Goal: Task Accomplishment & Management: Manage account settings

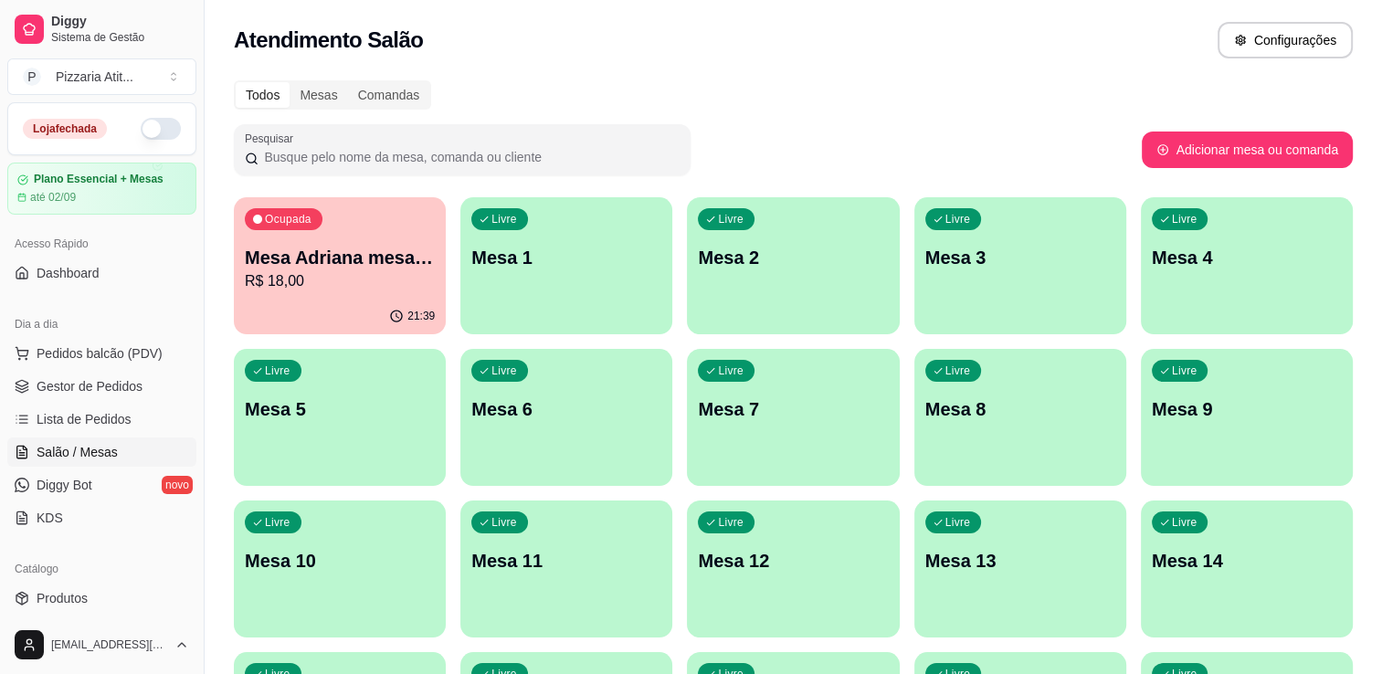
click at [167, 128] on div "Loja fechada" at bounding box center [101, 128] width 187 height 51
click at [148, 129] on button "button" at bounding box center [161, 129] width 40 height 22
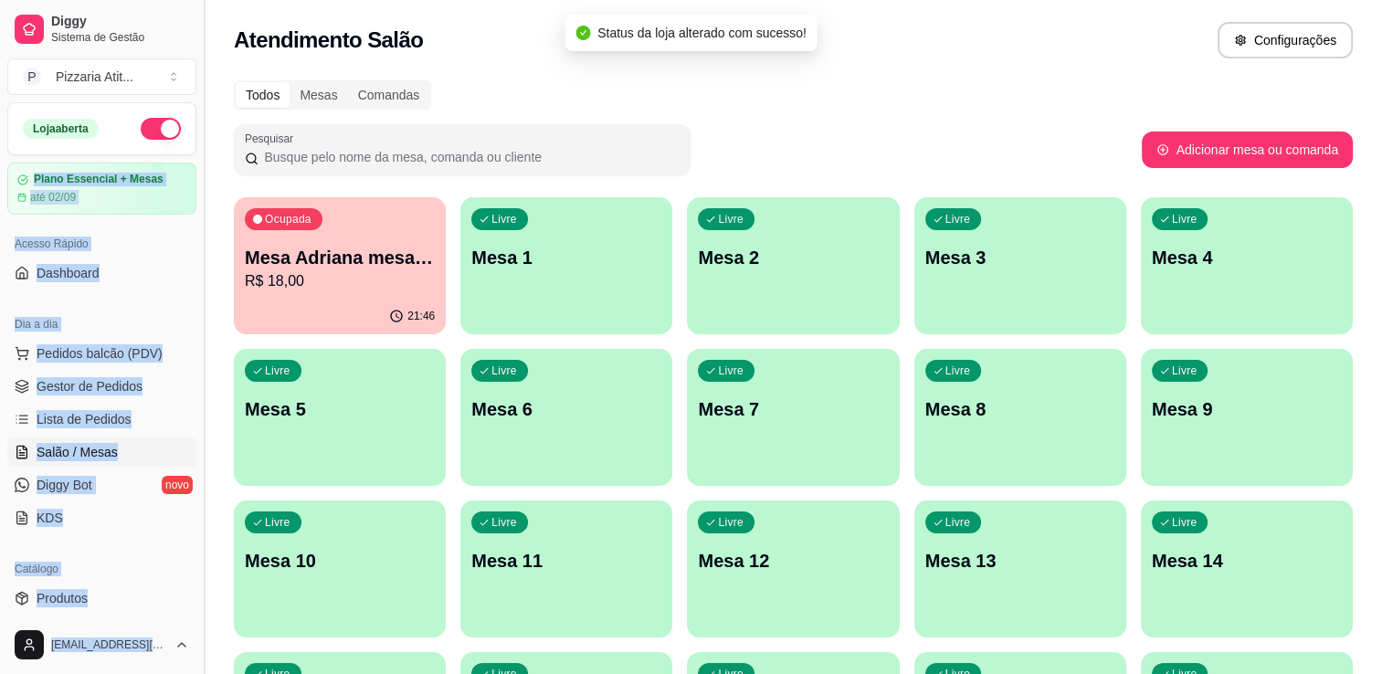
drag, startPoint x: 189, startPoint y: 142, endPoint x: 199, endPoint y: 159, distance: 20.1
click at [199, 159] on div "Diggy Sistema de Gestão P Pizzaria Atit ... Loja aberta Plano Essencial + Mesas…" at bounding box center [102, 337] width 204 height 674
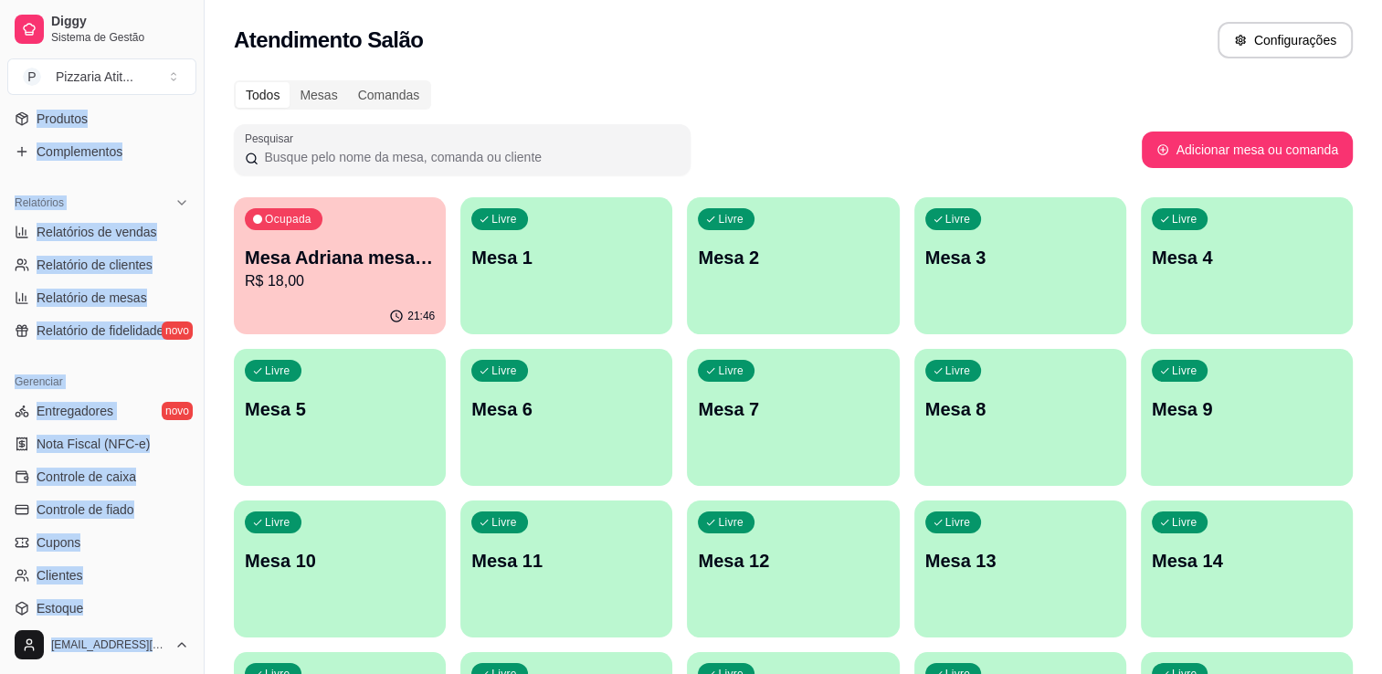
scroll to position [482, 0]
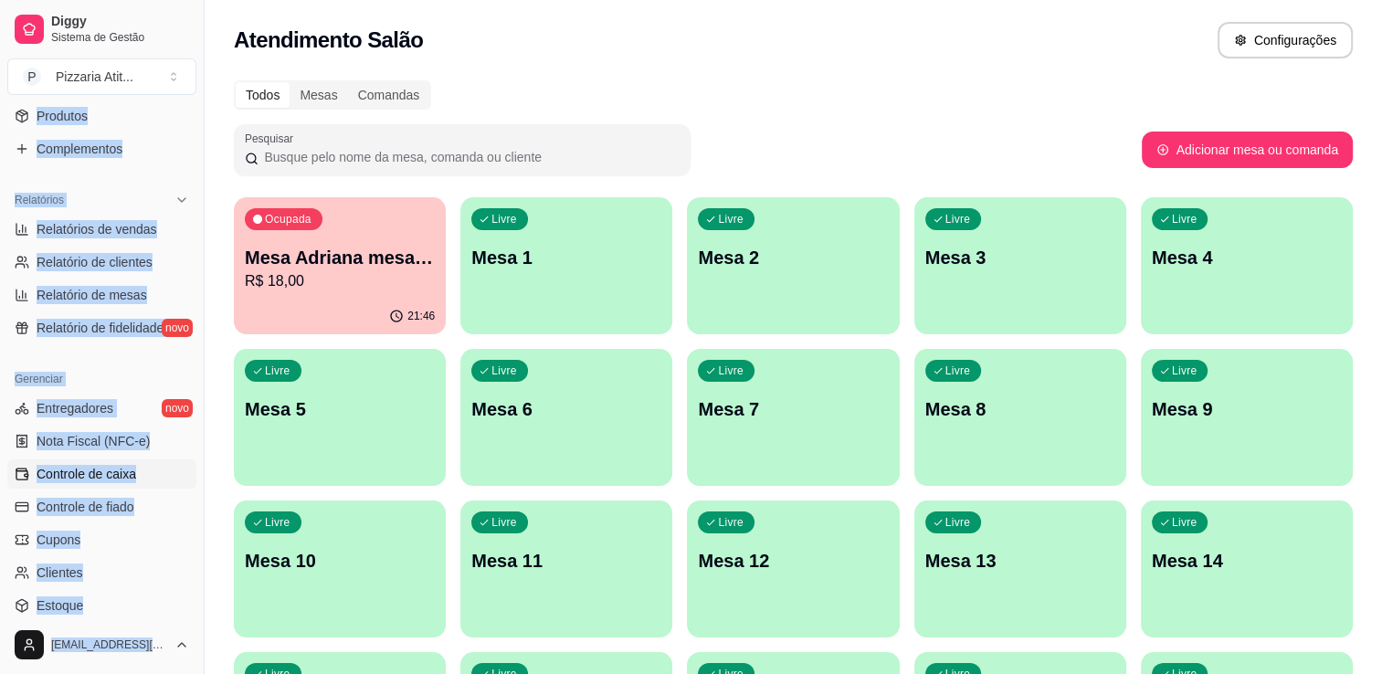
click at [144, 486] on link "Controle de caixa" at bounding box center [101, 474] width 189 height 29
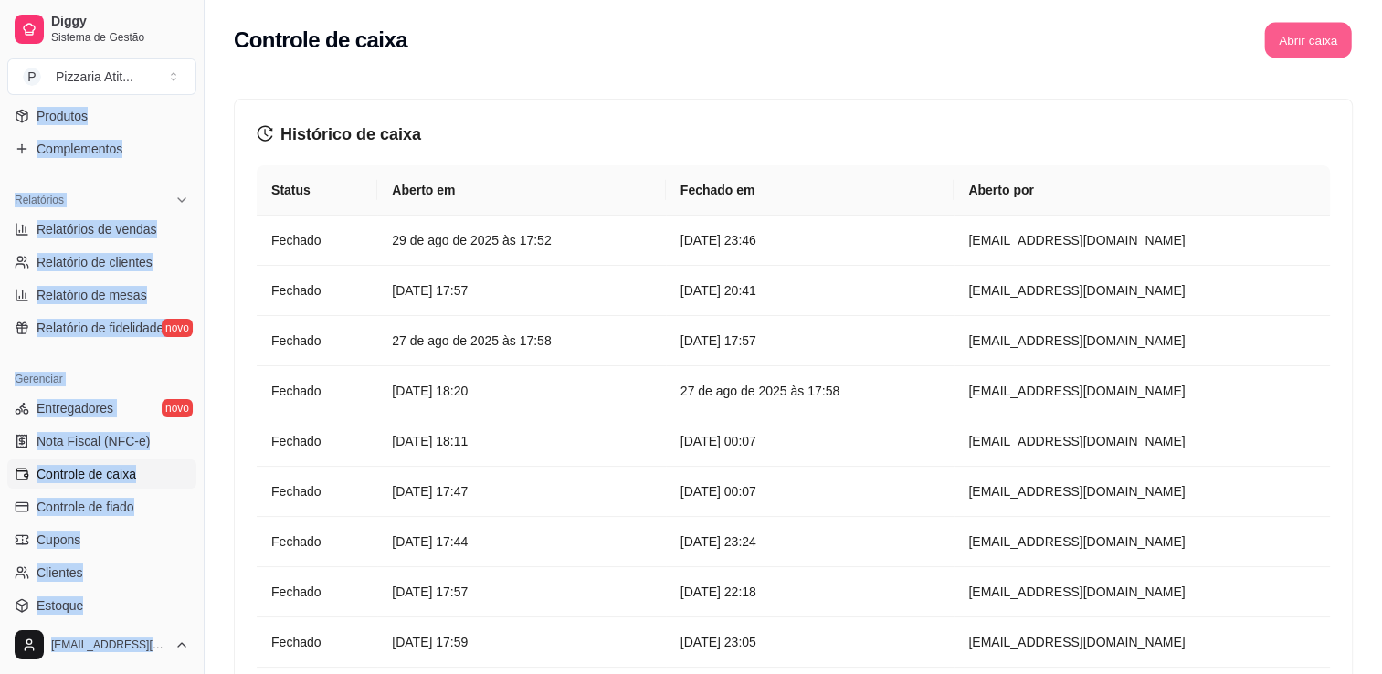
click at [1318, 41] on button "Abrir caixa" at bounding box center [1308, 41] width 87 height 36
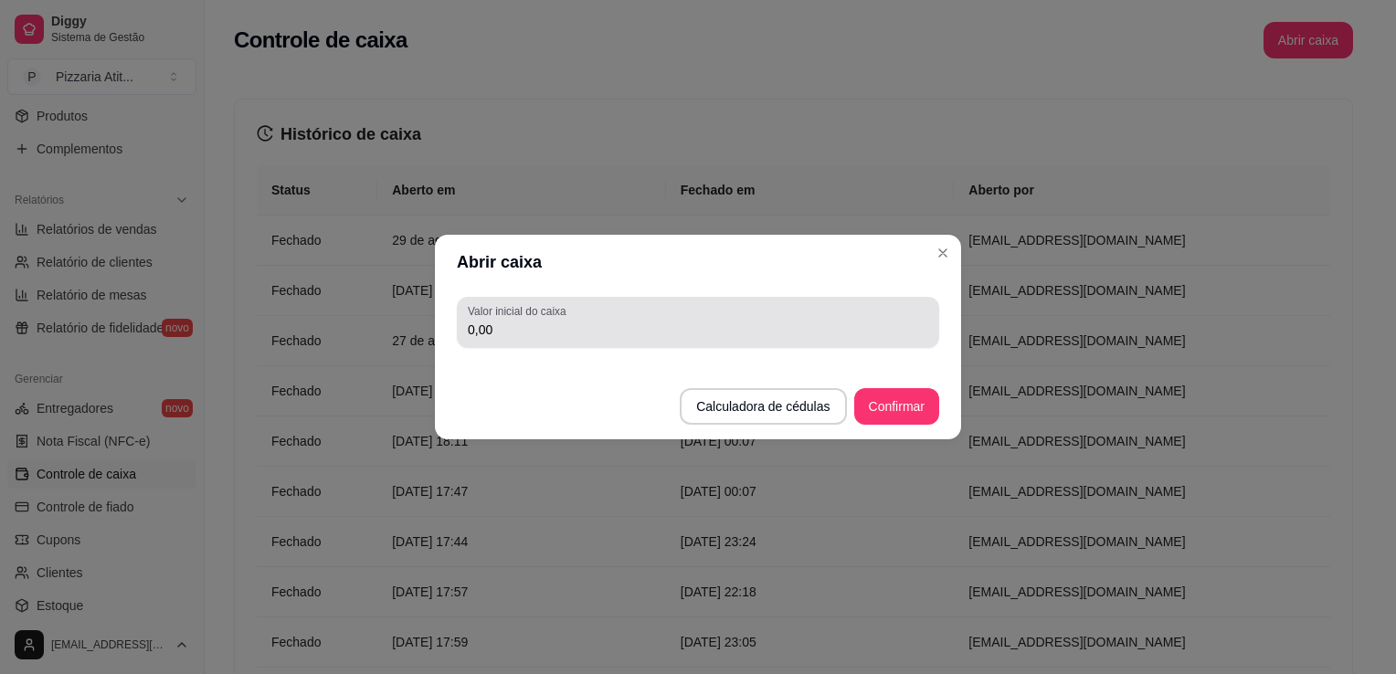
click at [818, 323] on input "0,00" at bounding box center [698, 330] width 461 height 18
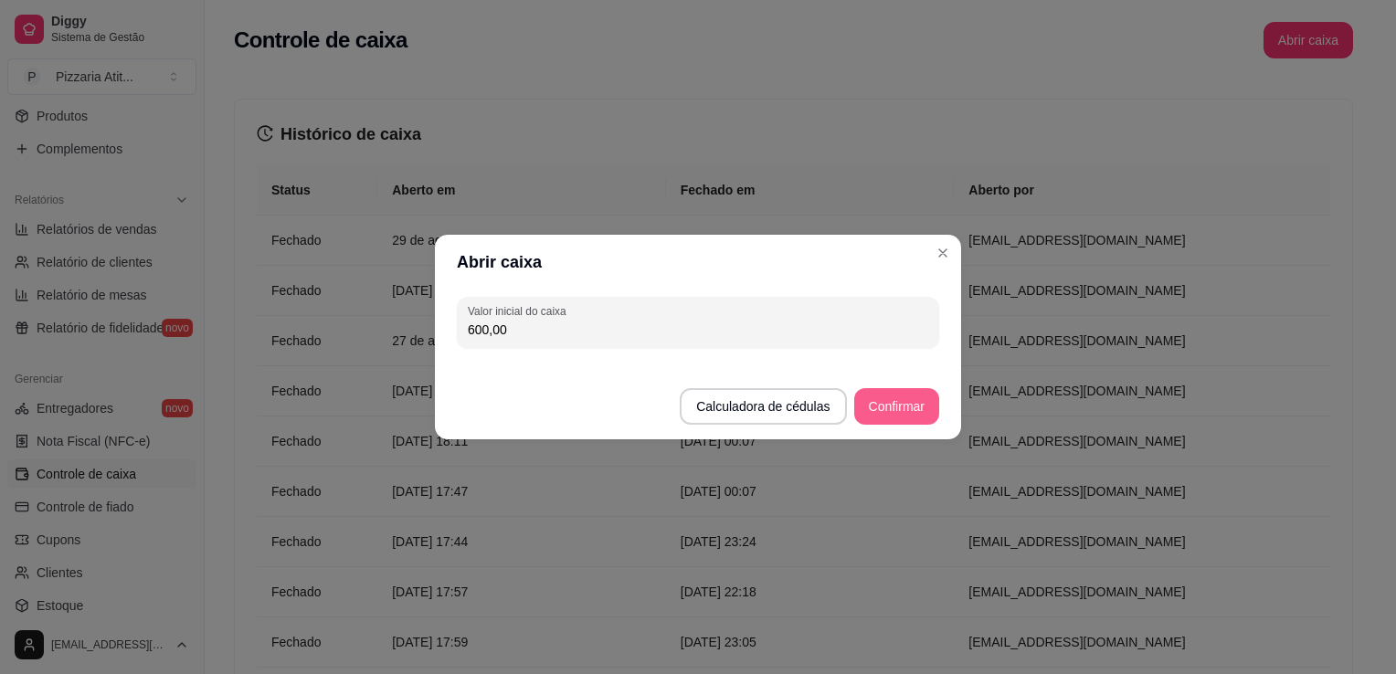
type input "600,00"
click at [863, 408] on button "Confirmar" at bounding box center [896, 407] width 83 height 36
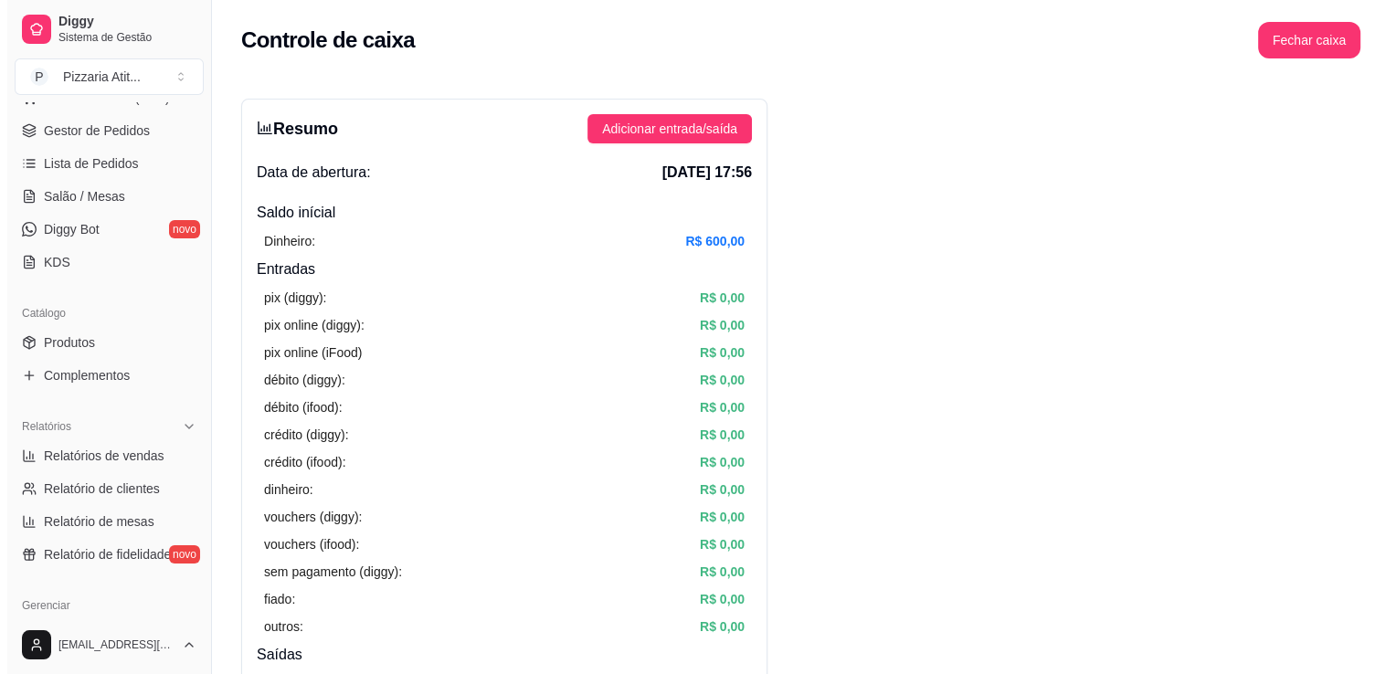
scroll to position [227, 0]
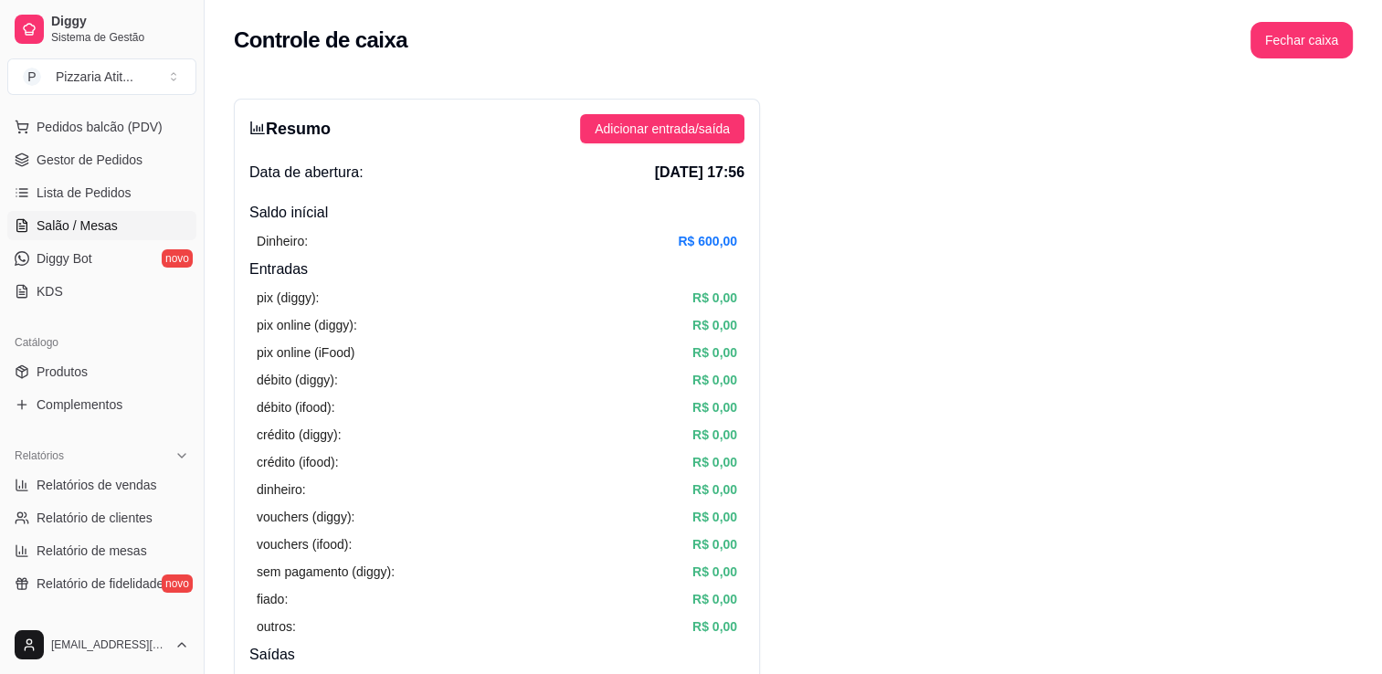
click at [114, 217] on link "Salão / Mesas" at bounding box center [101, 225] width 189 height 29
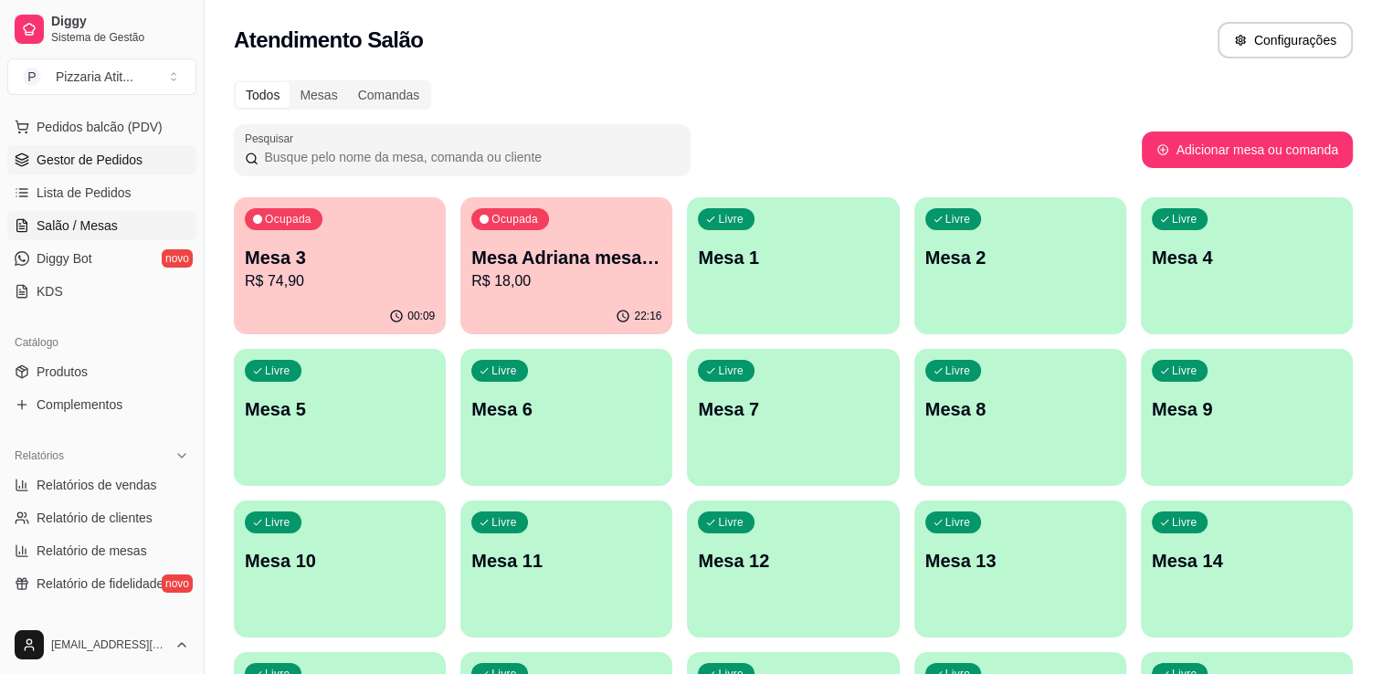
click at [69, 167] on span "Gestor de Pedidos" at bounding box center [90, 160] width 106 height 18
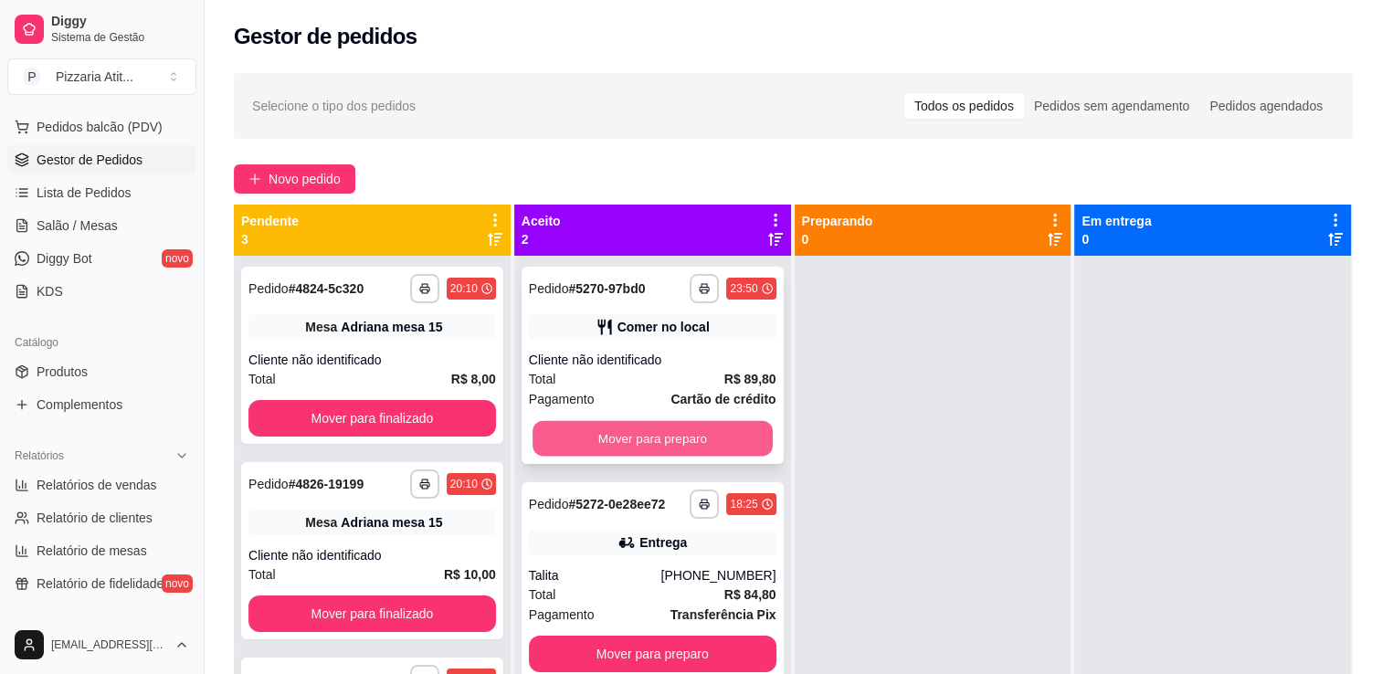
click at [618, 437] on button "Mover para preparo" at bounding box center [653, 439] width 240 height 36
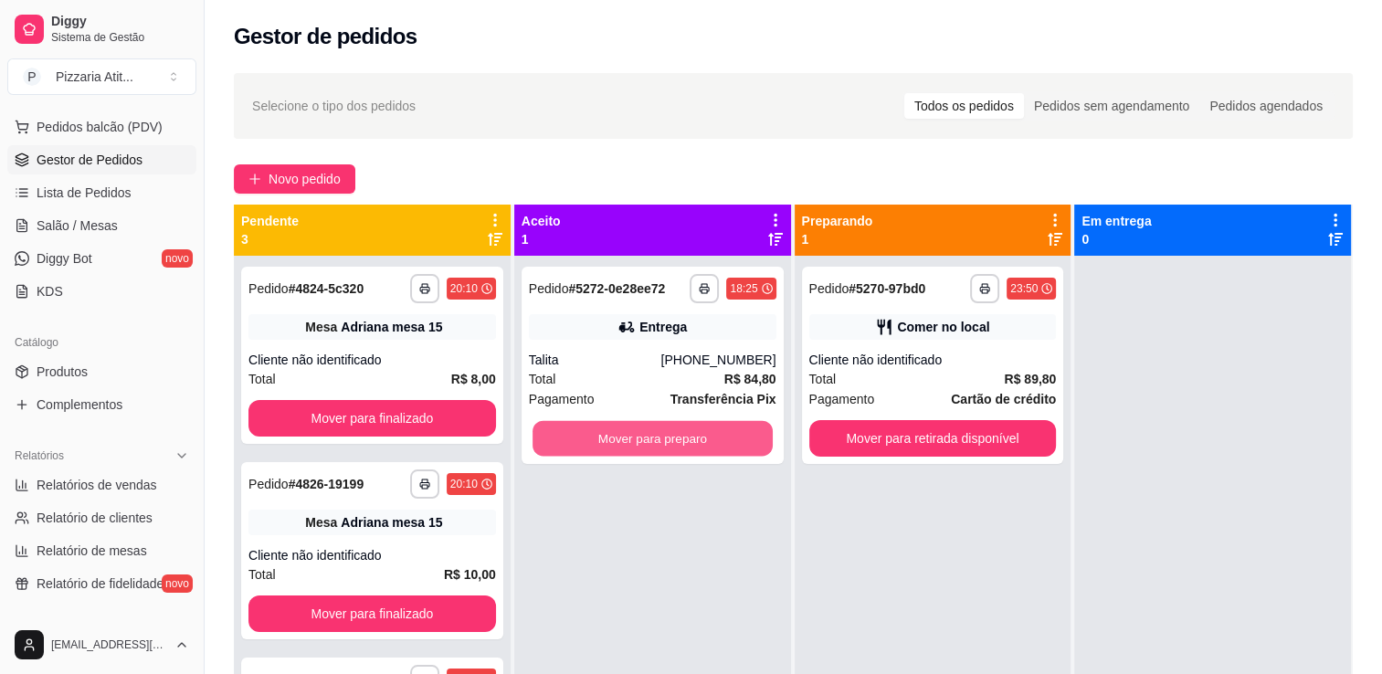
click at [618, 437] on button "Mover para preparo" at bounding box center [653, 439] width 240 height 36
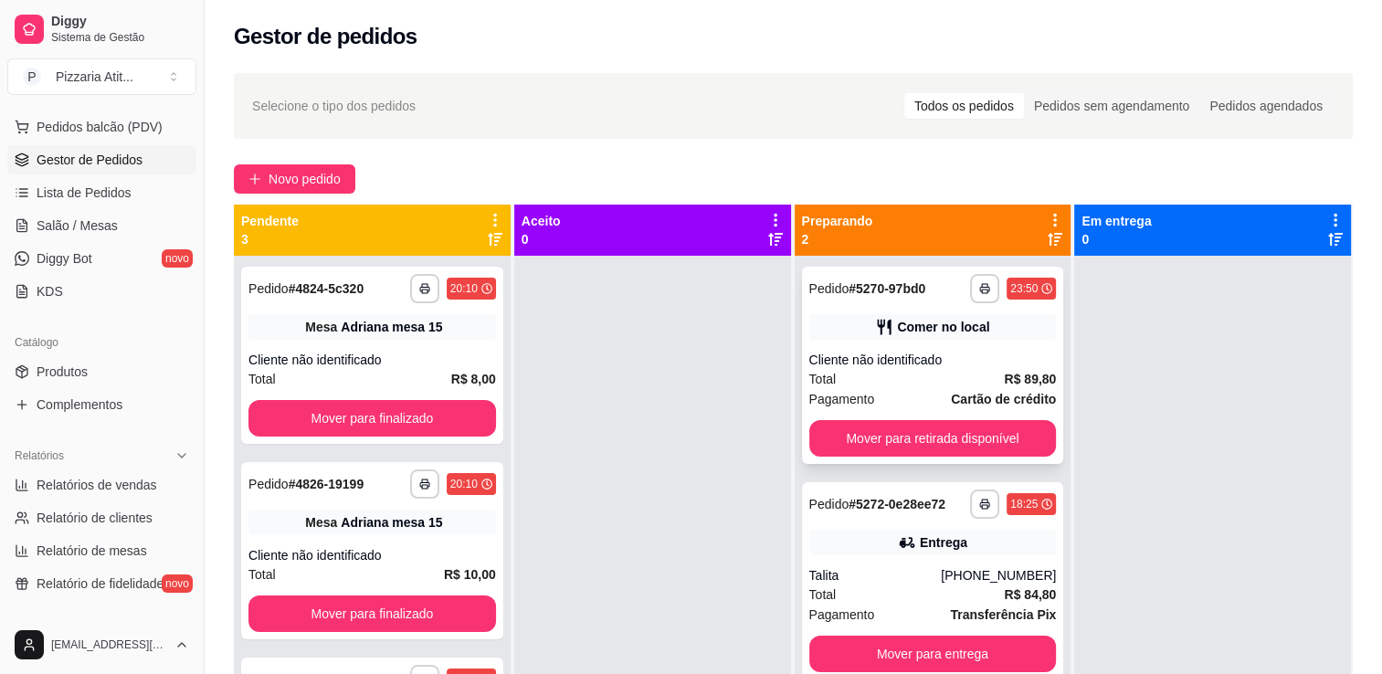
click at [958, 309] on div "**********" at bounding box center [933, 365] width 262 height 197
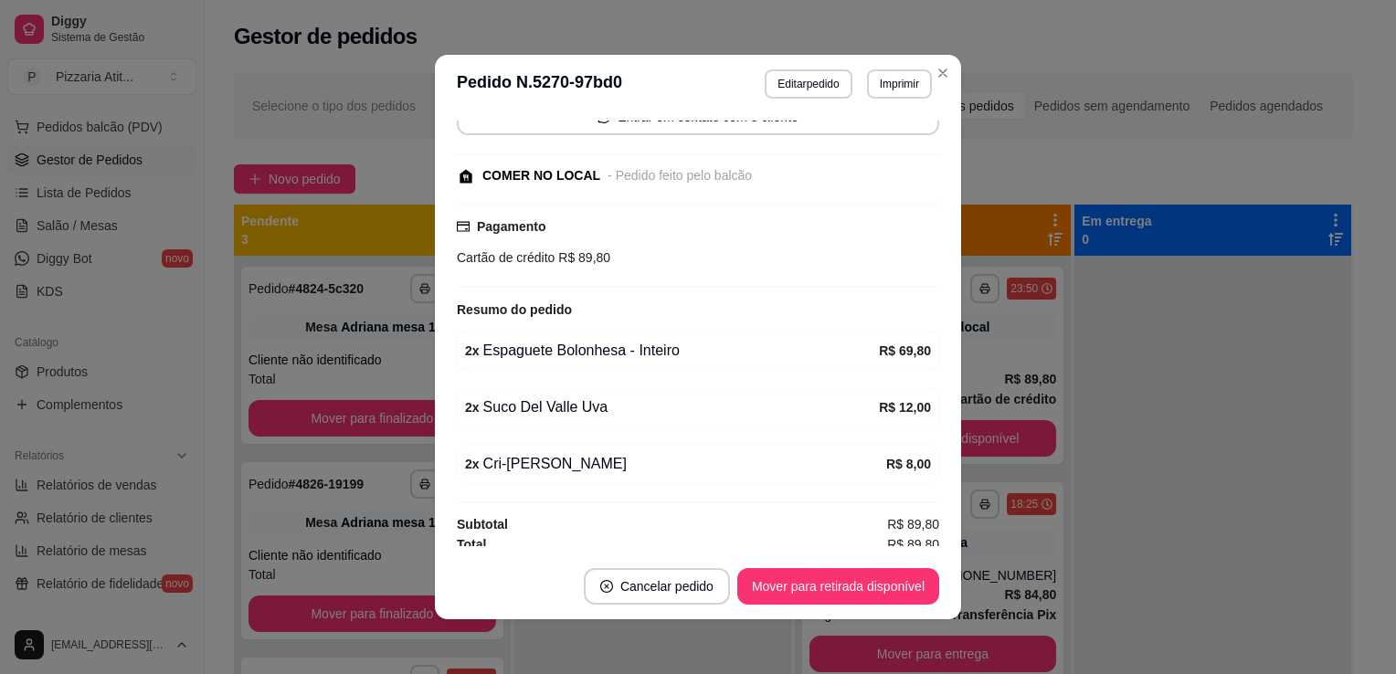
scroll to position [156, 0]
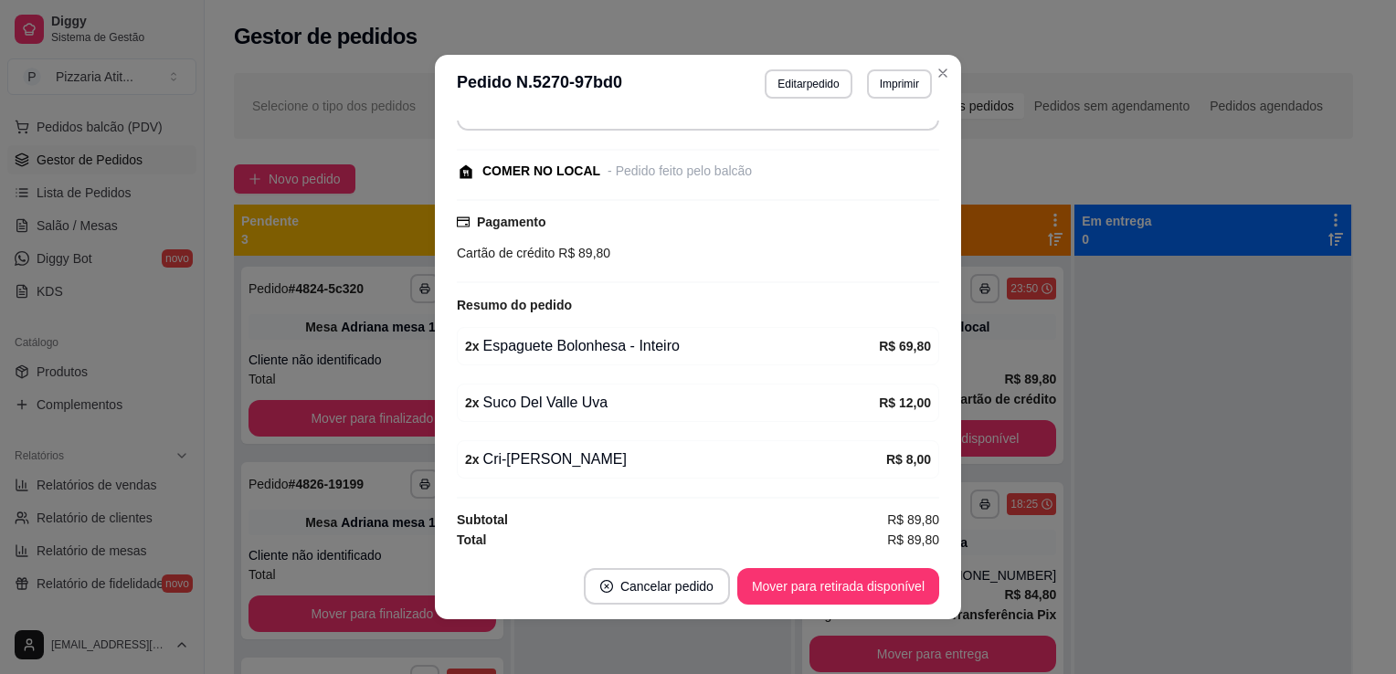
click at [939, 126] on div "feito há 1116 minutos Horário do pedido 29/08/2025 23:50 Status do pedido PREPA…" at bounding box center [698, 333] width 526 height 440
click at [937, 126] on div "feito há 1116 minutos Horário do pedido 29/08/2025 23:50 Status do pedido PREPA…" at bounding box center [698, 333] width 526 height 440
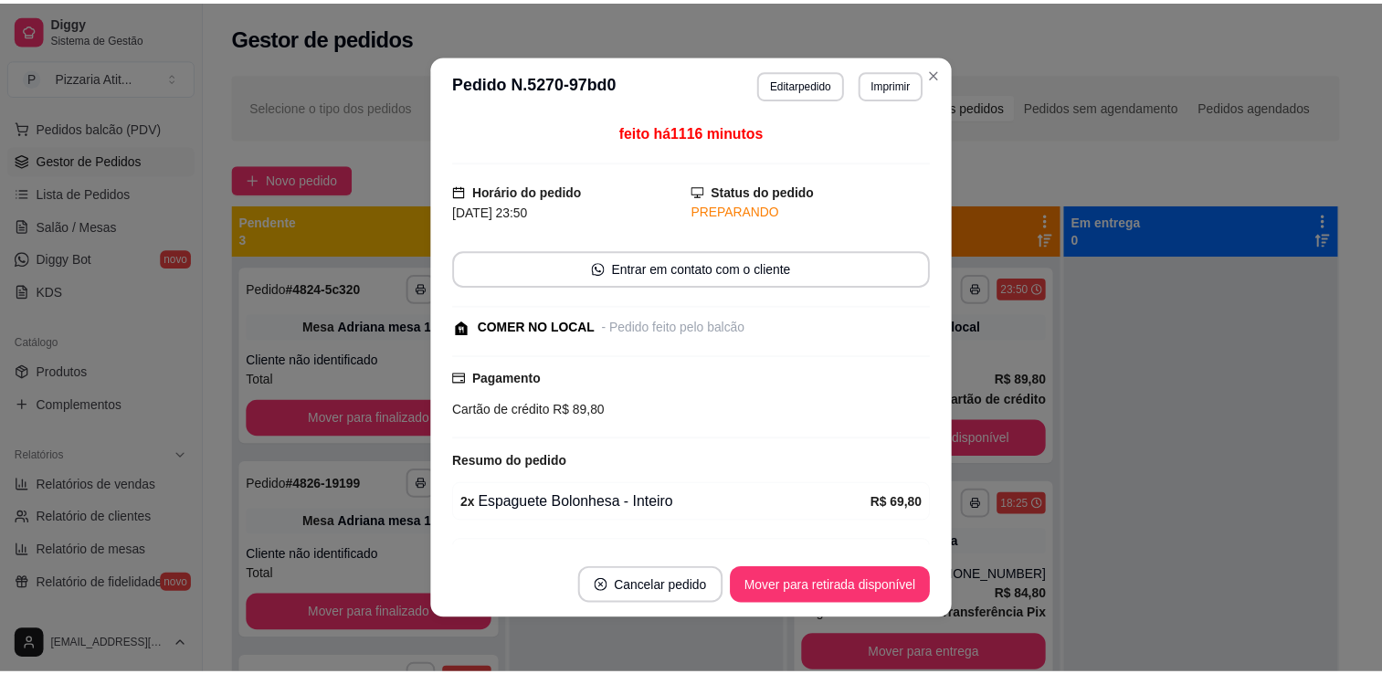
scroll to position [0, 0]
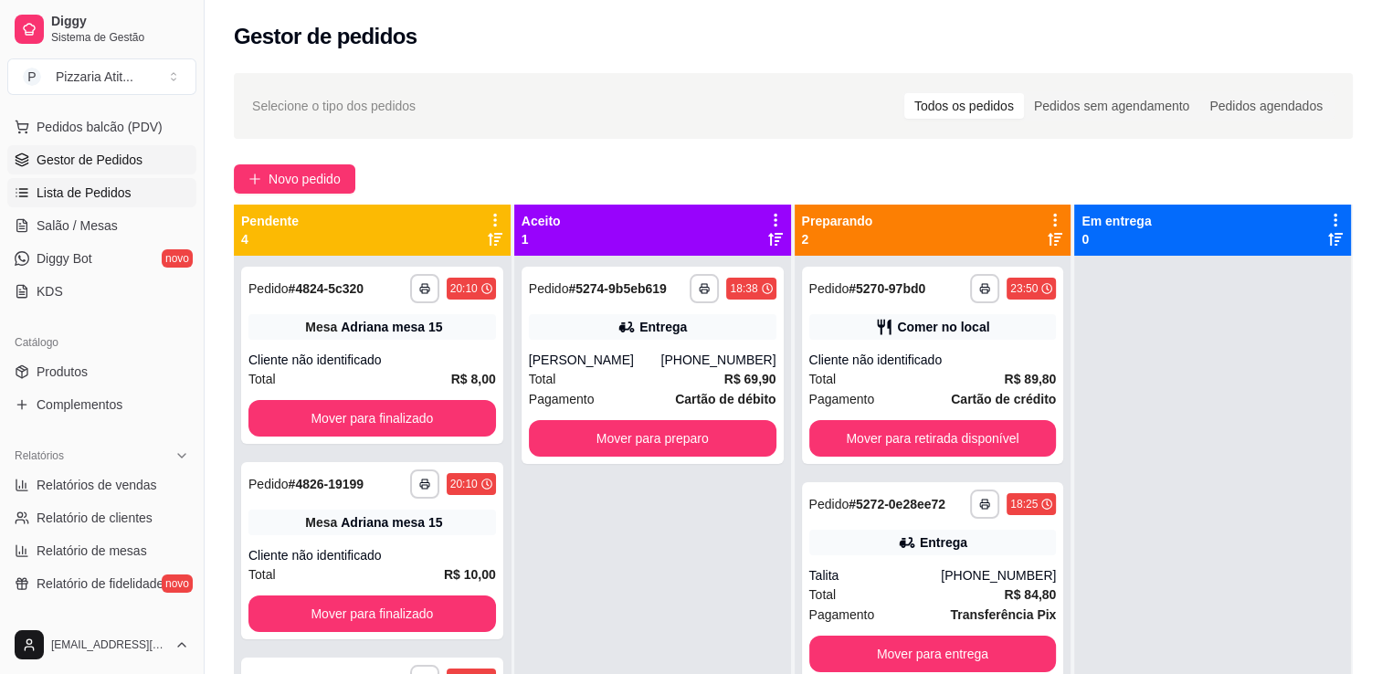
click at [72, 196] on span "Lista de Pedidos" at bounding box center [84, 193] width 95 height 18
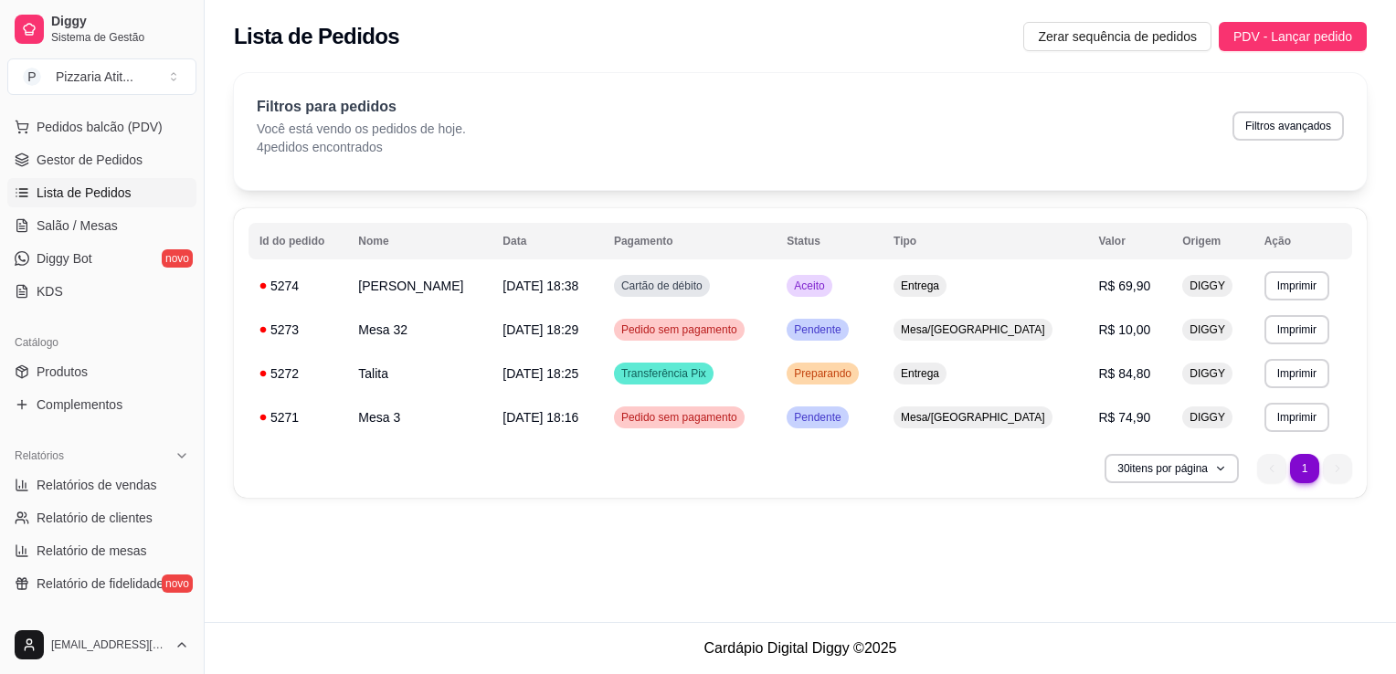
click at [82, 190] on span "Lista de Pedidos" at bounding box center [84, 193] width 95 height 18
drag, startPoint x: 87, startPoint y: 141, endPoint x: 87, endPoint y: 158, distance: 17.4
click at [87, 158] on ul "Pedidos balcão (PDV) Gestor de Pedidos Lista de Pedidos Salão / Mesas Diggy Bot…" at bounding box center [101, 209] width 189 height 194
click at [87, 158] on span "Gestor de Pedidos" at bounding box center [90, 160] width 106 height 18
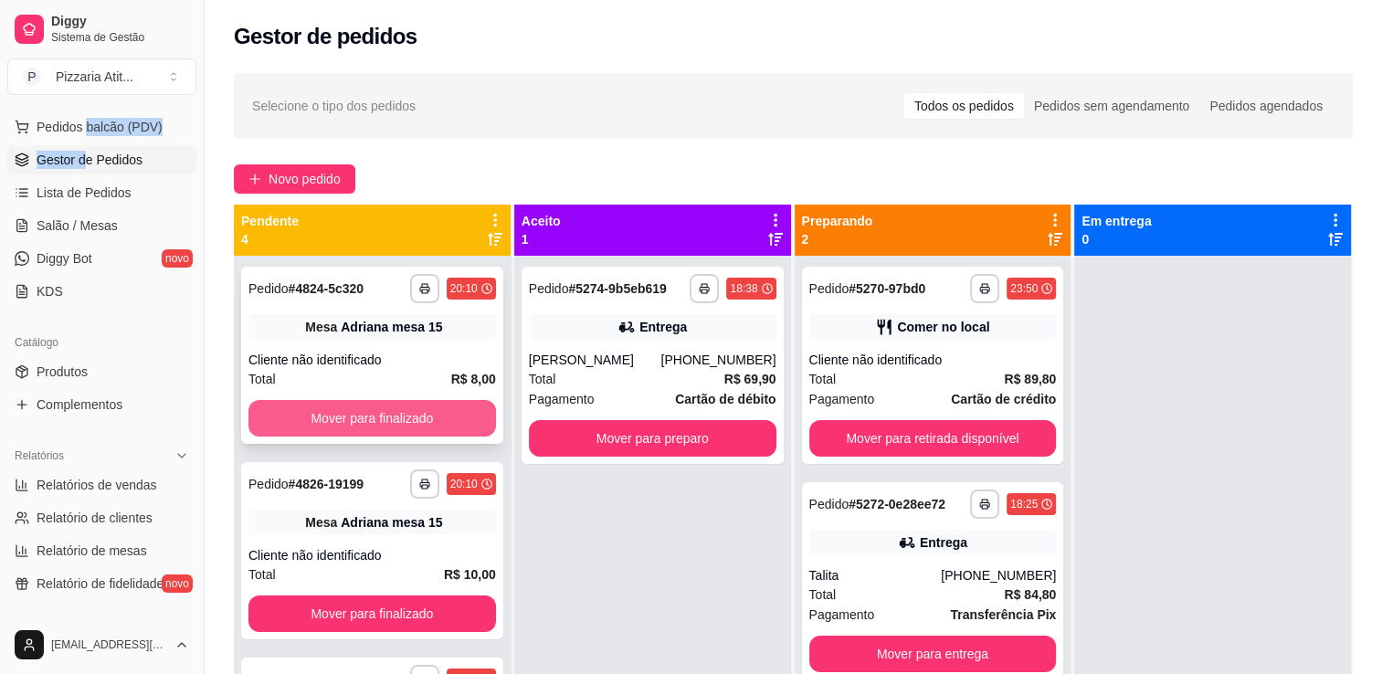
click at [396, 408] on button "Mover para finalizado" at bounding box center [373, 418] width 248 height 37
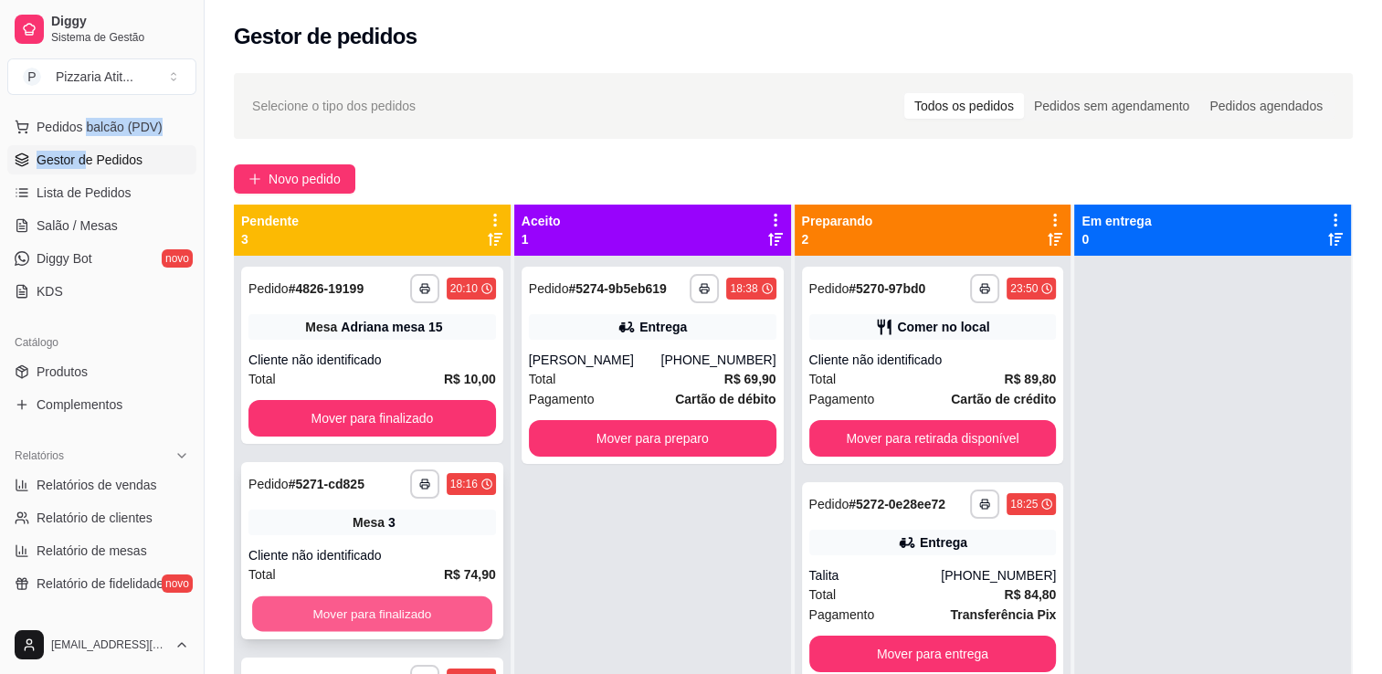
click at [384, 612] on button "Mover para finalizado" at bounding box center [372, 615] width 240 height 36
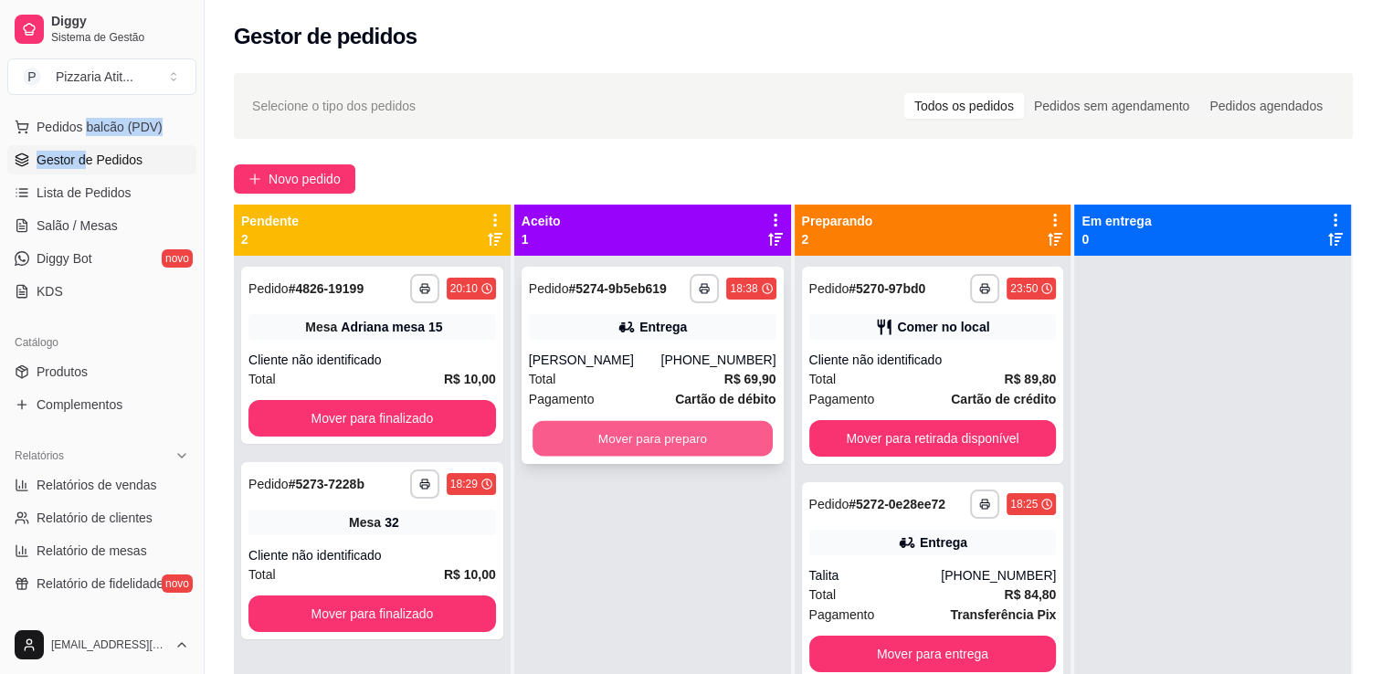
click at [607, 446] on button "Mover para preparo" at bounding box center [653, 439] width 240 height 36
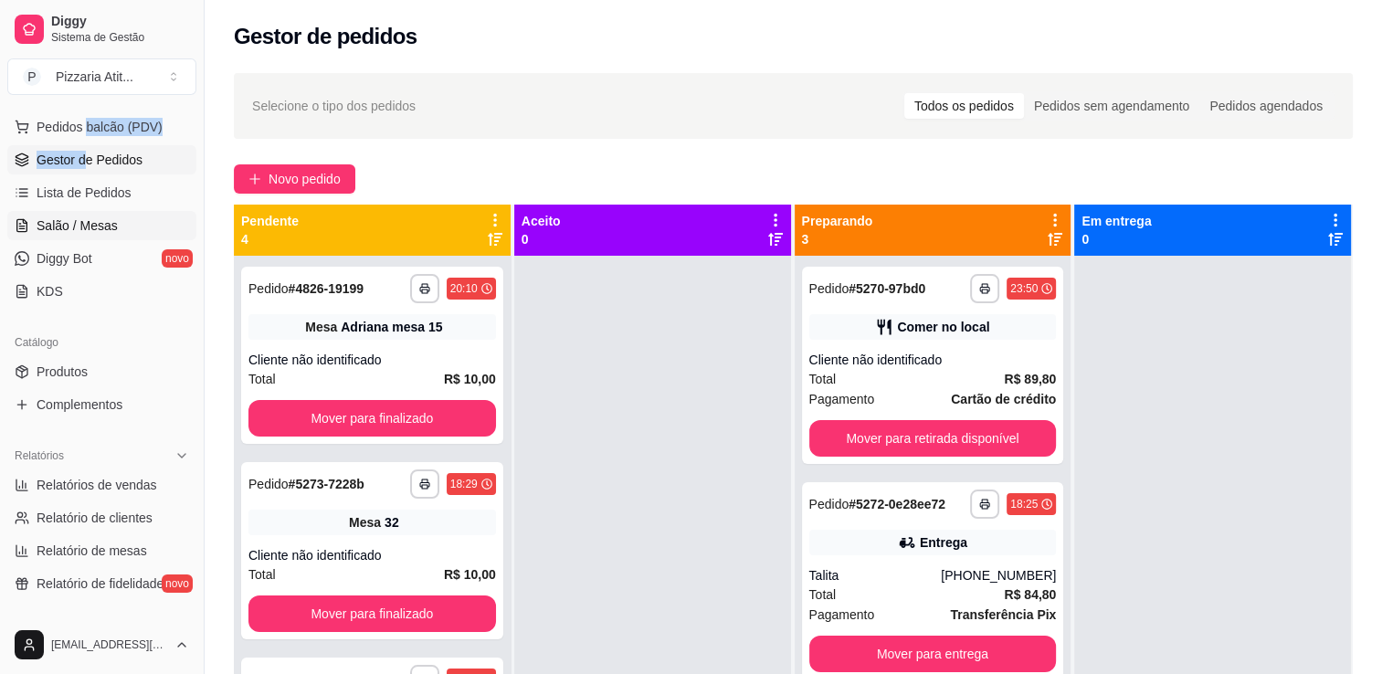
click at [122, 225] on link "Salão / Mesas" at bounding box center [101, 225] width 189 height 29
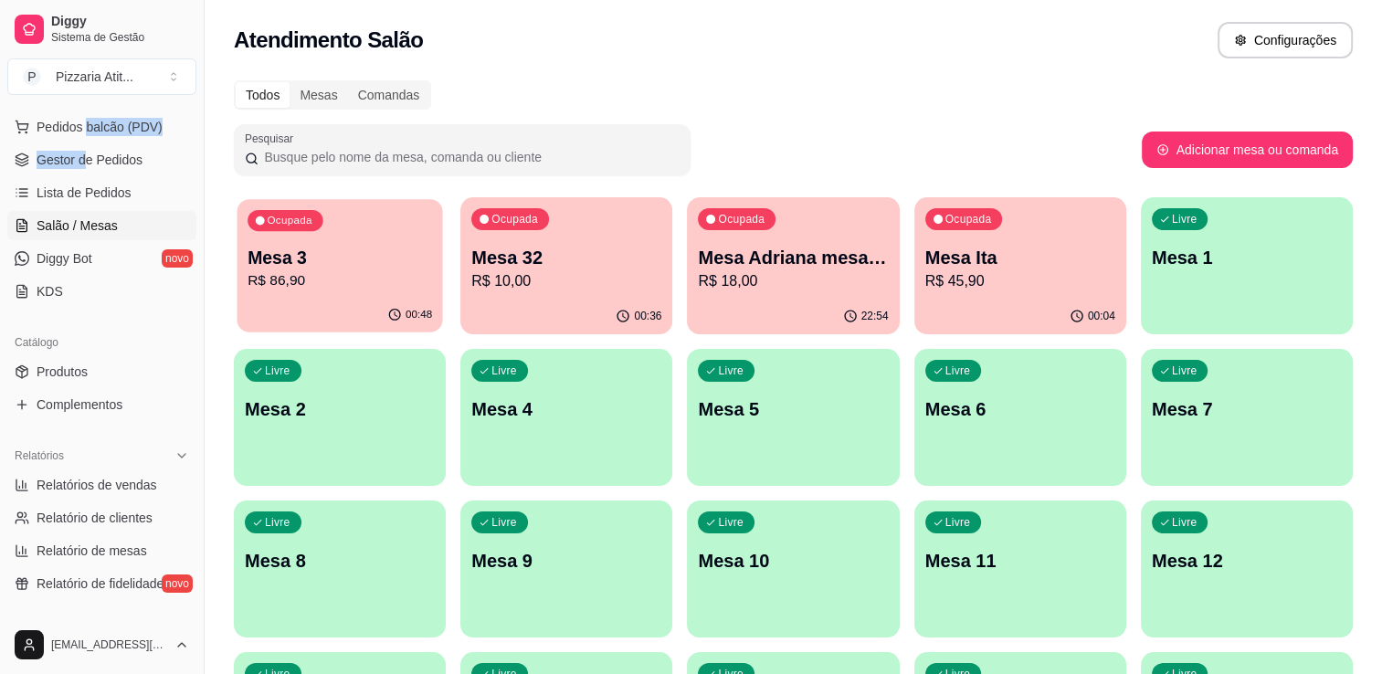
click at [317, 263] on p "Mesa 3" at bounding box center [340, 258] width 185 height 25
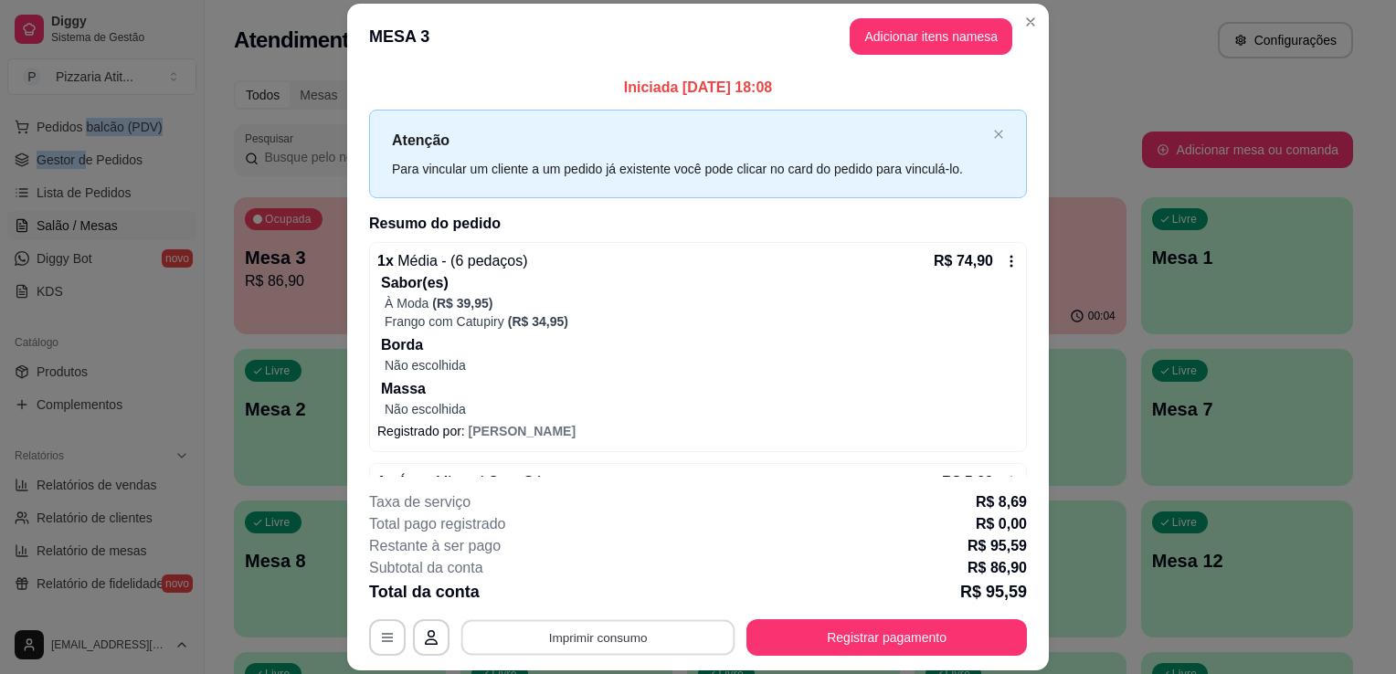
click at [563, 631] on button "Imprimir consumo" at bounding box center [598, 638] width 274 height 36
click at [576, 598] on button "IMPRESSORA" at bounding box center [597, 596] width 128 height 28
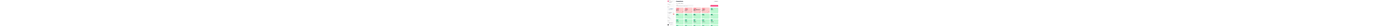
scroll to position [117, 0]
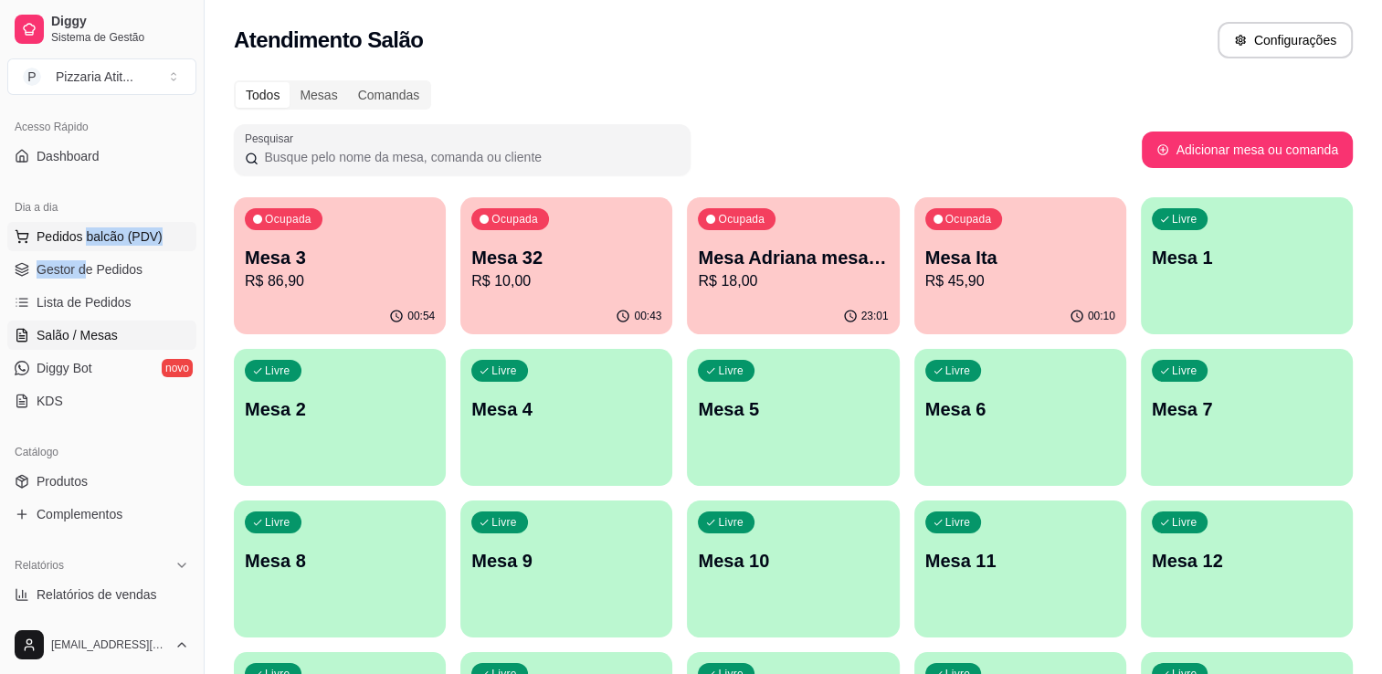
click at [121, 238] on span "Pedidos balcão (PDV)" at bounding box center [100, 237] width 126 height 18
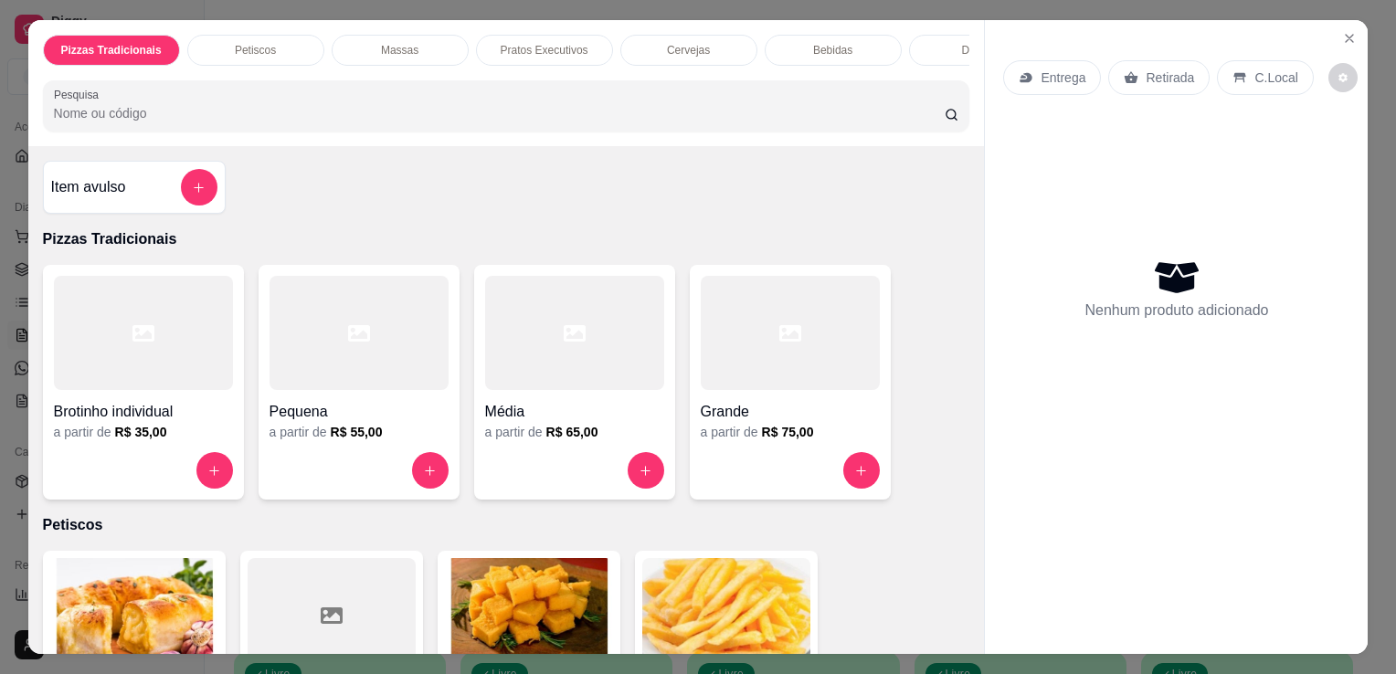
click at [825, 397] on div "Grande" at bounding box center [790, 406] width 179 height 33
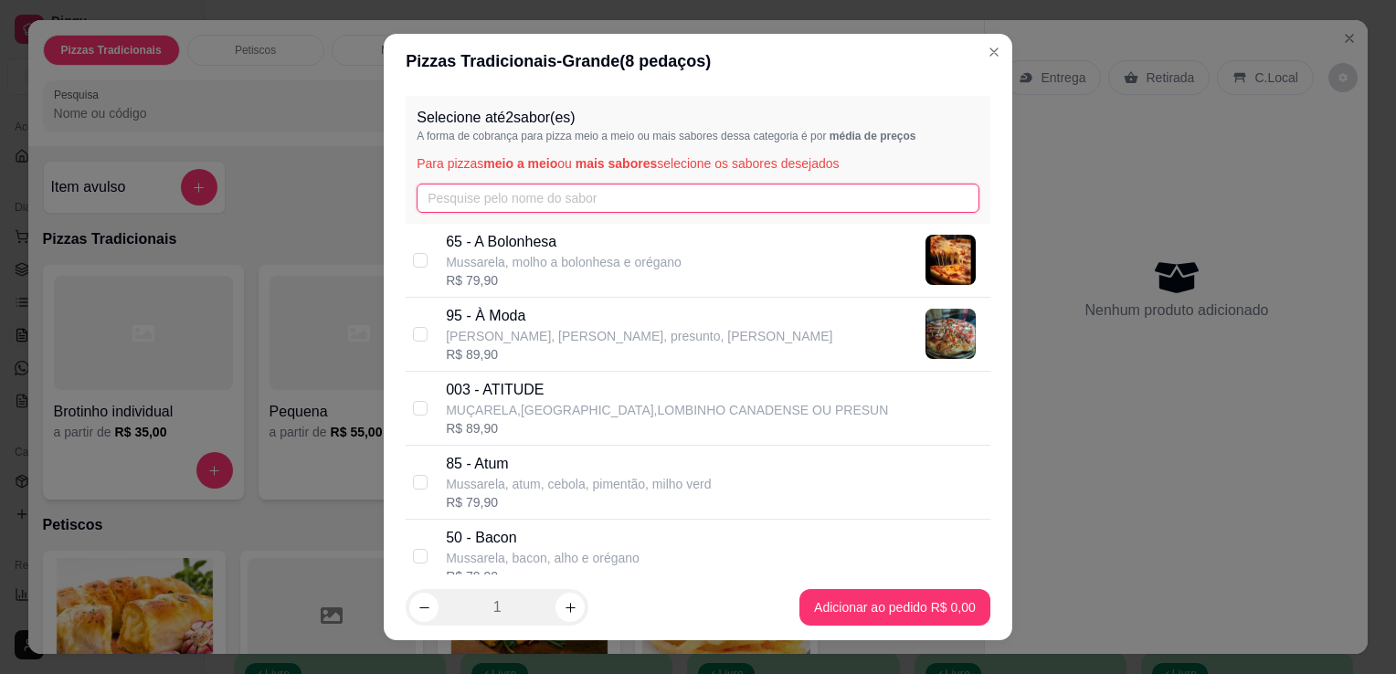
click at [827, 187] on input "text" at bounding box center [698, 198] width 563 height 29
type input "a"
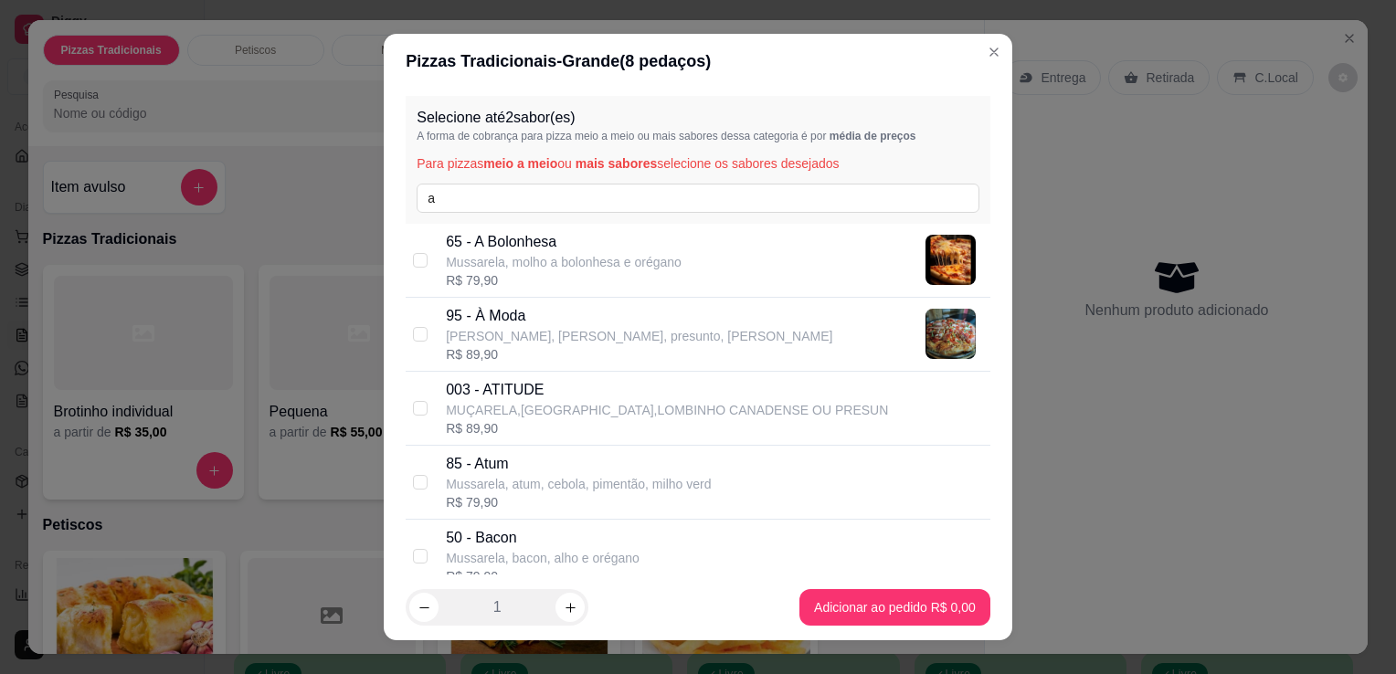
click at [730, 334] on div "95 - À Moda Mussarela, frango desfiado, presunto, milho v R$ 89,90" at bounding box center [714, 334] width 537 height 58
checkbox input "true"
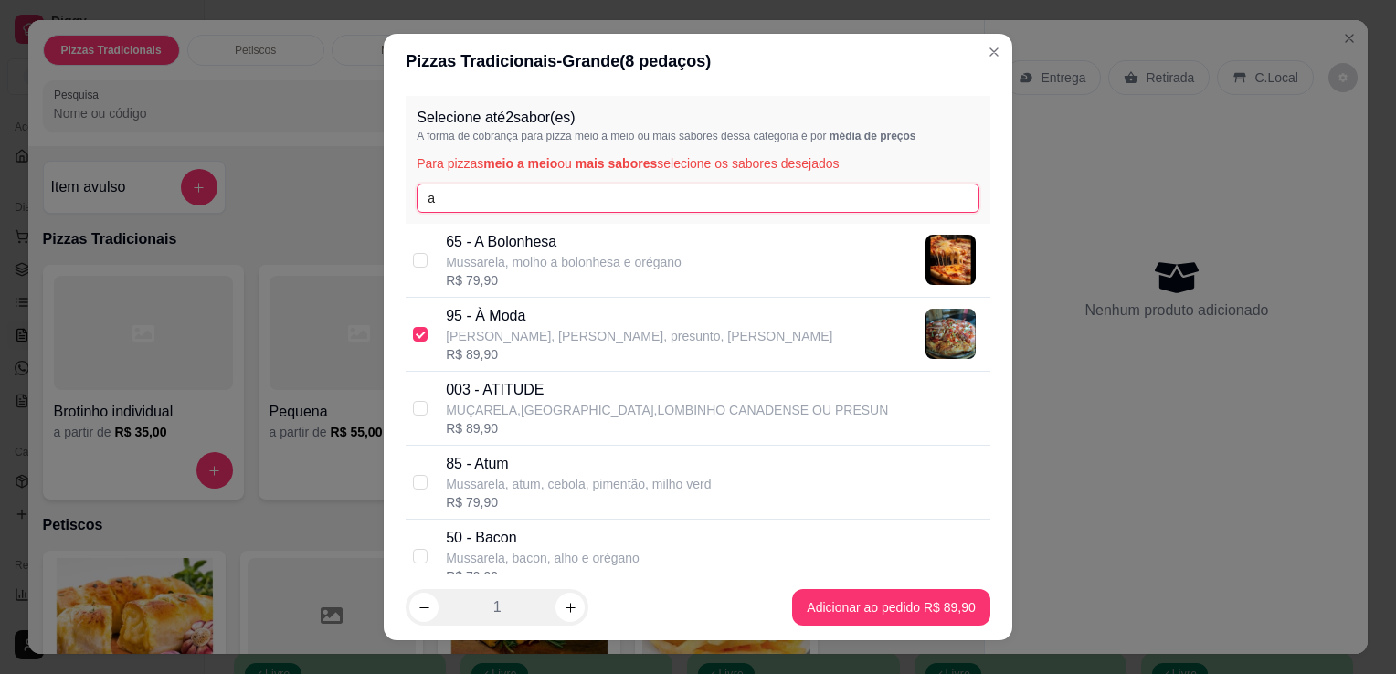
click at [691, 188] on input "a" at bounding box center [698, 198] width 563 height 29
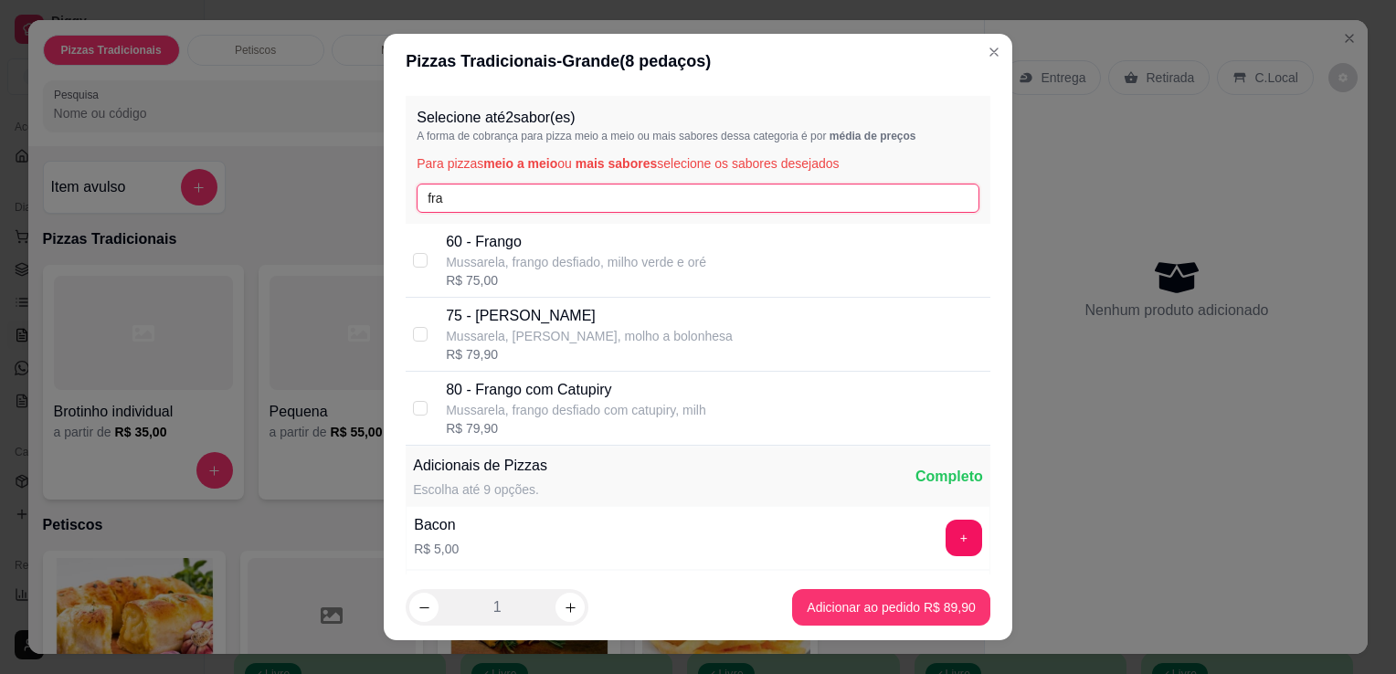
type input "fra"
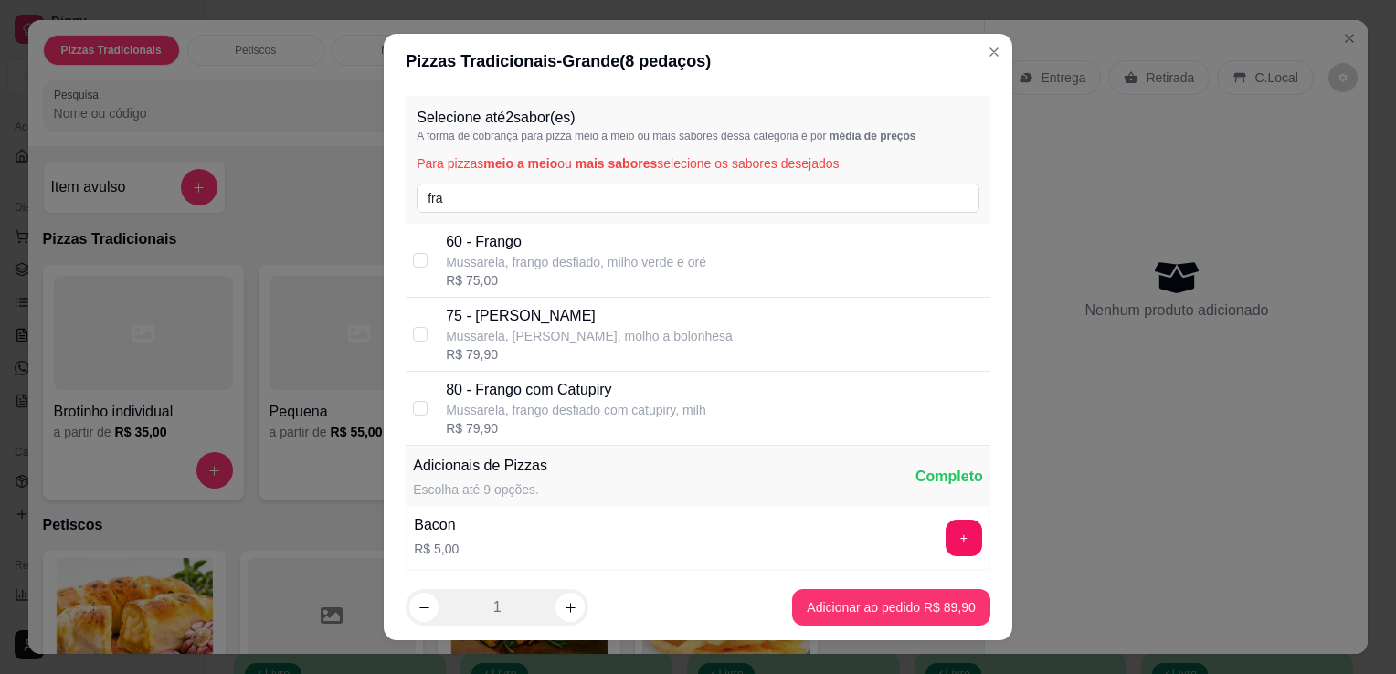
click at [692, 425] on div "R$ 79,90" at bounding box center [576, 428] width 260 height 18
click at [692, 425] on div "R$ 39,95" at bounding box center [576, 428] width 260 height 18
click at [647, 398] on p "80 - Frango com Catupiry" at bounding box center [576, 390] width 260 height 22
checkbox input "true"
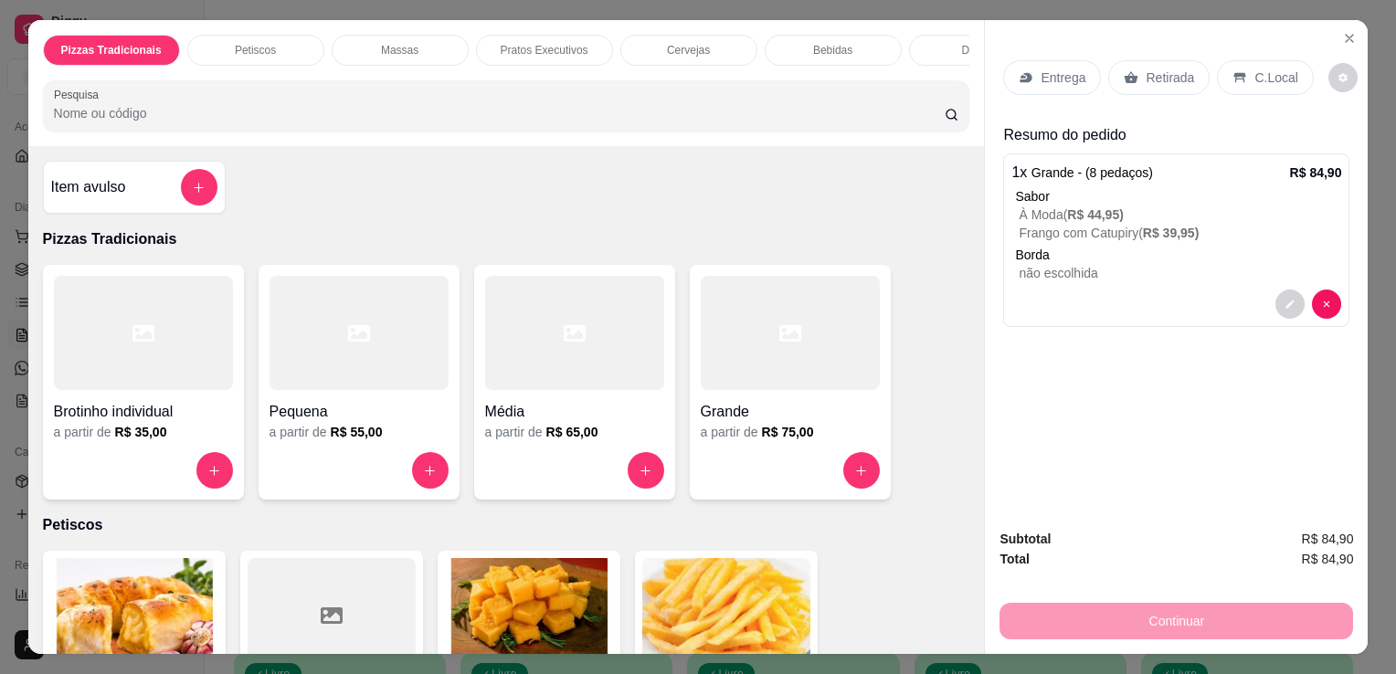
click at [1030, 75] on div "Entrega" at bounding box center [1052, 77] width 98 height 35
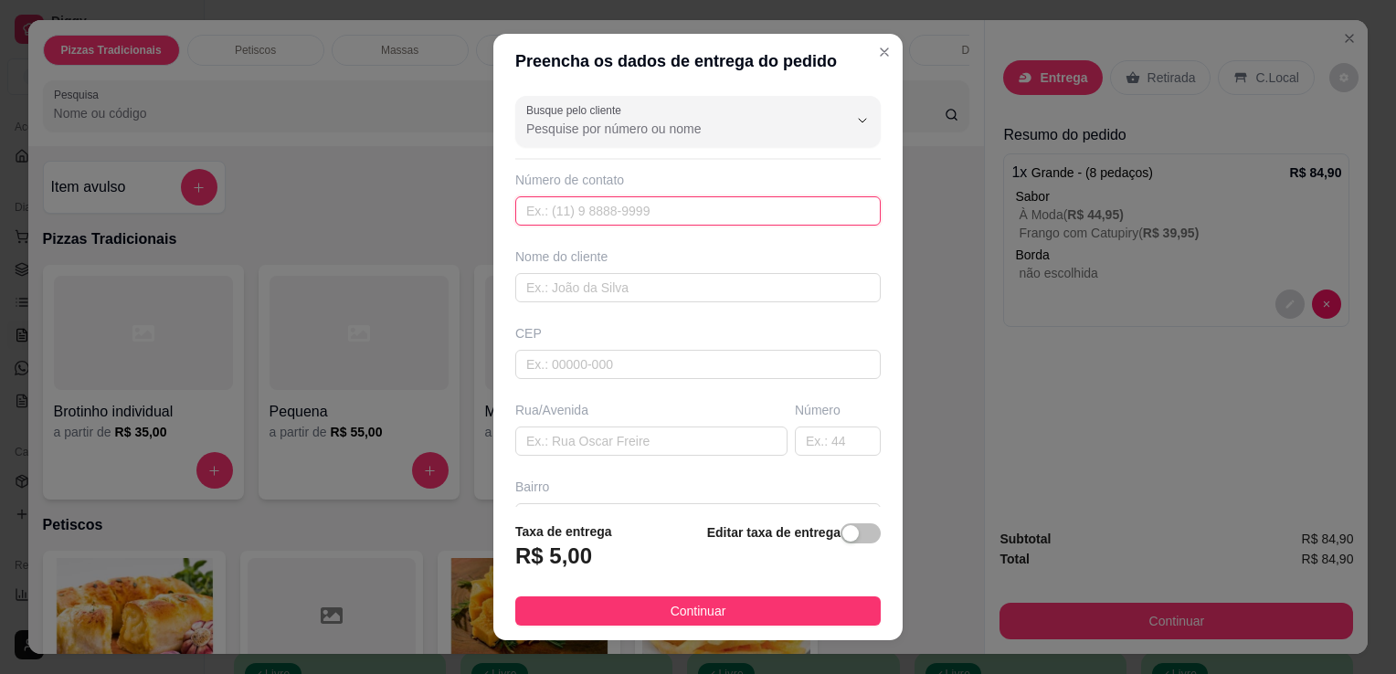
click at [775, 207] on input "text" at bounding box center [697, 210] width 365 height 29
type input "3"
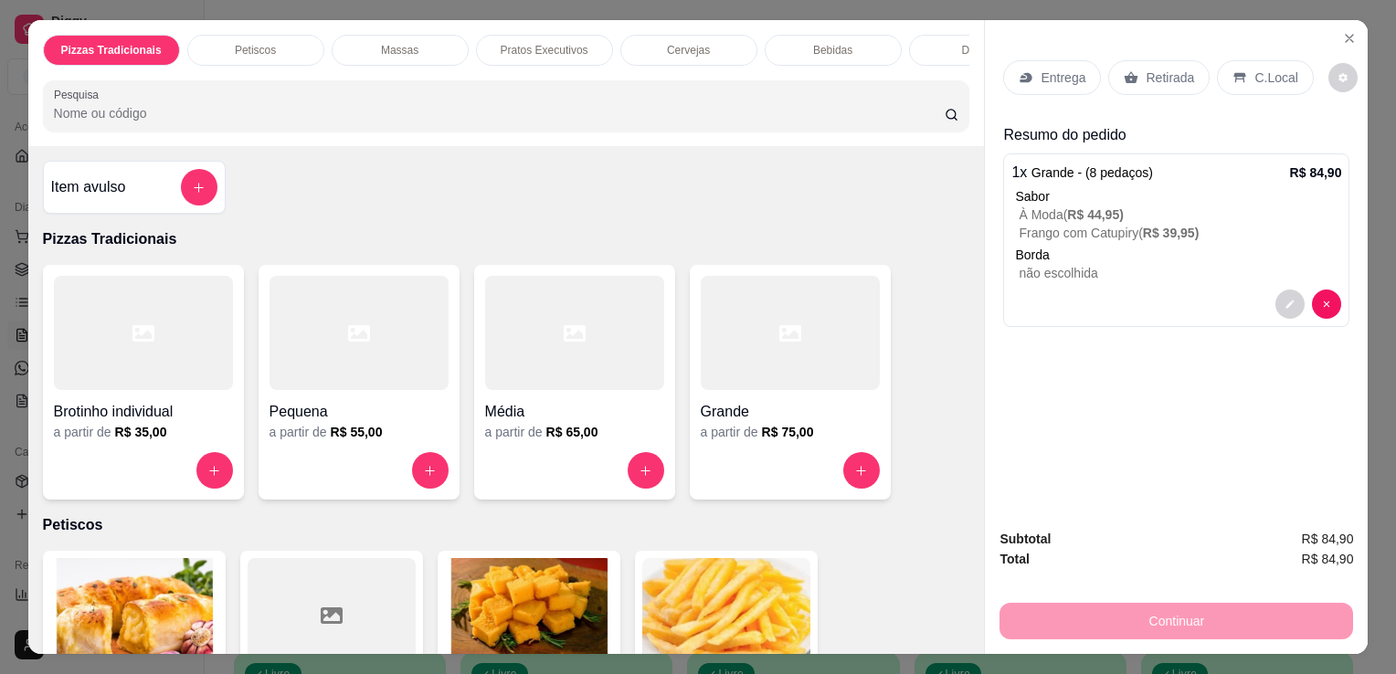
click at [1064, 74] on p "Entrega" at bounding box center [1063, 78] width 45 height 18
click at [1124, 73] on icon at bounding box center [1131, 77] width 15 height 15
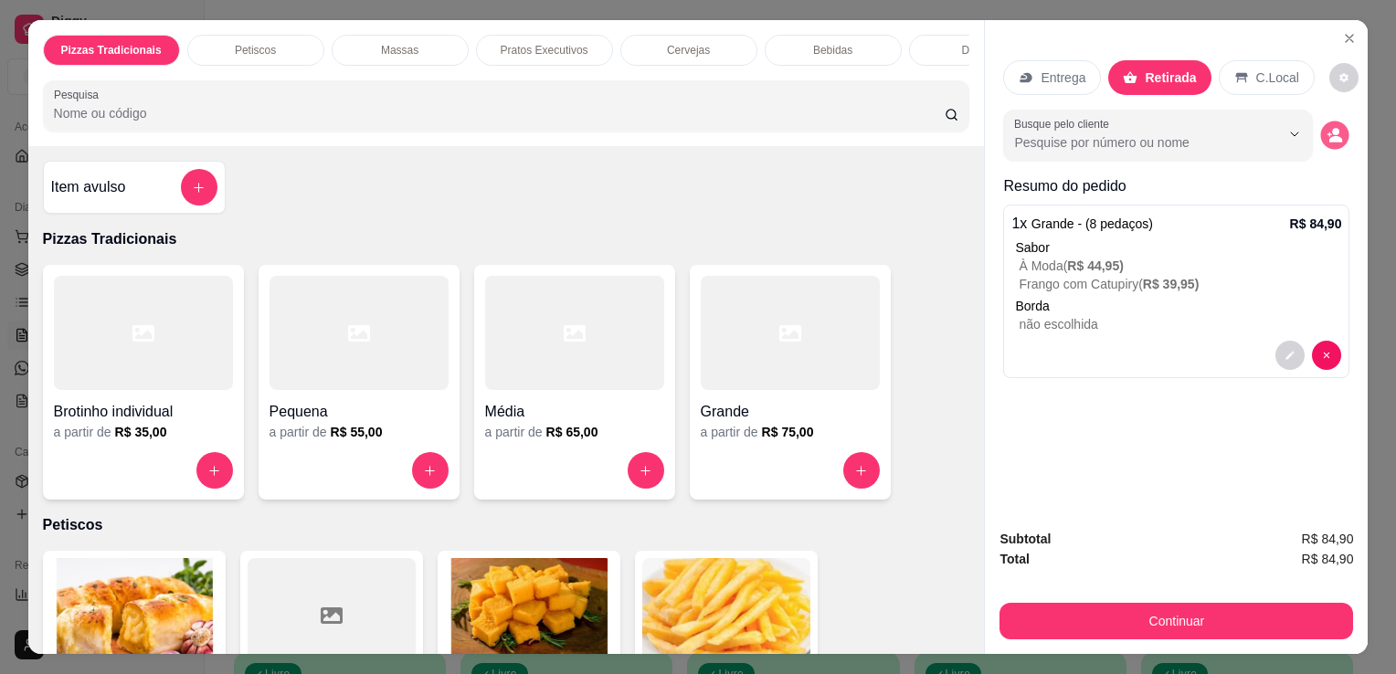
click at [1330, 136] on icon "decrease-product-quantity" at bounding box center [1335, 139] width 13 height 6
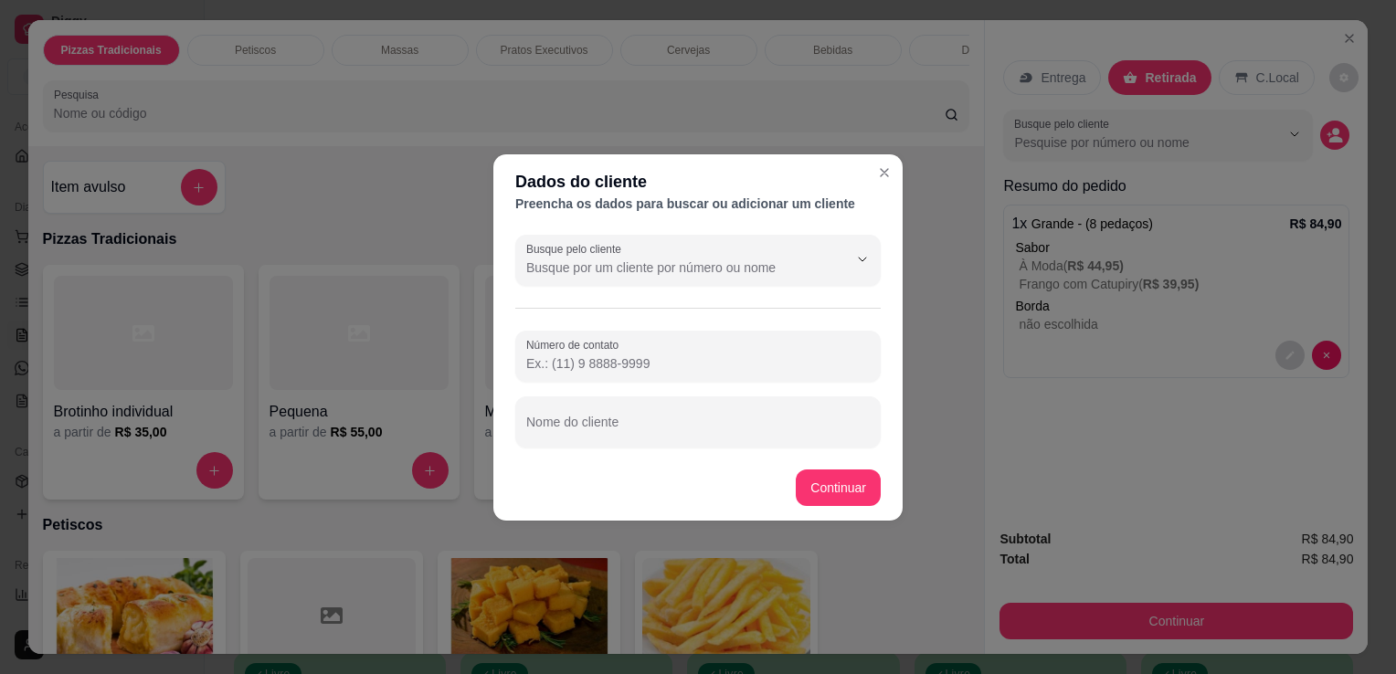
click at [602, 355] on input "Número de contato" at bounding box center [698, 364] width 344 height 18
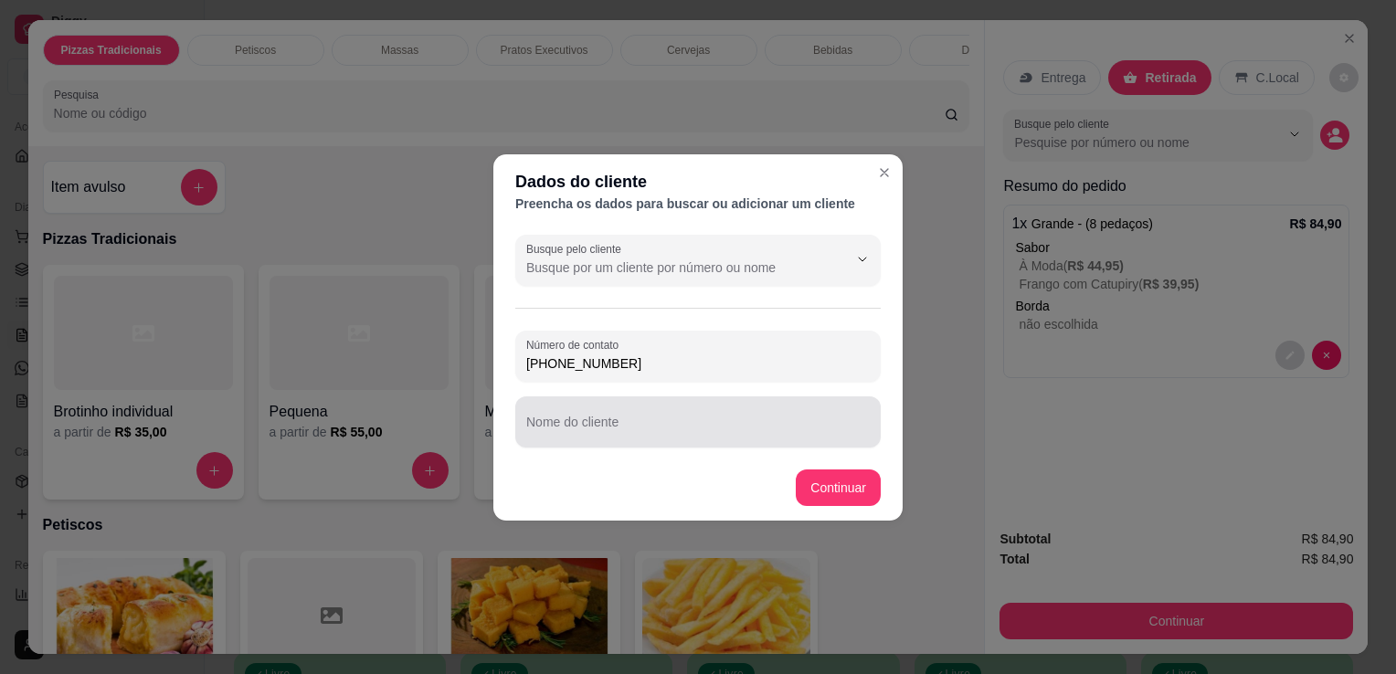
type input "[PHONE_NUMBER]"
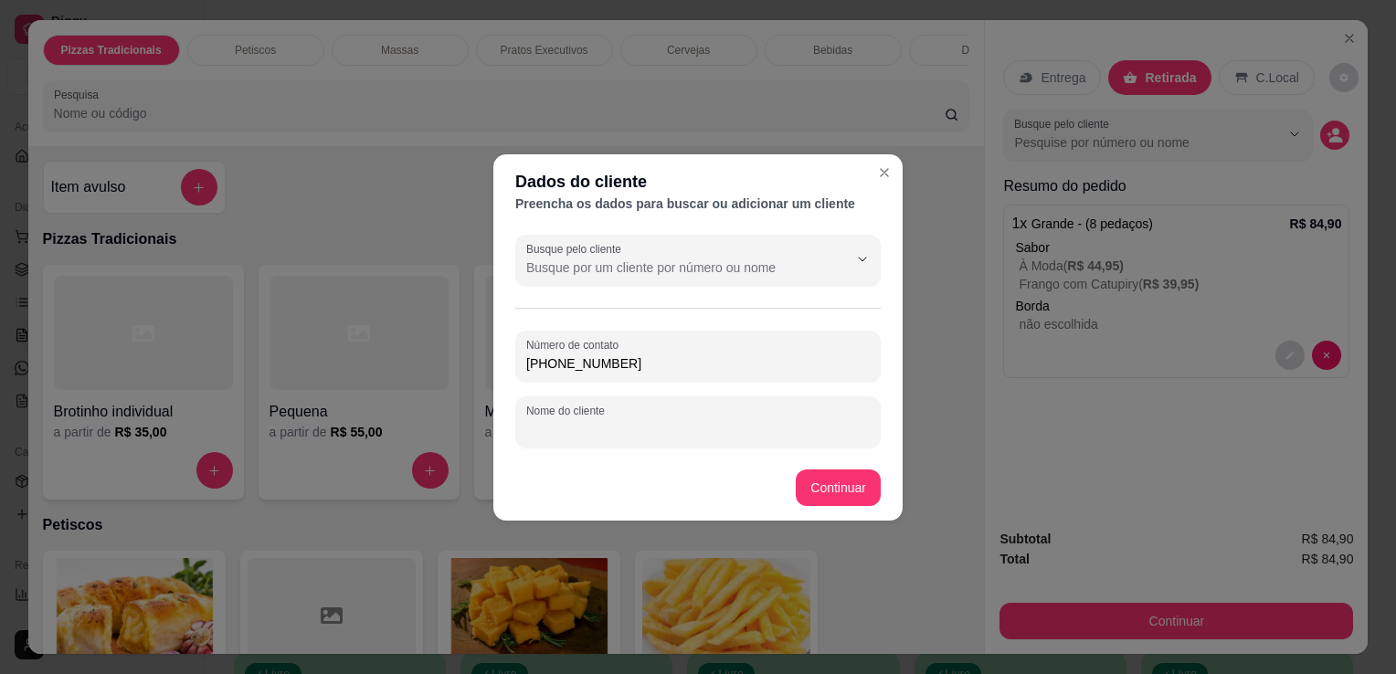
click at [619, 426] on input "Nome do cliente" at bounding box center [698, 429] width 344 height 18
type input "suzana"
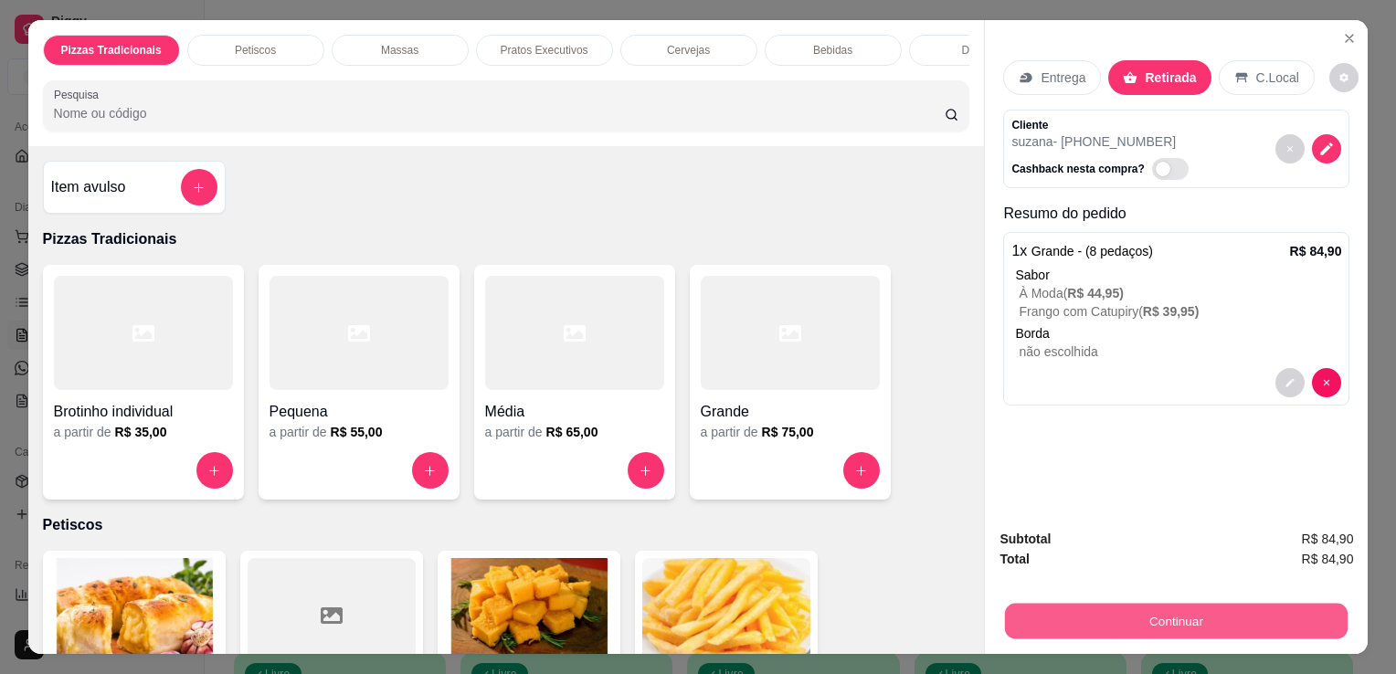
click at [1205, 616] on button "Continuar" at bounding box center [1176, 621] width 343 height 36
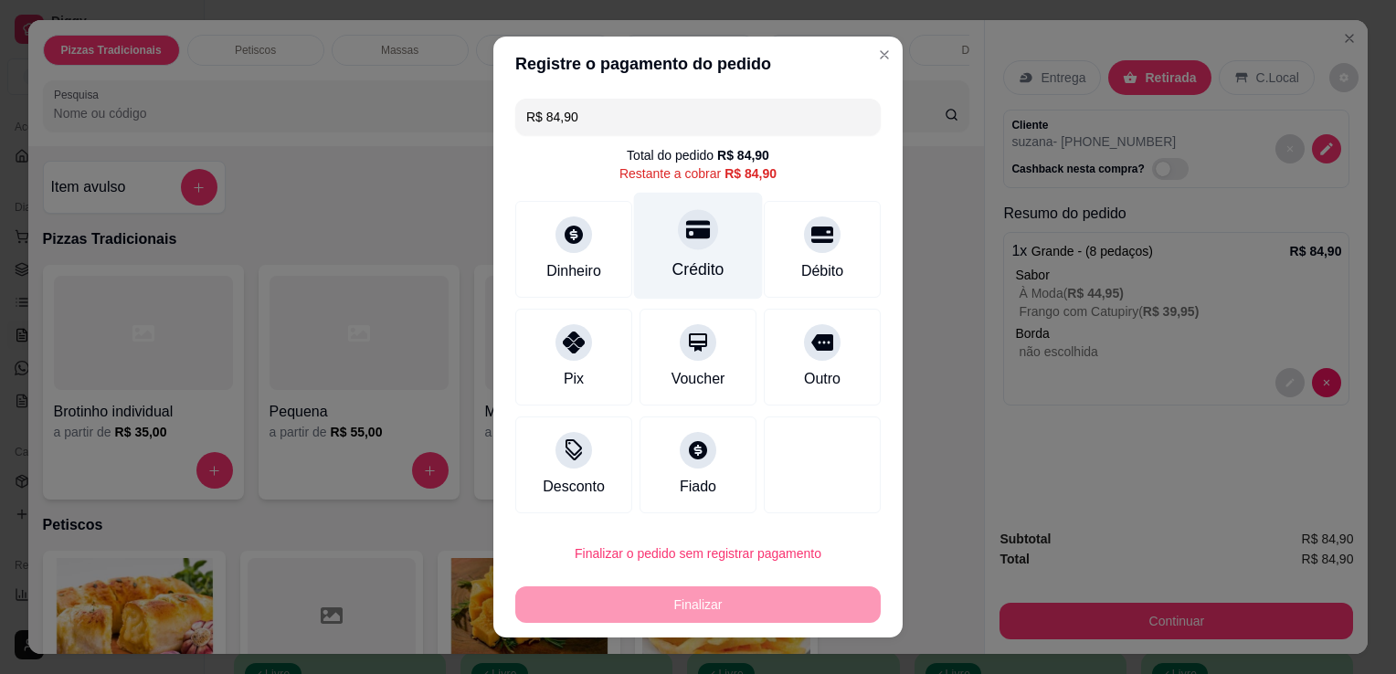
click at [715, 281] on div "Crédito" at bounding box center [698, 246] width 129 height 107
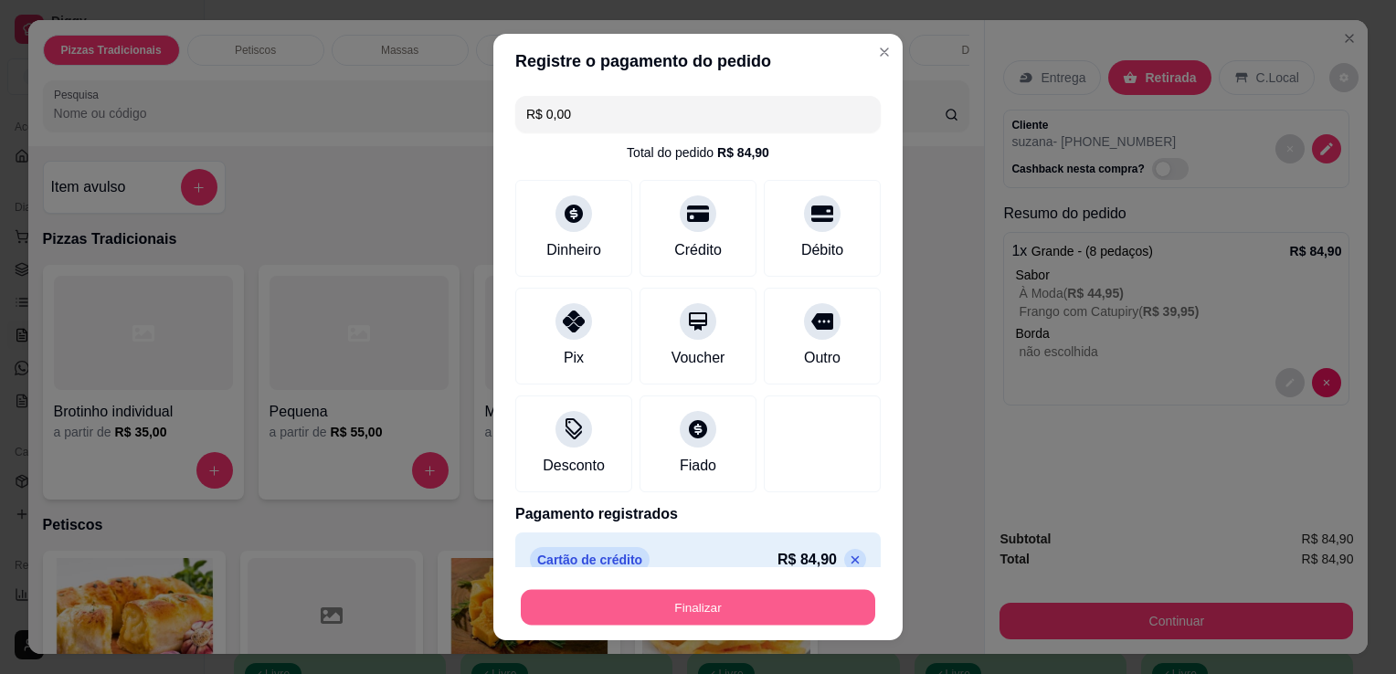
click at [661, 613] on button "Finalizar" at bounding box center [698, 608] width 355 height 36
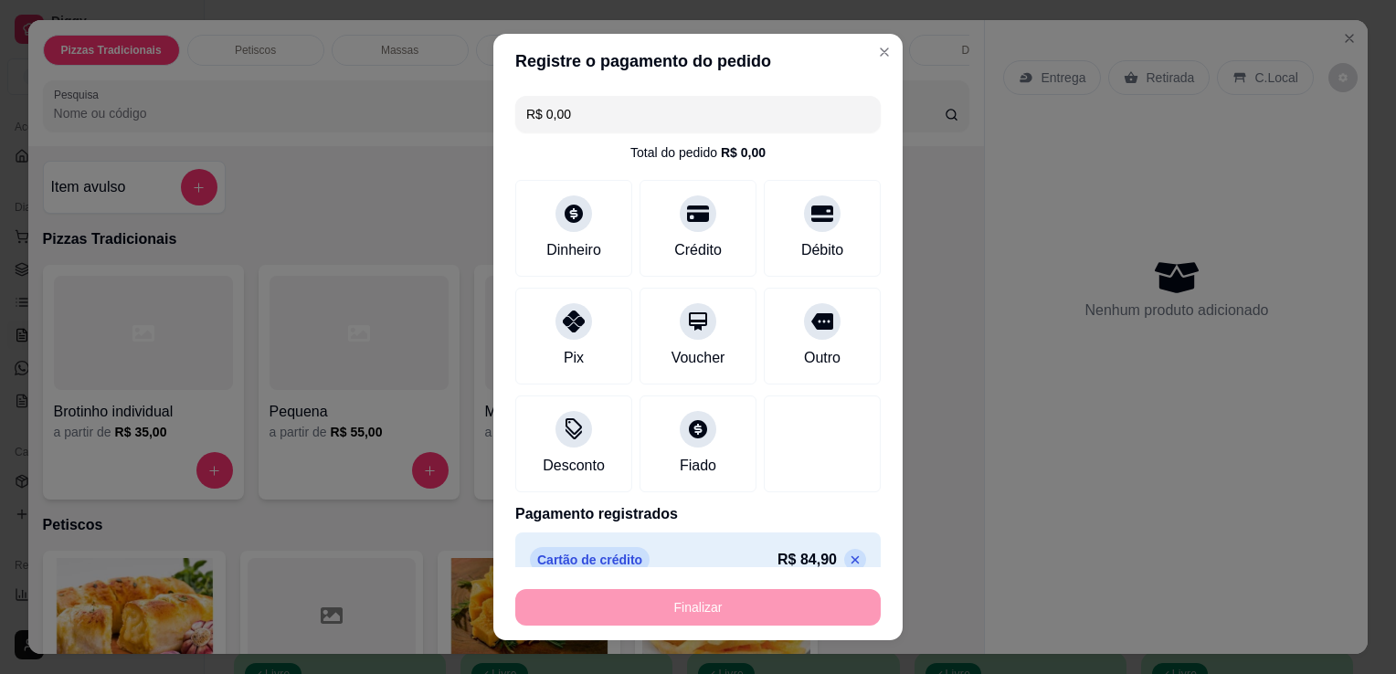
type input "-R$ 84,90"
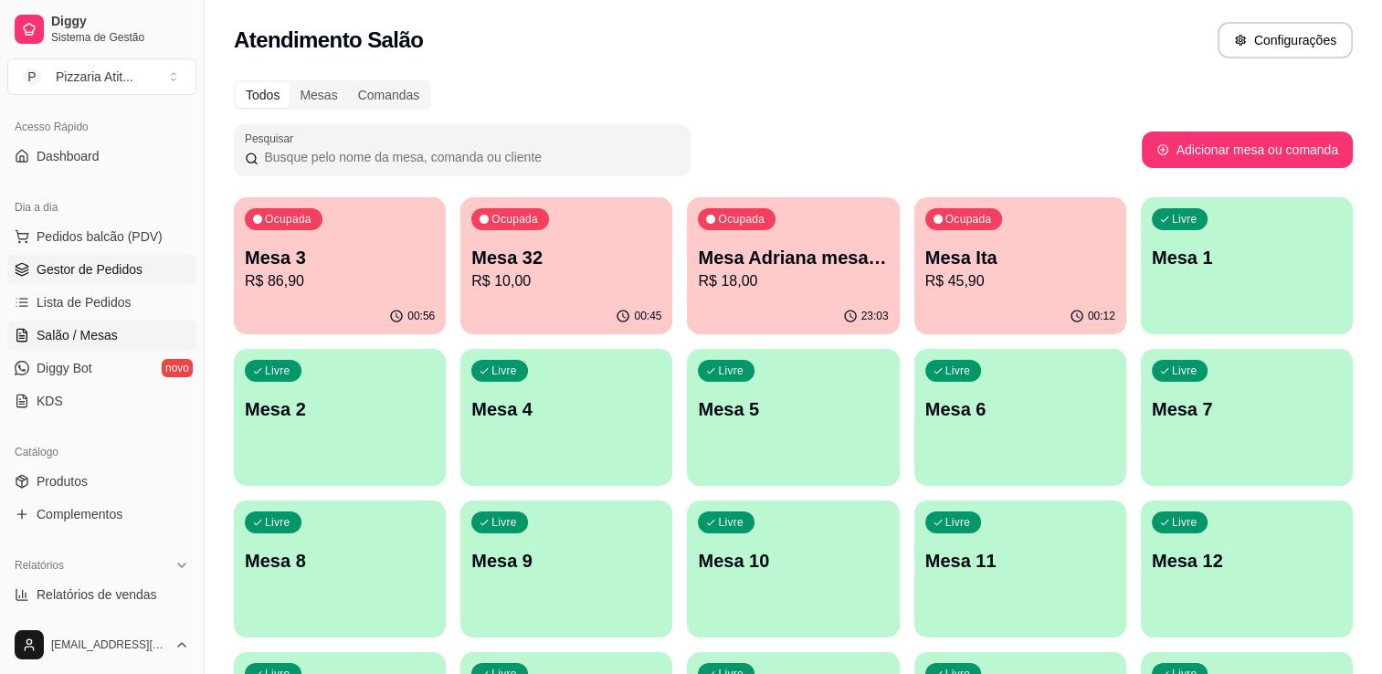
click at [124, 264] on span "Gestor de Pedidos" at bounding box center [90, 269] width 106 height 18
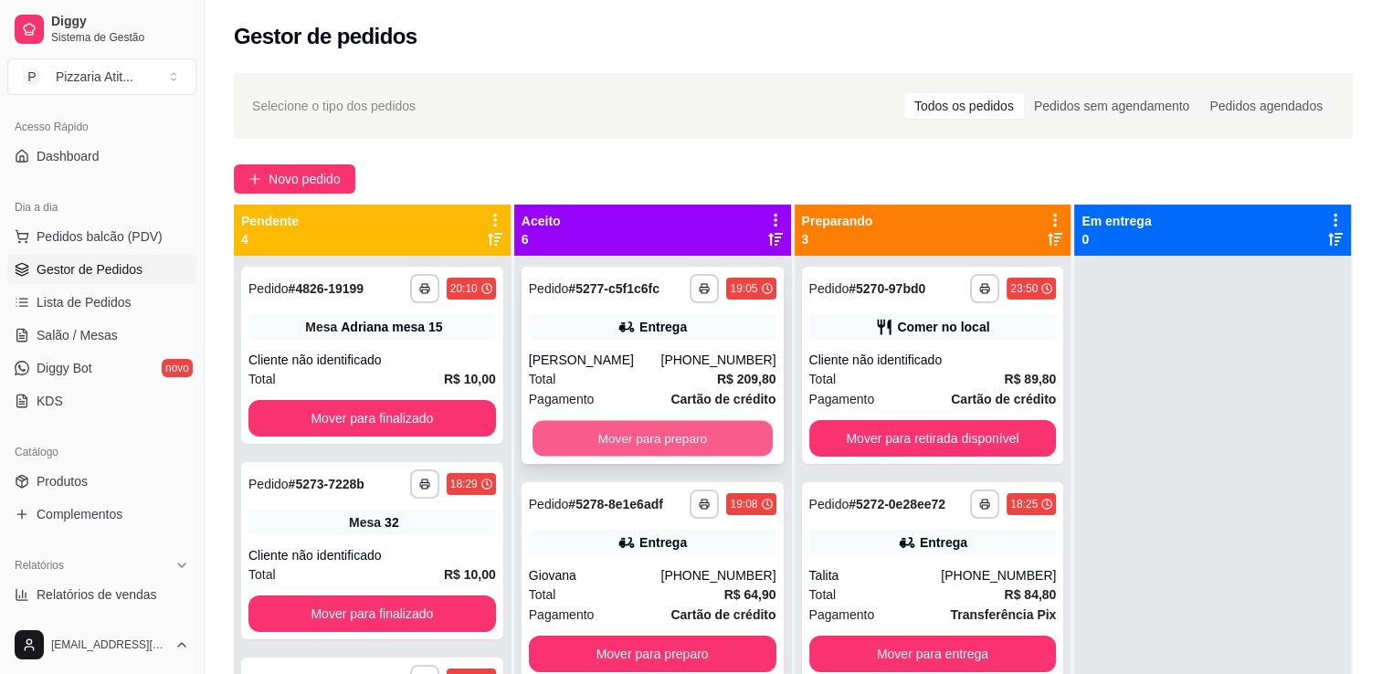
click at [696, 423] on button "Mover para preparo" at bounding box center [653, 439] width 240 height 36
click at [696, 423] on button "Mover para preparo" at bounding box center [653, 438] width 248 height 37
click at [696, 423] on button "Mover para preparo" at bounding box center [653, 439] width 240 height 36
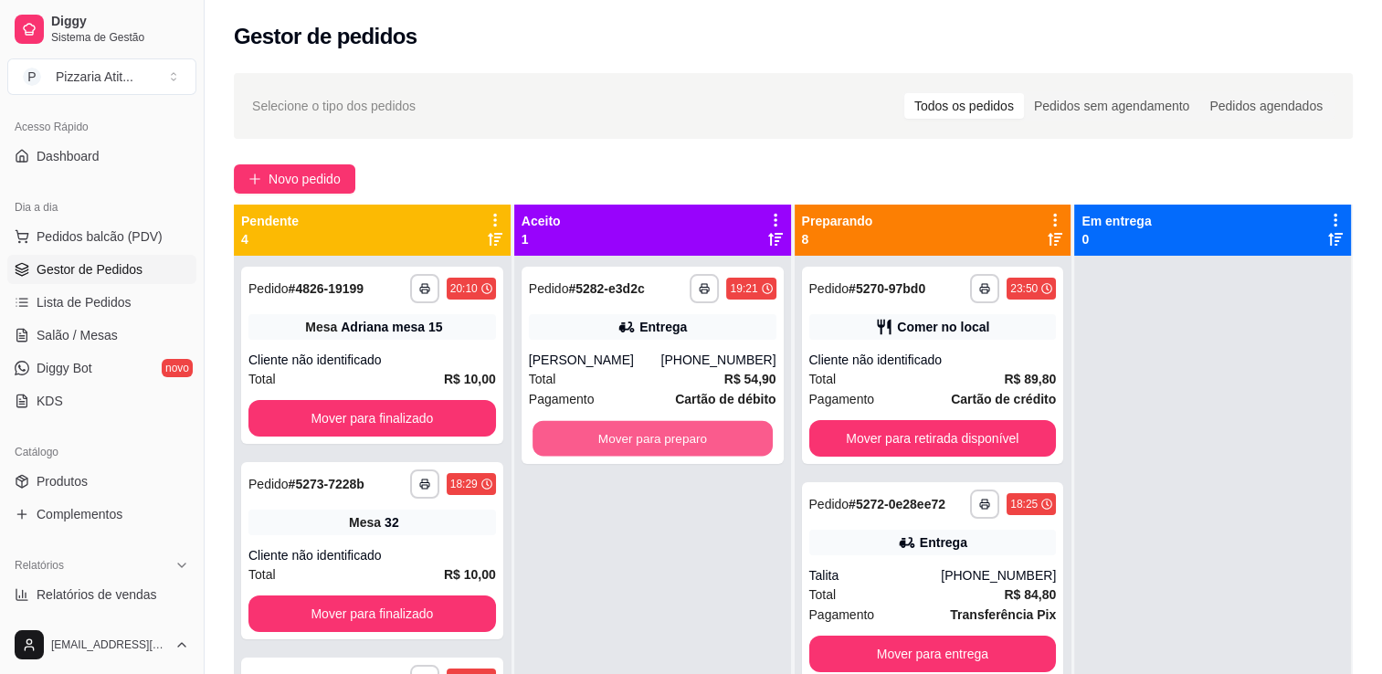
click at [696, 423] on button "Mover para preparo" at bounding box center [653, 439] width 240 height 36
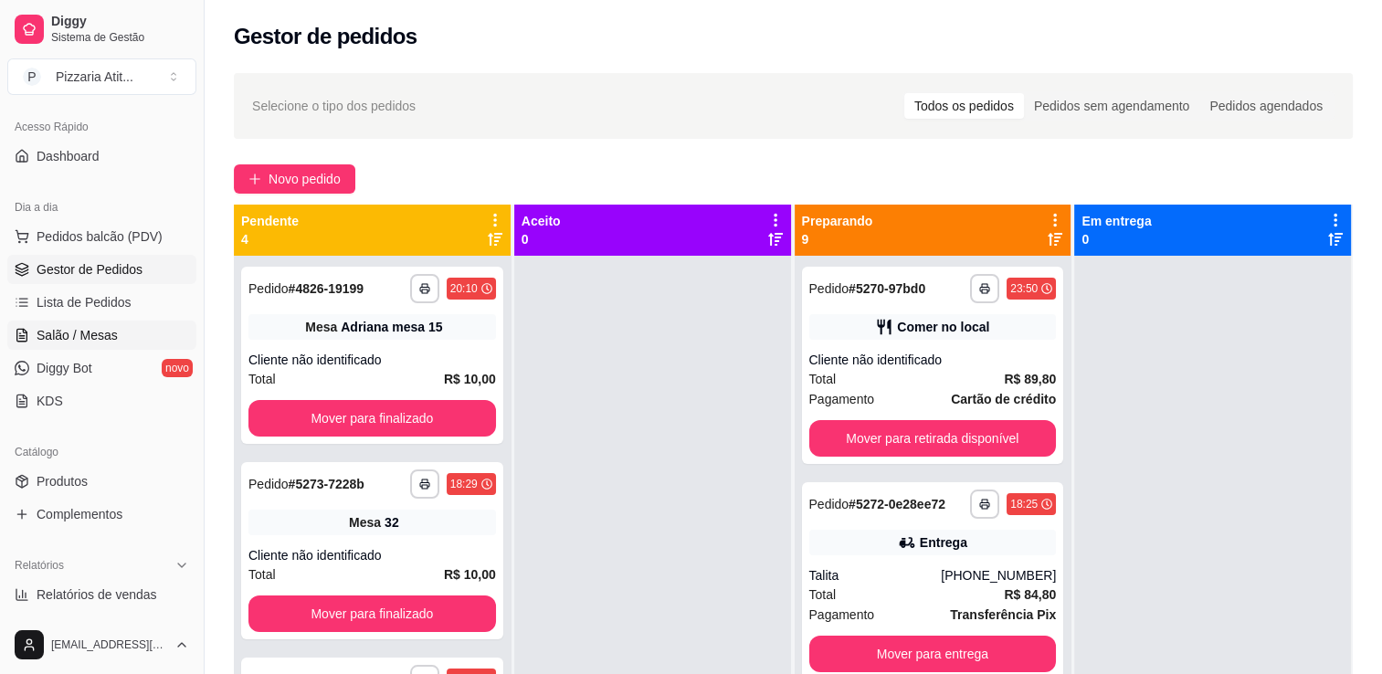
click at [82, 340] on span "Salão / Mesas" at bounding box center [77, 335] width 81 height 18
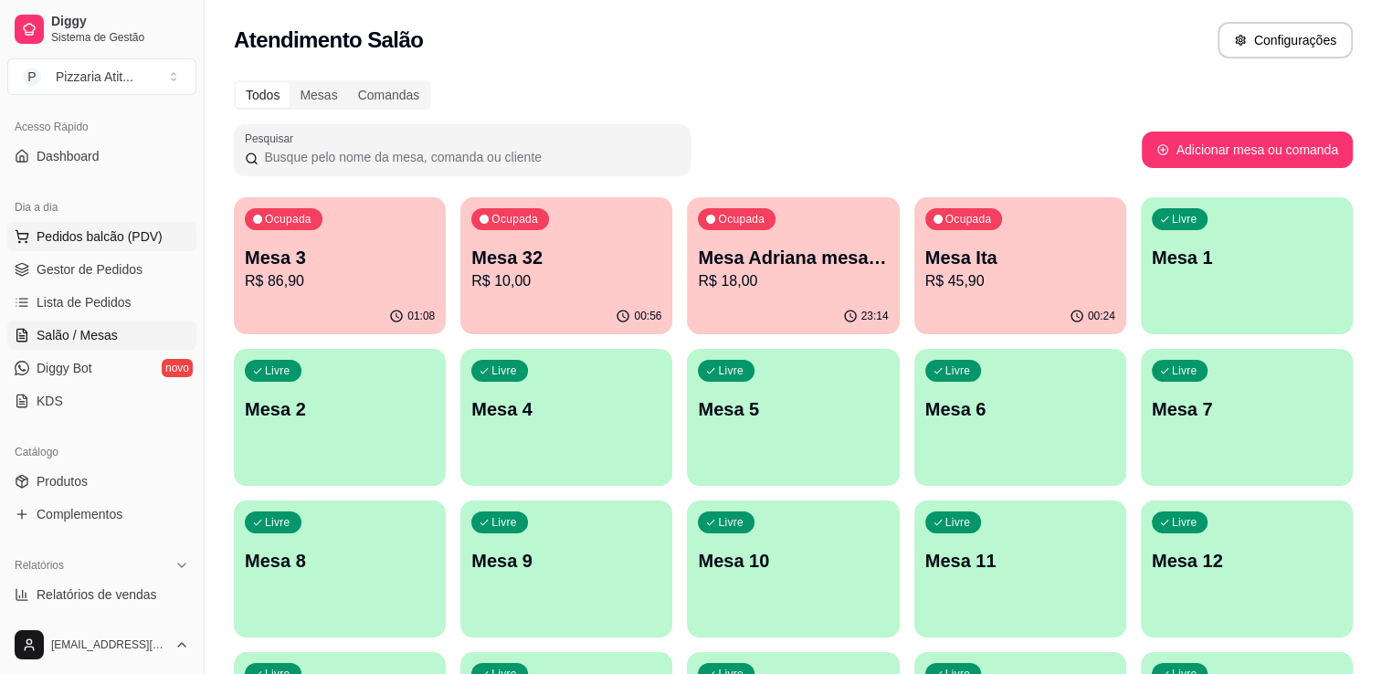
click at [99, 246] on button "Pedidos balcão (PDV)" at bounding box center [101, 236] width 189 height 29
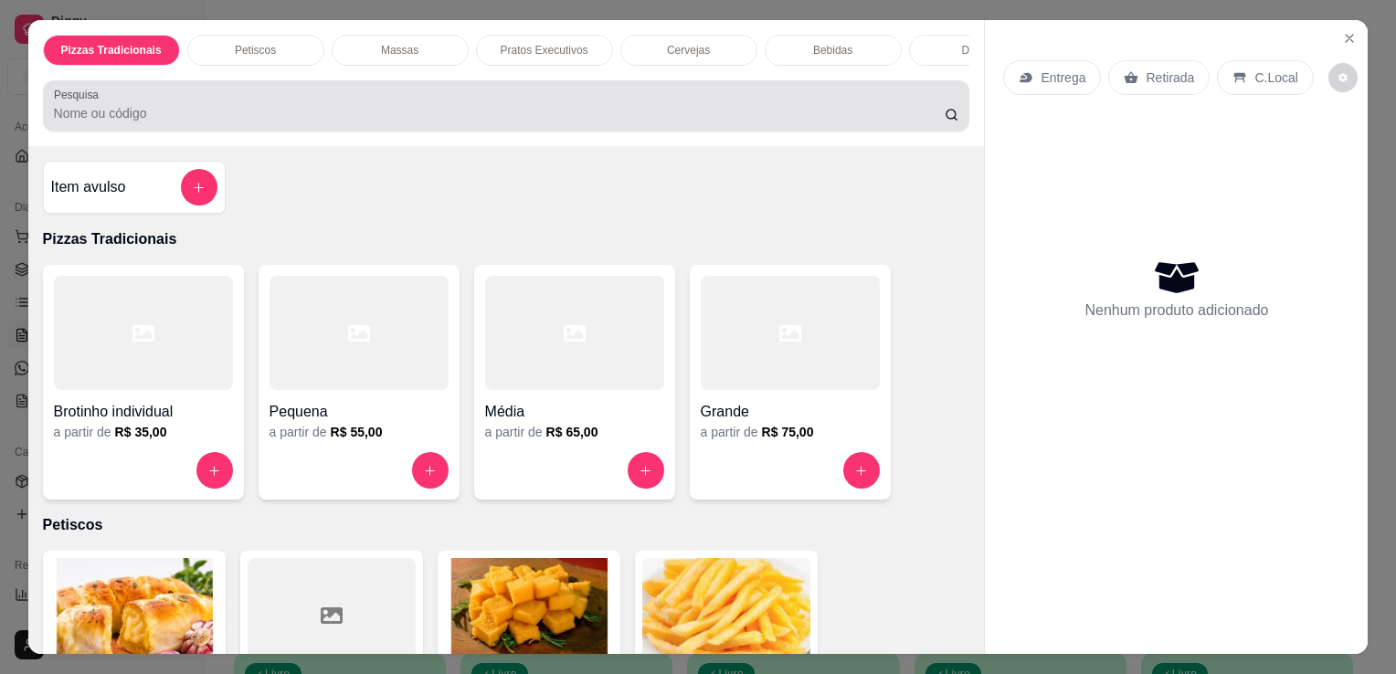
click at [458, 106] on div at bounding box center [506, 106] width 905 height 37
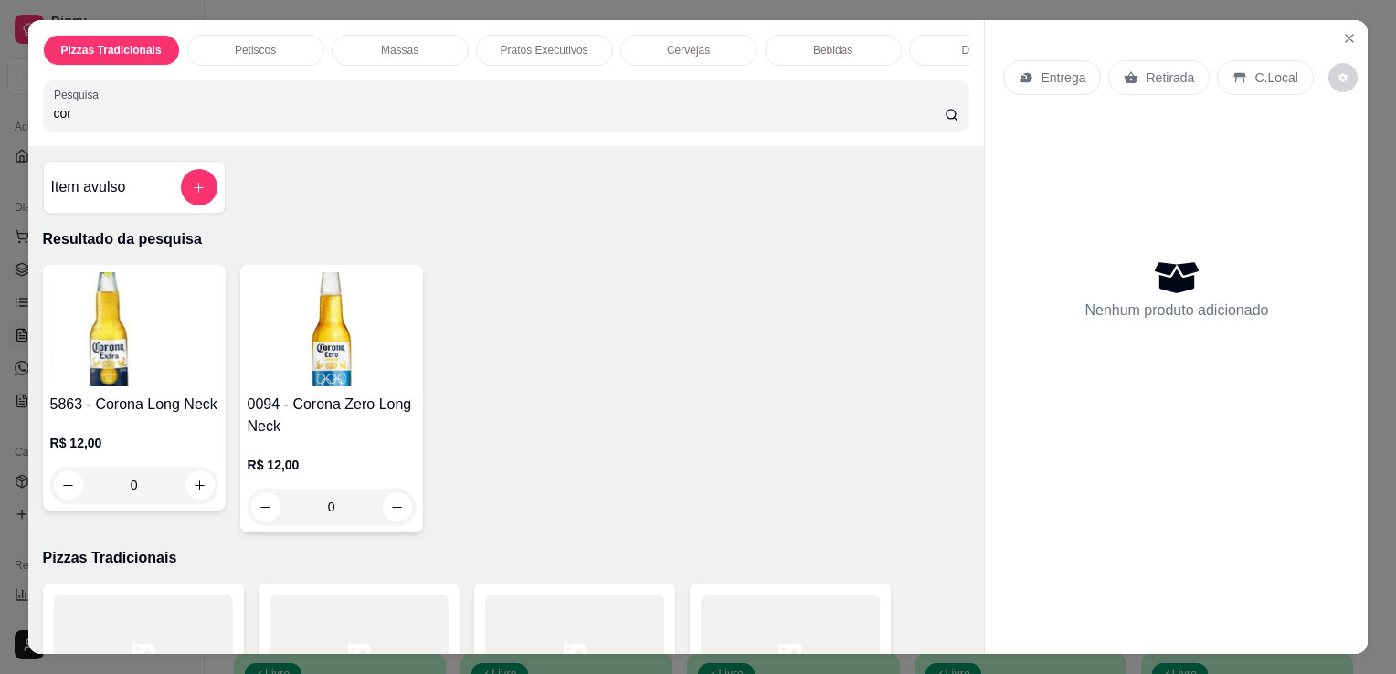
type input "cor"
click at [28, 391] on div "Item avulso Resultado da pesquisa 5863 - Corona Long Neck R$ 12,00 0 0094 - Cor…" at bounding box center [506, 400] width 957 height 508
click at [132, 359] on img at bounding box center [134, 329] width 168 height 114
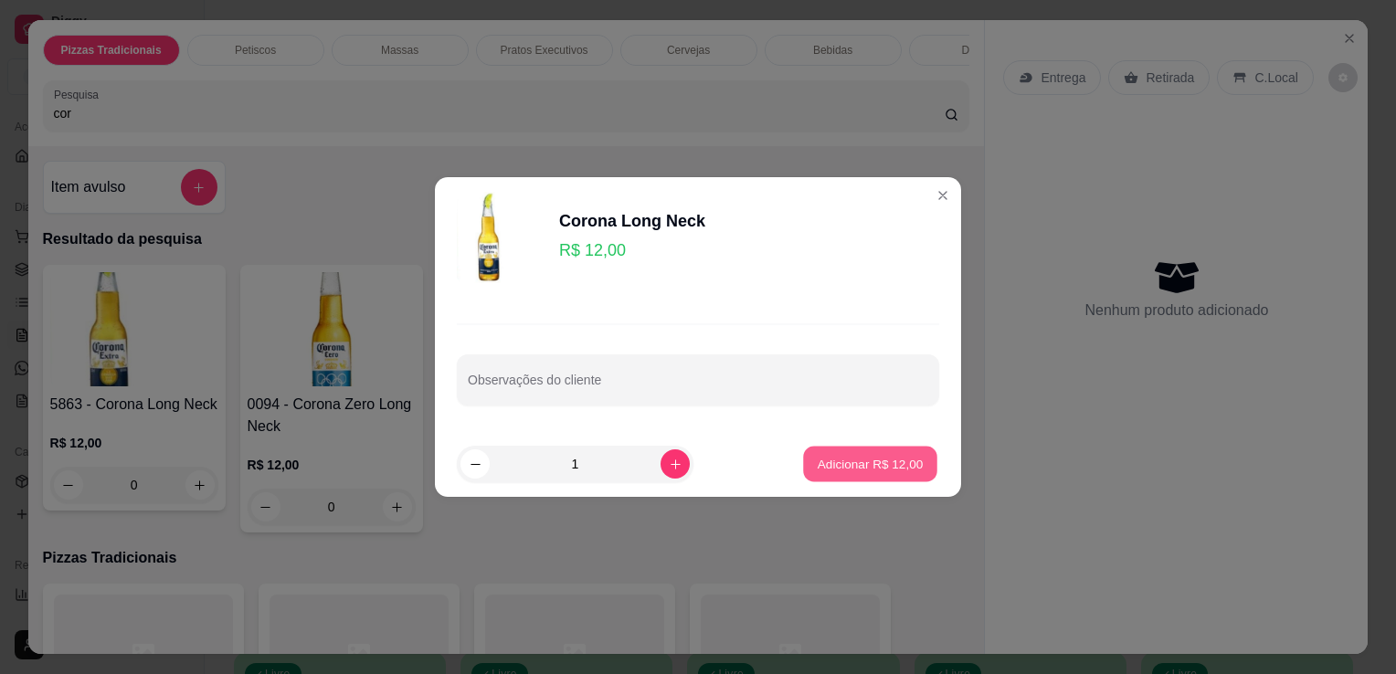
click at [818, 459] on p "Adicionar R$ 12,00" at bounding box center [871, 463] width 106 height 17
type input "1"
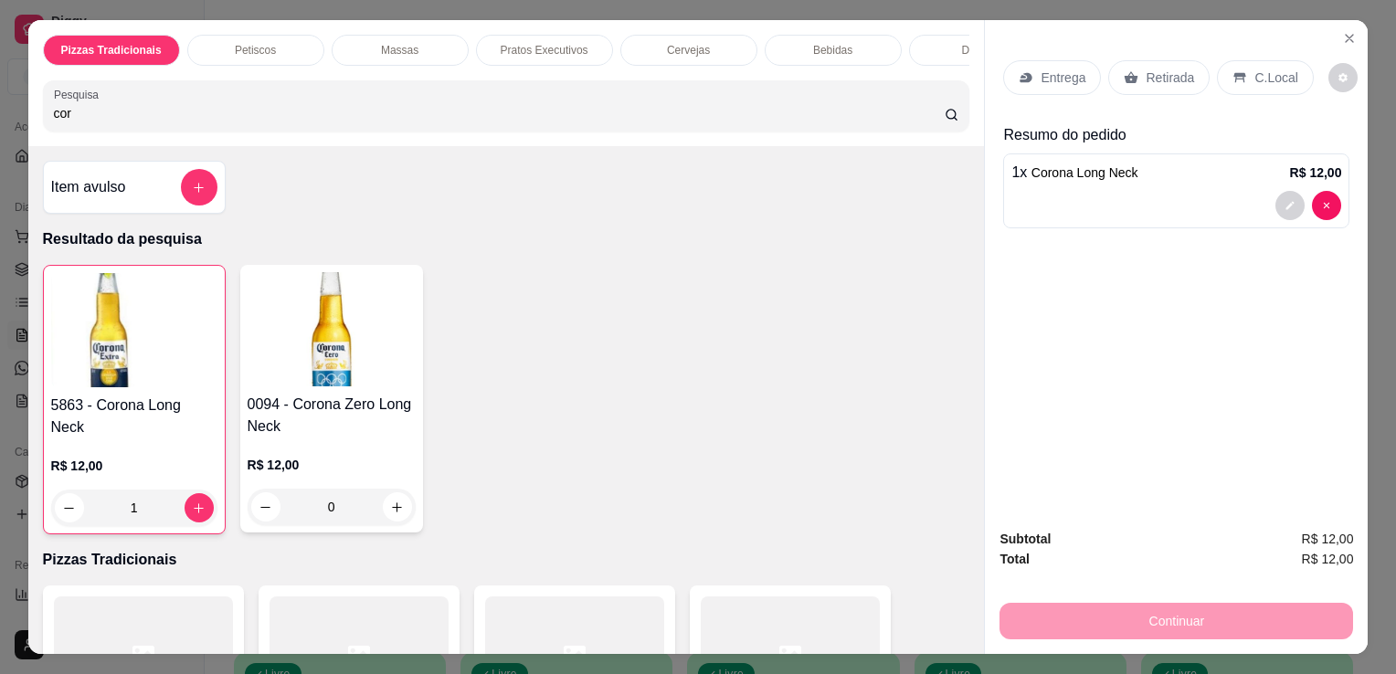
click at [1273, 75] on p "C.Local" at bounding box center [1276, 78] width 43 height 18
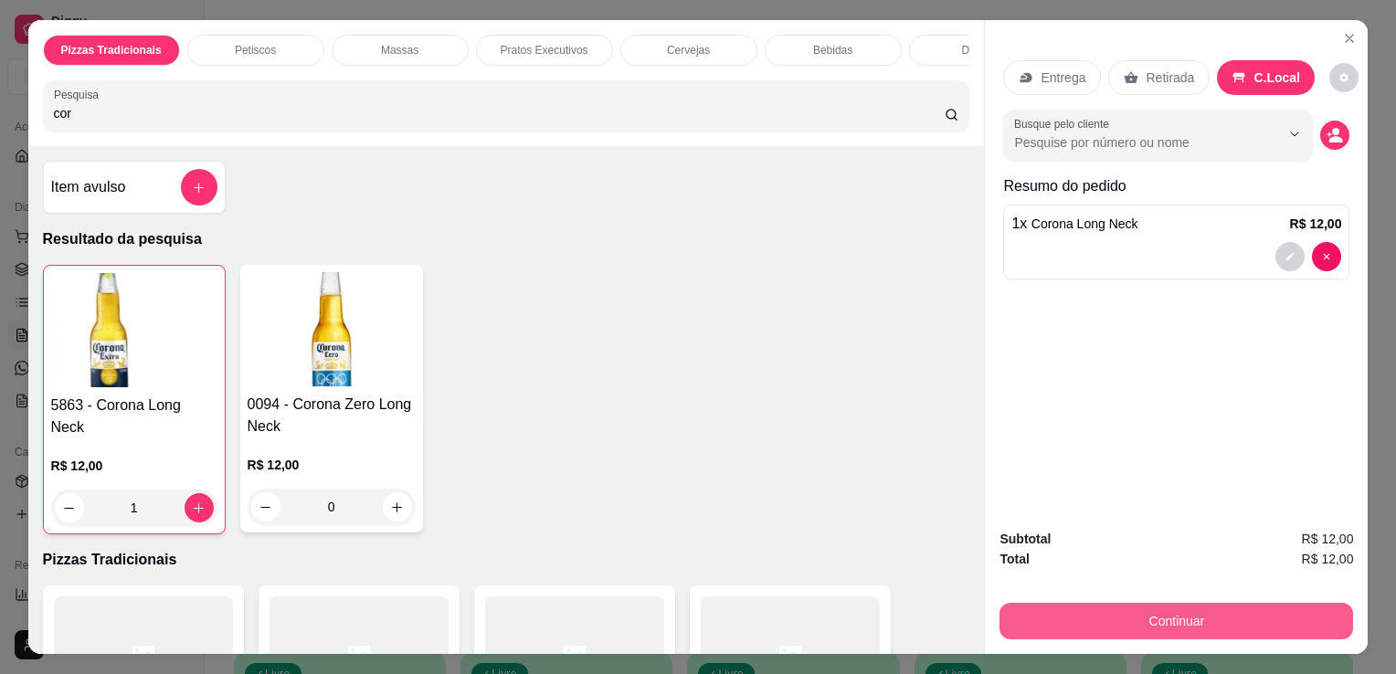
click at [1213, 603] on button "Continuar" at bounding box center [1177, 621] width 354 height 37
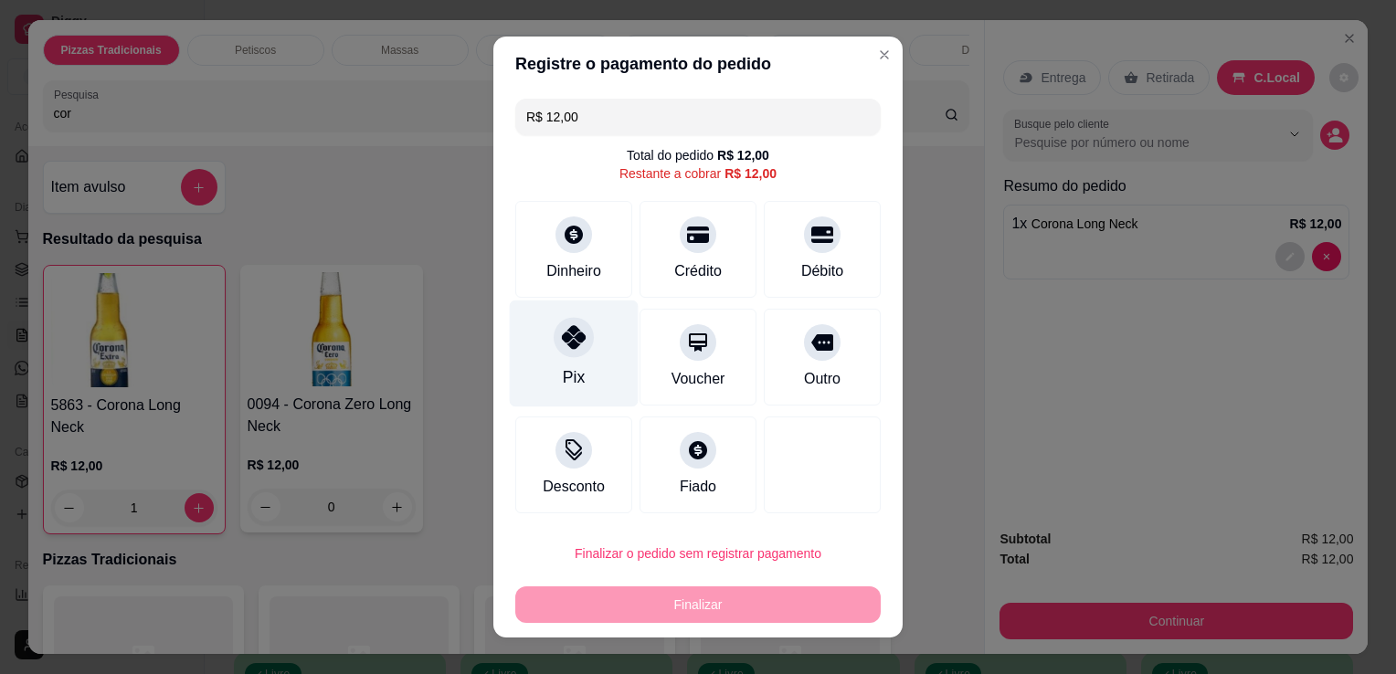
click at [580, 367] on div "Pix" at bounding box center [574, 354] width 129 height 107
type input "R$ 0,00"
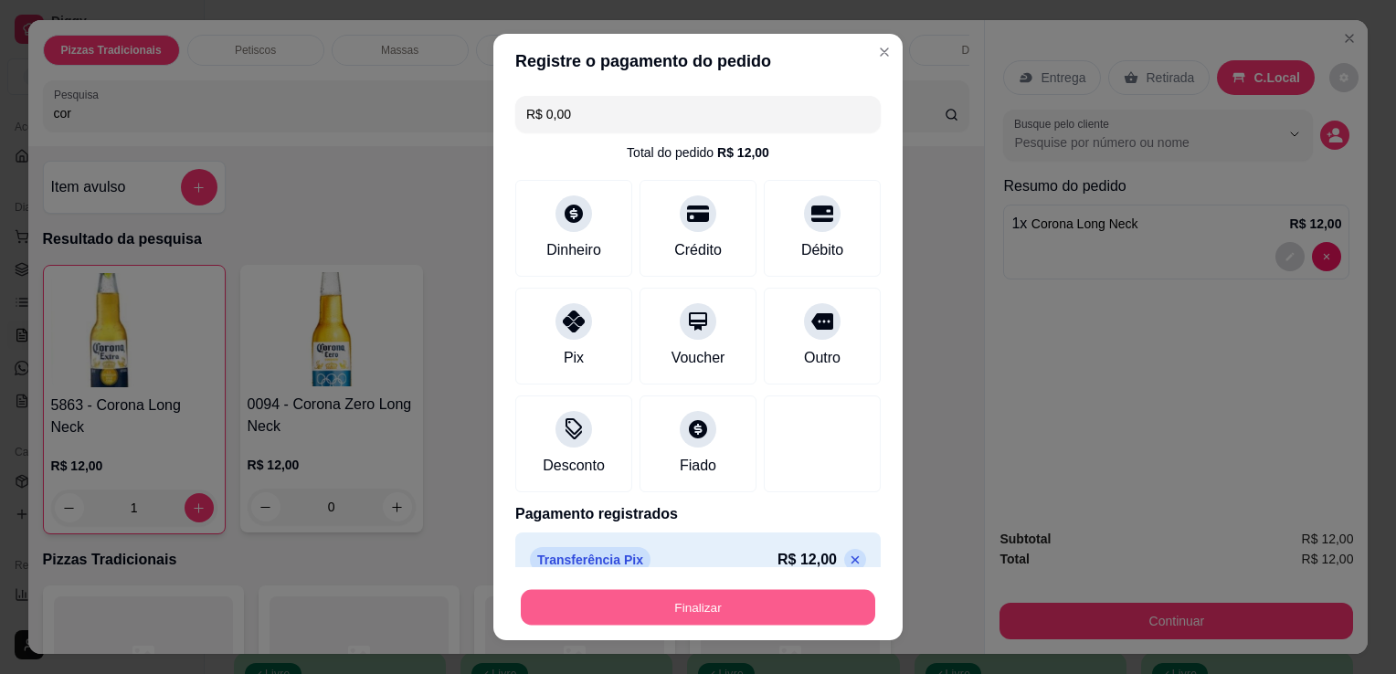
click at [662, 603] on button "Finalizar" at bounding box center [698, 608] width 355 height 36
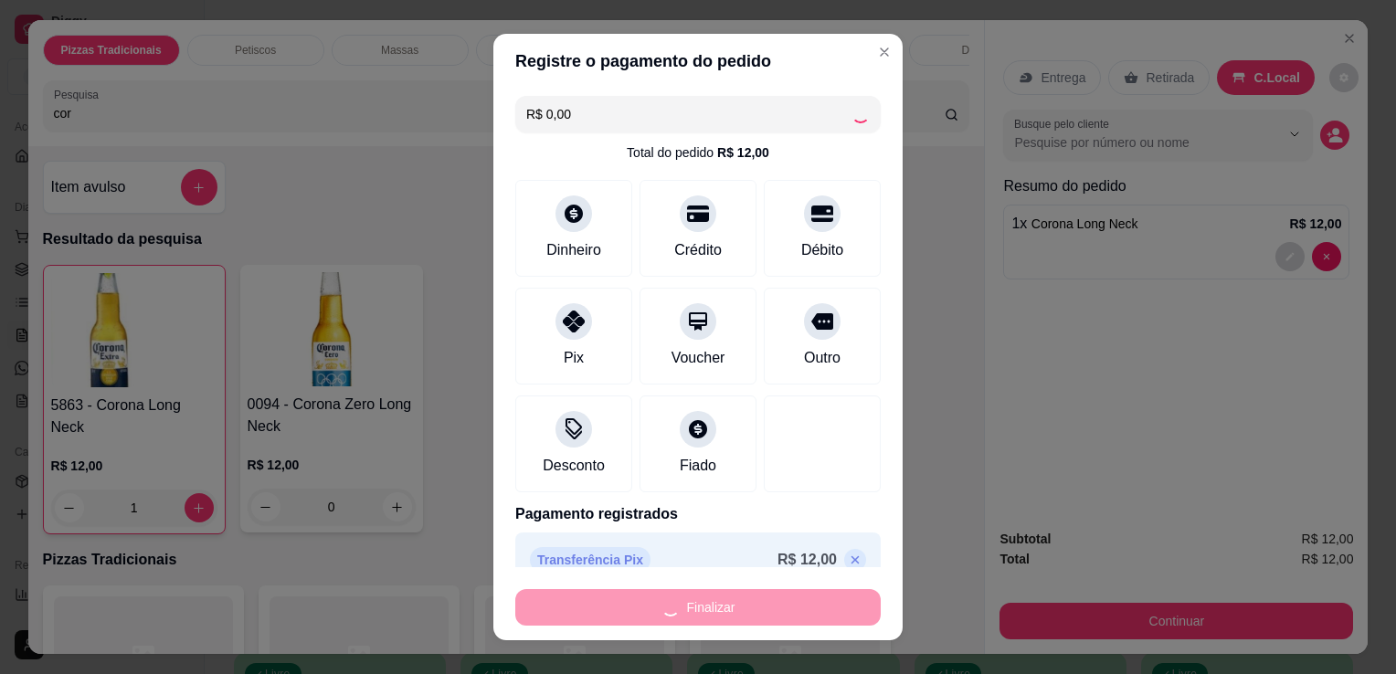
type input "0"
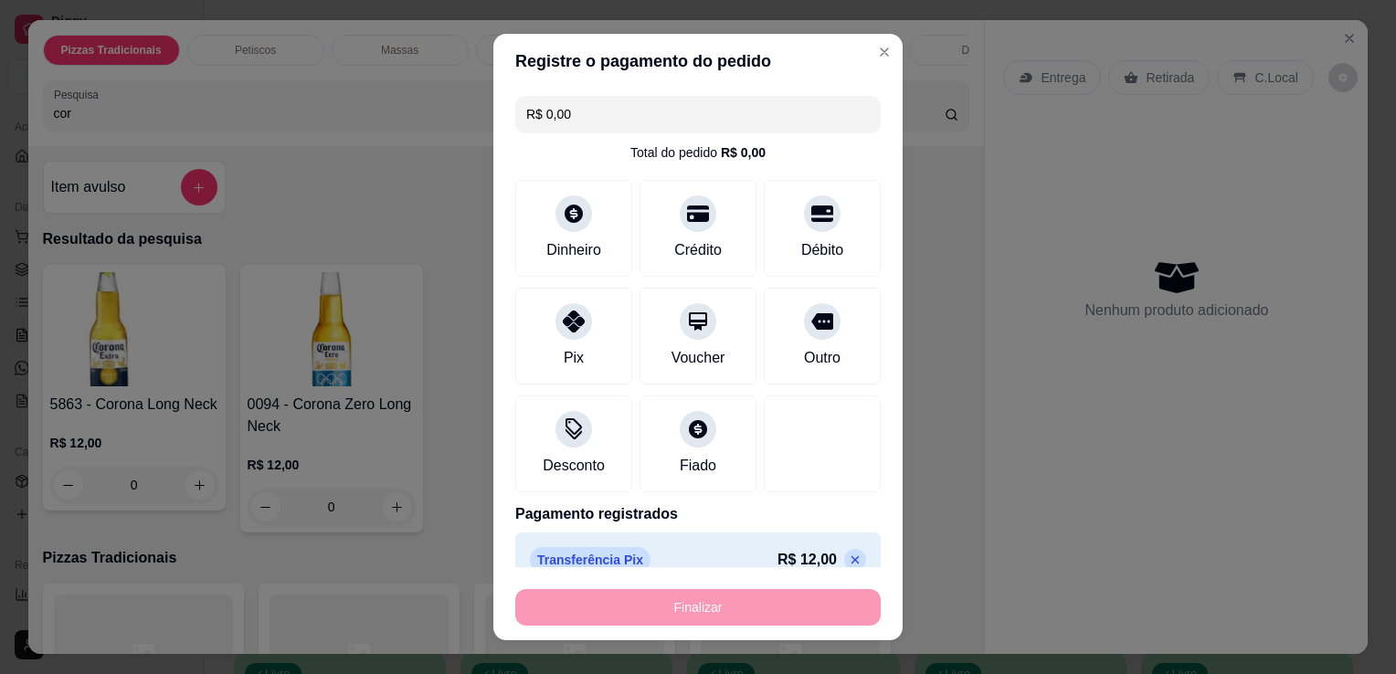
type input "-R$ 12,00"
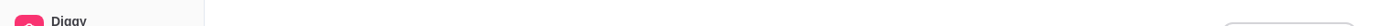
drag, startPoint x: 1383, startPoint y: 21, endPoint x: 1066, endPoint y: -74, distance: 331.0
click at [1066, 0] on html "Diggy Sistema de Gestão P Pizzaria Atit ... Loja aberta Plano Essencial + Mesas…" at bounding box center [693, 13] width 1386 height 26
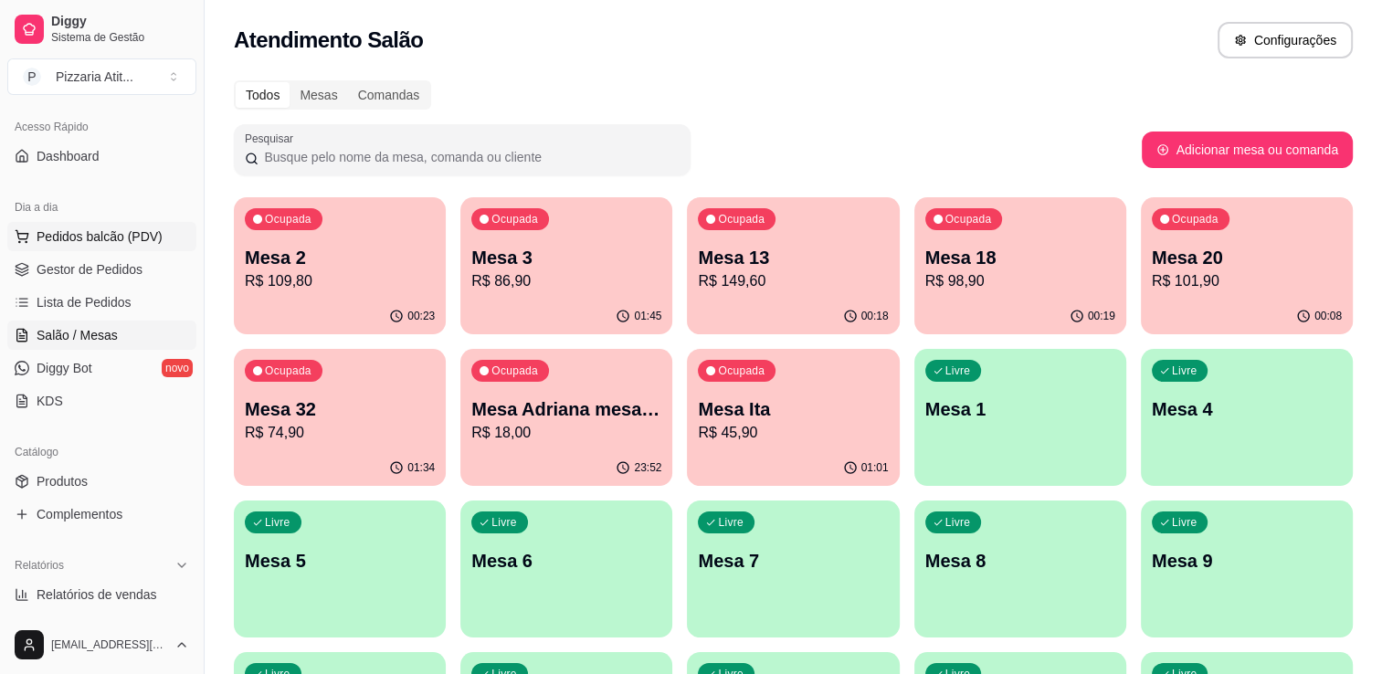
click at [128, 236] on span "Pedidos balcão (PDV)" at bounding box center [100, 237] width 126 height 18
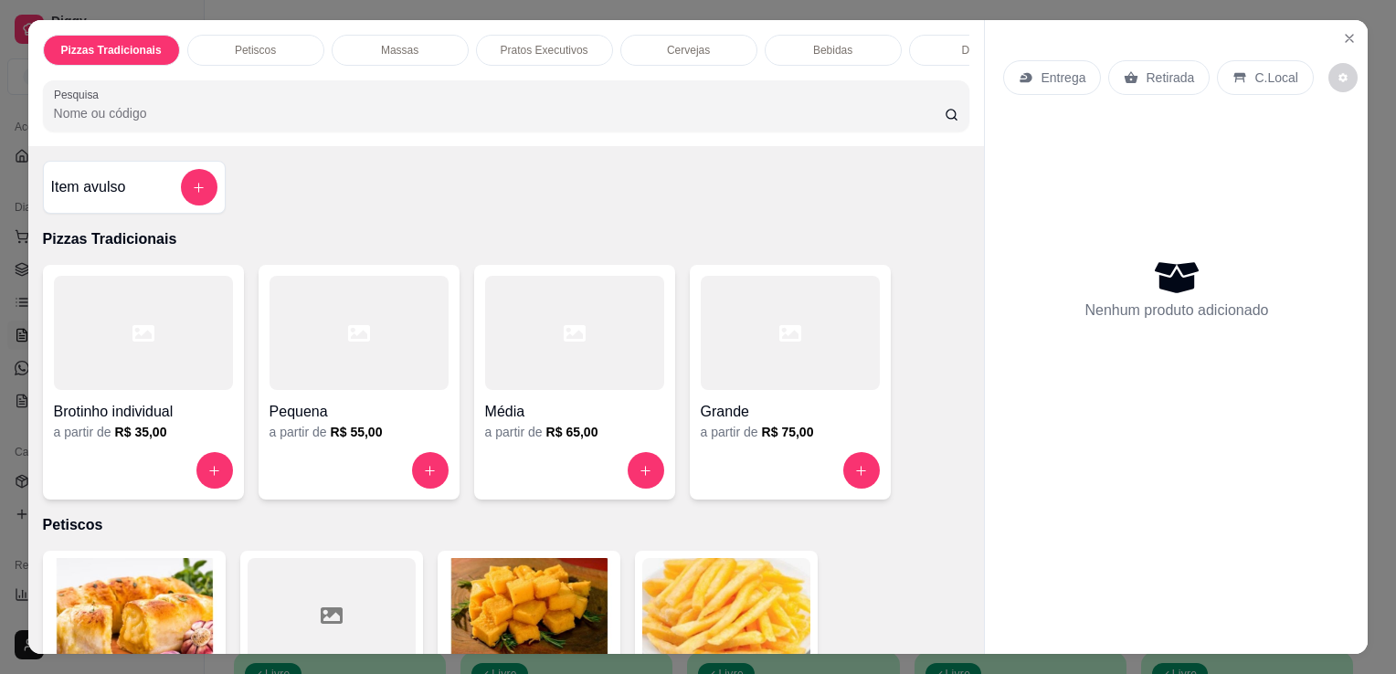
click at [774, 598] on img at bounding box center [726, 615] width 168 height 114
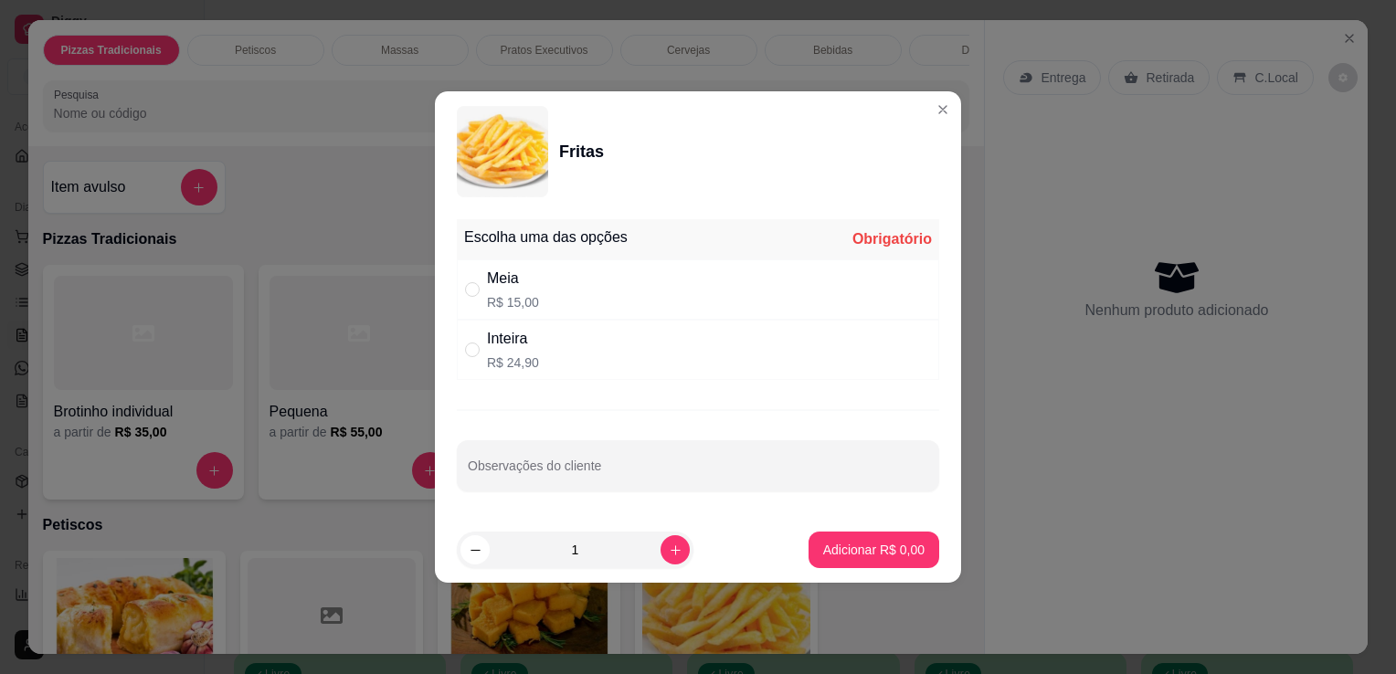
click at [928, 113] on div "Fritas Escolha uma das opções Obrigatório Meia R$ 15,00 Inteira R$ 24,90 Observ…" at bounding box center [698, 337] width 1396 height 674
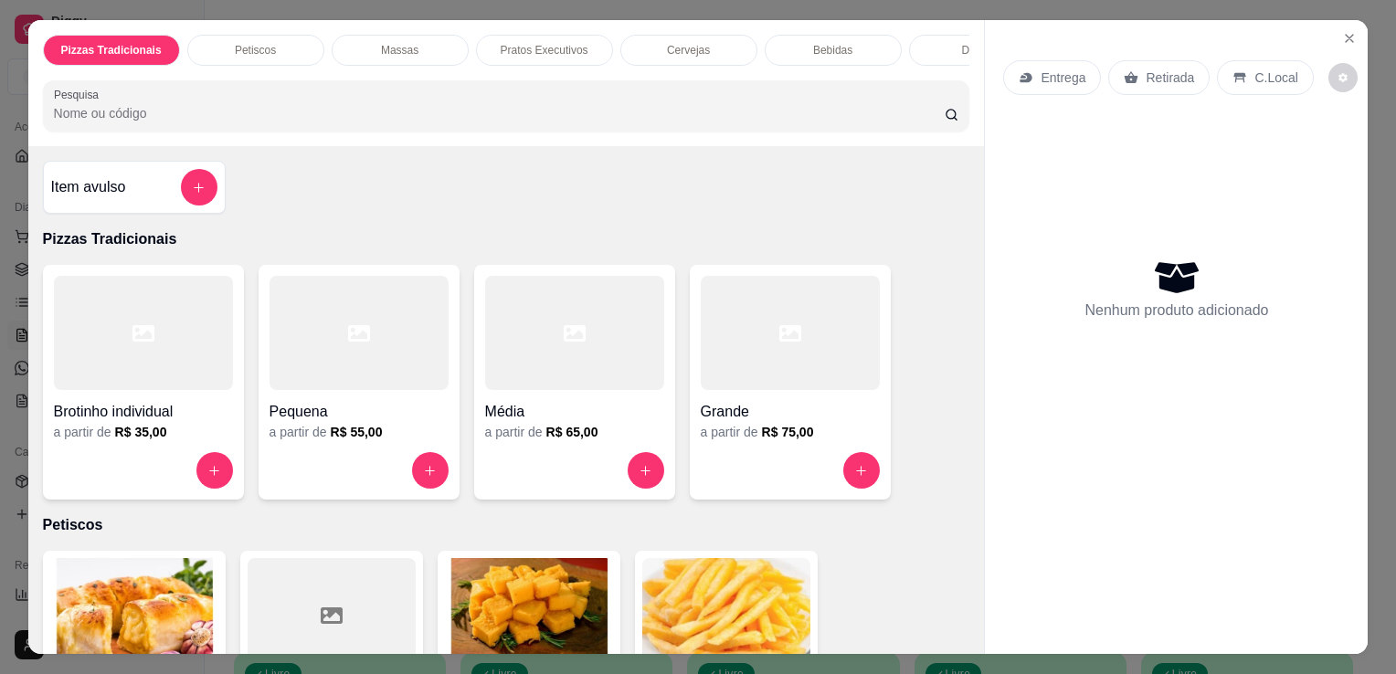
click at [643, 602] on img at bounding box center [726, 615] width 168 height 114
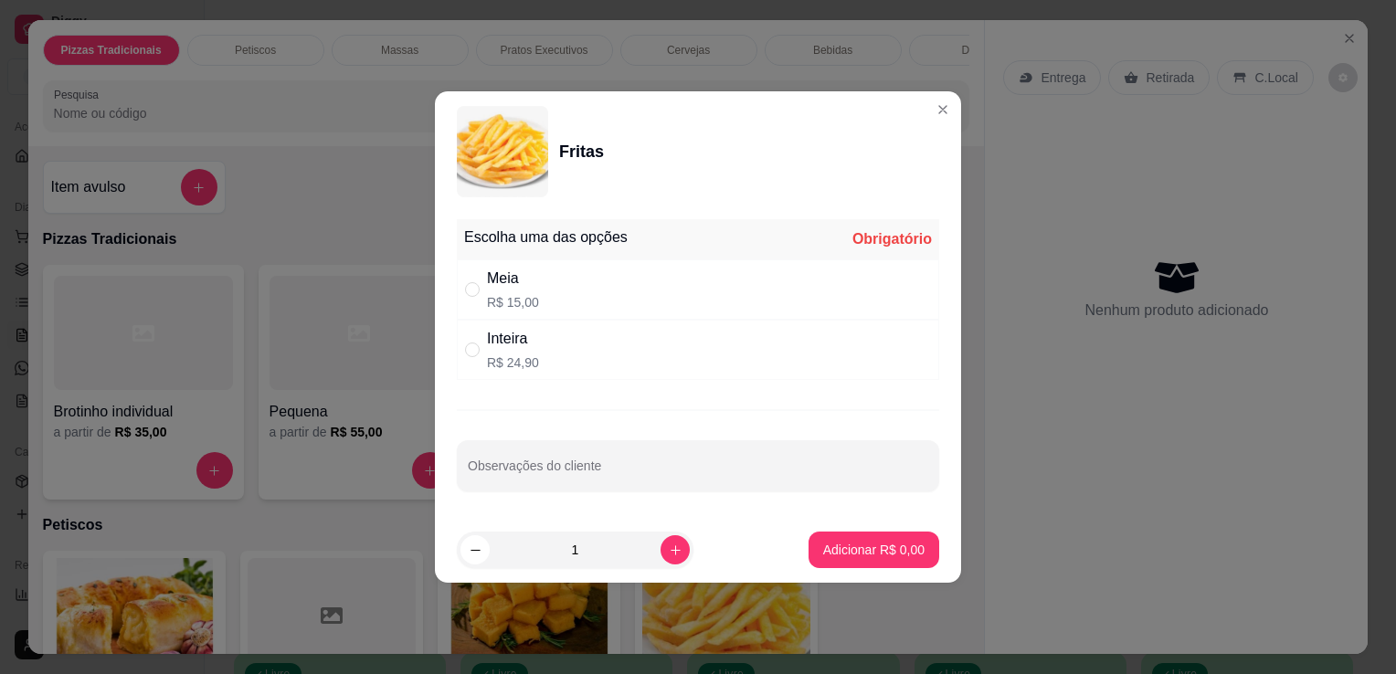
click at [577, 318] on div "Meia R$ 15,00" at bounding box center [698, 289] width 482 height 60
radio input "true"
click at [835, 551] on p "Adicionar R$ 15,00" at bounding box center [871, 549] width 106 height 17
type input "1"
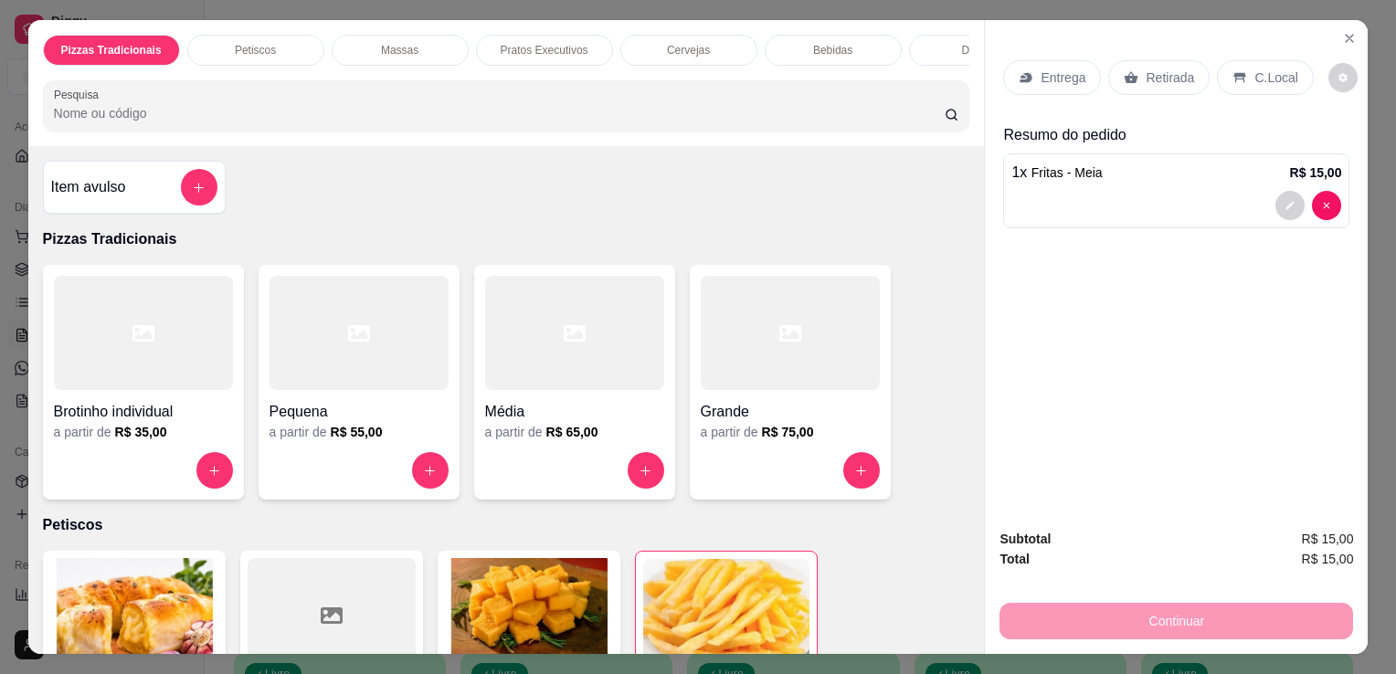
click at [1152, 69] on p "Retirada" at bounding box center [1170, 78] width 48 height 18
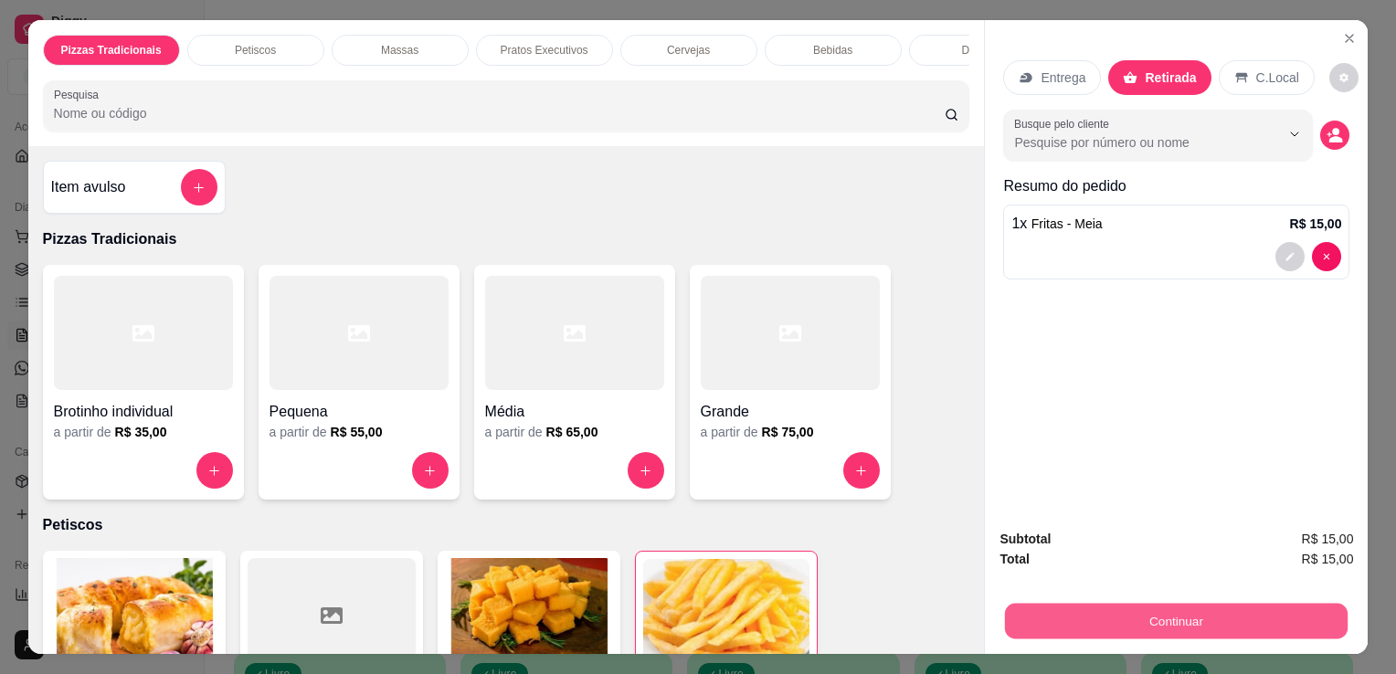
click at [1159, 625] on button "Continuar" at bounding box center [1176, 621] width 343 height 36
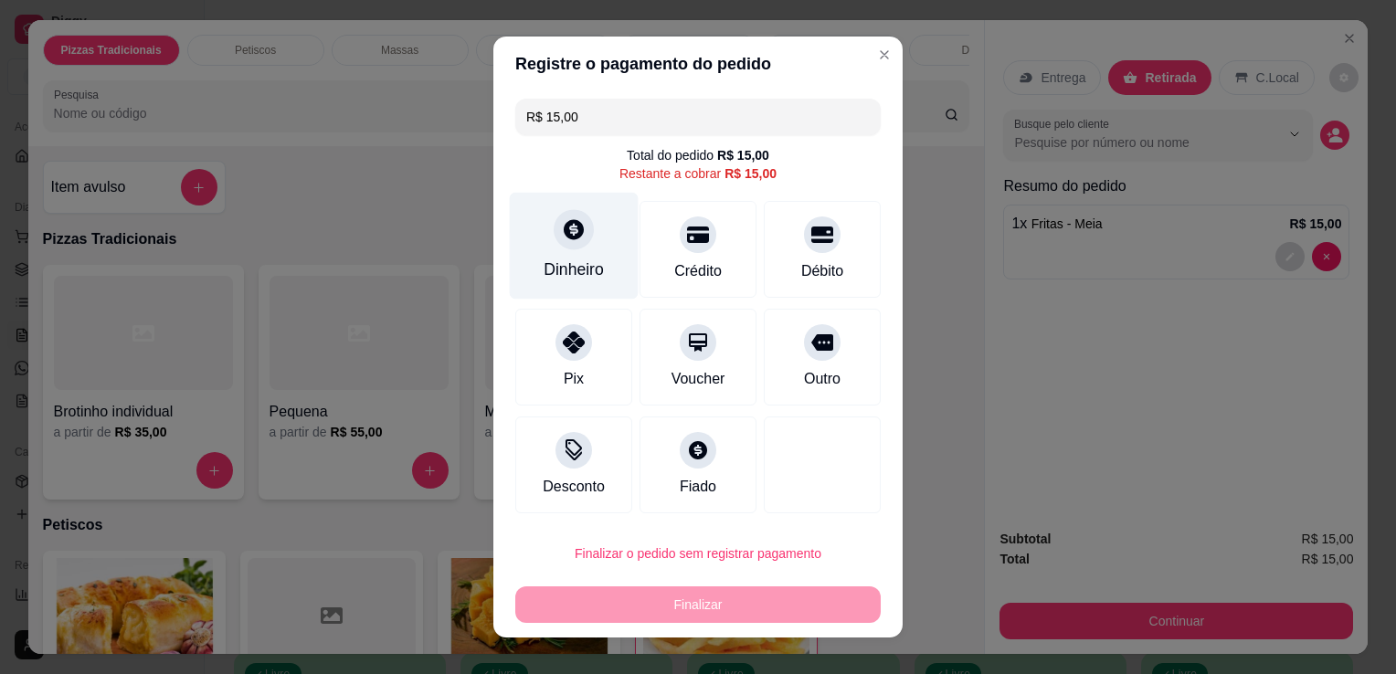
click at [545, 234] on div "Dinheiro" at bounding box center [574, 246] width 129 height 107
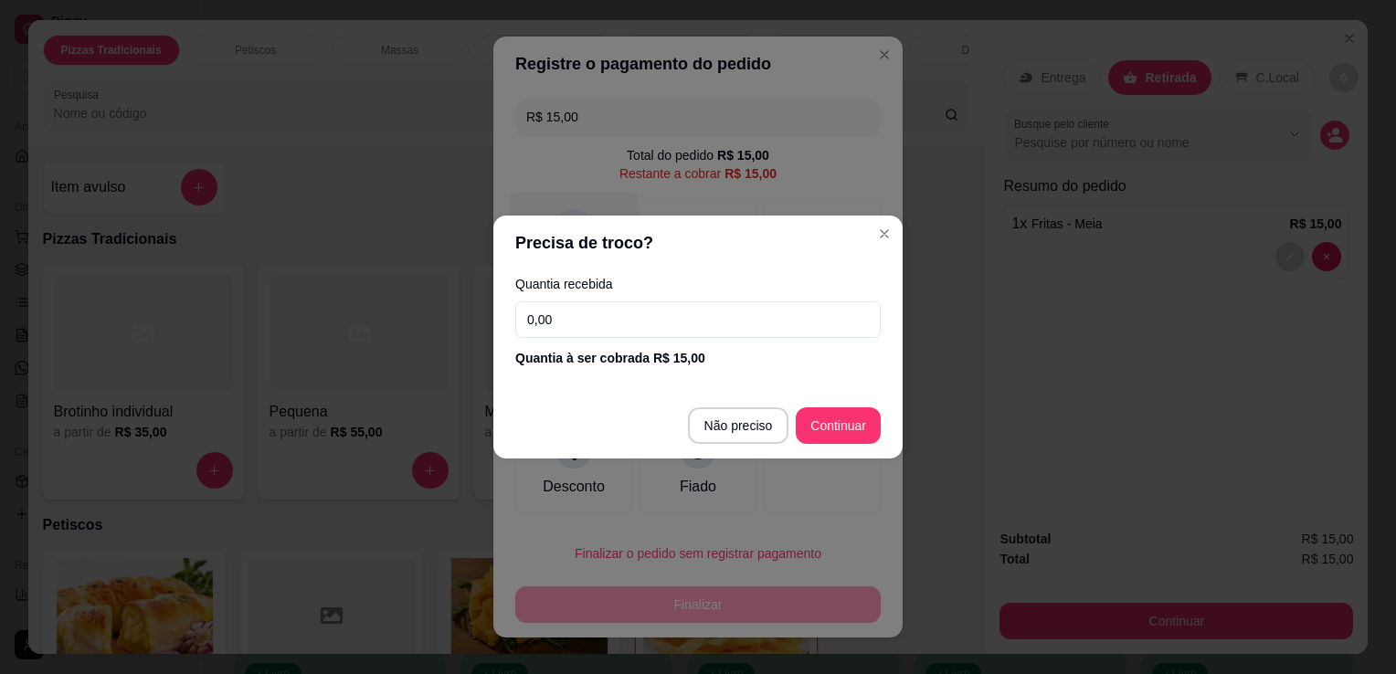
click at [545, 234] on header "Precisa de troco?" at bounding box center [697, 243] width 409 height 55
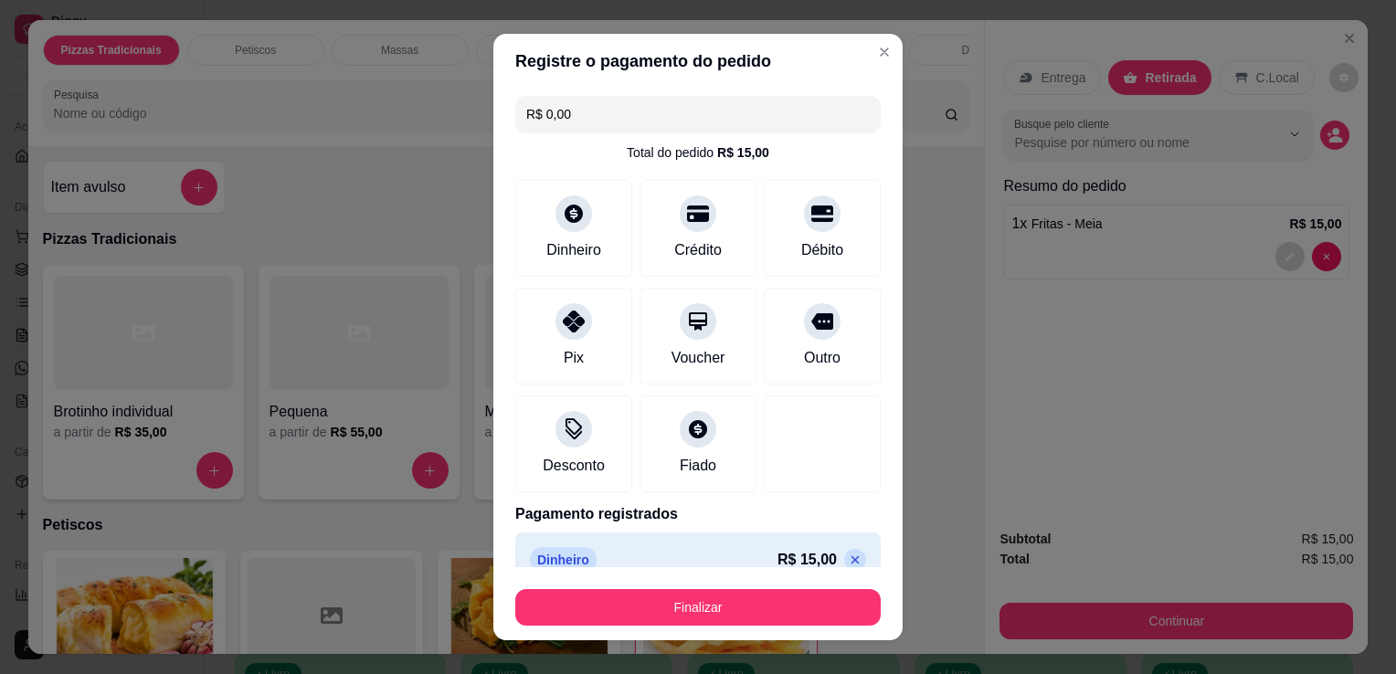
type input "R$ 0,00"
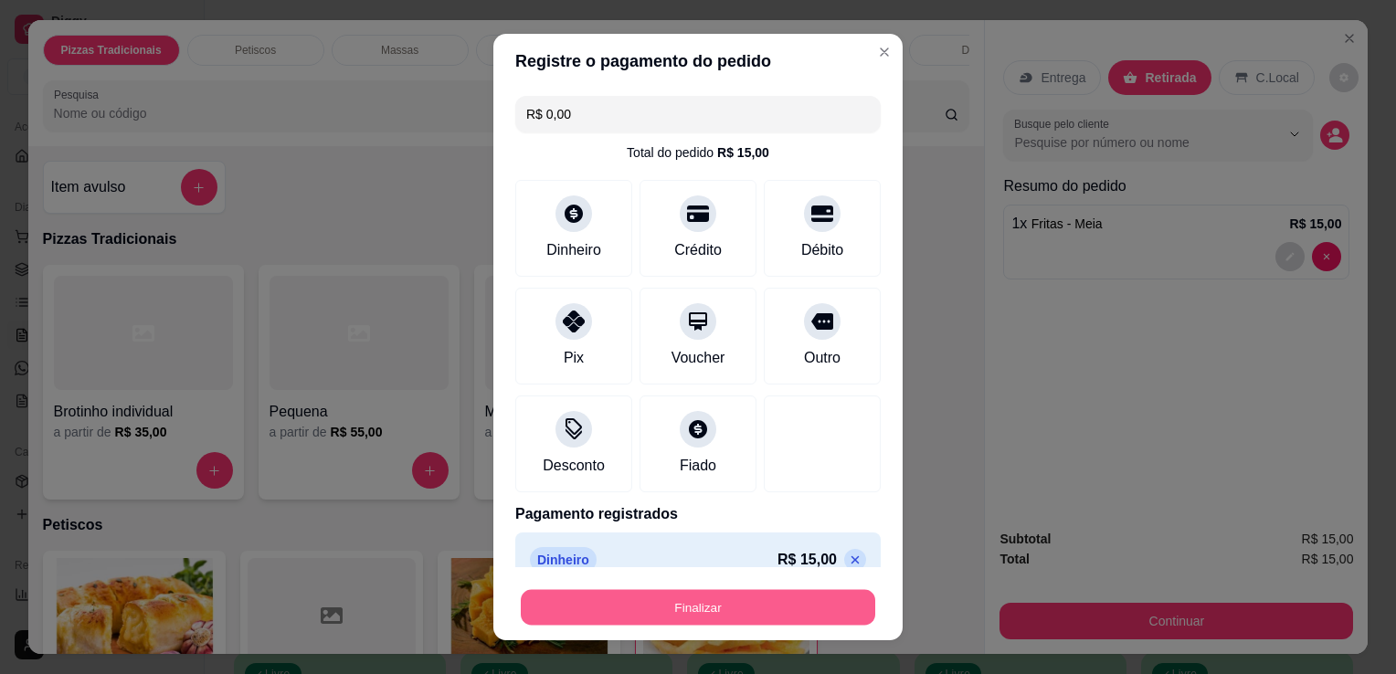
click at [758, 605] on button "Finalizar" at bounding box center [698, 608] width 355 height 36
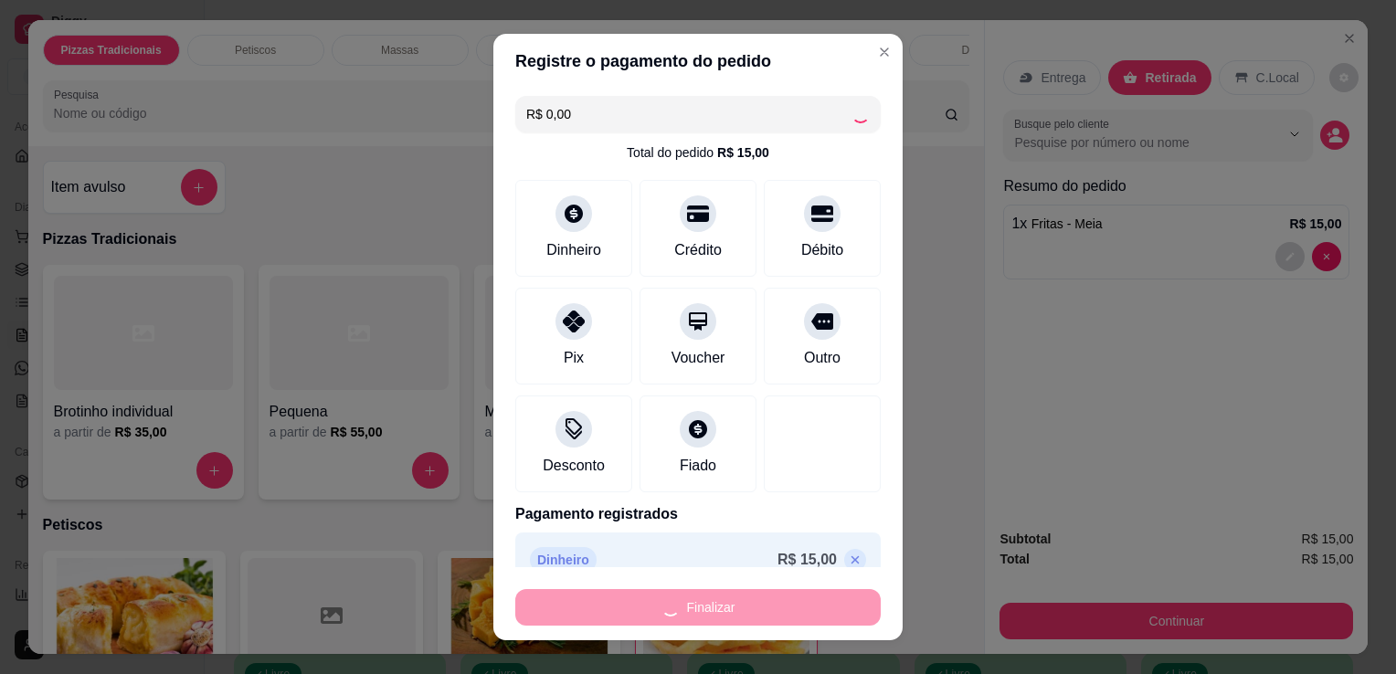
type input "0"
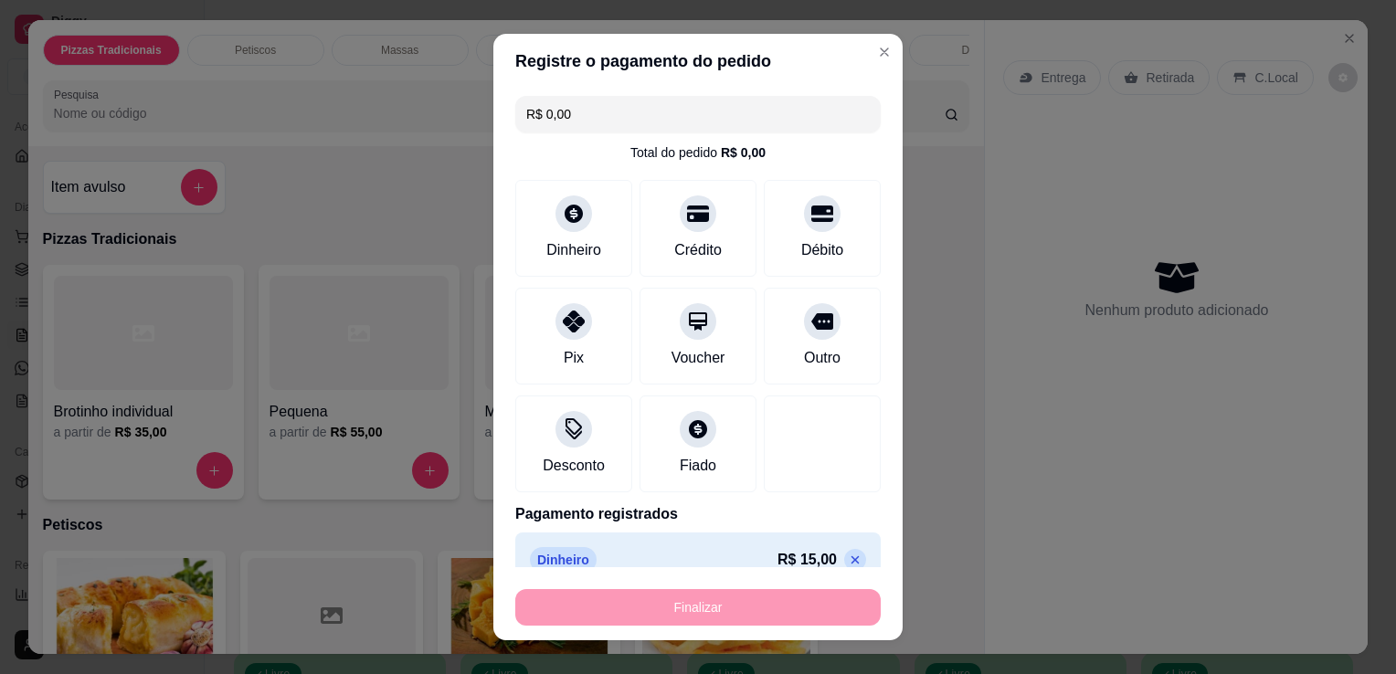
type input "-R$ 15,00"
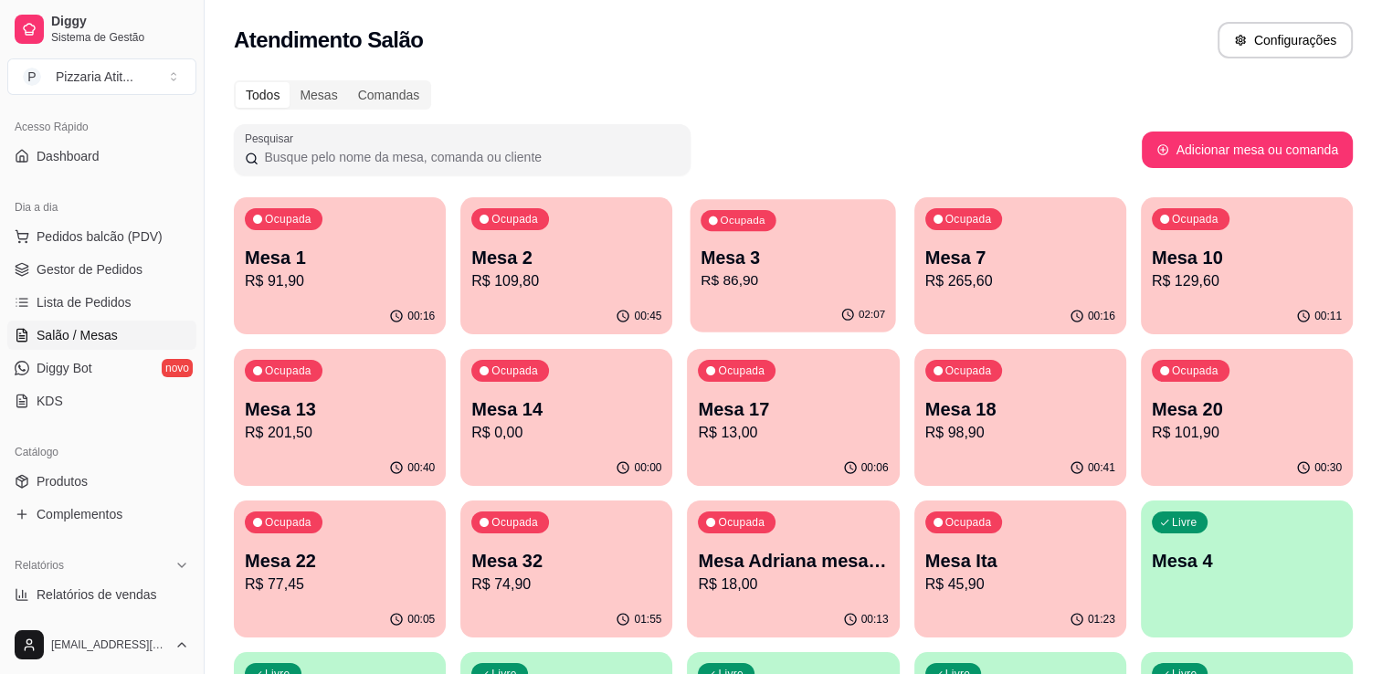
click at [833, 282] on p "R$ 86,90" at bounding box center [794, 280] width 185 height 21
click at [74, 280] on link "Gestor de Pedidos" at bounding box center [101, 269] width 189 height 29
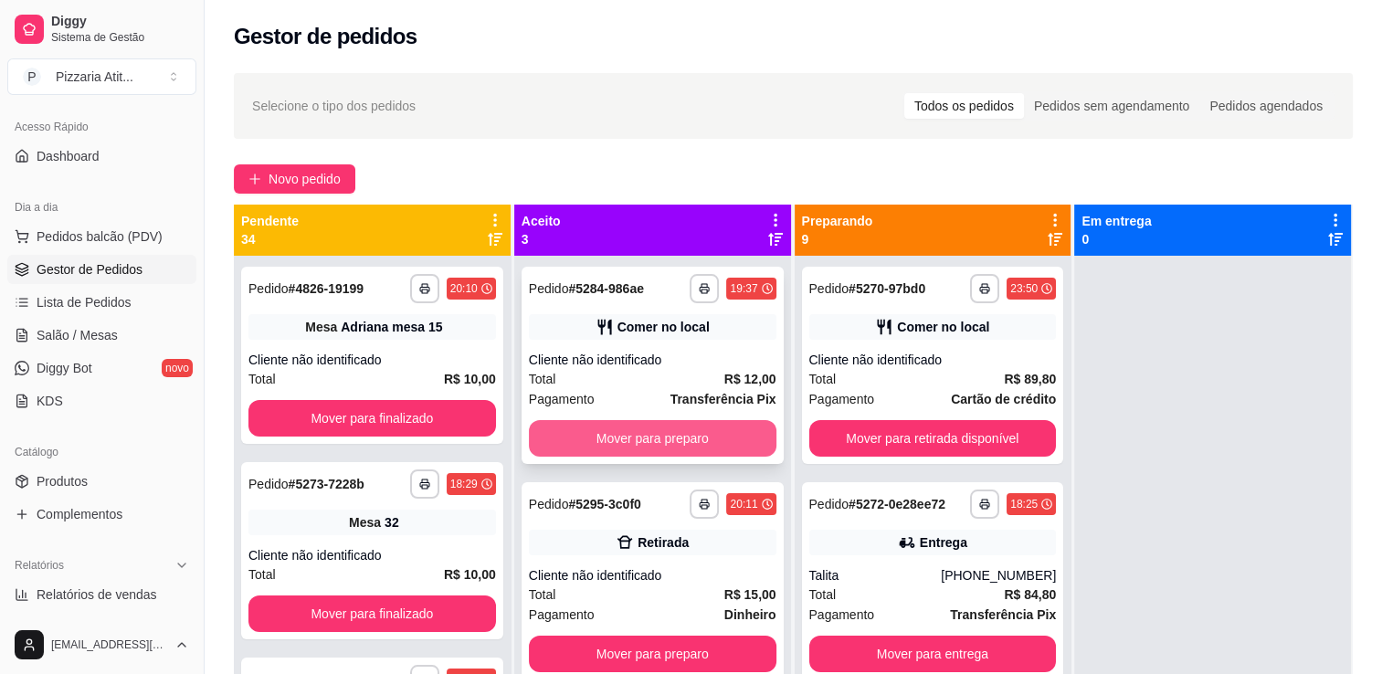
click at [641, 441] on button "Mover para preparo" at bounding box center [653, 438] width 248 height 37
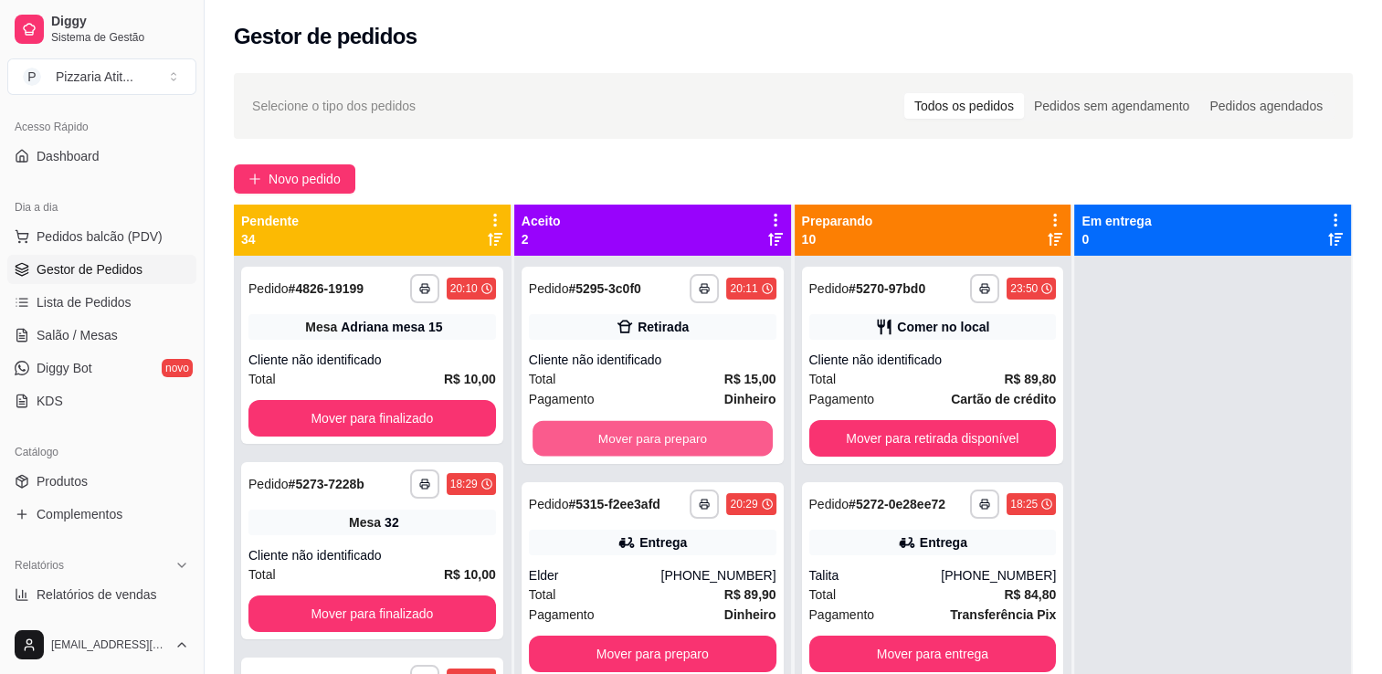
click at [641, 441] on button "Mover para preparo" at bounding box center [653, 439] width 240 height 36
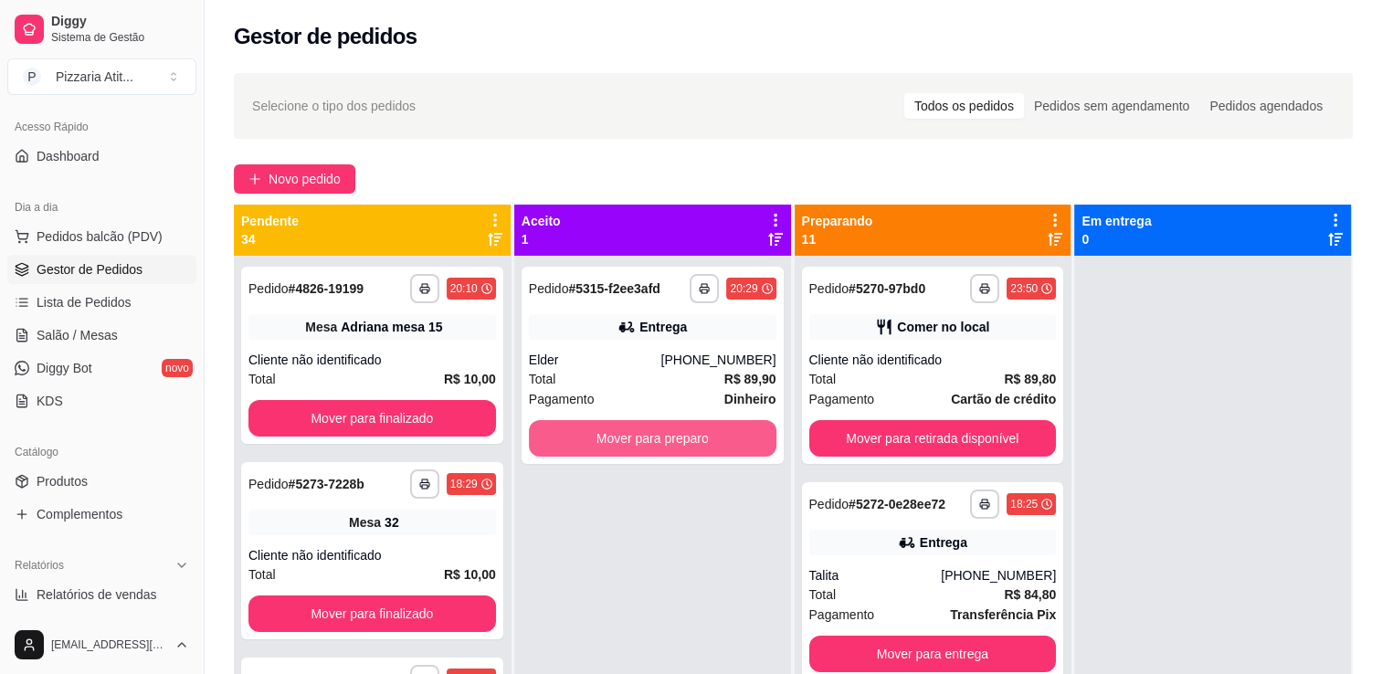
click at [641, 441] on button "Mover para preparo" at bounding box center [653, 438] width 248 height 37
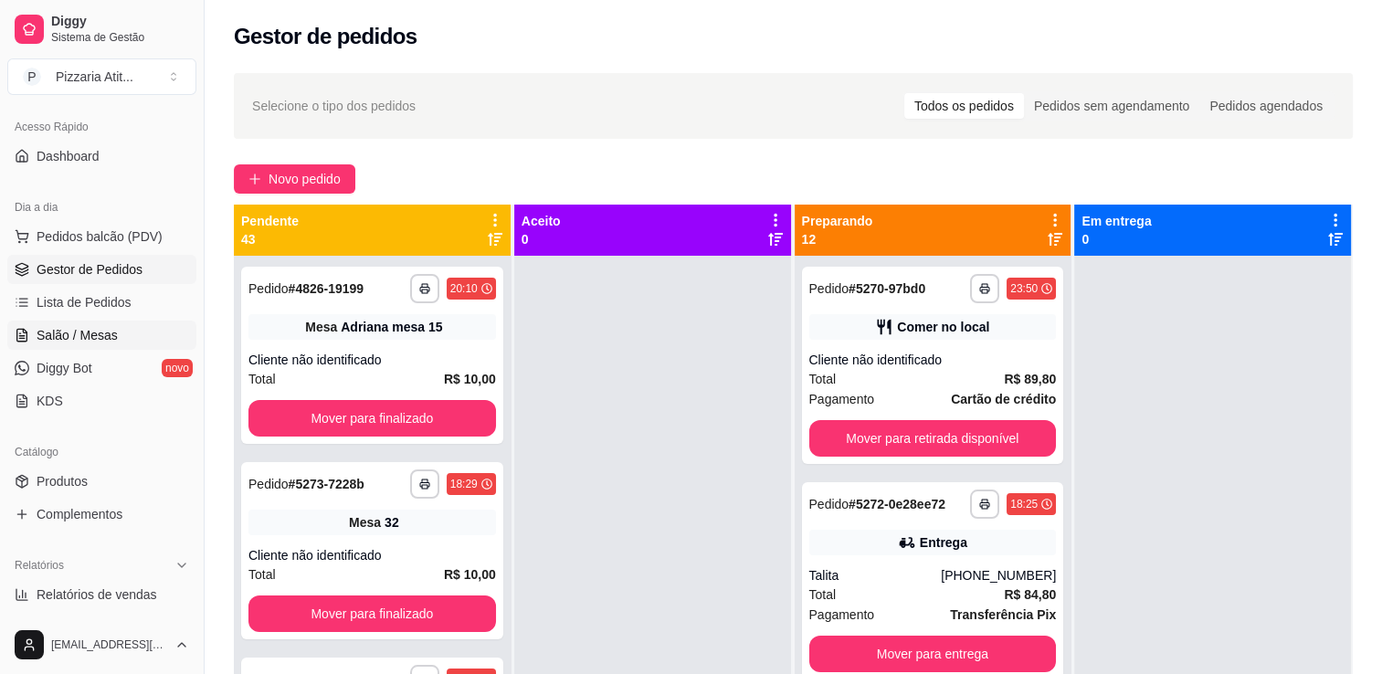
click at [102, 337] on span "Salão / Mesas" at bounding box center [77, 335] width 81 height 18
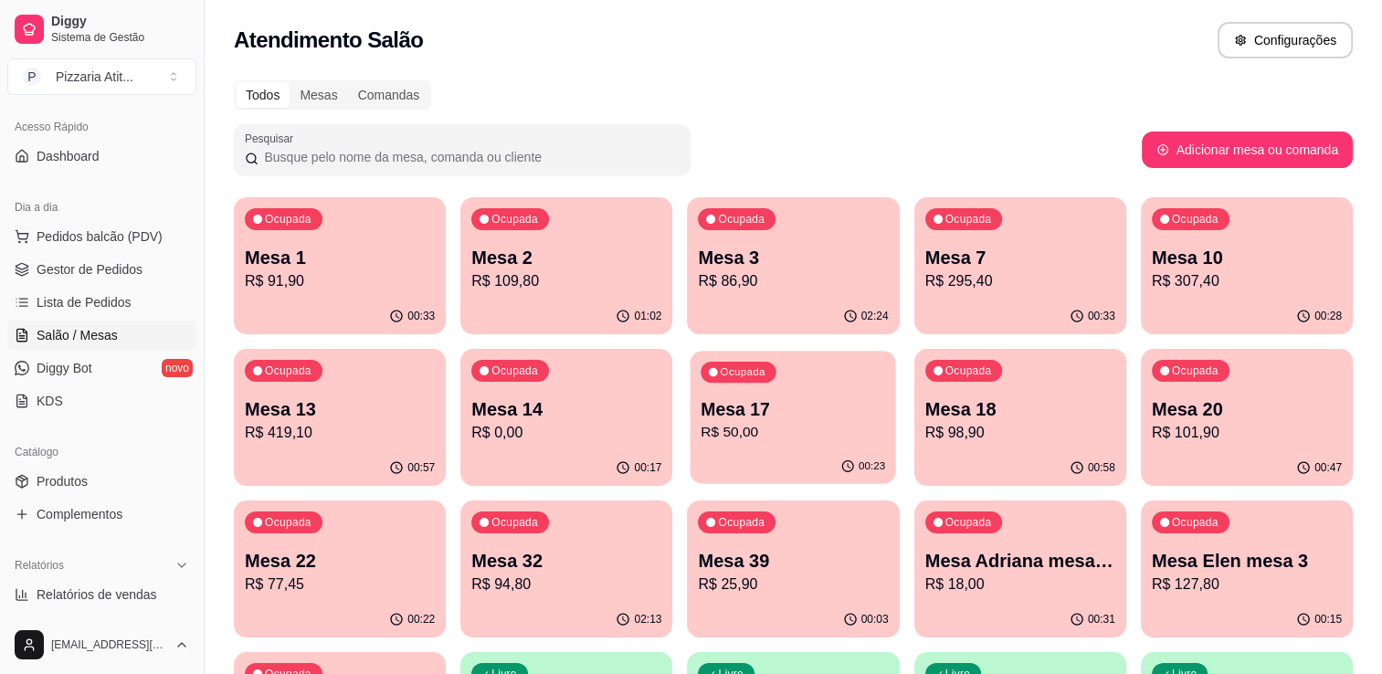
click at [799, 412] on p "Mesa 17" at bounding box center [794, 409] width 185 height 25
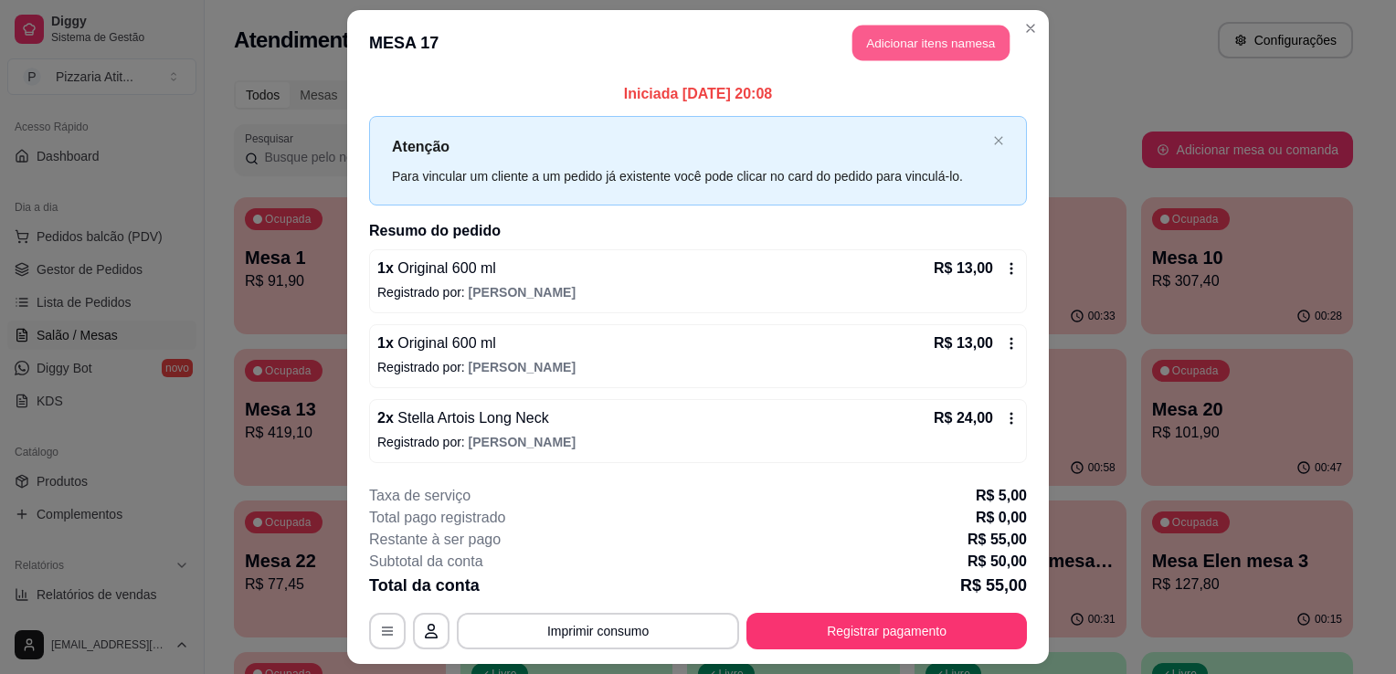
click at [944, 54] on button "Adicionar itens na mesa" at bounding box center [931, 44] width 157 height 36
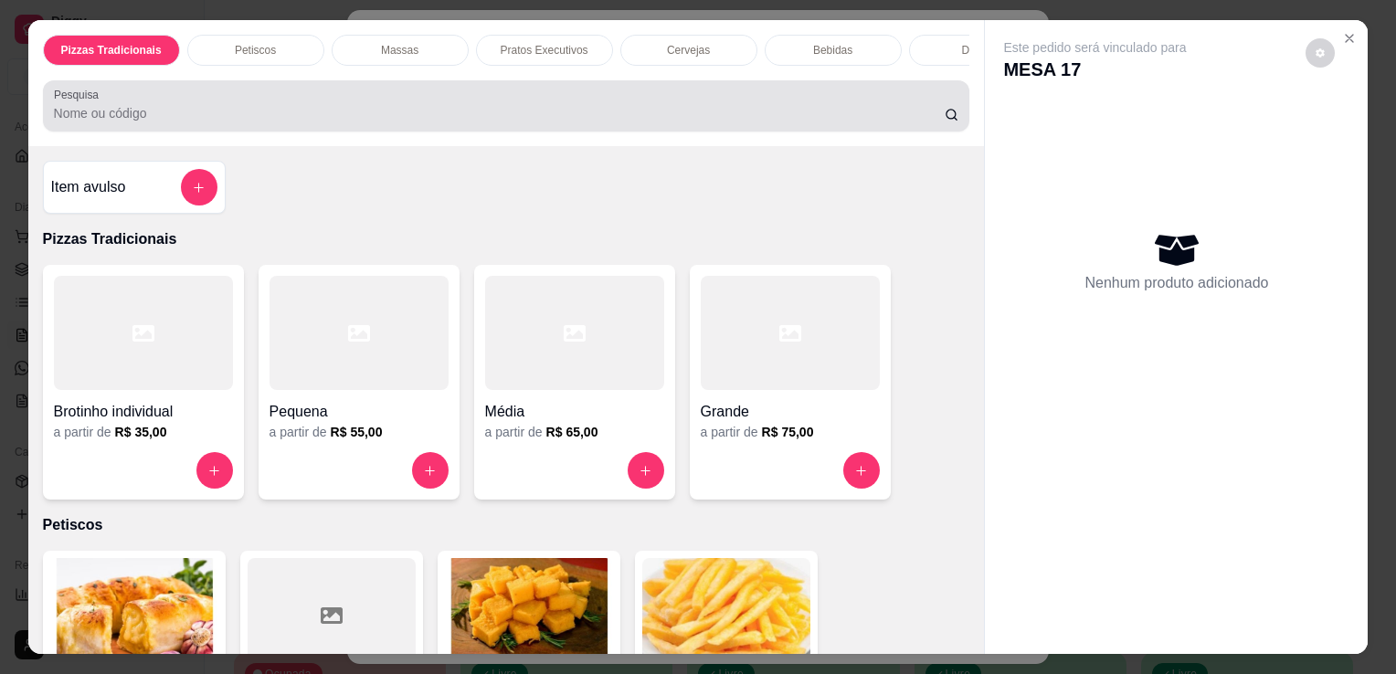
click at [746, 101] on div at bounding box center [506, 106] width 905 height 37
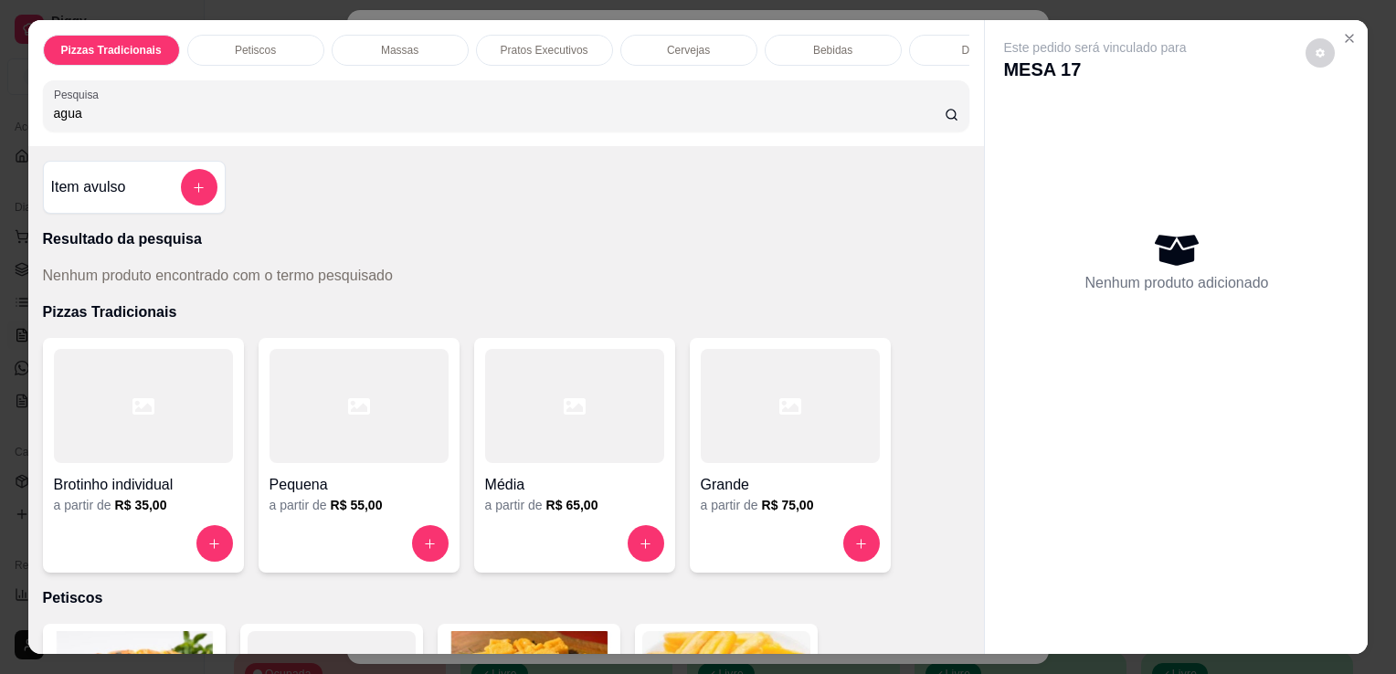
type input "agua"
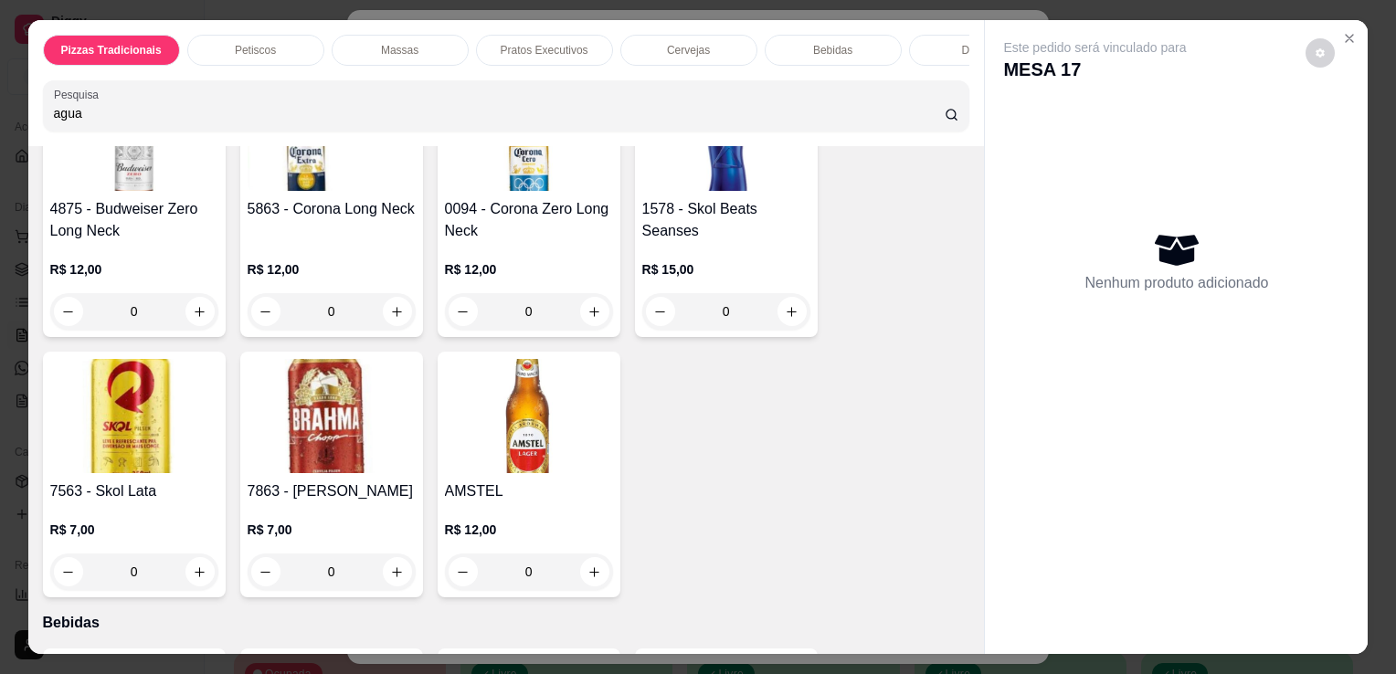
scroll to position [4004, 0]
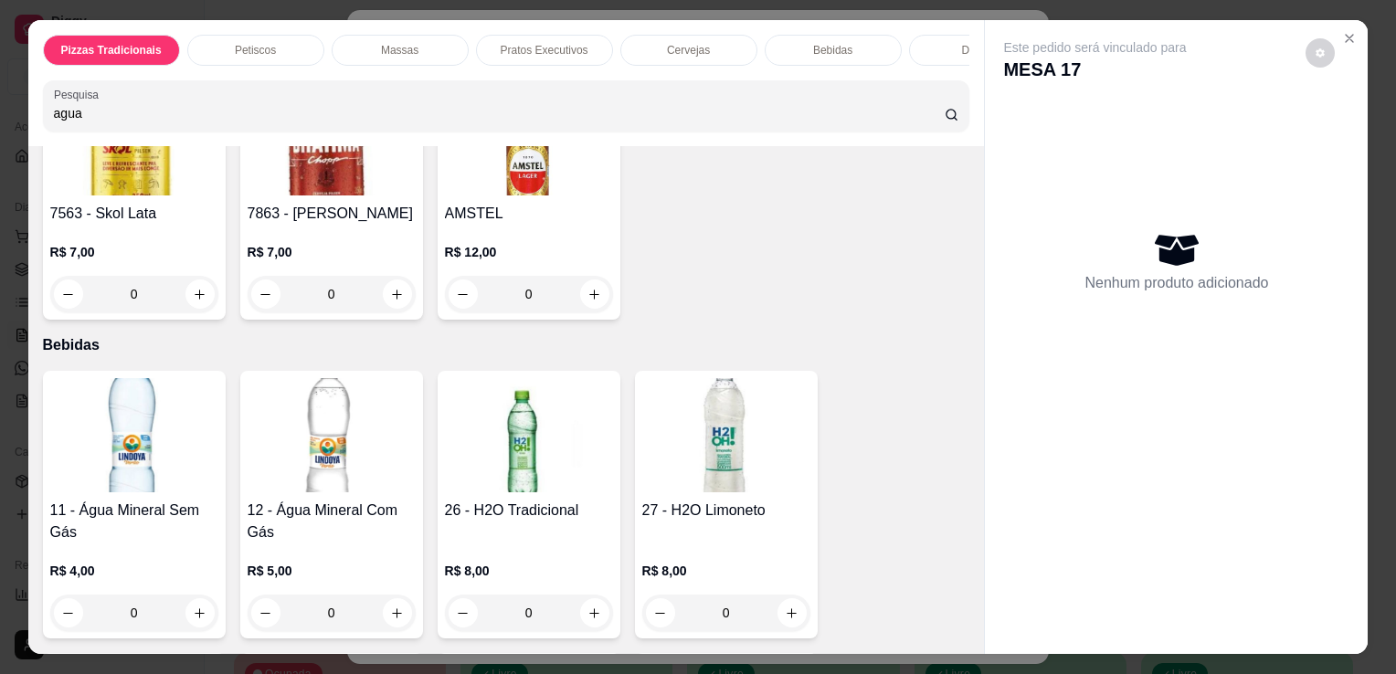
click at [281, 392] on img at bounding box center [332, 435] width 168 height 114
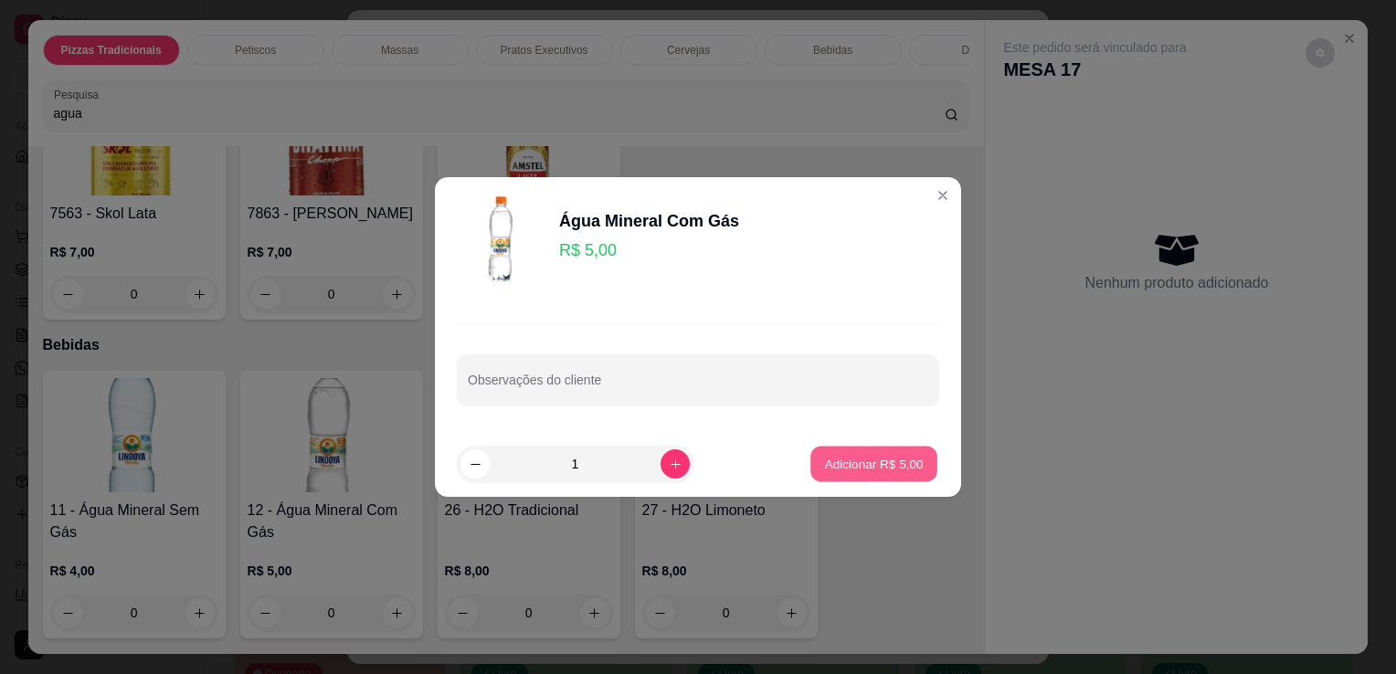
click at [845, 459] on p "Adicionar R$ 5,00" at bounding box center [873, 463] width 99 height 17
type input "1"
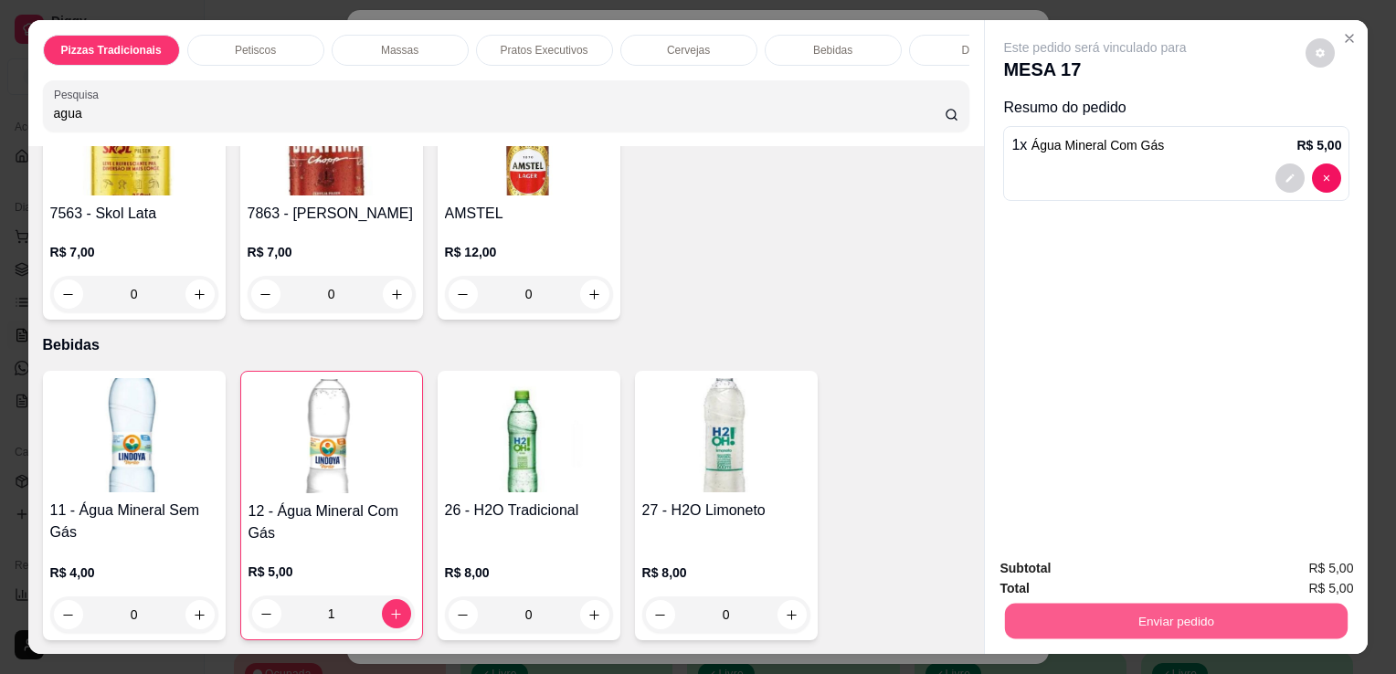
click at [1227, 625] on button "Enviar pedido" at bounding box center [1176, 621] width 343 height 36
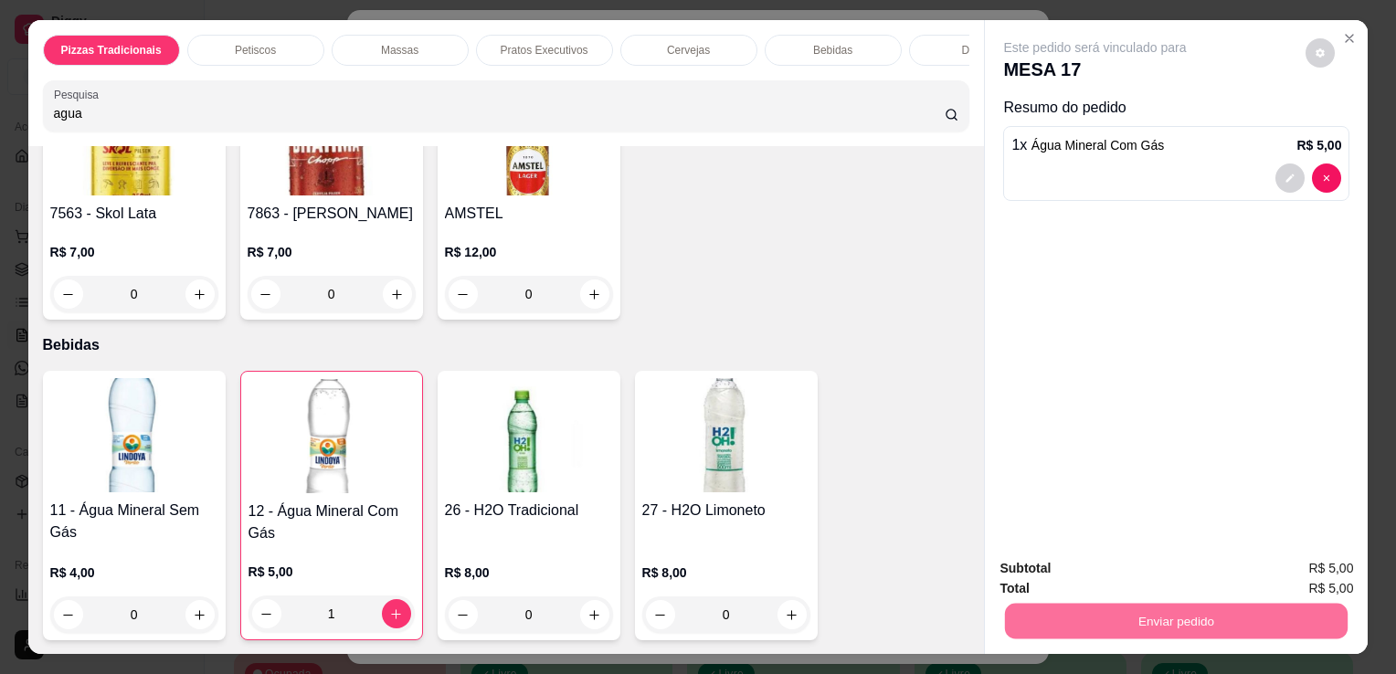
click at [1176, 577] on button "Não registrar e enviar pedido" at bounding box center [1116, 570] width 185 height 34
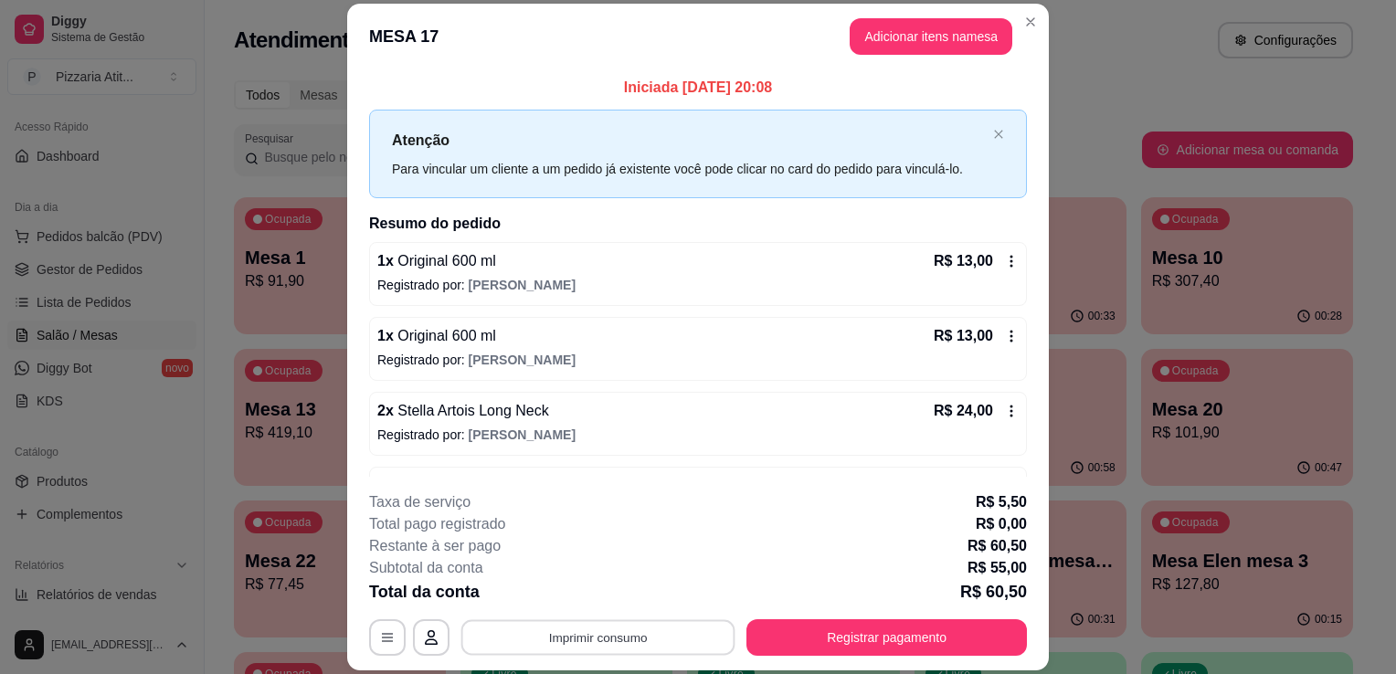
click at [634, 635] on button "Imprimir consumo" at bounding box center [598, 638] width 274 height 36
click at [625, 600] on button "IMPRESSORA" at bounding box center [597, 596] width 128 height 28
click at [615, 634] on button "Imprimir consumo" at bounding box center [598, 638] width 274 height 36
click at [611, 590] on button "IMPRESSORA" at bounding box center [597, 596] width 128 height 28
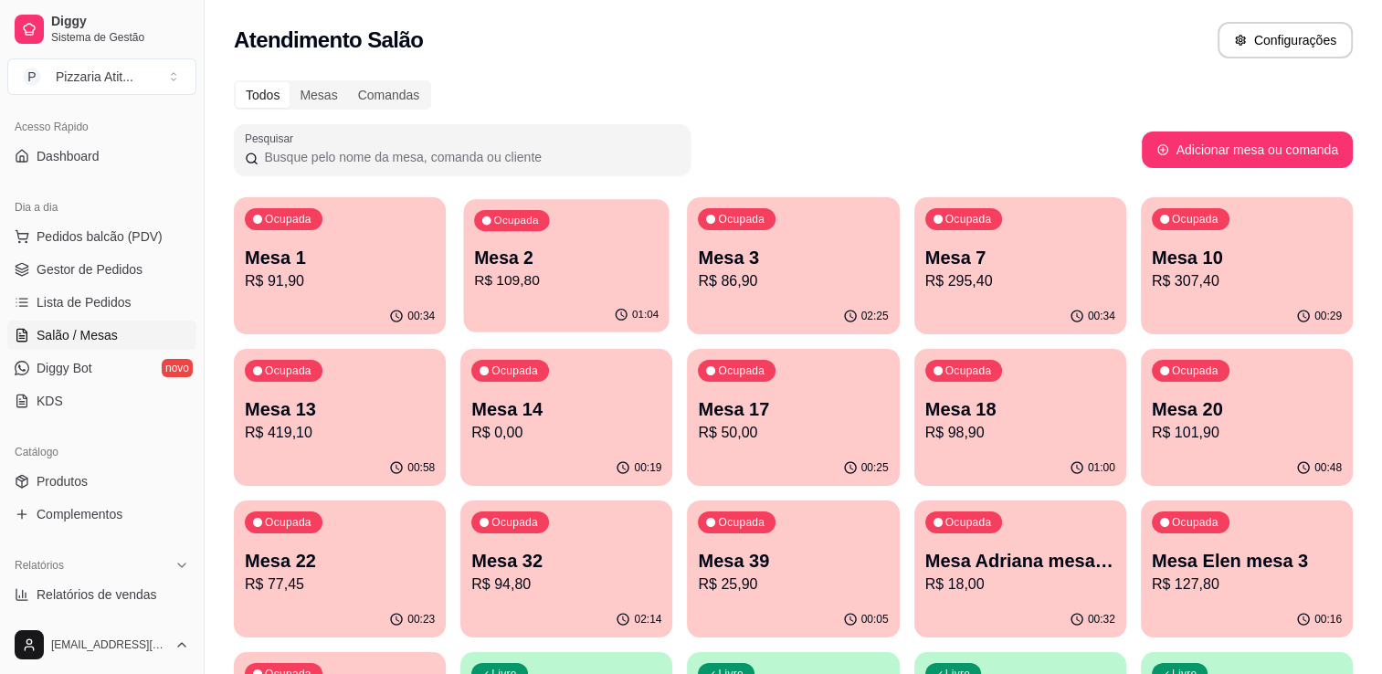
click at [644, 254] on p "Mesa 2" at bounding box center [566, 258] width 185 height 25
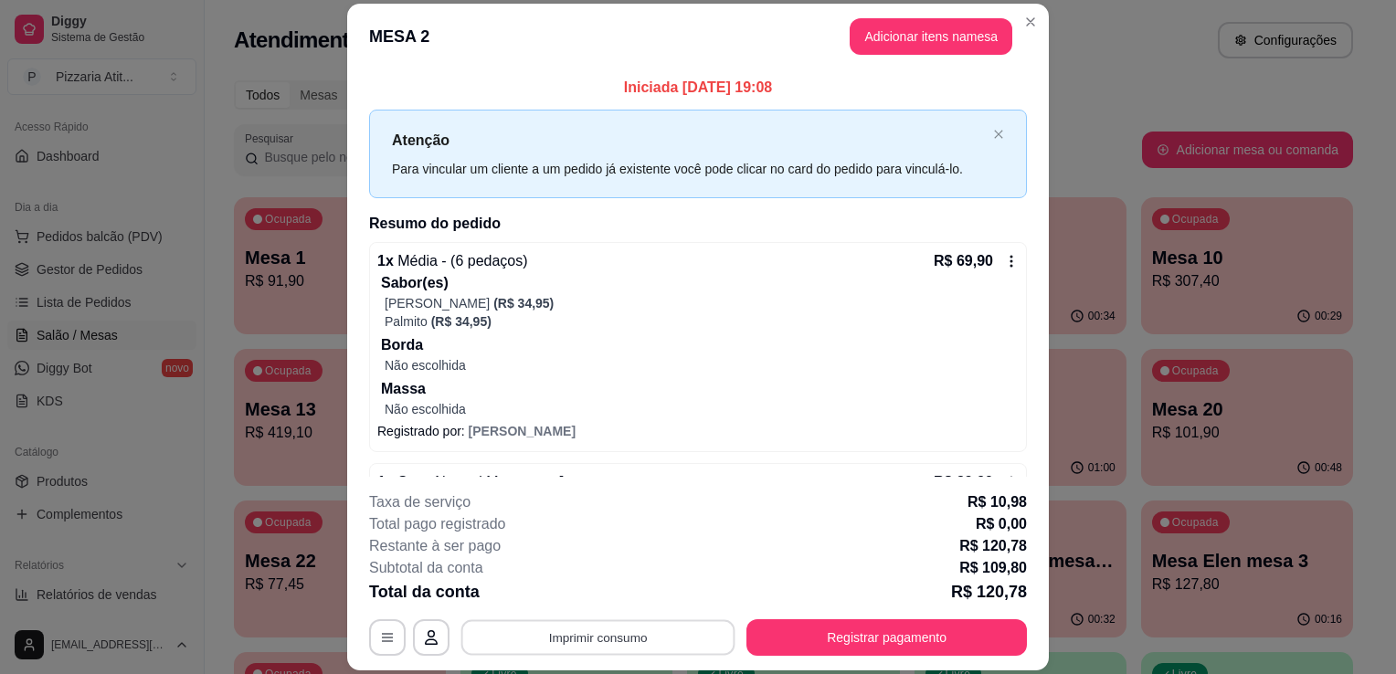
click at [599, 641] on button "Imprimir consumo" at bounding box center [598, 638] width 274 height 36
click at [603, 598] on button "IMPRESSORA" at bounding box center [597, 596] width 128 height 28
click at [849, 640] on button "Registrar pagamento" at bounding box center [887, 638] width 272 height 36
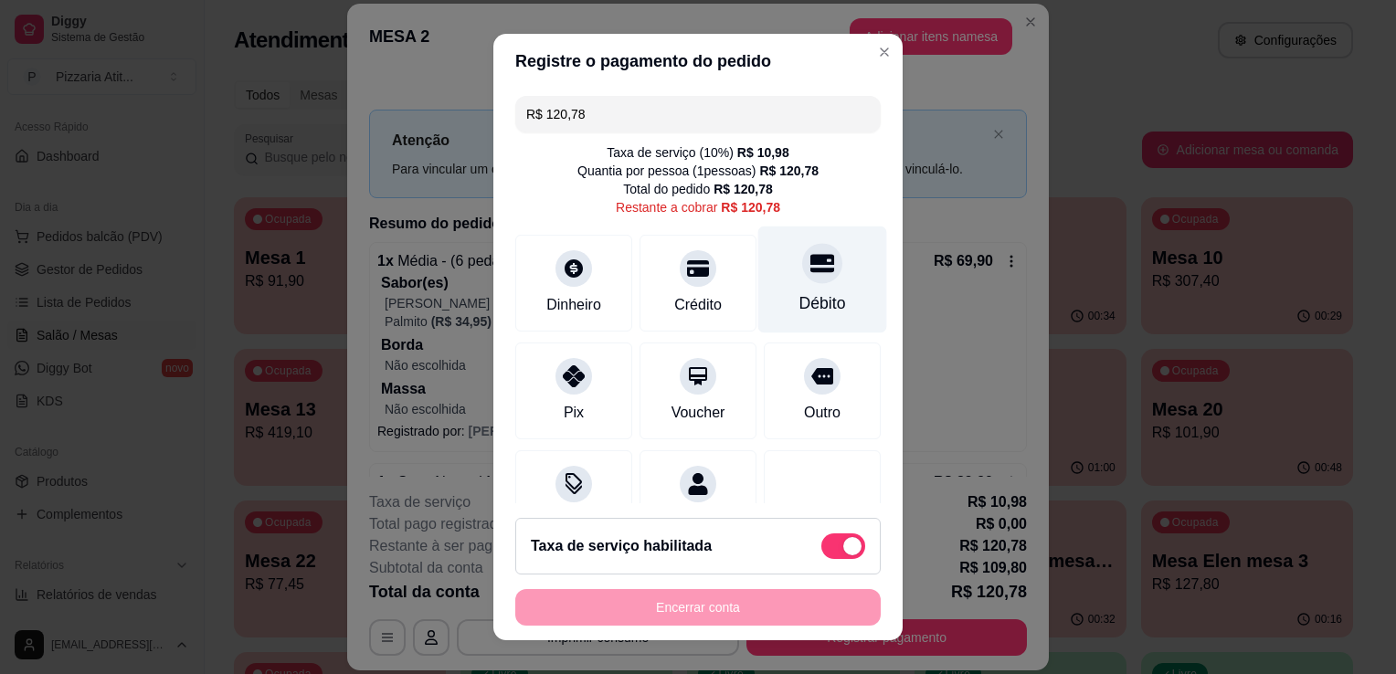
click at [779, 328] on div "Débito" at bounding box center [822, 280] width 129 height 107
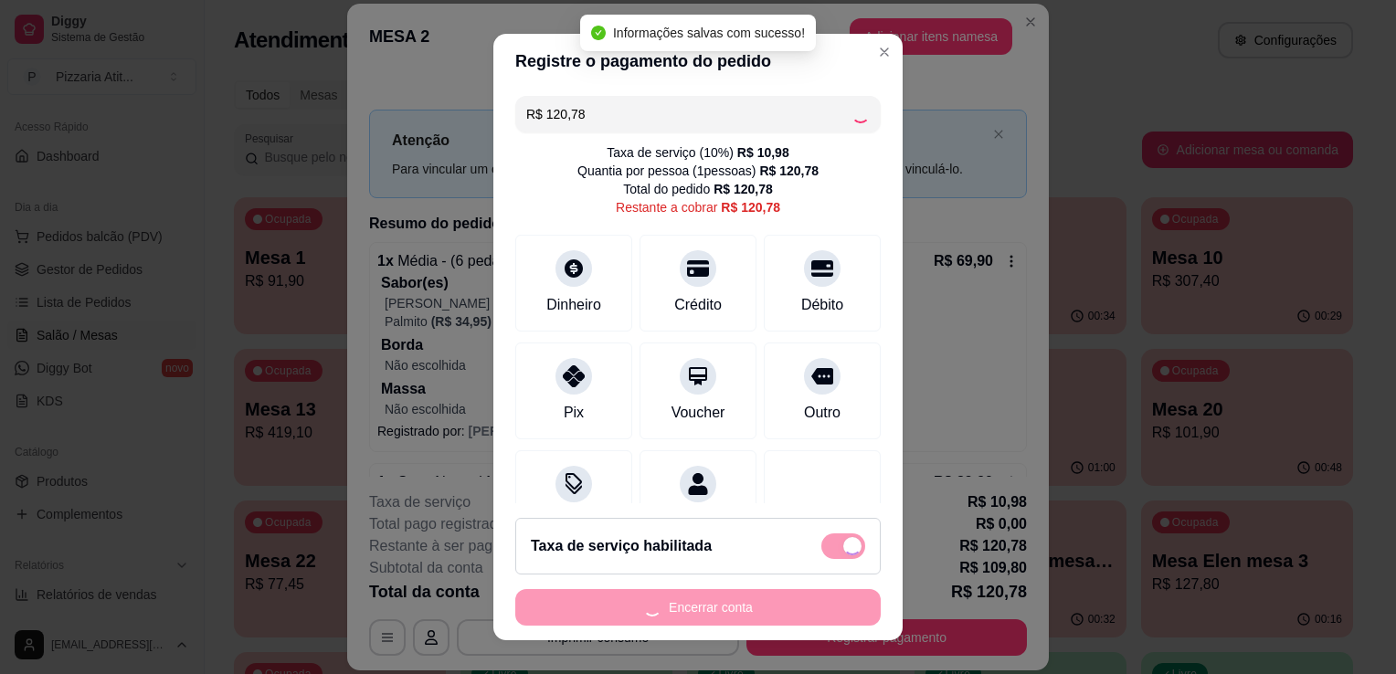
type input "R$ 0,00"
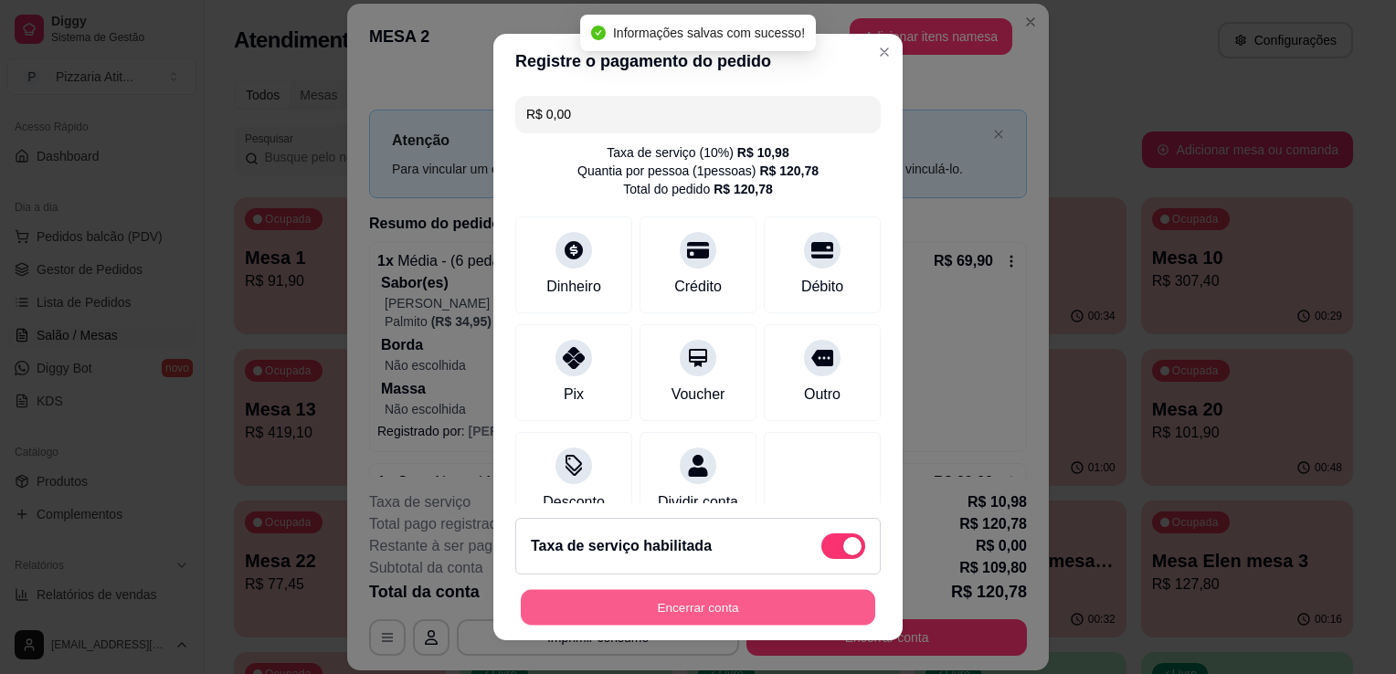
click at [735, 608] on button "Encerrar conta" at bounding box center [698, 608] width 355 height 36
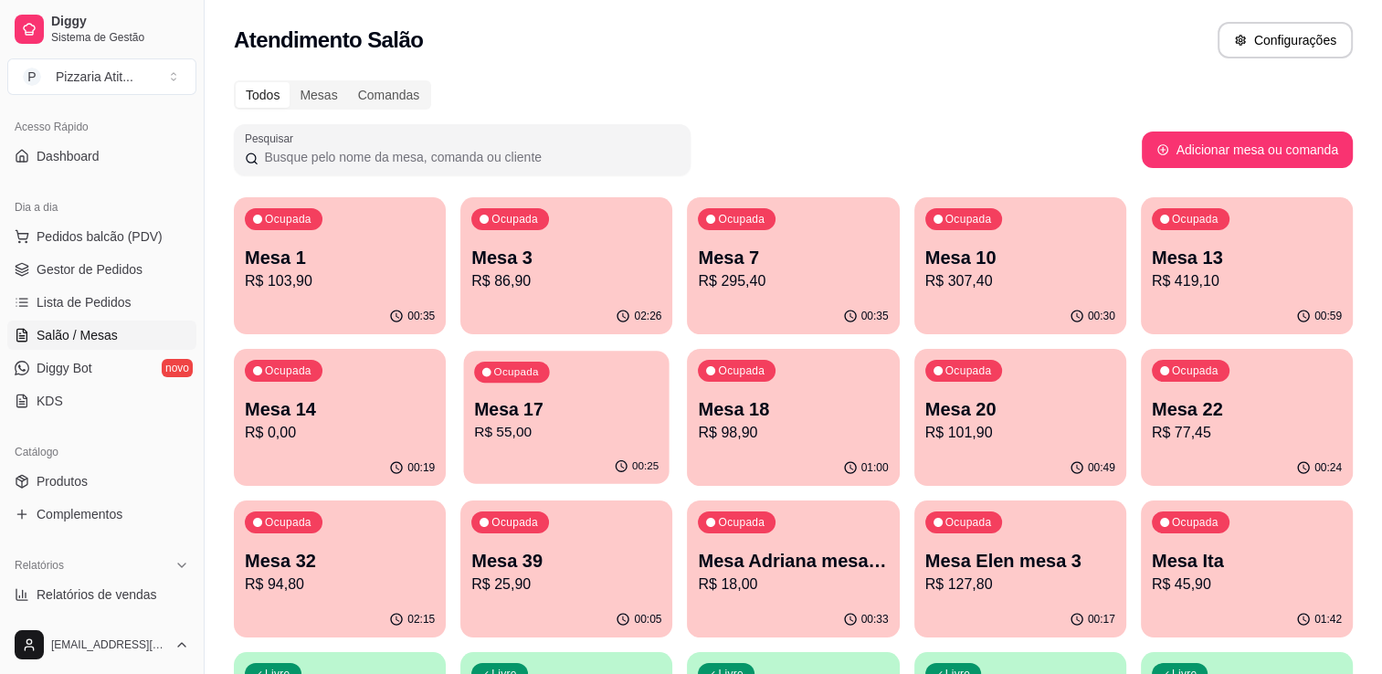
click at [565, 424] on p "R$ 55,00" at bounding box center [566, 432] width 185 height 21
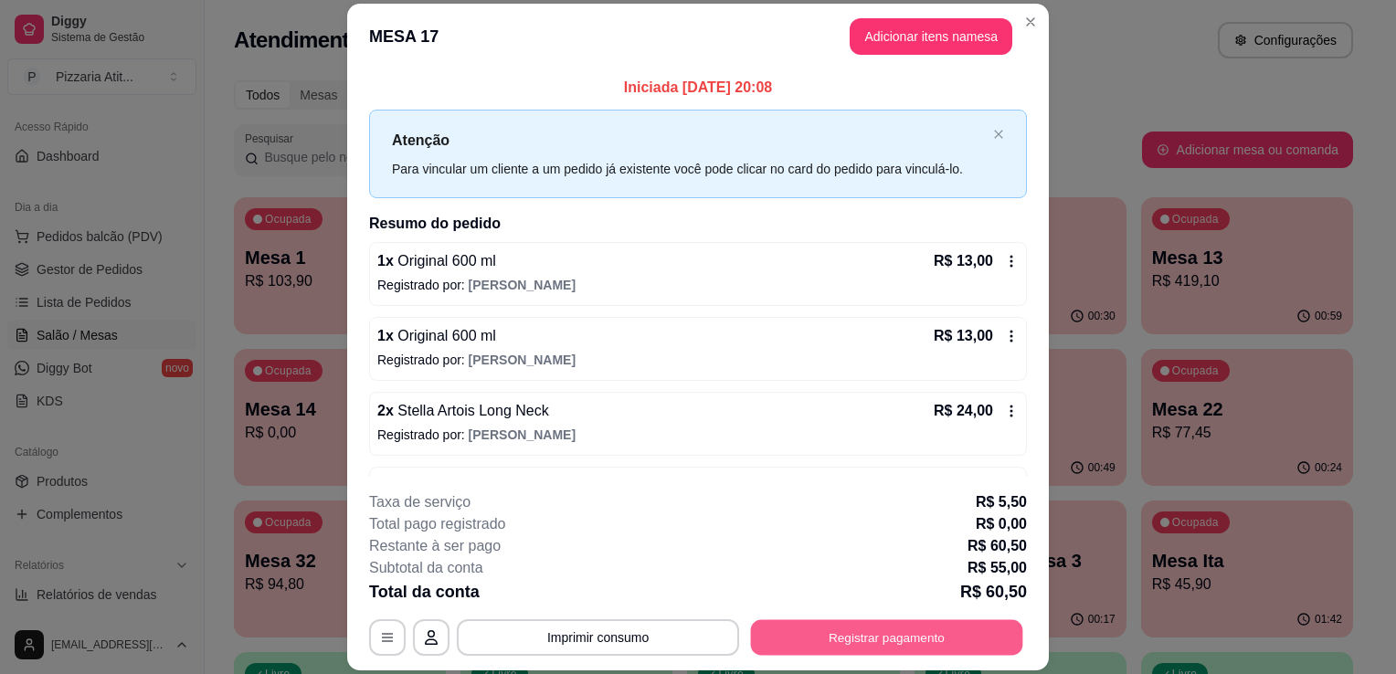
click at [813, 630] on button "Registrar pagamento" at bounding box center [887, 638] width 272 height 36
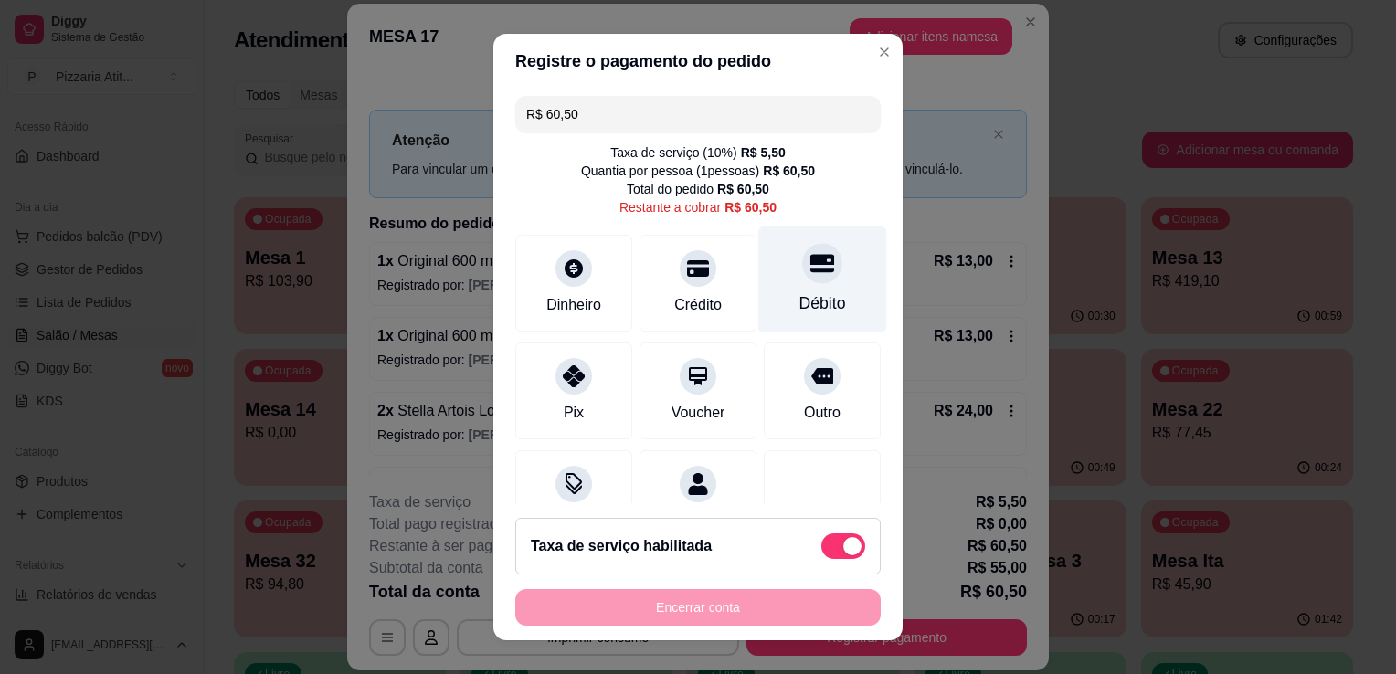
click at [800, 301] on div "Débito" at bounding box center [823, 303] width 47 height 24
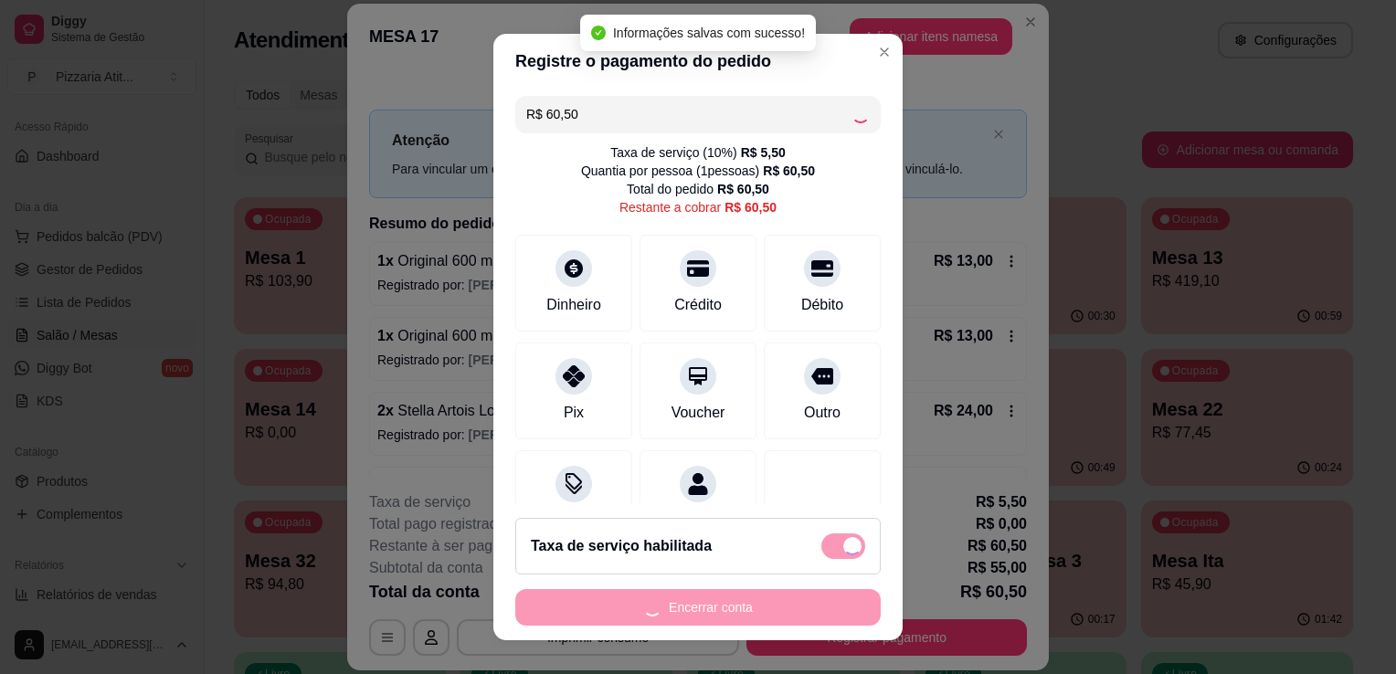
type input "R$ 0,00"
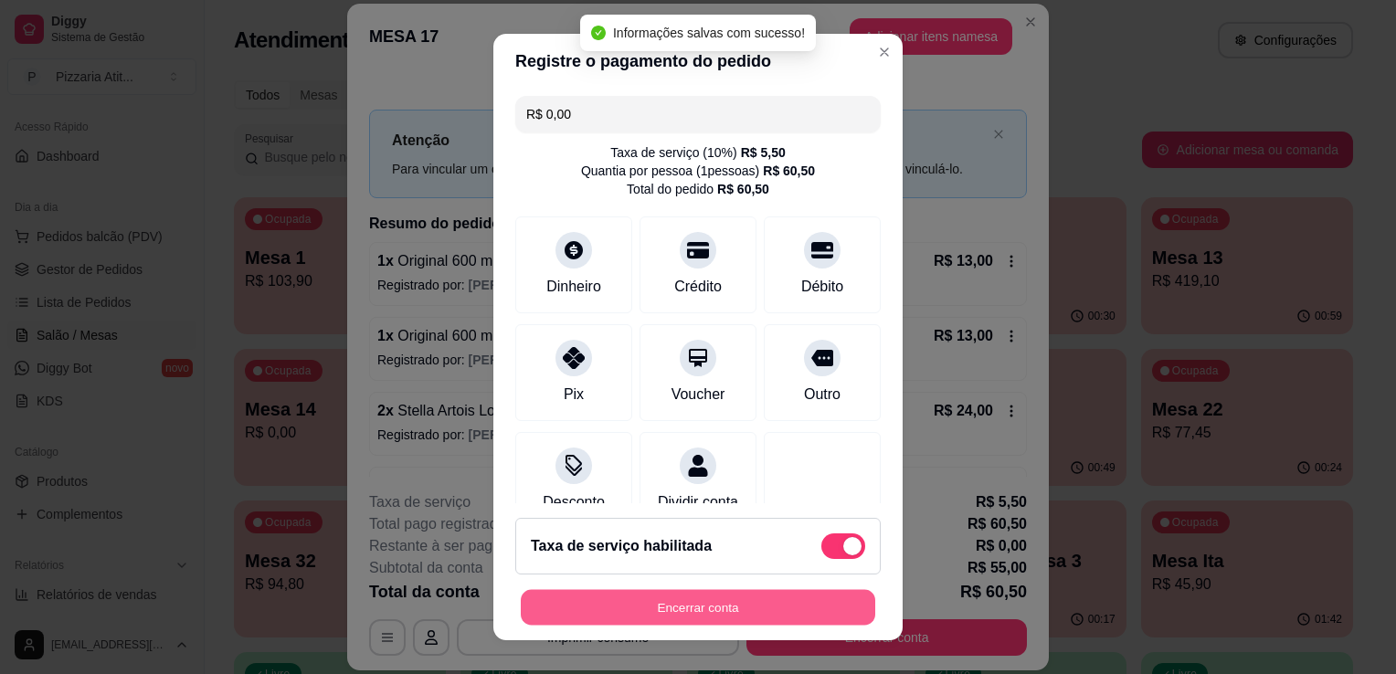
click at [771, 595] on button "Encerrar conta" at bounding box center [698, 608] width 355 height 36
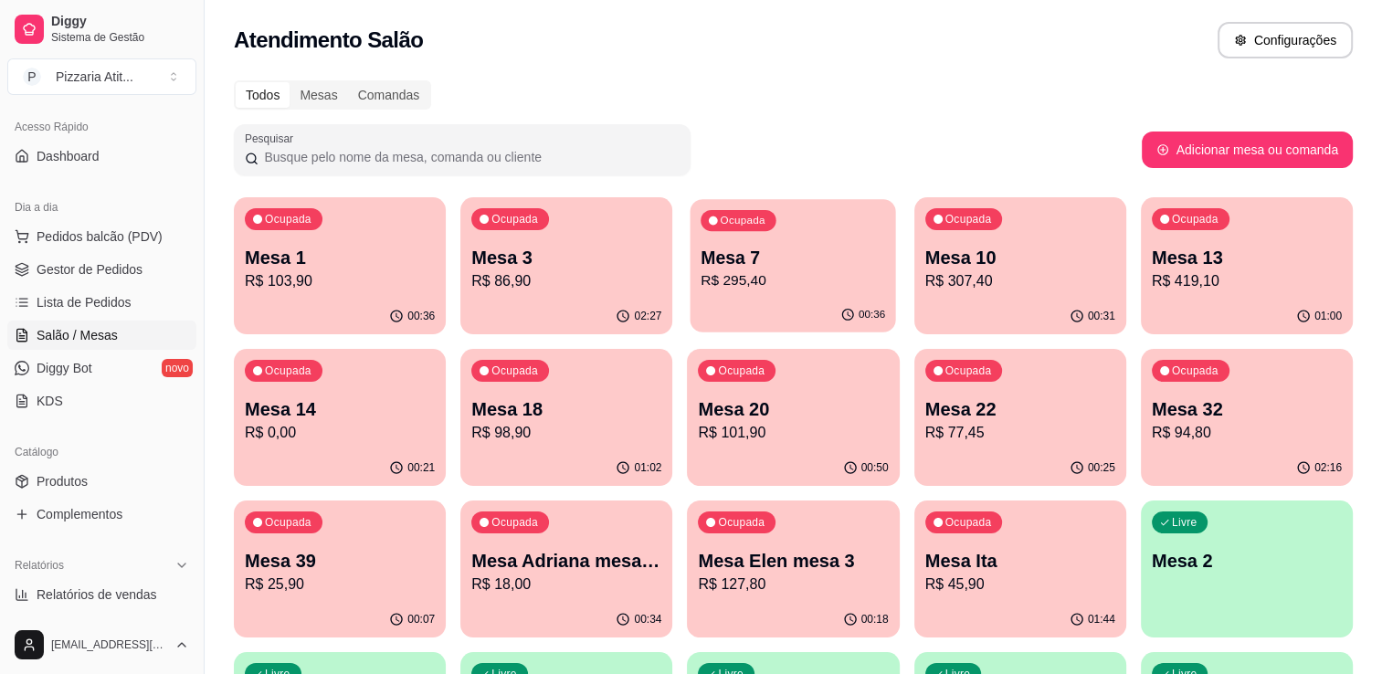
click at [749, 284] on p "R$ 295,40" at bounding box center [794, 280] width 185 height 21
click at [1208, 318] on div "01:01" at bounding box center [1247, 315] width 206 height 35
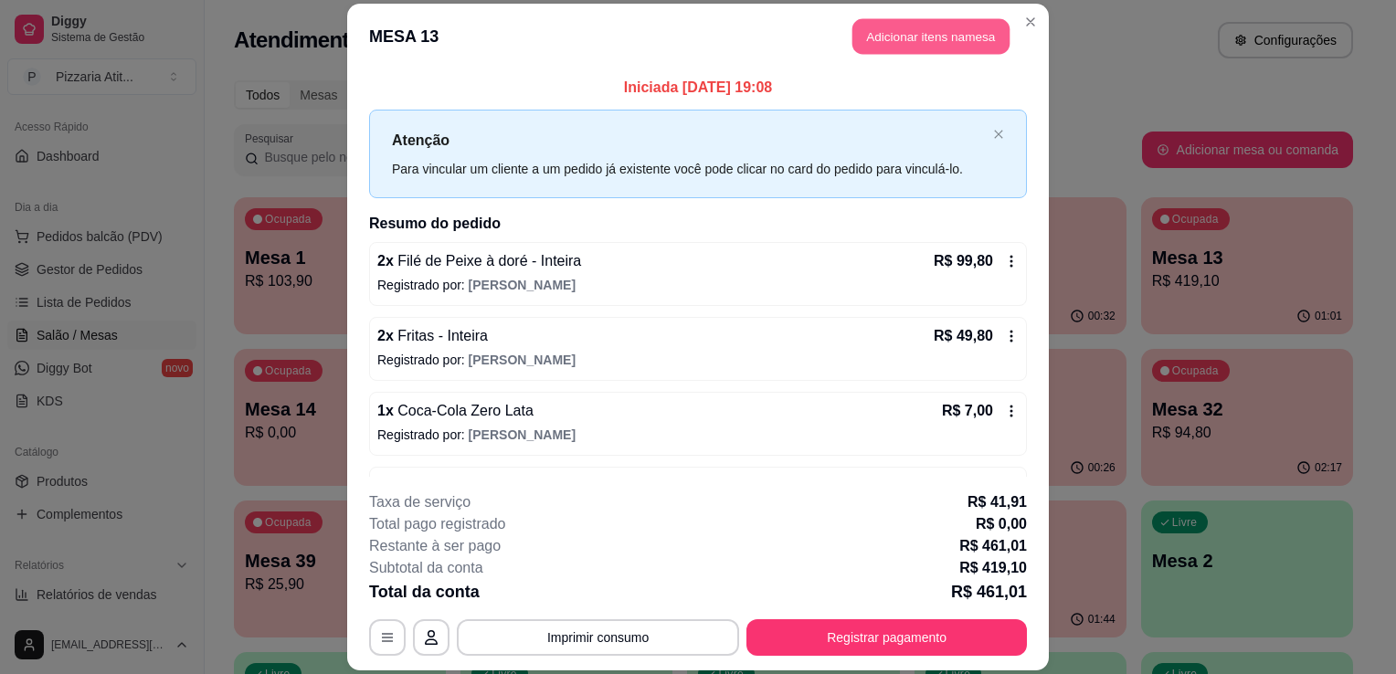
click at [927, 38] on button "Adicionar itens na mesa" at bounding box center [931, 36] width 157 height 36
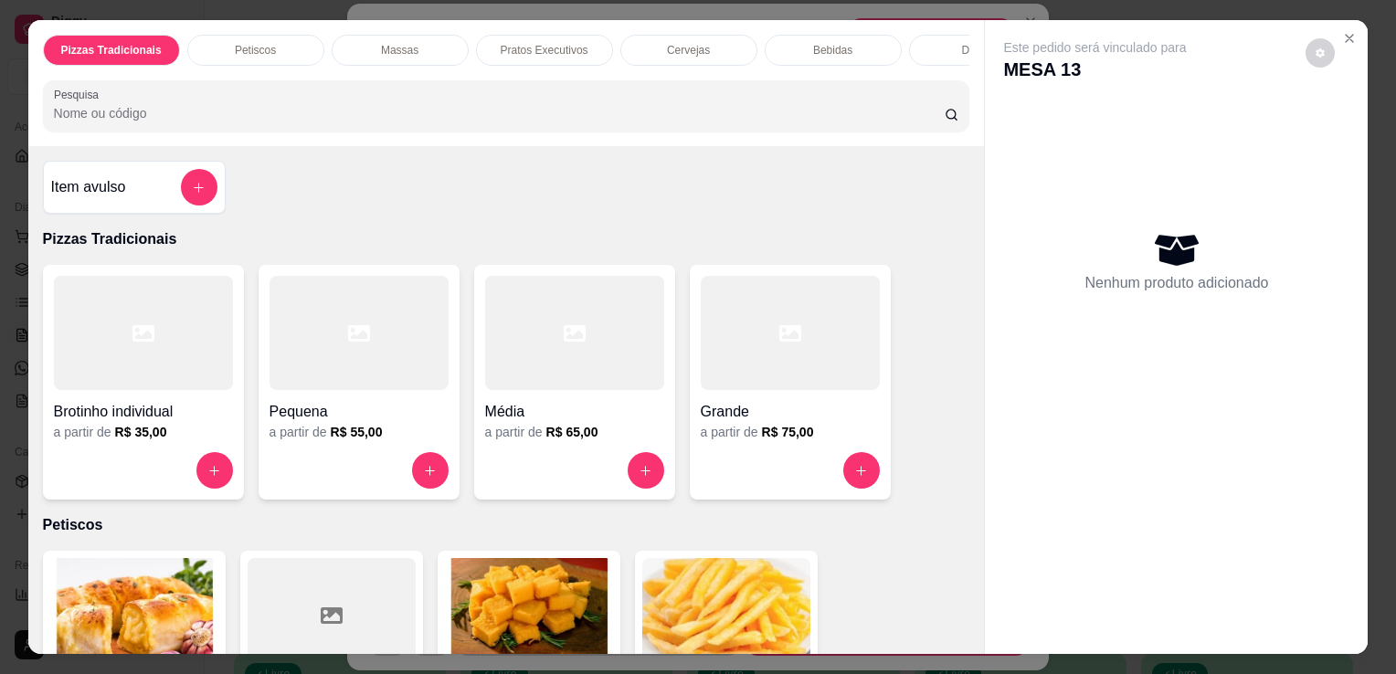
click at [792, 122] on input "Pesquisa" at bounding box center [499, 113] width 891 height 18
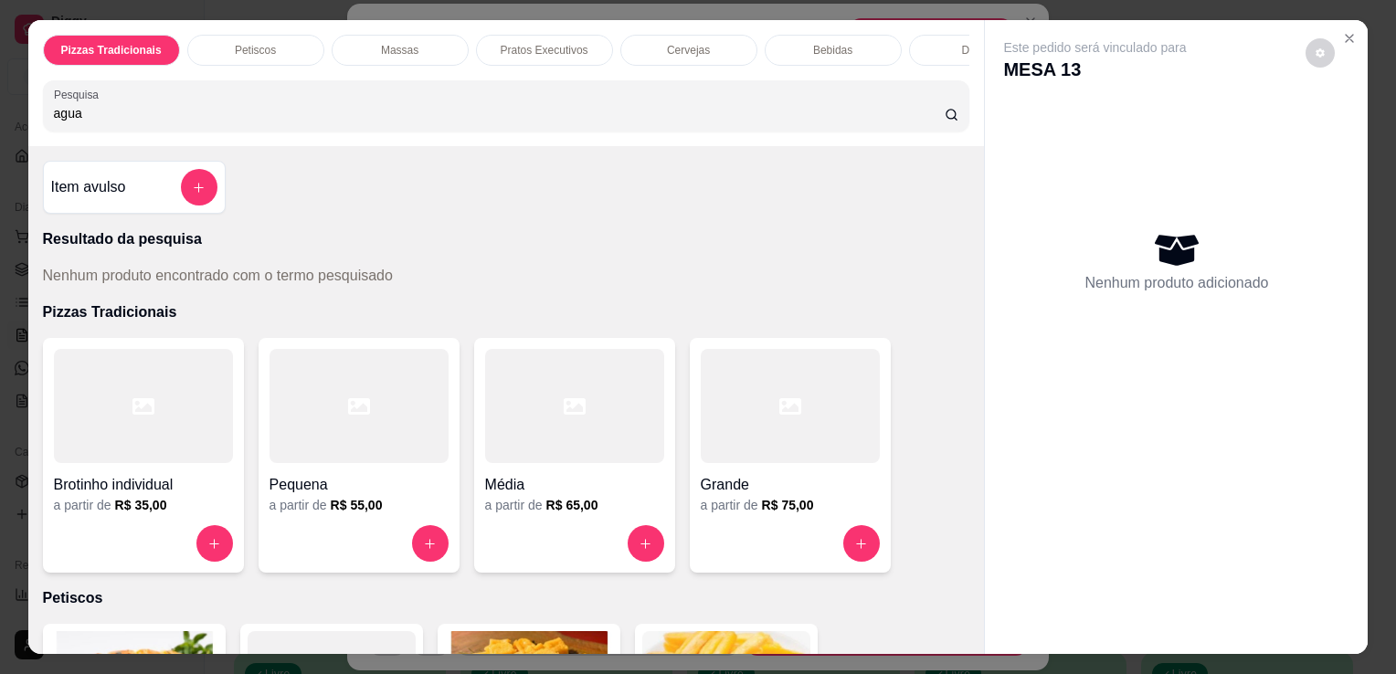
type input "agua"
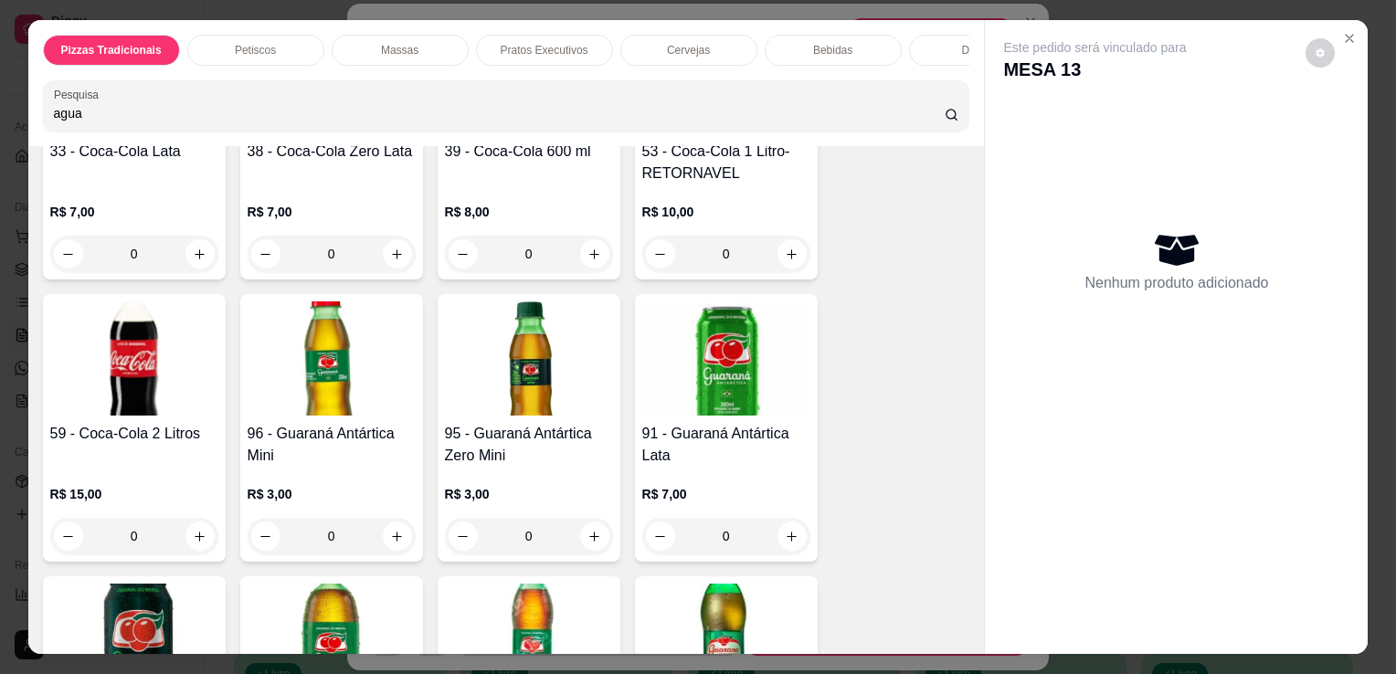
scroll to position [4096, 0]
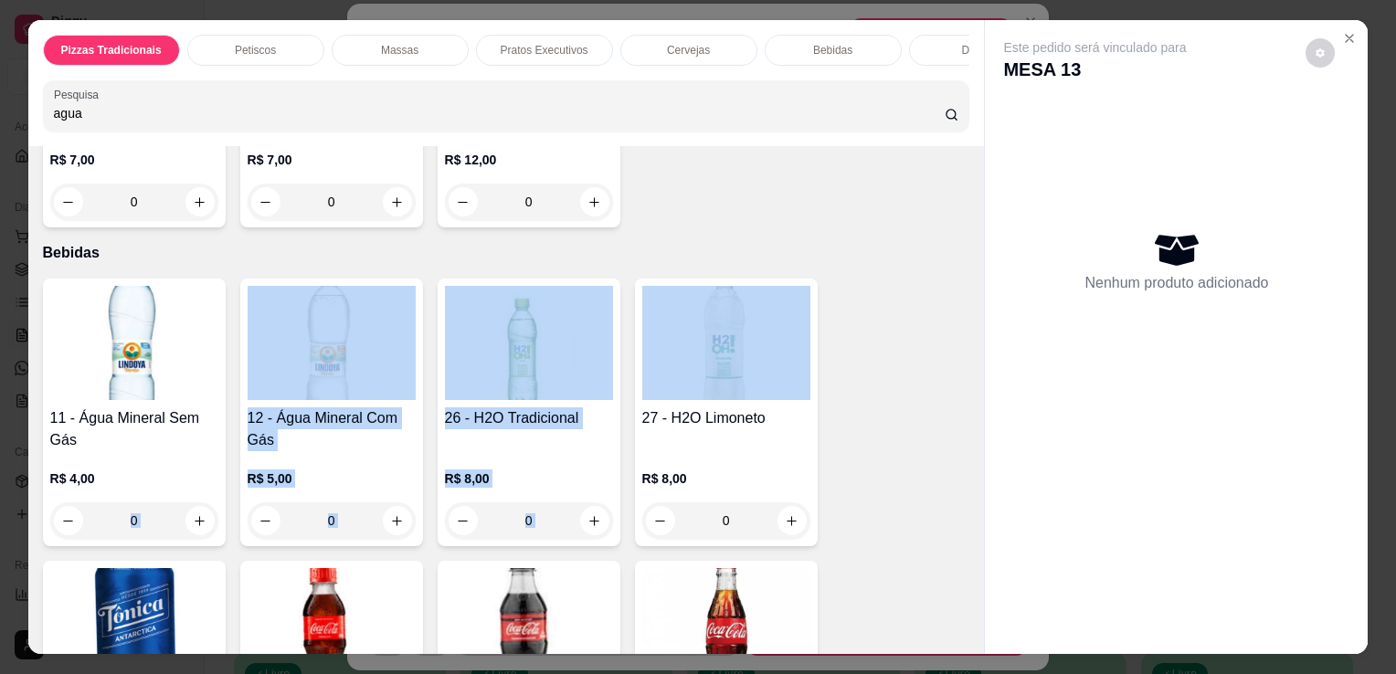
drag, startPoint x: 949, startPoint y: 307, endPoint x: 126, endPoint y: 438, distance: 833.6
click at [126, 438] on div "Item avulso Resultado da pesquisa Nenhum produto encontrado com o termo pesquis…" at bounding box center [506, 400] width 957 height 508
click at [126, 451] on div "R$ 4,00 0" at bounding box center [134, 495] width 168 height 88
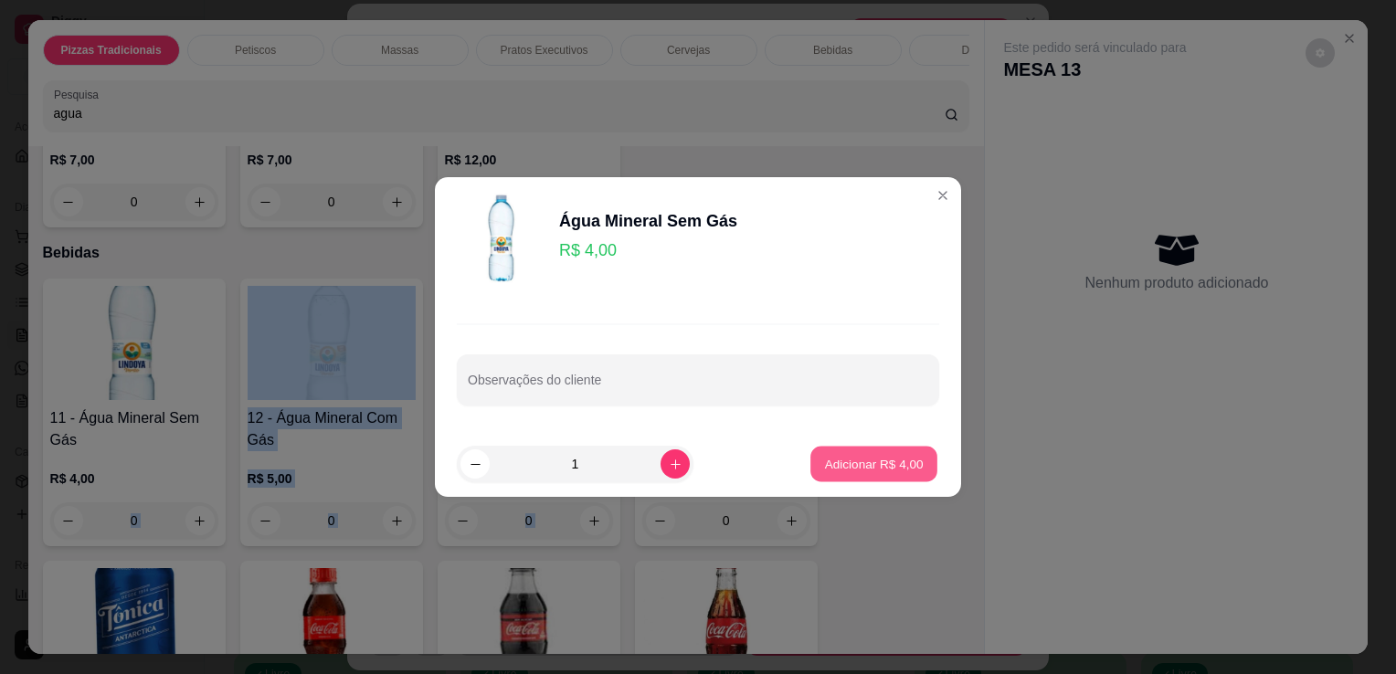
click at [890, 456] on p "Adicionar R$ 4,00" at bounding box center [873, 463] width 99 height 17
type input "1"
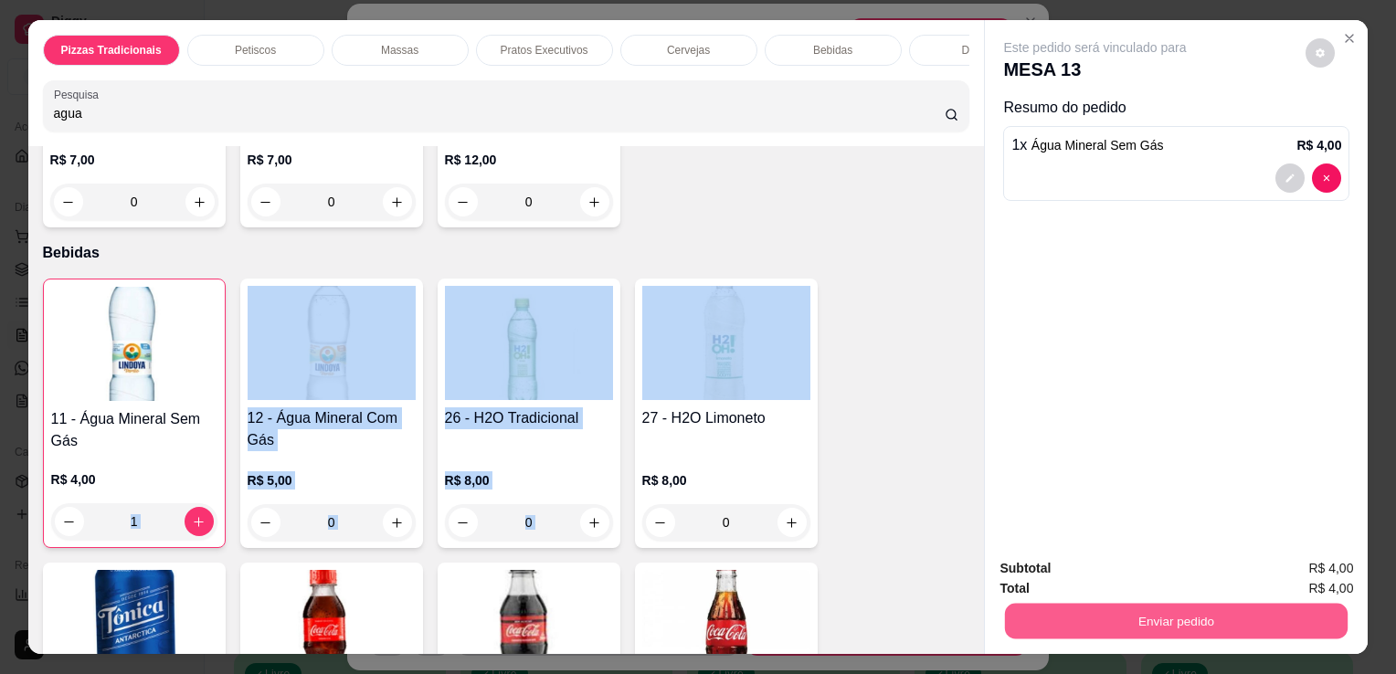
click at [1100, 618] on button "Enviar pedido" at bounding box center [1176, 621] width 343 height 36
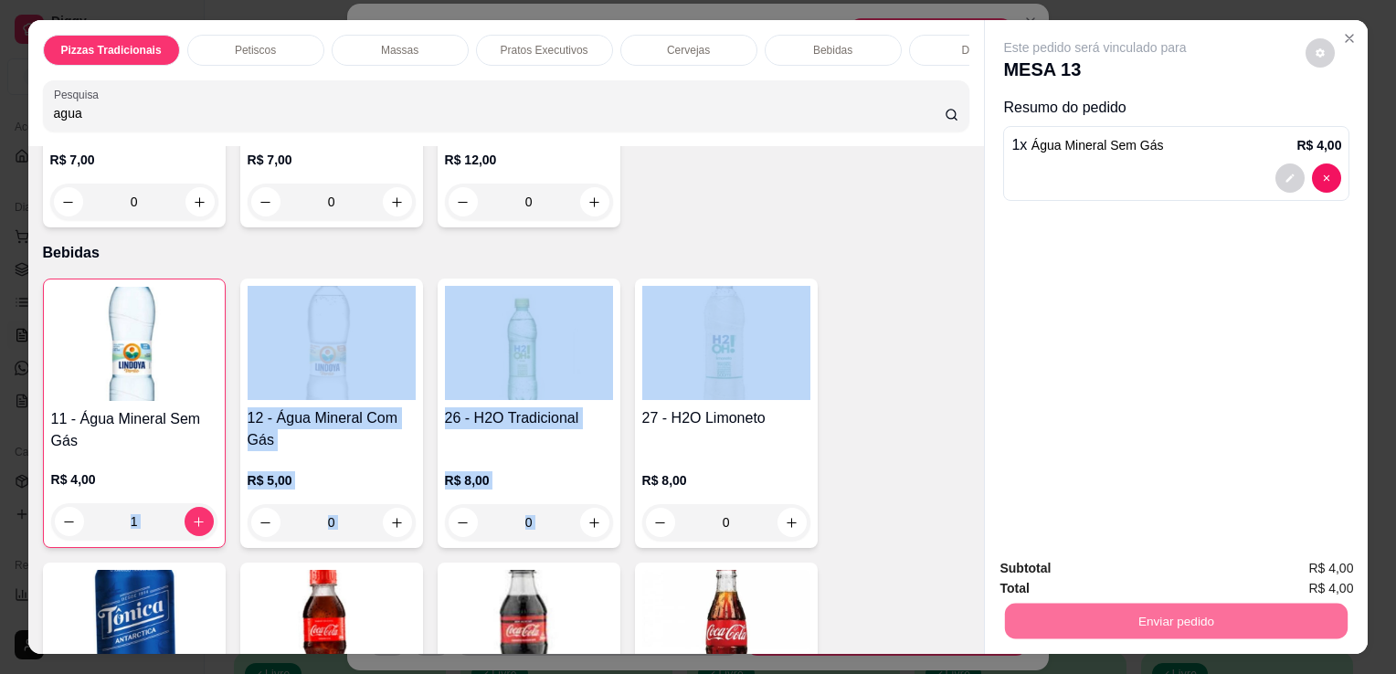
click at [1089, 570] on button "Não registrar e enviar pedido" at bounding box center [1116, 570] width 185 height 34
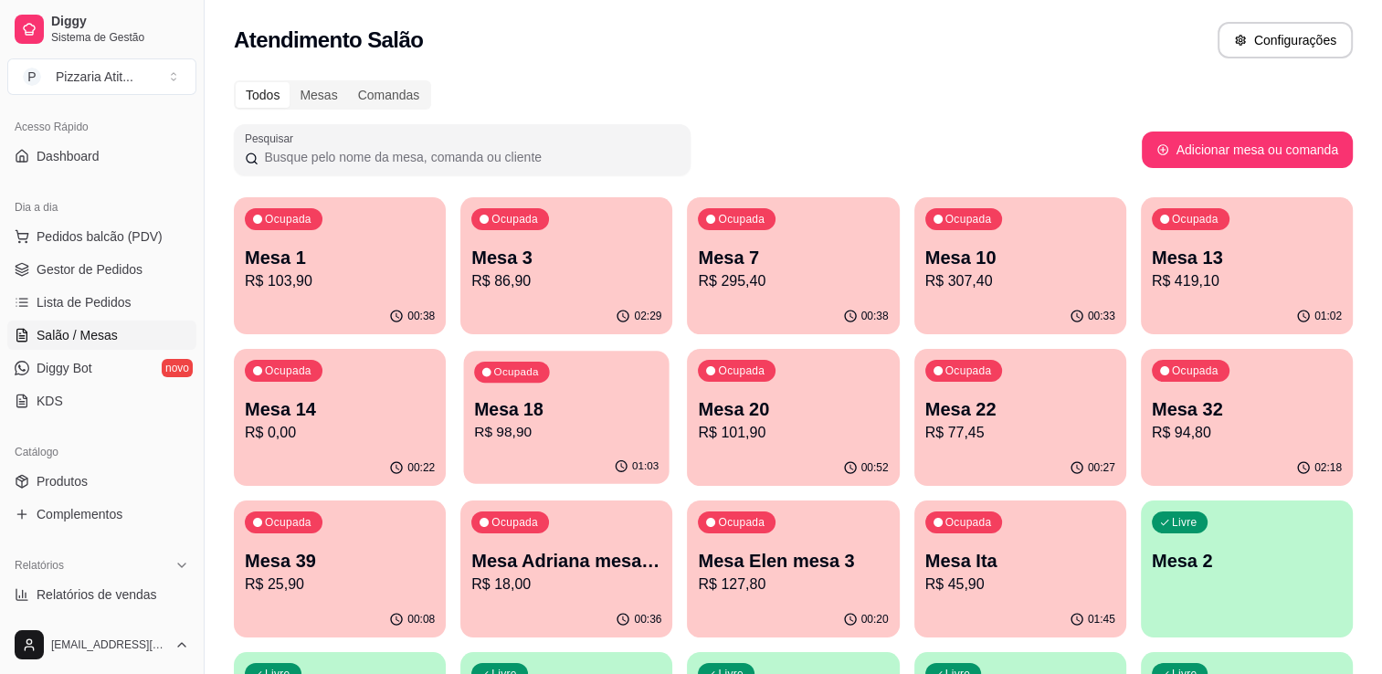
click at [542, 392] on div "Ocupada Mesa 18 R$ 98,90" at bounding box center [567, 400] width 206 height 99
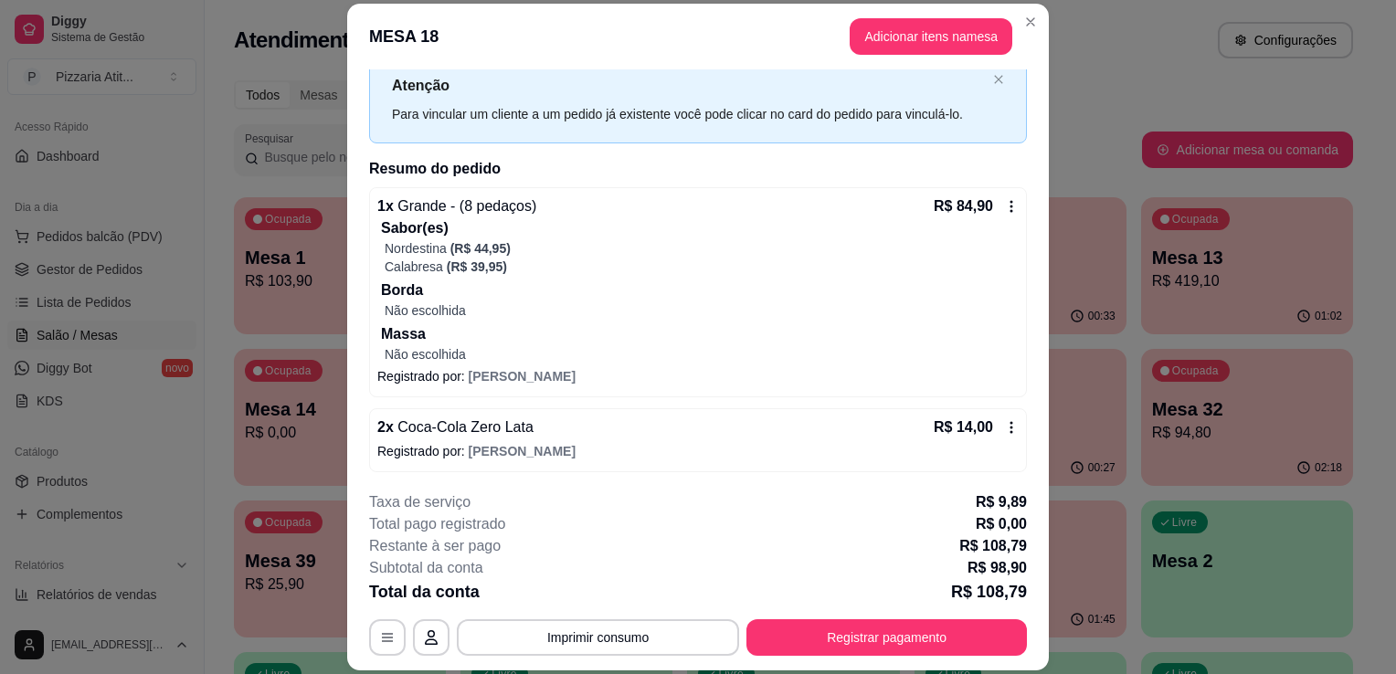
scroll to position [0, 0]
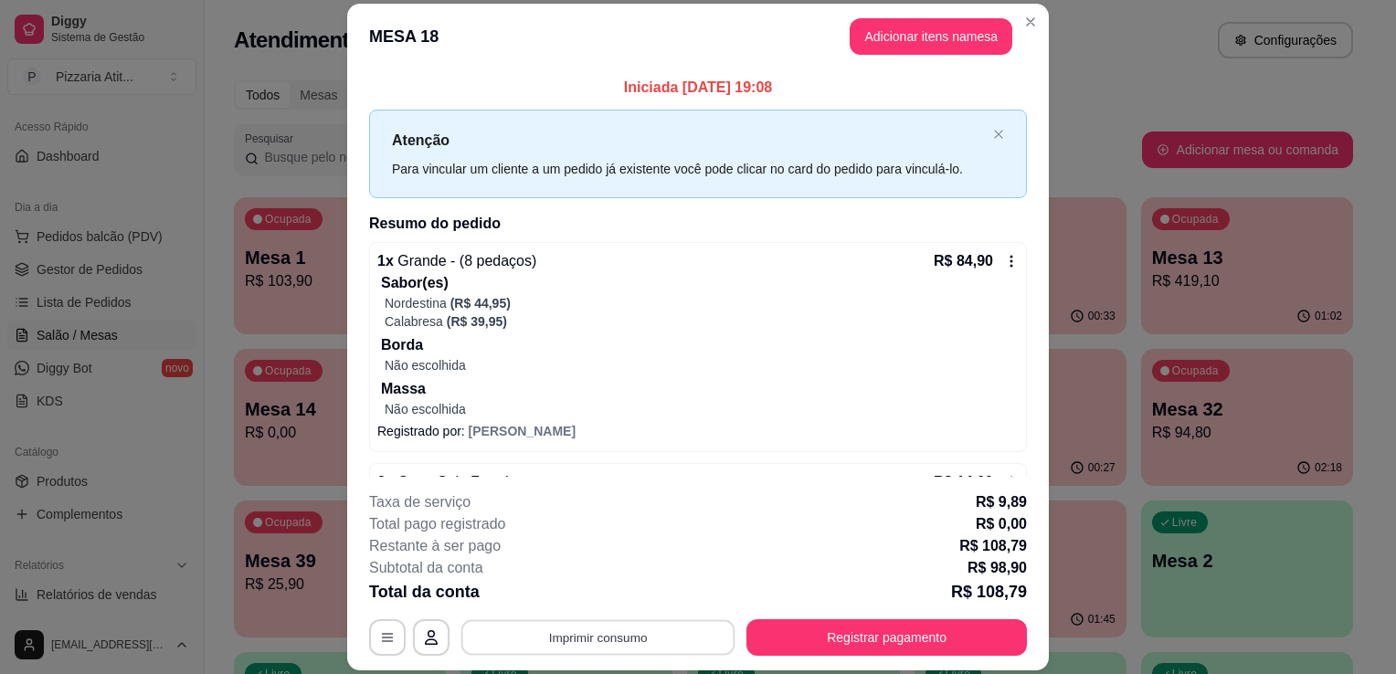
click at [656, 638] on button "Imprimir consumo" at bounding box center [598, 638] width 274 height 36
click at [611, 603] on button "IMPRESSORA" at bounding box center [597, 596] width 132 height 29
click at [812, 631] on button "Registrar pagamento" at bounding box center [887, 638] width 272 height 36
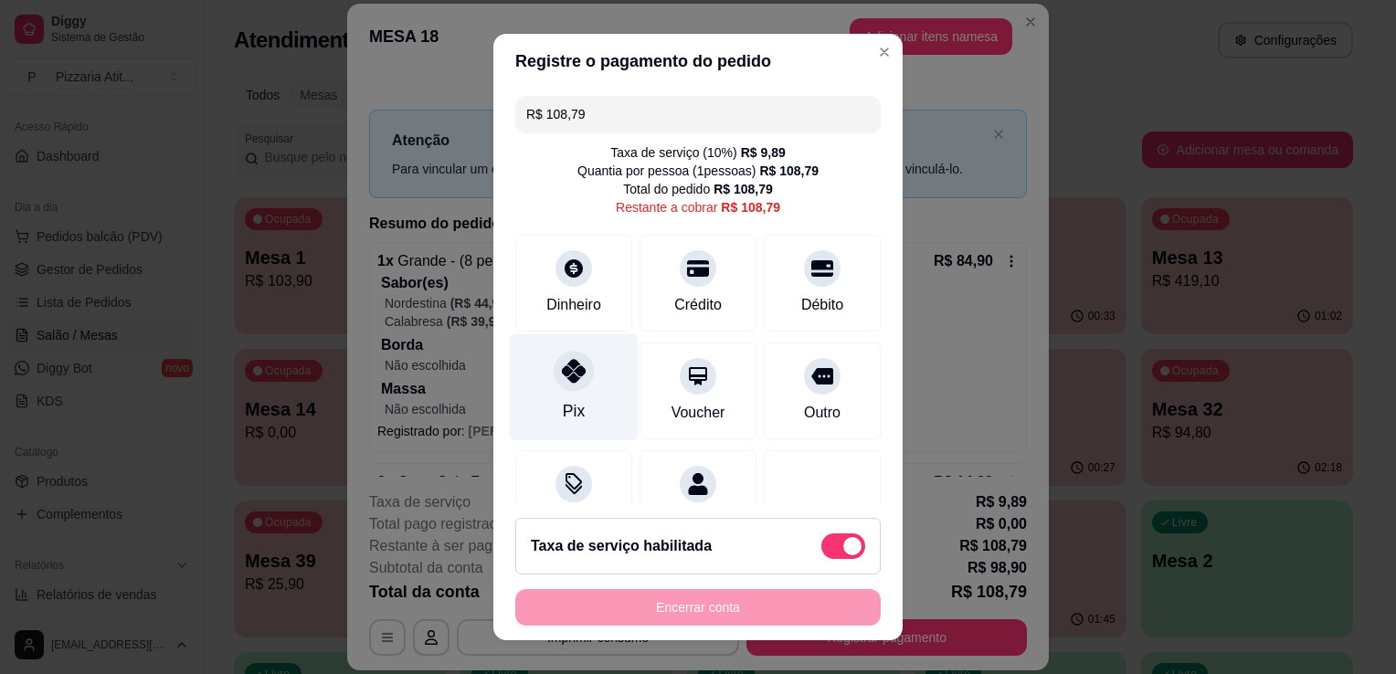
click at [590, 397] on div "Pix" at bounding box center [574, 387] width 129 height 107
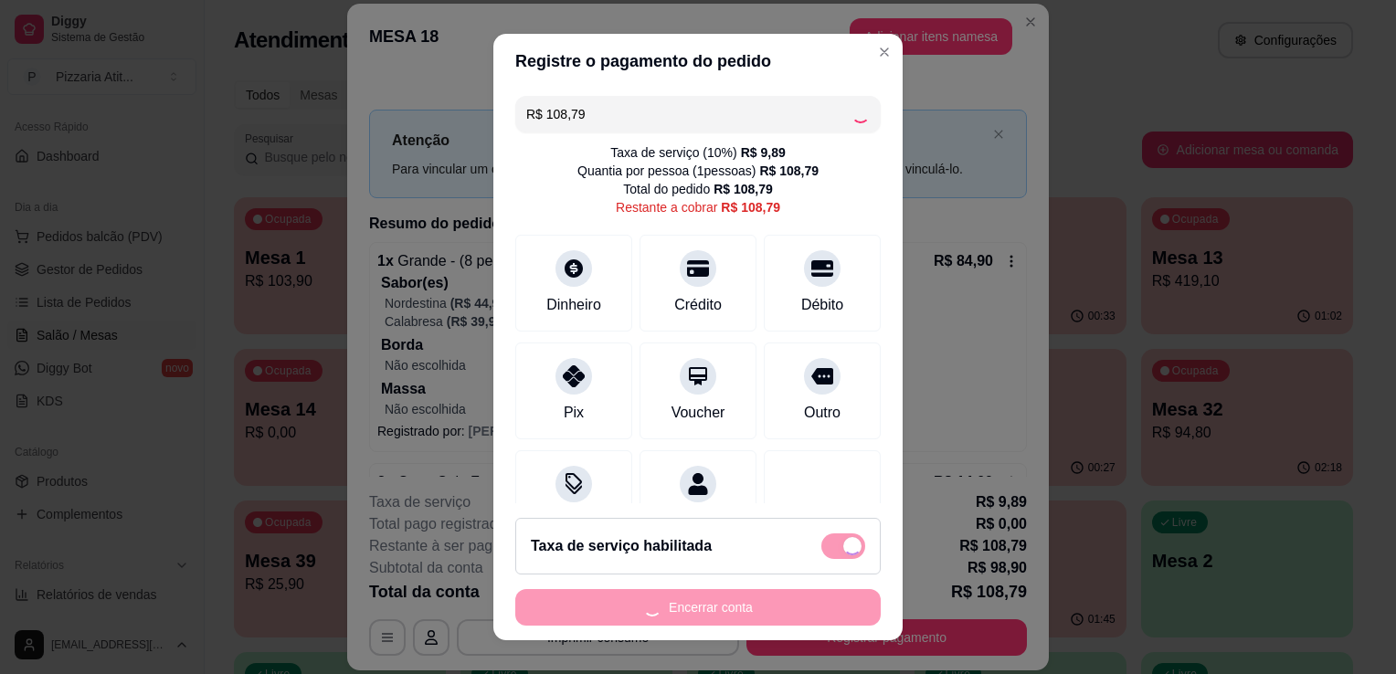
type input "R$ 0,00"
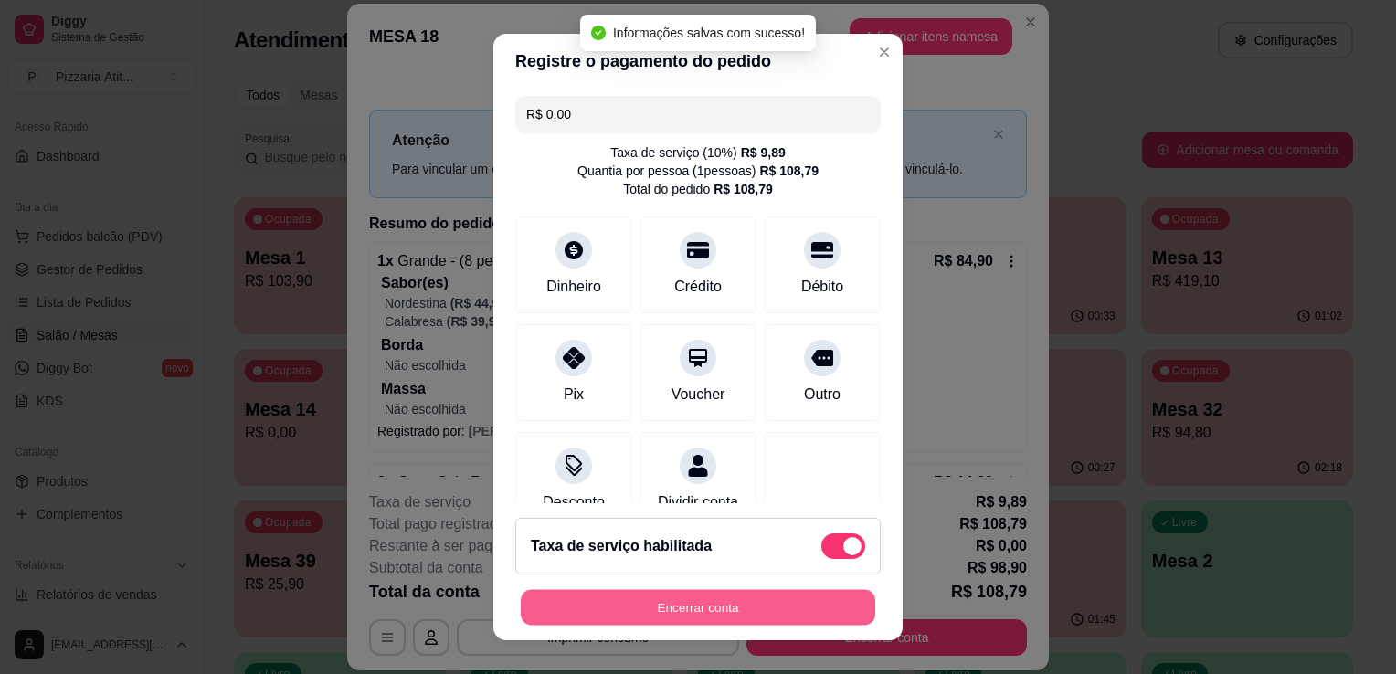
click at [772, 609] on button "Encerrar conta" at bounding box center [698, 608] width 355 height 36
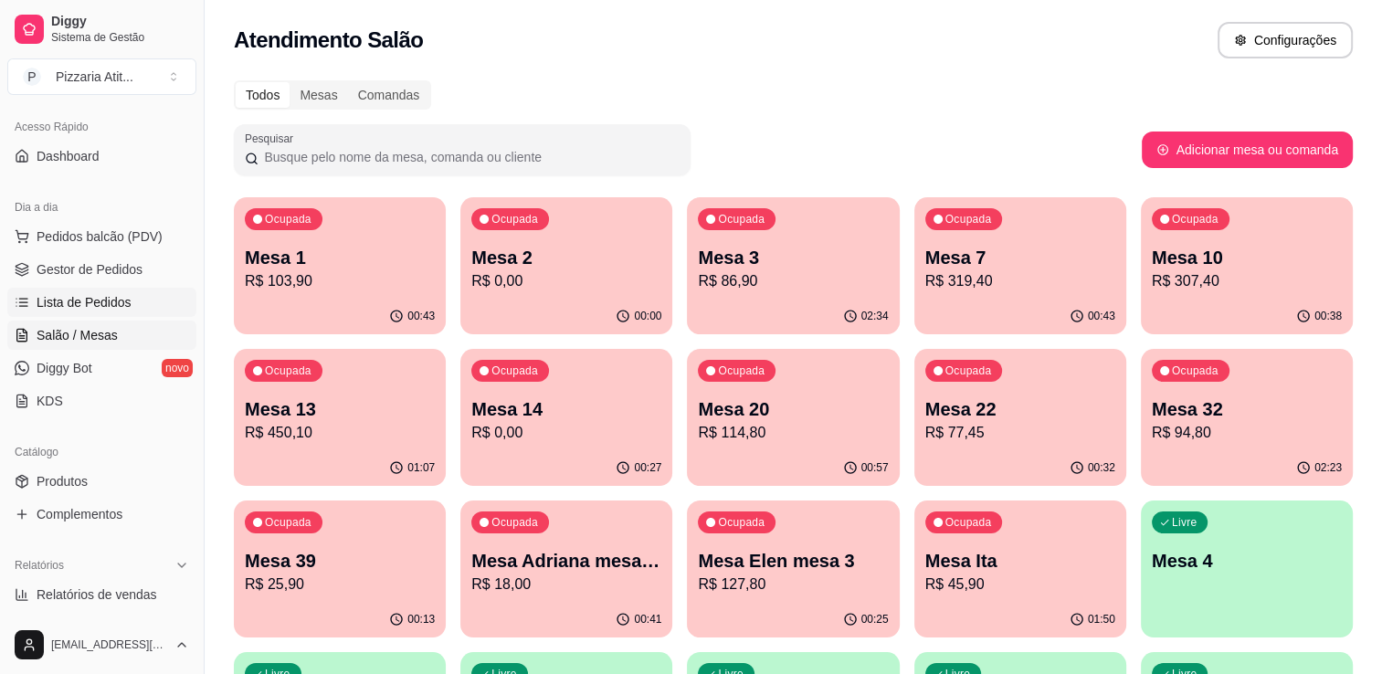
click at [156, 292] on link "Lista de Pedidos" at bounding box center [101, 302] width 189 height 29
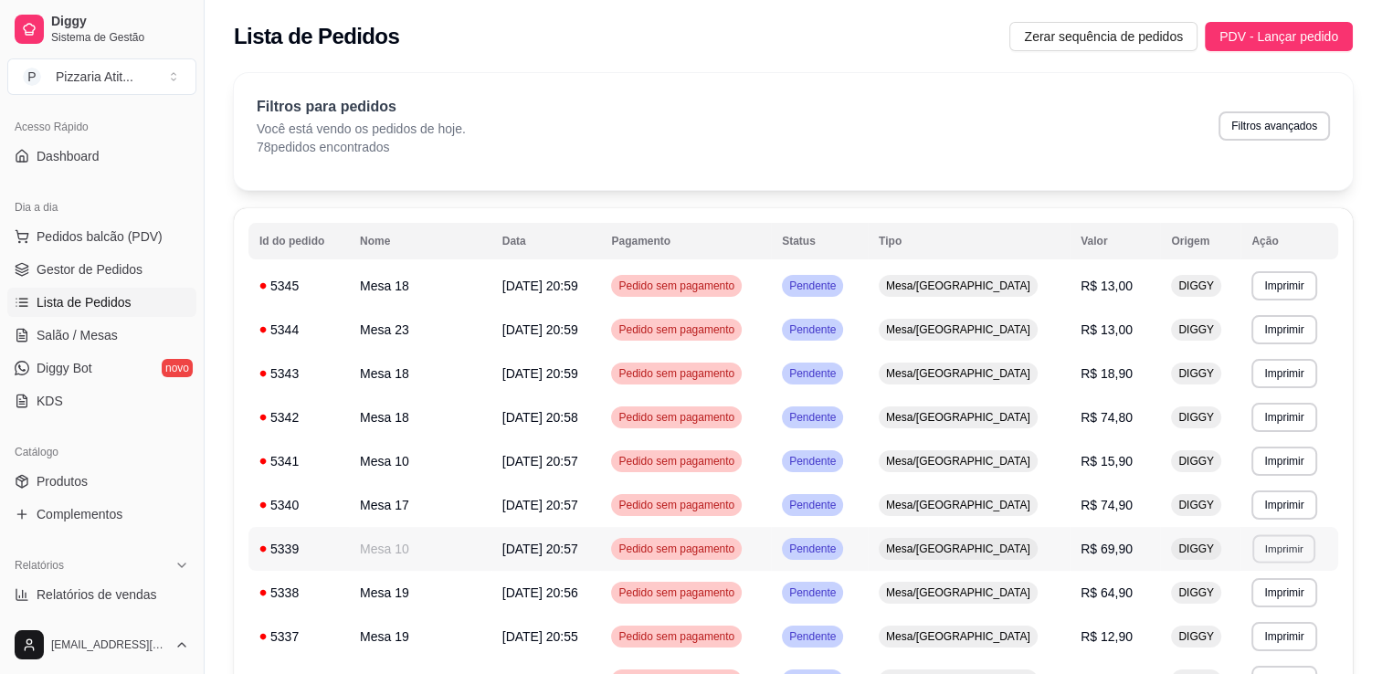
click at [1268, 554] on button "Imprimir" at bounding box center [1284, 549] width 63 height 28
click at [1250, 616] on button "IMPRESSORA" at bounding box center [1239, 612] width 132 height 29
click at [140, 337] on link "Salão / Mesas" at bounding box center [101, 335] width 189 height 29
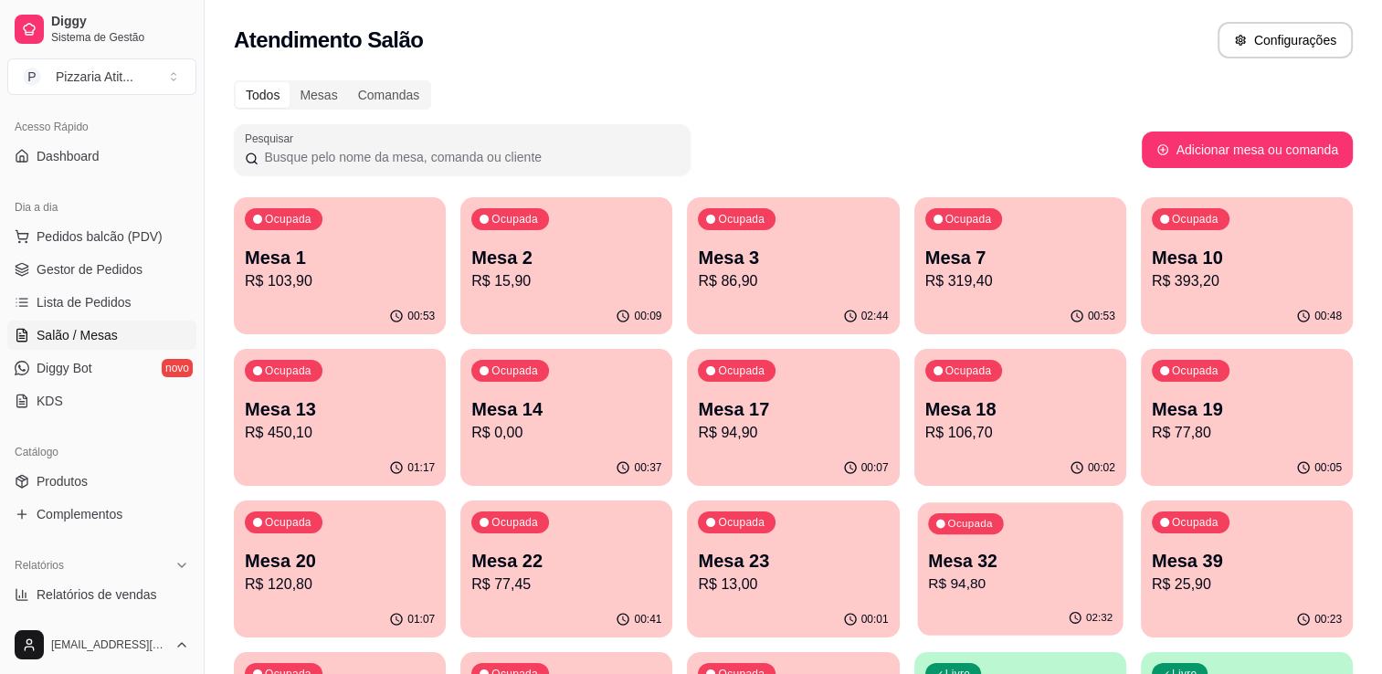
click at [1058, 551] on p "Mesa 32" at bounding box center [1020, 561] width 185 height 25
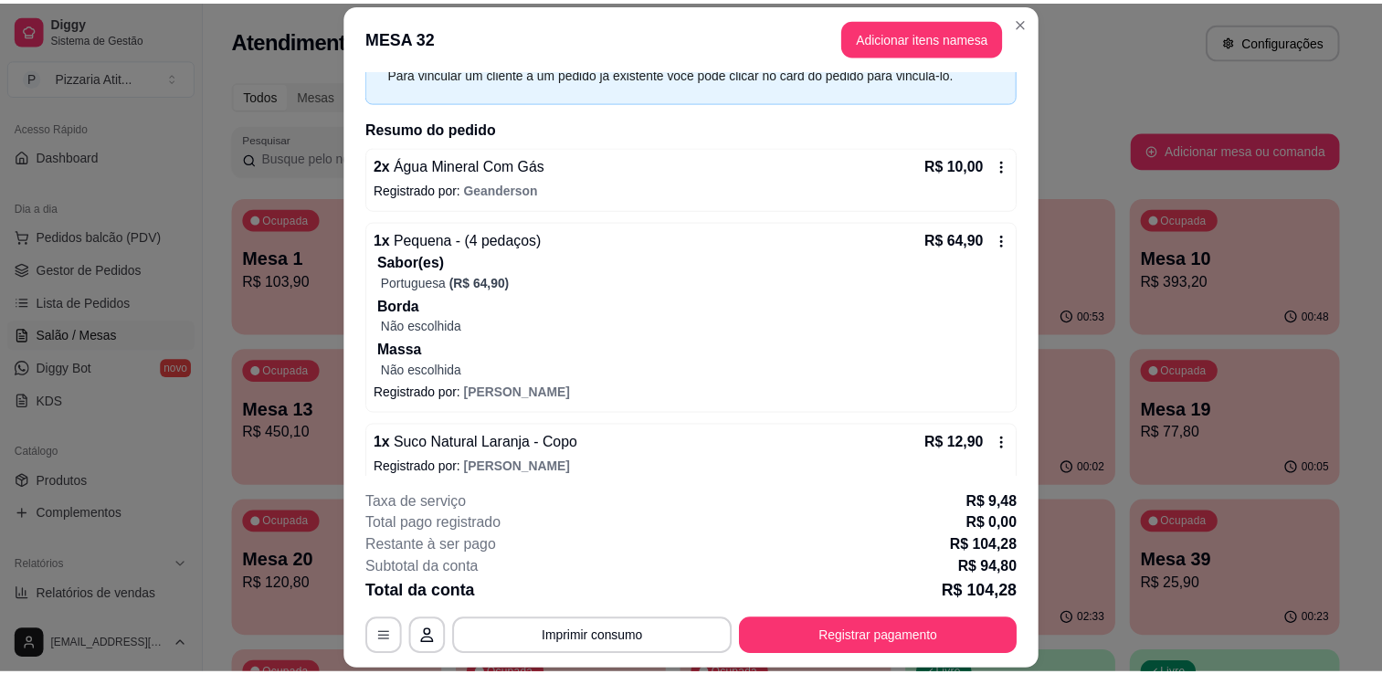
scroll to position [186, 0]
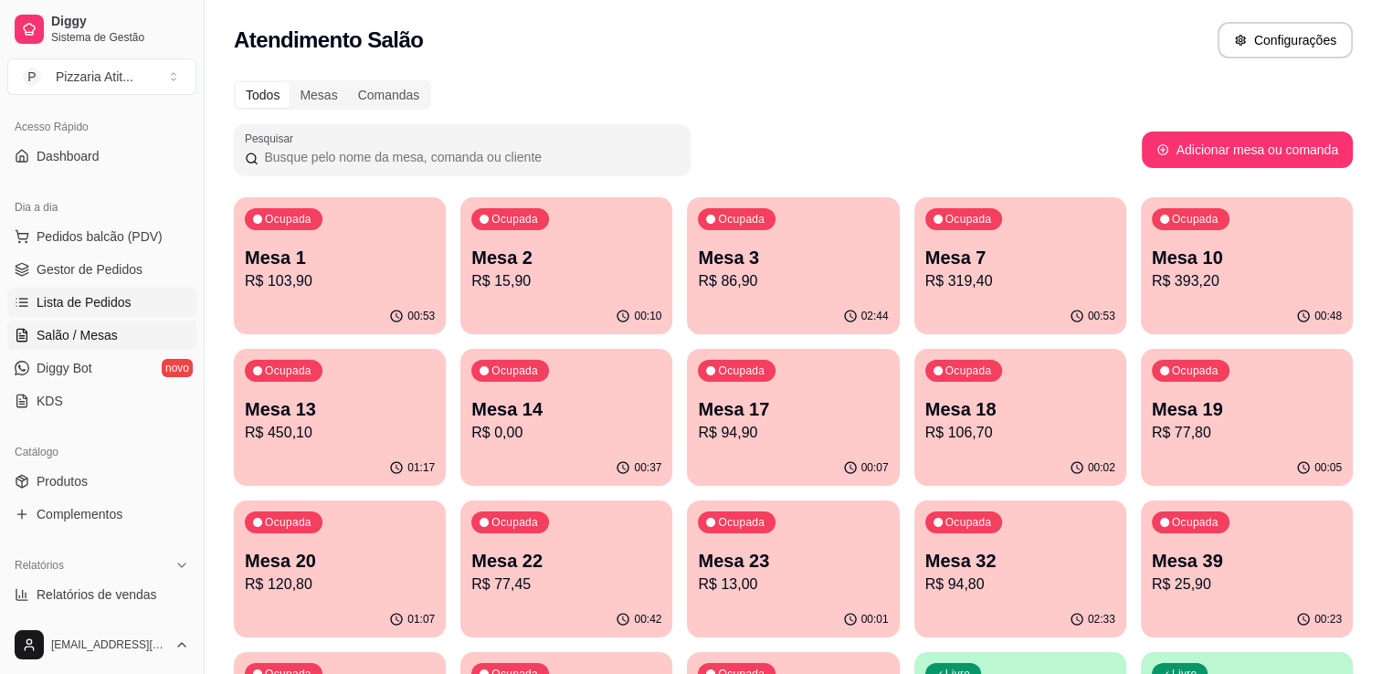
click at [88, 294] on span "Lista de Pedidos" at bounding box center [84, 302] width 95 height 18
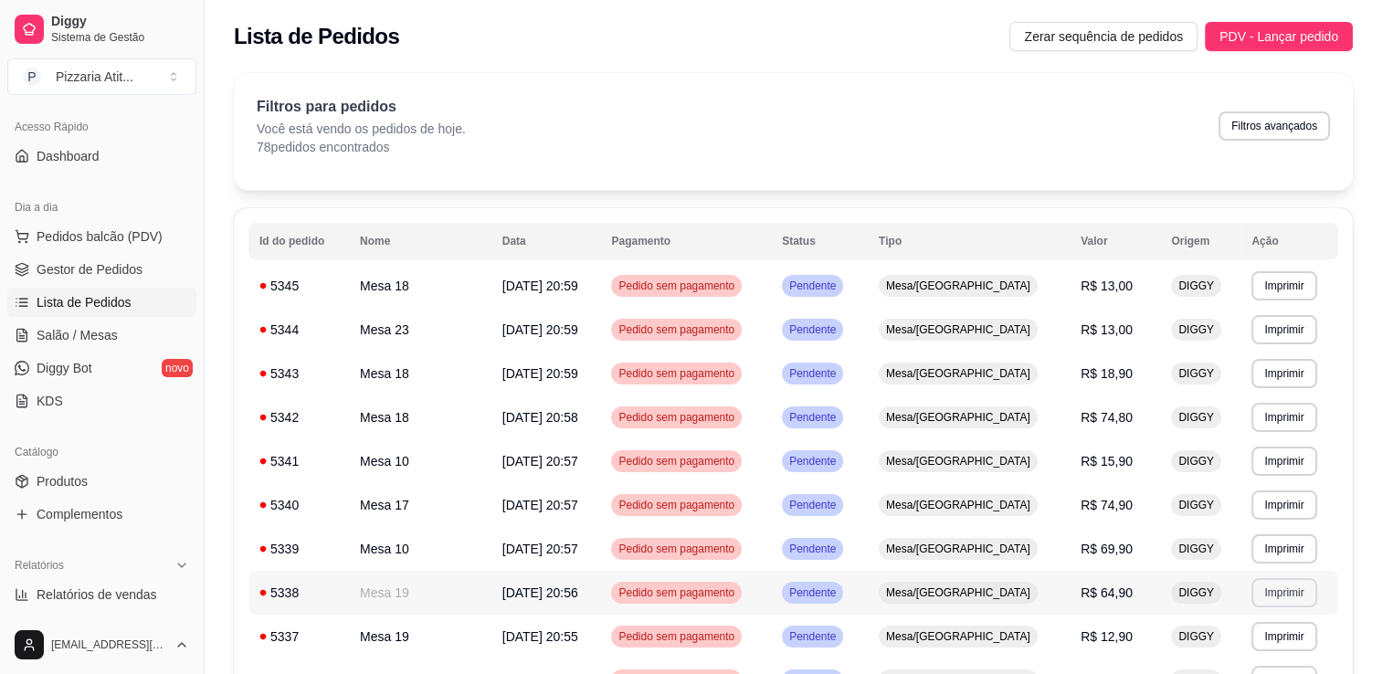
click at [1261, 590] on button "Imprimir" at bounding box center [1284, 592] width 65 height 29
click at [1244, 561] on button "IMPRESSORA" at bounding box center [1239, 554] width 132 height 29
click at [120, 342] on link "Salão / Mesas" at bounding box center [101, 335] width 189 height 29
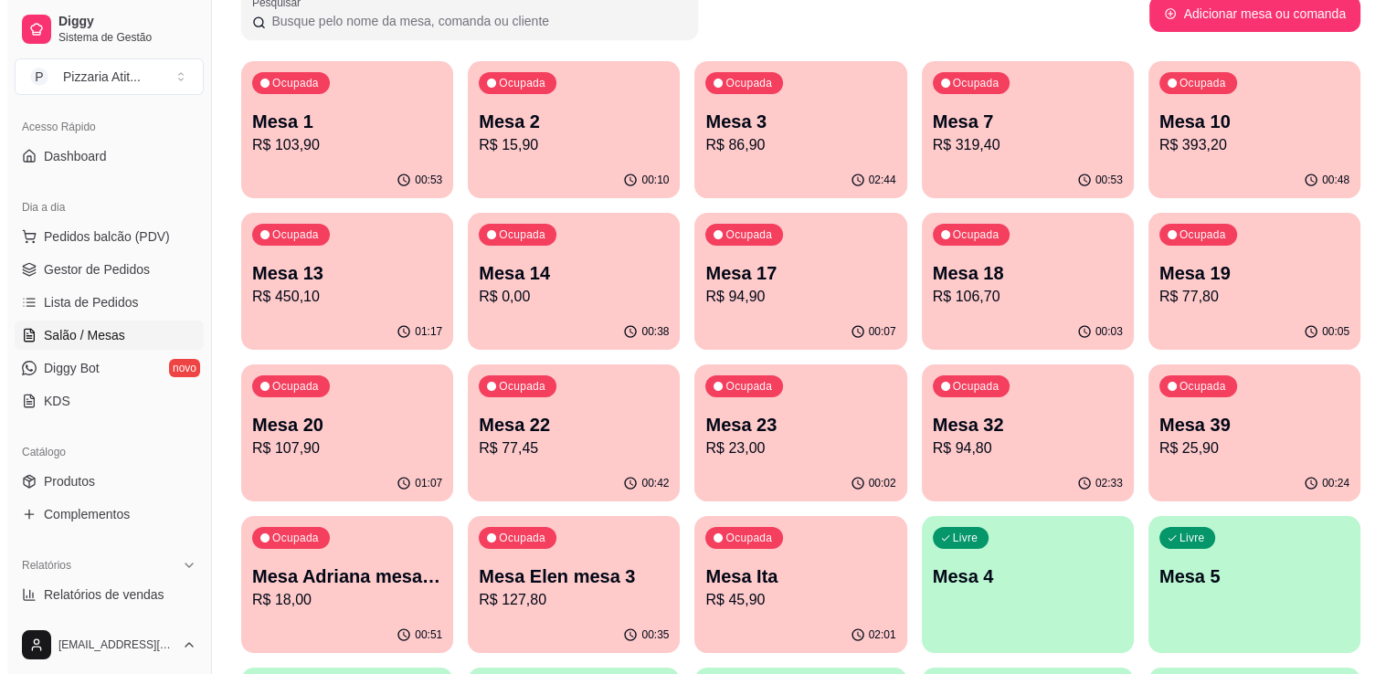
scroll to position [139, 0]
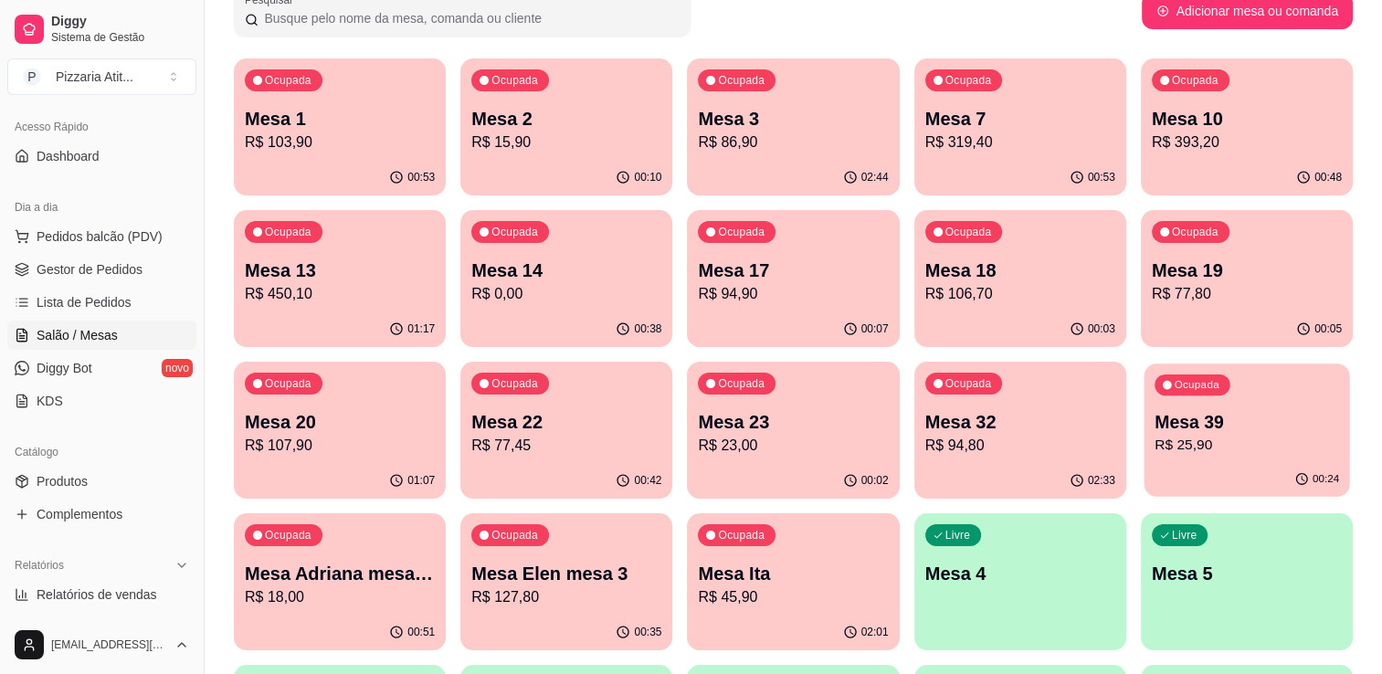
click at [1244, 444] on p "R$ 25,90" at bounding box center [1247, 445] width 185 height 21
click at [1106, 418] on p "Mesa 32" at bounding box center [1020, 422] width 185 height 25
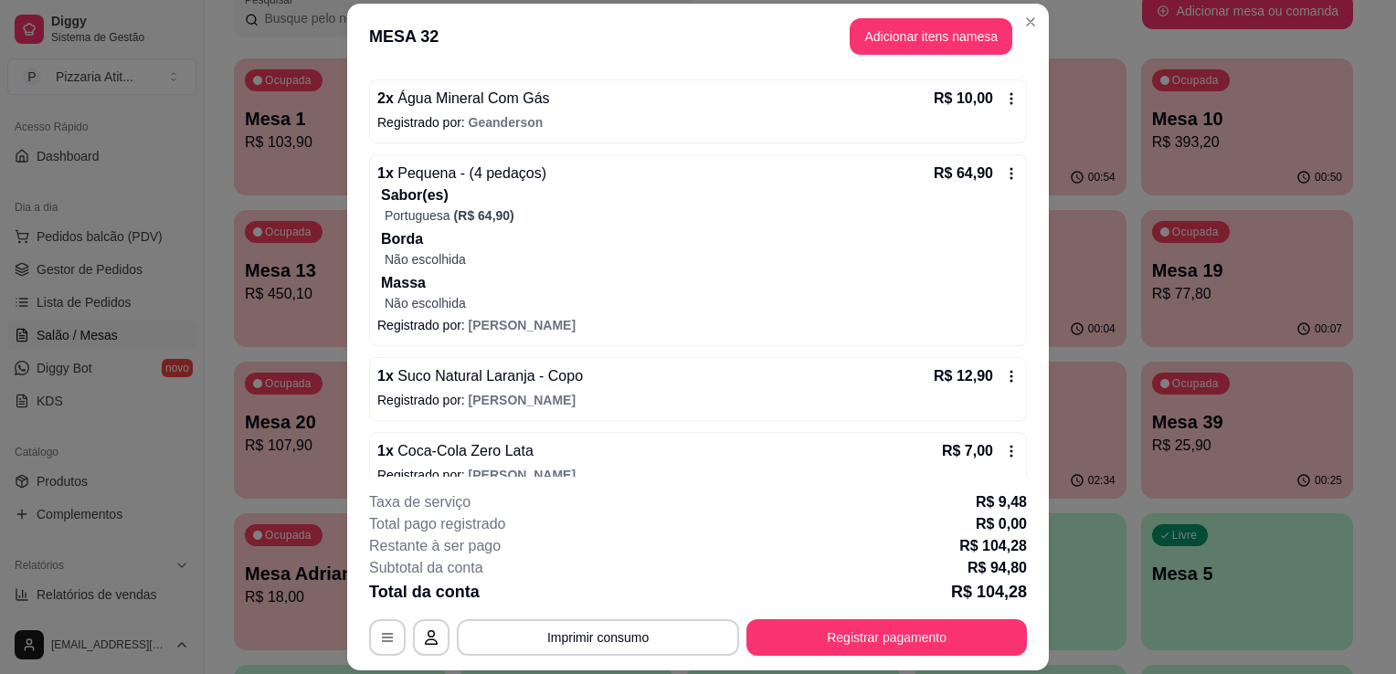
scroll to position [159, 0]
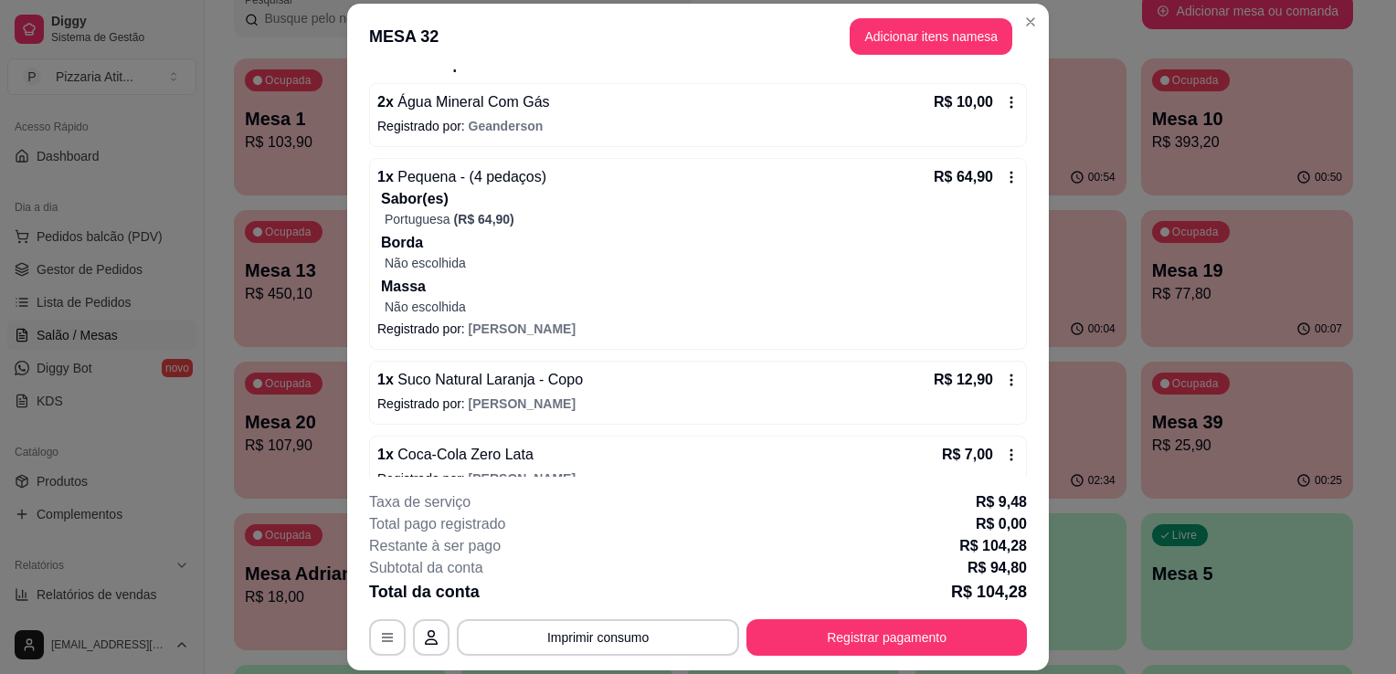
click at [980, 399] on p "Registrado por: LETICIA" at bounding box center [697, 404] width 641 height 18
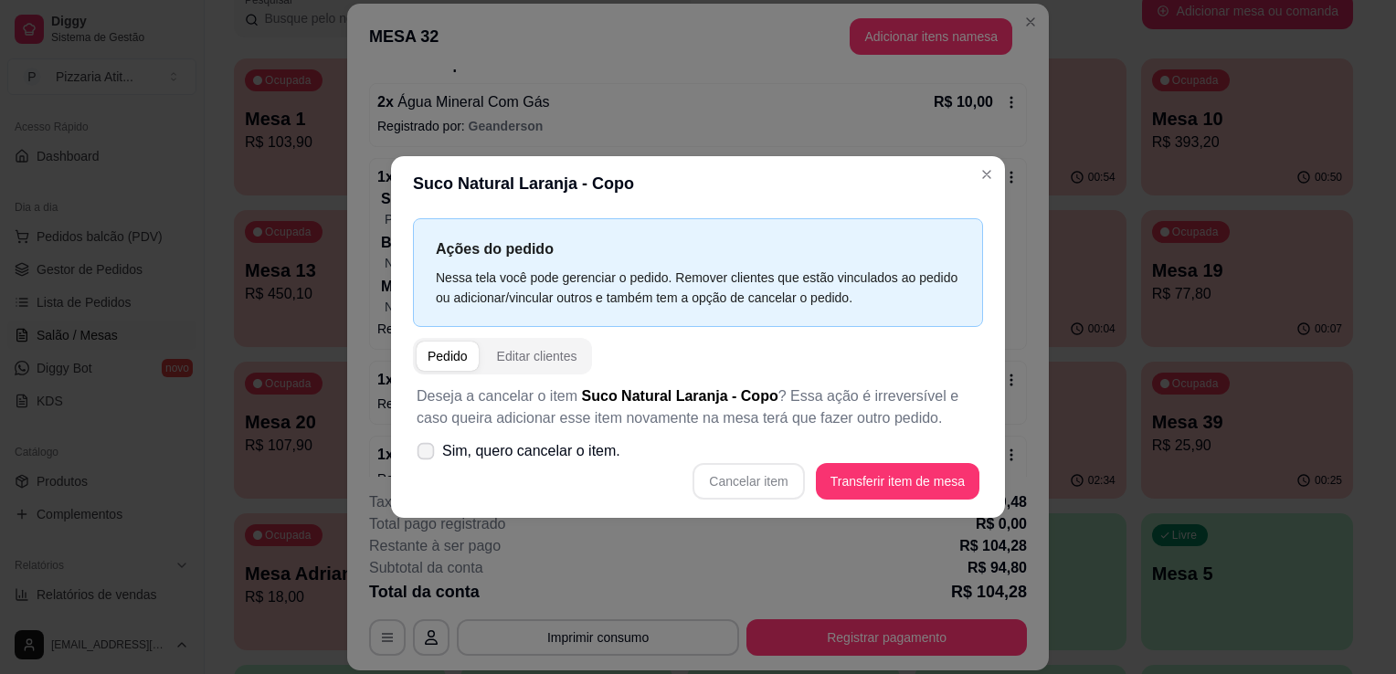
click at [436, 452] on label "Sim, quero cancelar o item." at bounding box center [518, 451] width 218 height 37
click at [428, 455] on input "Sim, quero cancelar o item." at bounding box center [422, 461] width 12 height 12
checkbox input "true"
click at [727, 481] on button "Cancelar item" at bounding box center [748, 482] width 109 height 36
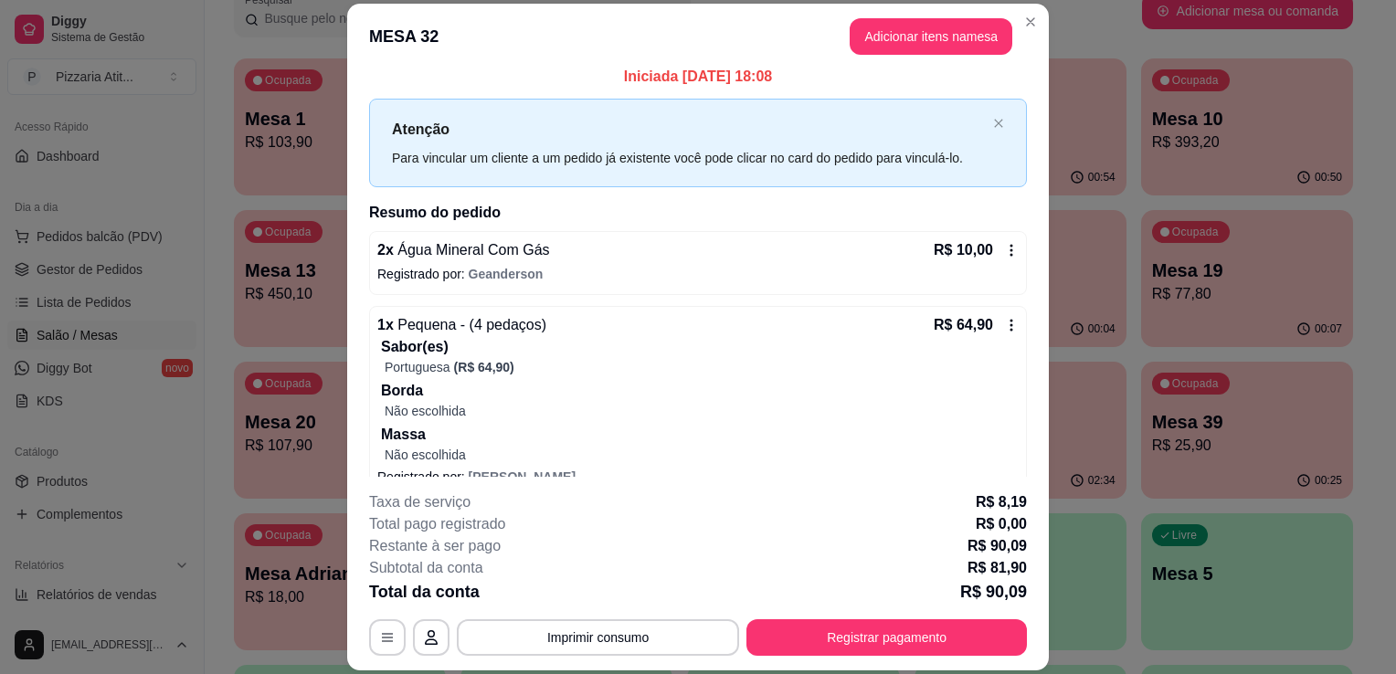
scroll to position [4, 0]
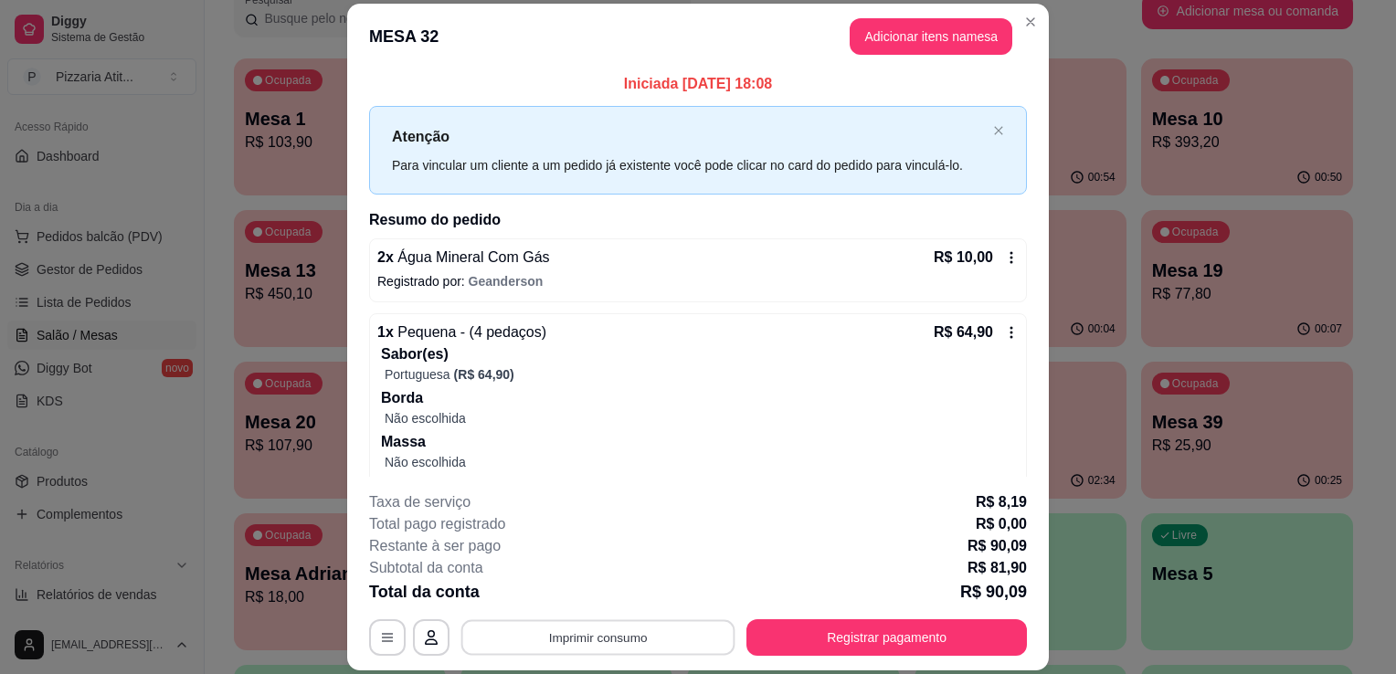
click at [658, 645] on button "Imprimir consumo" at bounding box center [598, 638] width 274 height 36
click at [621, 601] on button "IMPRESSORA" at bounding box center [597, 596] width 128 height 28
click at [768, 637] on button "Registrar pagamento" at bounding box center [887, 638] width 281 height 37
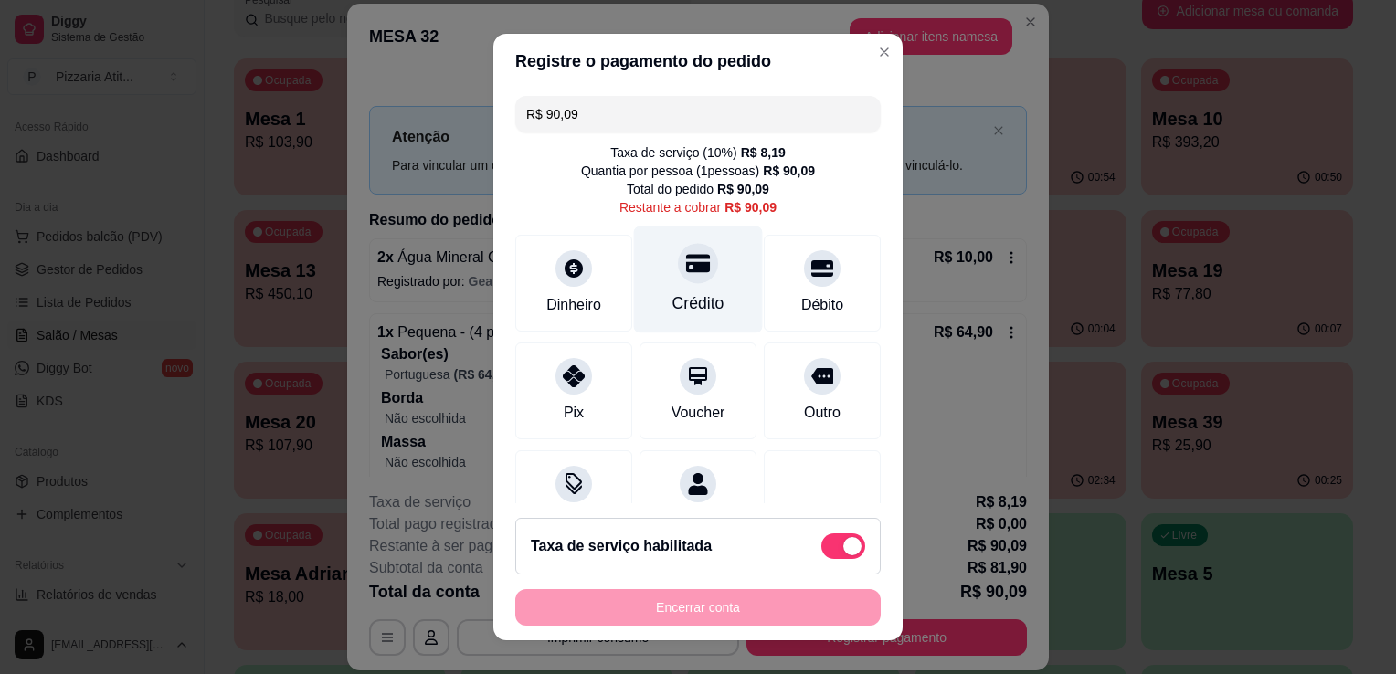
click at [687, 282] on div "Crédito" at bounding box center [698, 280] width 129 height 107
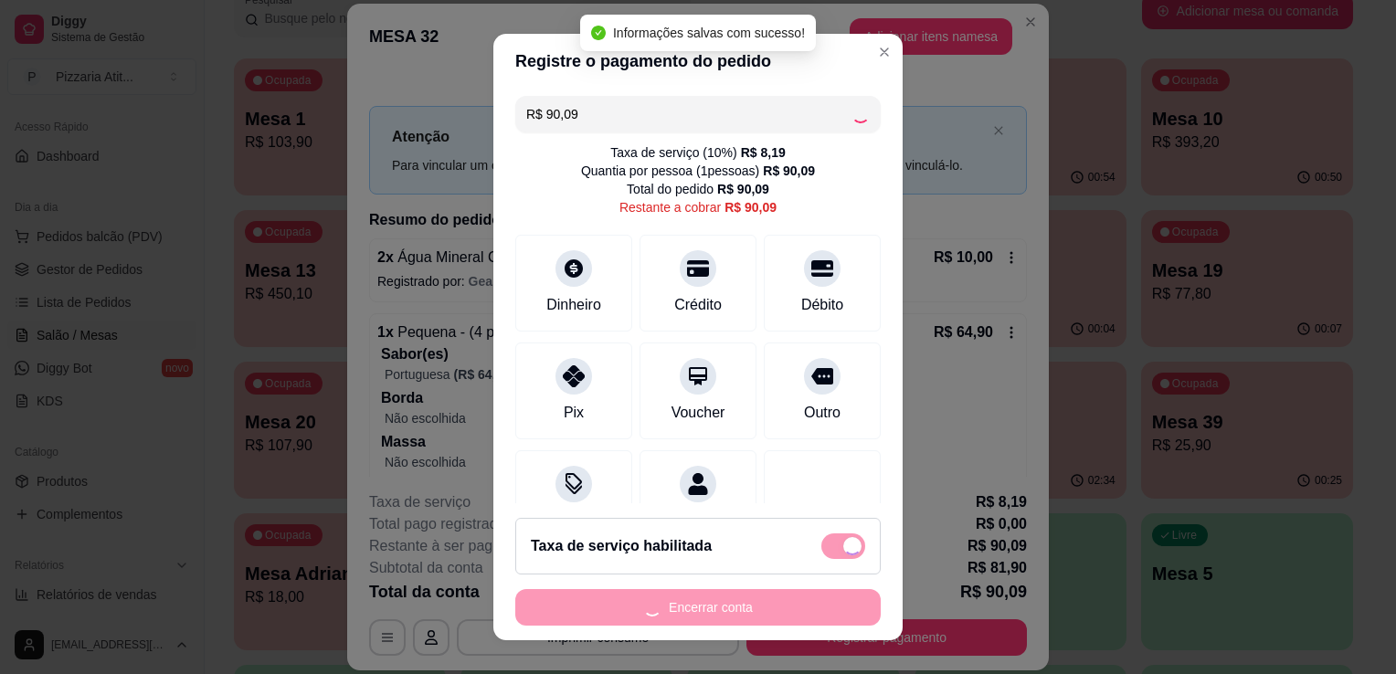
type input "R$ 0,00"
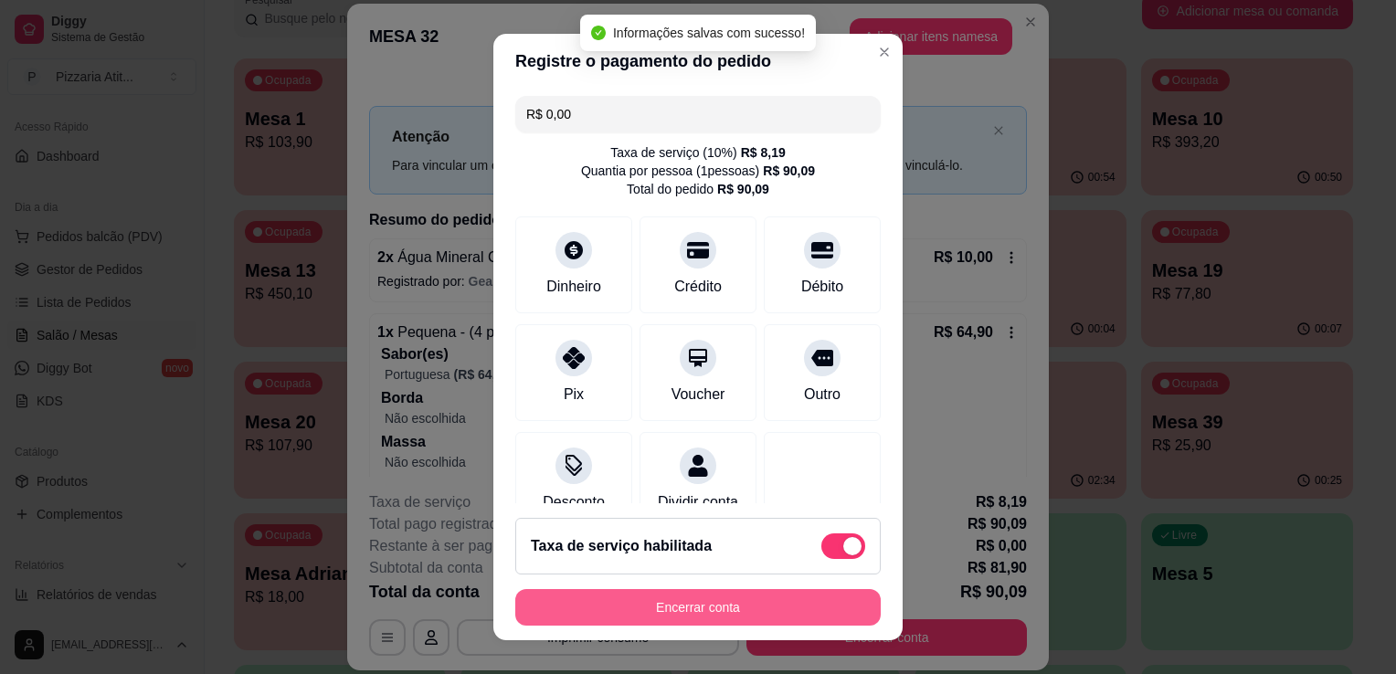
click at [713, 604] on button "Encerrar conta" at bounding box center [697, 607] width 365 height 37
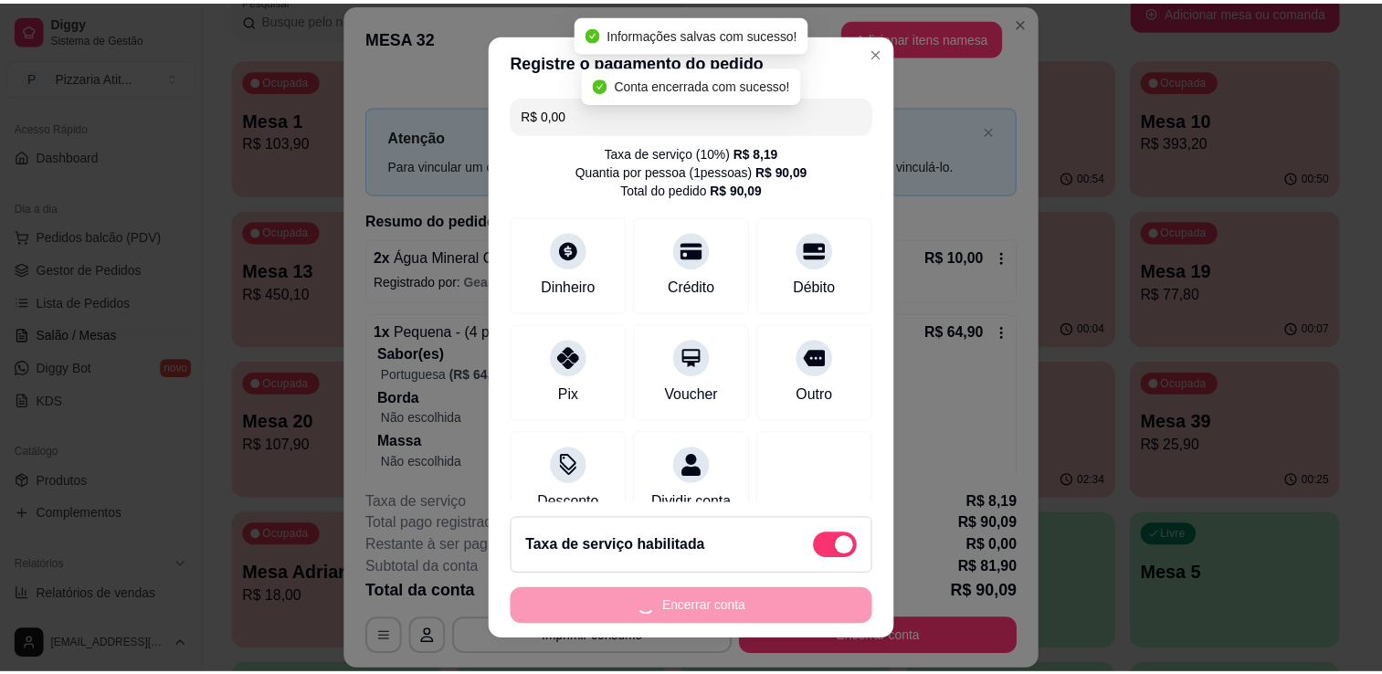
scroll to position [0, 0]
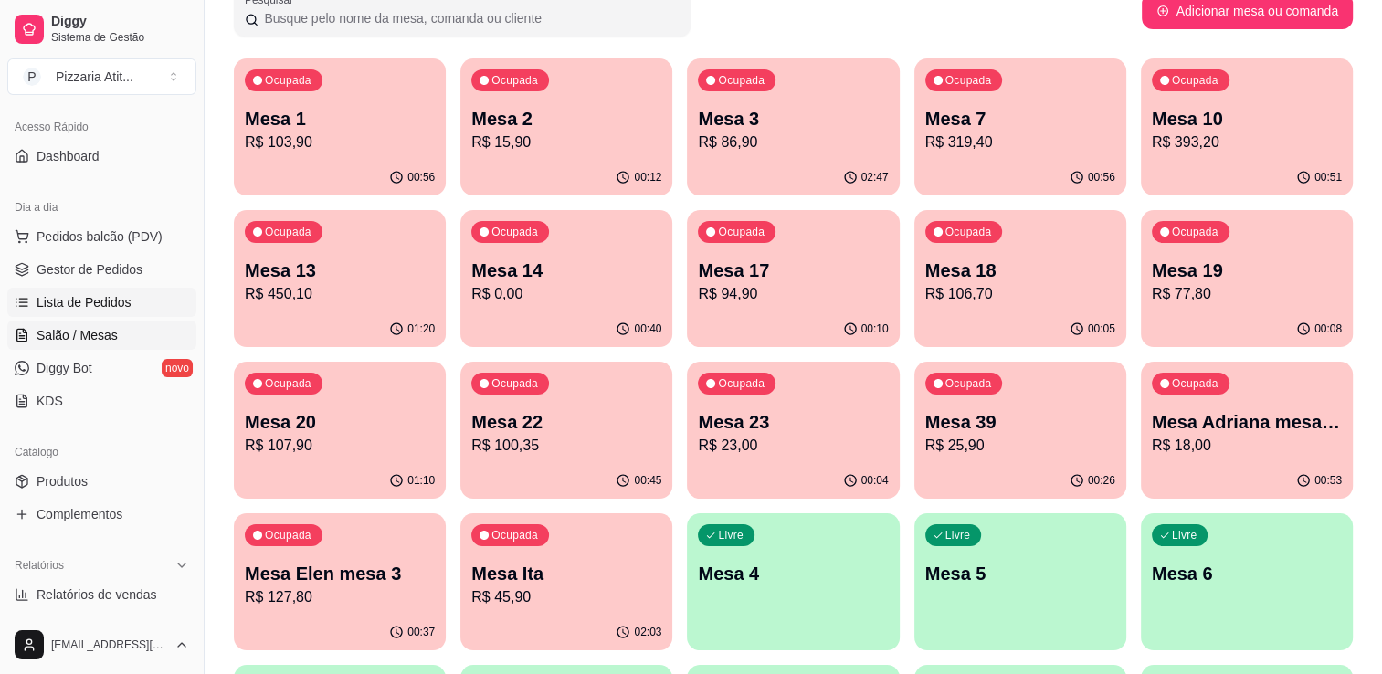
click at [87, 290] on link "Lista de Pedidos" at bounding box center [101, 302] width 189 height 29
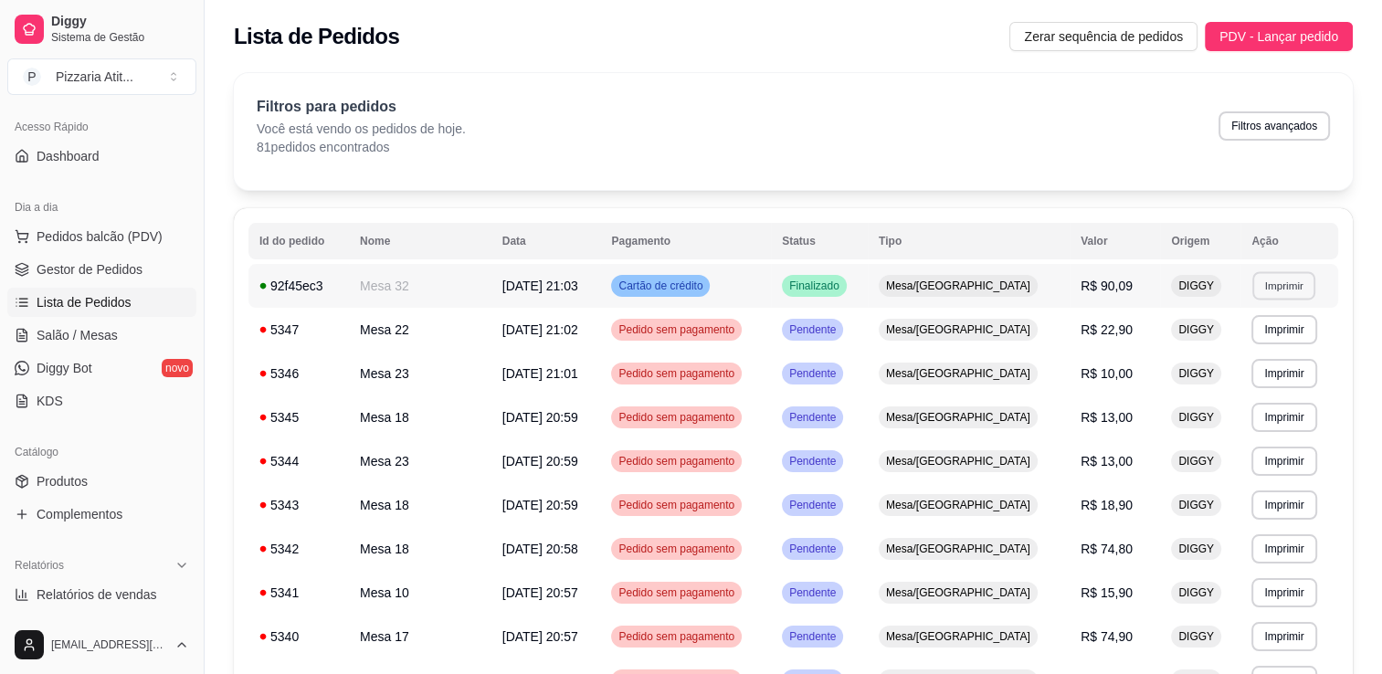
click at [1261, 283] on button "Imprimir" at bounding box center [1284, 285] width 63 height 28
click at [1263, 347] on button "IMPRESSORA" at bounding box center [1239, 349] width 128 height 28
click at [112, 338] on span "Salão / Mesas" at bounding box center [77, 335] width 81 height 18
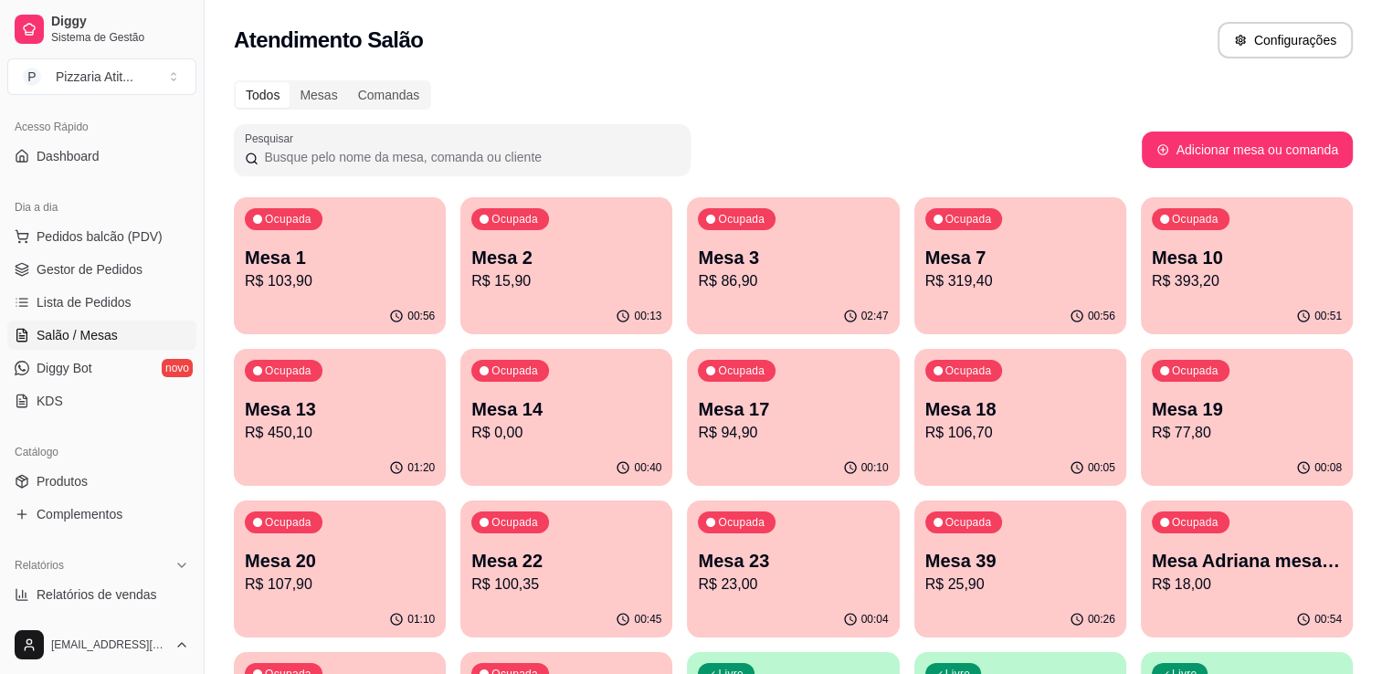
click at [530, 567] on p "Mesa 22" at bounding box center [566, 561] width 190 height 26
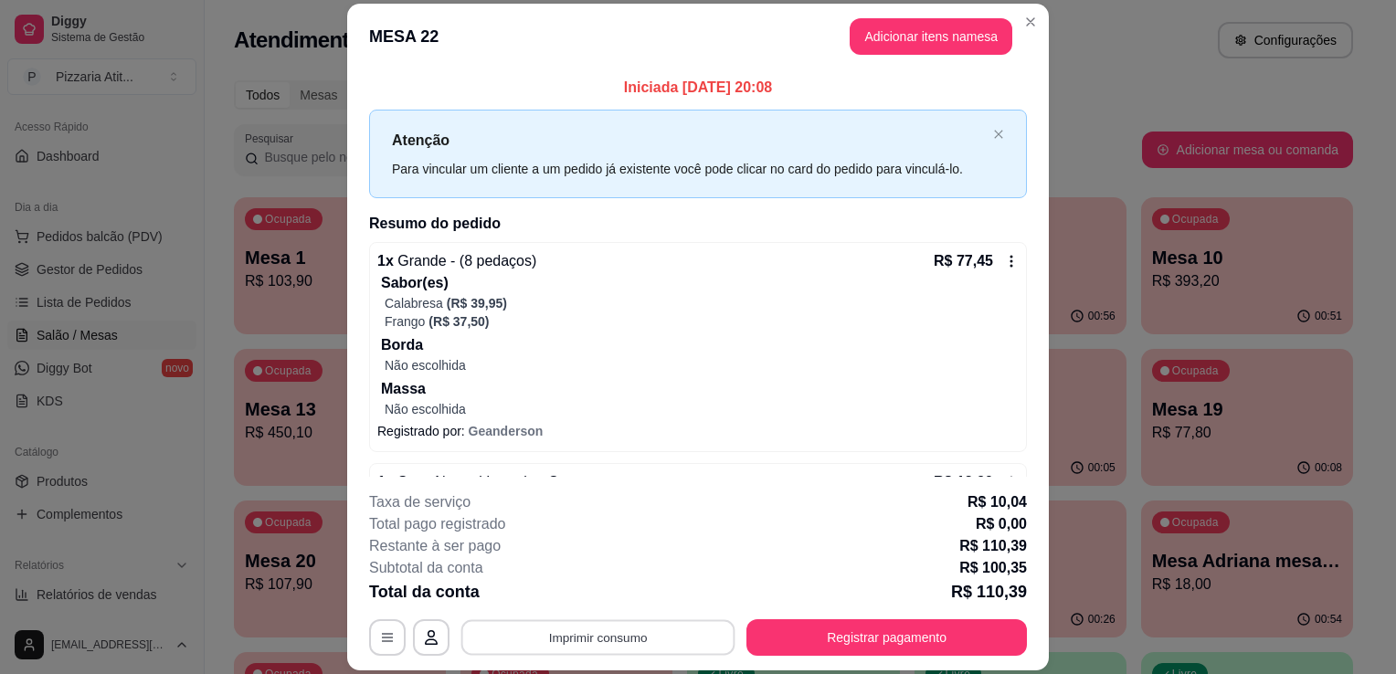
click at [651, 637] on button "Imprimir consumo" at bounding box center [598, 638] width 274 height 36
click at [590, 589] on button "IMPRESSORA" at bounding box center [597, 596] width 128 height 28
click at [914, 638] on button "Registrar pagamento" at bounding box center [887, 638] width 272 height 36
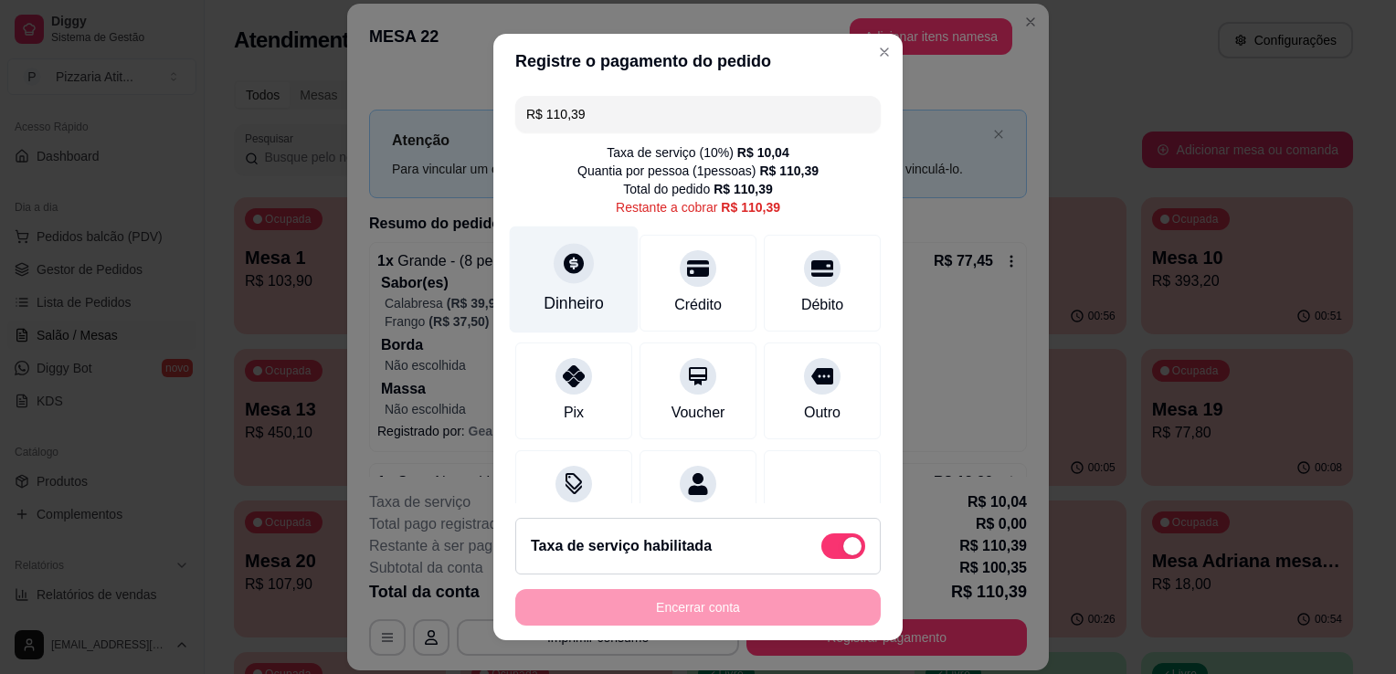
click at [595, 249] on div "Dinheiro" at bounding box center [574, 280] width 129 height 107
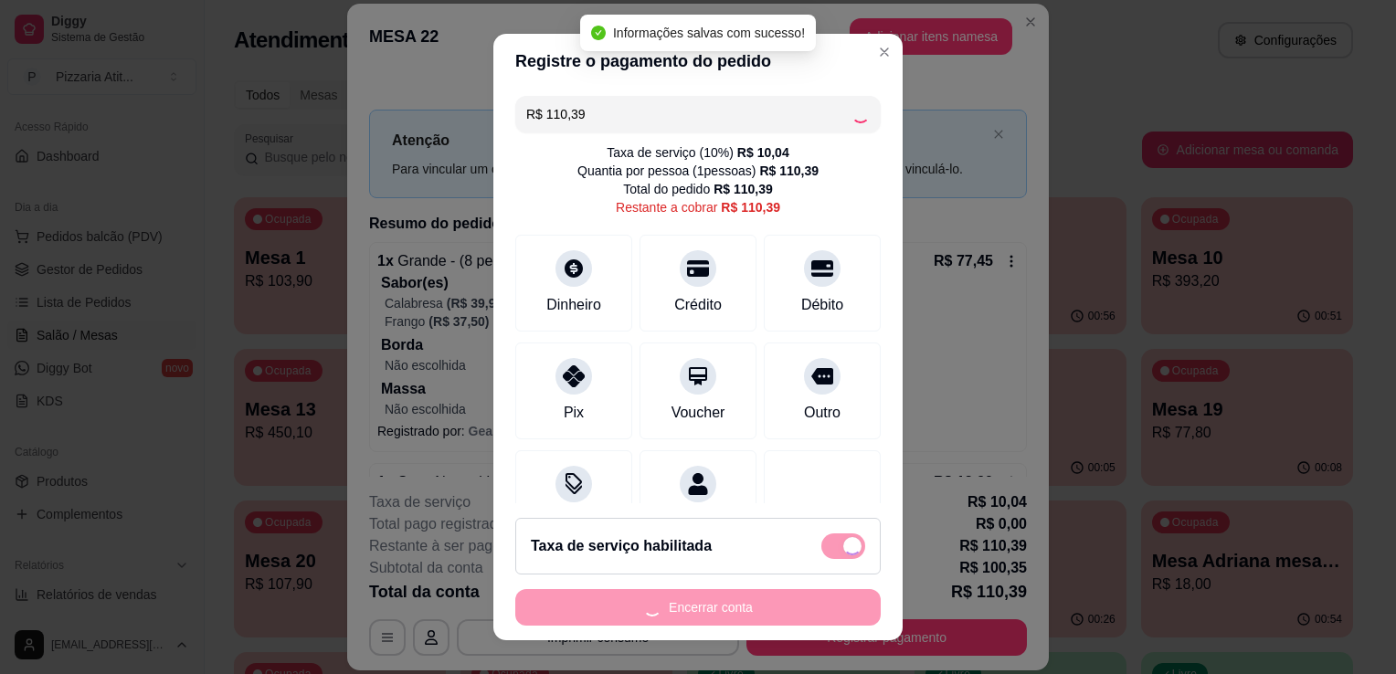
type input "R$ 0,00"
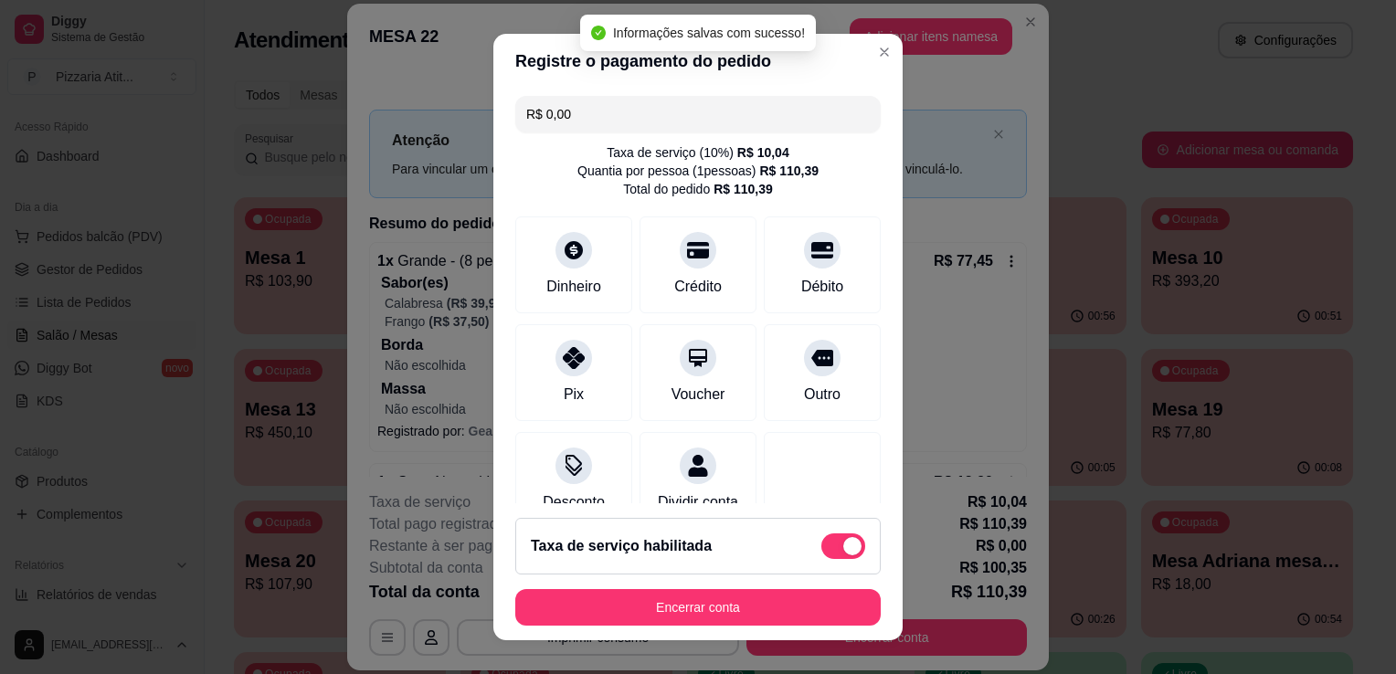
click at [831, 425] on div "R$ 0,00 Taxa de serviço ( 10 %) R$ 10,04 Quantia por pessoa ( 1 pessoas) R$ 110…" at bounding box center [697, 296] width 409 height 415
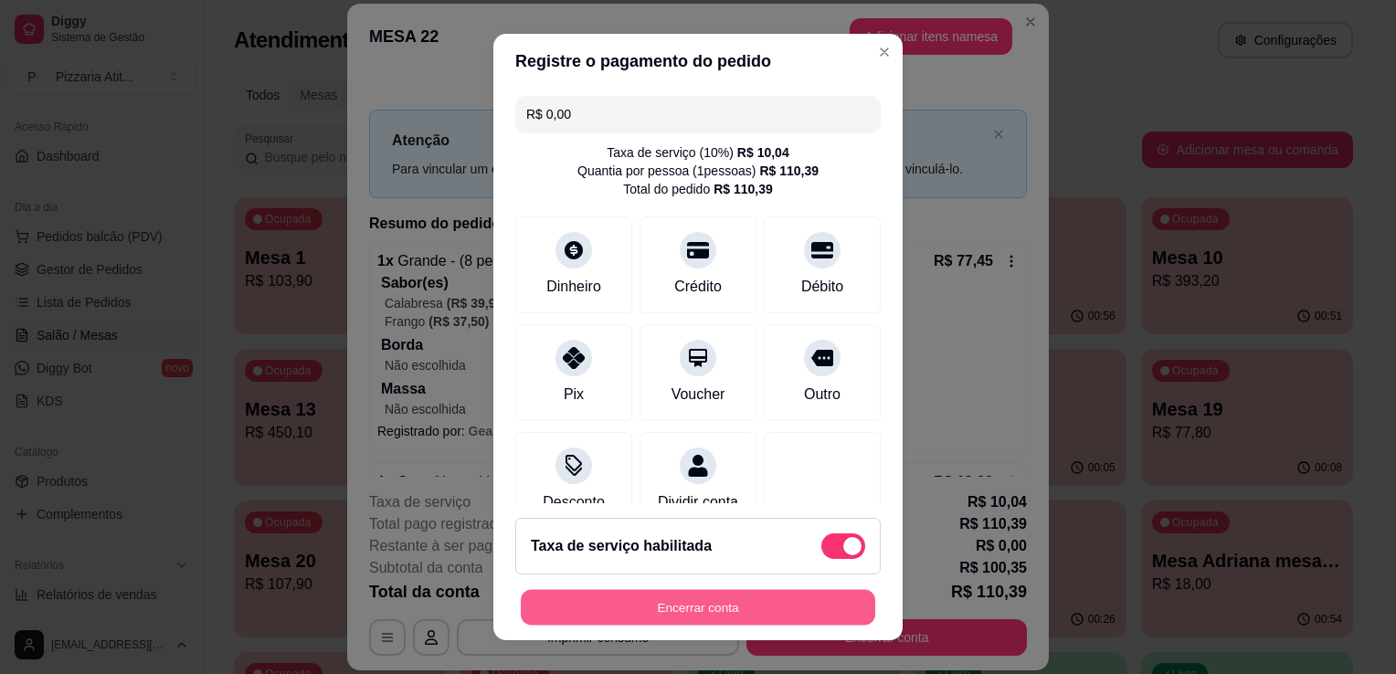
click at [679, 618] on button "Encerrar conta" at bounding box center [698, 608] width 355 height 36
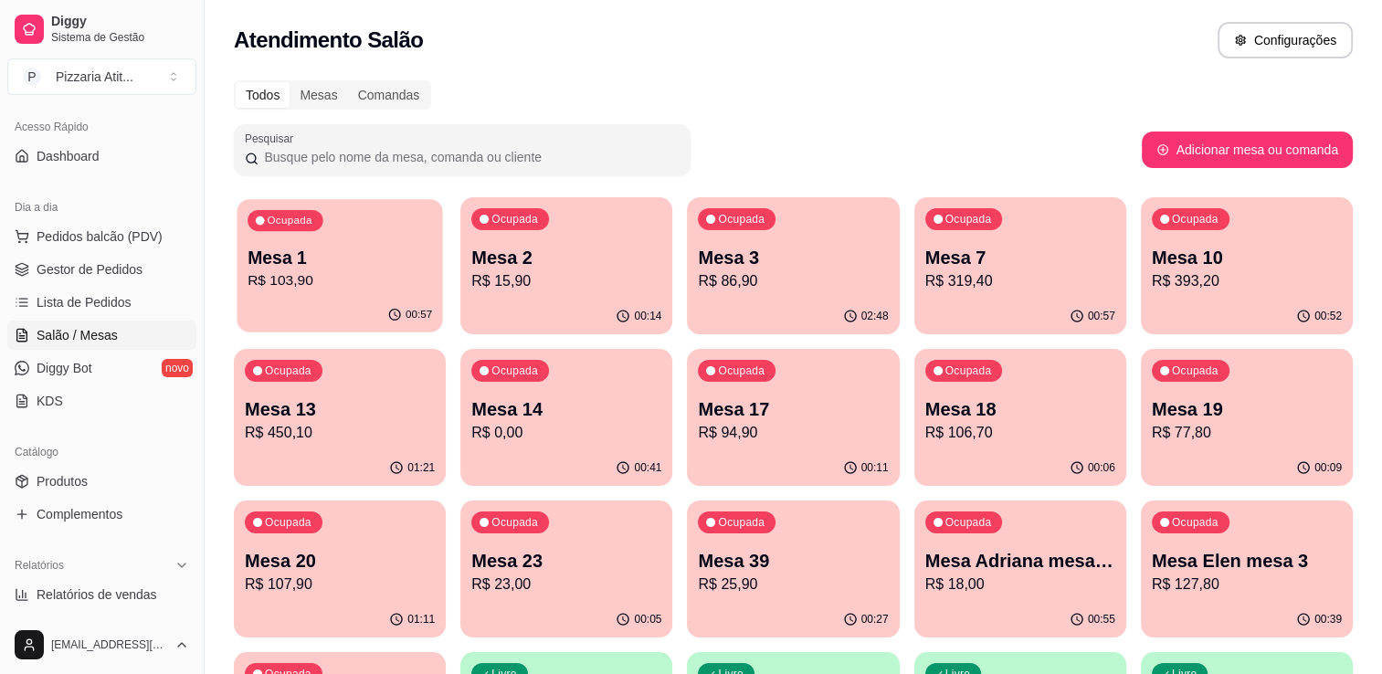
click at [291, 267] on p "Mesa 1" at bounding box center [340, 258] width 185 height 25
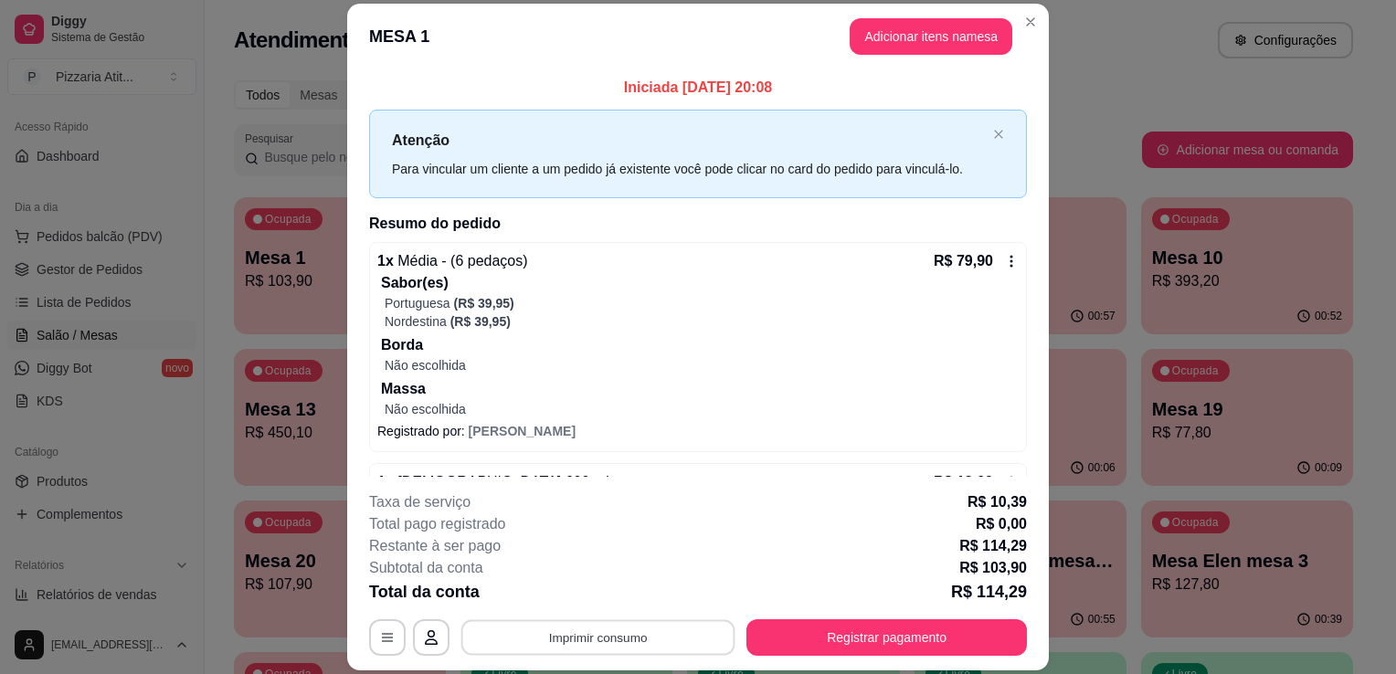
click at [625, 634] on button "Imprimir consumo" at bounding box center [598, 638] width 274 height 36
click at [618, 600] on button "IMPRESSORA" at bounding box center [597, 596] width 128 height 28
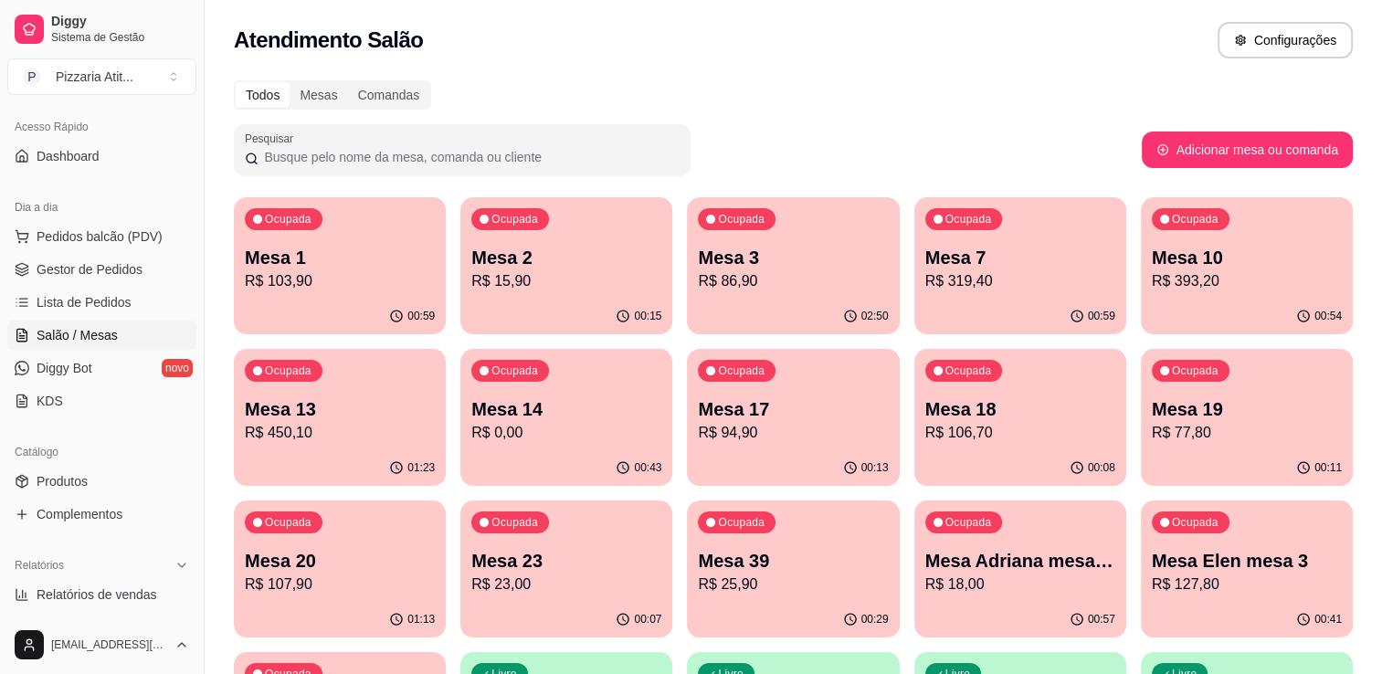
click at [354, 259] on p "Mesa 1" at bounding box center [340, 258] width 190 height 26
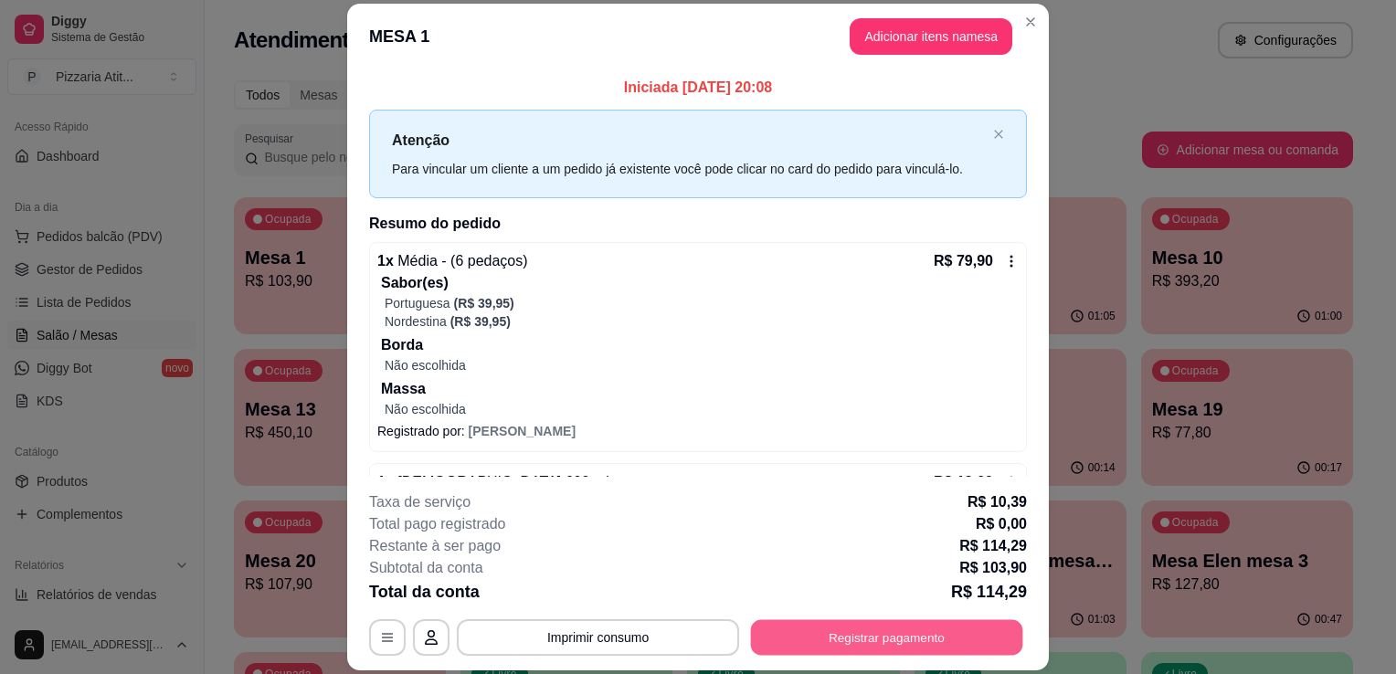
click at [769, 640] on button "Registrar pagamento" at bounding box center [887, 638] width 272 height 36
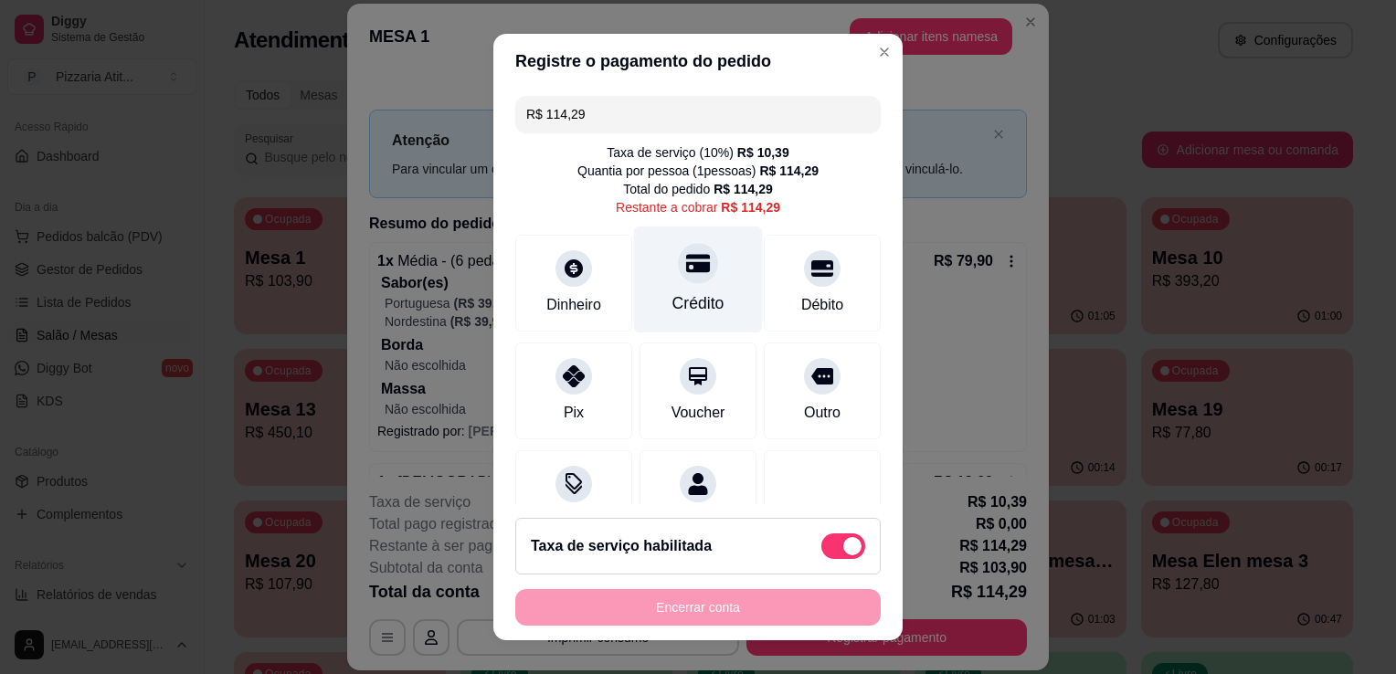
click at [694, 309] on div "Crédito" at bounding box center [698, 303] width 52 height 24
type input "R$ 0,00"
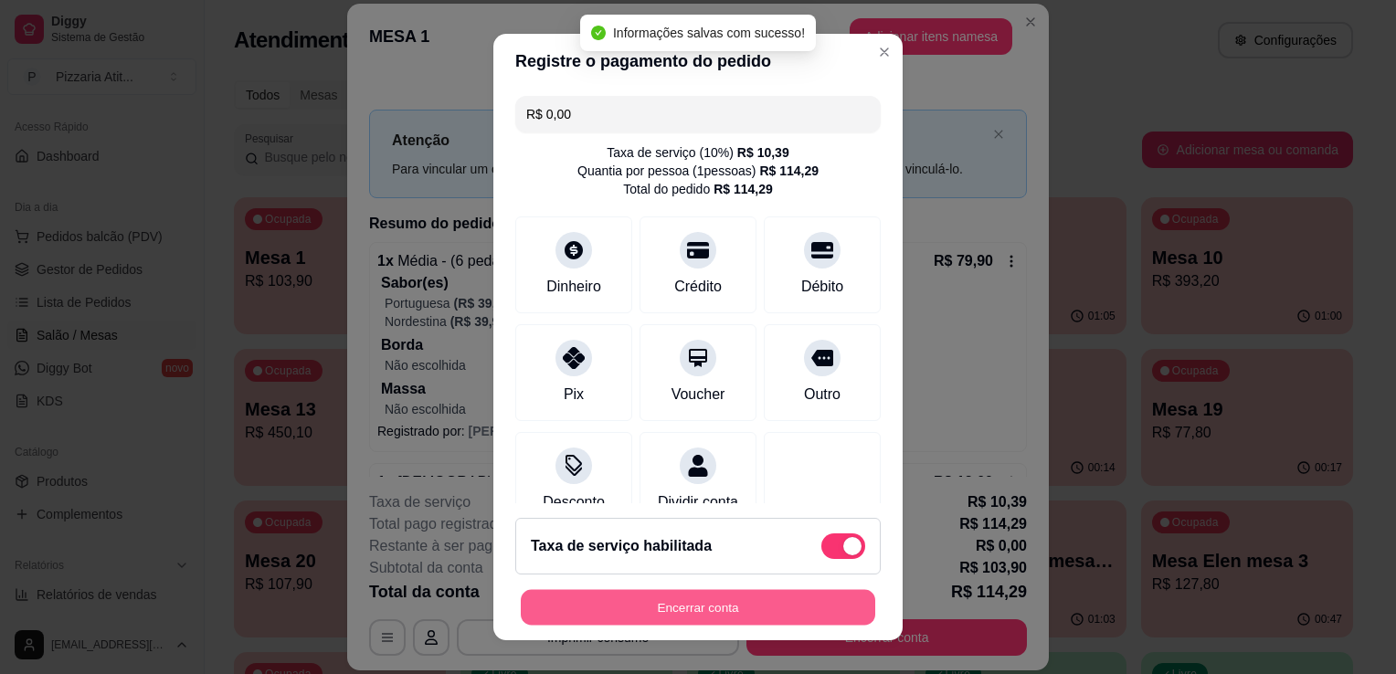
click at [720, 605] on button "Encerrar conta" at bounding box center [698, 608] width 355 height 36
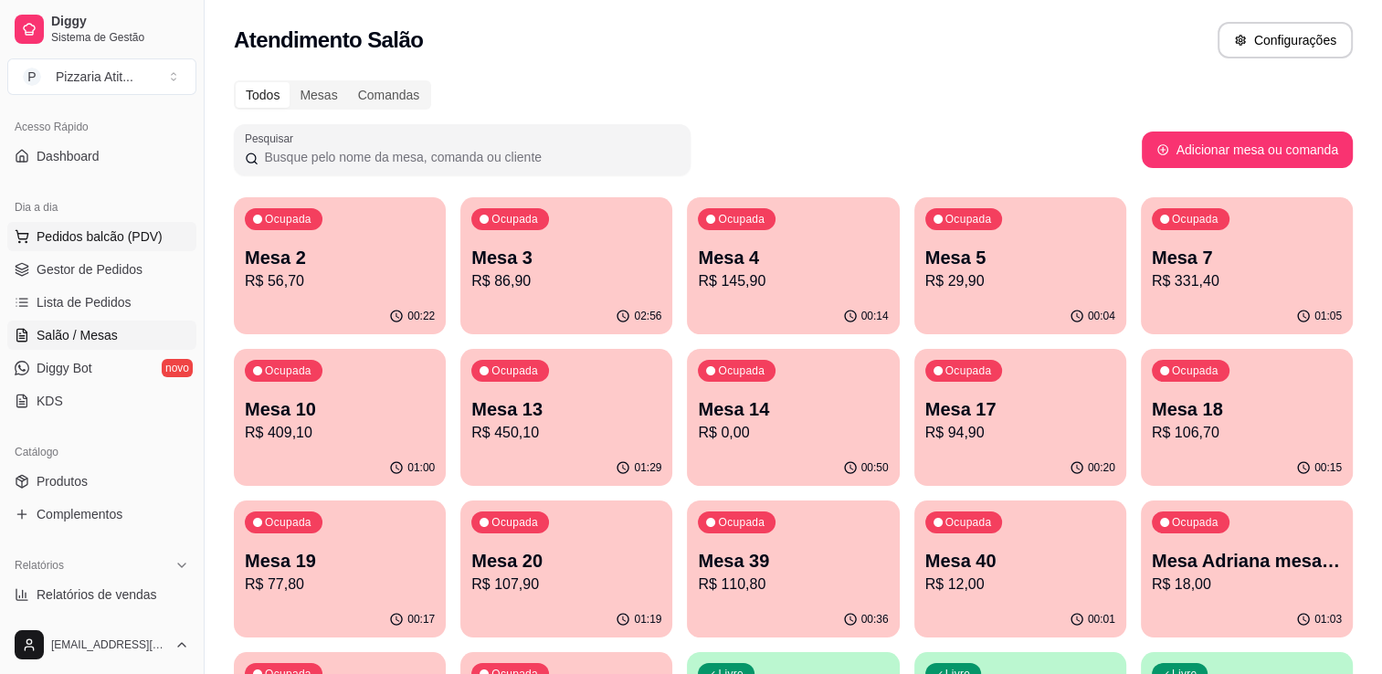
click at [128, 236] on span "Pedidos balcão (PDV)" at bounding box center [100, 237] width 126 height 18
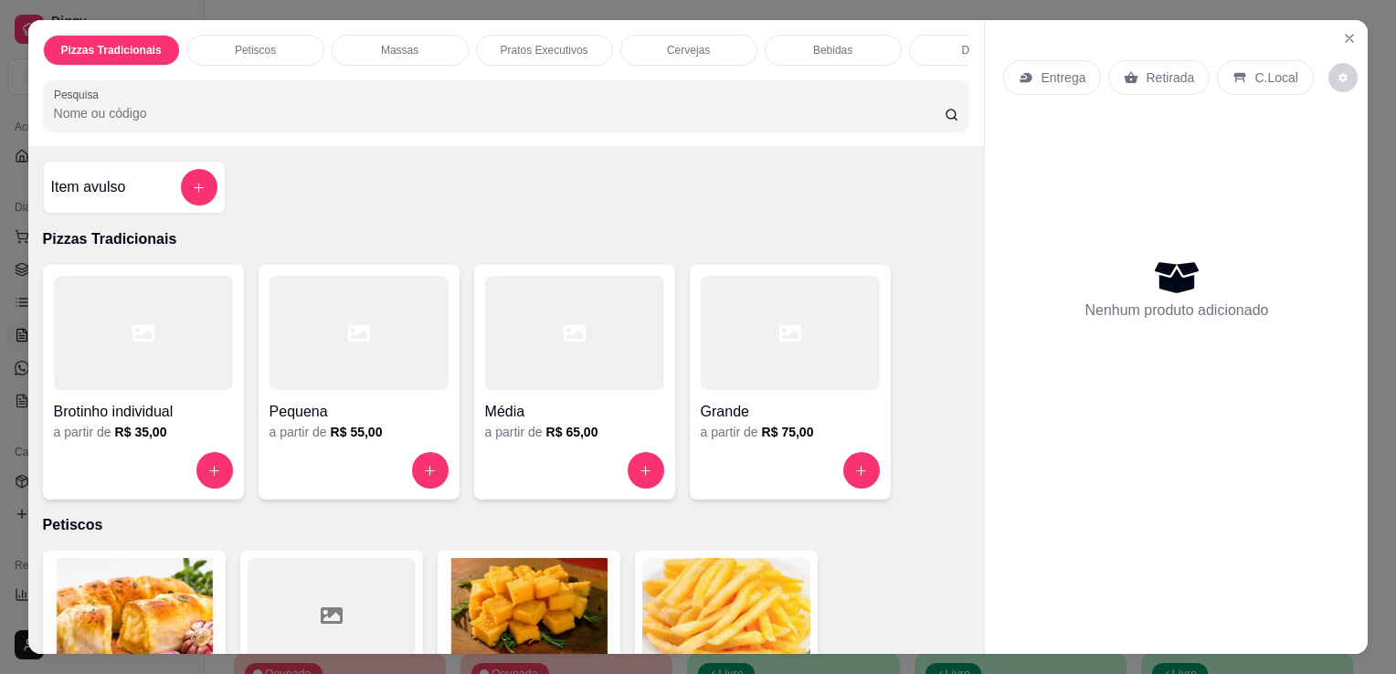
click at [545, 120] on input "Pesquisa" at bounding box center [499, 113] width 891 height 18
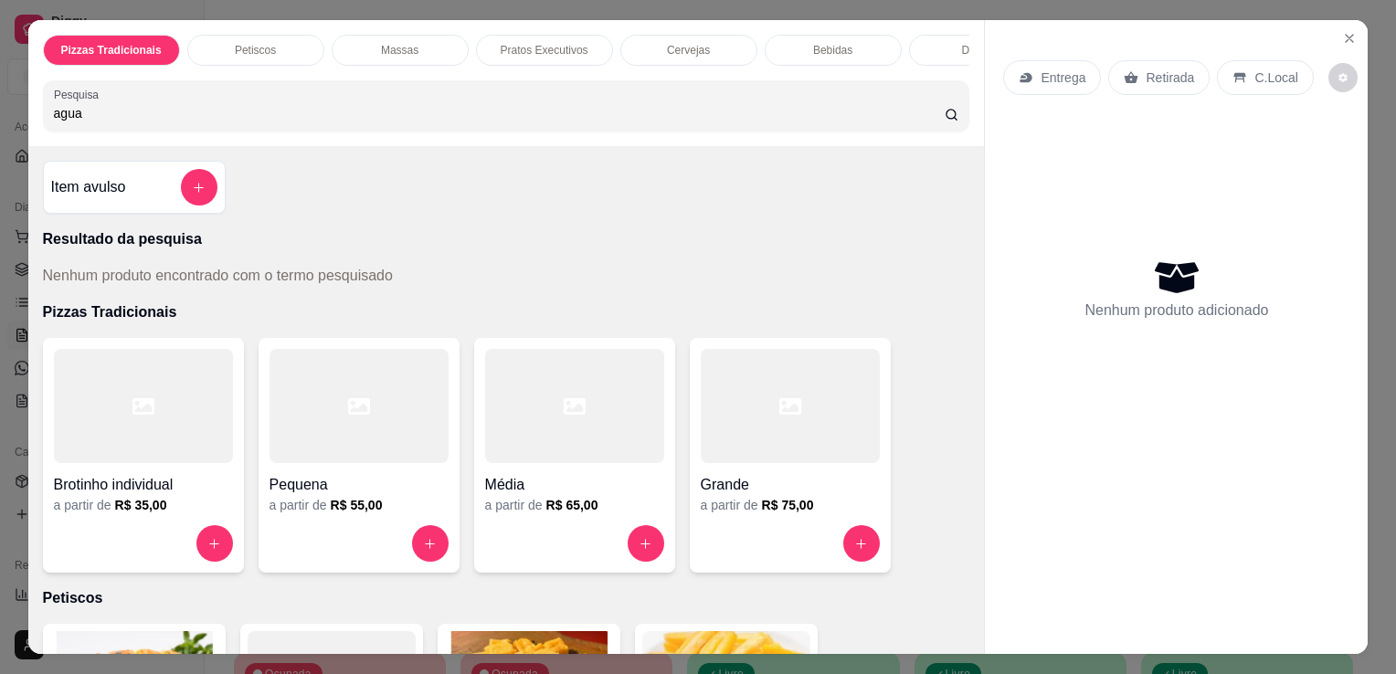
type input "agua"
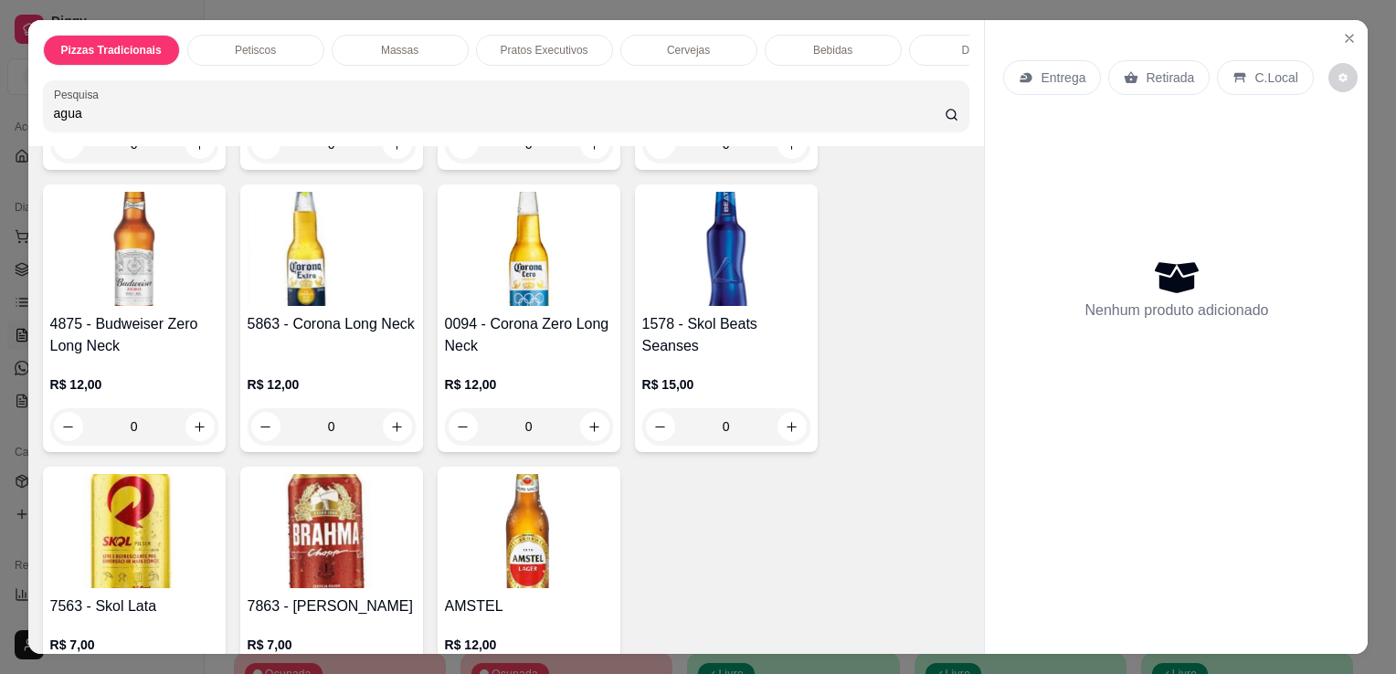
scroll to position [4143, 0]
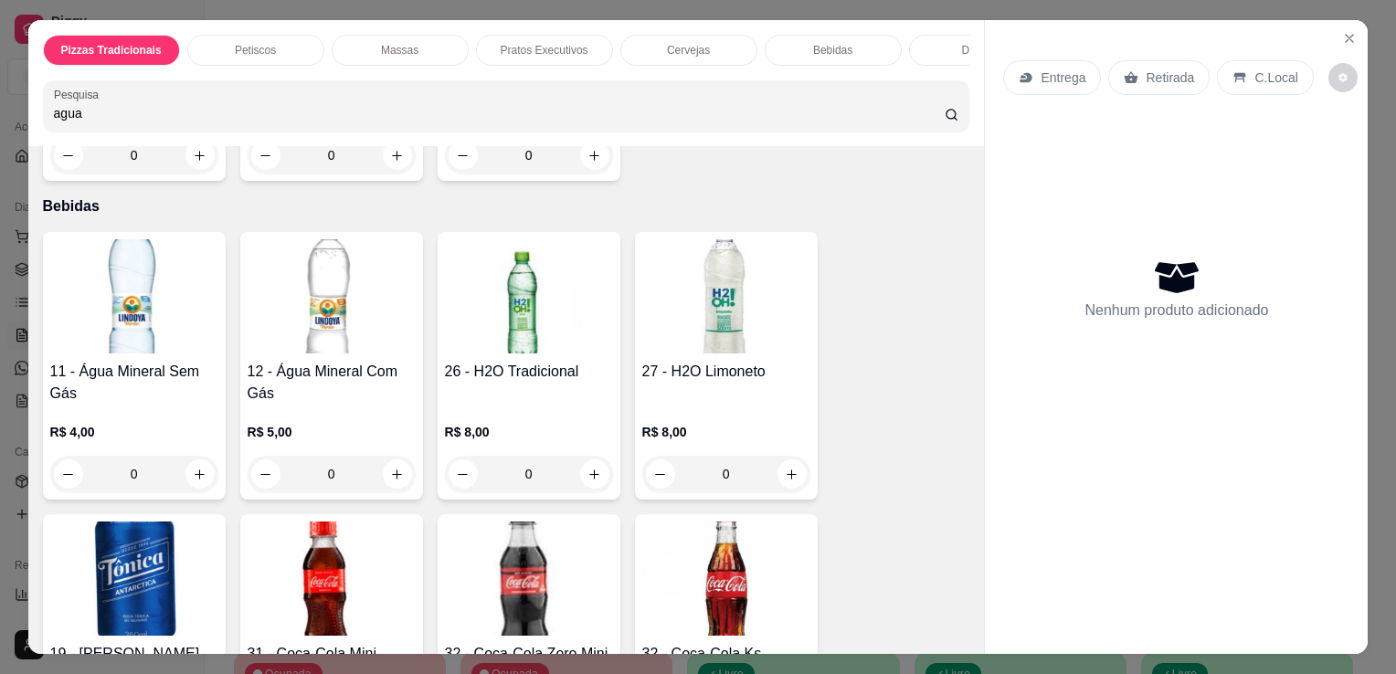
click at [281, 343] on div "12 - Água Mineral Com Gás R$ 5,00 0" at bounding box center [331, 366] width 183 height 268
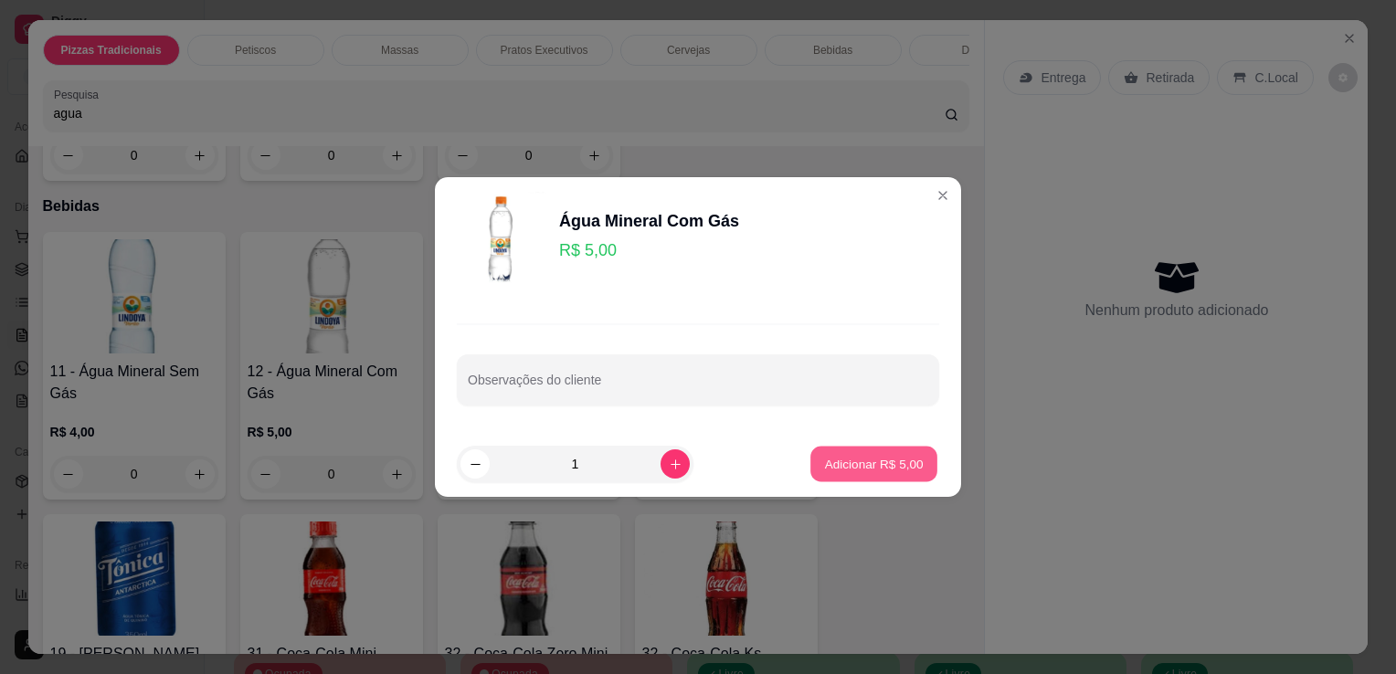
click at [862, 462] on p "Adicionar R$ 5,00" at bounding box center [873, 463] width 99 height 17
type input "1"
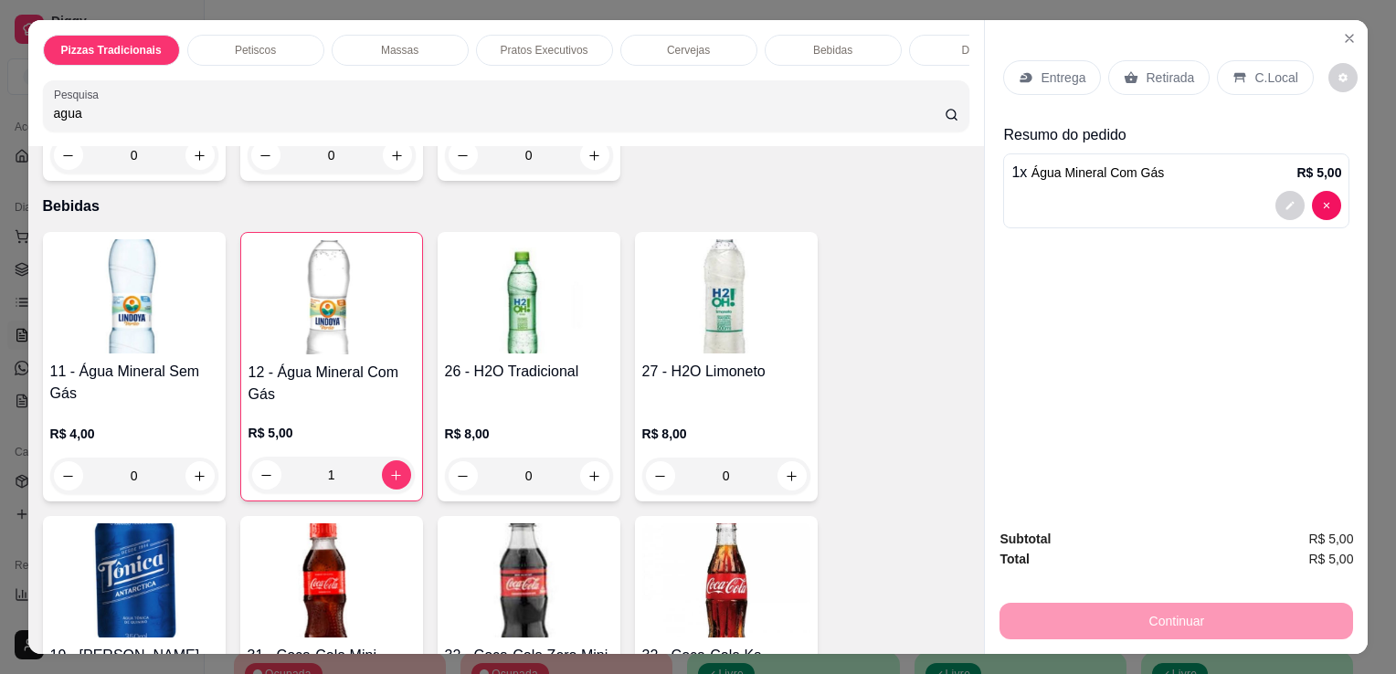
click at [1235, 80] on div "C.Local" at bounding box center [1265, 77] width 96 height 35
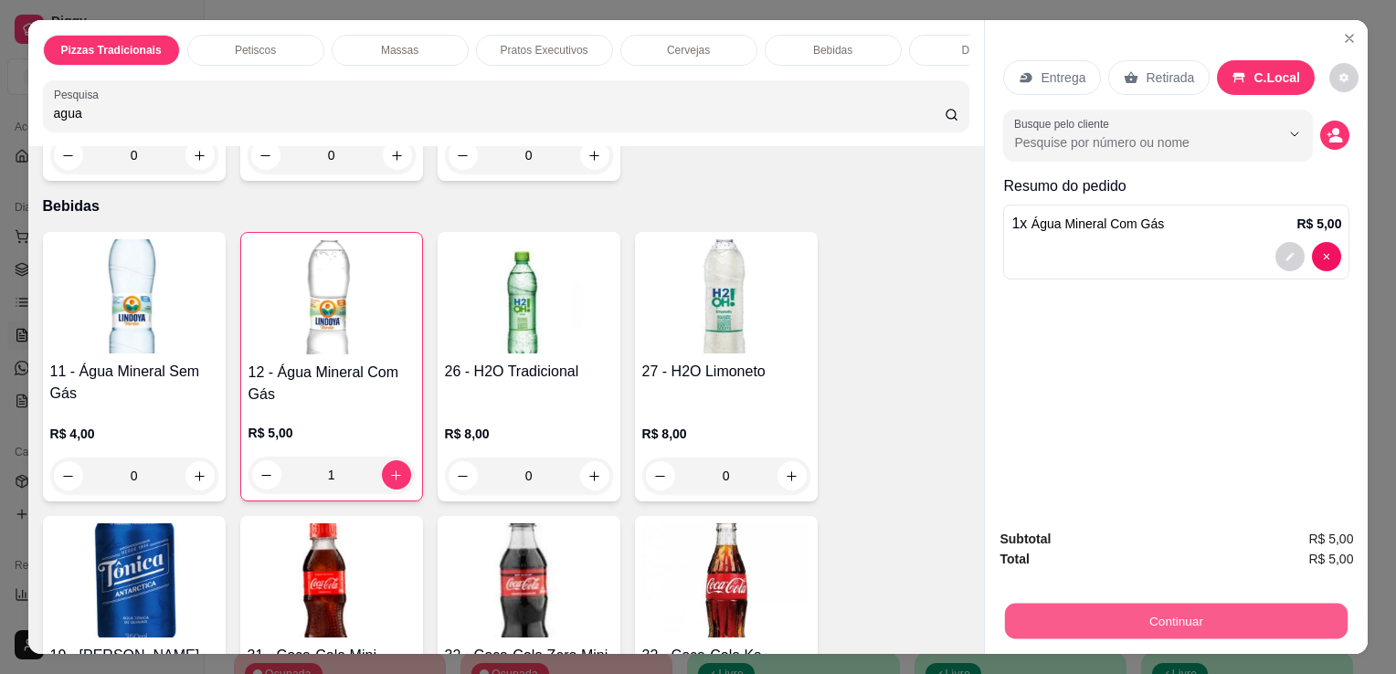
click at [1149, 603] on button "Continuar" at bounding box center [1176, 621] width 343 height 36
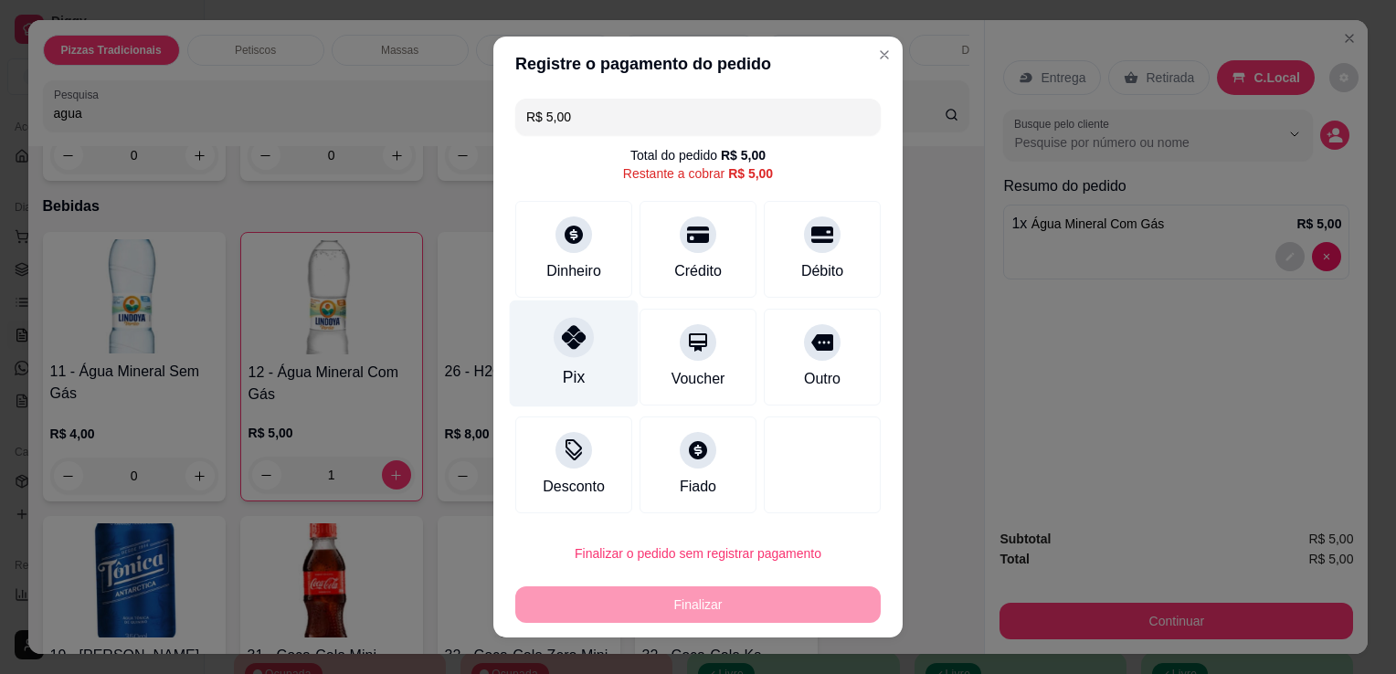
click at [540, 374] on div "Pix" at bounding box center [574, 354] width 129 height 107
type input "R$ 0,00"
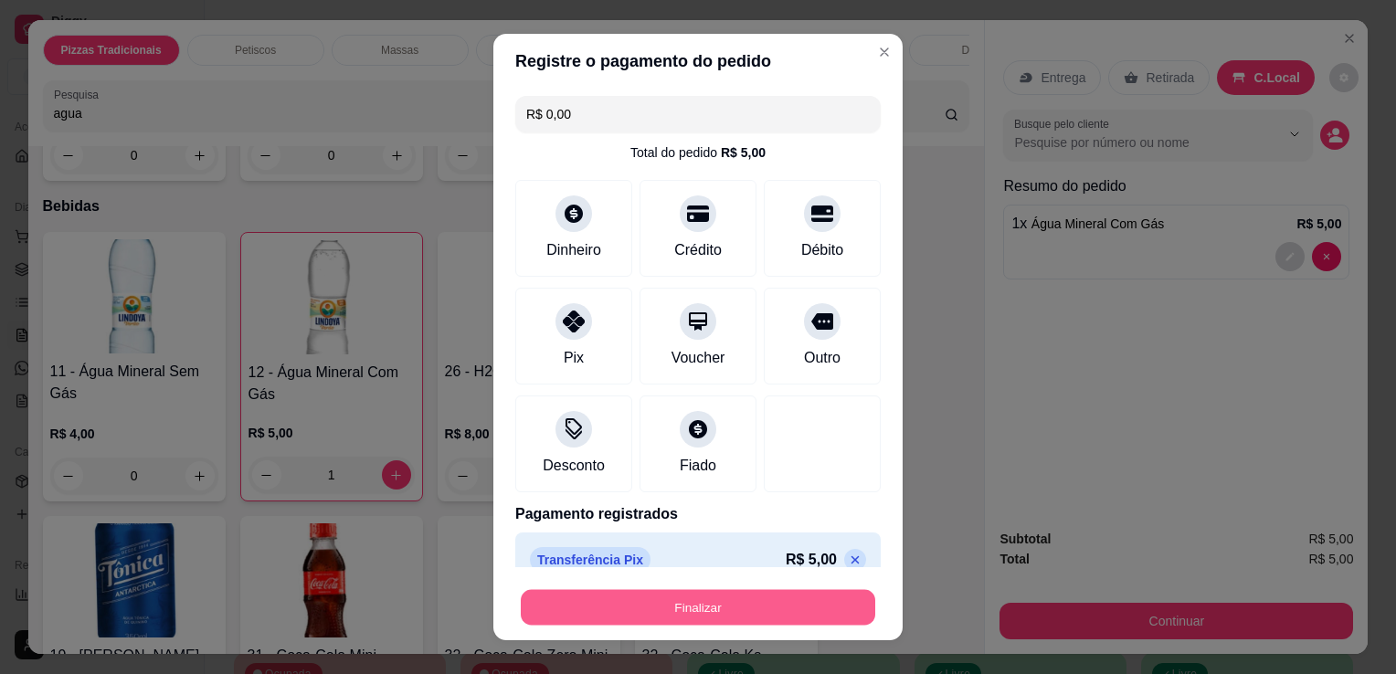
click at [708, 605] on button "Finalizar" at bounding box center [698, 608] width 355 height 36
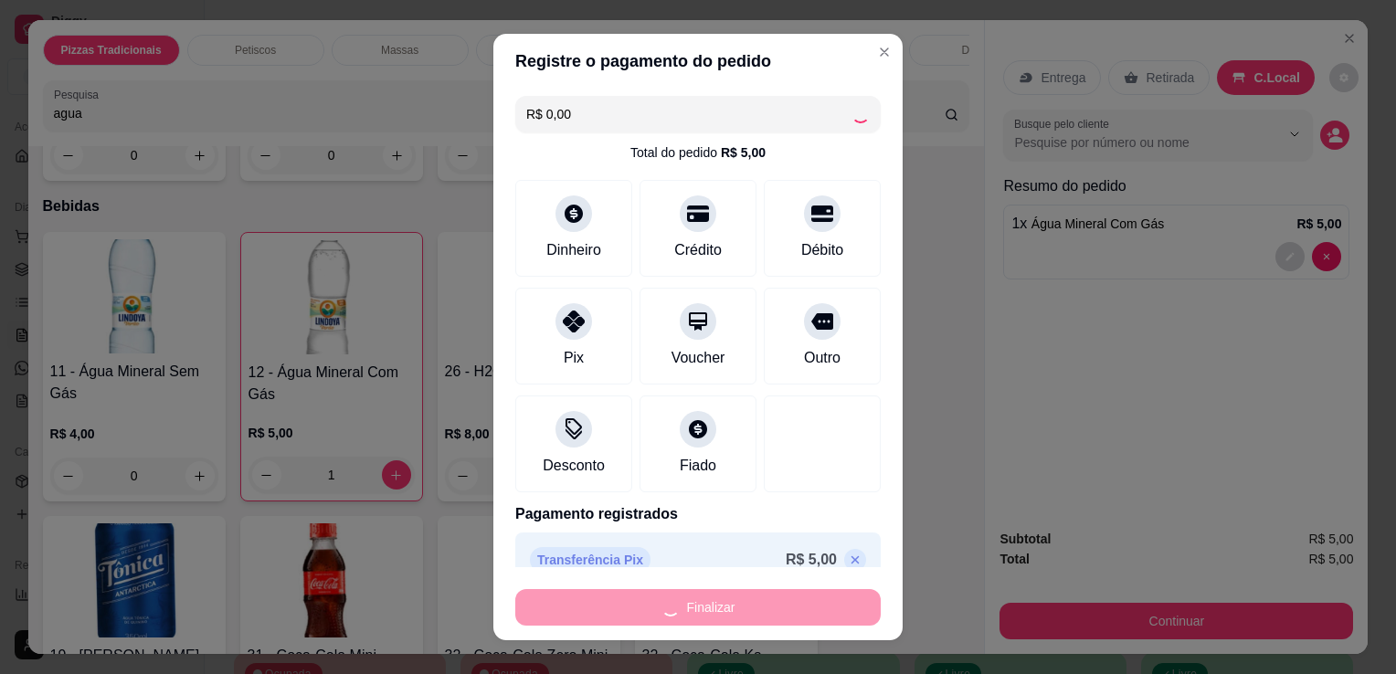
type input "0"
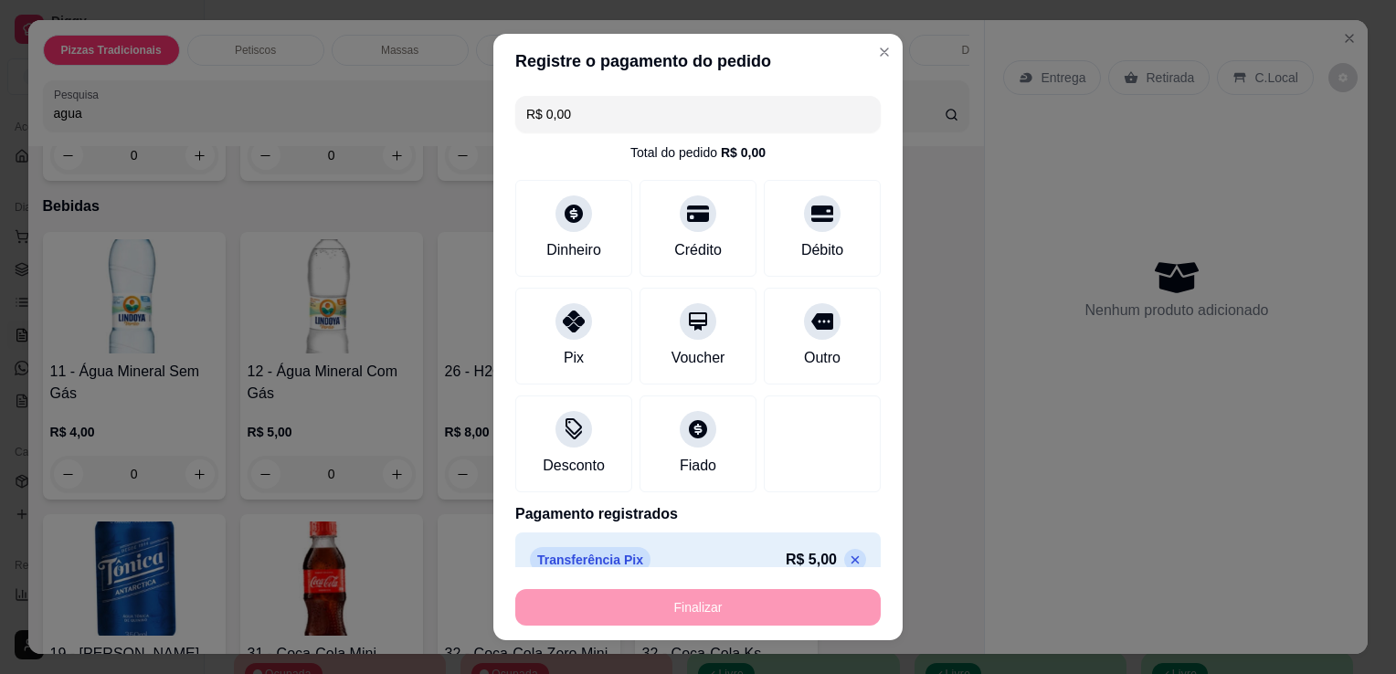
type input "-R$ 5,00"
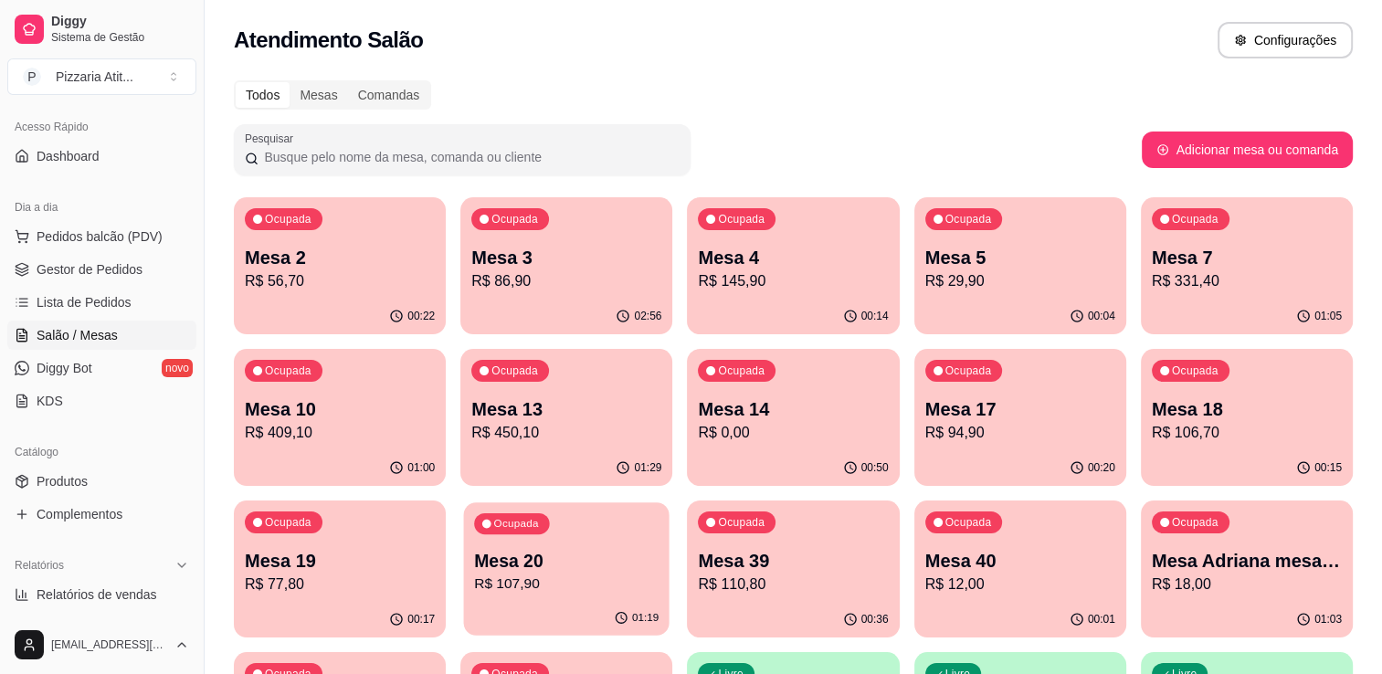
click at [585, 565] on p "Mesa 20" at bounding box center [566, 561] width 185 height 25
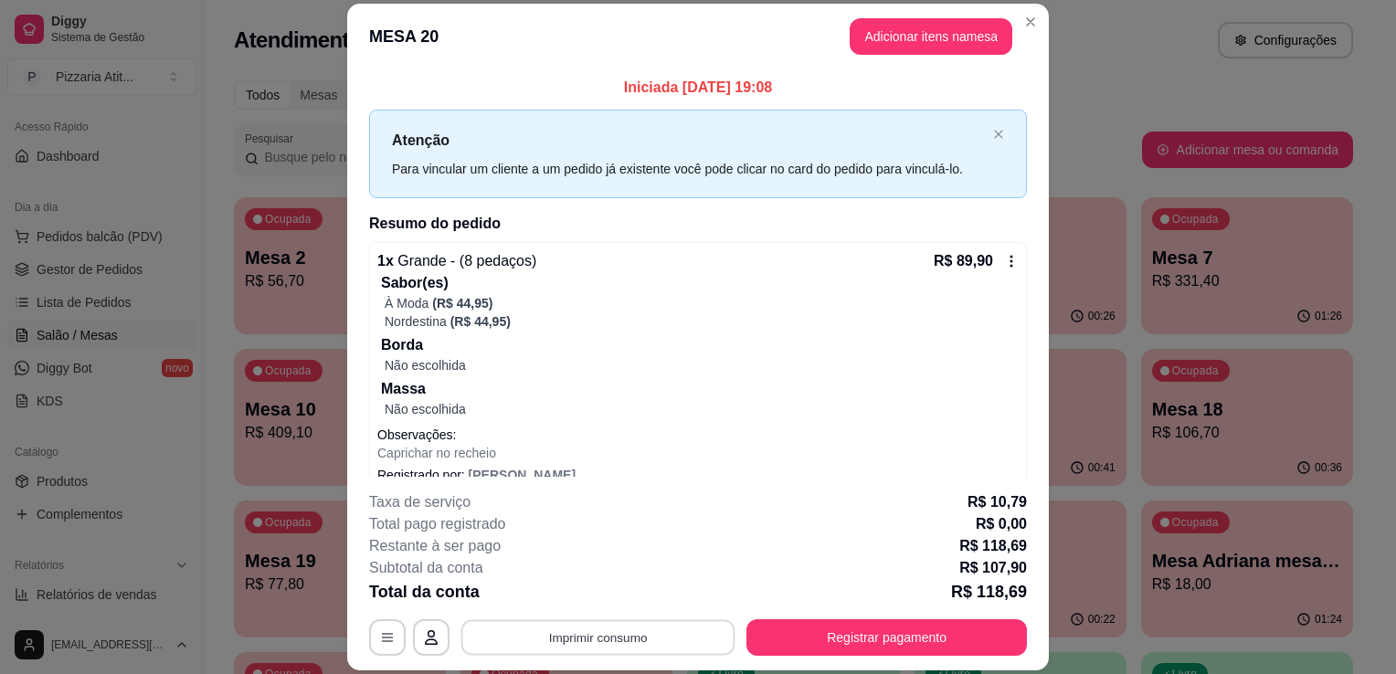
click at [614, 640] on button "Imprimir consumo" at bounding box center [598, 638] width 274 height 36
click at [610, 590] on button "IMPRESSORA" at bounding box center [597, 596] width 128 height 28
click at [755, 623] on button "Registrar pagamento" at bounding box center [887, 638] width 272 height 36
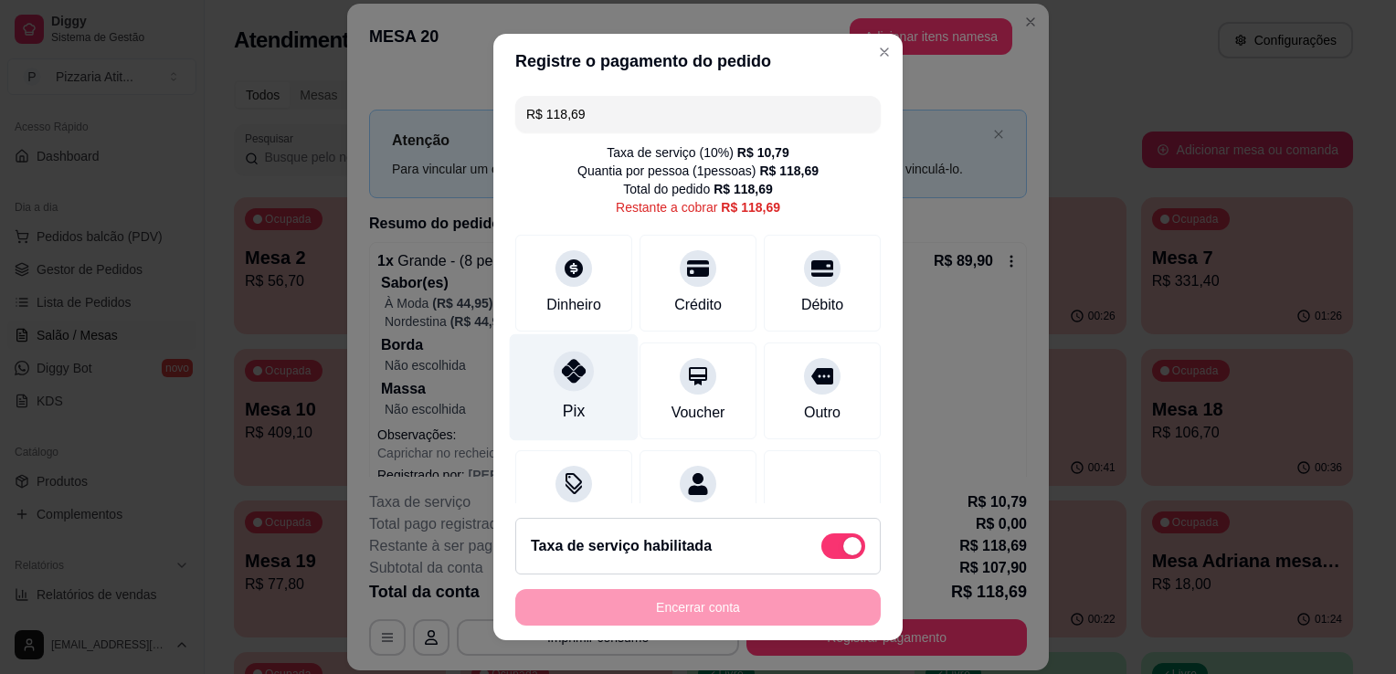
click at [534, 379] on div "Pix" at bounding box center [574, 387] width 129 height 107
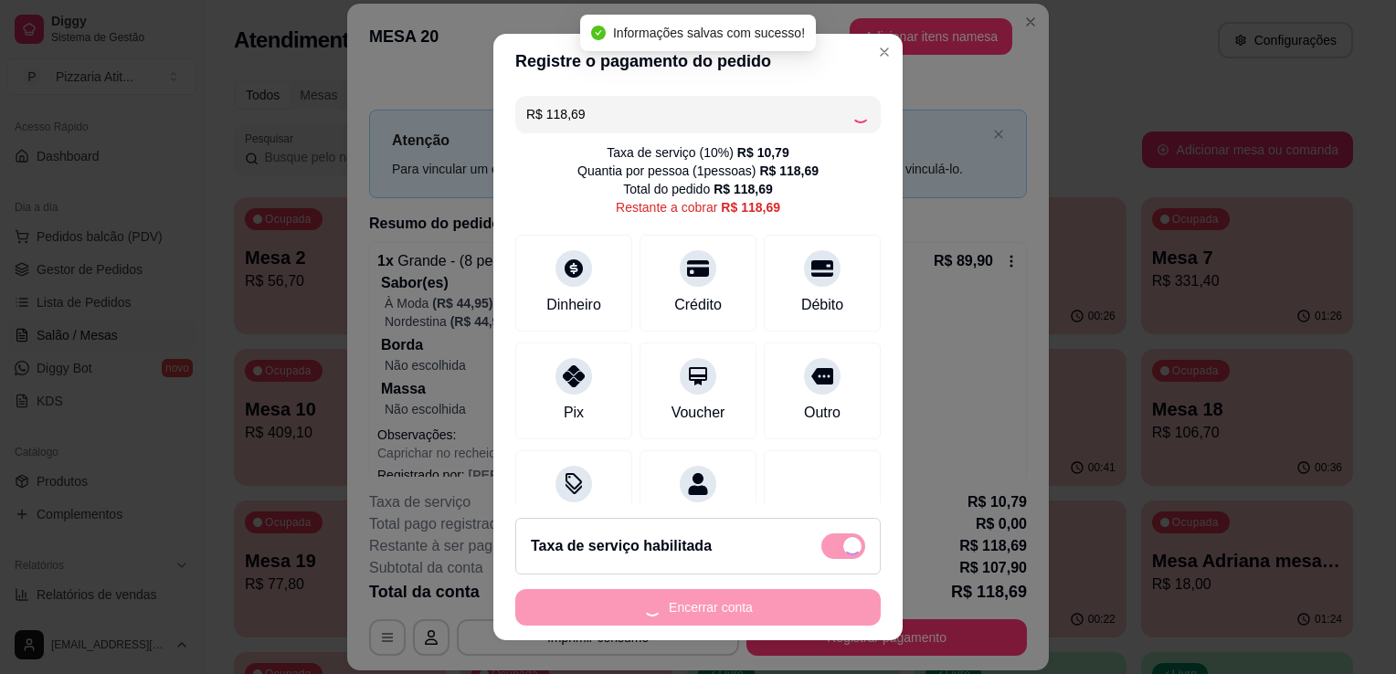
type input "R$ 0,00"
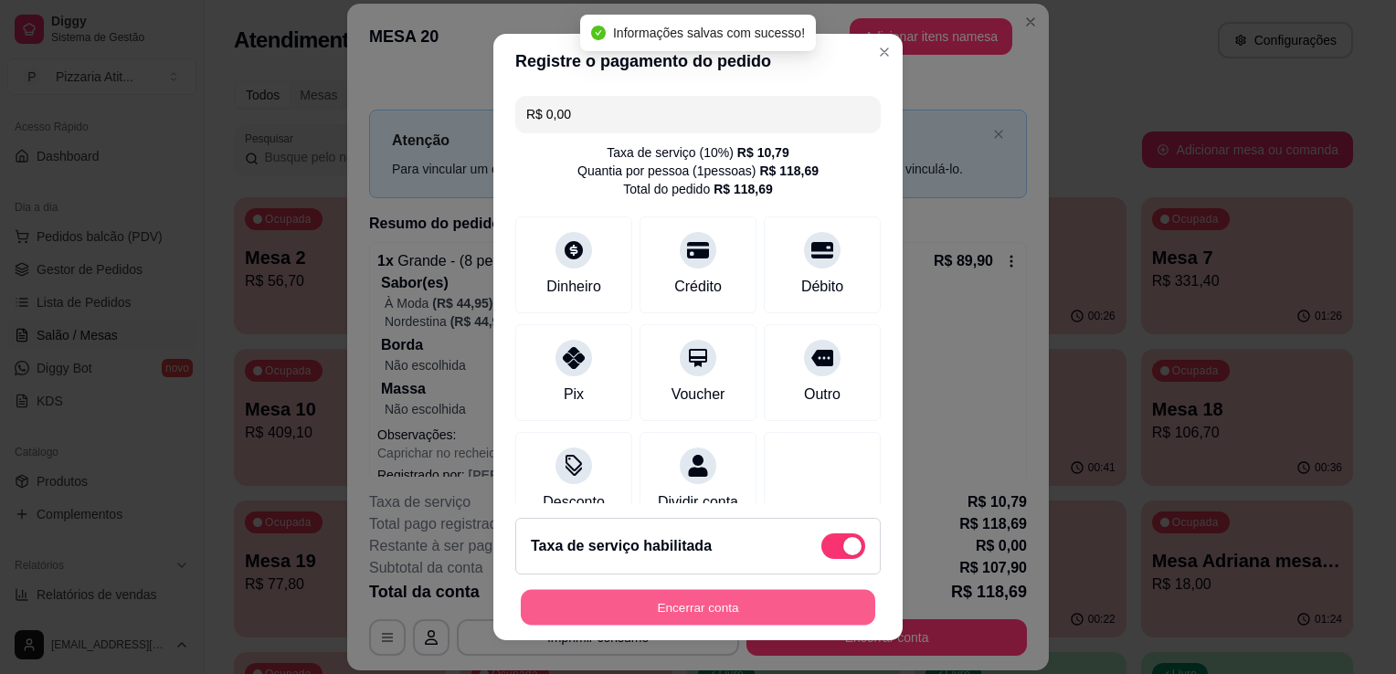
click at [689, 599] on button "Encerrar conta" at bounding box center [698, 608] width 355 height 36
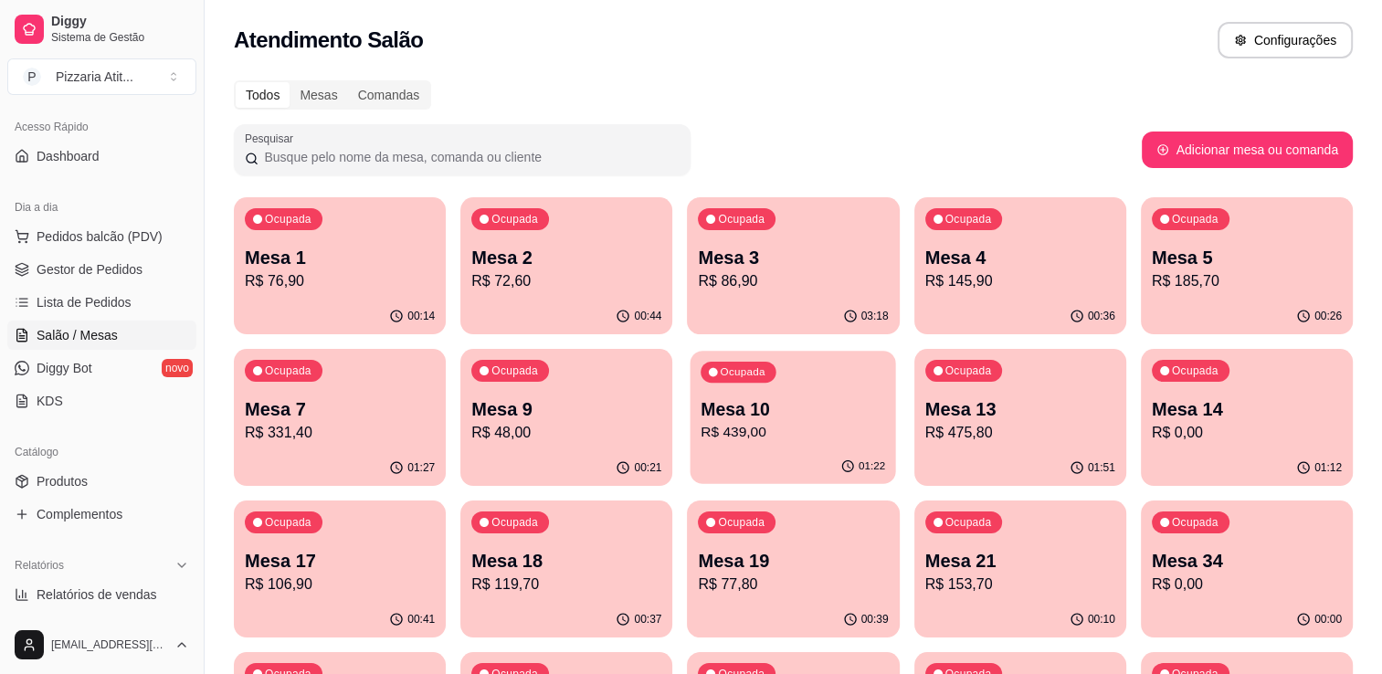
click at [850, 429] on p "R$ 439,00" at bounding box center [794, 432] width 185 height 21
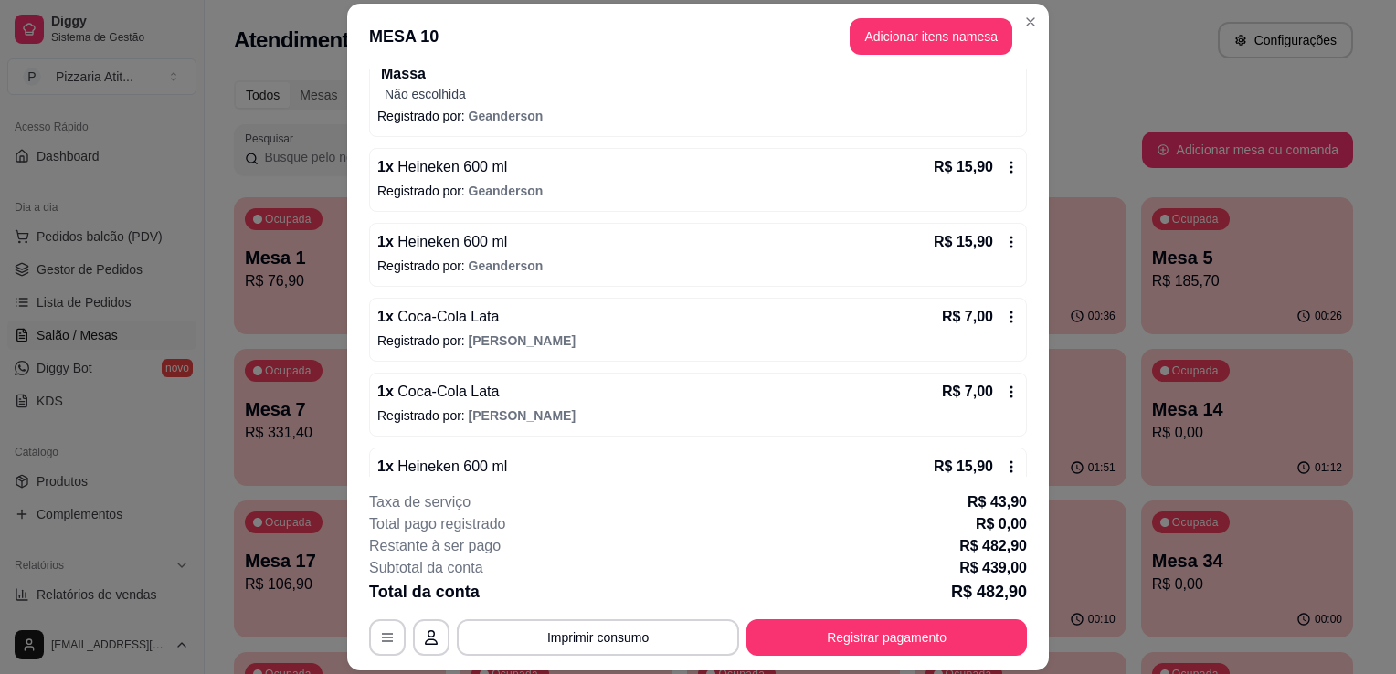
scroll to position [1216, 0]
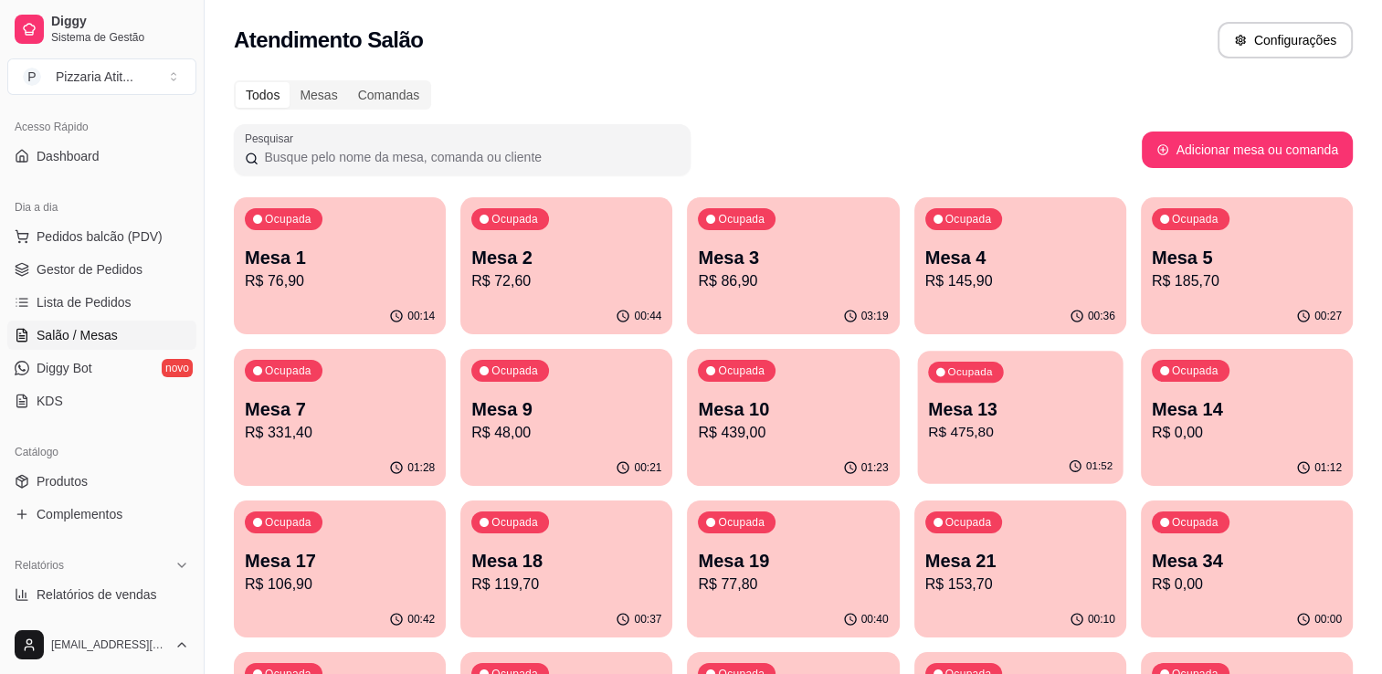
click at [980, 409] on p "Mesa 13" at bounding box center [1020, 409] width 185 height 25
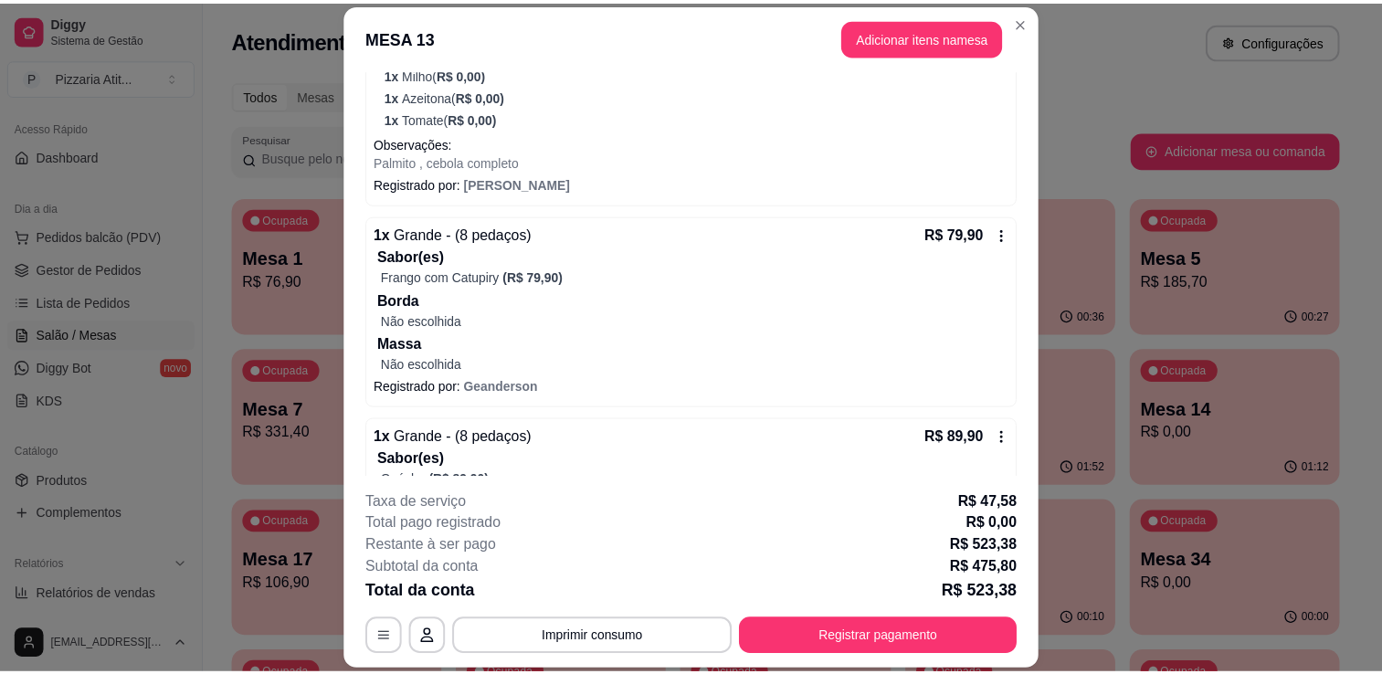
scroll to position [708, 0]
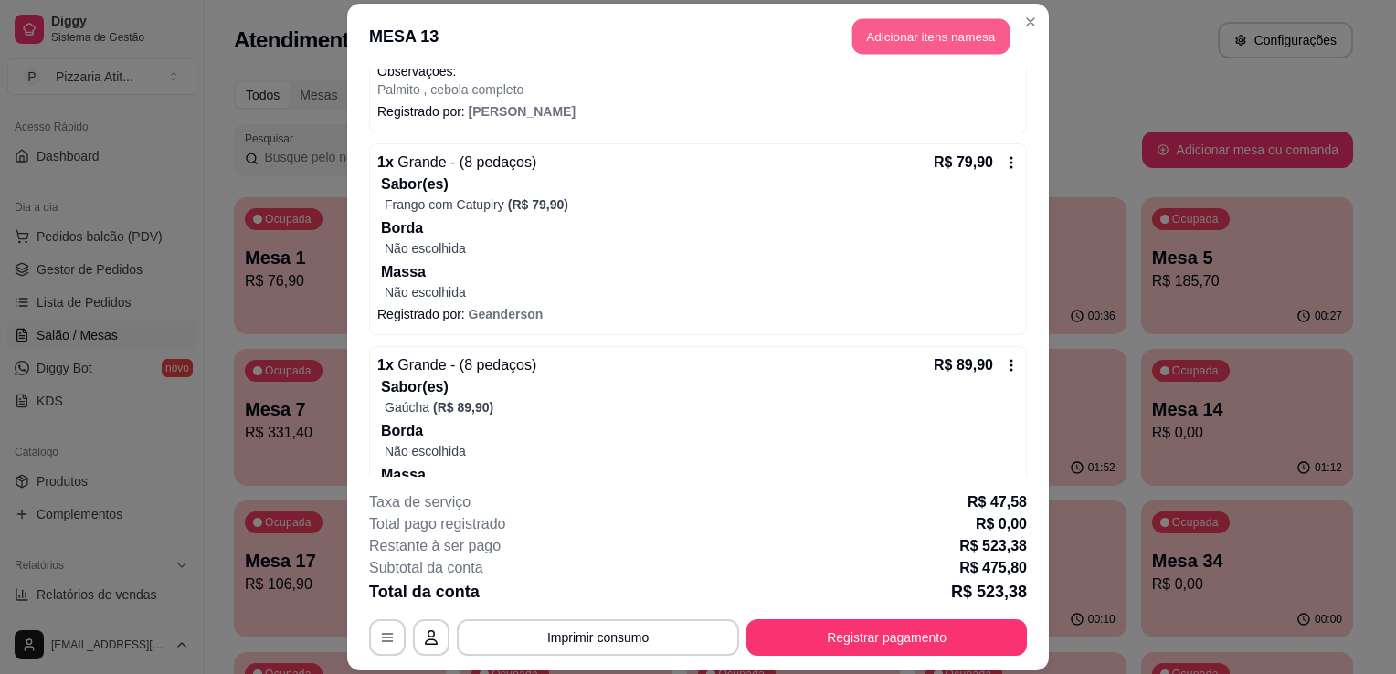
click at [971, 32] on button "Adicionar itens na mesa" at bounding box center [931, 36] width 157 height 36
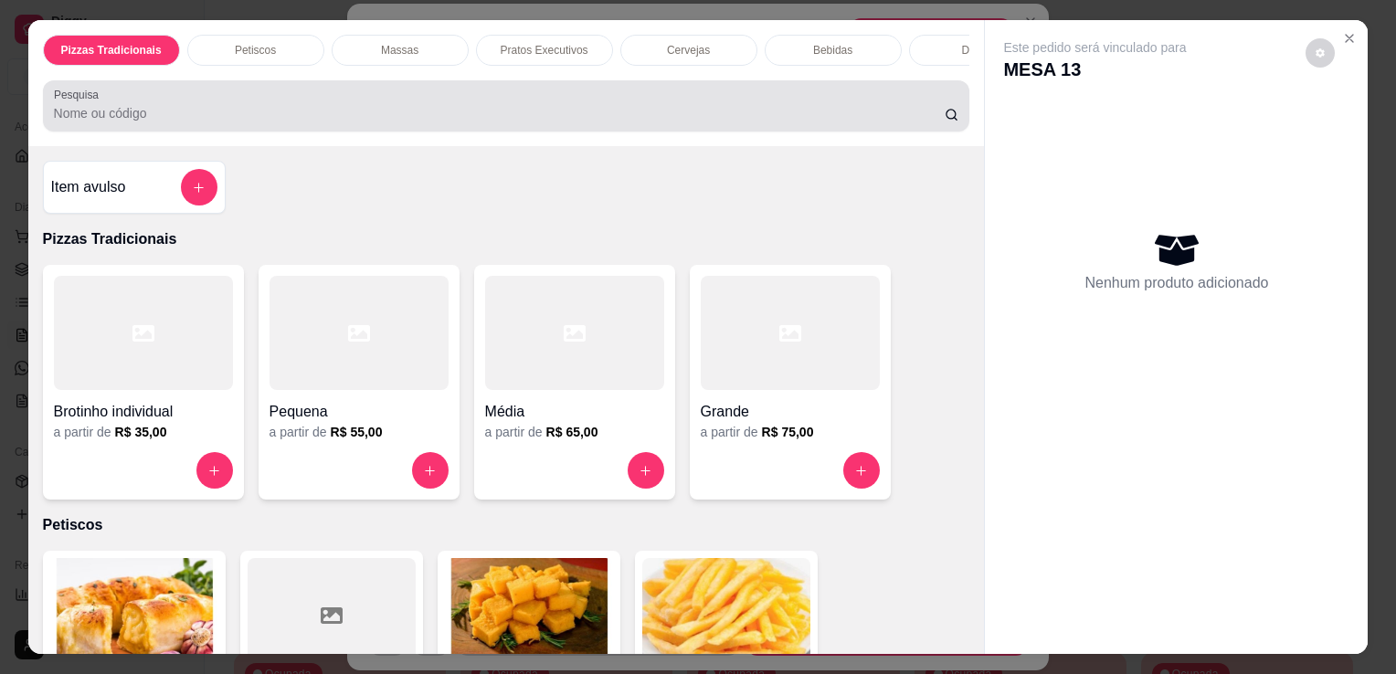
click at [769, 109] on div at bounding box center [506, 106] width 905 height 37
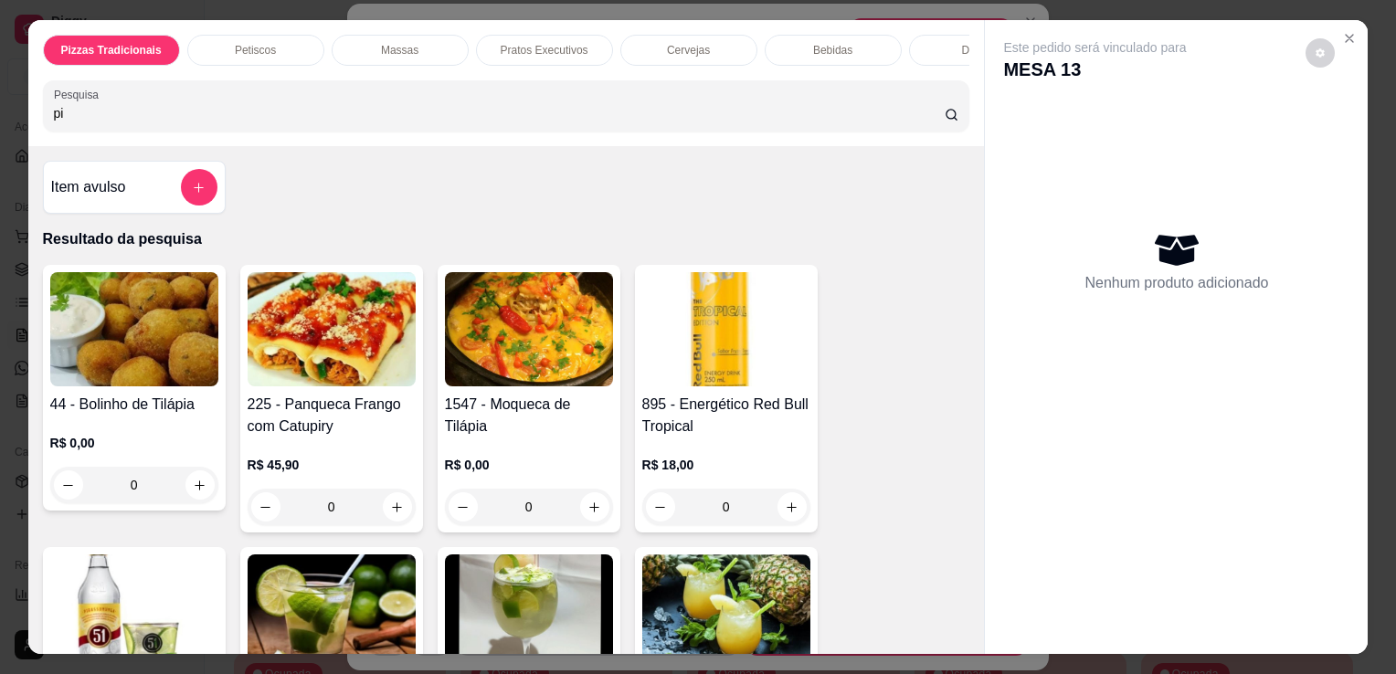
type input "p"
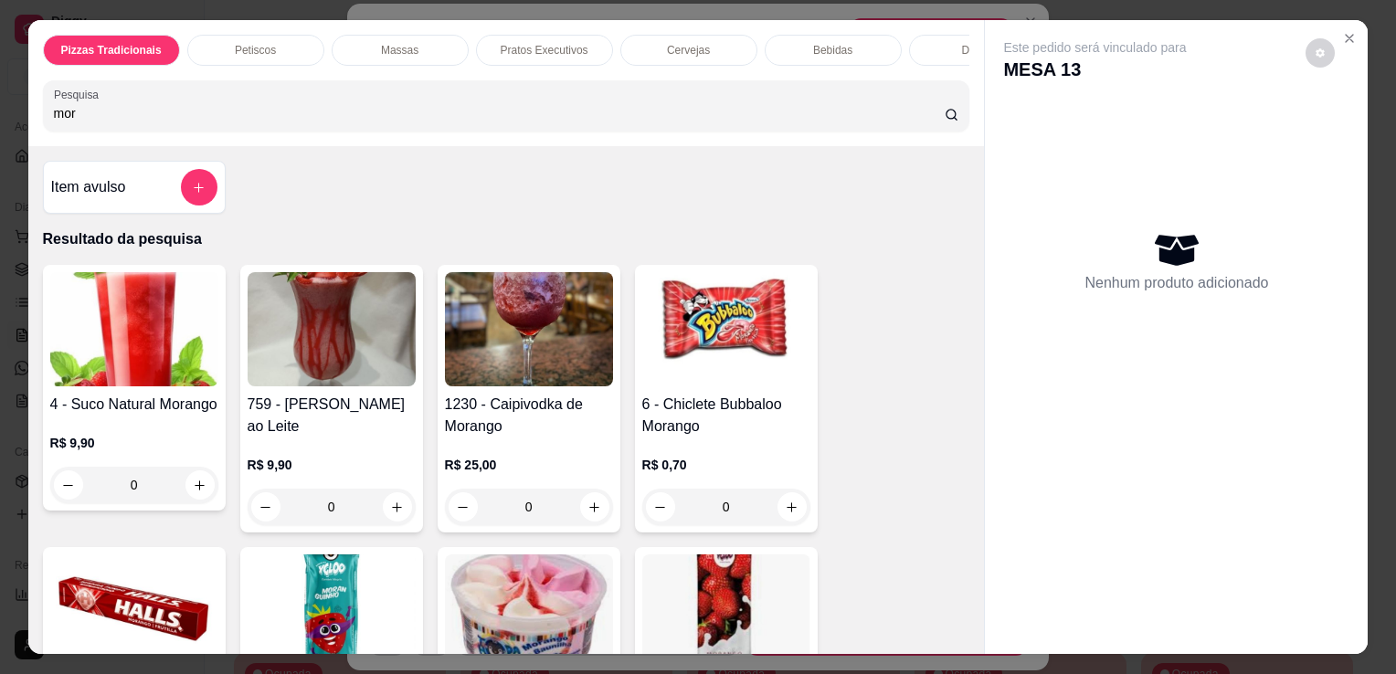
type input "mor"
click at [289, 600] on img at bounding box center [332, 612] width 168 height 114
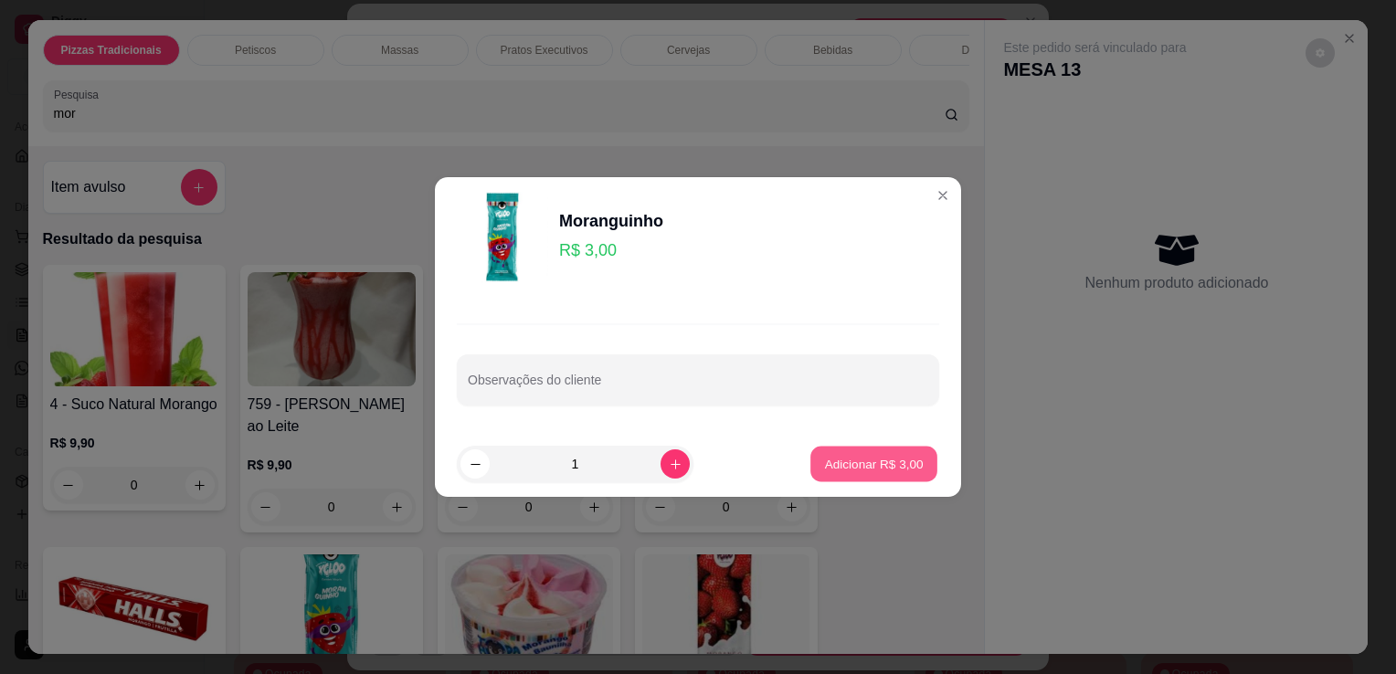
click at [870, 449] on button "Adicionar R$ 3,00" at bounding box center [873, 465] width 127 height 36
type input "1"
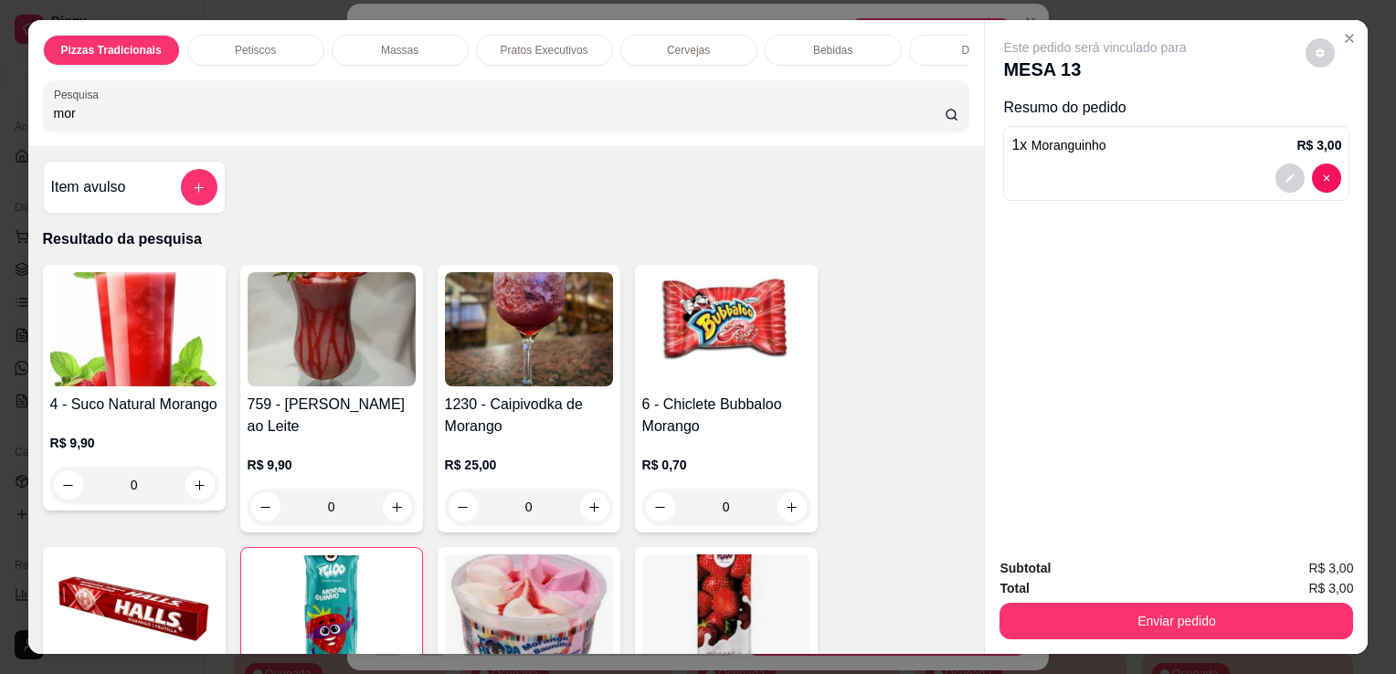
click at [775, 122] on input "mor" at bounding box center [499, 113] width 891 height 18
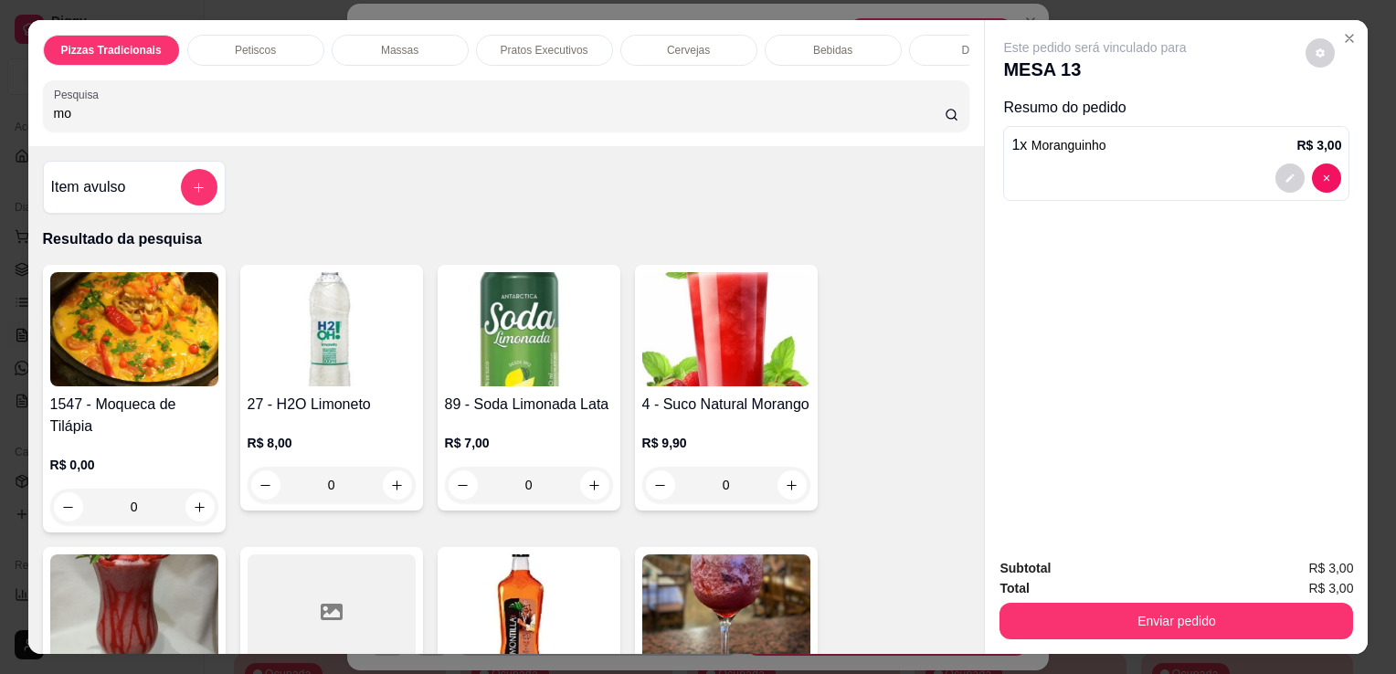
type input "m"
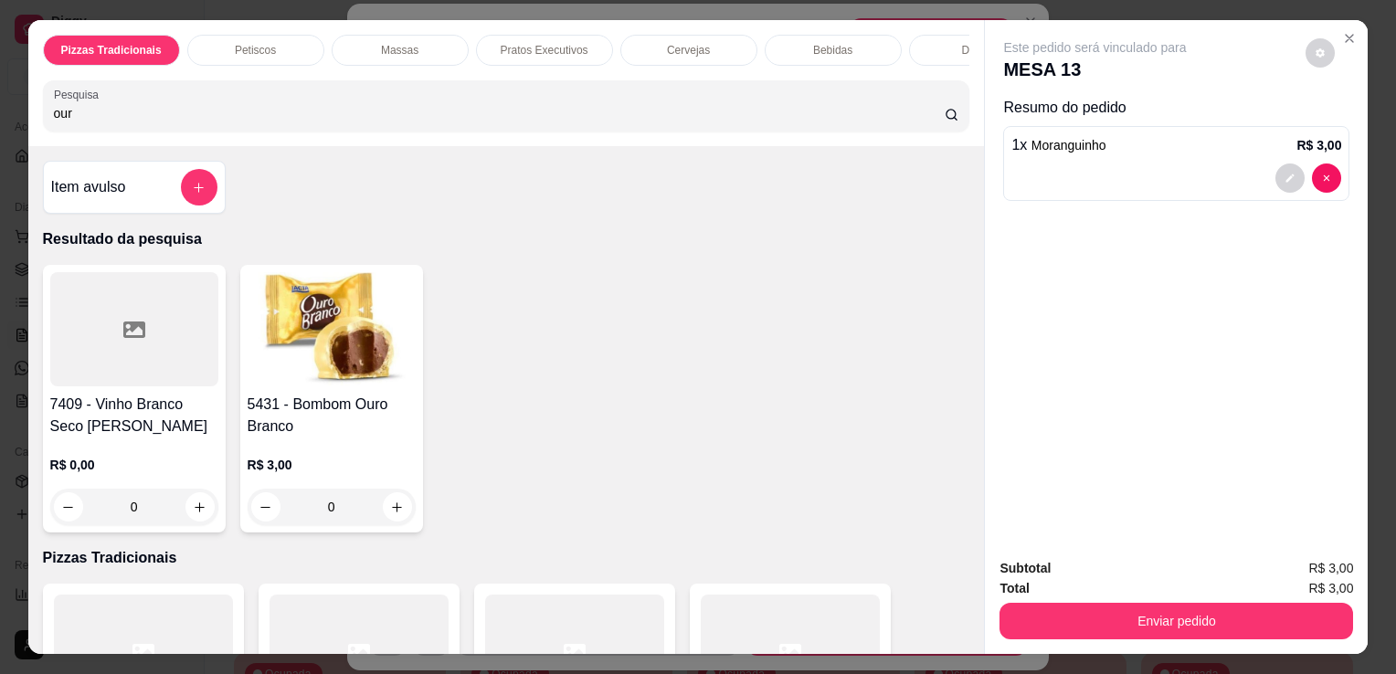
type input "our"
click at [309, 395] on div "5431 - Bombom Ouro Branco R$ 3,00 0" at bounding box center [331, 399] width 183 height 268
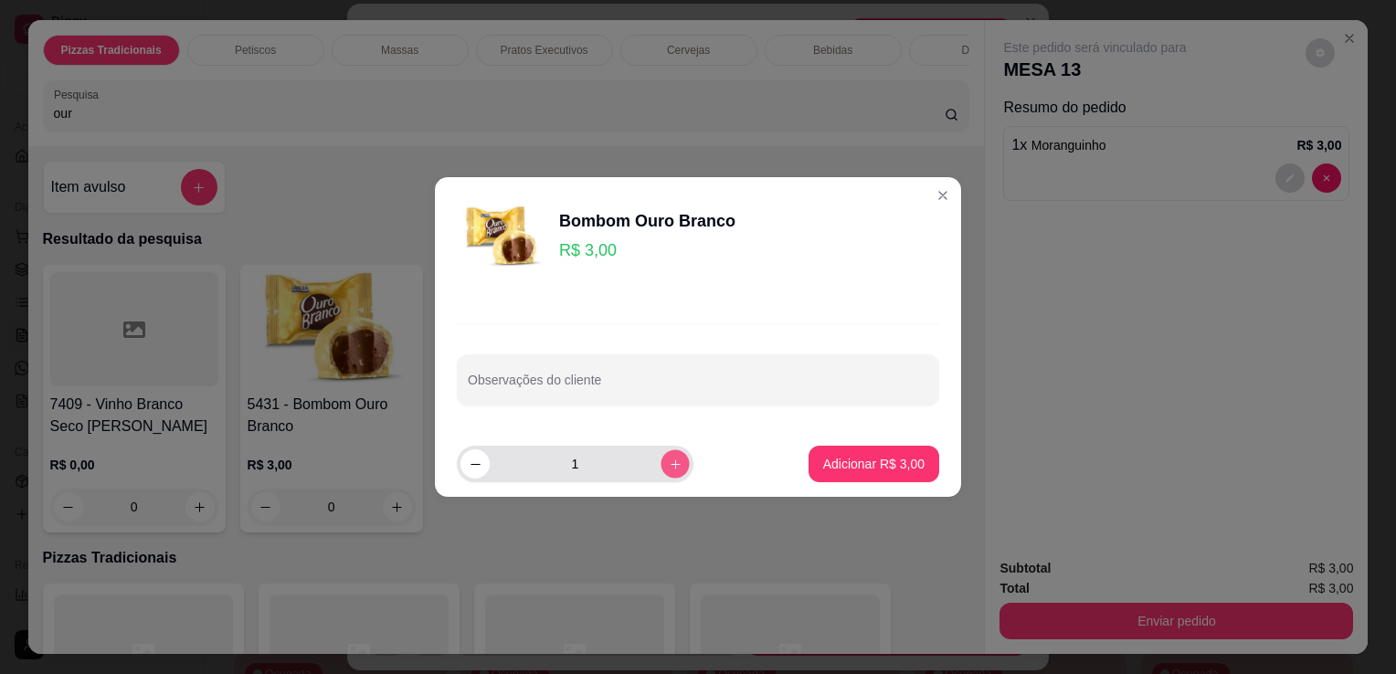
click at [669, 459] on icon "increase-product-quantity" at bounding box center [676, 465] width 14 height 14
type input "2"
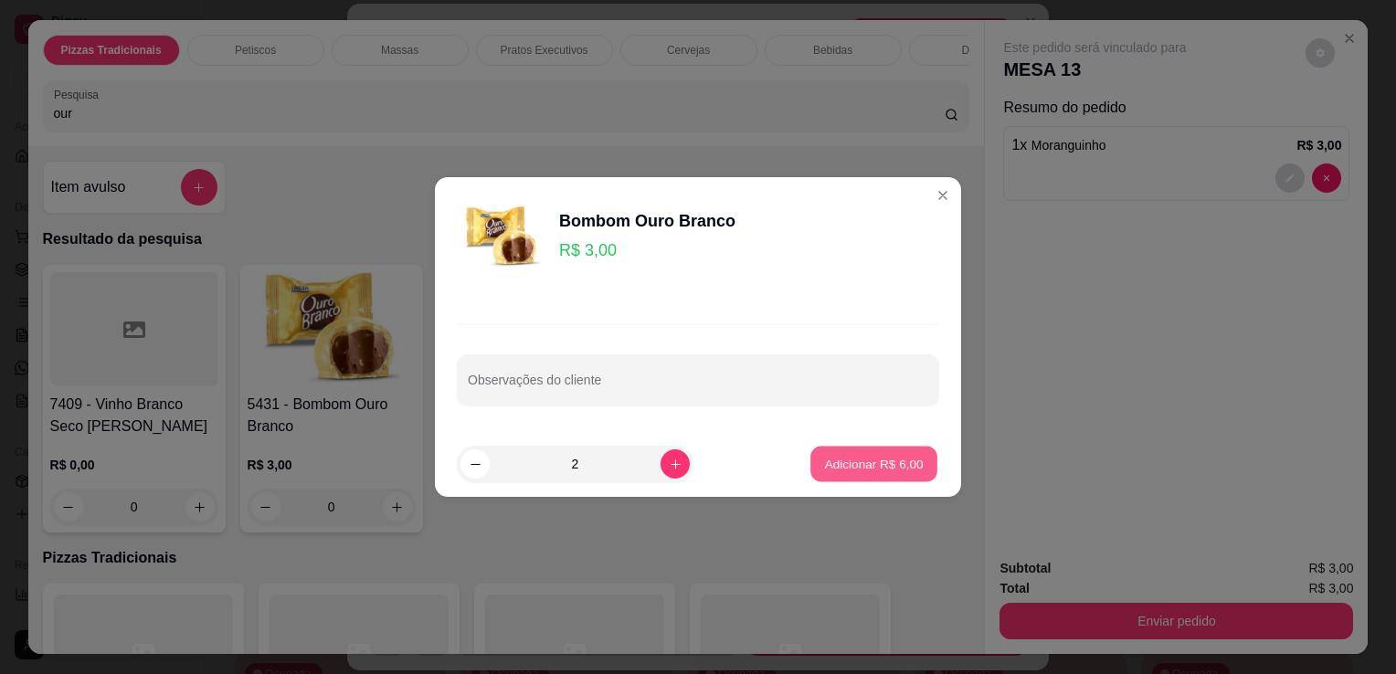
click at [848, 462] on p "Adicionar R$ 6,00" at bounding box center [873, 463] width 99 height 17
type input "2"
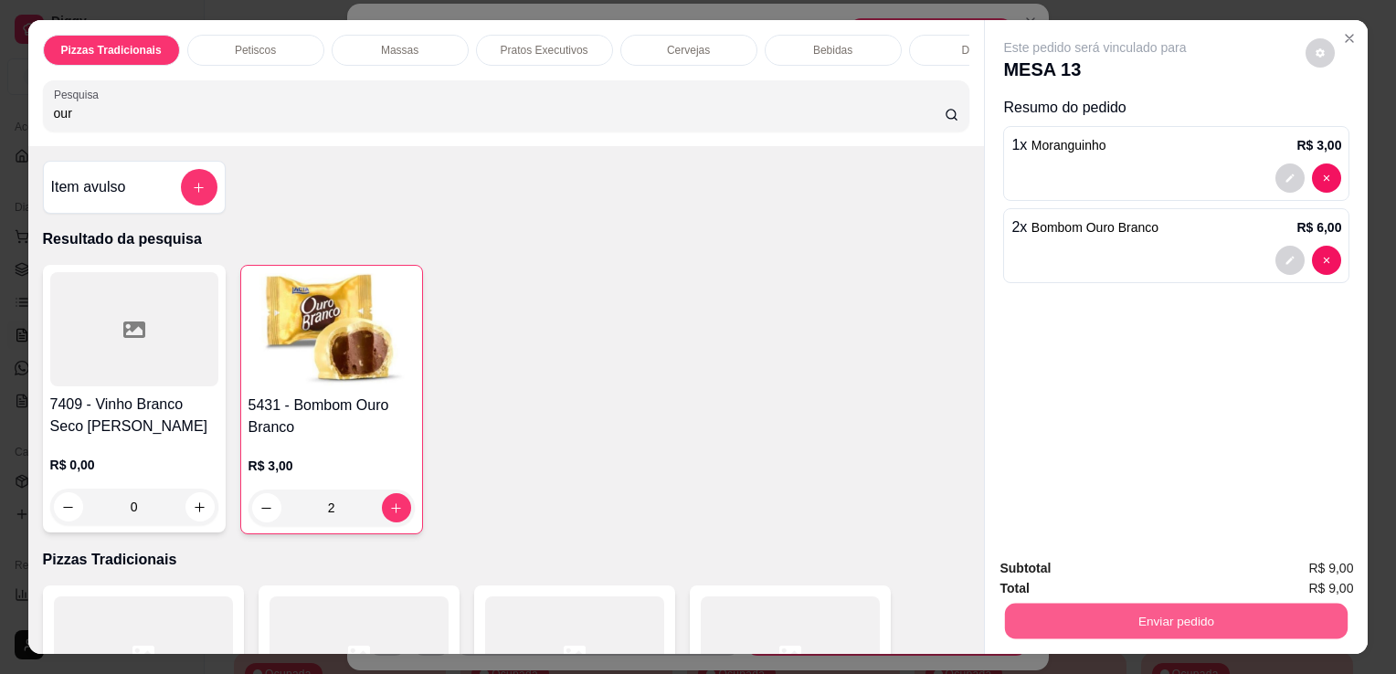
click at [1113, 613] on button "Enviar pedido" at bounding box center [1176, 621] width 343 height 36
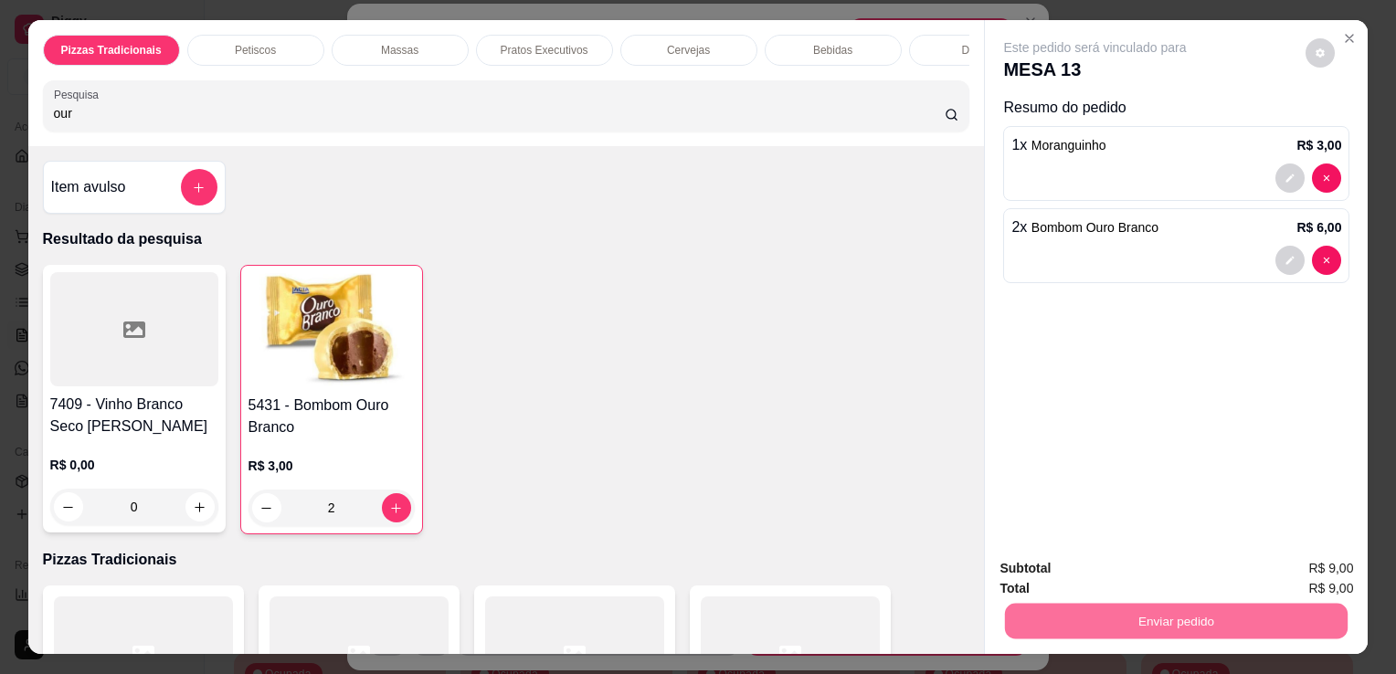
click at [1105, 568] on button "Não registrar e enviar pedido" at bounding box center [1117, 570] width 190 height 35
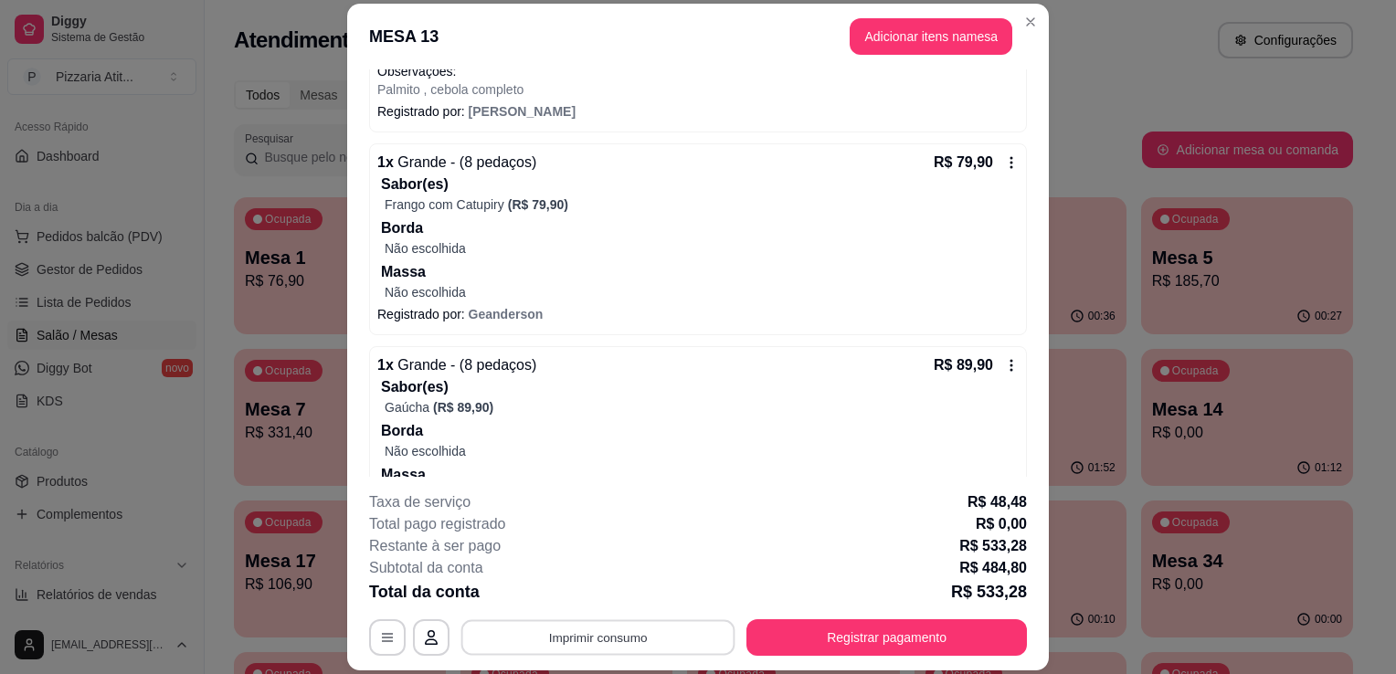
click at [682, 637] on button "Imprimir consumo" at bounding box center [598, 638] width 274 height 36
click at [647, 598] on button "IMPRESSORA" at bounding box center [597, 596] width 128 height 28
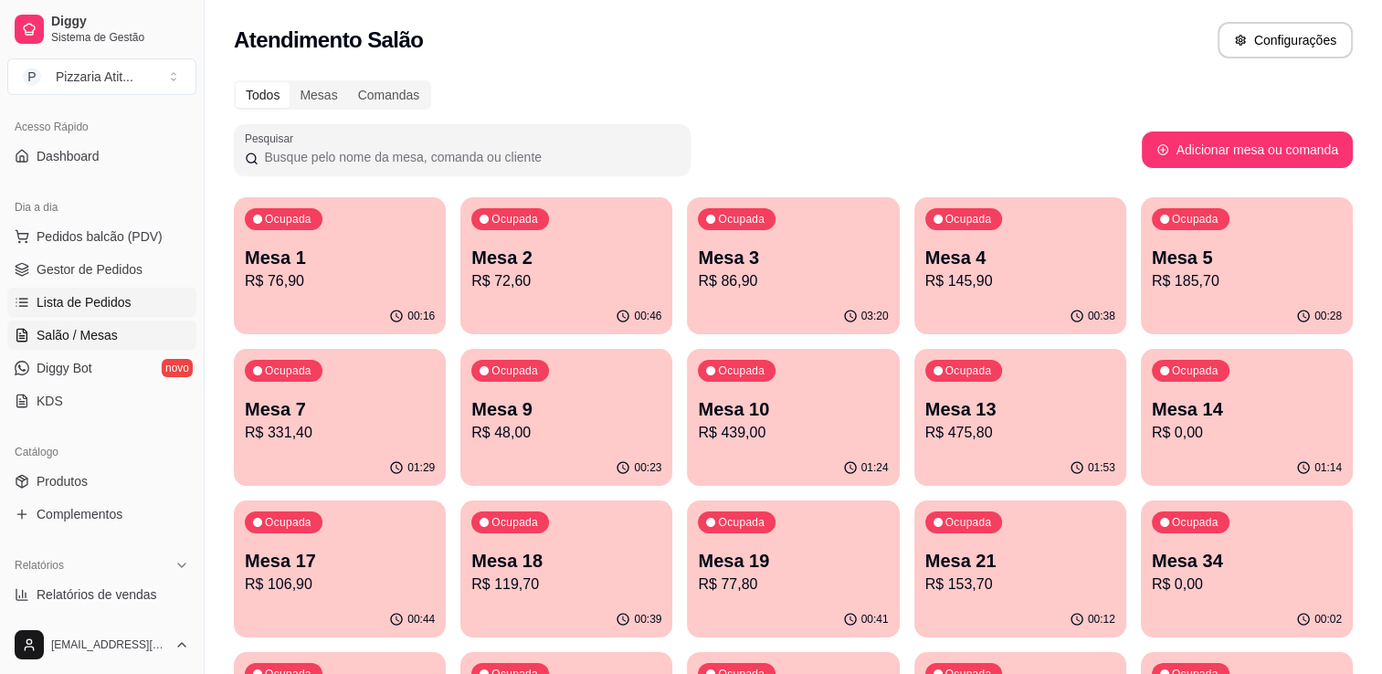
click at [107, 305] on span "Lista de Pedidos" at bounding box center [84, 302] width 95 height 18
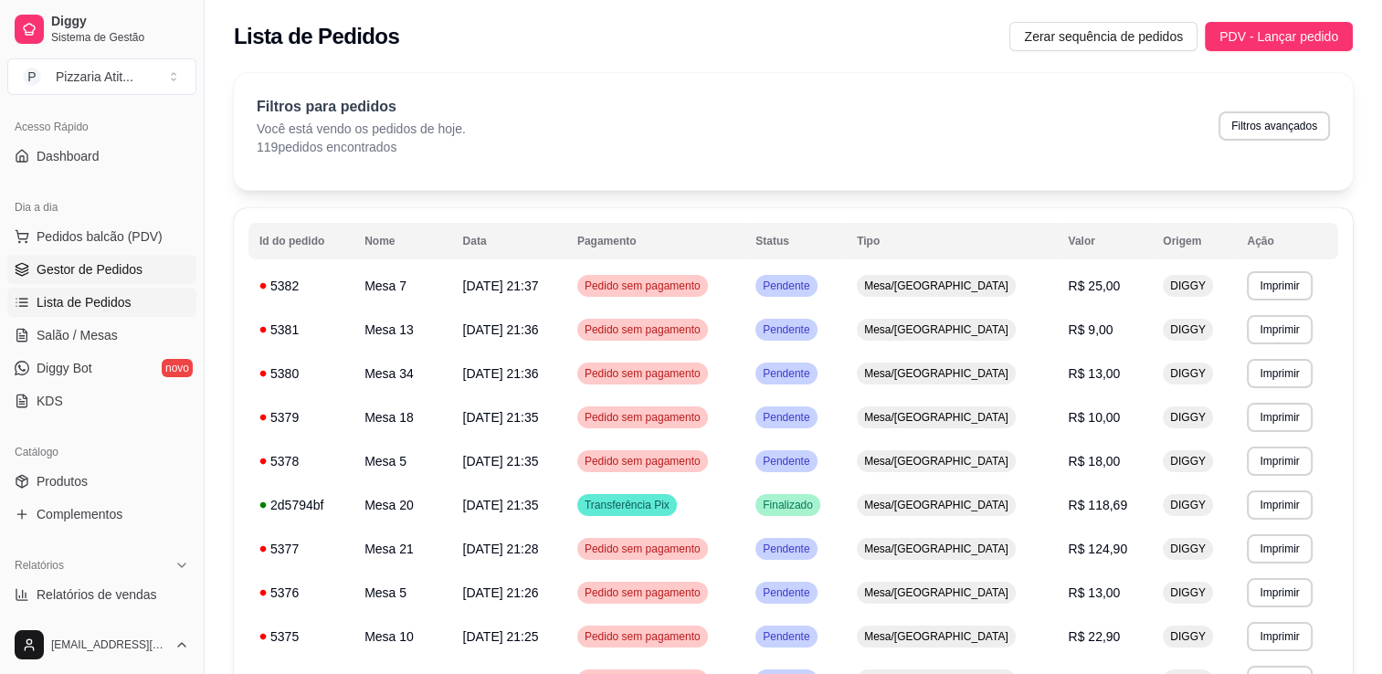
click at [107, 281] on link "Gestor de Pedidos" at bounding box center [101, 269] width 189 height 29
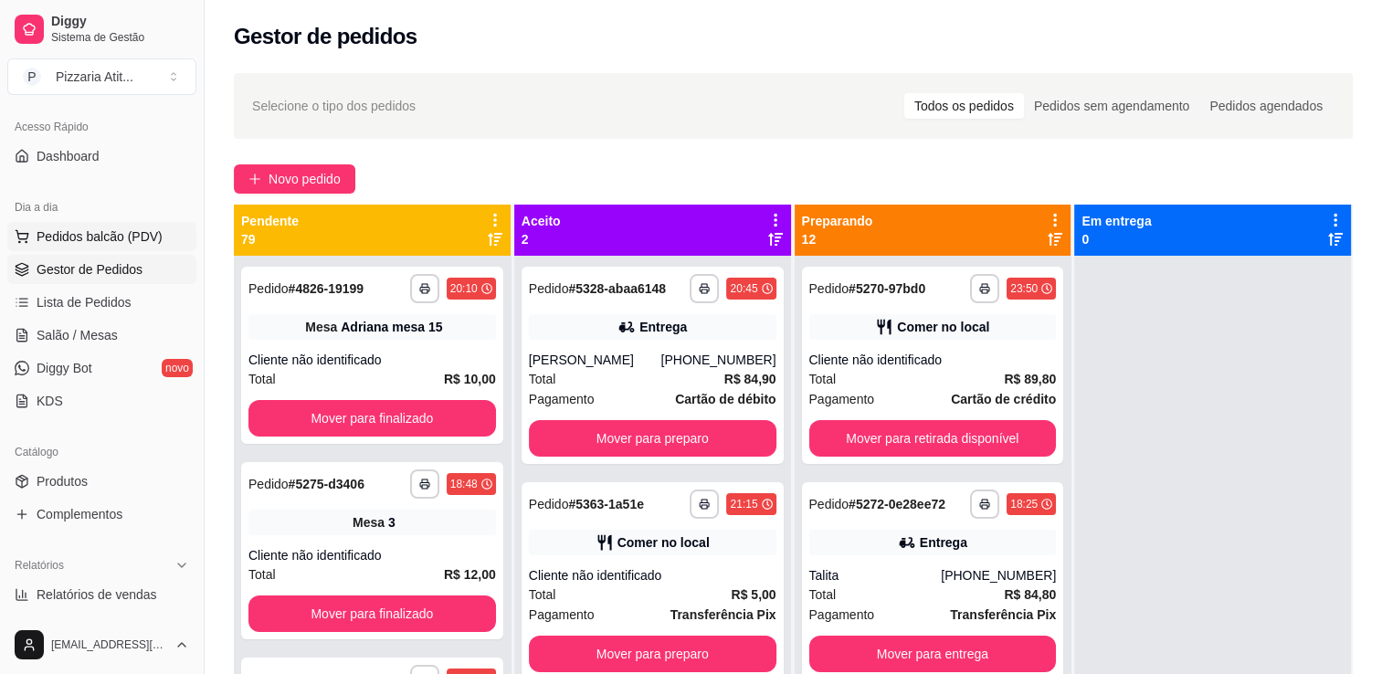
click at [79, 243] on span "Pedidos balcão (PDV)" at bounding box center [100, 237] width 126 height 18
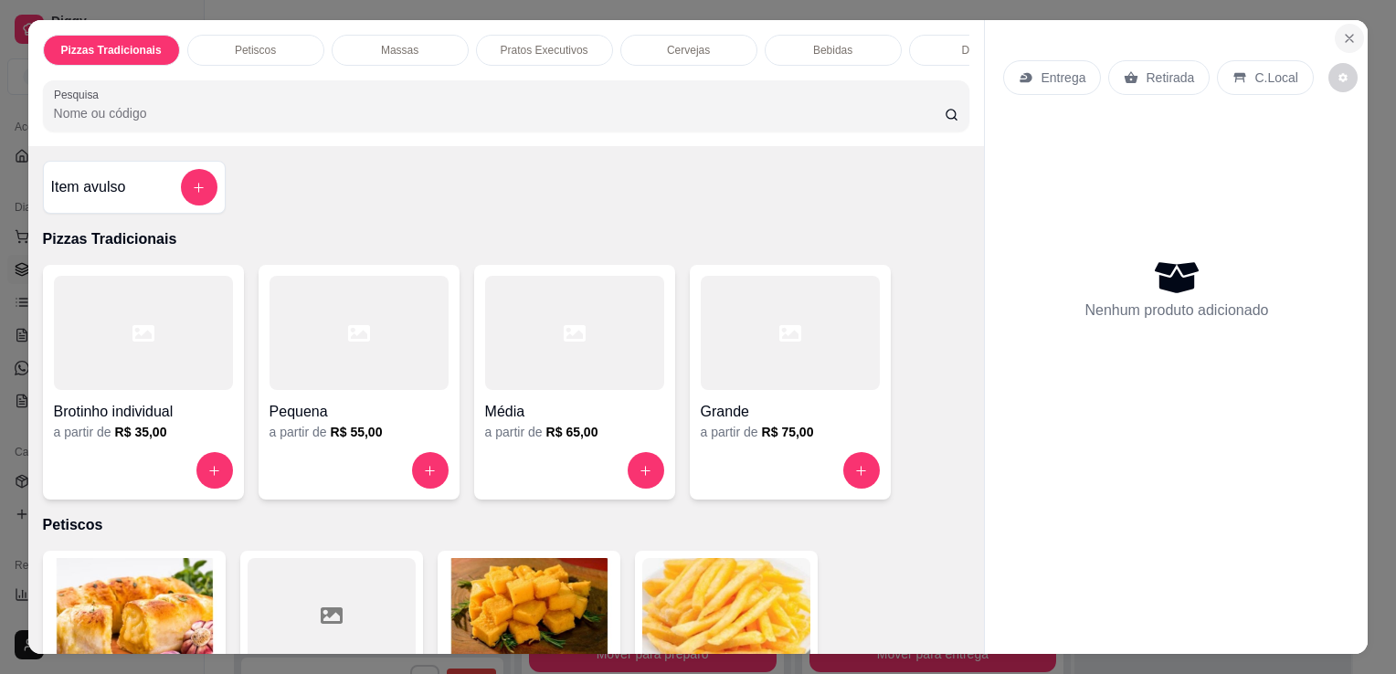
click at [1335, 33] on button "Close" at bounding box center [1349, 38] width 29 height 29
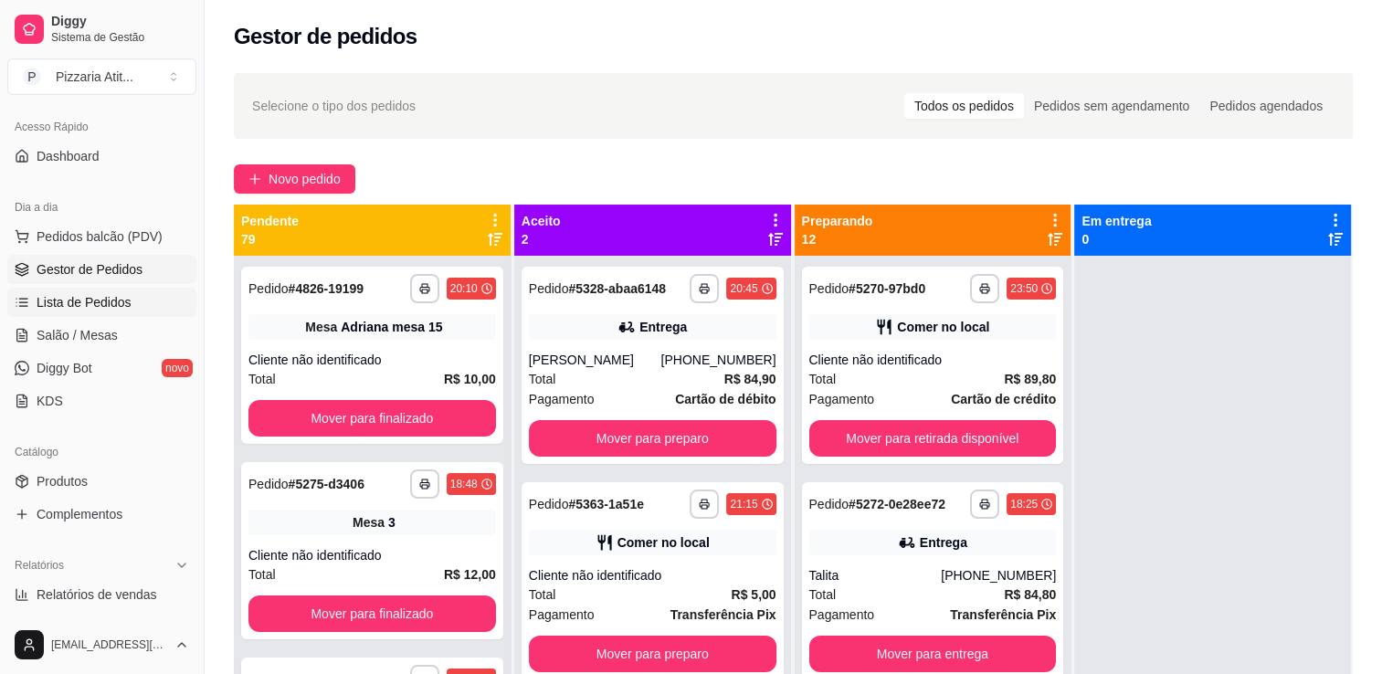
click at [80, 302] on span "Lista de Pedidos" at bounding box center [84, 302] width 95 height 18
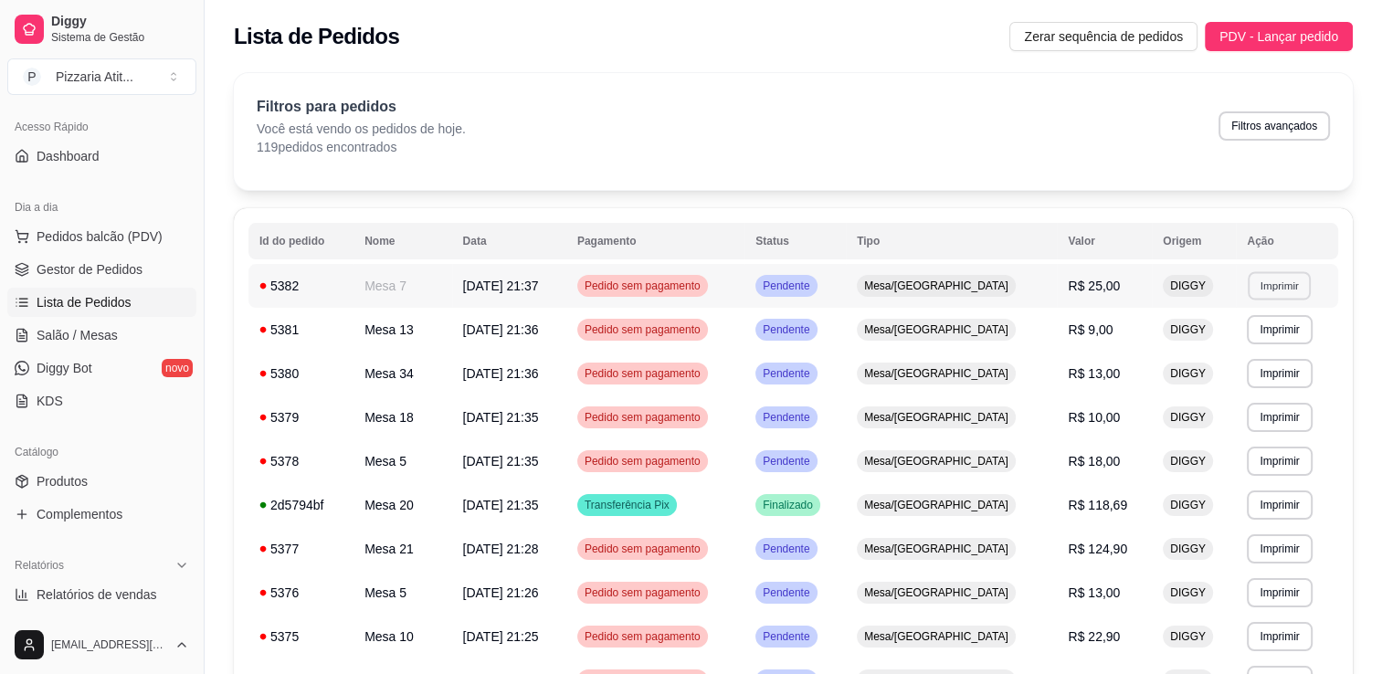
click at [1276, 291] on button "Imprimir" at bounding box center [1279, 285] width 63 height 28
click at [1251, 343] on button "IMPRESSORA" at bounding box center [1241, 349] width 128 height 28
click at [75, 337] on span "Salão / Mesas" at bounding box center [77, 335] width 81 height 18
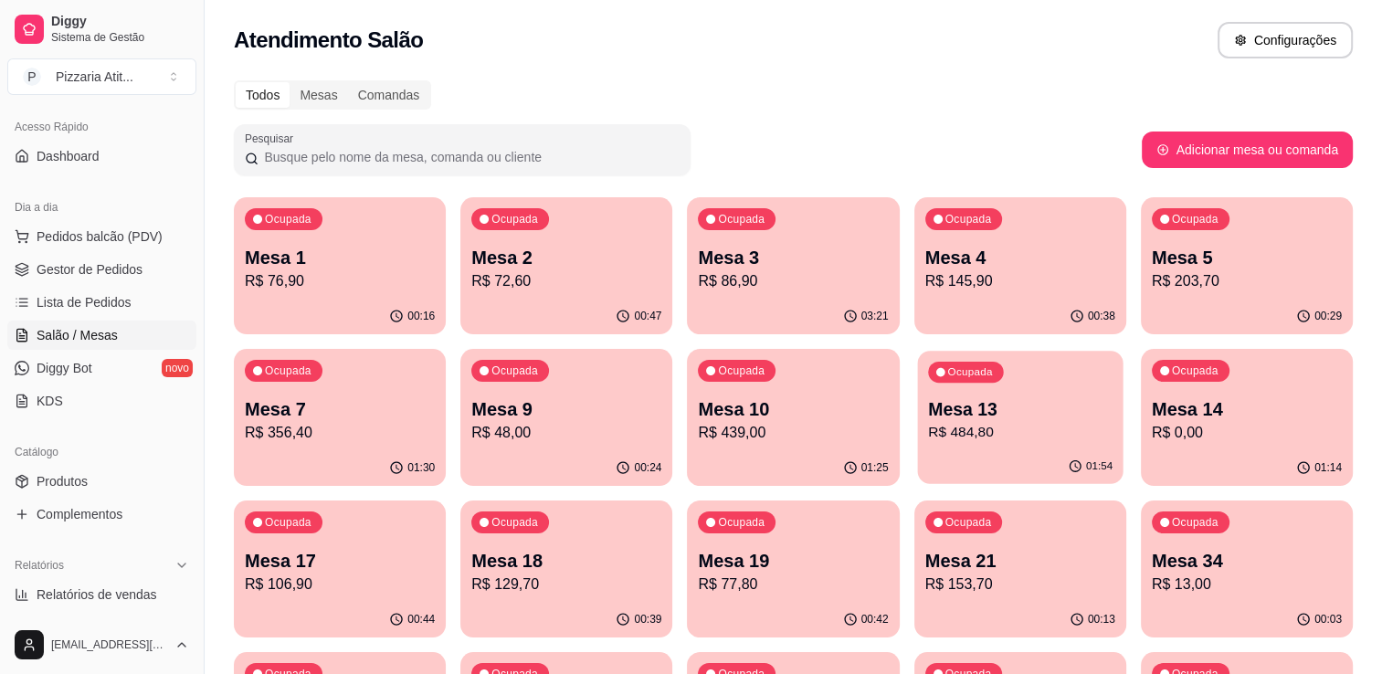
click at [1008, 415] on p "Mesa 13" at bounding box center [1020, 409] width 185 height 25
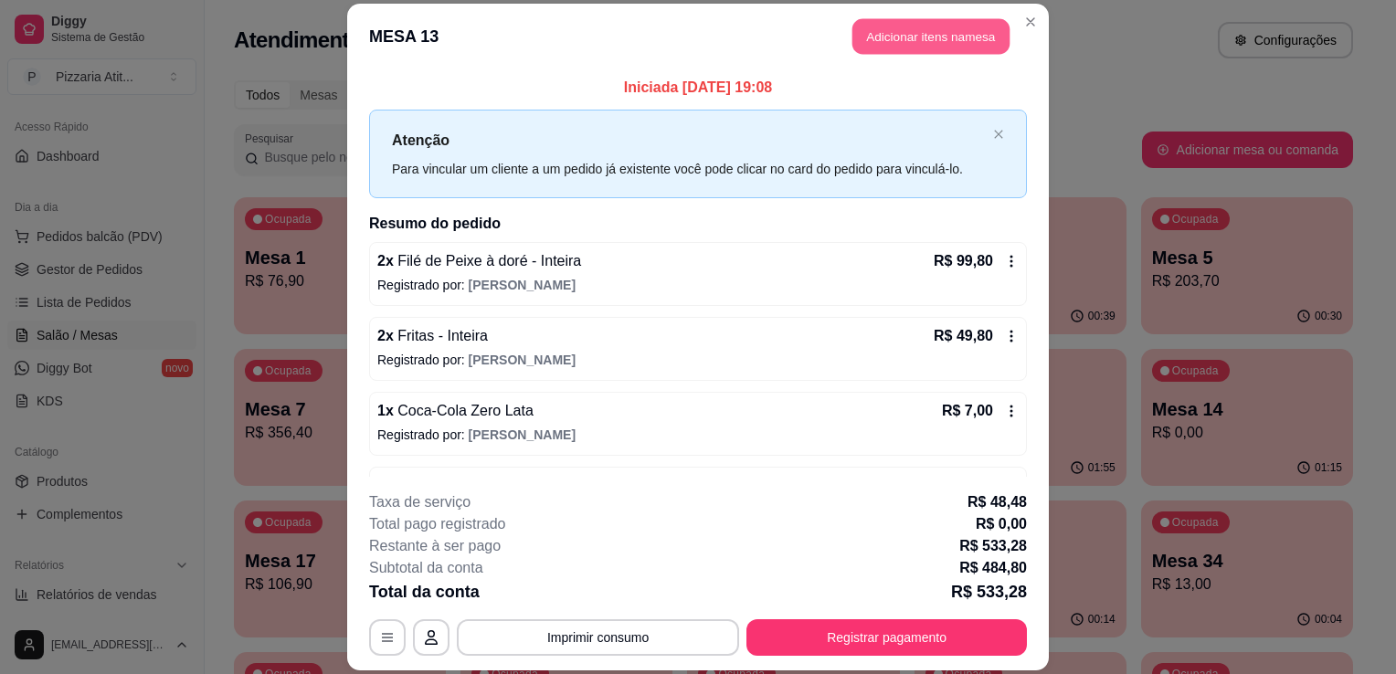
click at [932, 41] on button "Adicionar itens na mesa" at bounding box center [931, 36] width 157 height 36
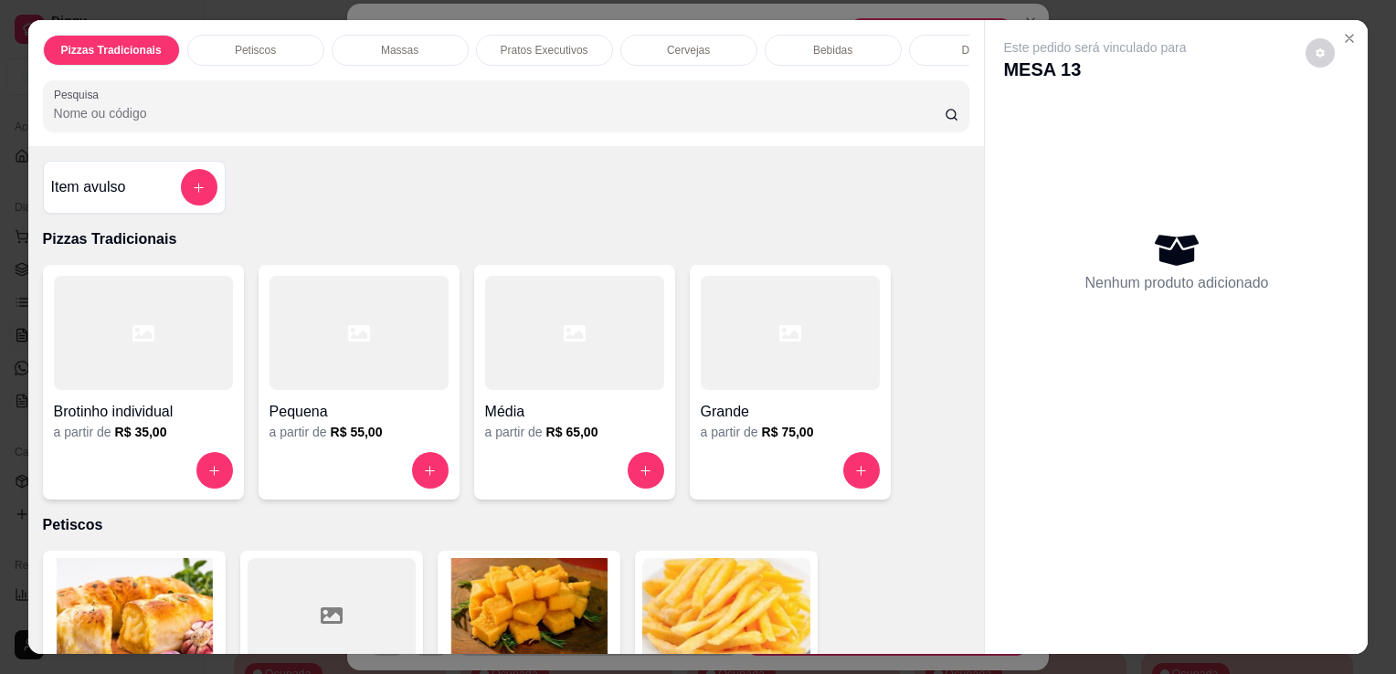
click at [694, 122] on input "Pesquisa" at bounding box center [499, 113] width 891 height 18
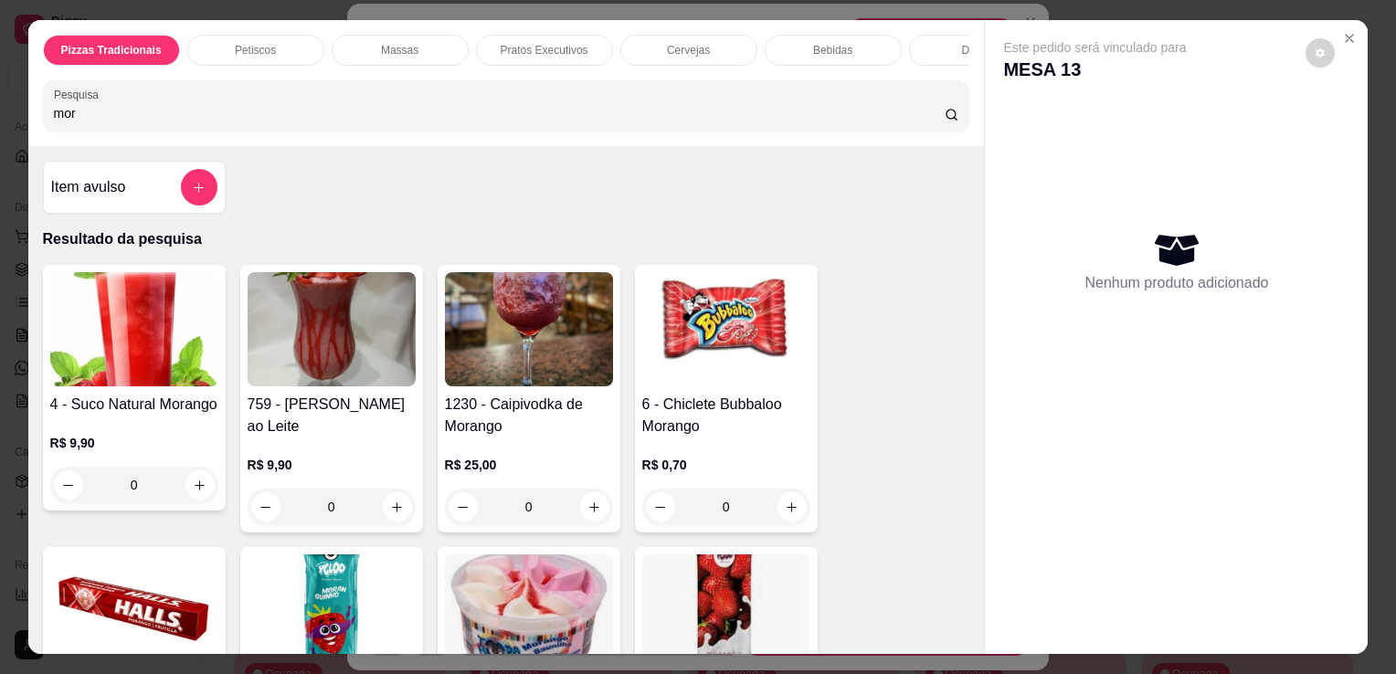
type input "mor"
click at [372, 591] on img at bounding box center [332, 612] width 168 height 114
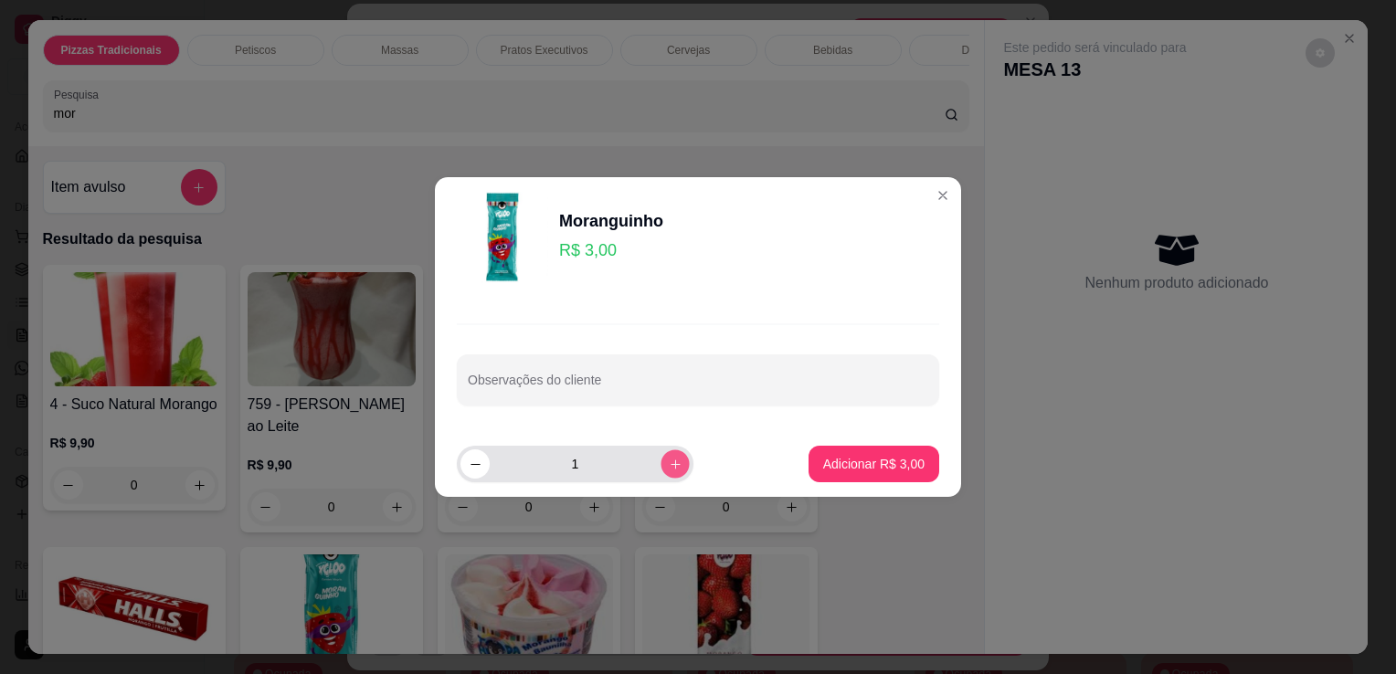
click at [669, 464] on icon "increase-product-quantity" at bounding box center [676, 465] width 14 height 14
type input "3"
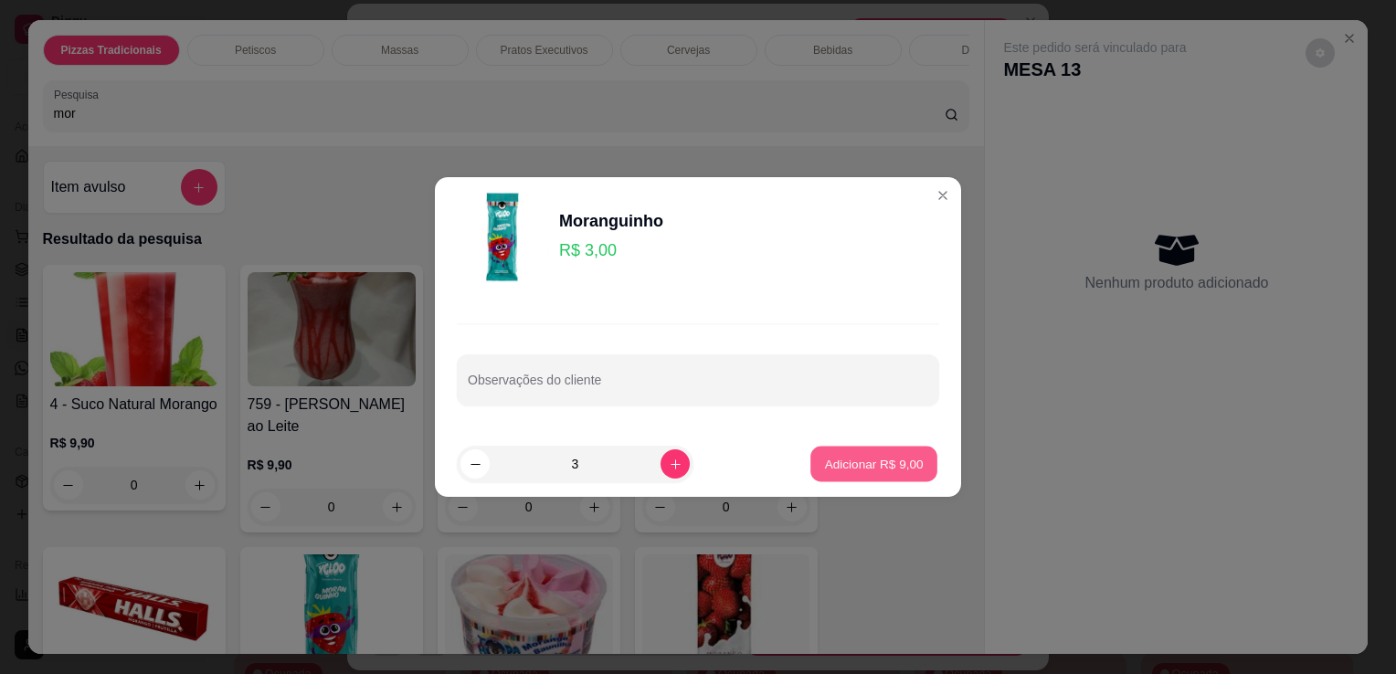
click at [824, 466] on p "Adicionar R$ 9,00" at bounding box center [873, 463] width 99 height 17
type input "3"
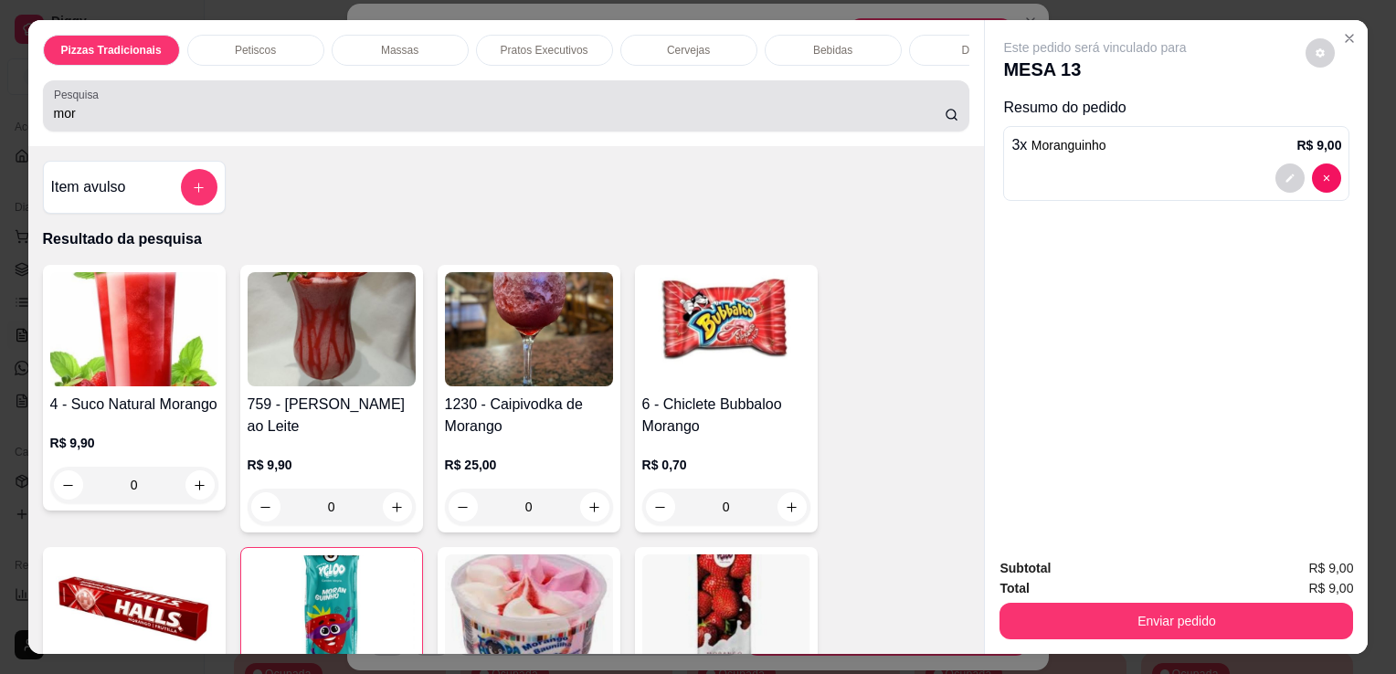
click at [680, 132] on div "Pesquisa mor" at bounding box center [506, 105] width 927 height 51
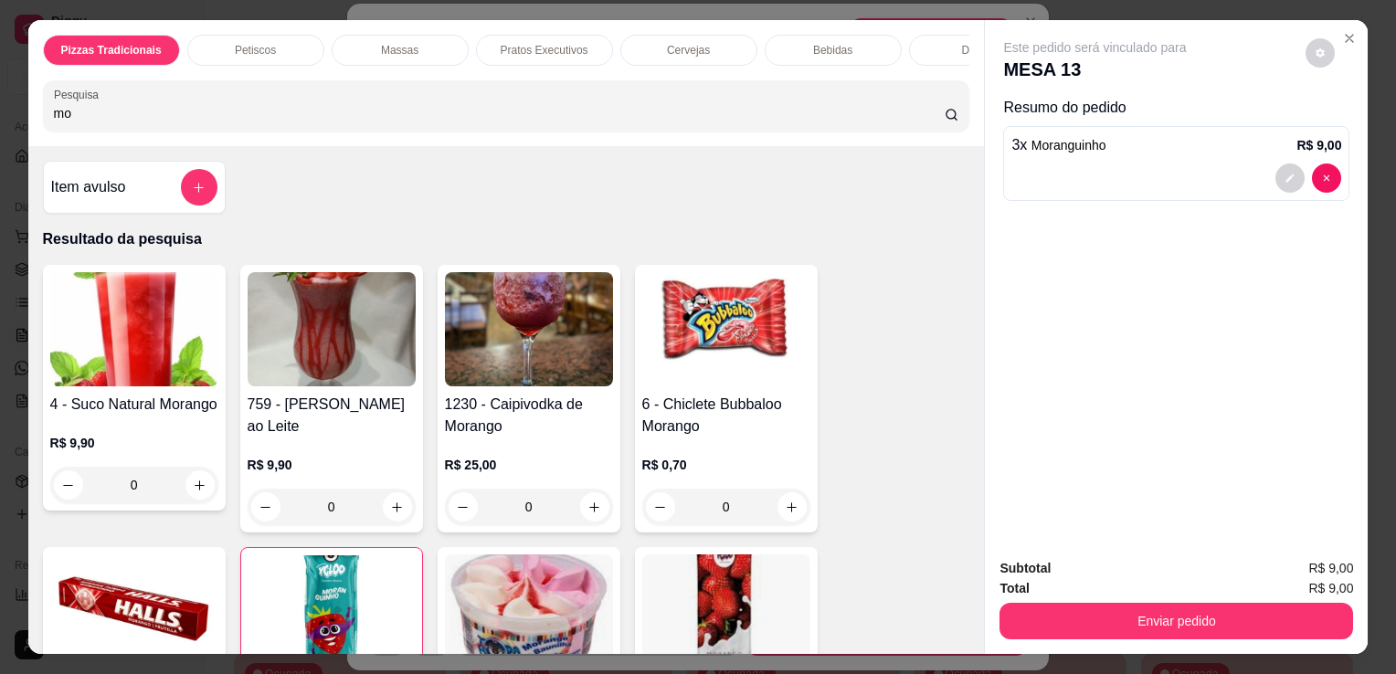
type input "m"
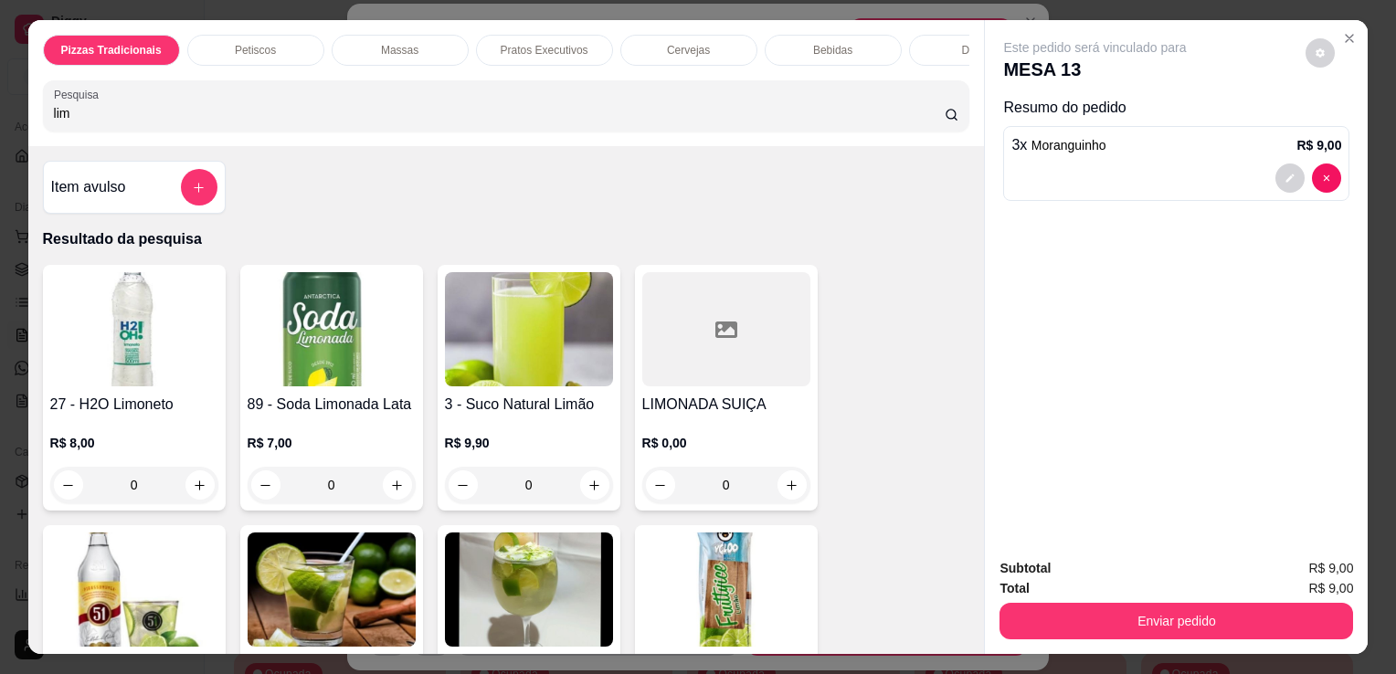
type input "lim"
click at [642, 571] on img at bounding box center [726, 590] width 168 height 114
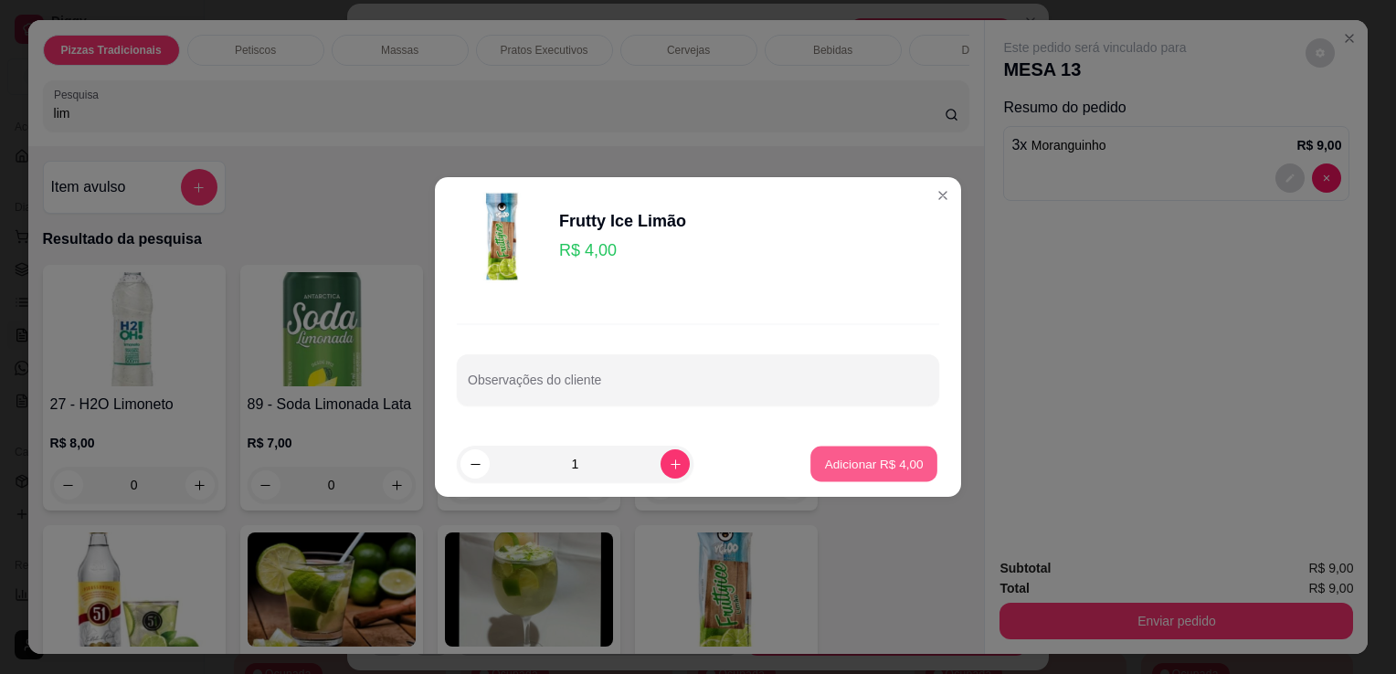
click at [864, 452] on button "Adicionar R$ 4,00" at bounding box center [873, 465] width 127 height 36
type input "1"
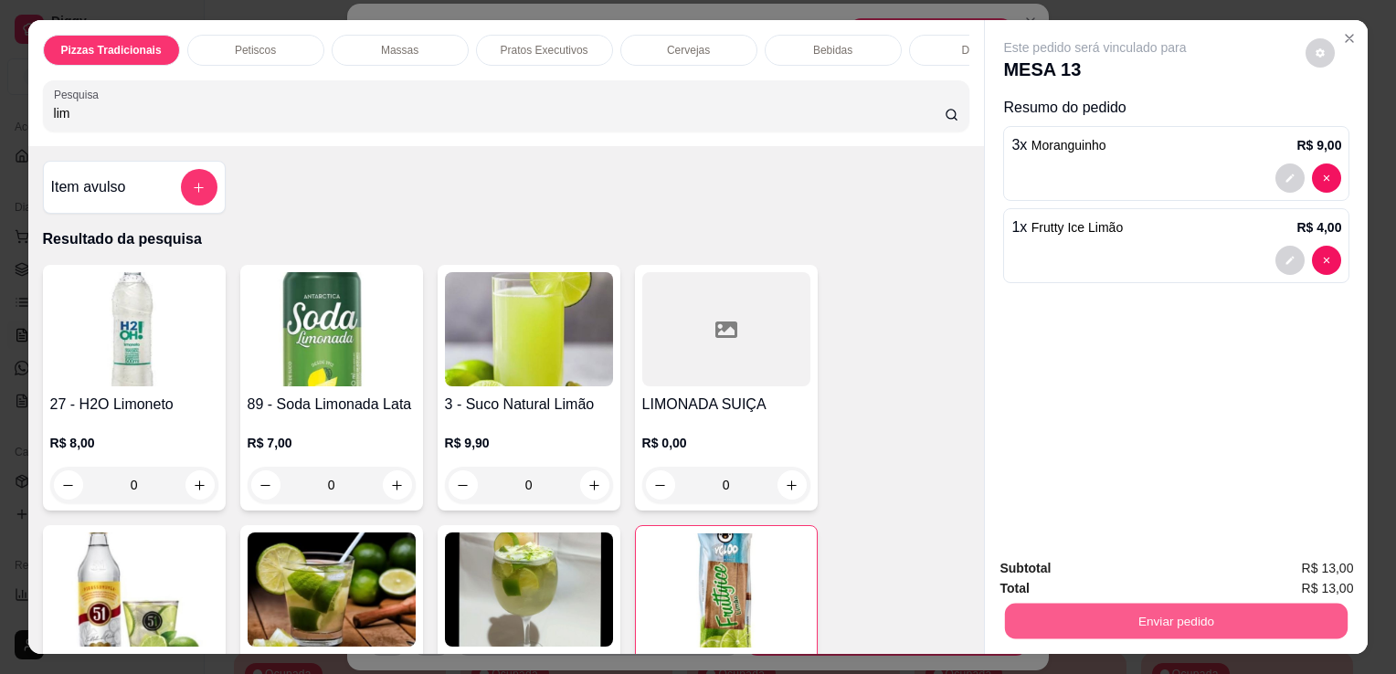
click at [1107, 611] on button "Enviar pedido" at bounding box center [1176, 621] width 343 height 36
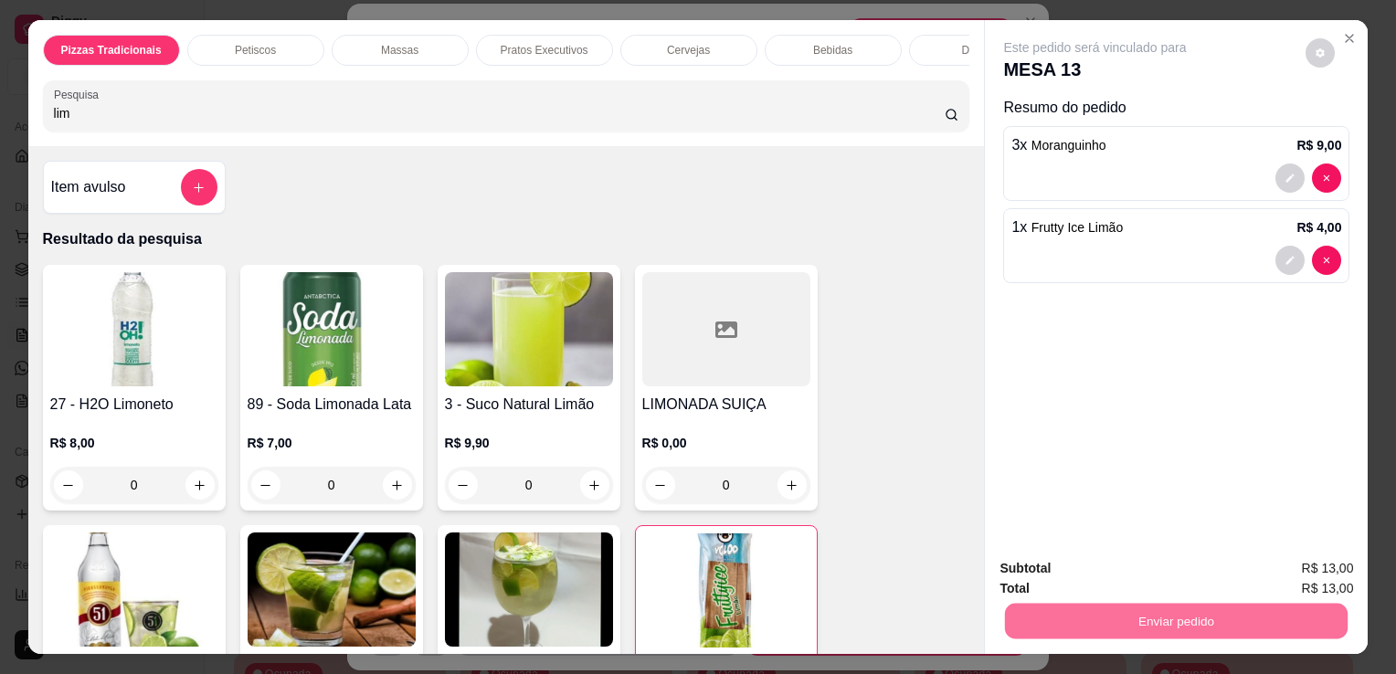
click at [1050, 565] on button "Não registrar e enviar pedido" at bounding box center [1116, 570] width 185 height 34
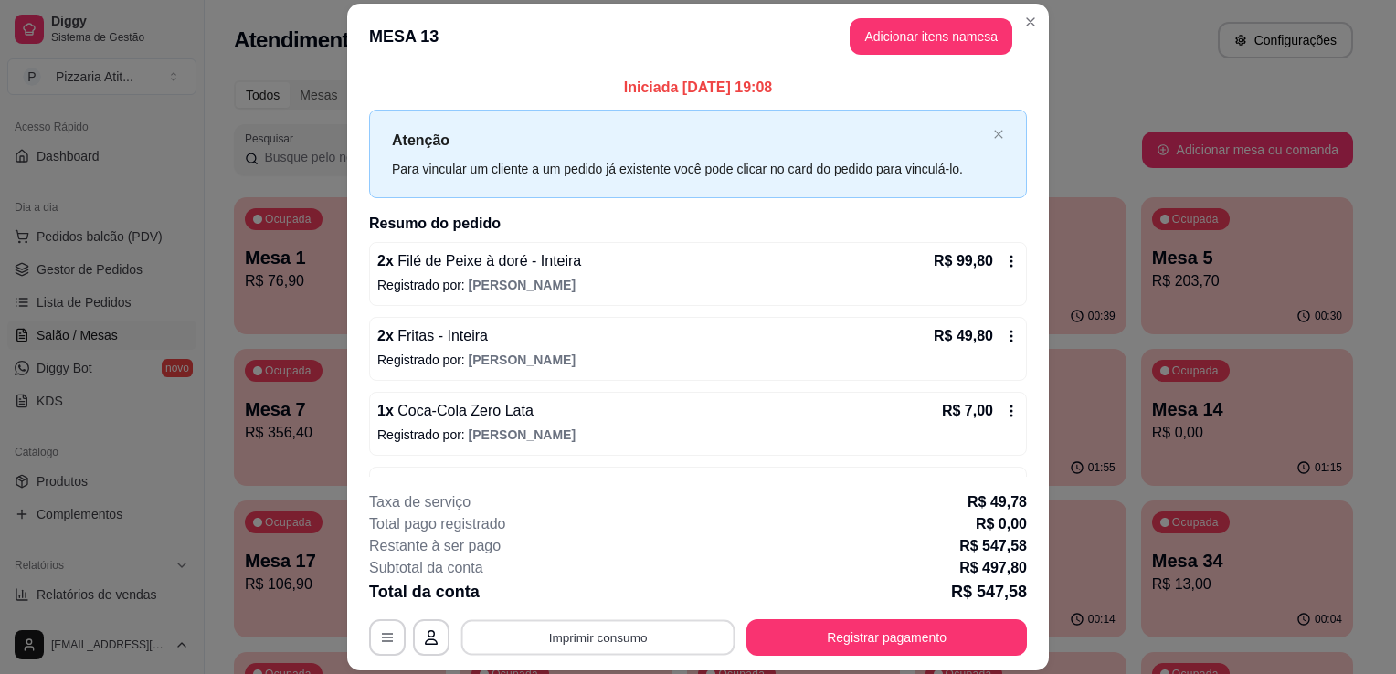
click at [585, 636] on button "Imprimir consumo" at bounding box center [598, 638] width 274 height 36
click at [583, 592] on button "IMPRESSORA" at bounding box center [597, 596] width 128 height 28
click at [583, 592] on div "Total da conta R$ 547,58" at bounding box center [698, 592] width 658 height 26
click at [802, 638] on button "Registrar pagamento" at bounding box center [887, 638] width 272 height 36
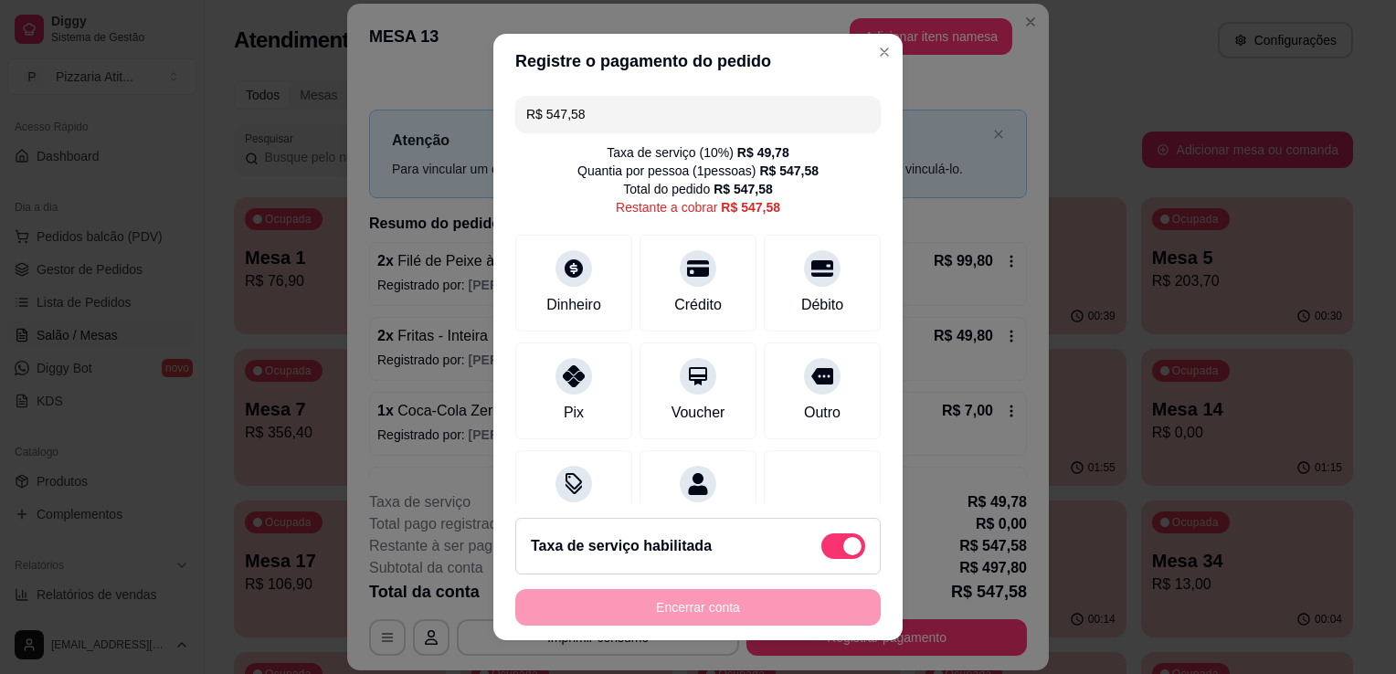
click at [668, 120] on input "R$ 547,58" at bounding box center [698, 114] width 344 height 37
click at [660, 291] on div "Crédito" at bounding box center [698, 280] width 129 height 107
click at [711, 97] on input "R$ 273,96" at bounding box center [698, 114] width 344 height 37
click at [806, 293] on div "Débito" at bounding box center [823, 303] width 47 height 24
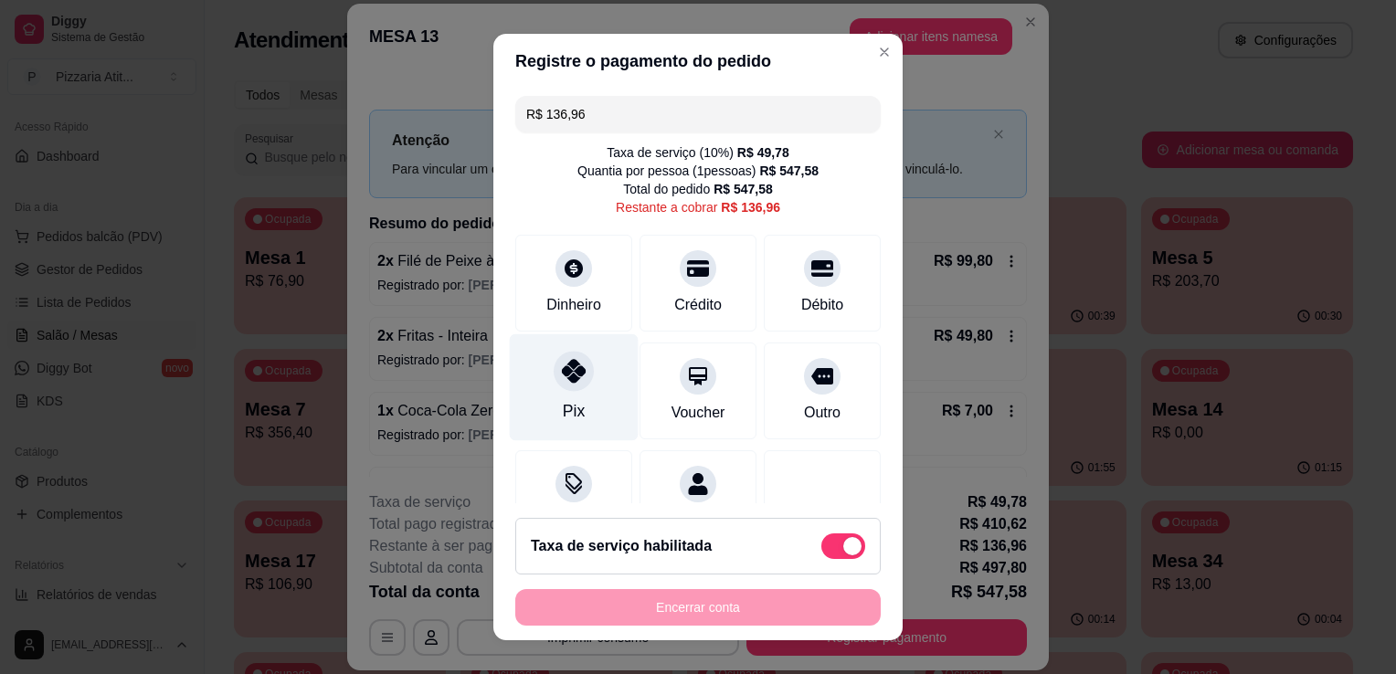
click at [583, 408] on div "Pix" at bounding box center [574, 387] width 129 height 107
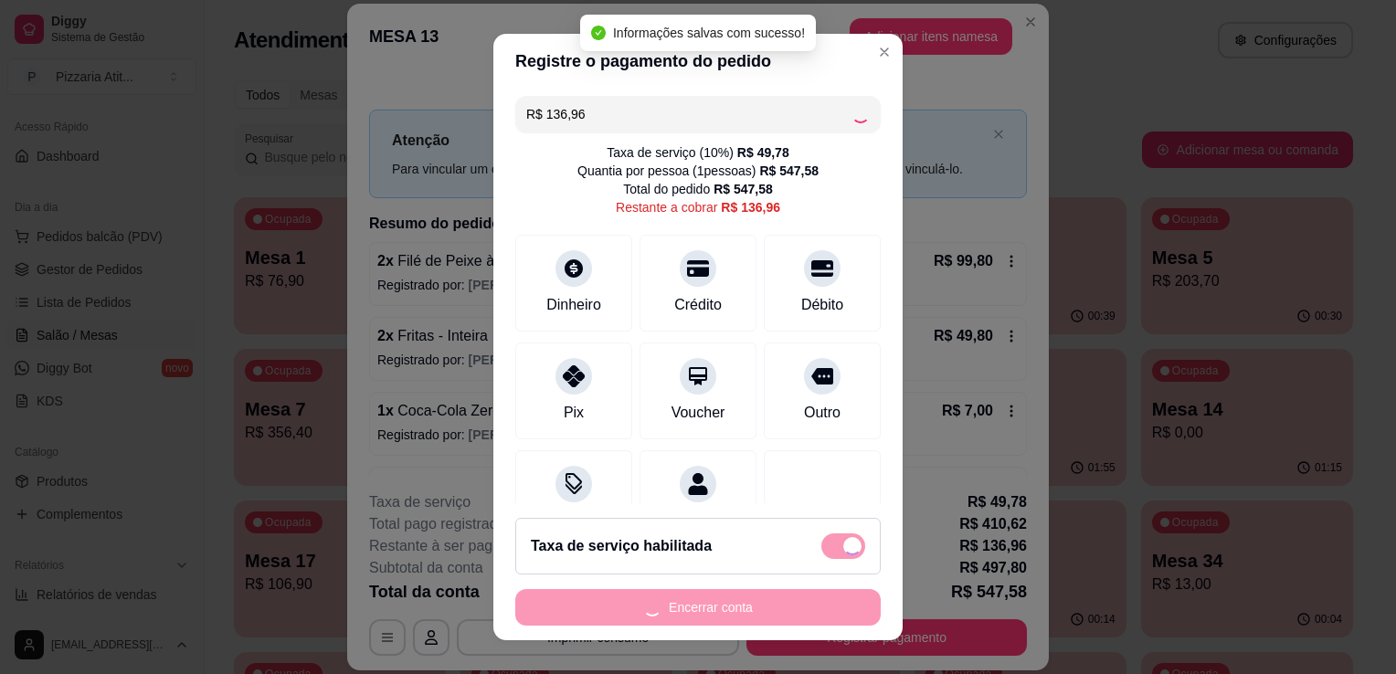
type input "R$ 0,00"
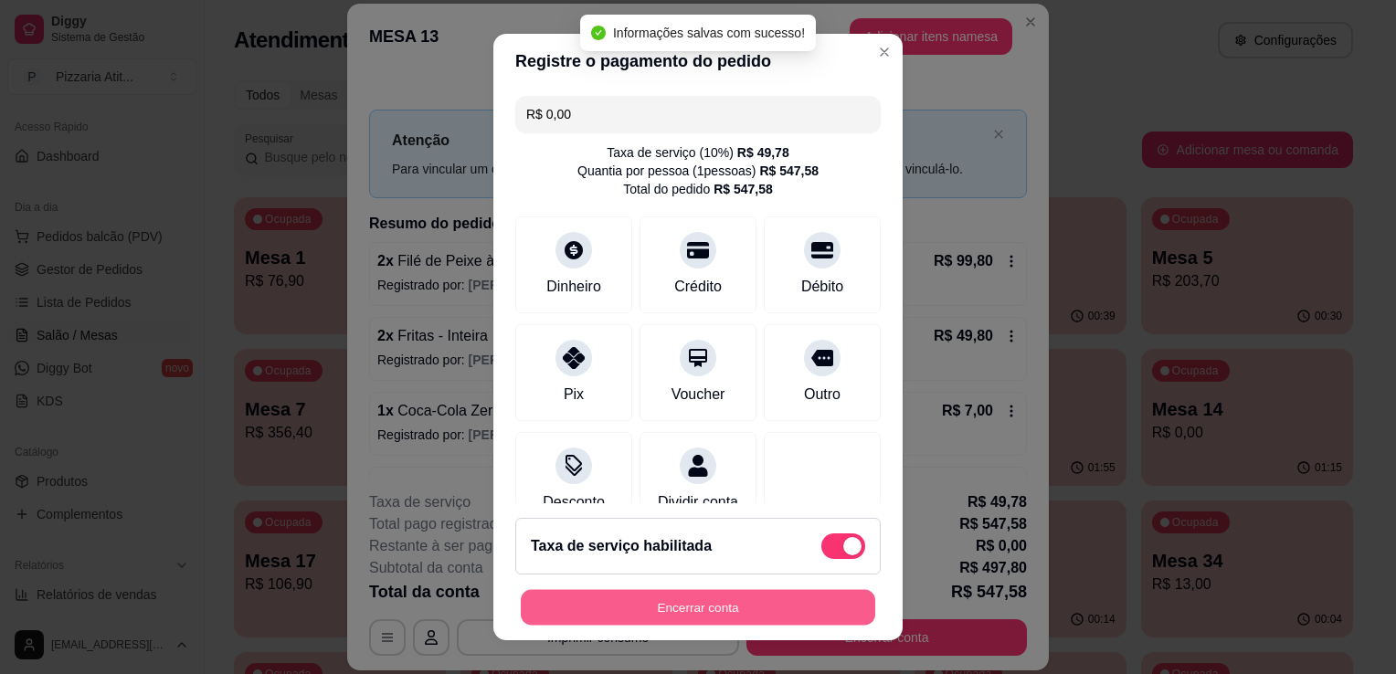
click at [727, 604] on button "Encerrar conta" at bounding box center [698, 608] width 355 height 36
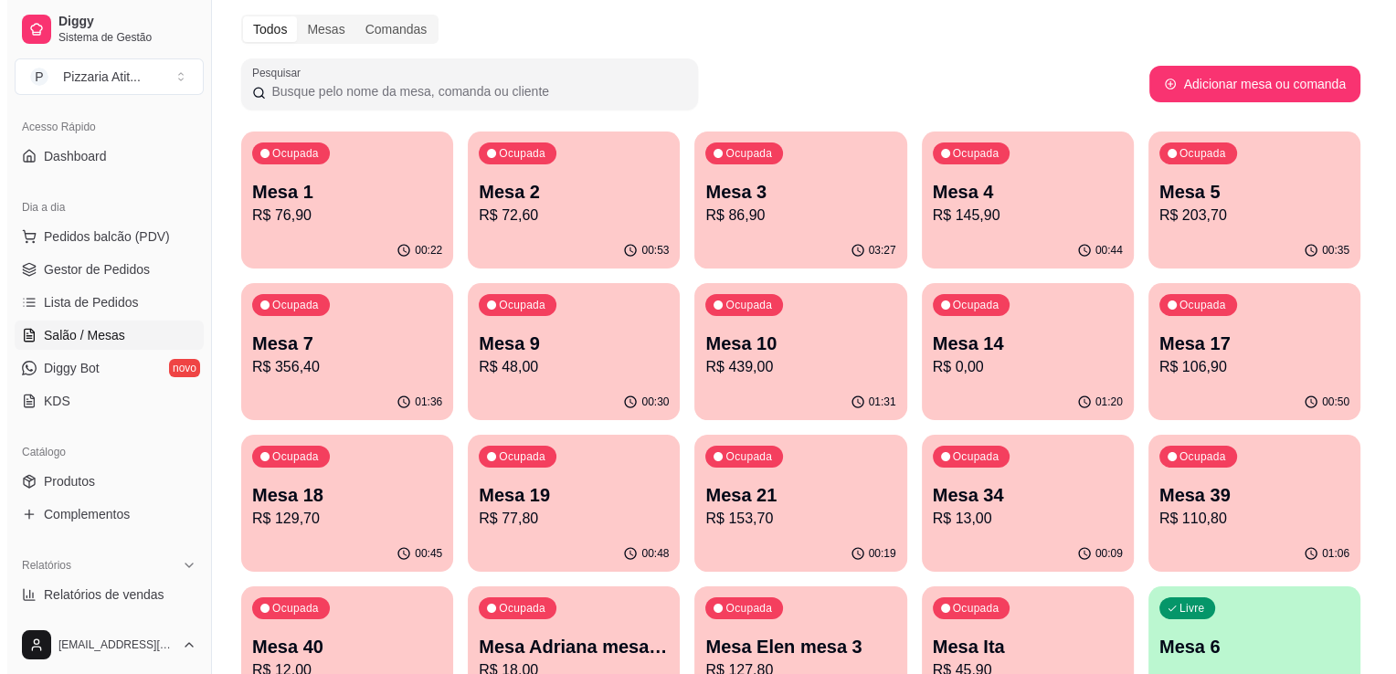
scroll to position [62, 0]
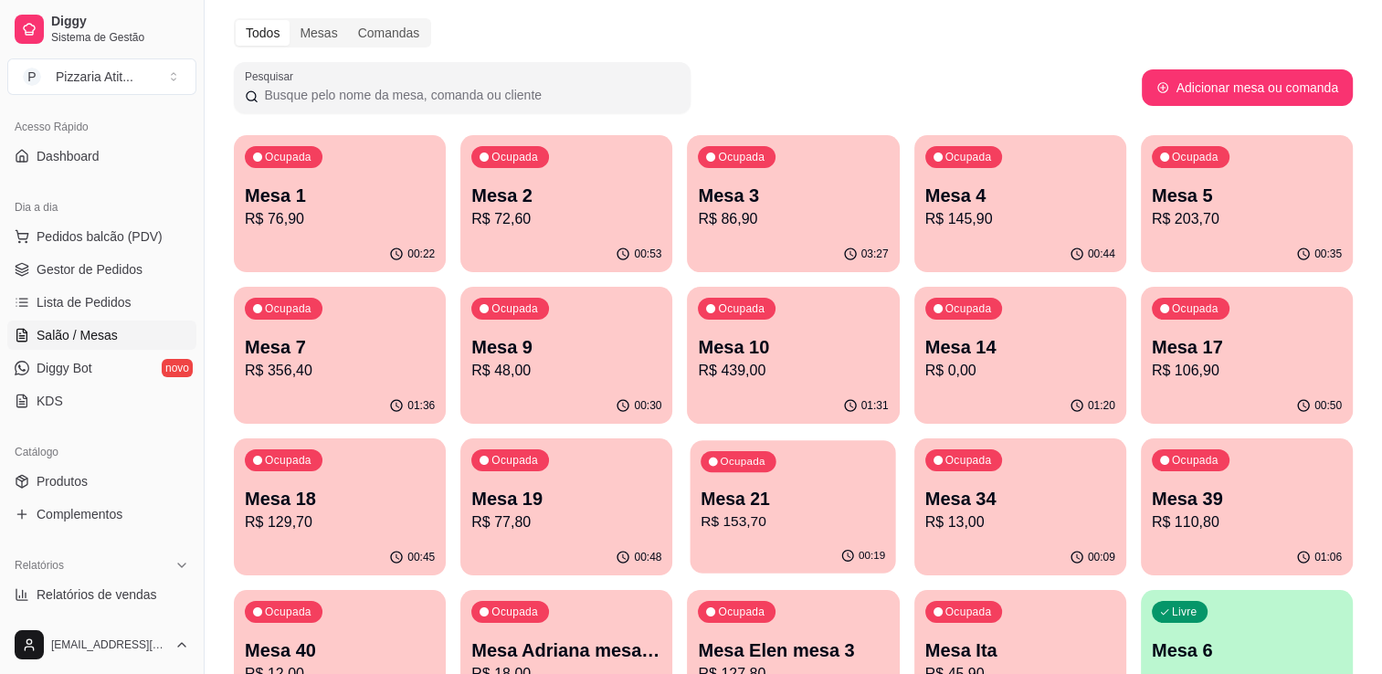
click at [836, 499] on p "Mesa 21" at bounding box center [794, 499] width 185 height 25
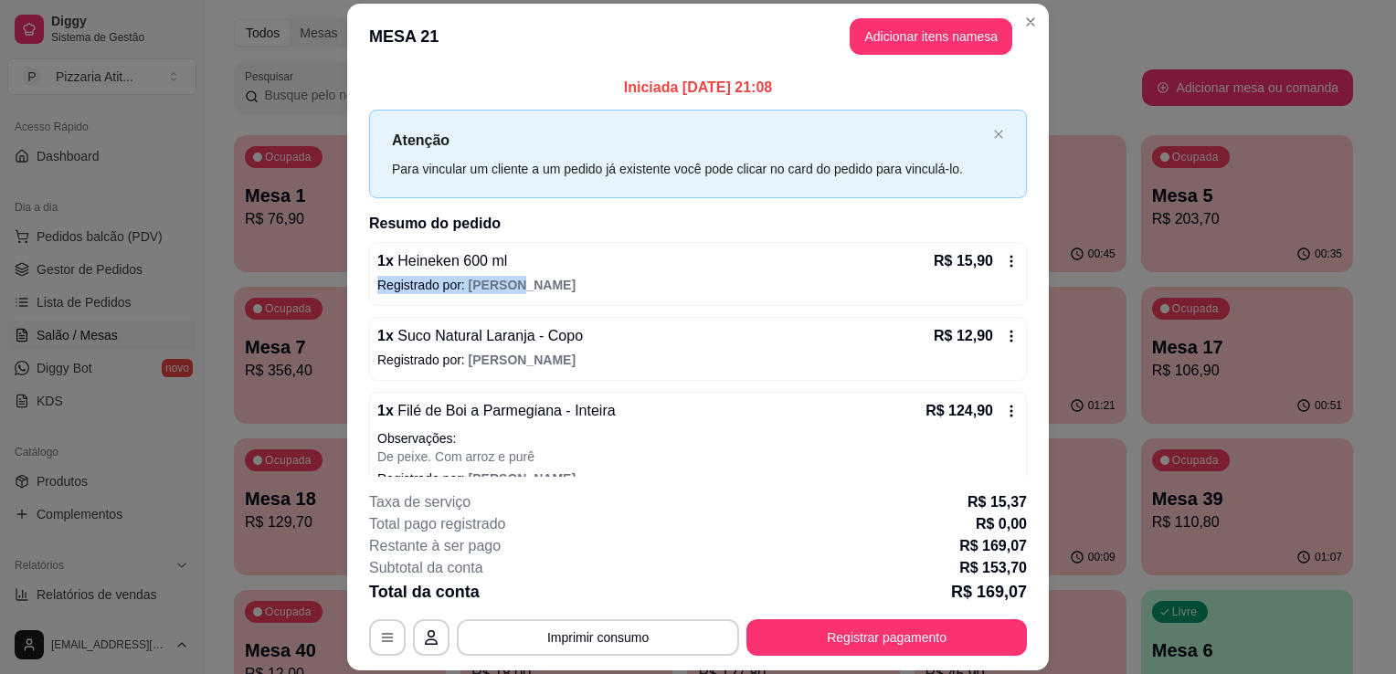
drag, startPoint x: 1042, startPoint y: 270, endPoint x: 1047, endPoint y: 302, distance: 32.4
click at [1047, 302] on div "**********" at bounding box center [698, 337] width 1396 height 674
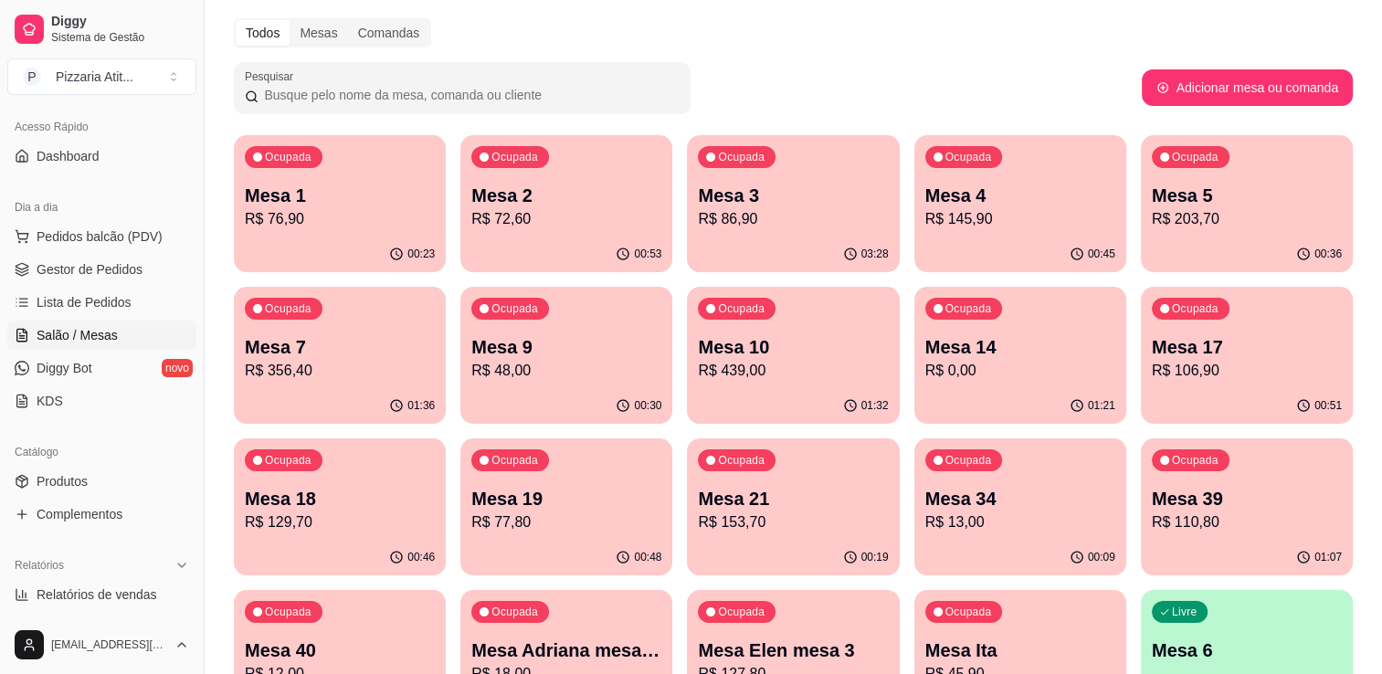
click at [607, 521] on p "R$ 77,80" at bounding box center [566, 523] width 190 height 22
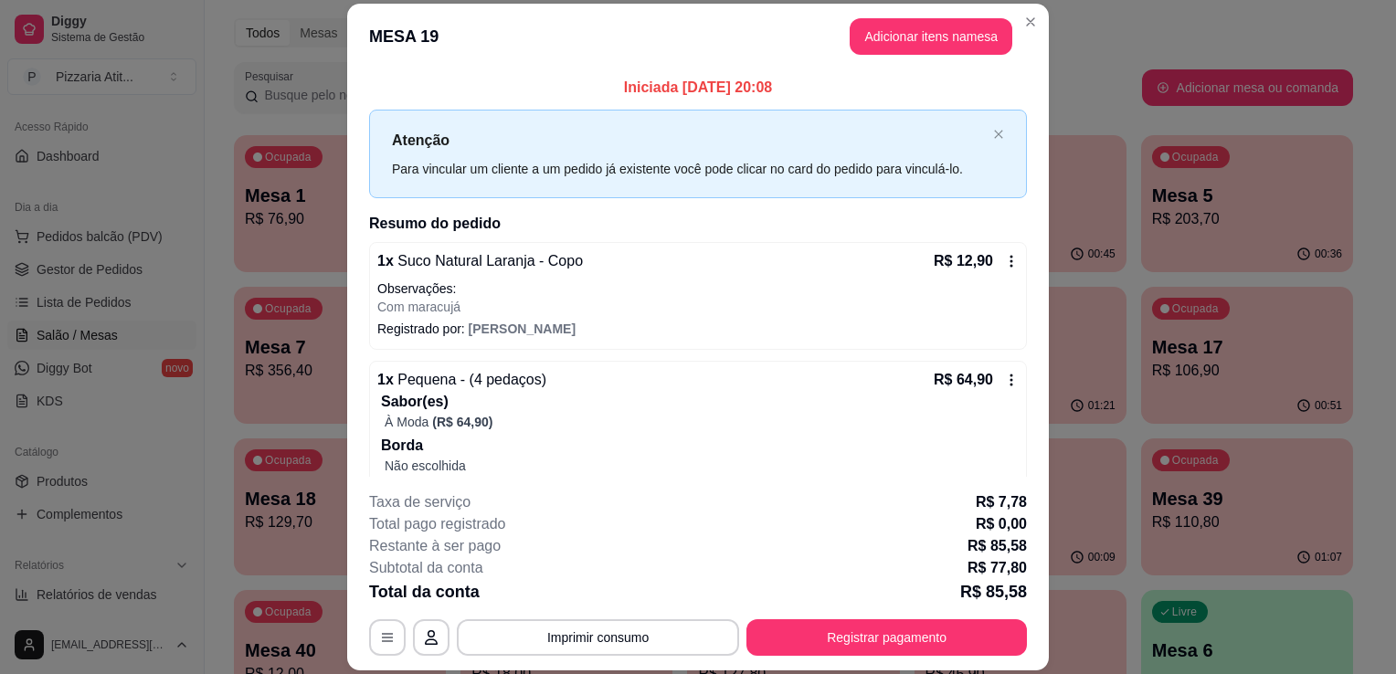
scroll to position [80, 0]
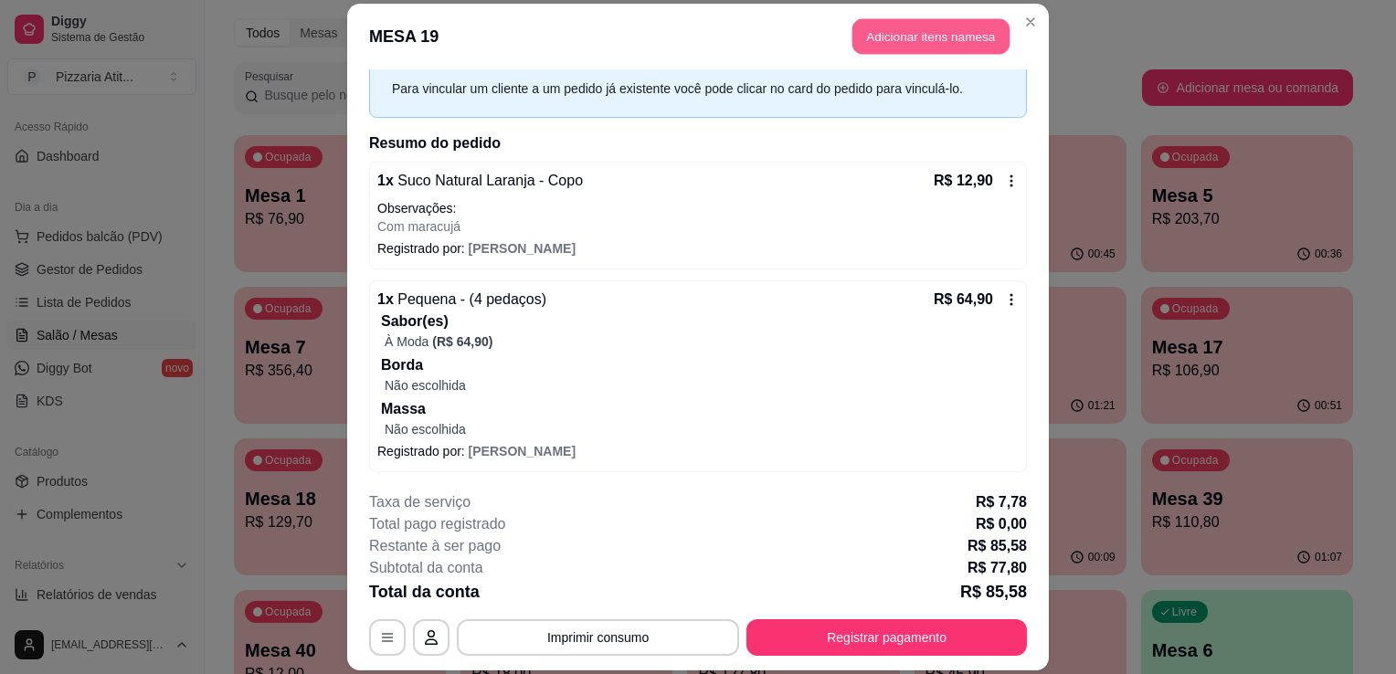
click at [915, 46] on button "Adicionar itens na mesa" at bounding box center [931, 36] width 157 height 36
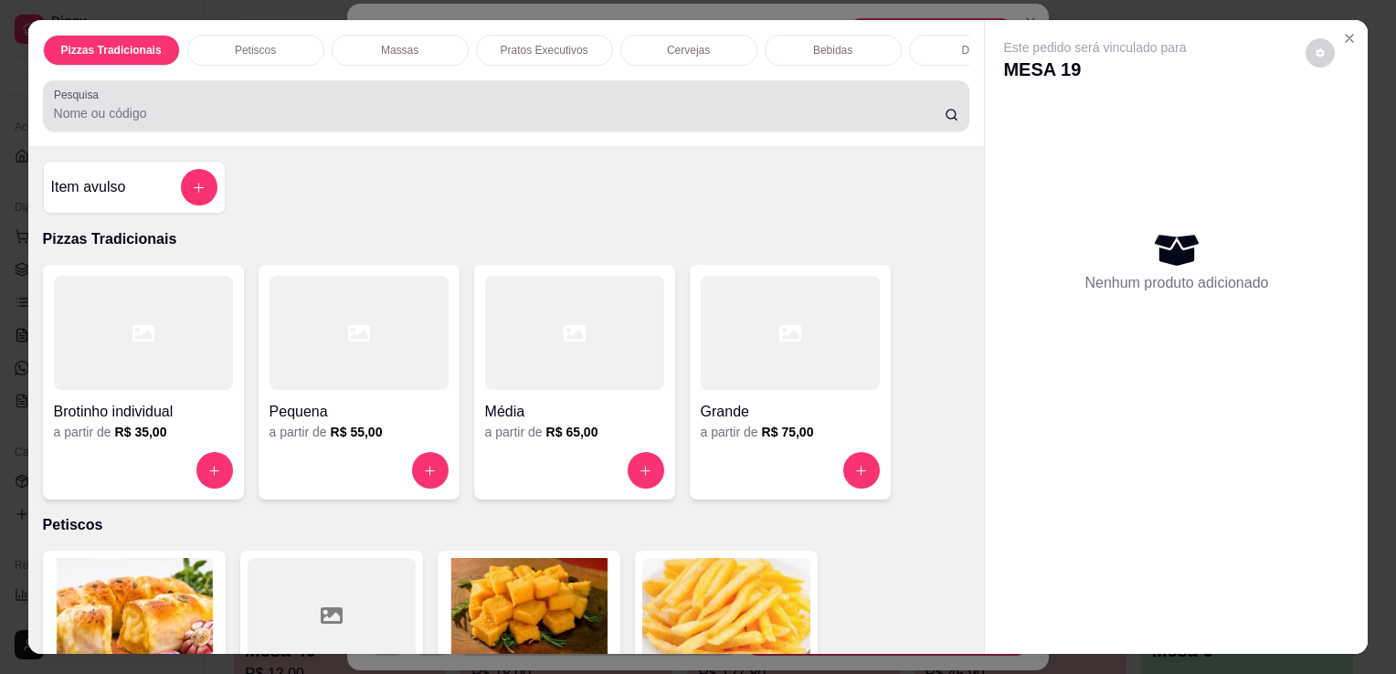
click at [775, 122] on input "Pesquisa" at bounding box center [499, 113] width 891 height 18
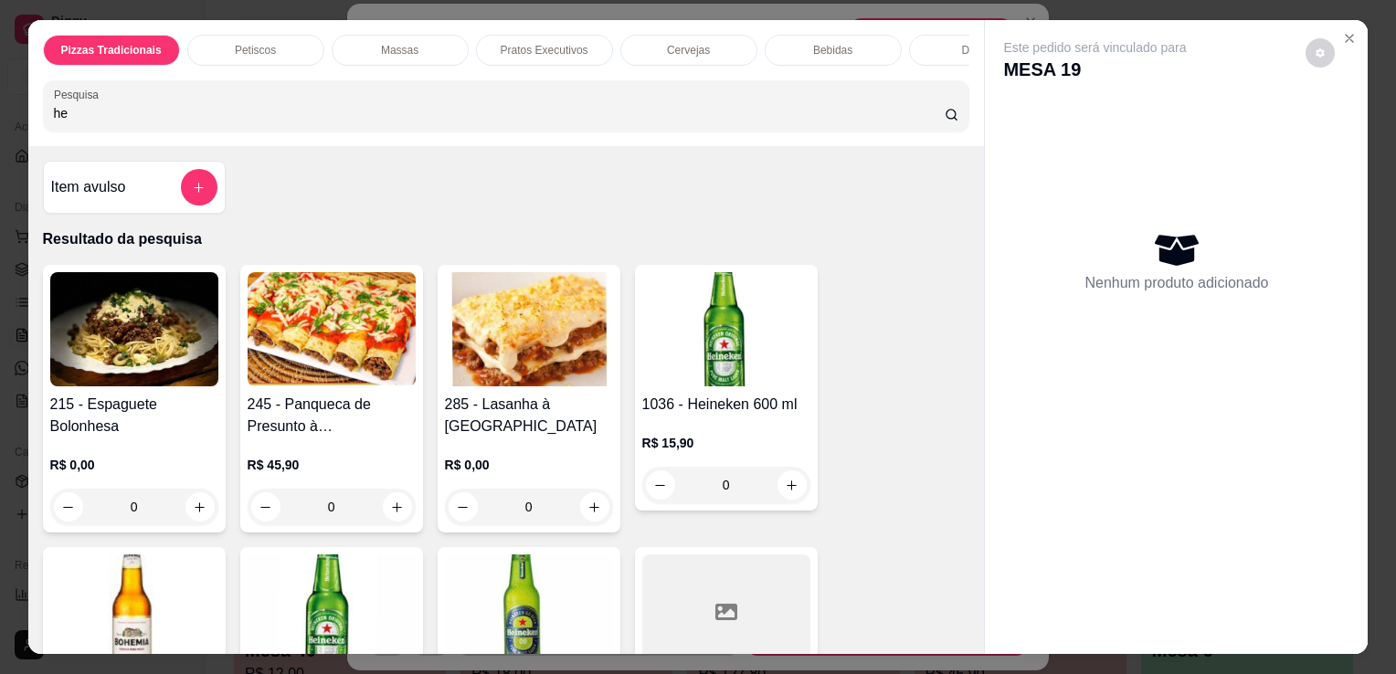
type input "he"
click at [776, 394] on div "1036 - Heineken 600 ml R$ 15,90 0" at bounding box center [726, 388] width 183 height 246
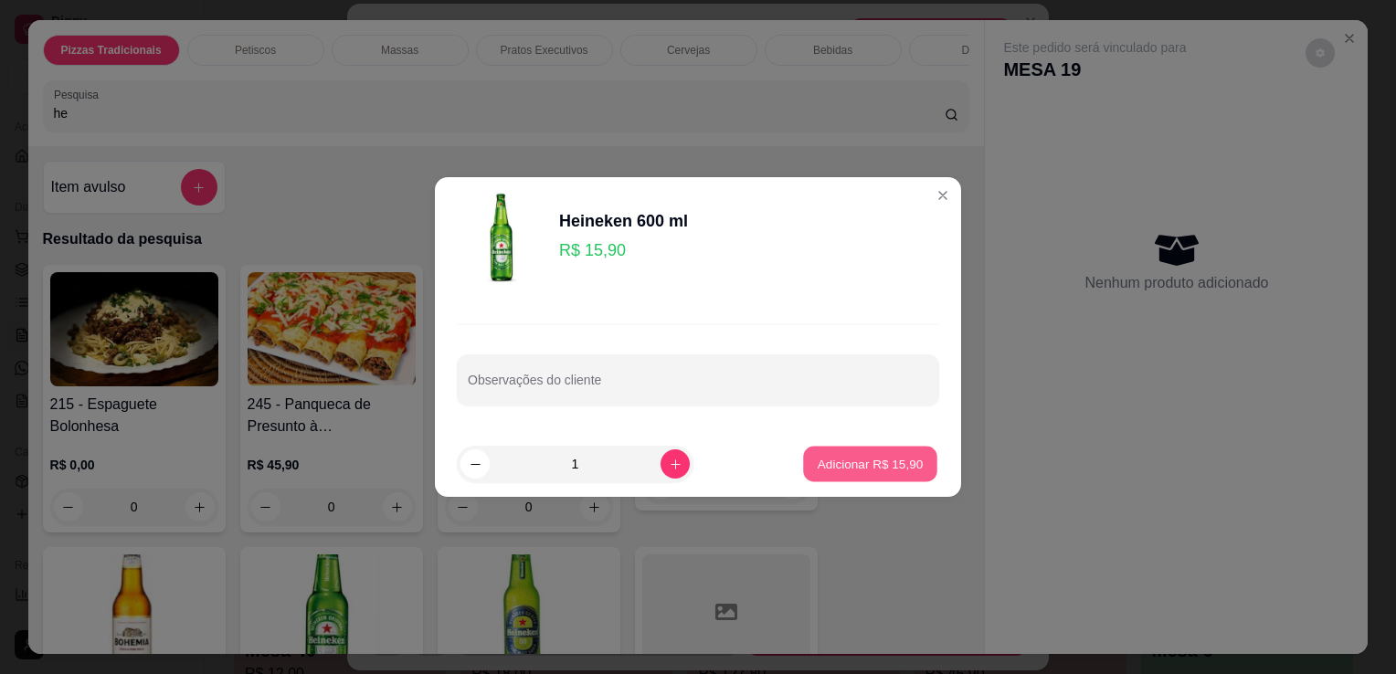
click at [867, 476] on button "Adicionar R$ 15,90" at bounding box center [870, 465] width 134 height 36
type input "1"
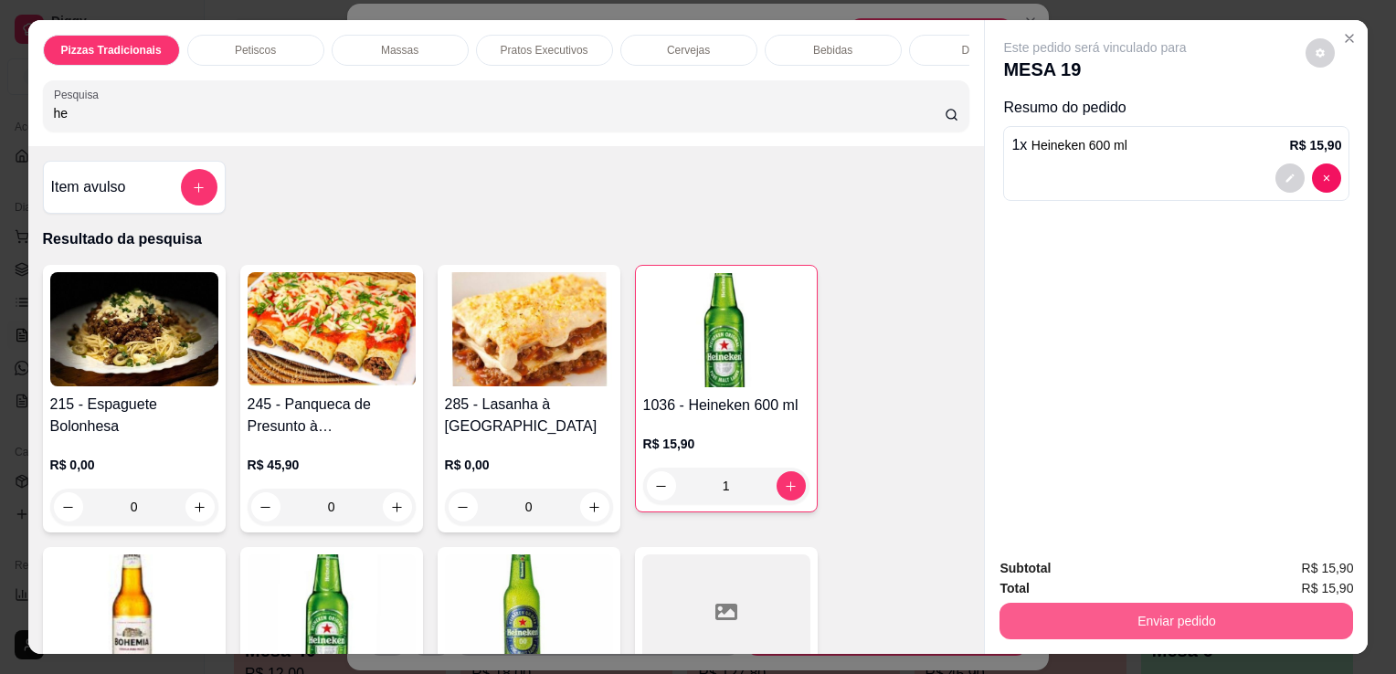
click at [1062, 603] on button "Enviar pedido" at bounding box center [1177, 621] width 354 height 37
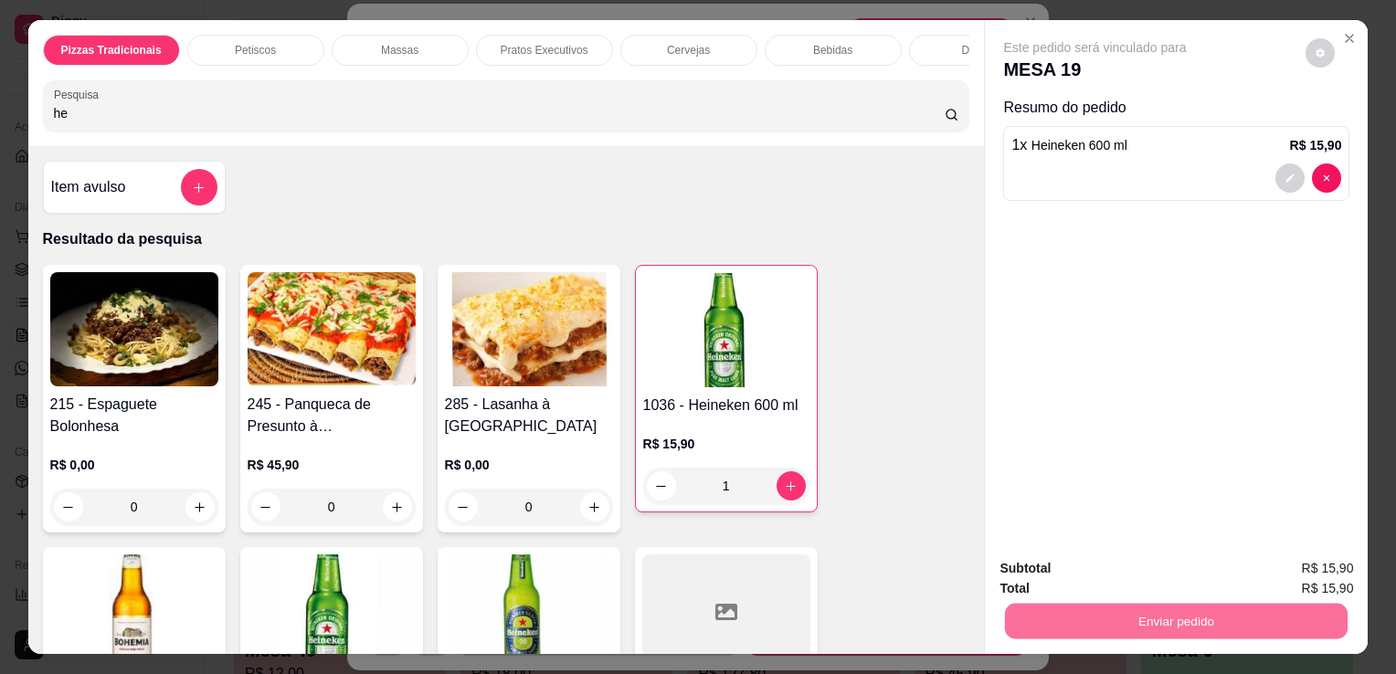
click at [1049, 568] on button "Não registrar e enviar pedido" at bounding box center [1116, 570] width 185 height 34
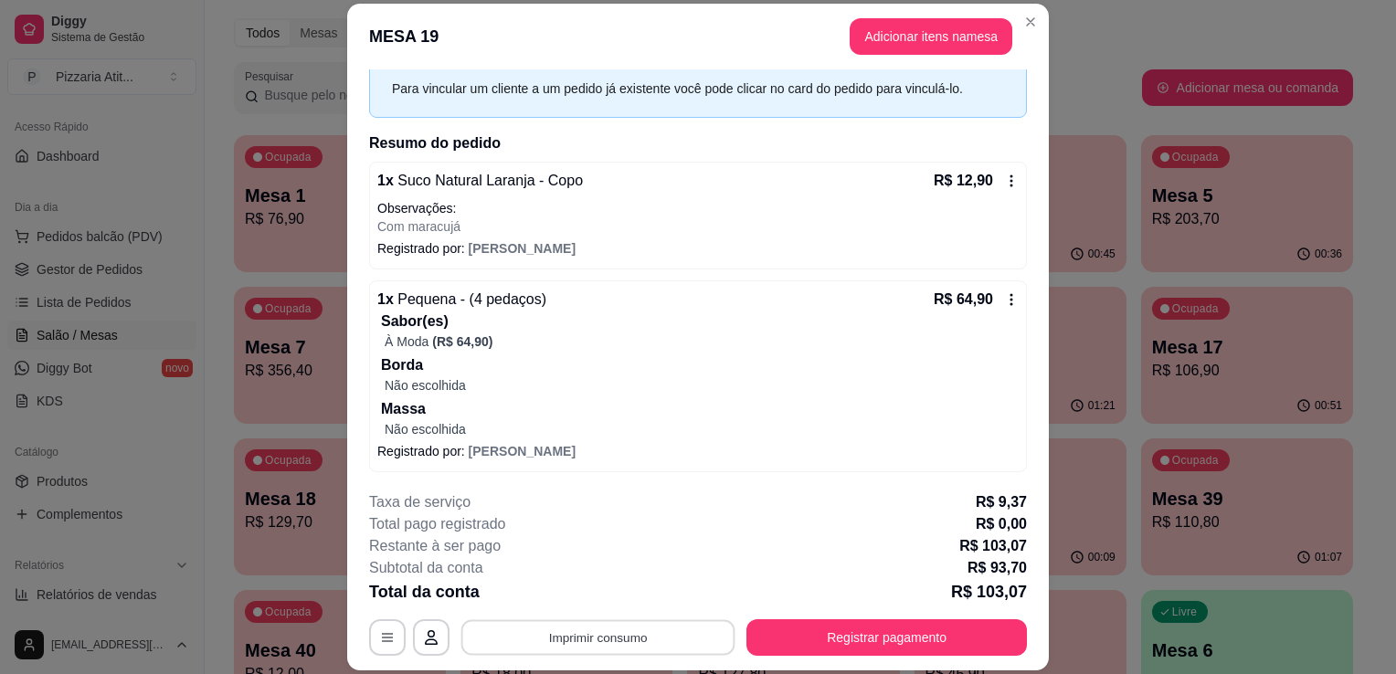
click at [618, 636] on button "Imprimir consumo" at bounding box center [598, 638] width 274 height 36
click at [607, 591] on button "IMPRESSORA" at bounding box center [597, 596] width 128 height 28
click at [826, 639] on button "Registrar pagamento" at bounding box center [887, 638] width 272 height 36
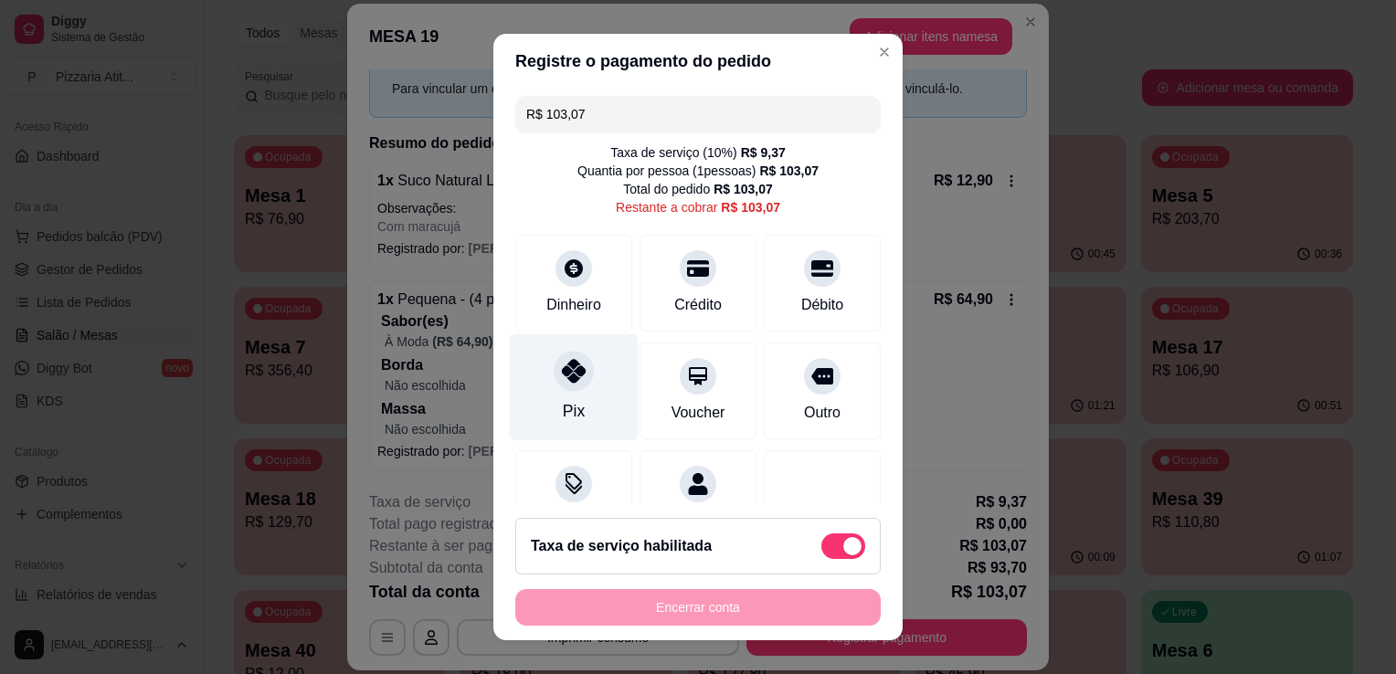
click at [594, 379] on div "Pix" at bounding box center [574, 387] width 129 height 107
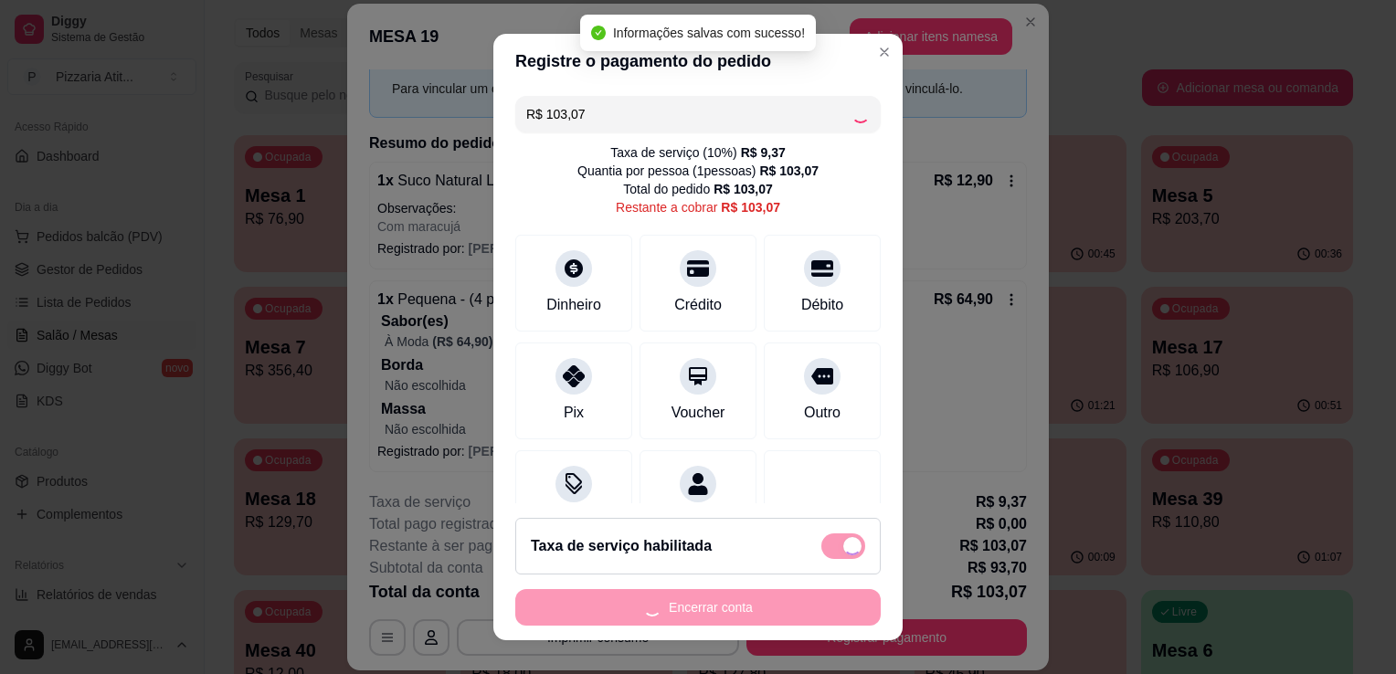
type input "R$ 0,00"
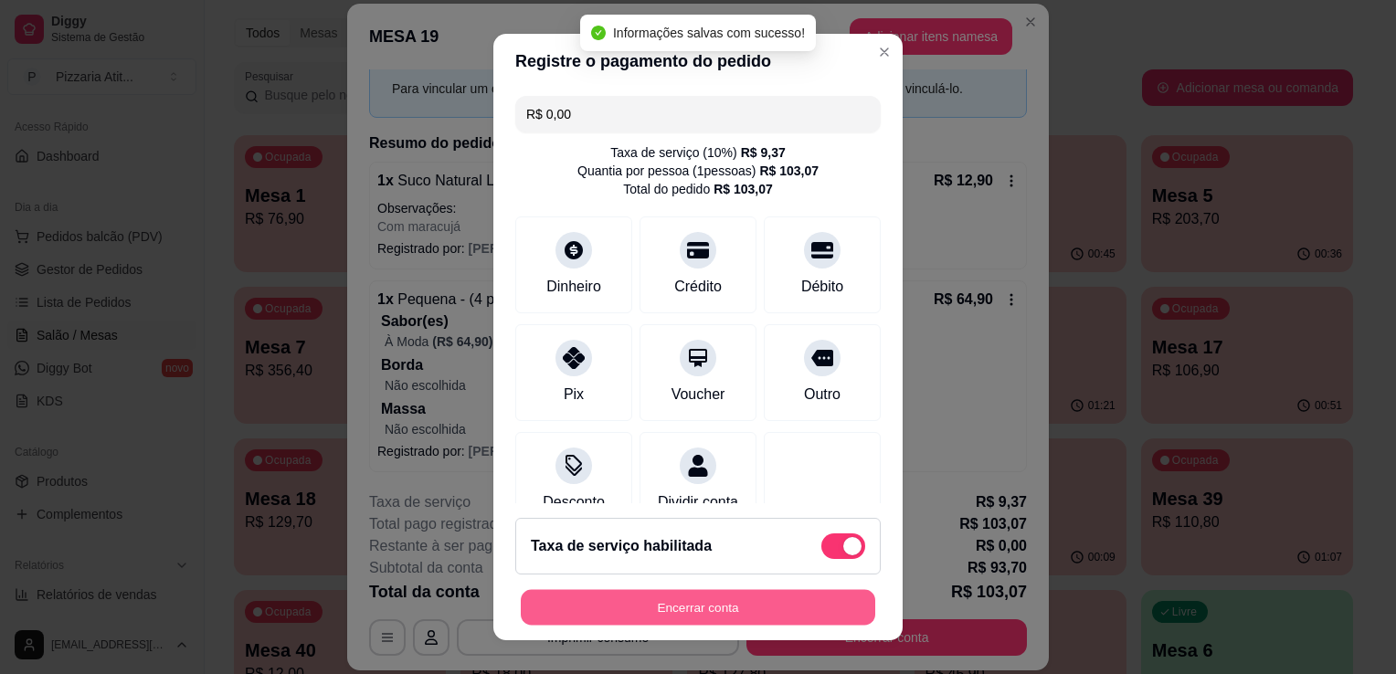
click at [762, 610] on button "Encerrar conta" at bounding box center [698, 608] width 355 height 36
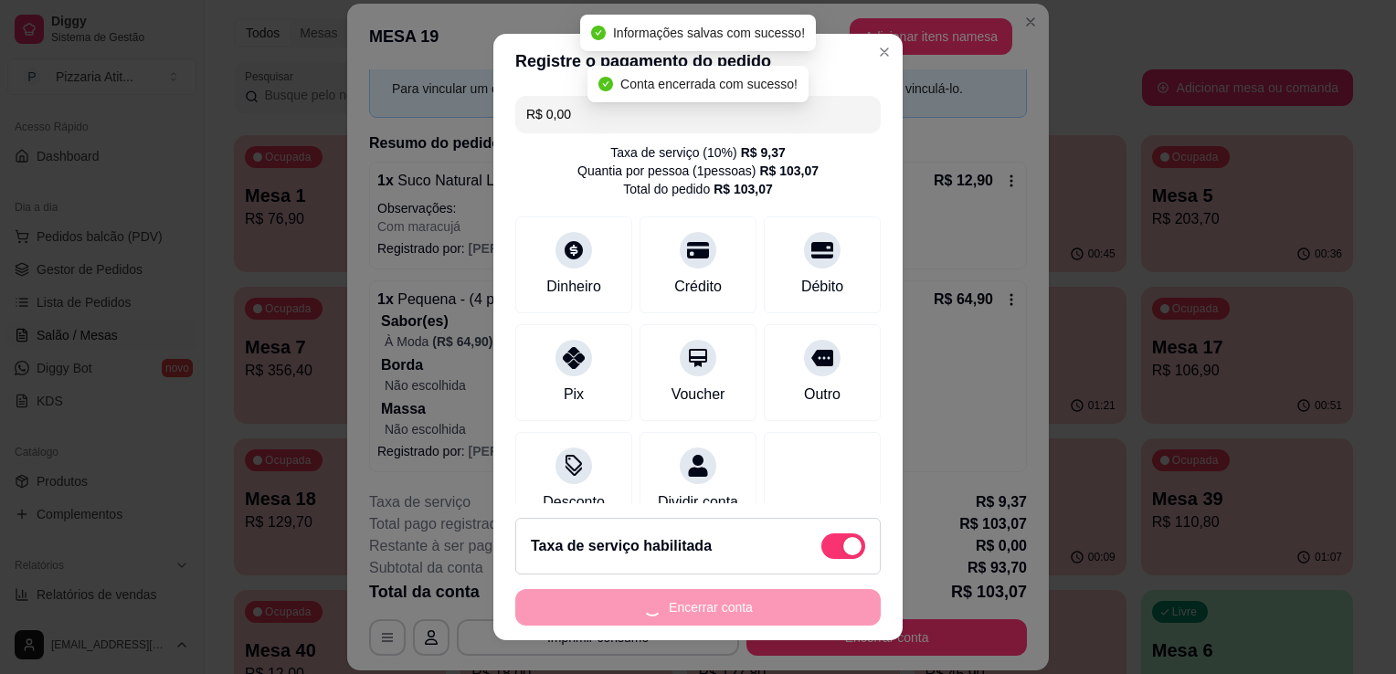
scroll to position [0, 0]
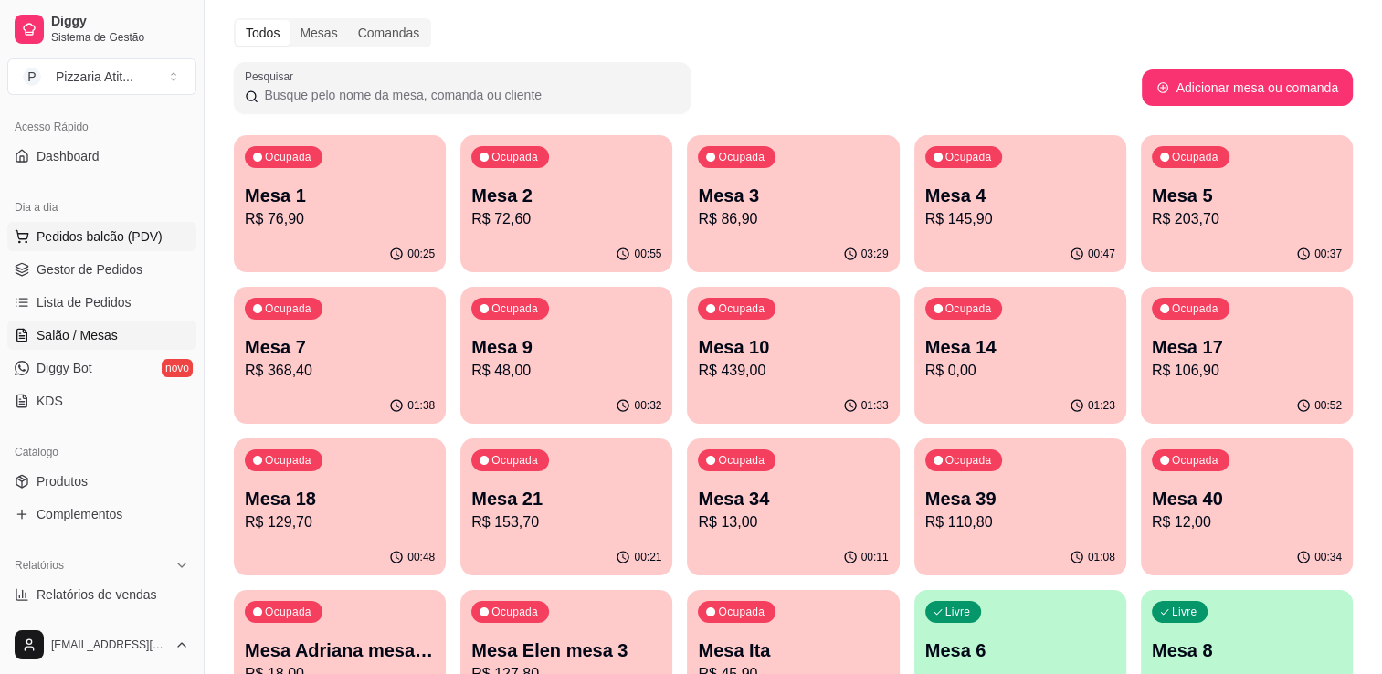
click at [137, 247] on button "Pedidos balcão (PDV)" at bounding box center [101, 236] width 189 height 29
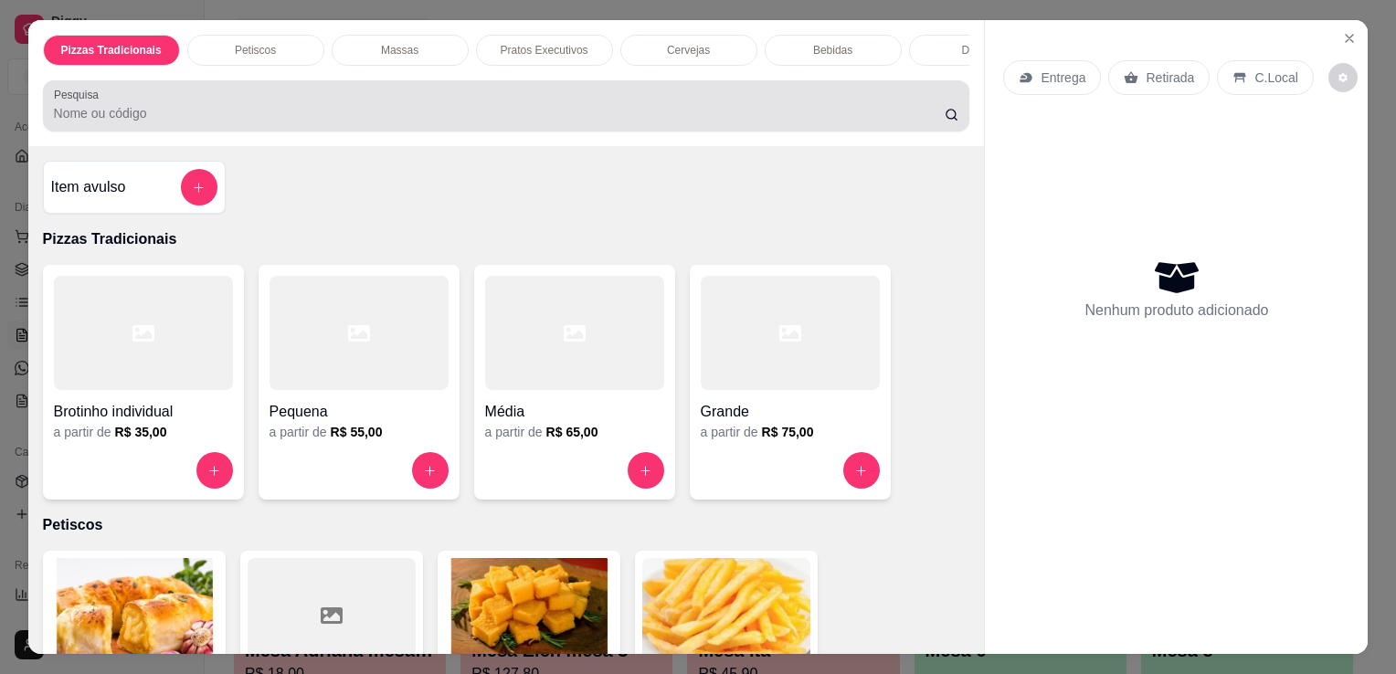
click at [457, 103] on div at bounding box center [506, 106] width 905 height 37
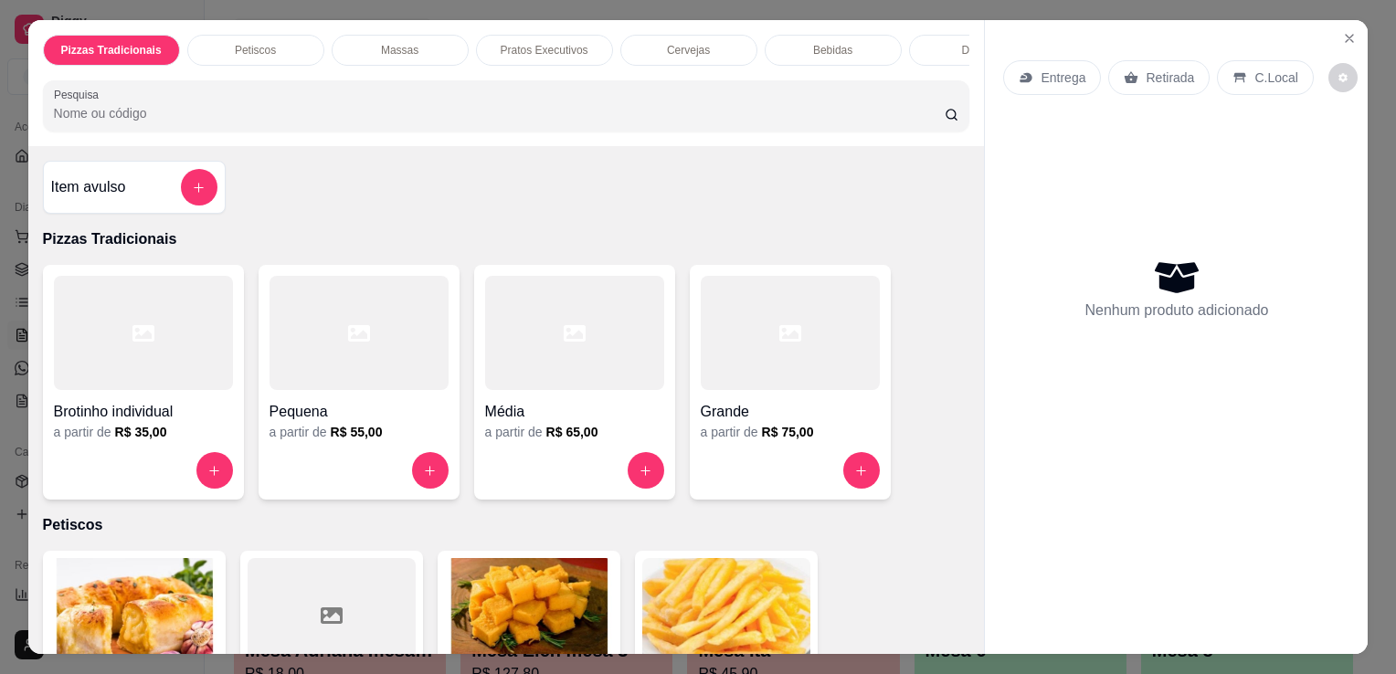
click at [318, 83] on div "Pizzas Tradicionais Petiscos Massas Pratos Executivos Cervejas Bebidas Doses Dr…" at bounding box center [506, 83] width 957 height 126
click at [321, 83] on div "Pizzas Tradicionais Petiscos Massas Pratos Executivos Cervejas Bebidas Doses Dr…" at bounding box center [506, 83] width 957 height 126
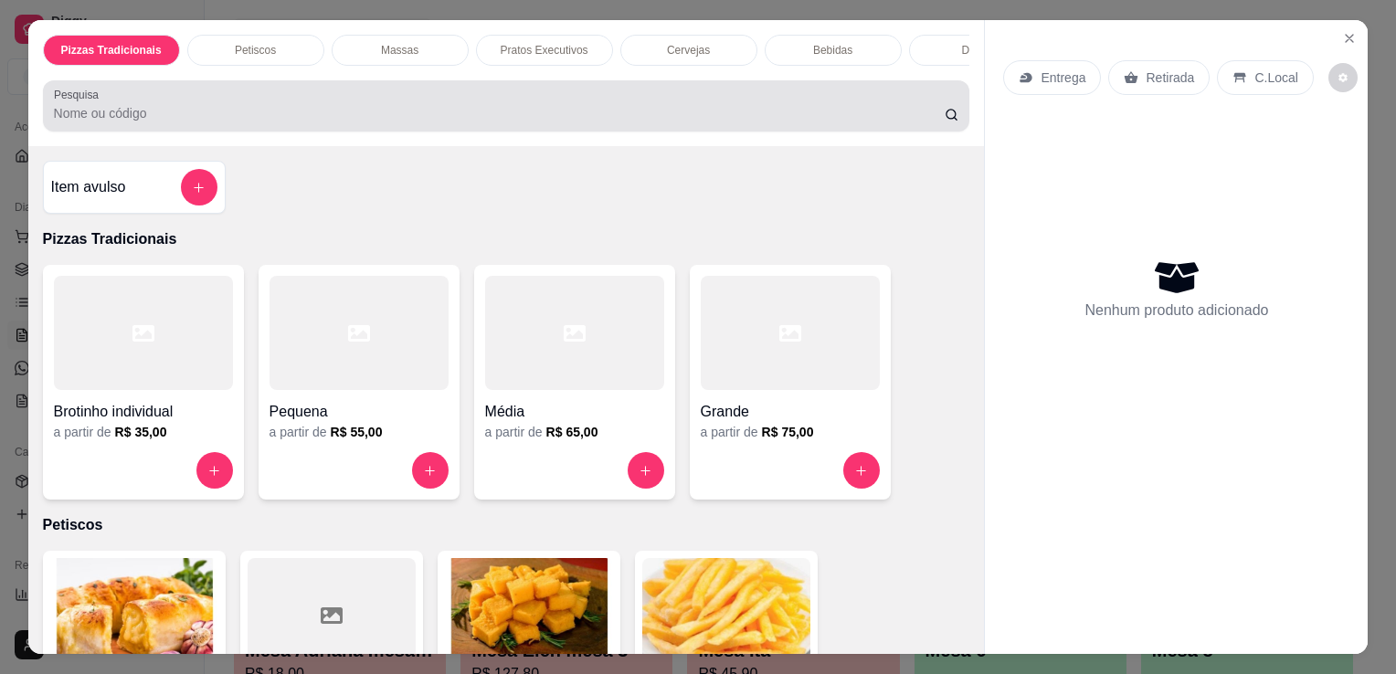
click at [225, 99] on div at bounding box center [506, 106] width 905 height 37
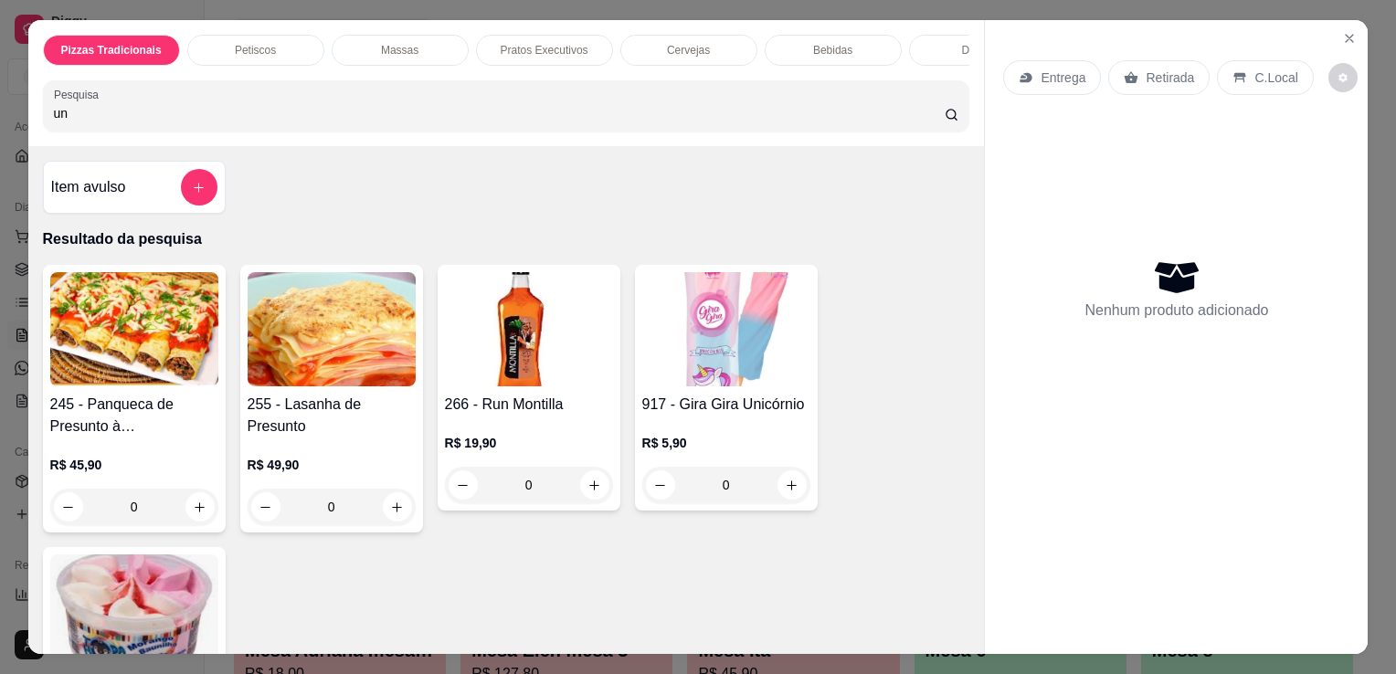
type input "un"
click at [699, 371] on img at bounding box center [726, 329] width 168 height 114
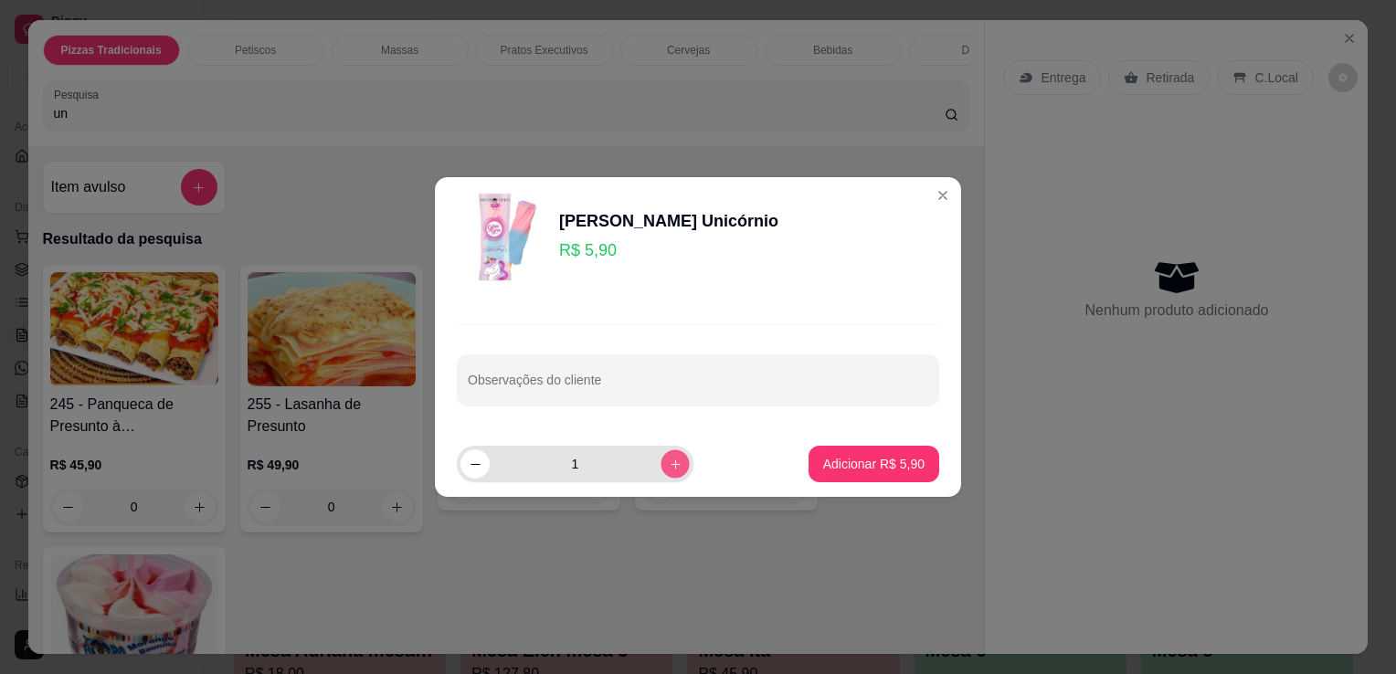
click at [669, 465] on icon "increase-product-quantity" at bounding box center [676, 465] width 14 height 14
type input "2"
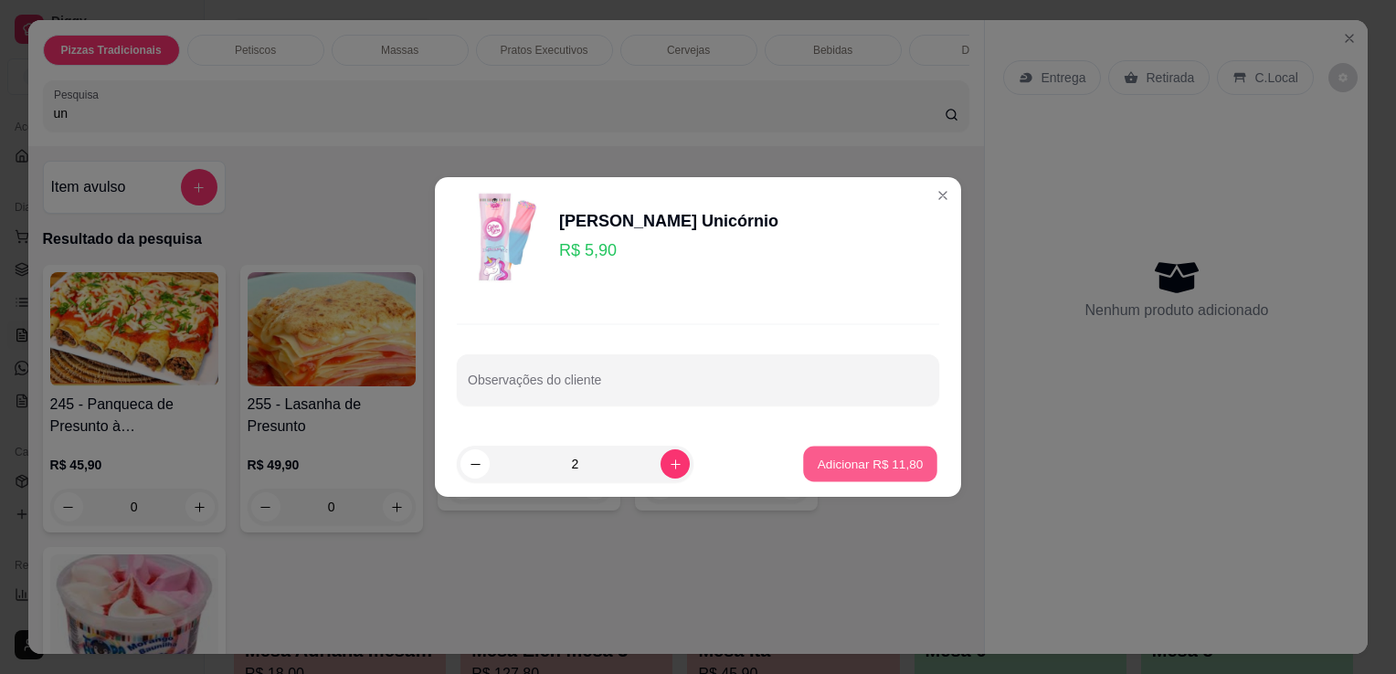
click at [888, 471] on p "Adicionar R$ 11,80" at bounding box center [871, 463] width 106 height 17
type input "2"
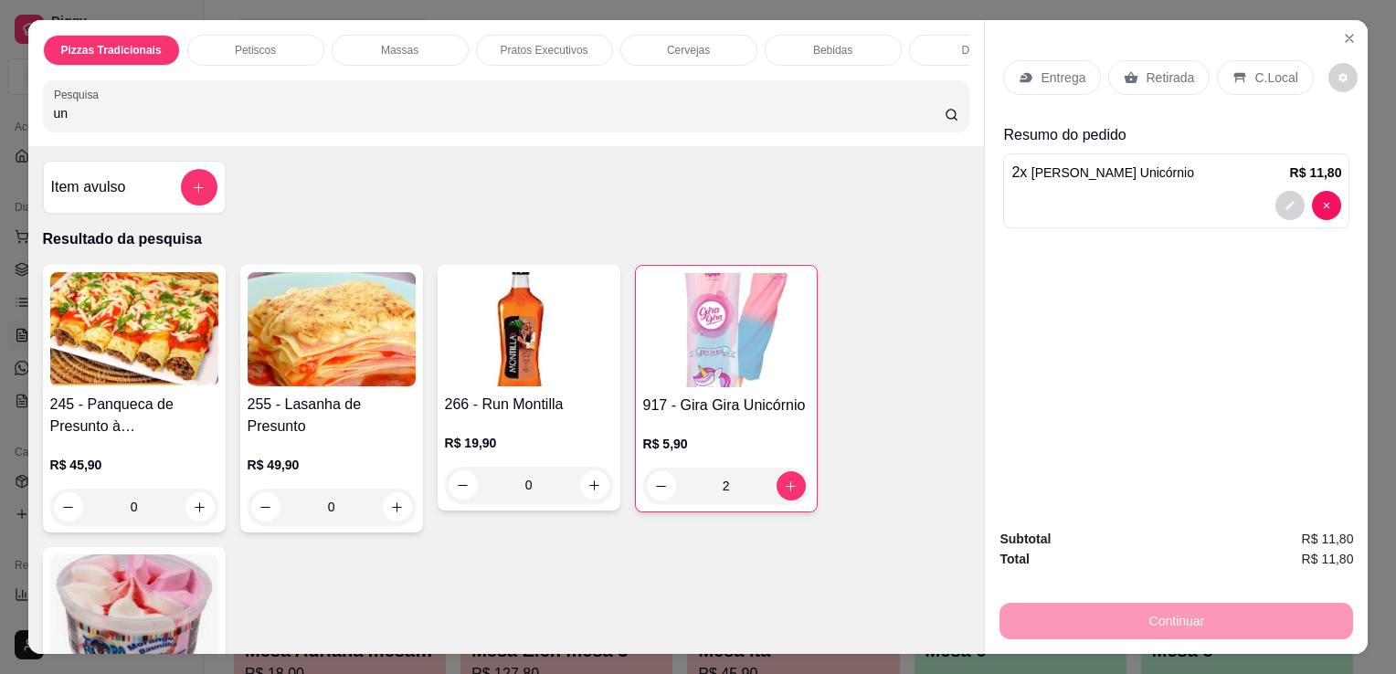
click at [1259, 79] on div "C.Local" at bounding box center [1265, 77] width 96 height 35
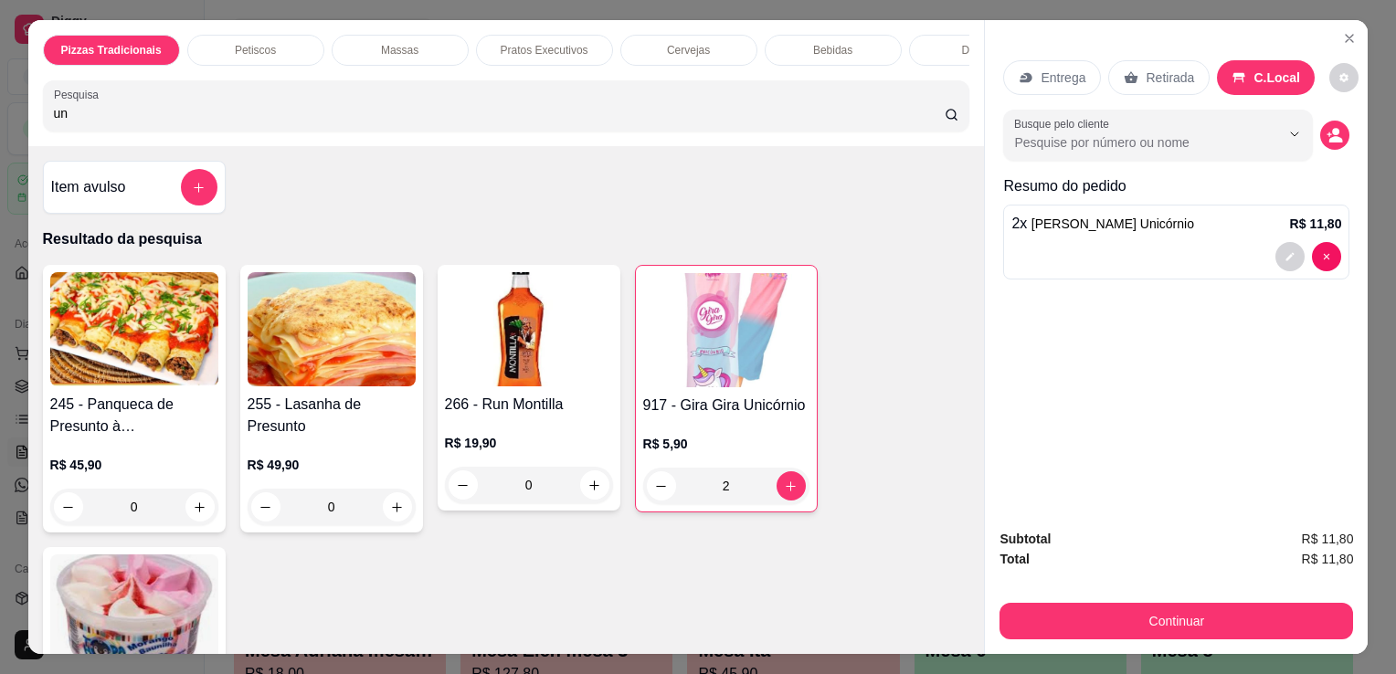
scroll to position [117, 0]
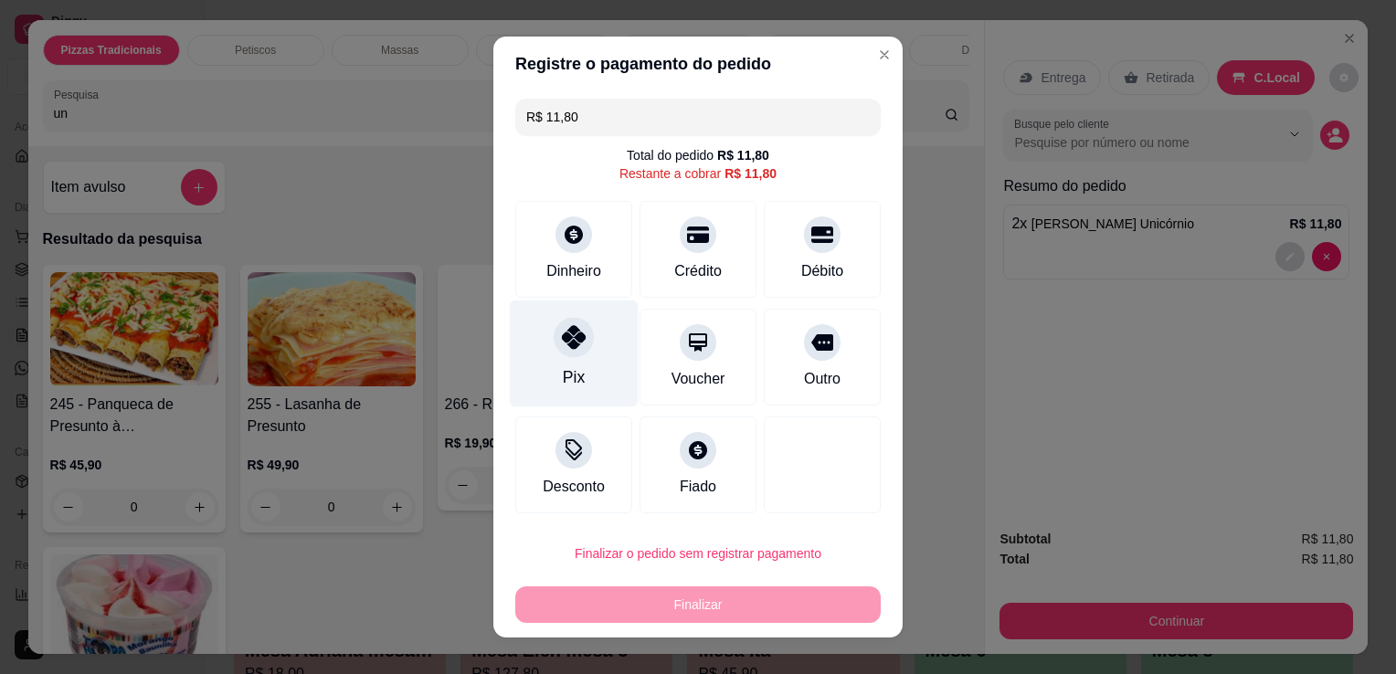
click at [598, 353] on div "Pix" at bounding box center [574, 354] width 129 height 107
type input "R$ 0,00"
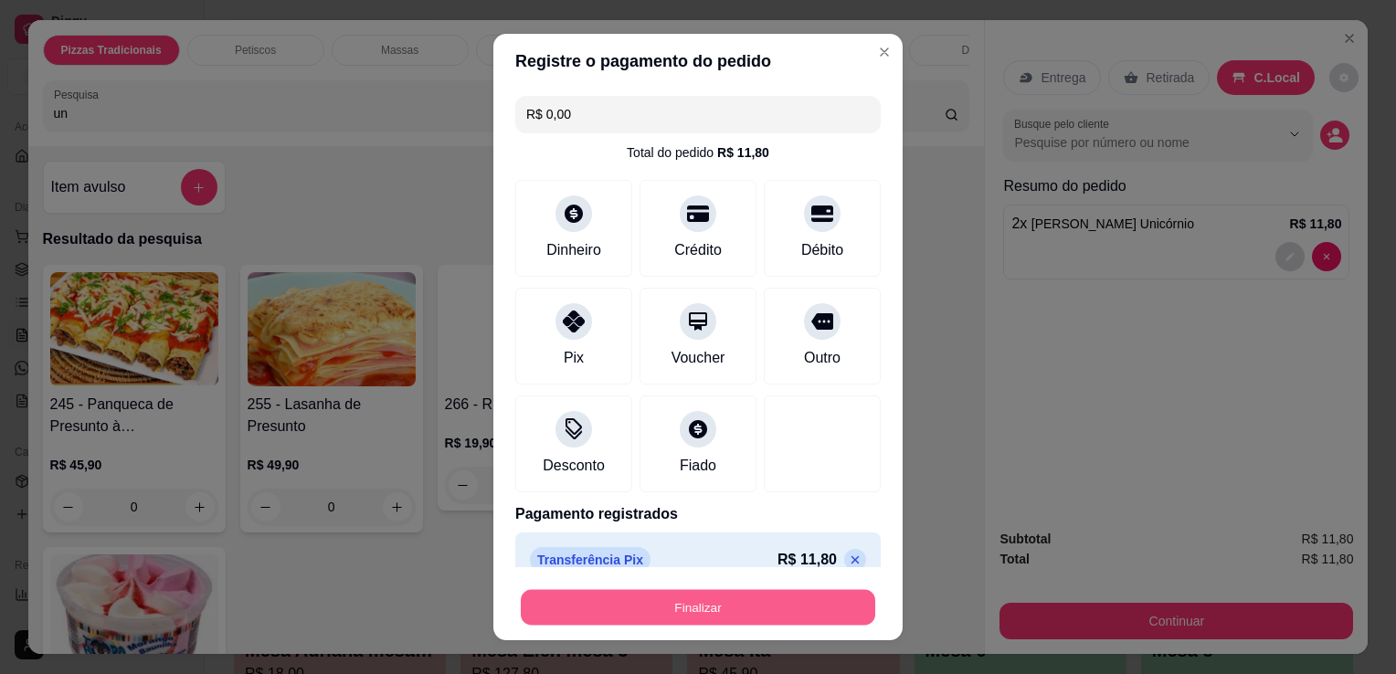
click at [635, 616] on button "Finalizar" at bounding box center [698, 608] width 355 height 36
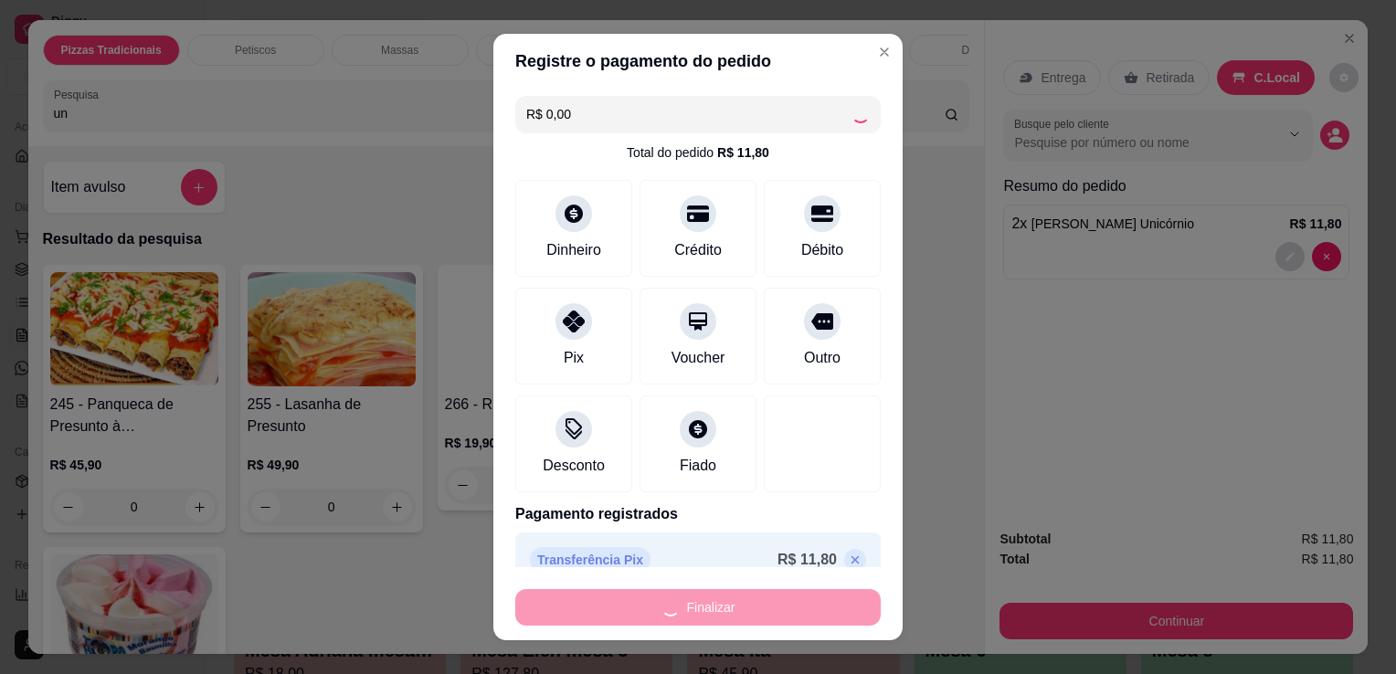
type input "0"
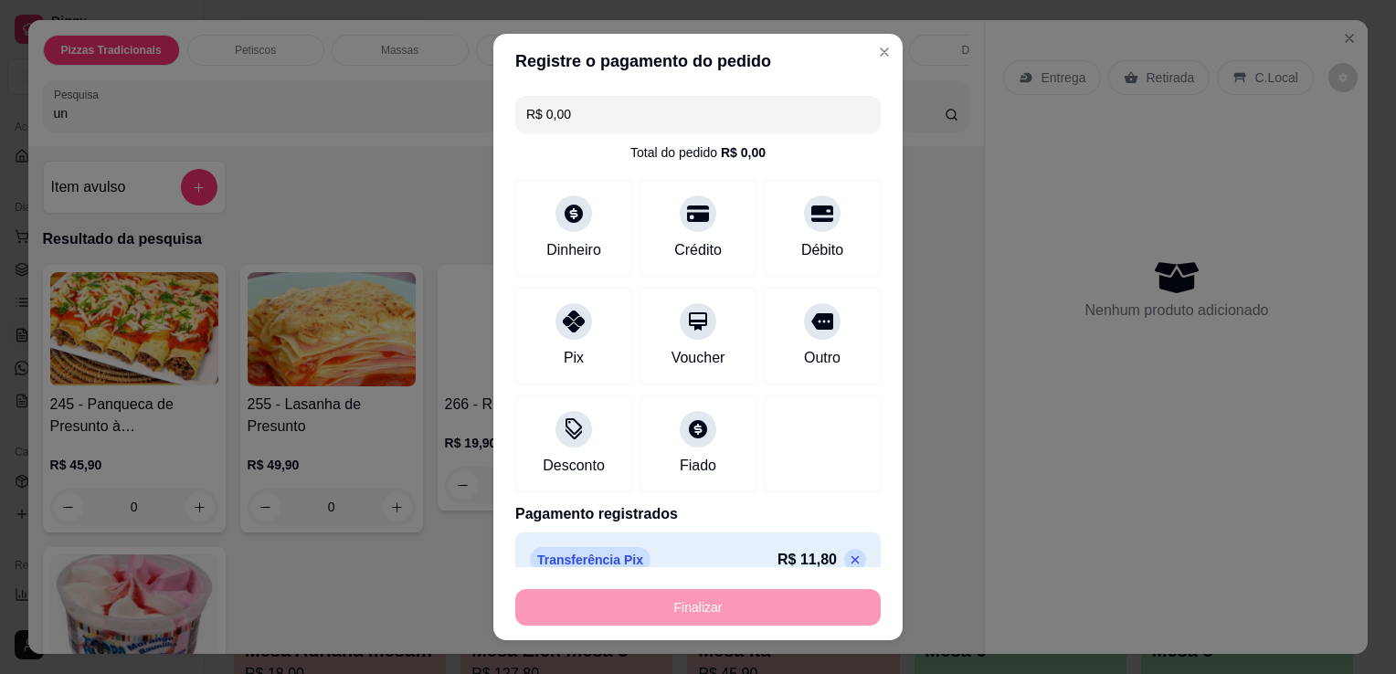
type input "-R$ 11,80"
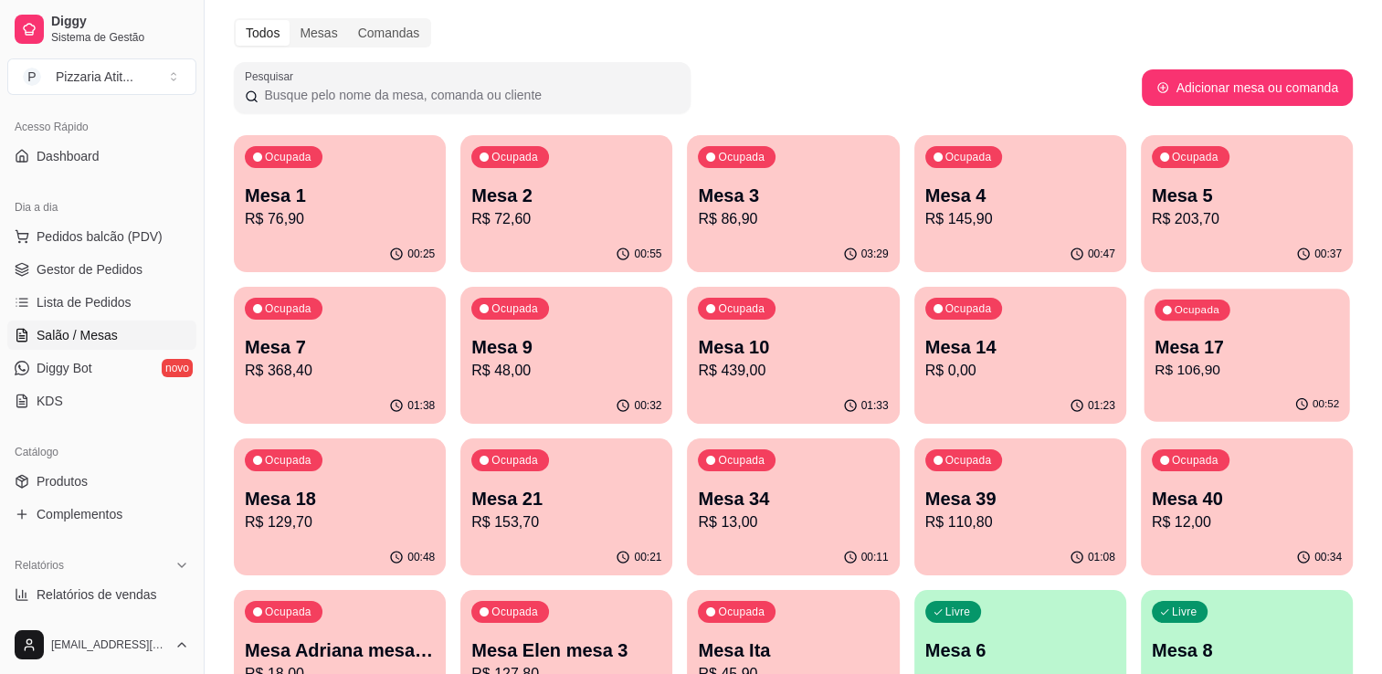
click at [1202, 323] on div "Ocupada Mesa 17 R$ 106,90" at bounding box center [1247, 338] width 206 height 99
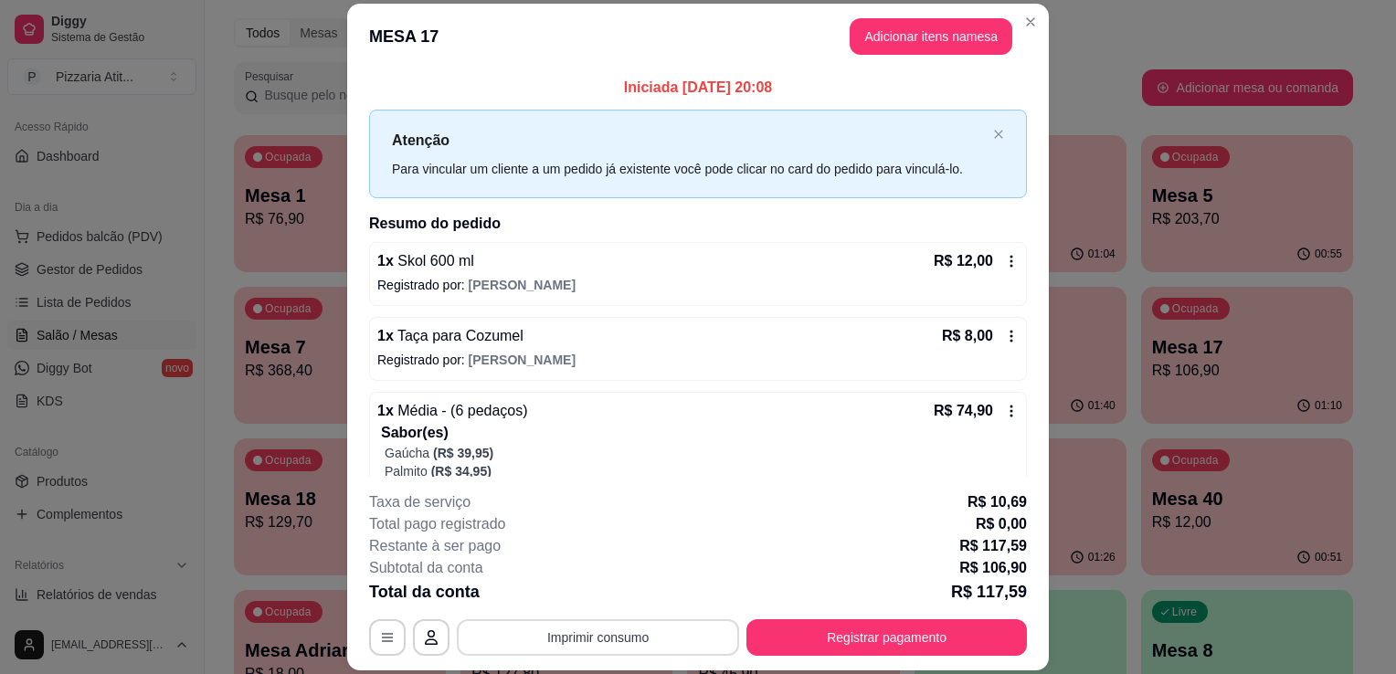
click at [585, 633] on button "Imprimir consumo" at bounding box center [598, 638] width 282 height 37
click at [567, 586] on button "IMPRESSORA" at bounding box center [597, 596] width 128 height 28
click at [932, 36] on button "Adicionar itens na mesa" at bounding box center [931, 36] width 157 height 36
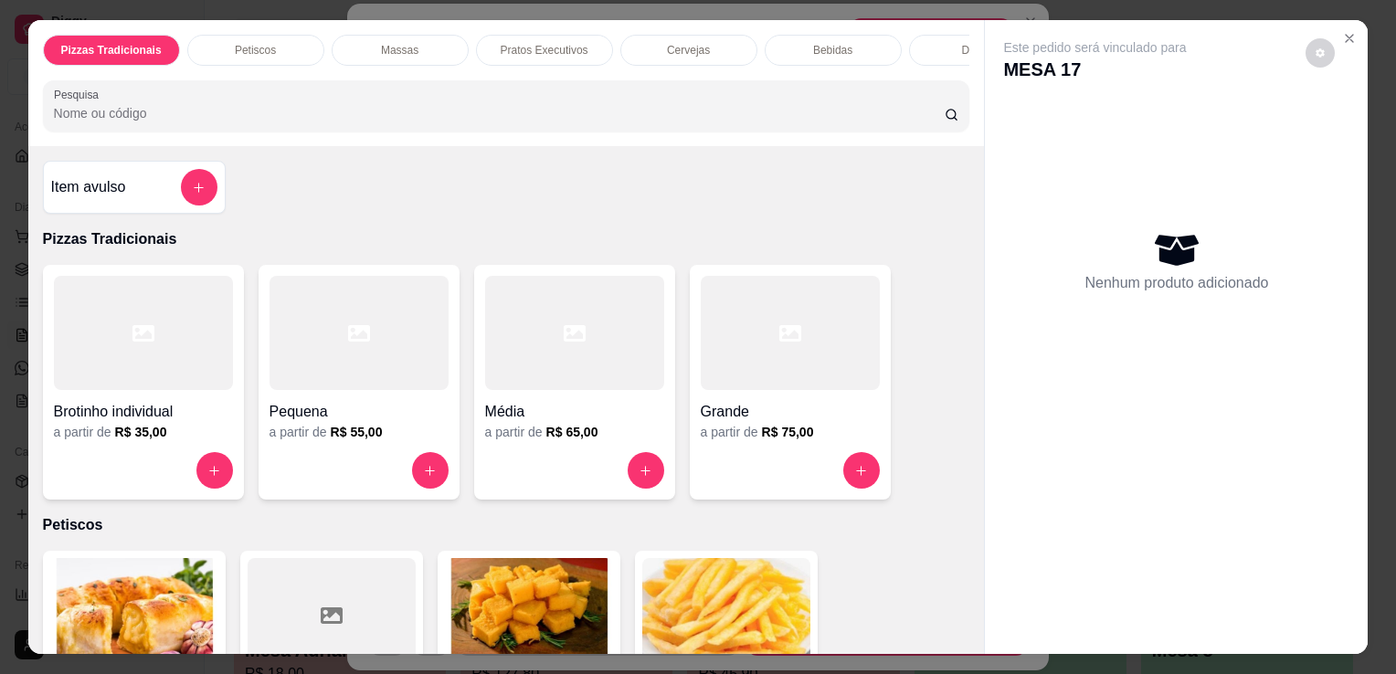
click at [701, 122] on input "Pesquisa" at bounding box center [499, 113] width 891 height 18
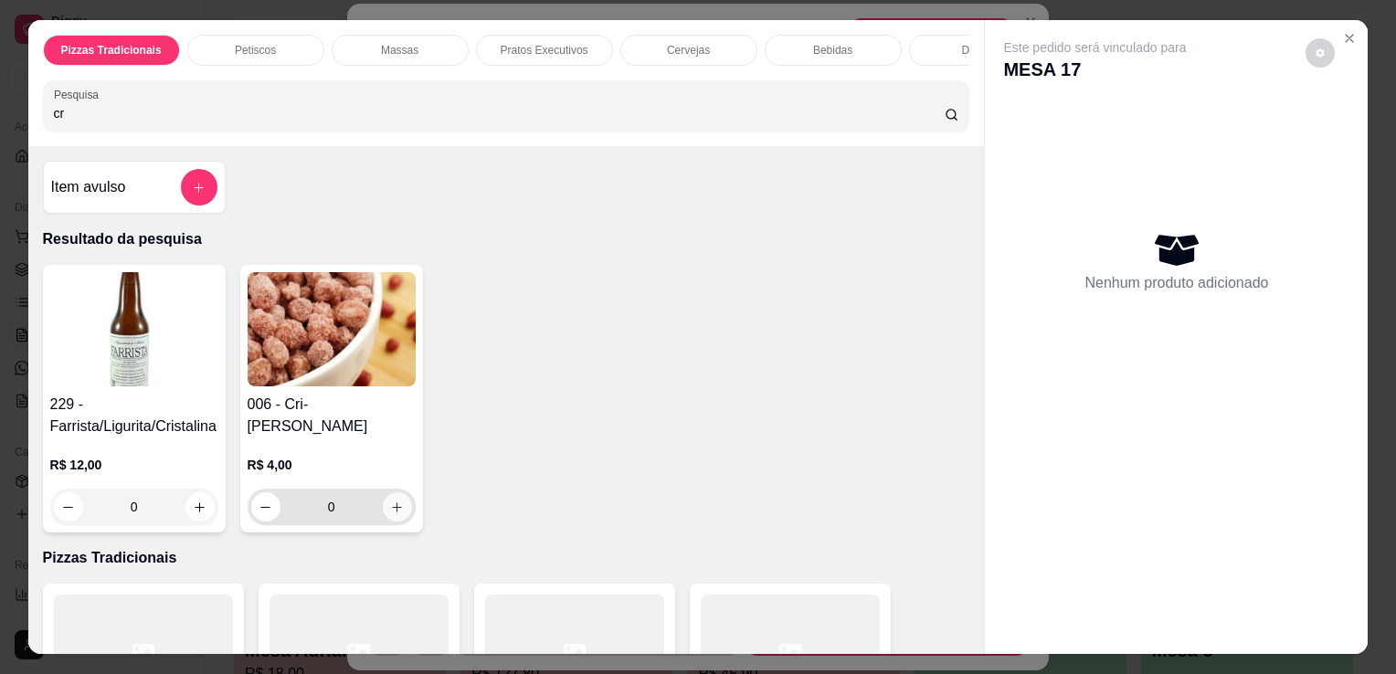
type input "cr"
click at [390, 510] on icon "increase-product-quantity" at bounding box center [397, 508] width 14 height 14
type input "1"
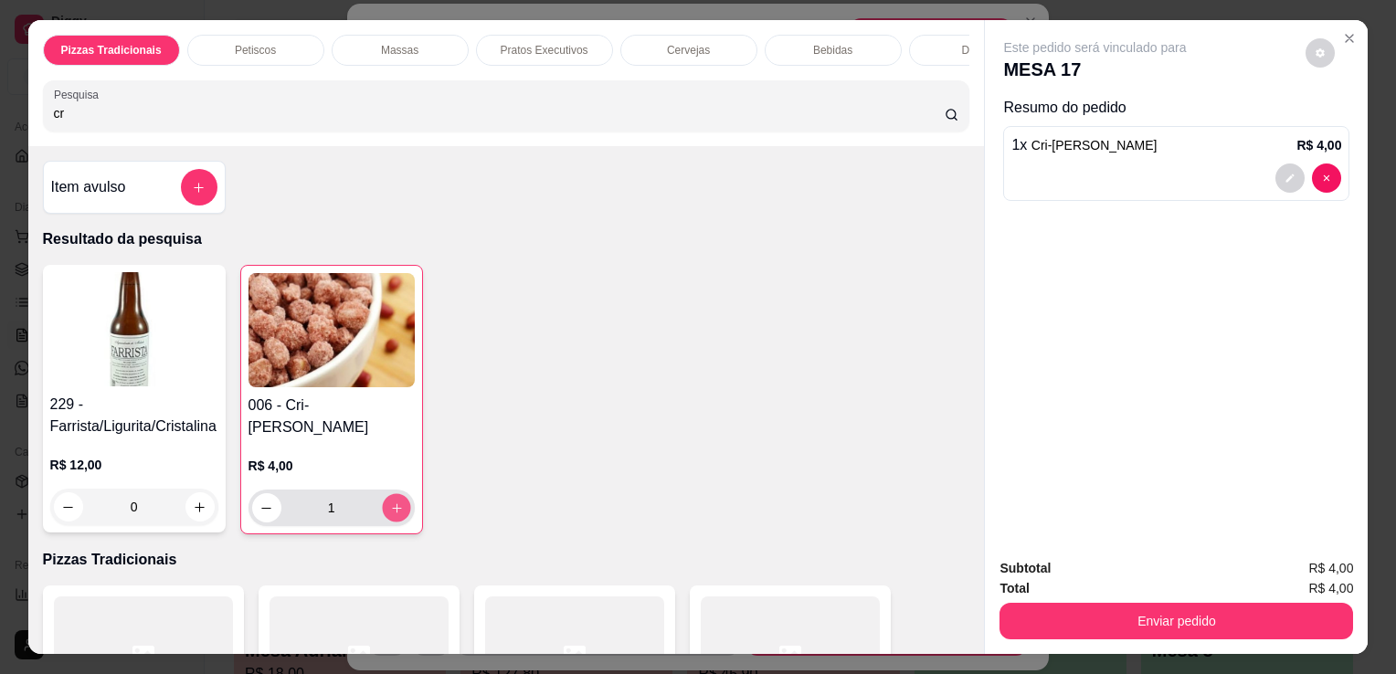
click at [389, 510] on icon "increase-product-quantity" at bounding box center [396, 509] width 14 height 14
type input "2"
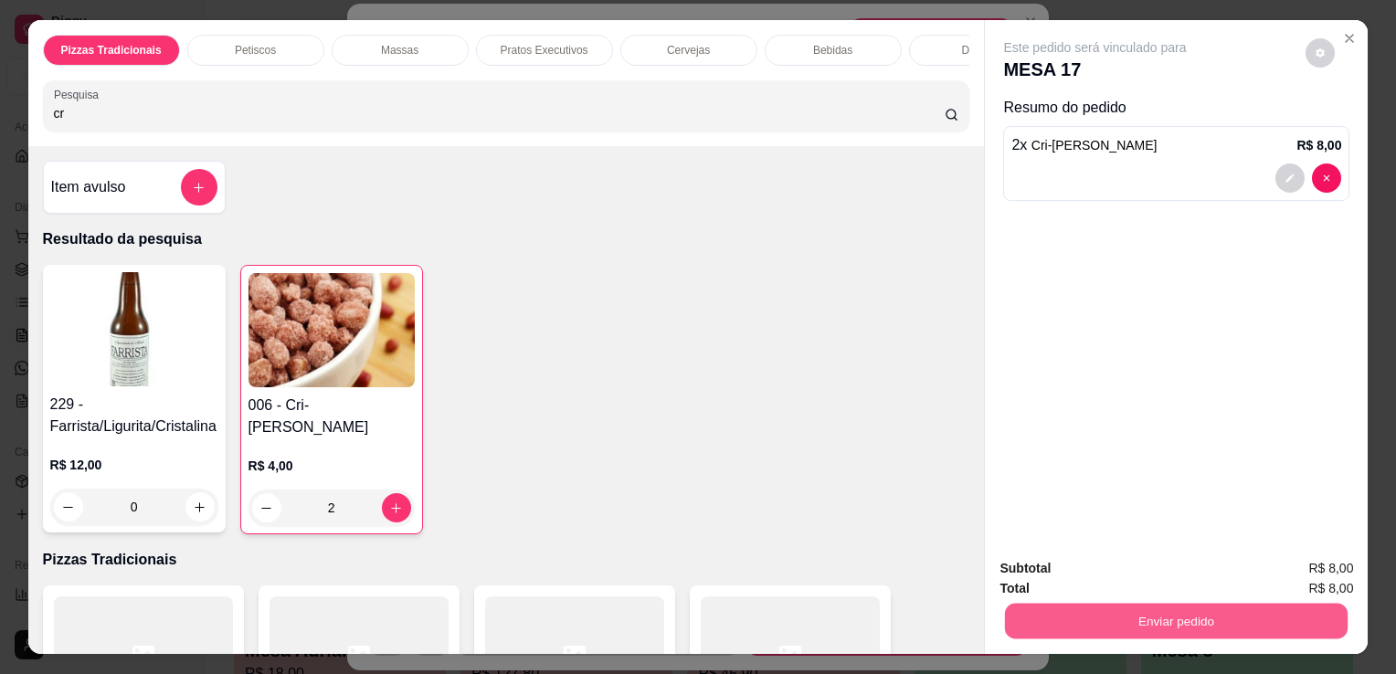
click at [1140, 627] on button "Enviar pedido" at bounding box center [1176, 621] width 343 height 36
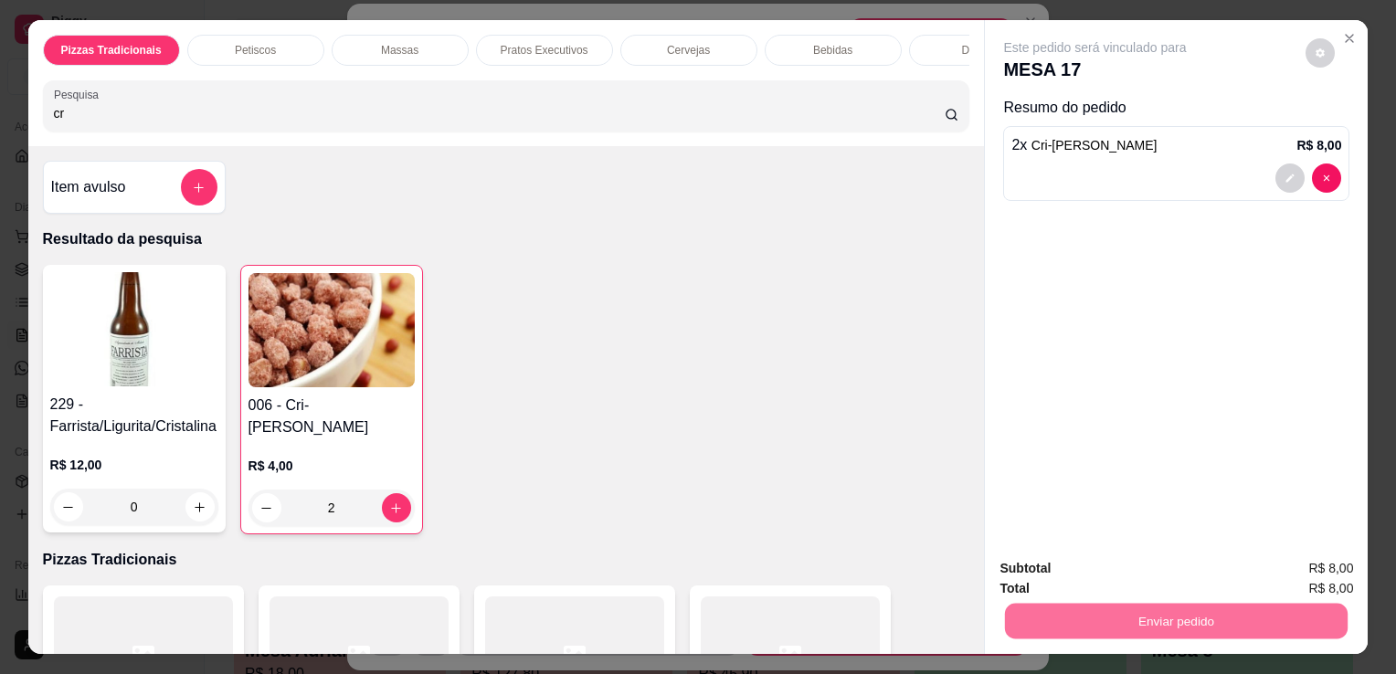
click at [1107, 564] on button "Não registrar e enviar pedido" at bounding box center [1116, 570] width 185 height 34
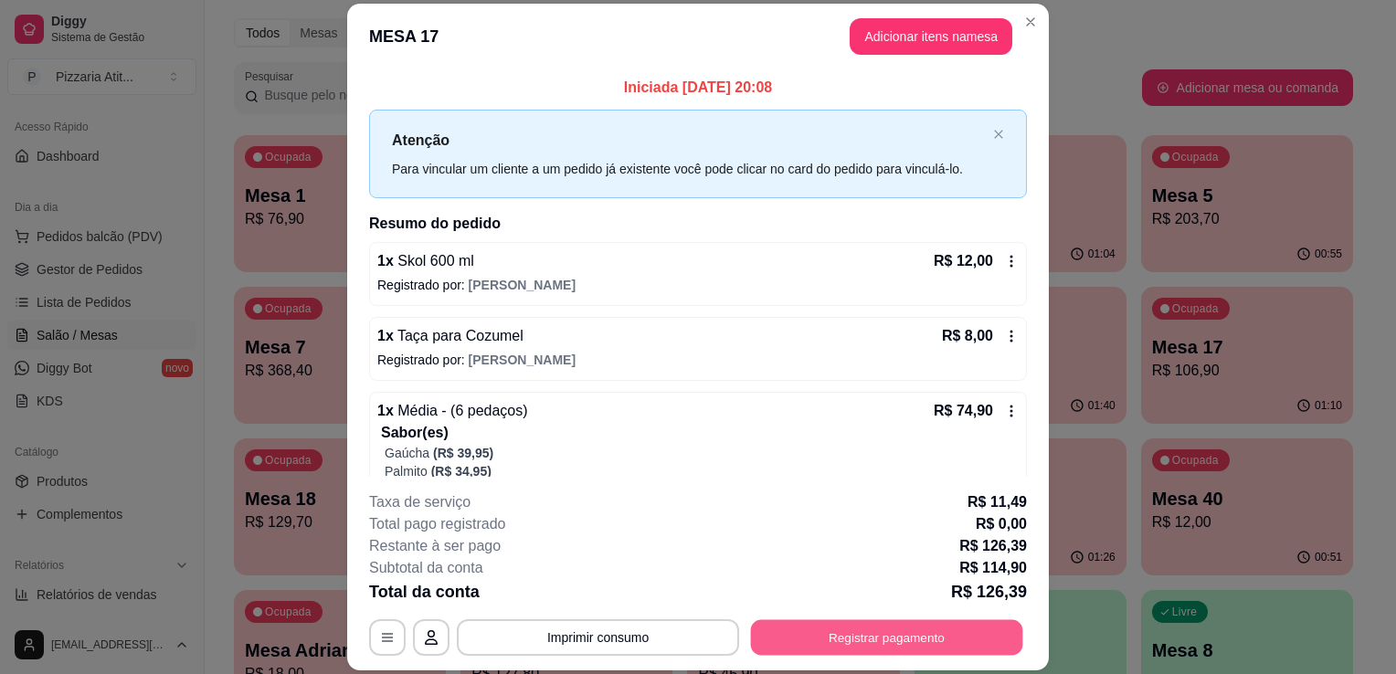
click at [855, 640] on button "Registrar pagamento" at bounding box center [887, 638] width 272 height 36
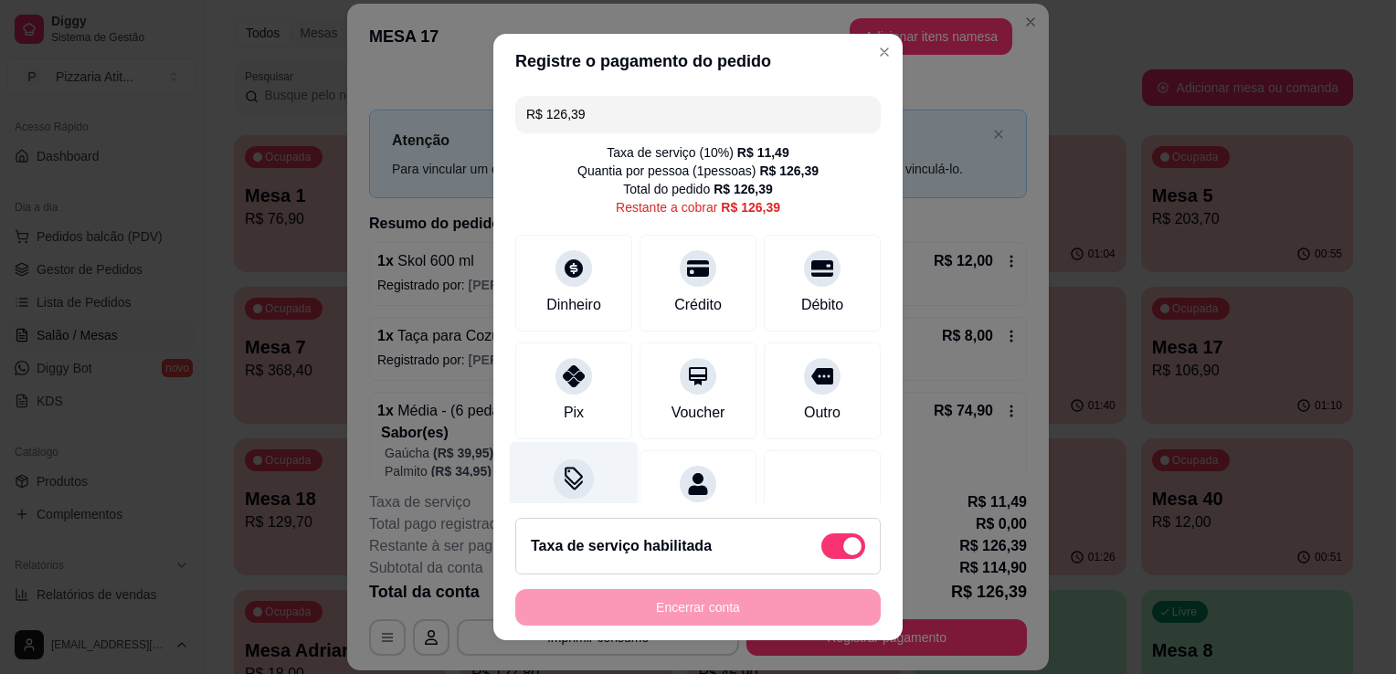
click at [581, 469] on div "Desconto" at bounding box center [574, 495] width 129 height 107
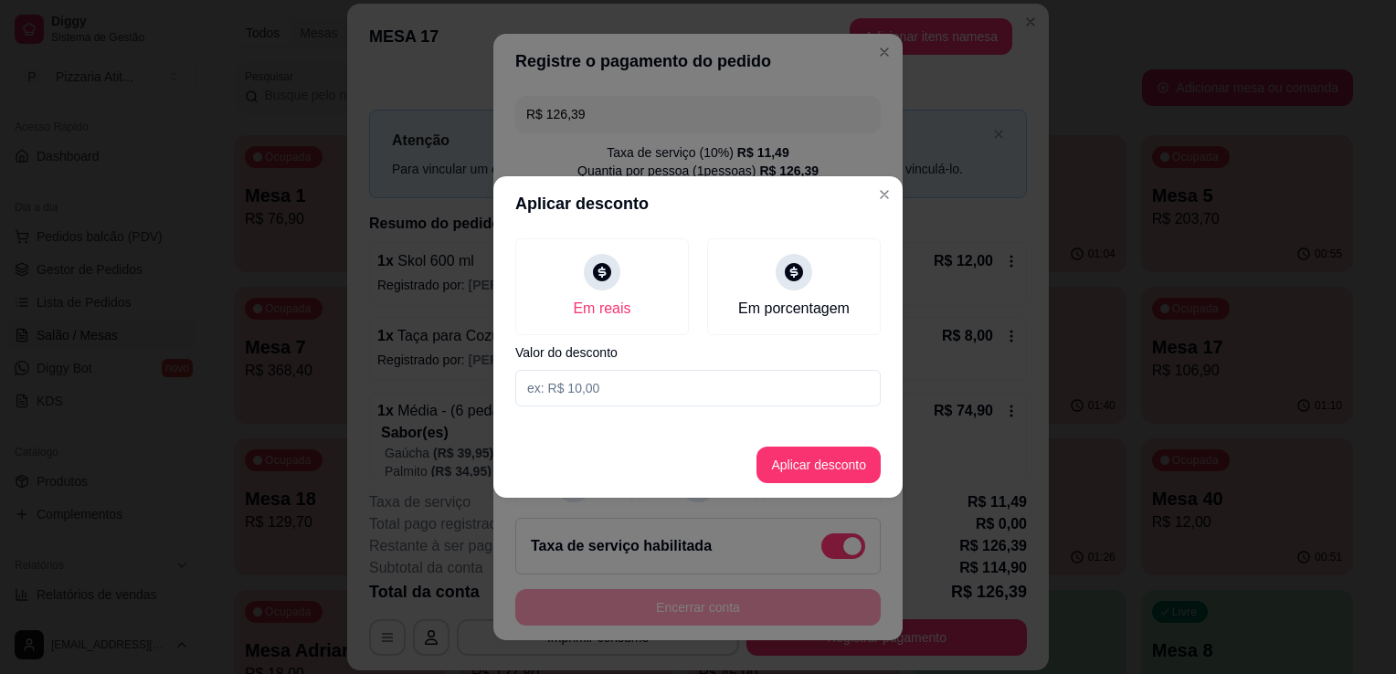
click at [691, 401] on input at bounding box center [697, 388] width 365 height 37
type input "0,39"
click at [842, 473] on button "Aplicar desconto" at bounding box center [819, 466] width 120 height 36
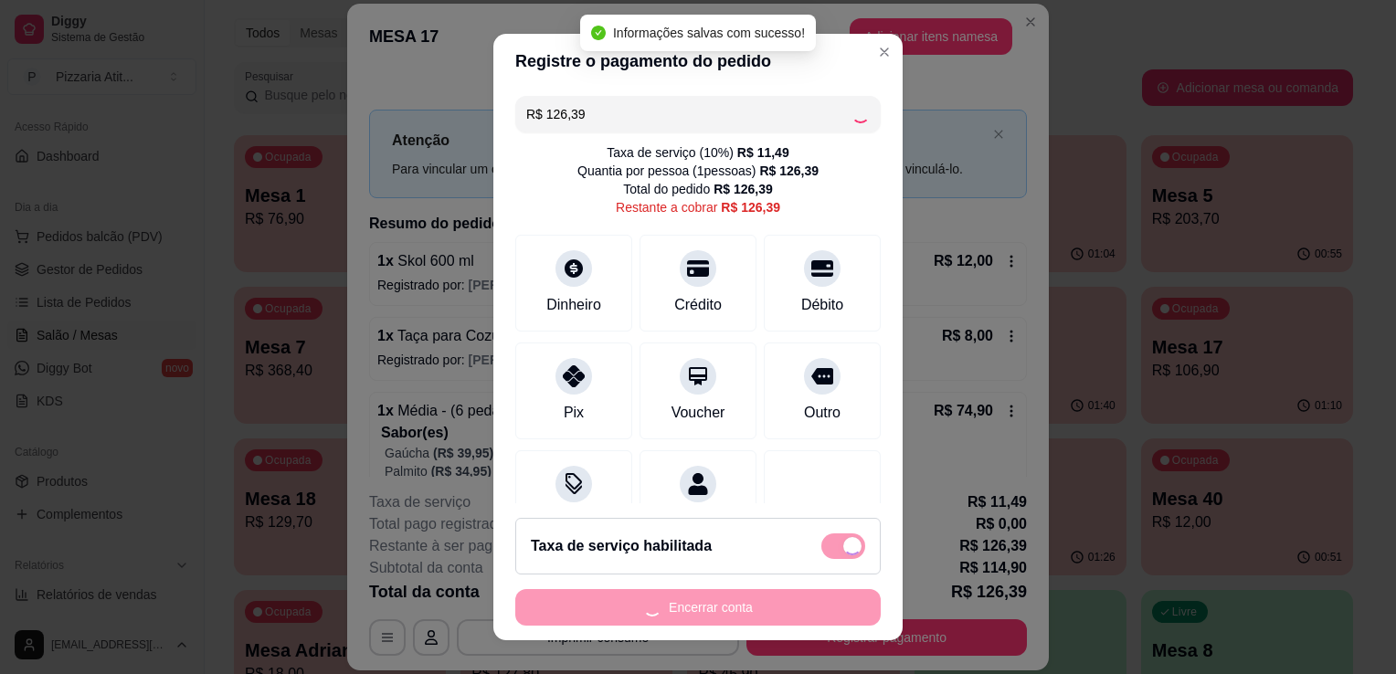
type input "R$ 126,00"
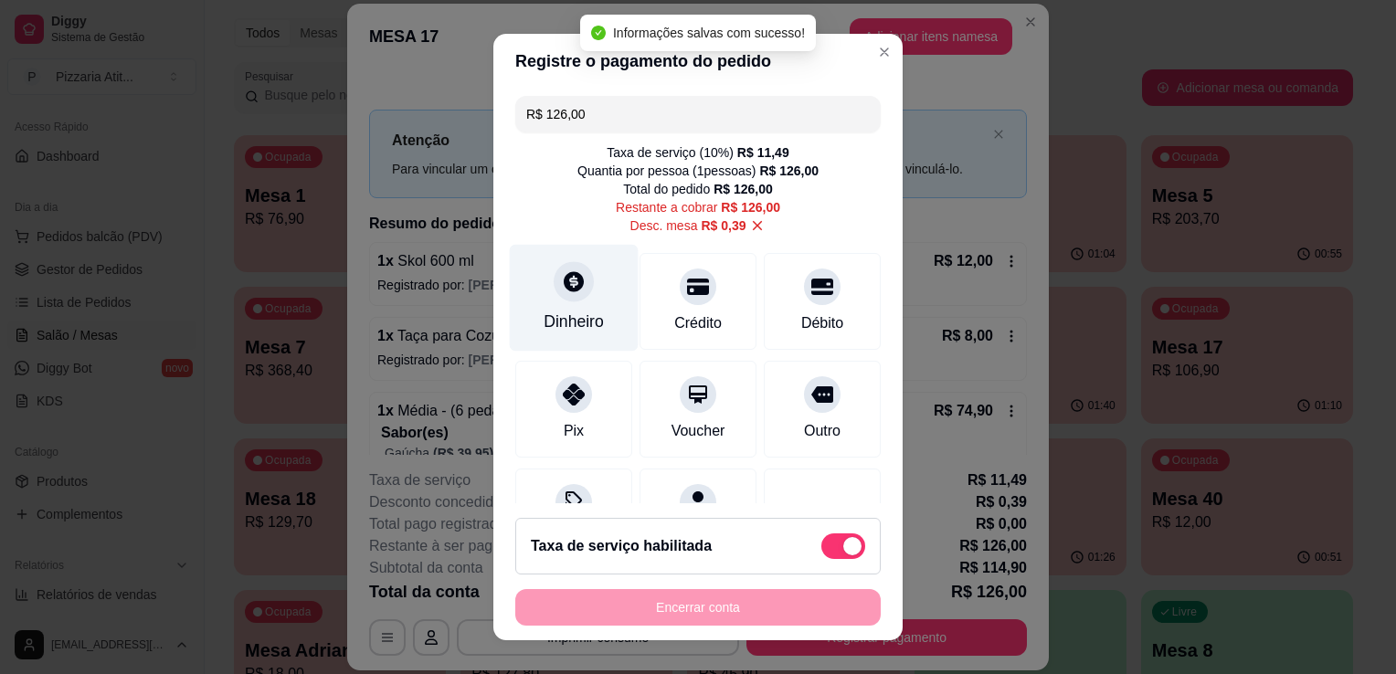
click at [556, 319] on div "Dinheiro" at bounding box center [574, 322] width 60 height 24
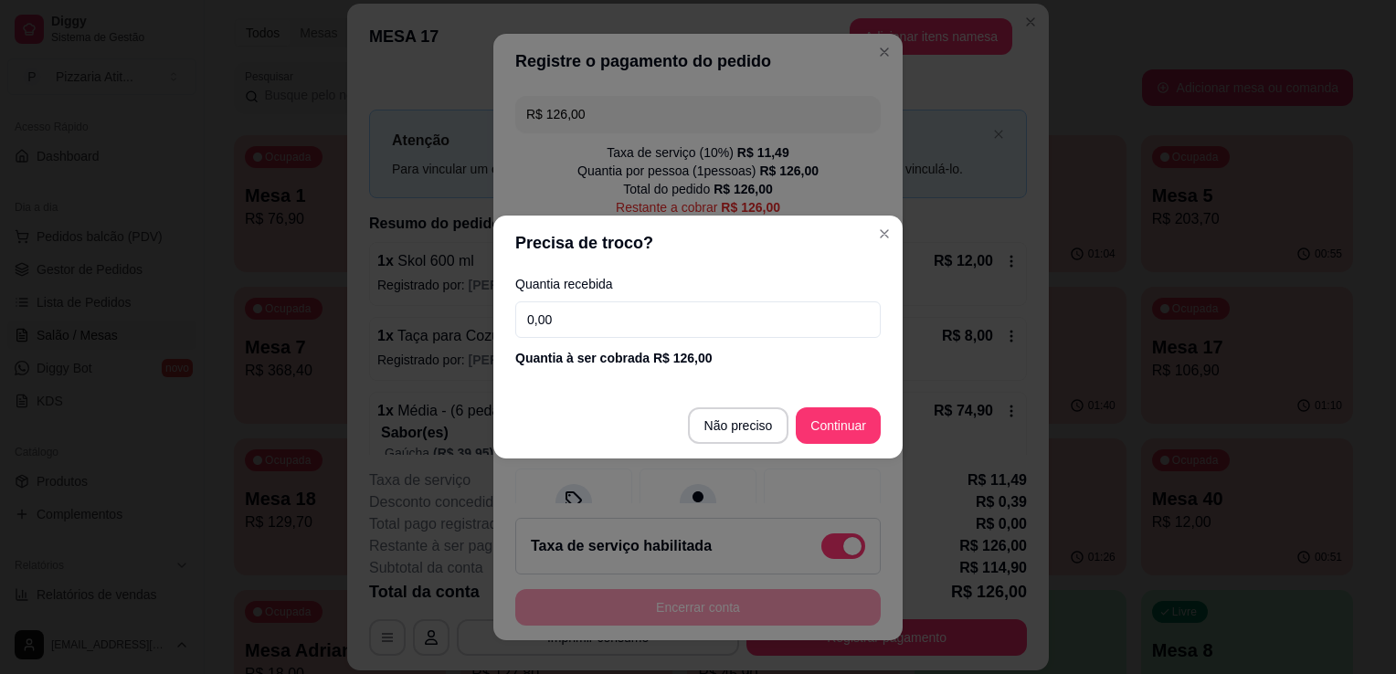
click at [557, 319] on input "0,00" at bounding box center [697, 320] width 365 height 37
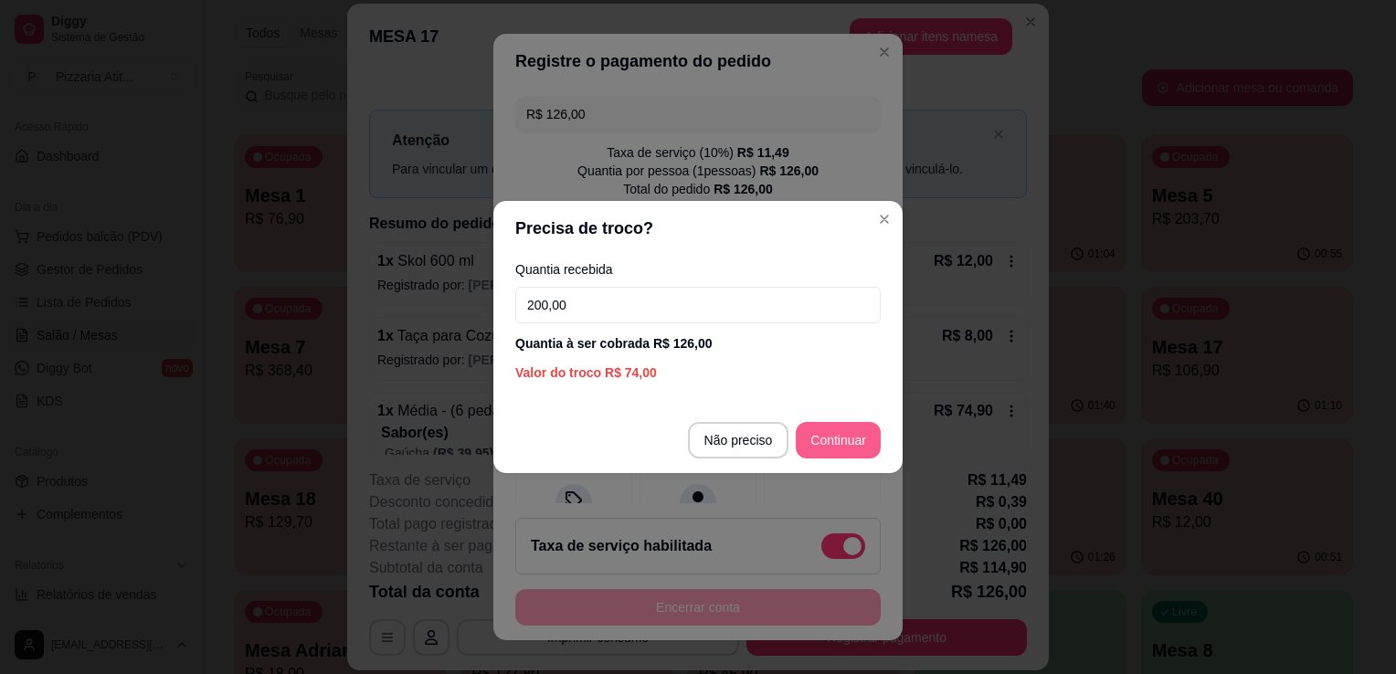
type input "200,00"
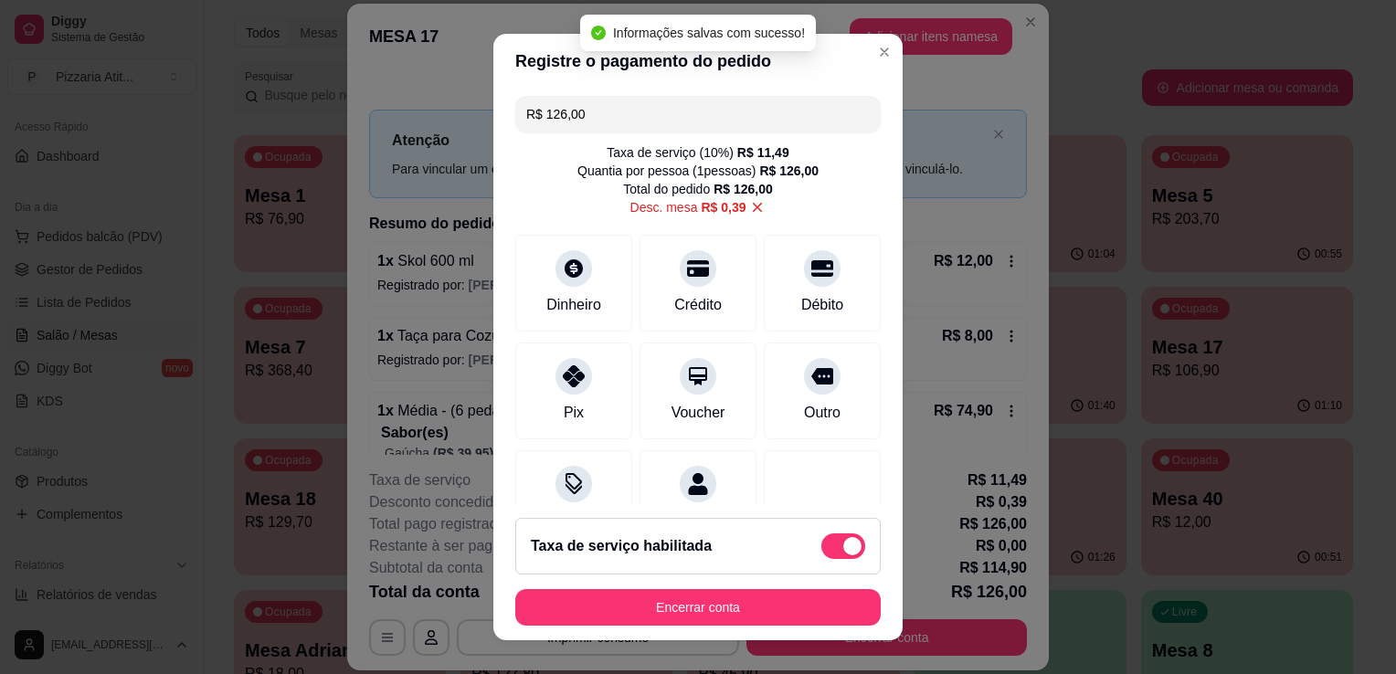
type input "R$ 0,00"
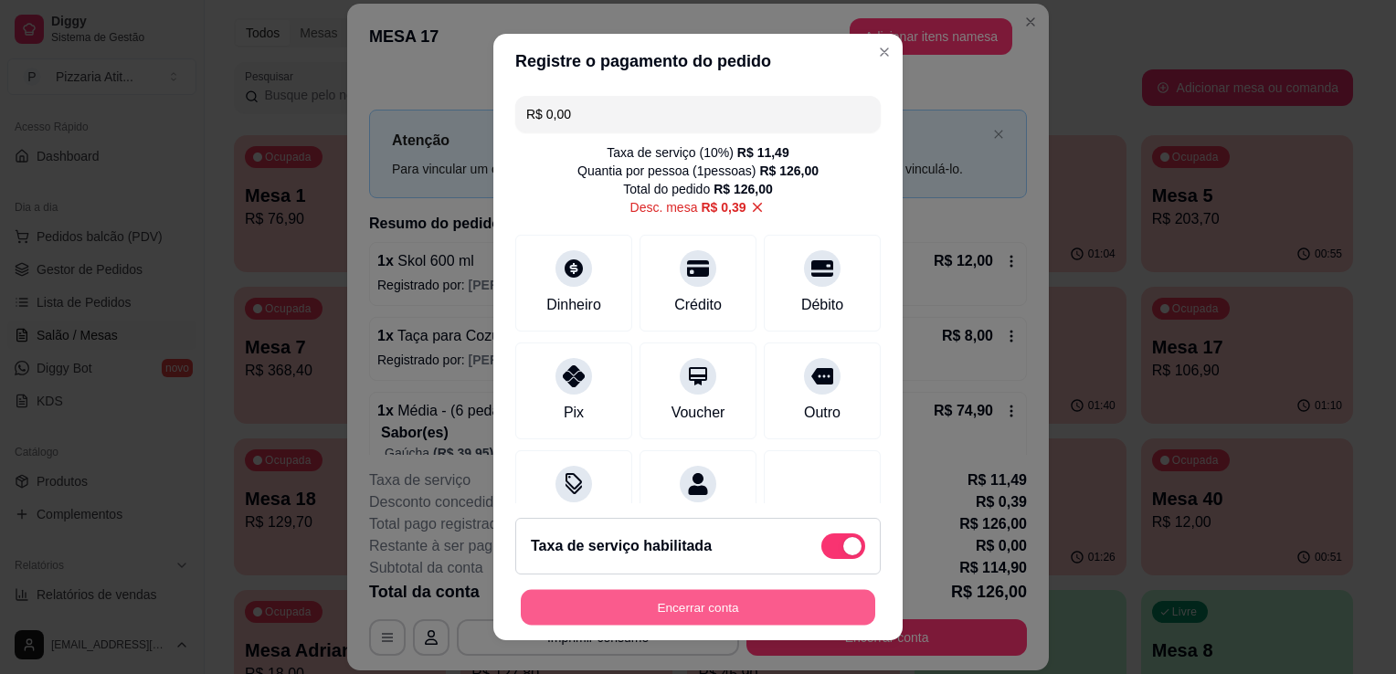
click at [696, 601] on button "Encerrar conta" at bounding box center [698, 608] width 355 height 36
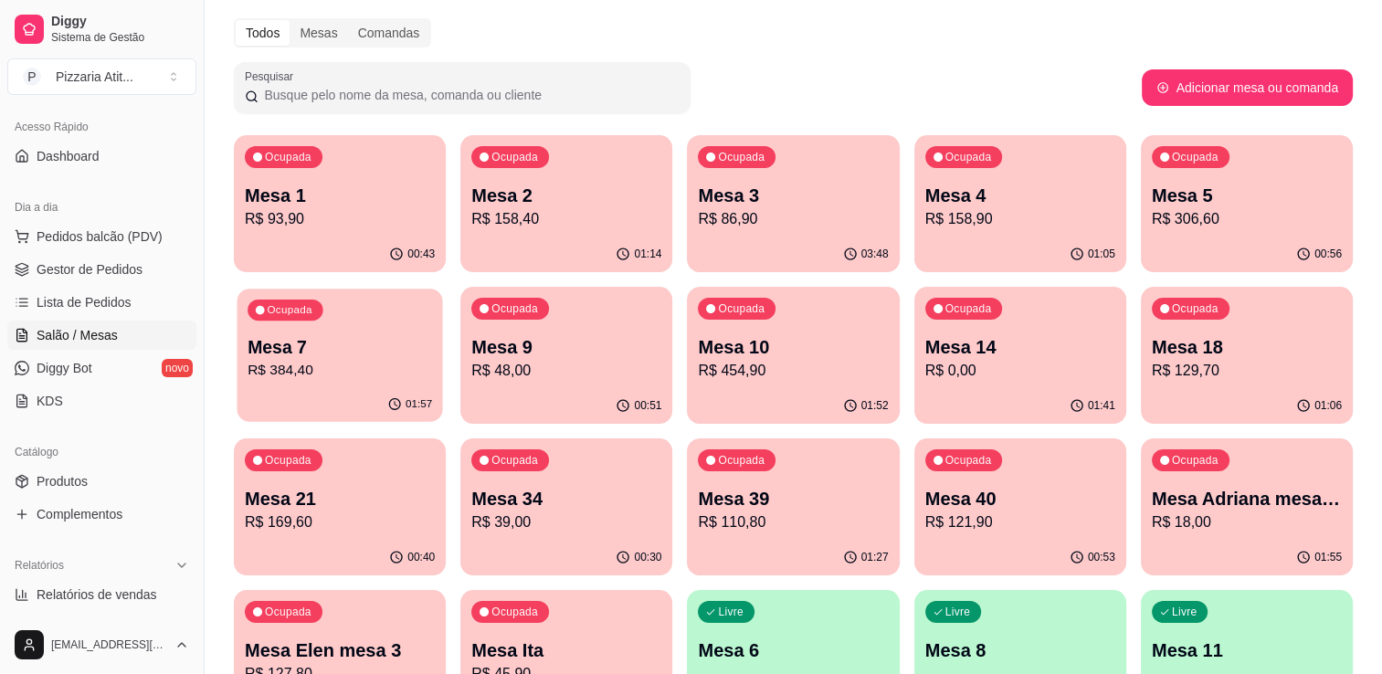
click at [370, 364] on p "R$ 384,40" at bounding box center [340, 370] width 185 height 21
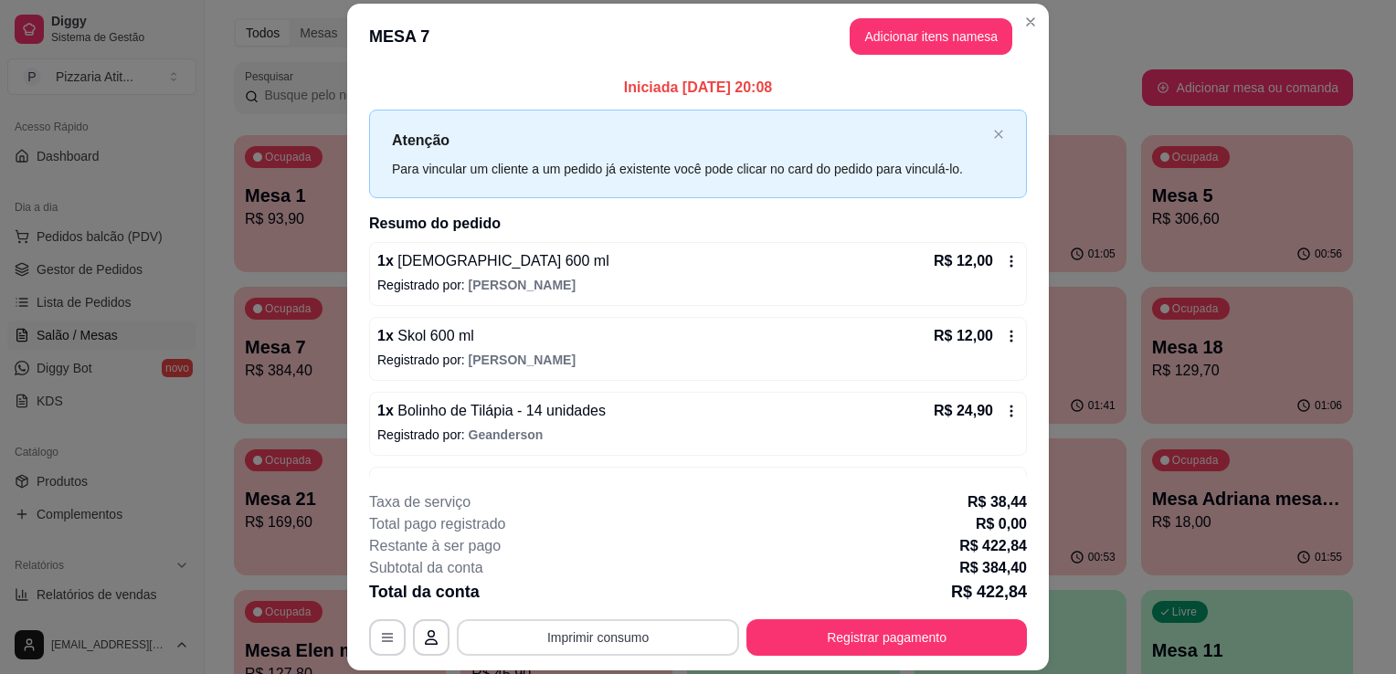
click at [516, 623] on button "Imprimir consumo" at bounding box center [598, 638] width 282 height 37
click at [561, 598] on button "IMPRESSORA" at bounding box center [597, 596] width 128 height 28
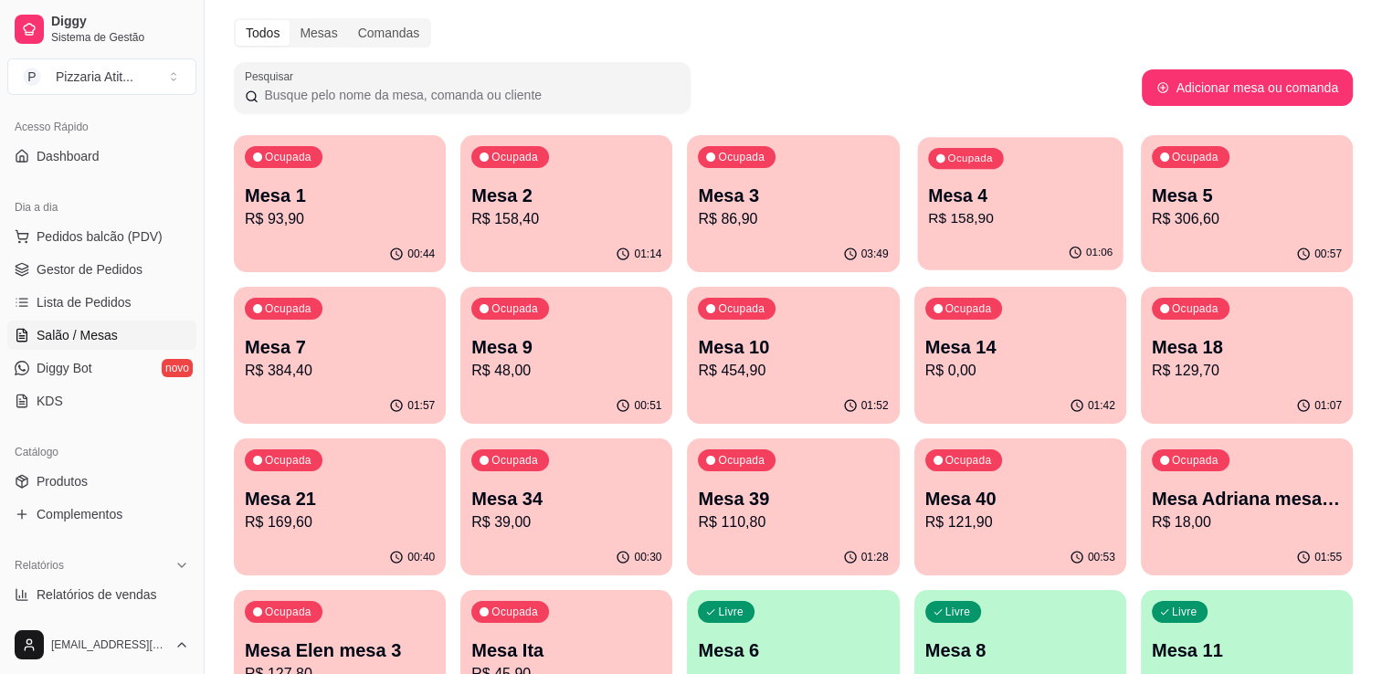
click at [986, 211] on p "R$ 158,90" at bounding box center [1020, 218] width 185 height 21
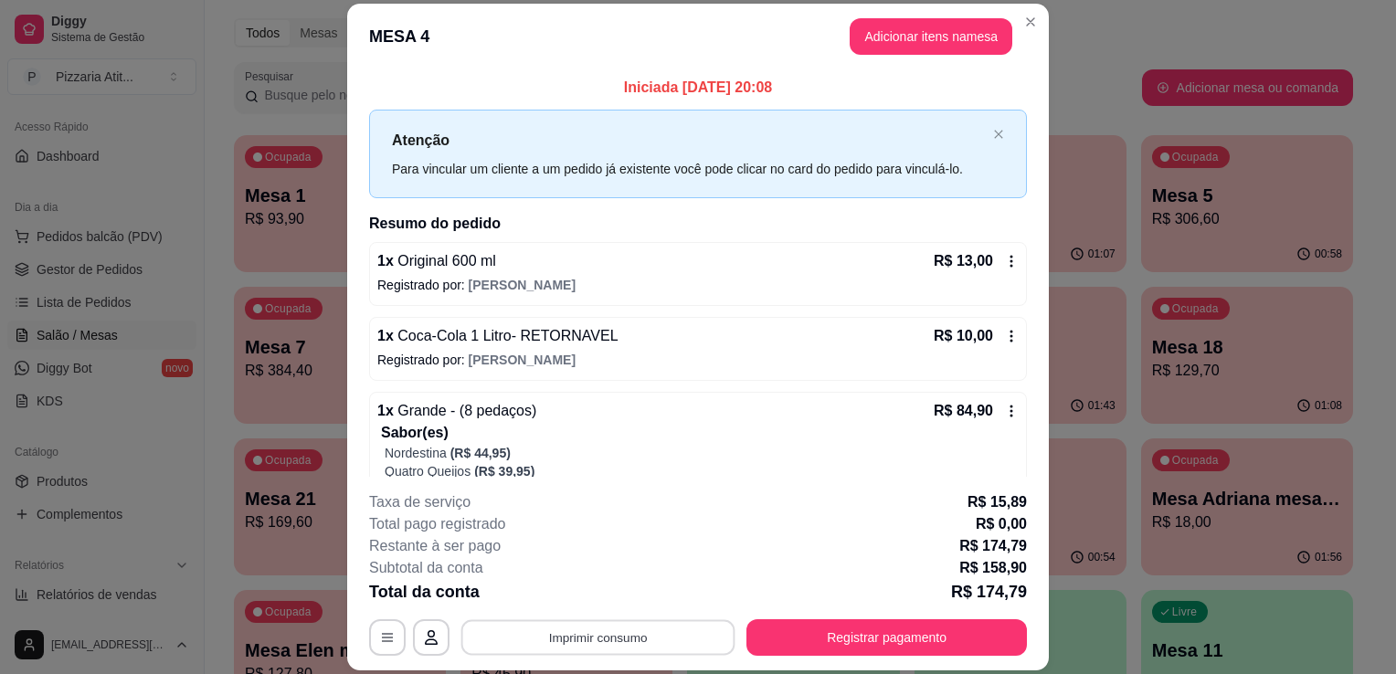
click at [602, 622] on button "Imprimir consumo" at bounding box center [598, 638] width 274 height 36
click at [610, 590] on button "IMPRESSORA" at bounding box center [597, 596] width 128 height 28
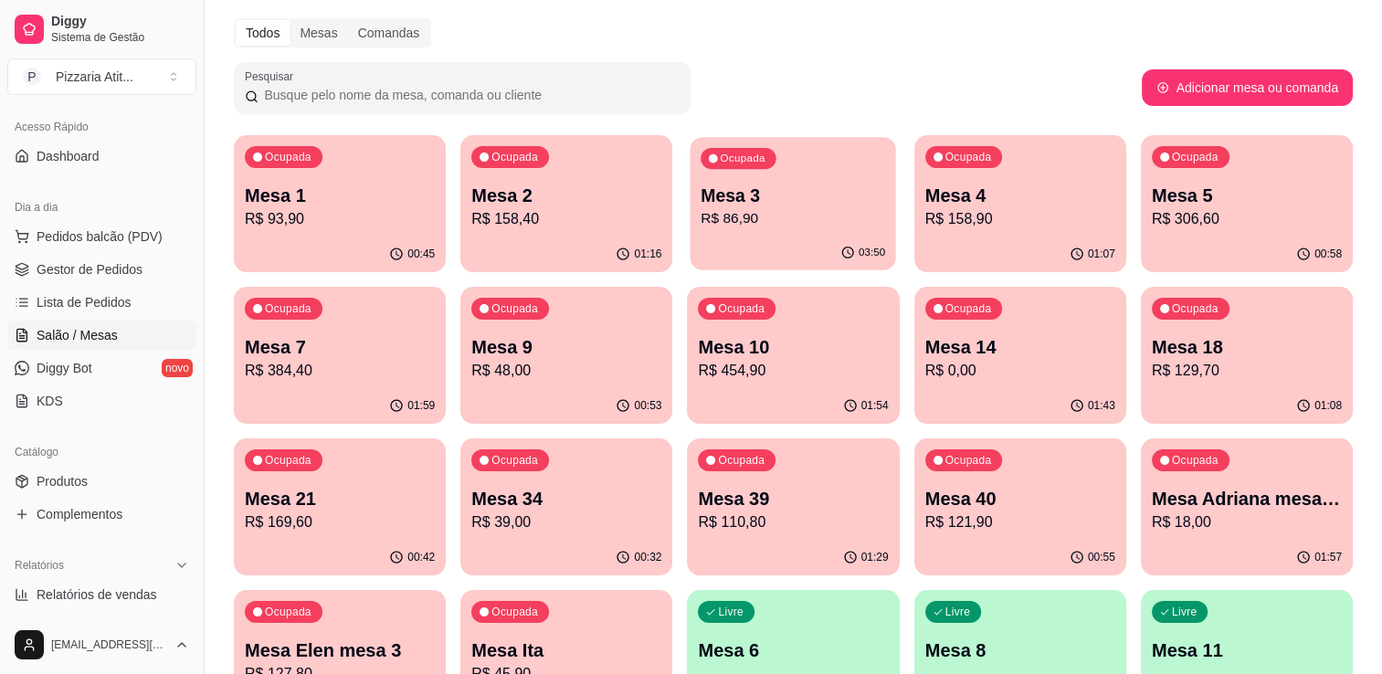
click at [859, 175] on div "Ocupada Mesa 3 R$ 86,90" at bounding box center [794, 186] width 206 height 99
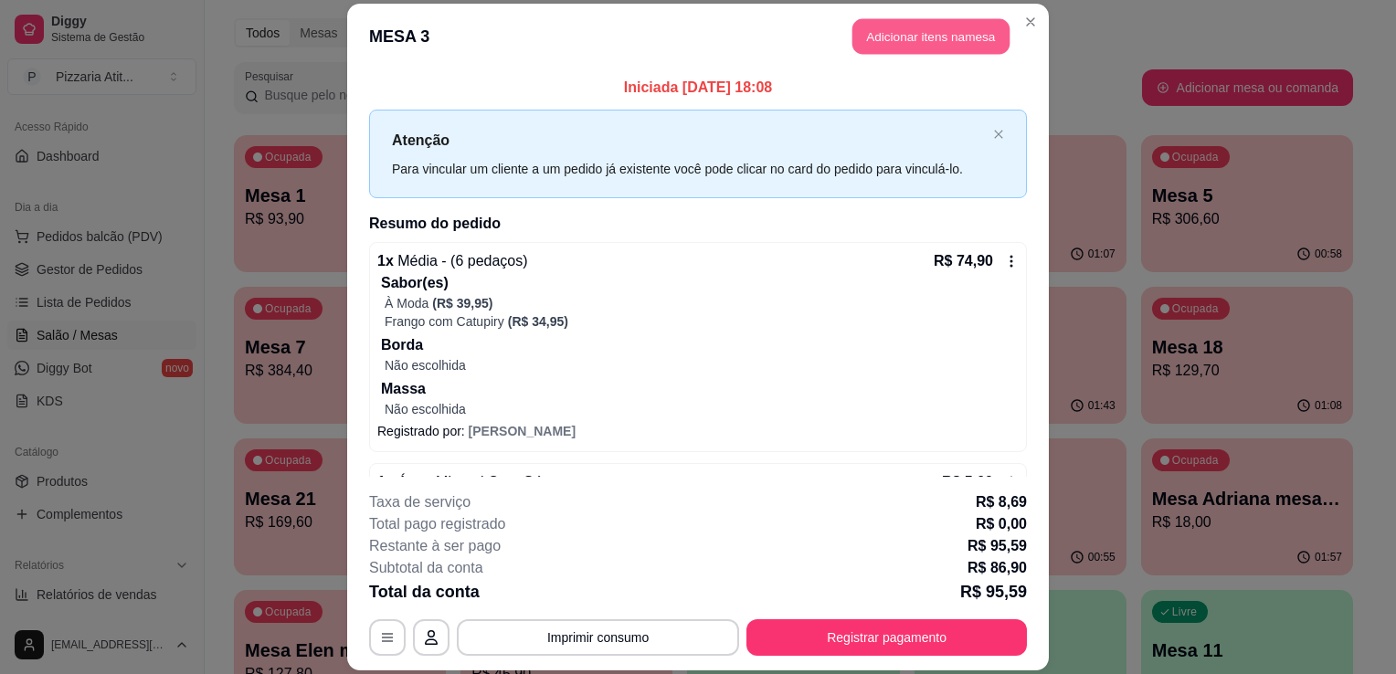
click at [917, 26] on button "Adicionar itens na mesa" at bounding box center [931, 36] width 157 height 36
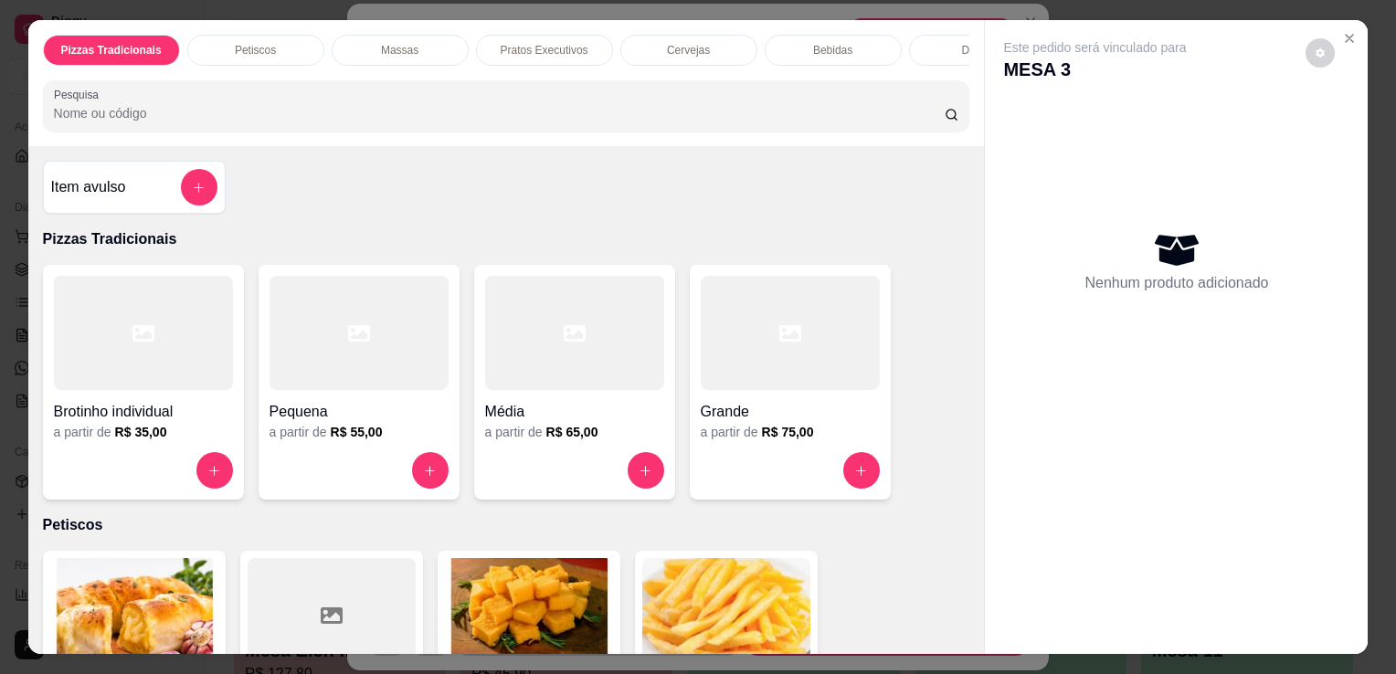
click at [459, 111] on input "Pesquisa" at bounding box center [499, 113] width 891 height 18
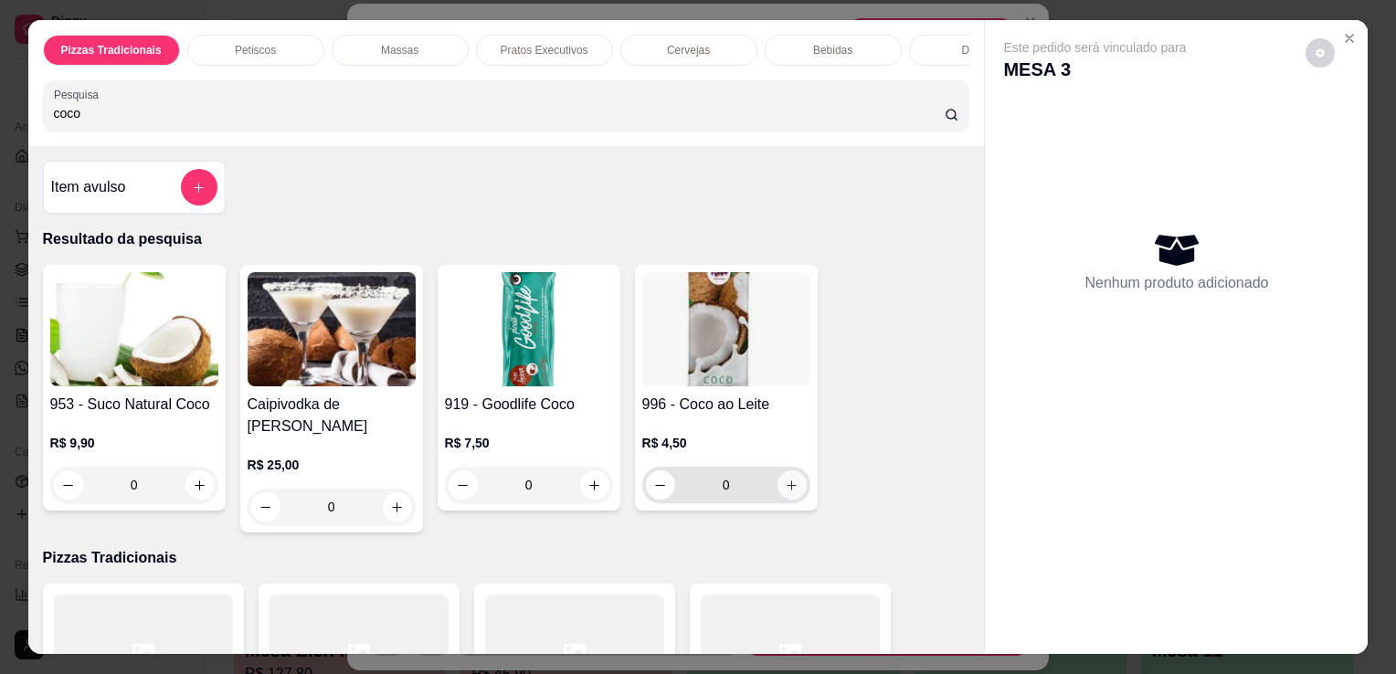
type input "coco"
click at [785, 492] on icon "increase-product-quantity" at bounding box center [792, 486] width 14 height 14
type input "1"
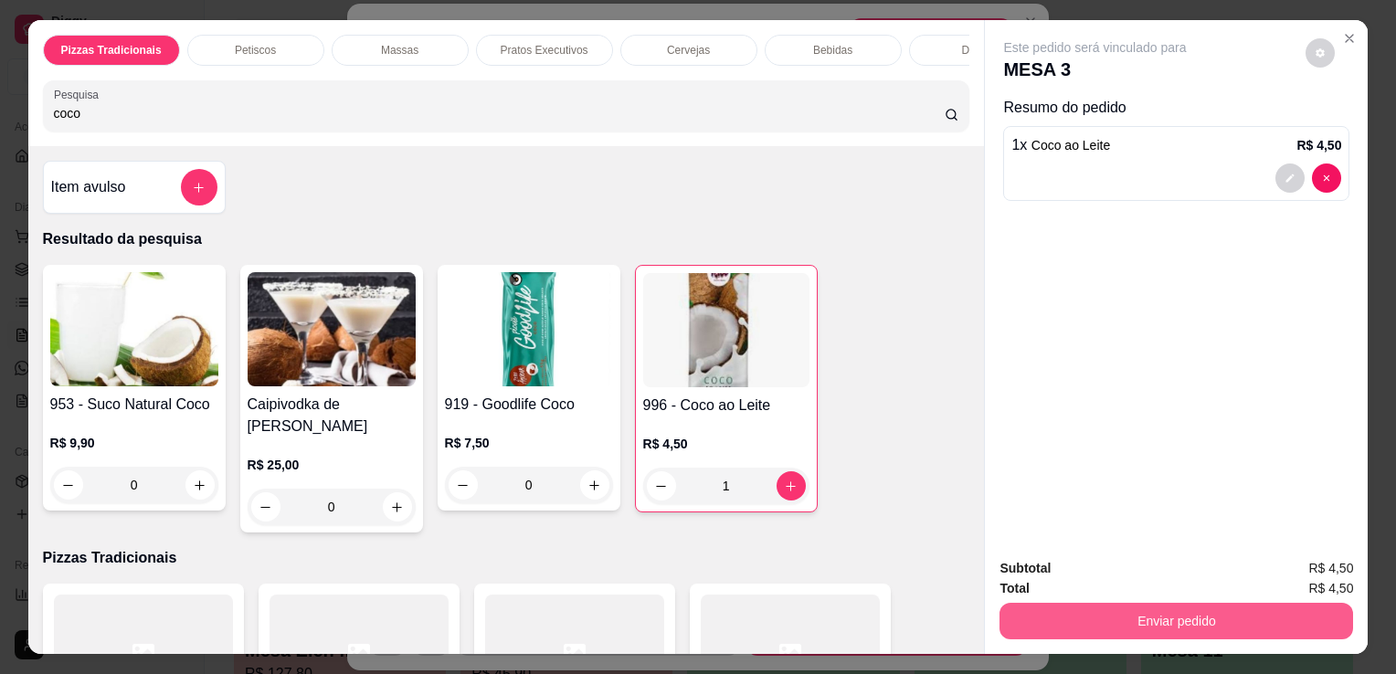
click at [1111, 620] on button "Enviar pedido" at bounding box center [1177, 621] width 354 height 37
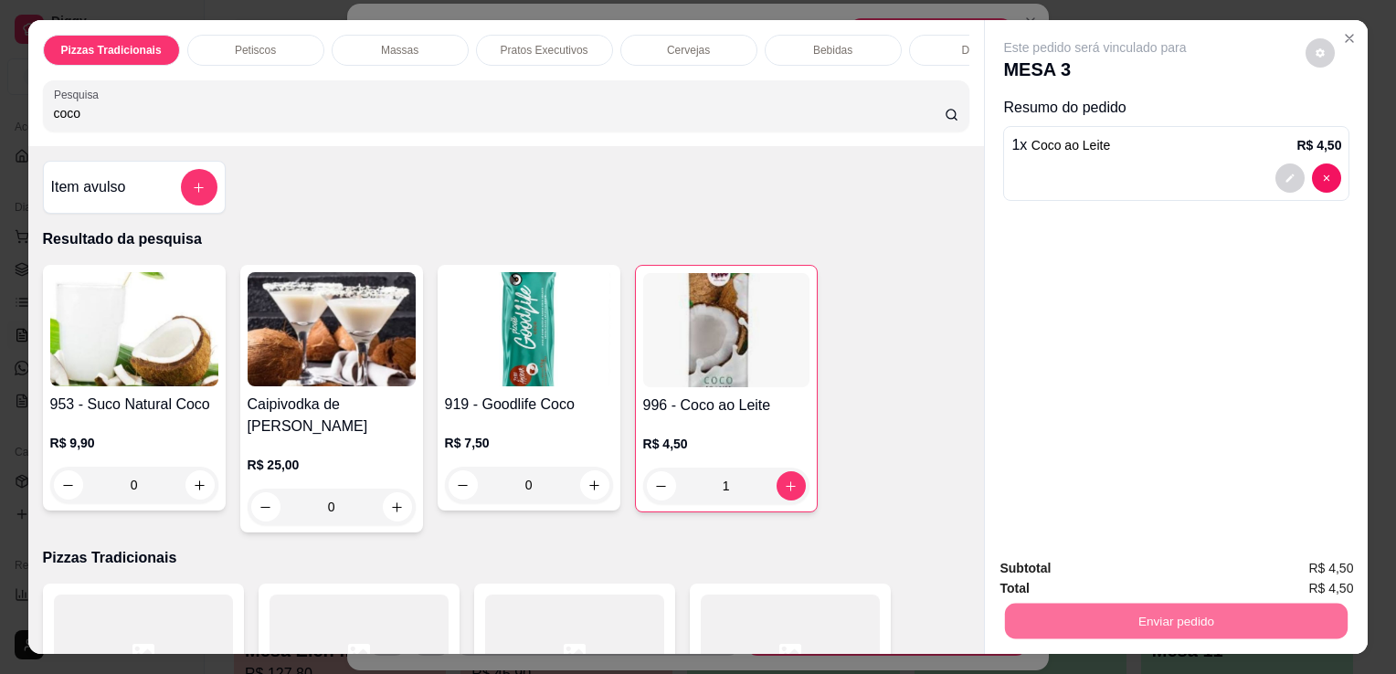
click at [1123, 574] on button "Não registrar e enviar pedido" at bounding box center [1117, 570] width 190 height 35
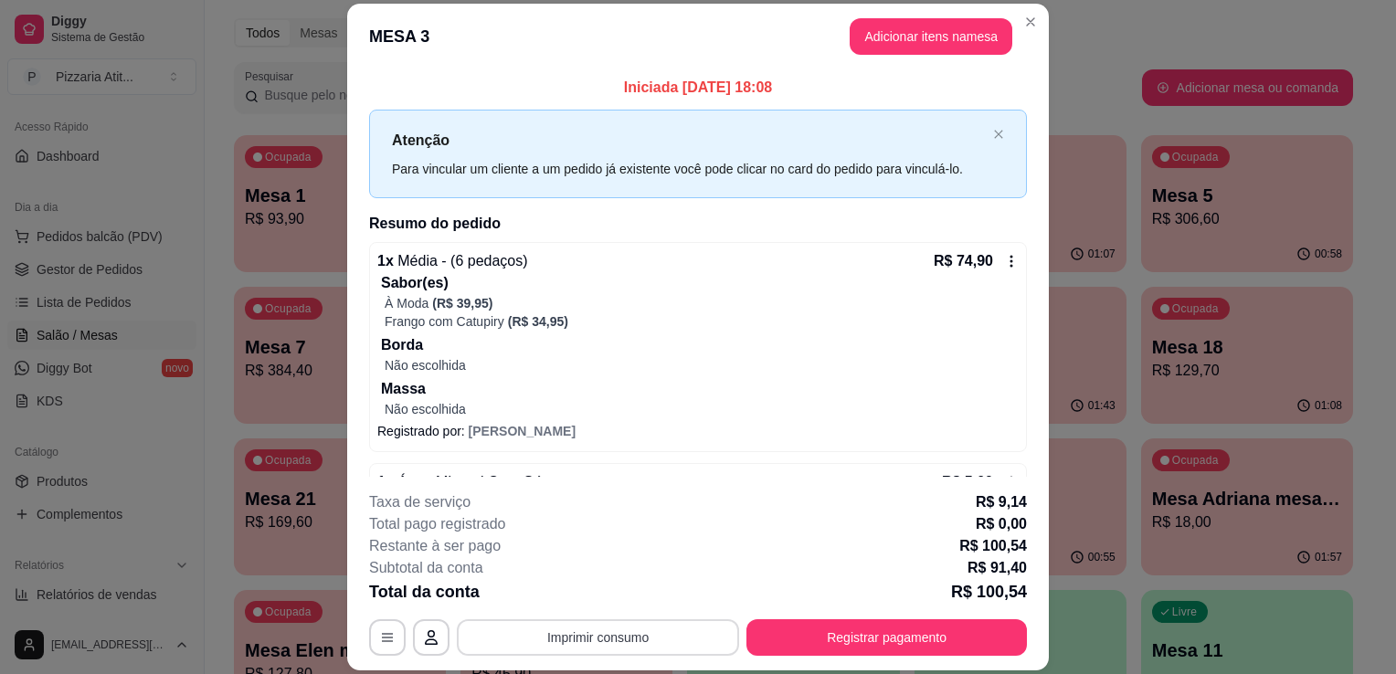
click at [545, 632] on button "Imprimir consumo" at bounding box center [598, 638] width 282 height 37
click at [561, 594] on button "IMPRESSORA" at bounding box center [597, 596] width 132 height 29
click at [837, 633] on button "Registrar pagamento" at bounding box center [887, 638] width 272 height 36
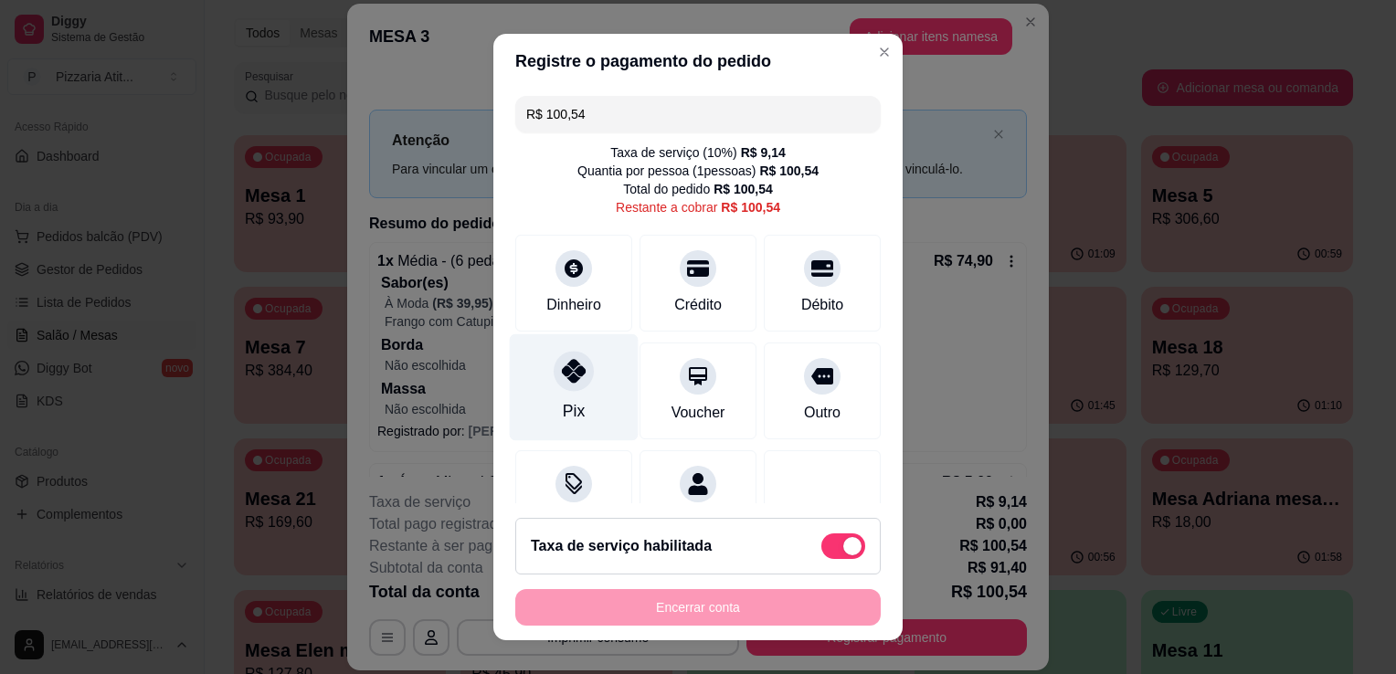
click at [534, 379] on div "Pix" at bounding box center [574, 387] width 129 height 107
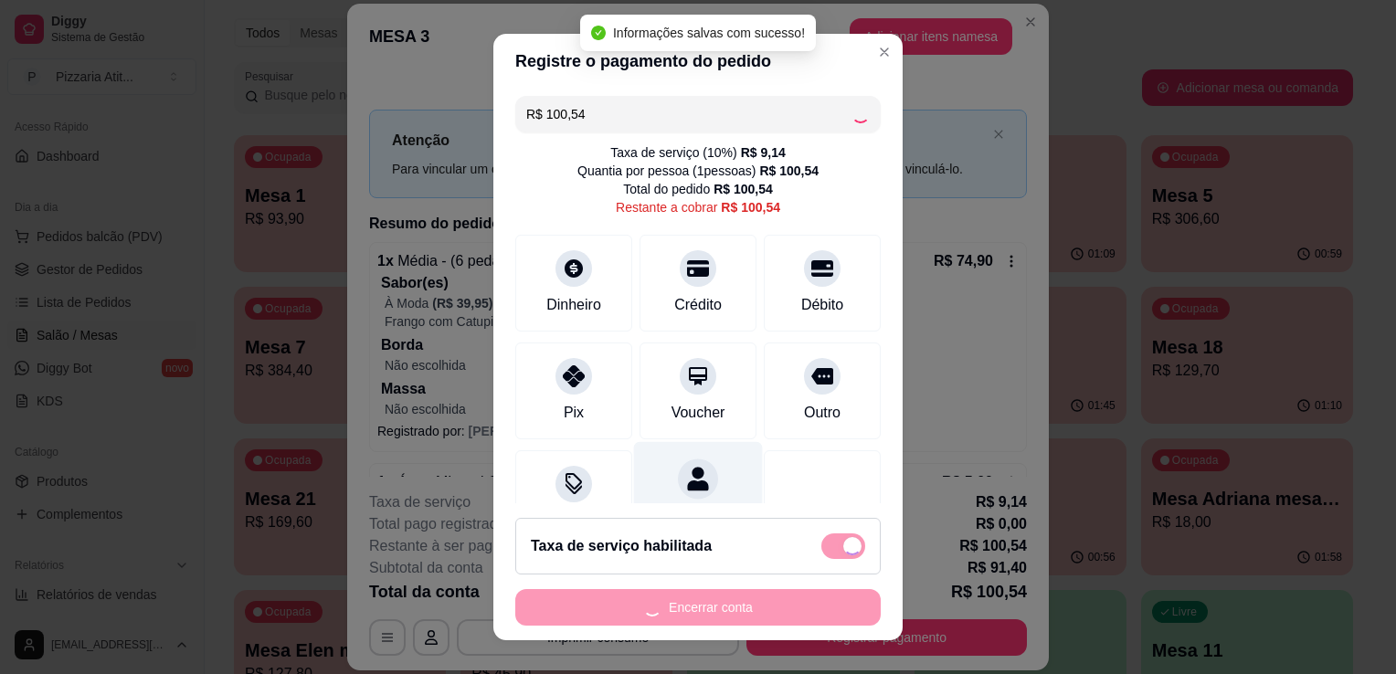
type input "R$ 0,00"
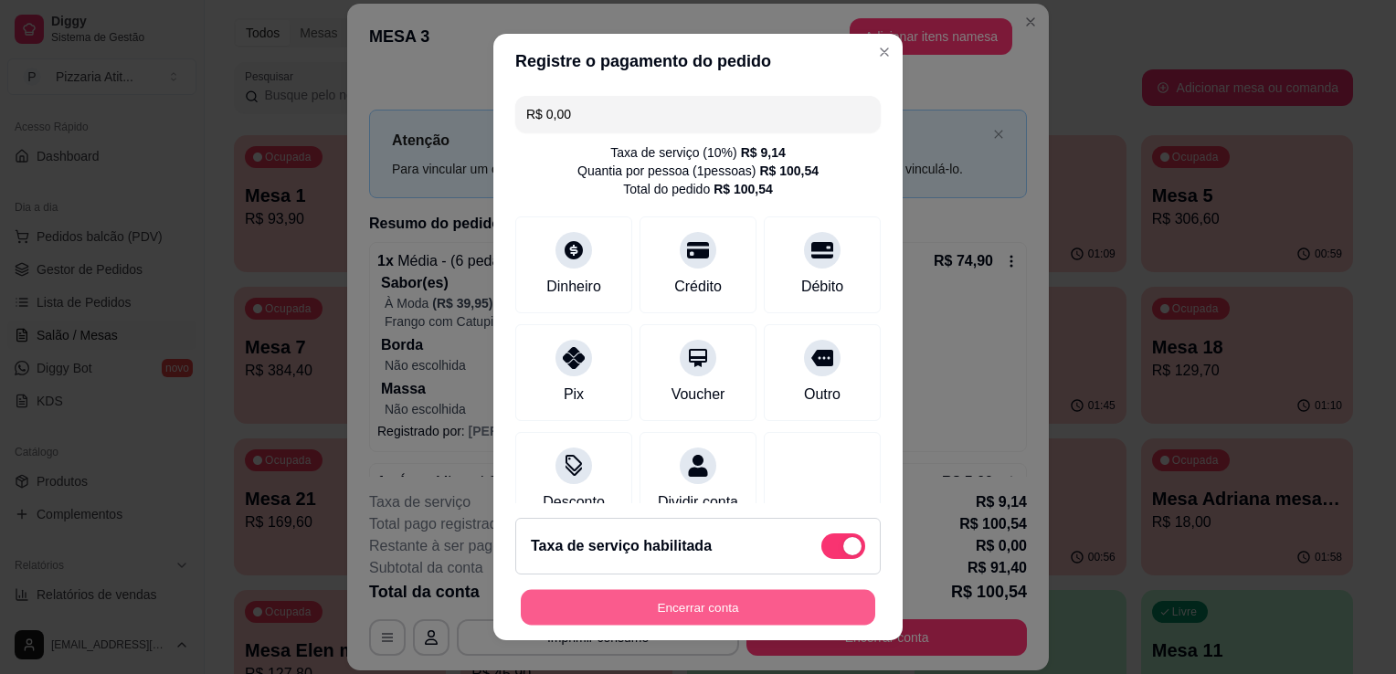
click at [697, 599] on button "Encerrar conta" at bounding box center [698, 608] width 355 height 36
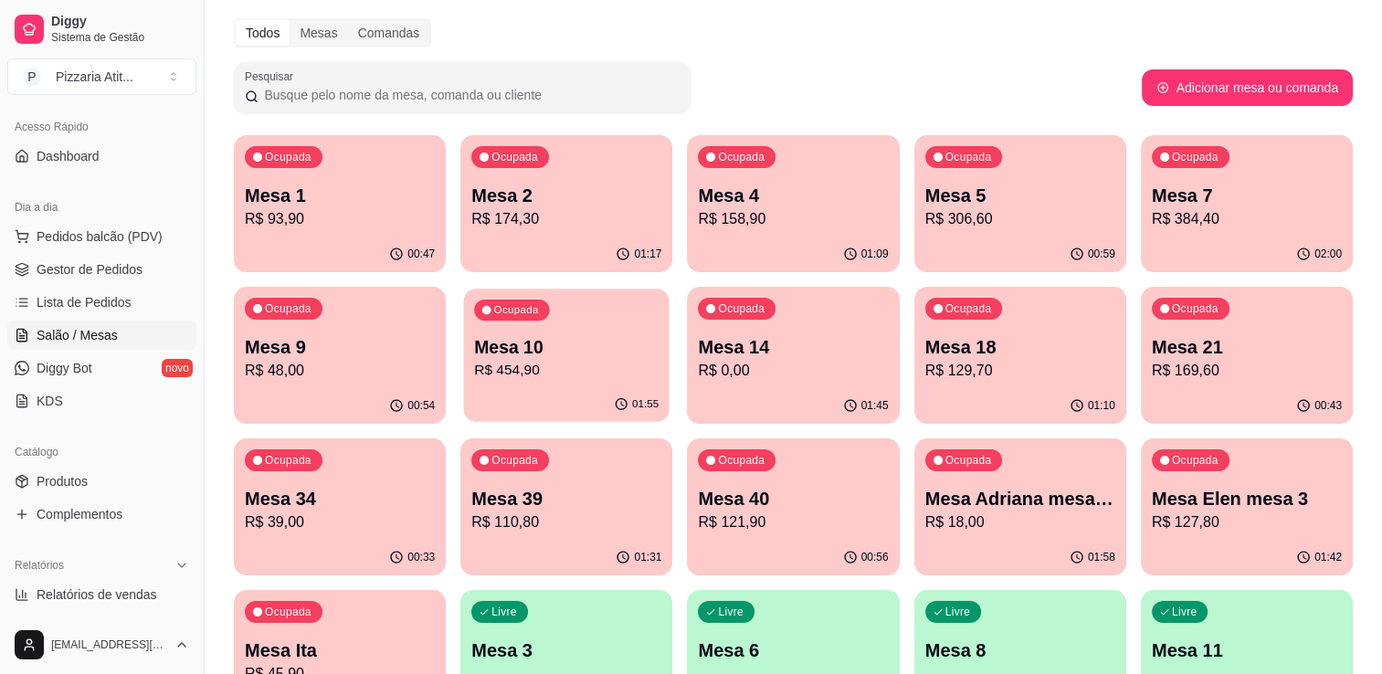
click at [500, 366] on p "R$ 454,90" at bounding box center [566, 370] width 185 height 21
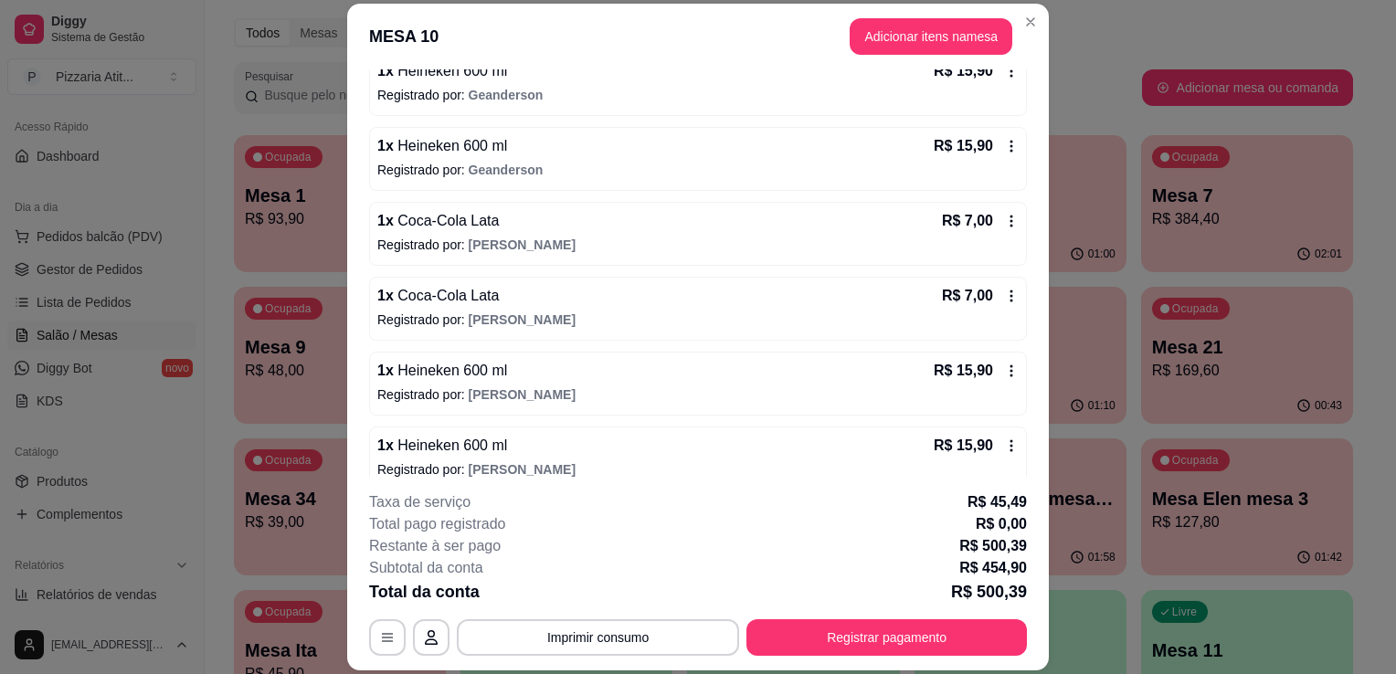
scroll to position [1290, 0]
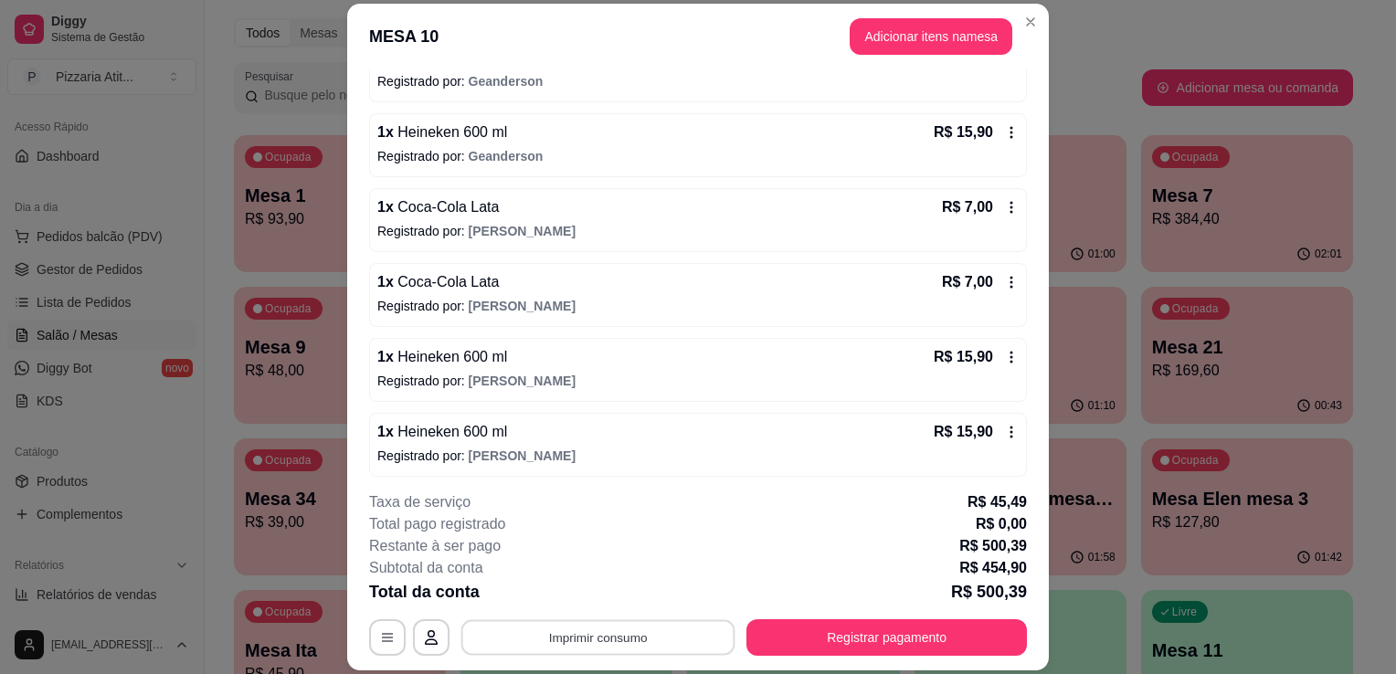
click at [598, 637] on button "Imprimir consumo" at bounding box center [598, 638] width 274 height 36
click at [604, 598] on button "IMPRESSORA" at bounding box center [597, 596] width 128 height 28
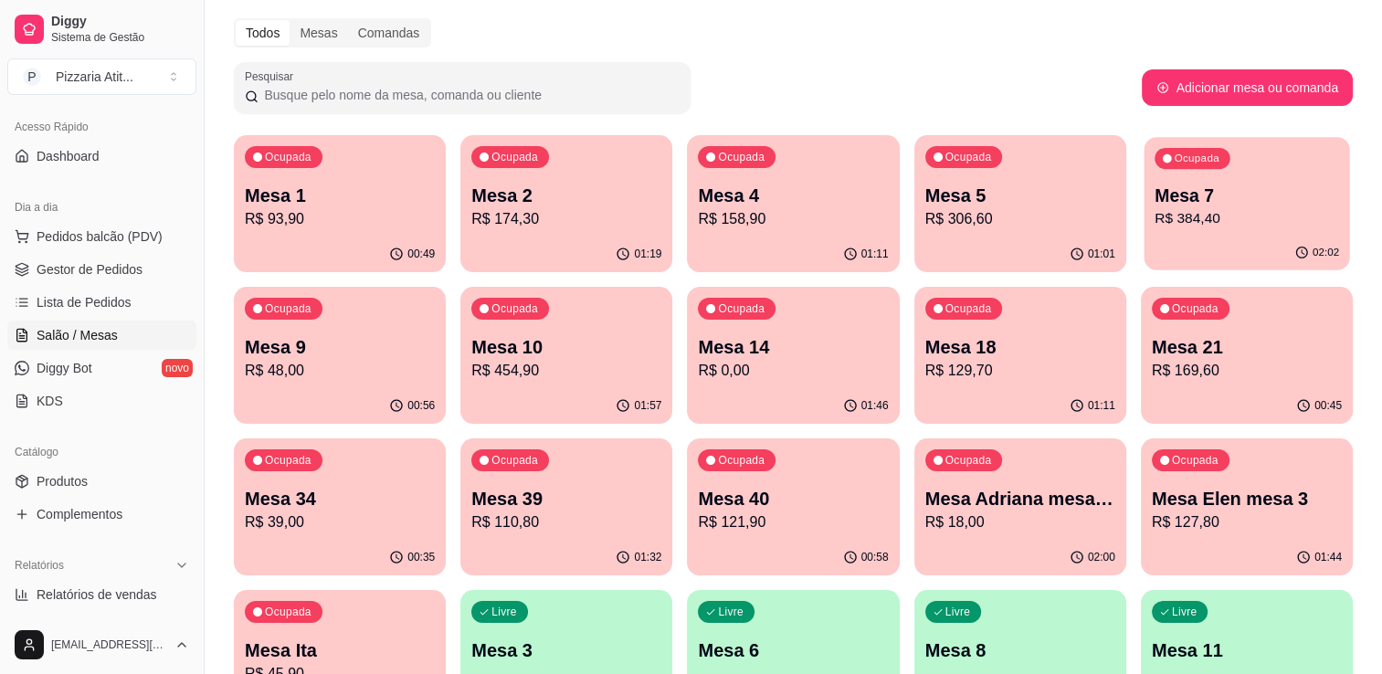
click at [1199, 202] on p "Mesa 7" at bounding box center [1247, 196] width 185 height 25
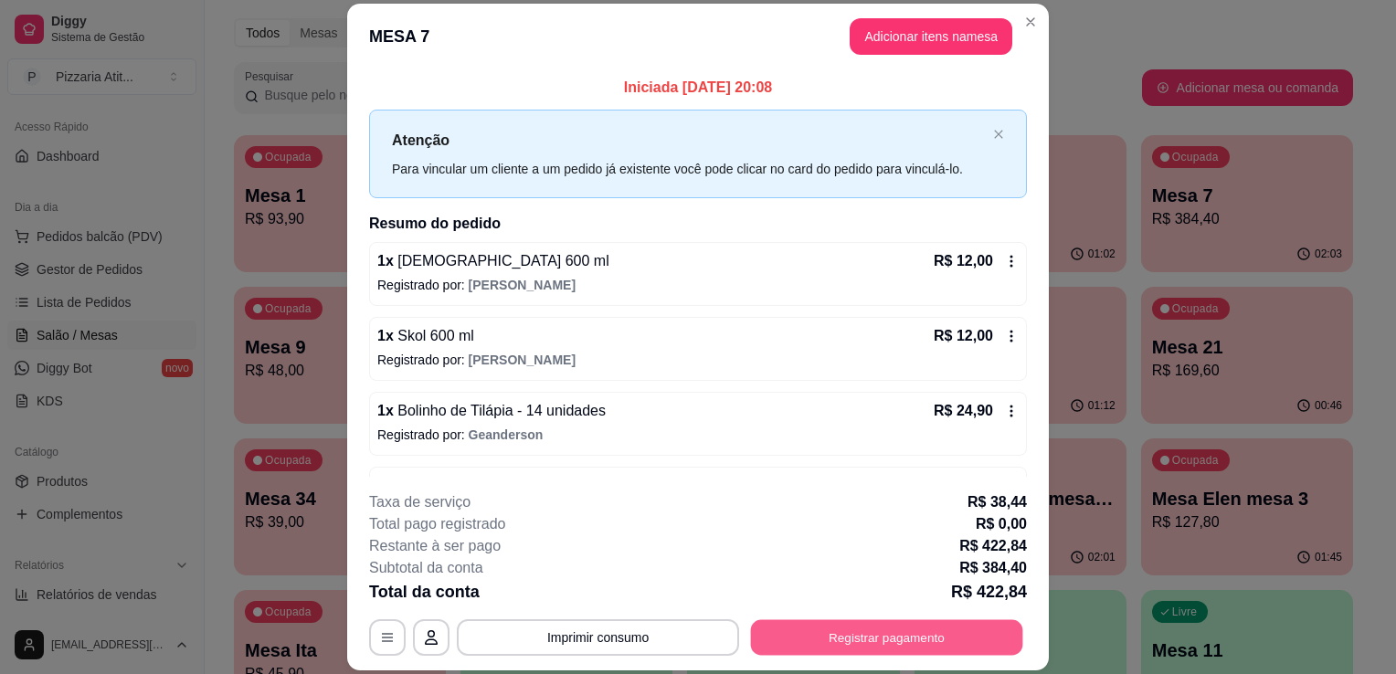
click at [841, 640] on button "Registrar pagamento" at bounding box center [887, 638] width 272 height 36
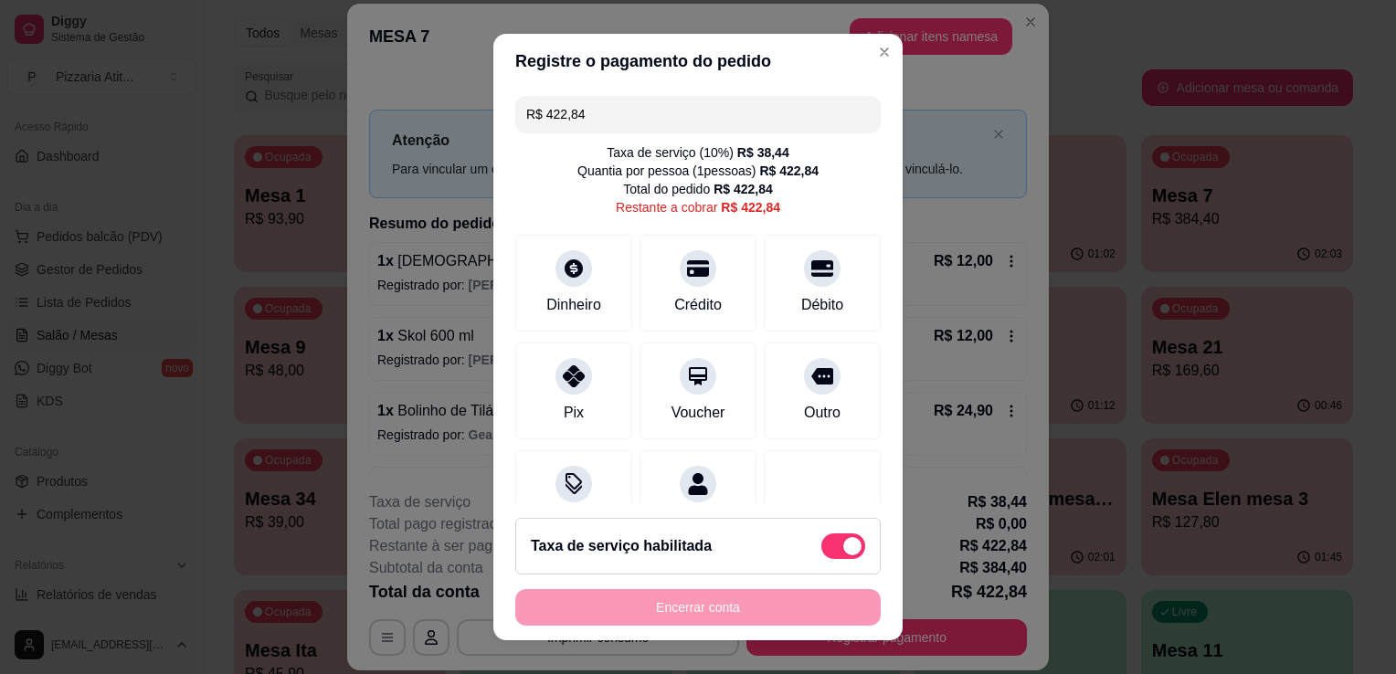
click at [650, 121] on input "R$ 422,84" at bounding box center [698, 114] width 344 height 37
click at [802, 280] on div at bounding box center [822, 263] width 40 height 40
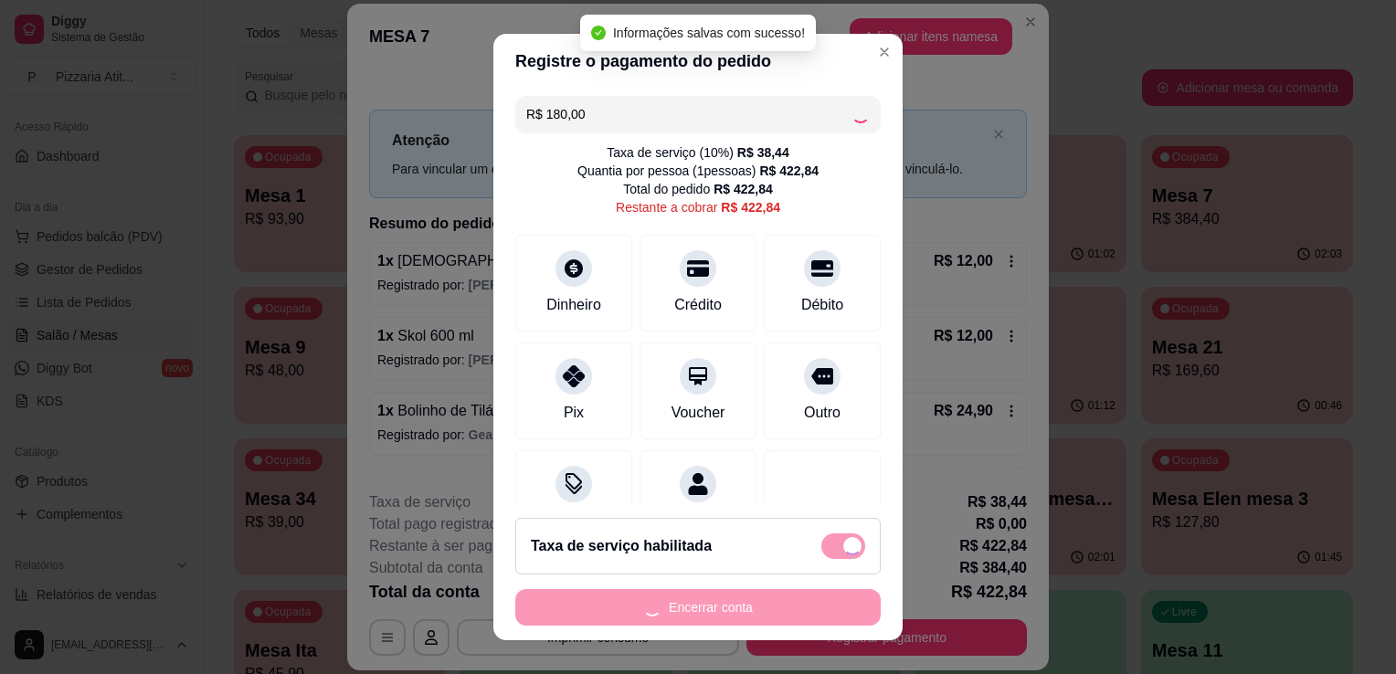
type input "R$ 242,84"
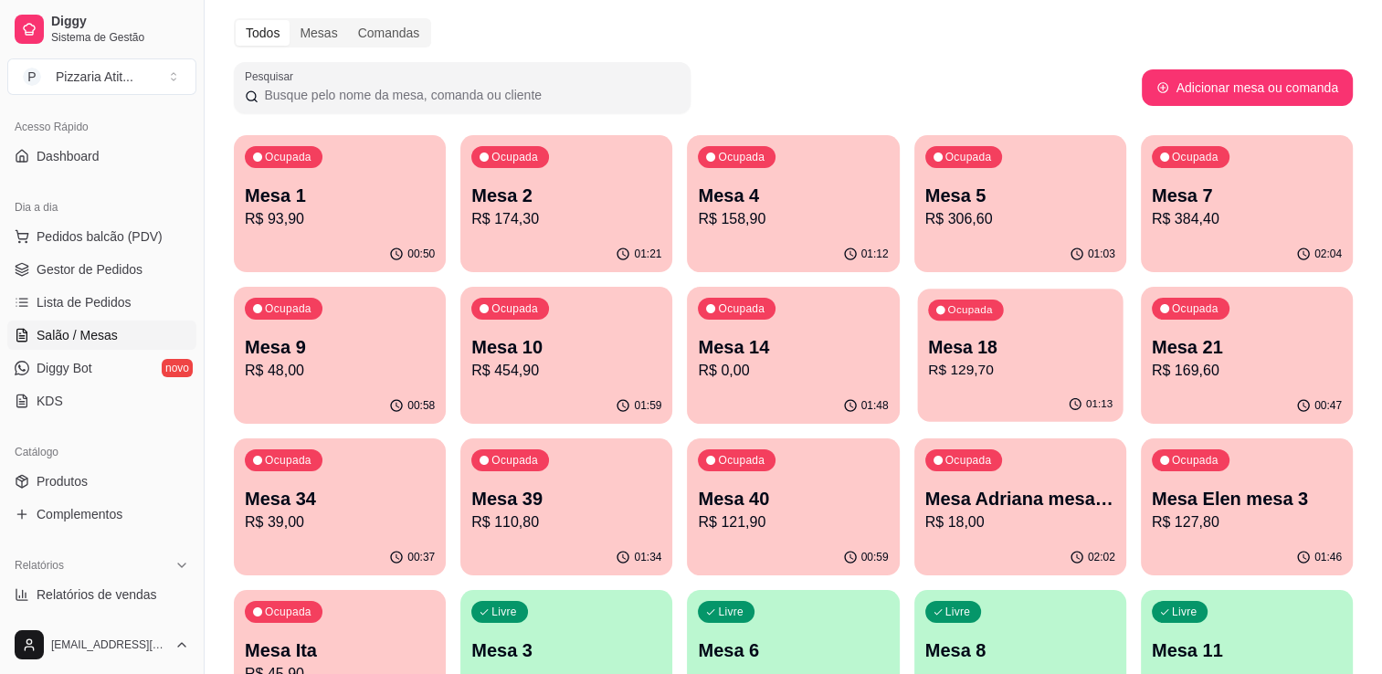
click at [972, 367] on p "R$ 129,70" at bounding box center [1020, 370] width 185 height 21
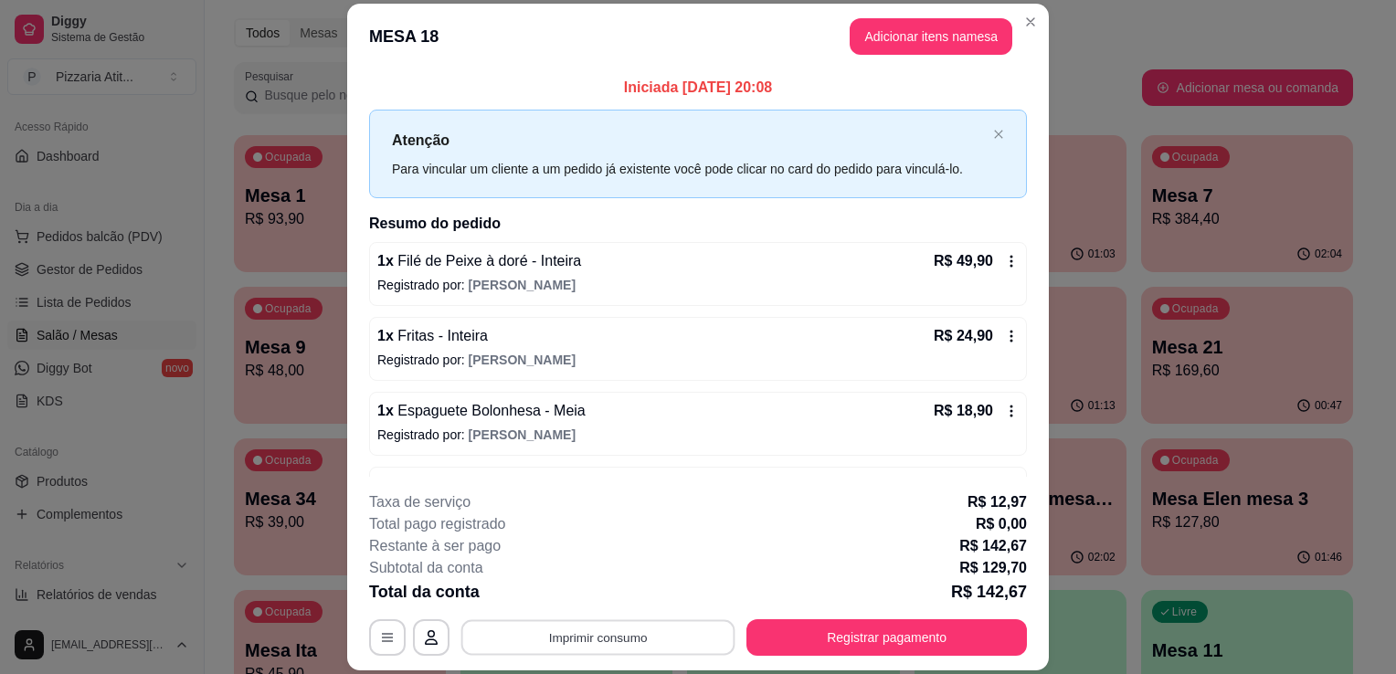
click at [599, 640] on button "Imprimir consumo" at bounding box center [598, 638] width 274 height 36
click at [592, 596] on button "IMPRESSORA" at bounding box center [597, 596] width 128 height 28
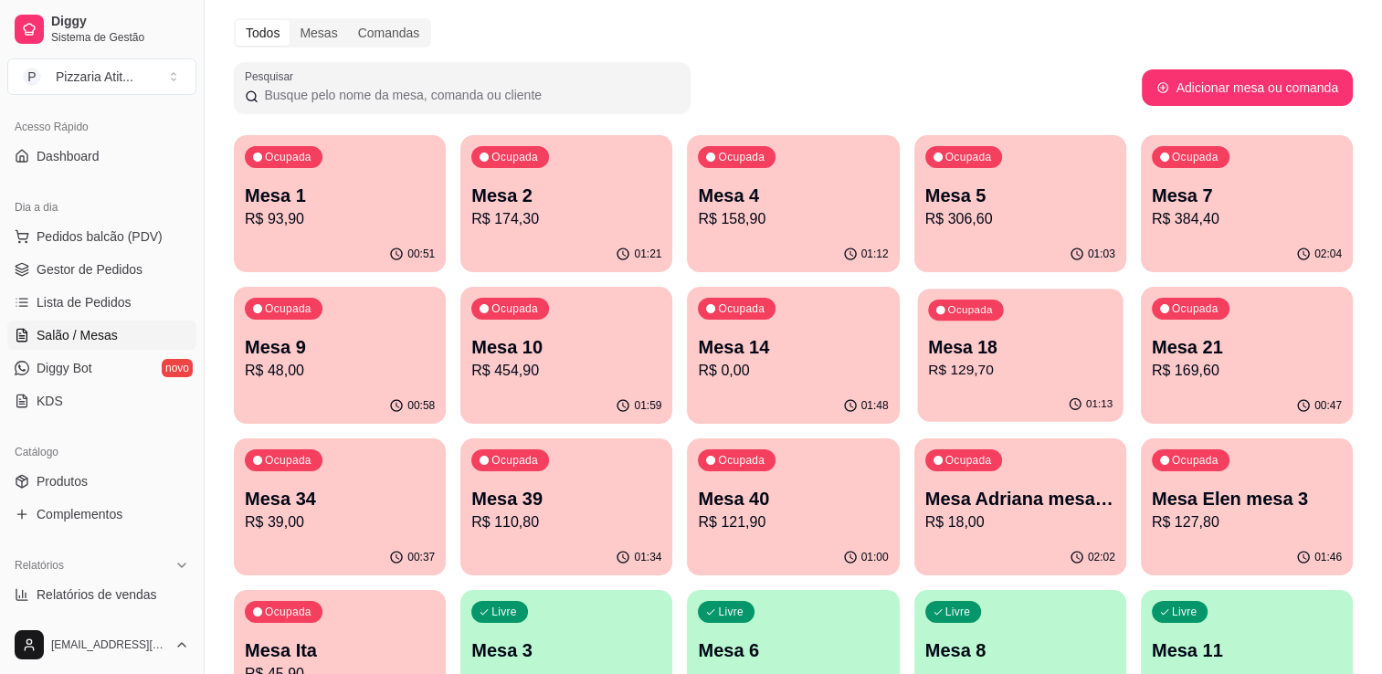
click at [1002, 350] on p "Mesa 18" at bounding box center [1020, 347] width 185 height 25
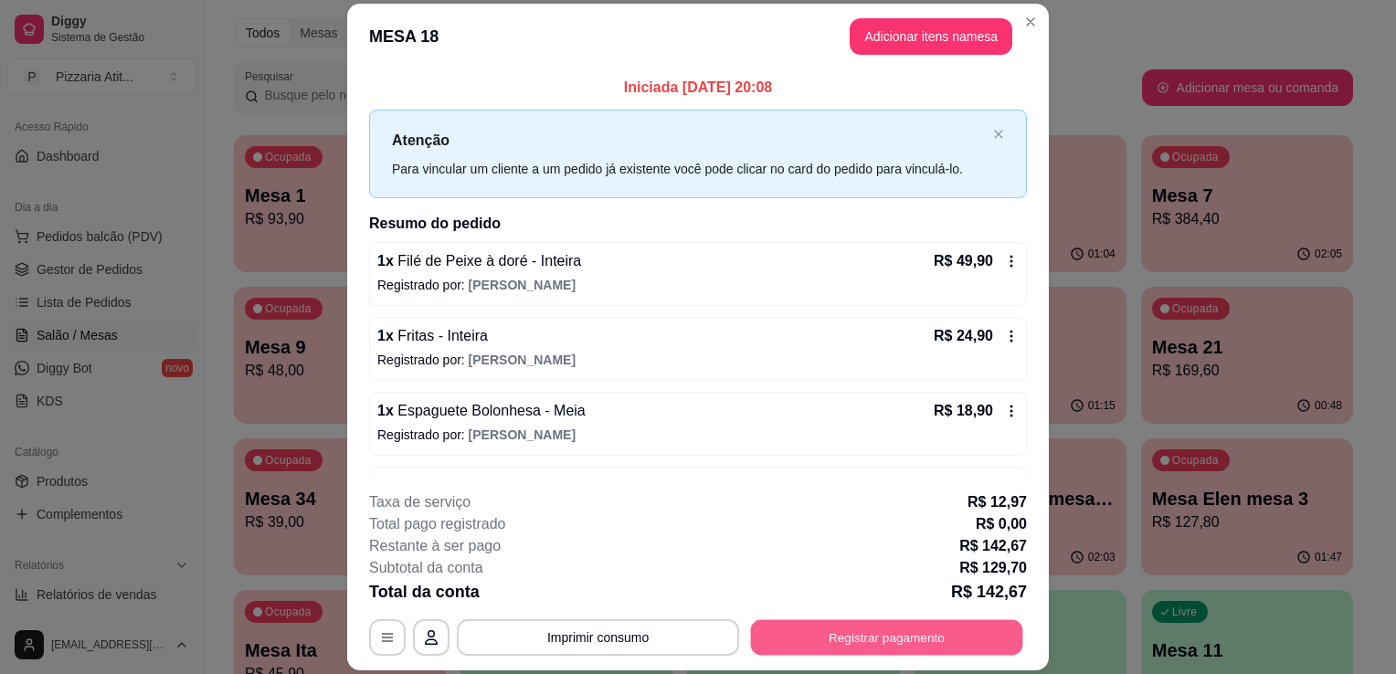
click at [780, 627] on button "Registrar pagamento" at bounding box center [887, 638] width 272 height 36
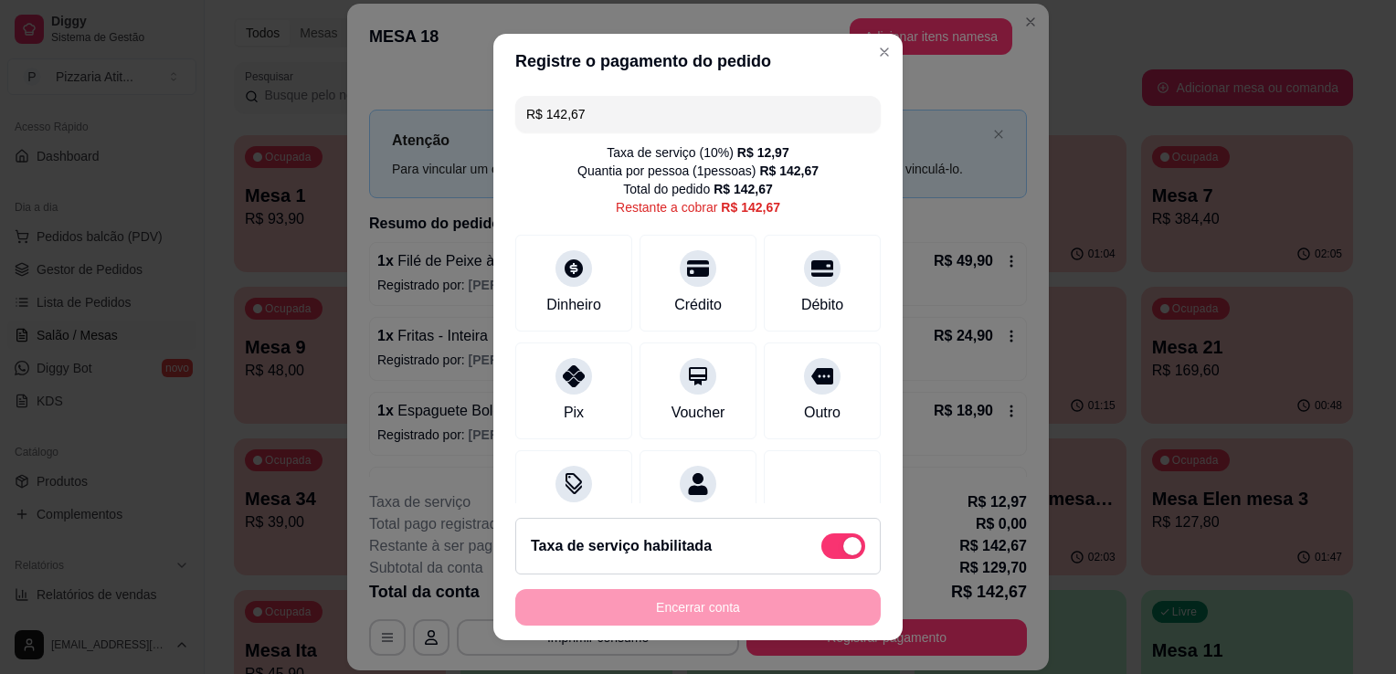
click at [705, 130] on input "R$ 142,67" at bounding box center [698, 114] width 344 height 37
click at [545, 417] on div "Pix" at bounding box center [574, 387] width 129 height 107
click at [800, 302] on div "Débito" at bounding box center [823, 303] width 47 height 24
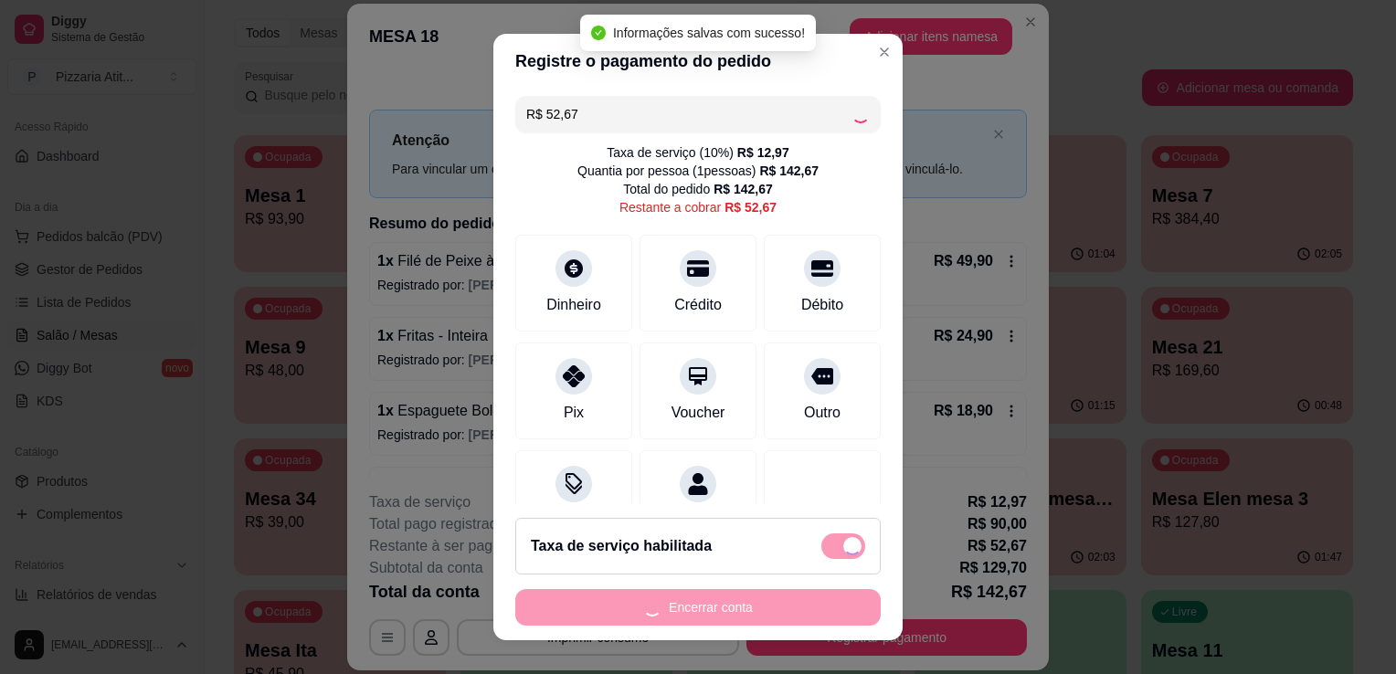
type input "R$ 0,00"
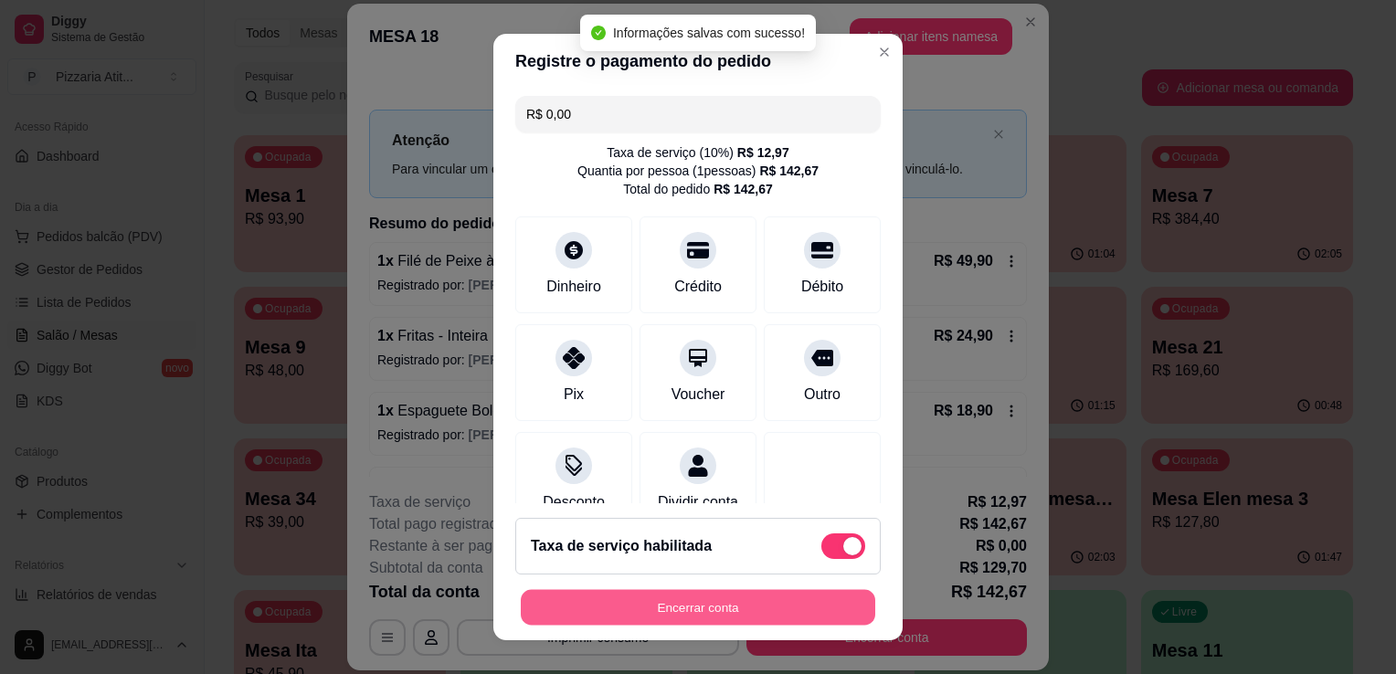
click at [692, 606] on button "Encerrar conta" at bounding box center [698, 608] width 355 height 36
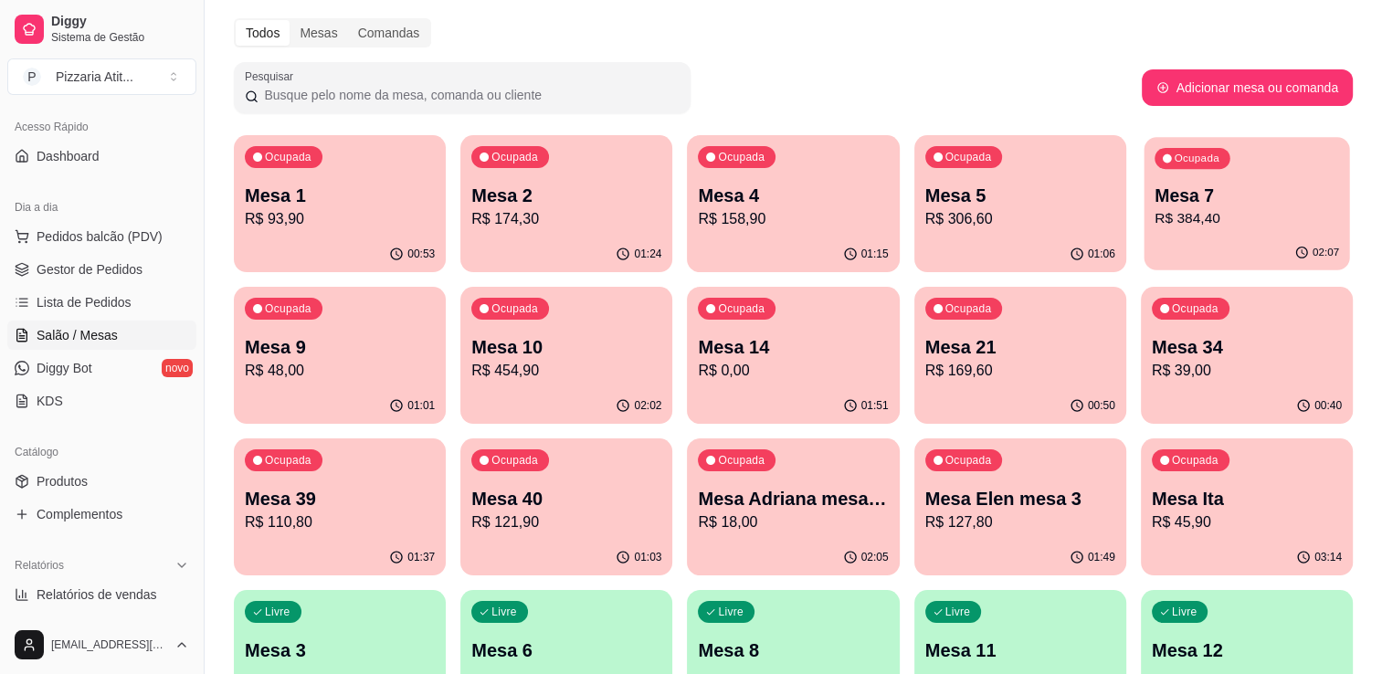
click at [1211, 250] on div "02:07" at bounding box center [1247, 253] width 206 height 35
click at [127, 237] on span "Pedidos balcão (PDV)" at bounding box center [100, 237] width 126 height 18
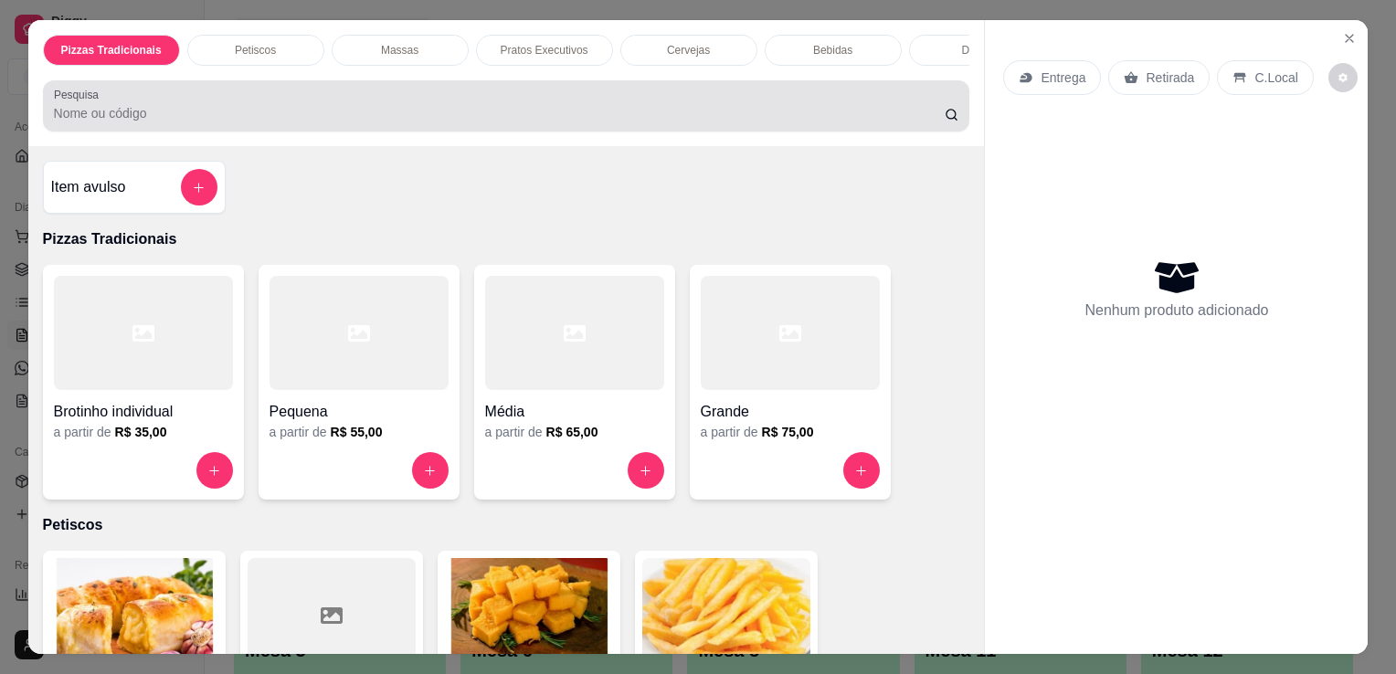
click at [493, 103] on div at bounding box center [506, 106] width 905 height 37
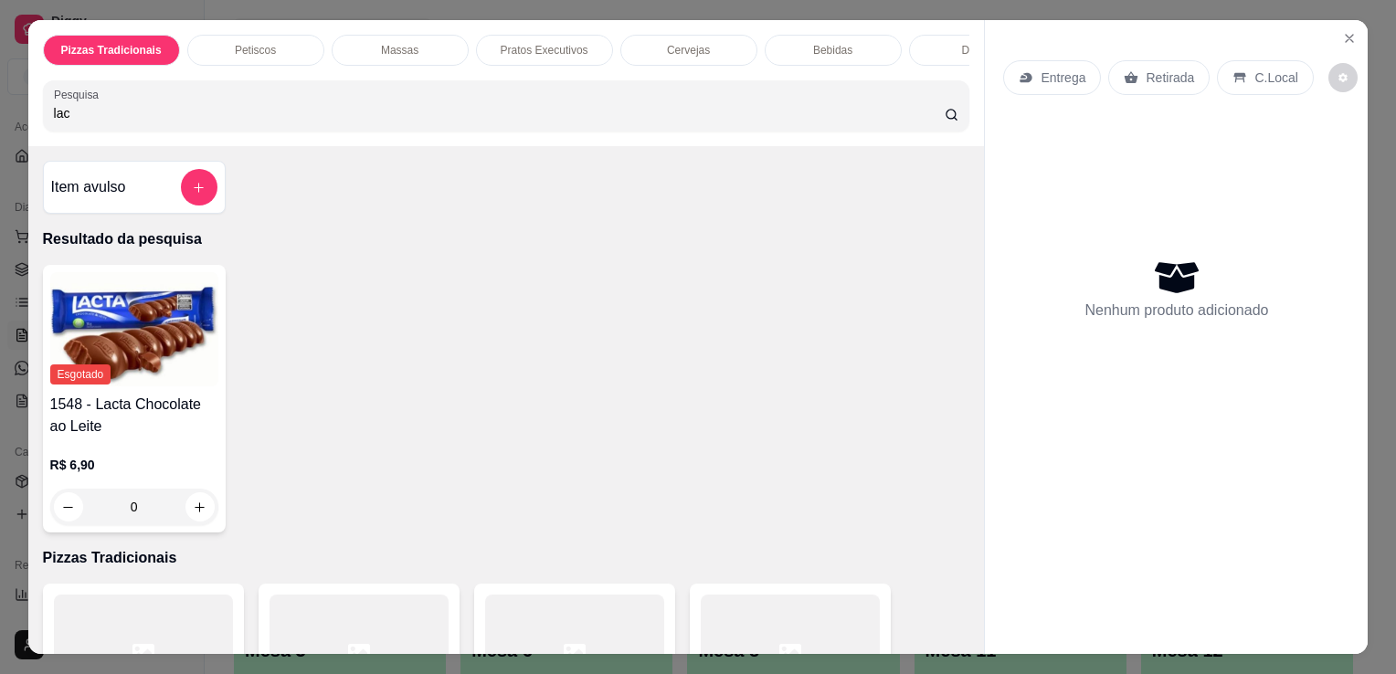
click at [133, 374] on img at bounding box center [134, 329] width 168 height 114
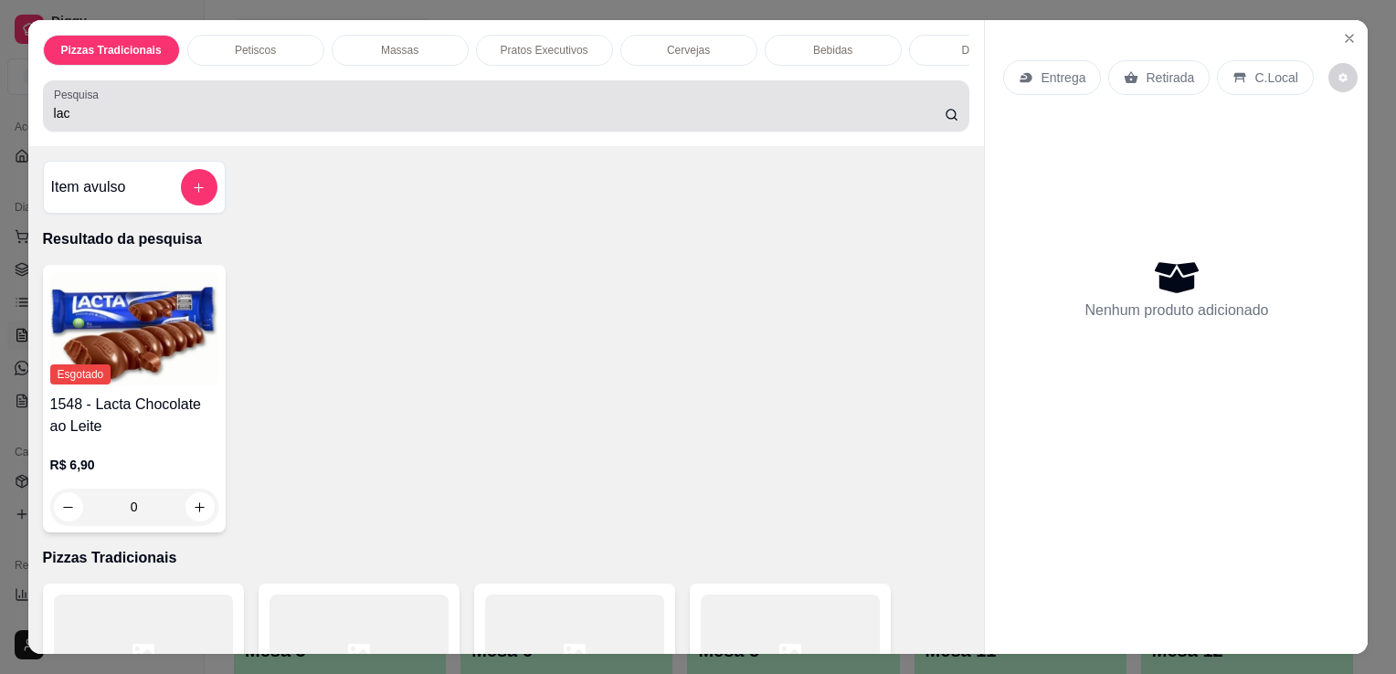
click at [889, 132] on div "Pesquisa lac" at bounding box center [506, 105] width 927 height 51
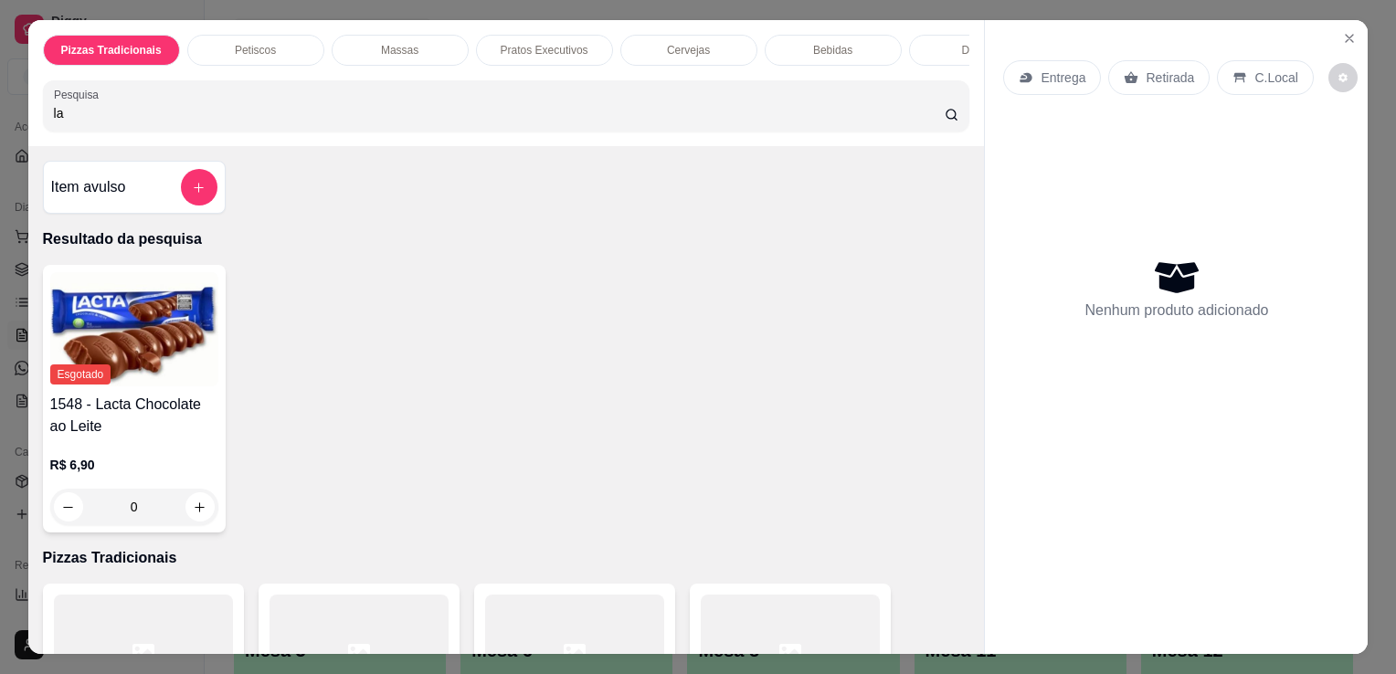
type input "l"
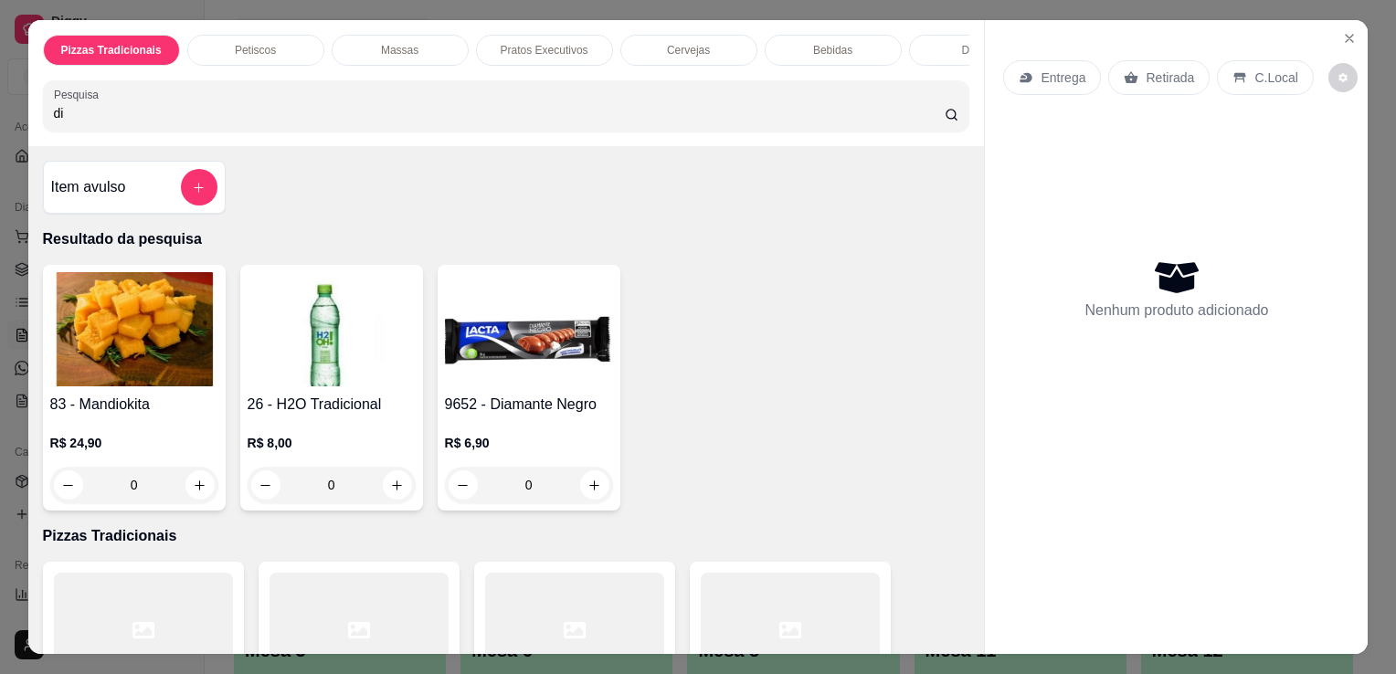
type input "di"
click at [547, 429] on div "R$ 6,90 0" at bounding box center [529, 460] width 168 height 88
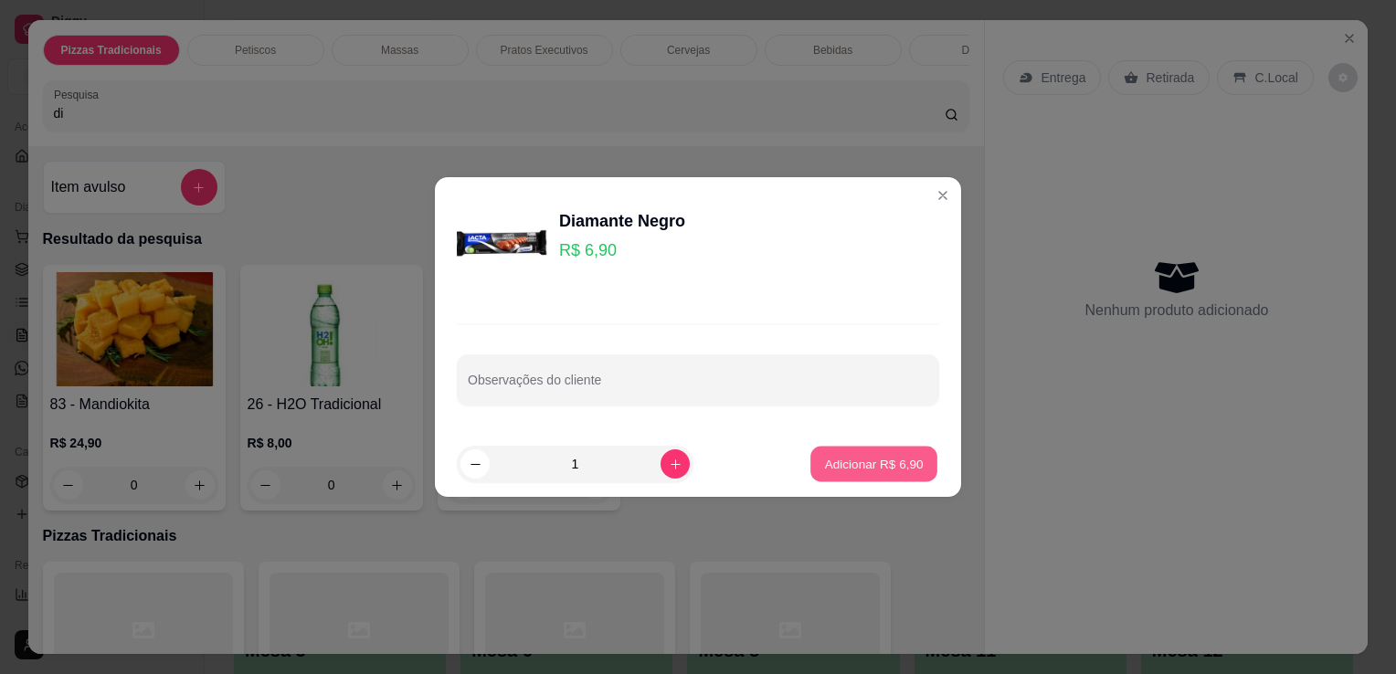
click at [834, 461] on p "Adicionar R$ 6,90" at bounding box center [873, 463] width 99 height 17
type input "1"
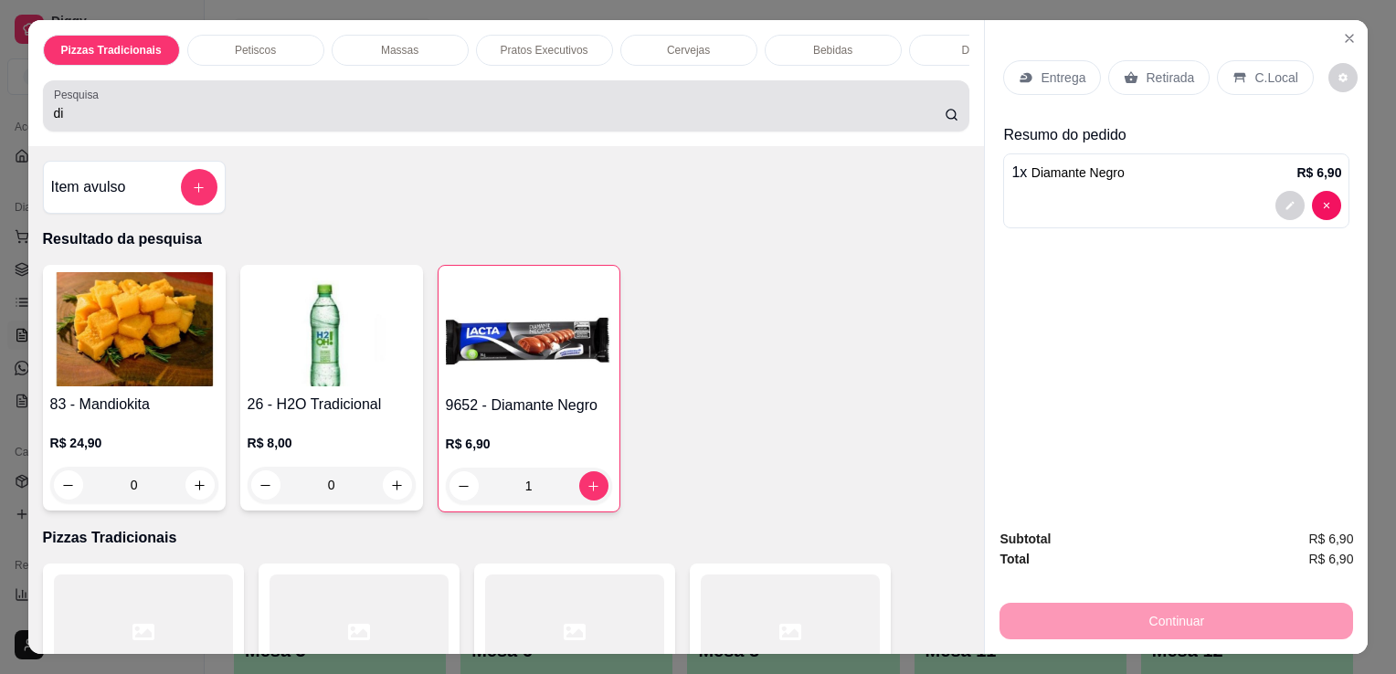
click at [719, 132] on div "Pesquisa di" at bounding box center [506, 105] width 927 height 51
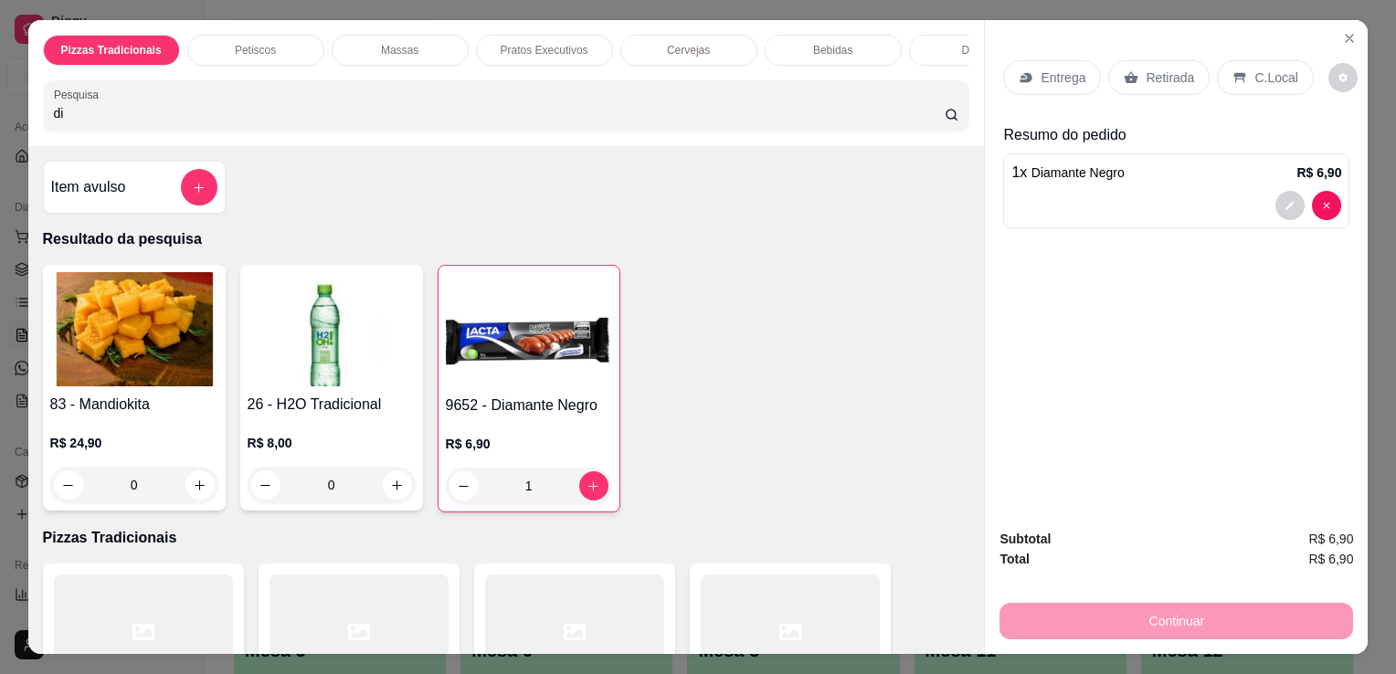
type input "d"
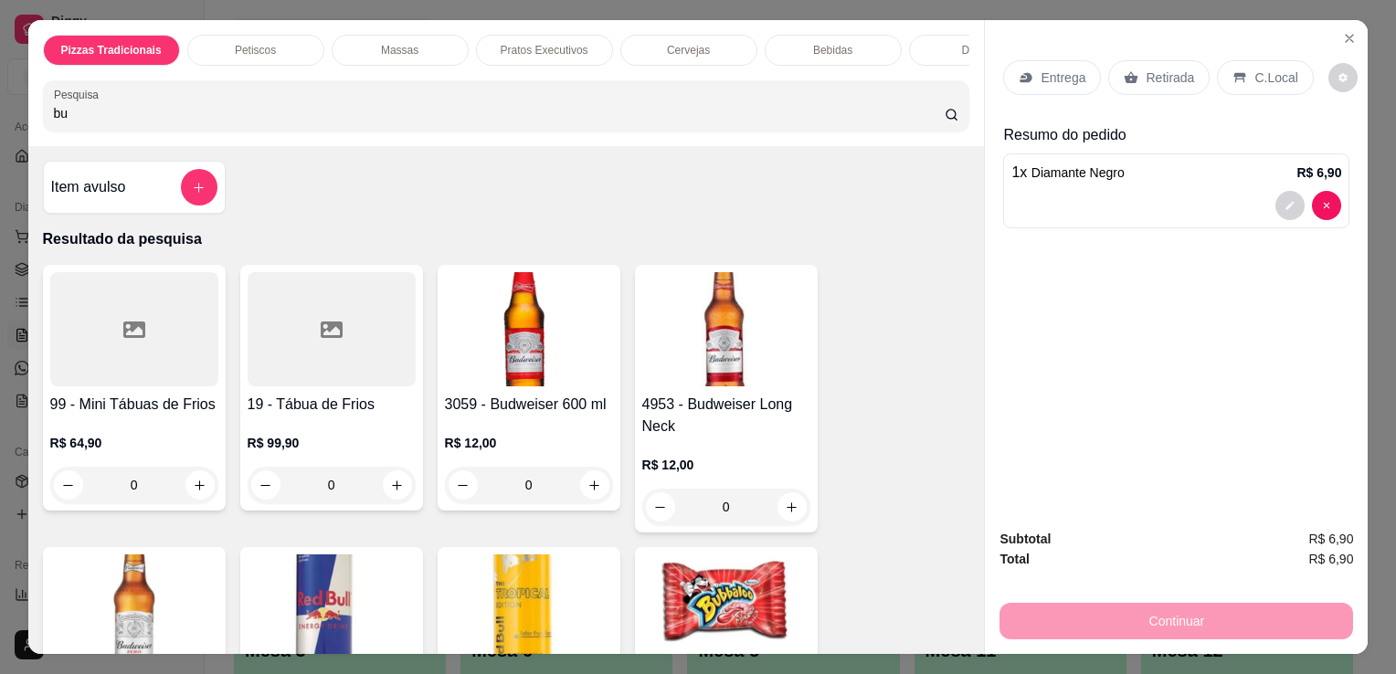
type input "bu"
click at [657, 630] on img at bounding box center [726, 612] width 168 height 114
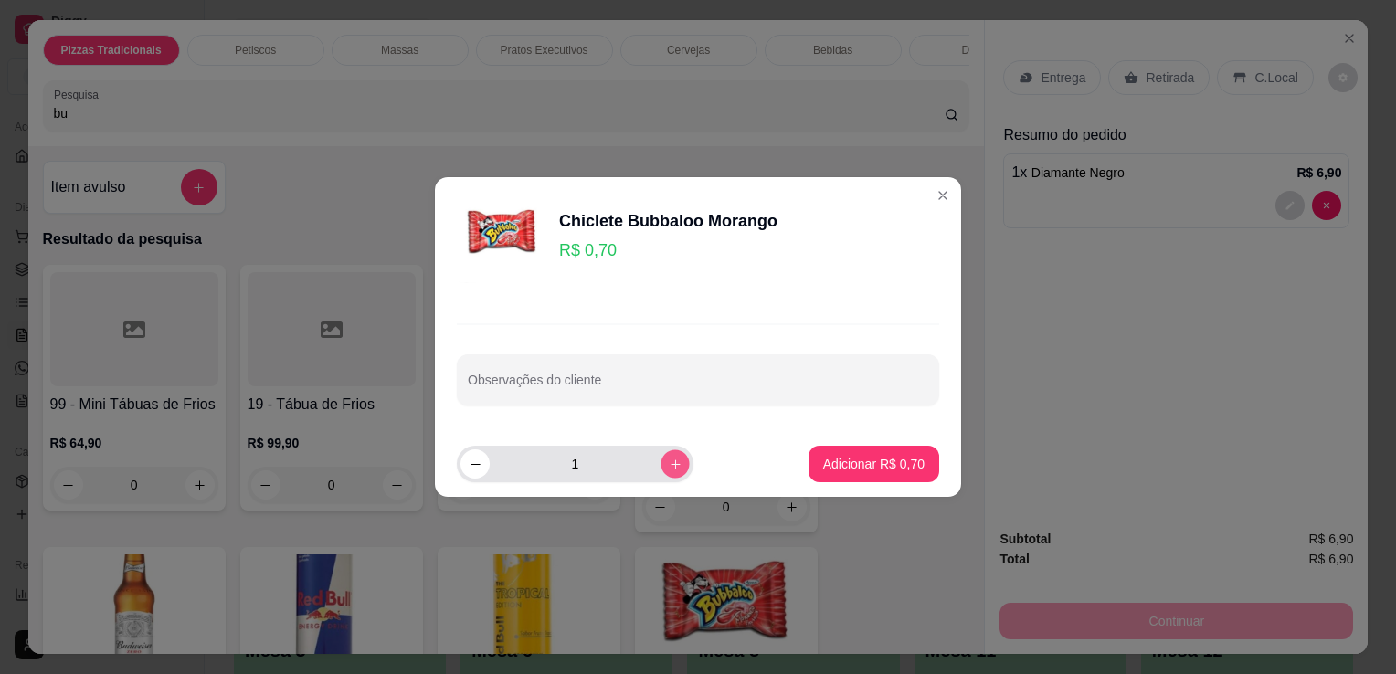
click at [669, 466] on icon "increase-product-quantity" at bounding box center [676, 465] width 14 height 14
type input "2"
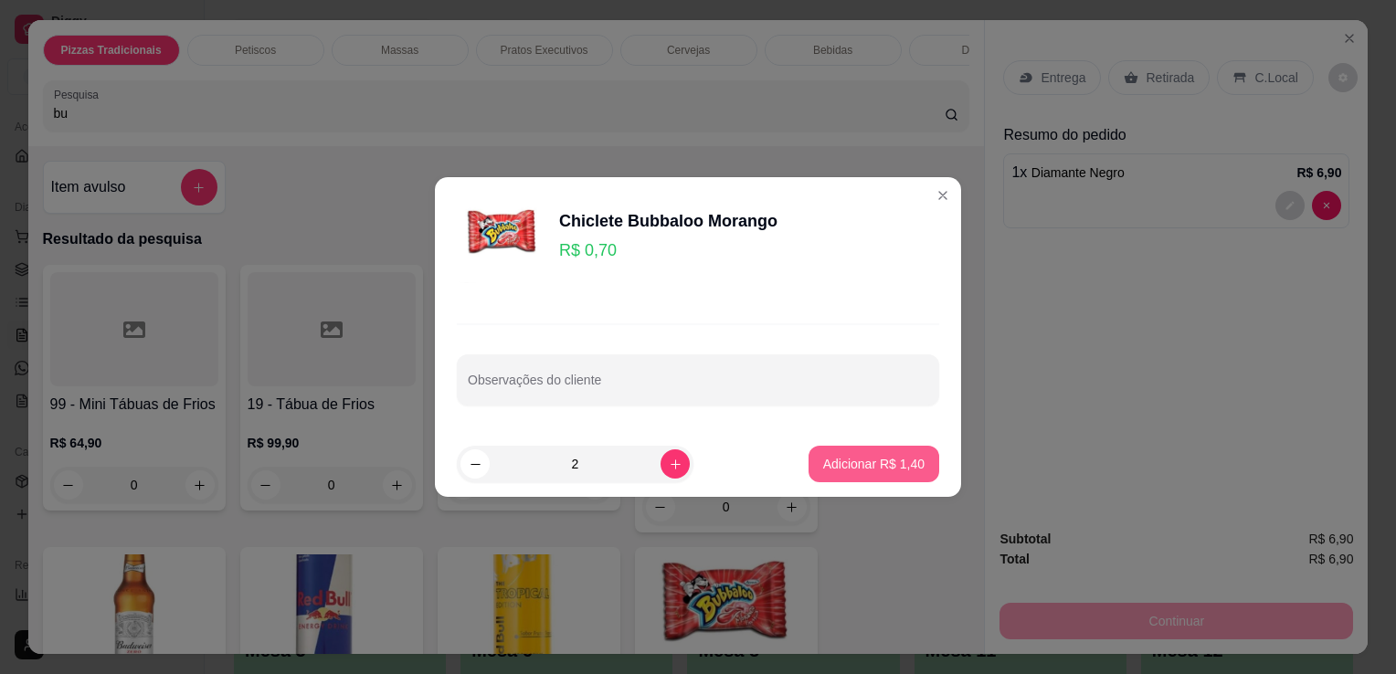
click at [905, 452] on button "Adicionar R$ 1,40" at bounding box center [874, 464] width 131 height 37
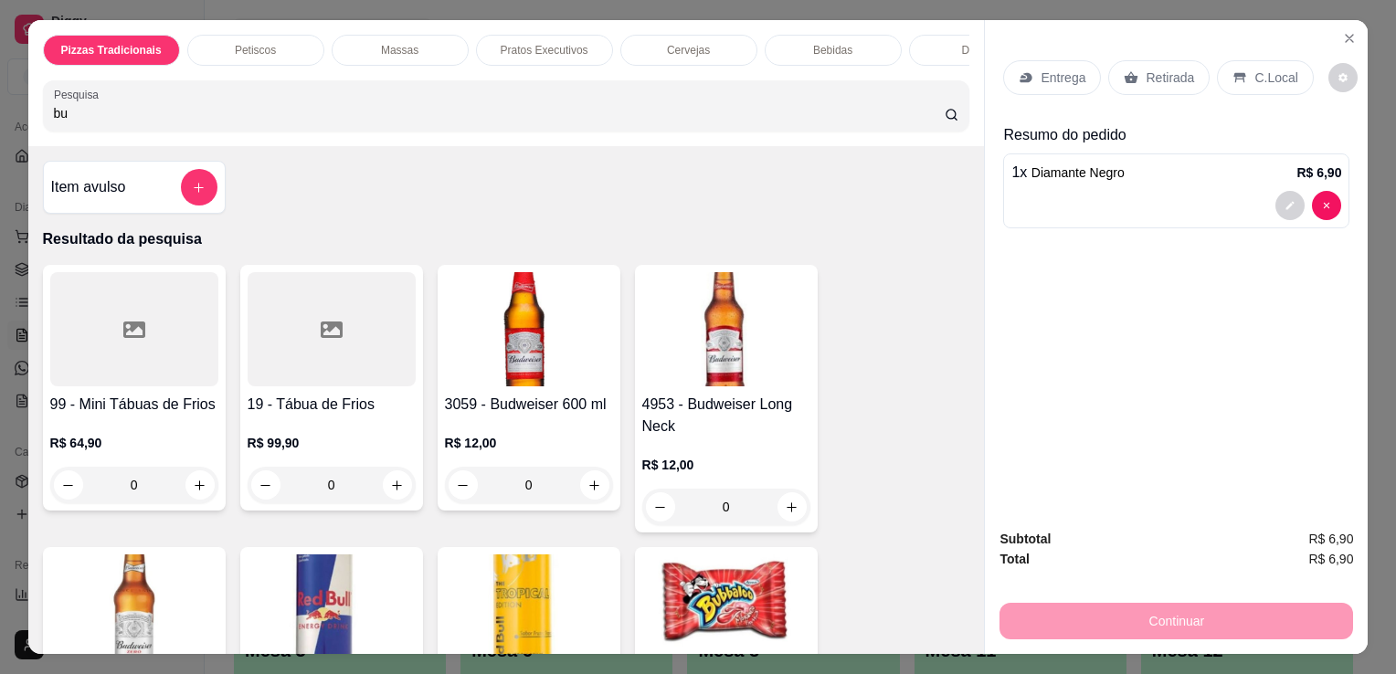
scroll to position [432, 0]
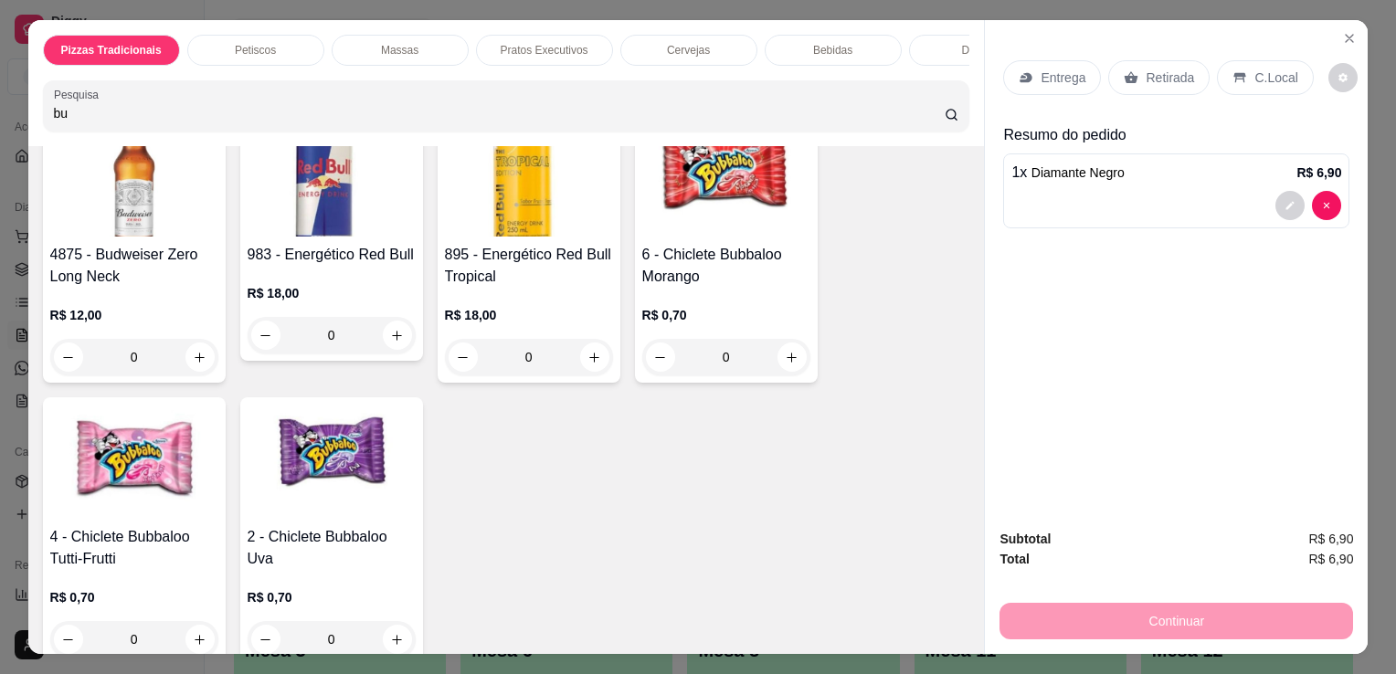
click at [340, 570] on div "R$ 0,70 0" at bounding box center [332, 614] width 168 height 88
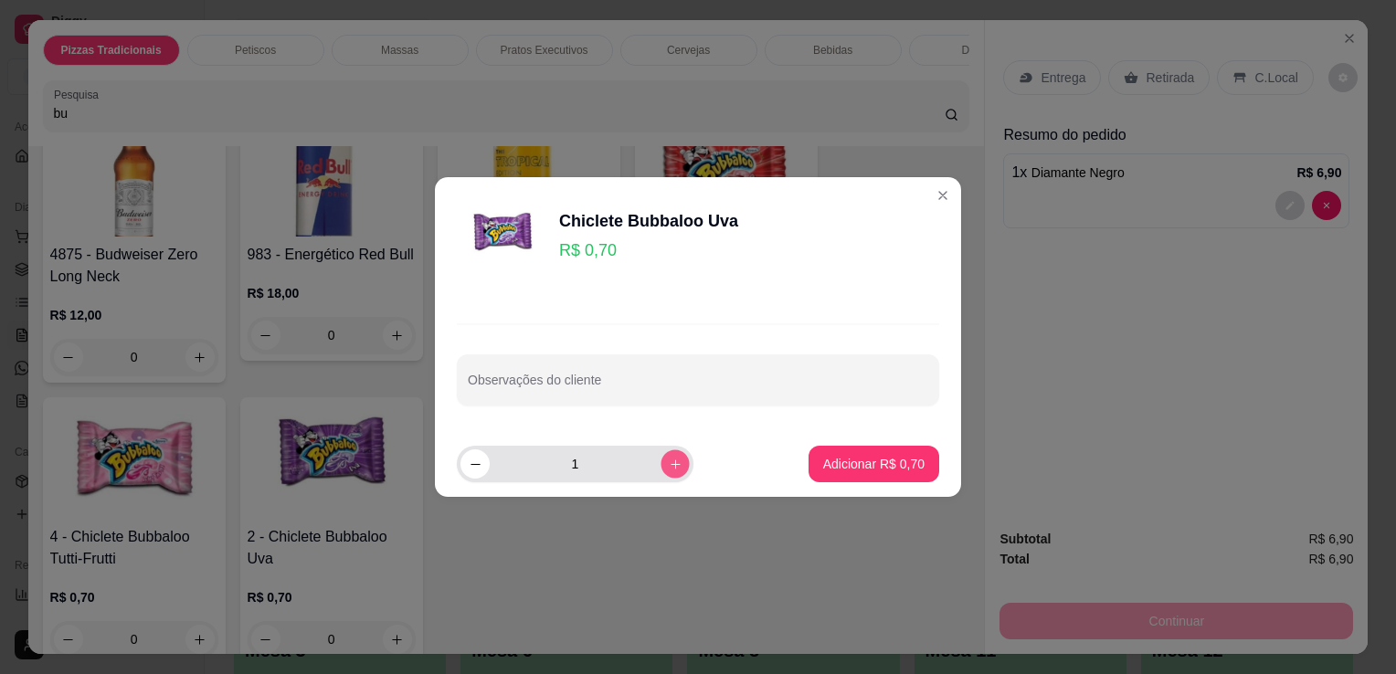
click at [669, 463] on icon "increase-product-quantity" at bounding box center [676, 465] width 14 height 14
type input "2"
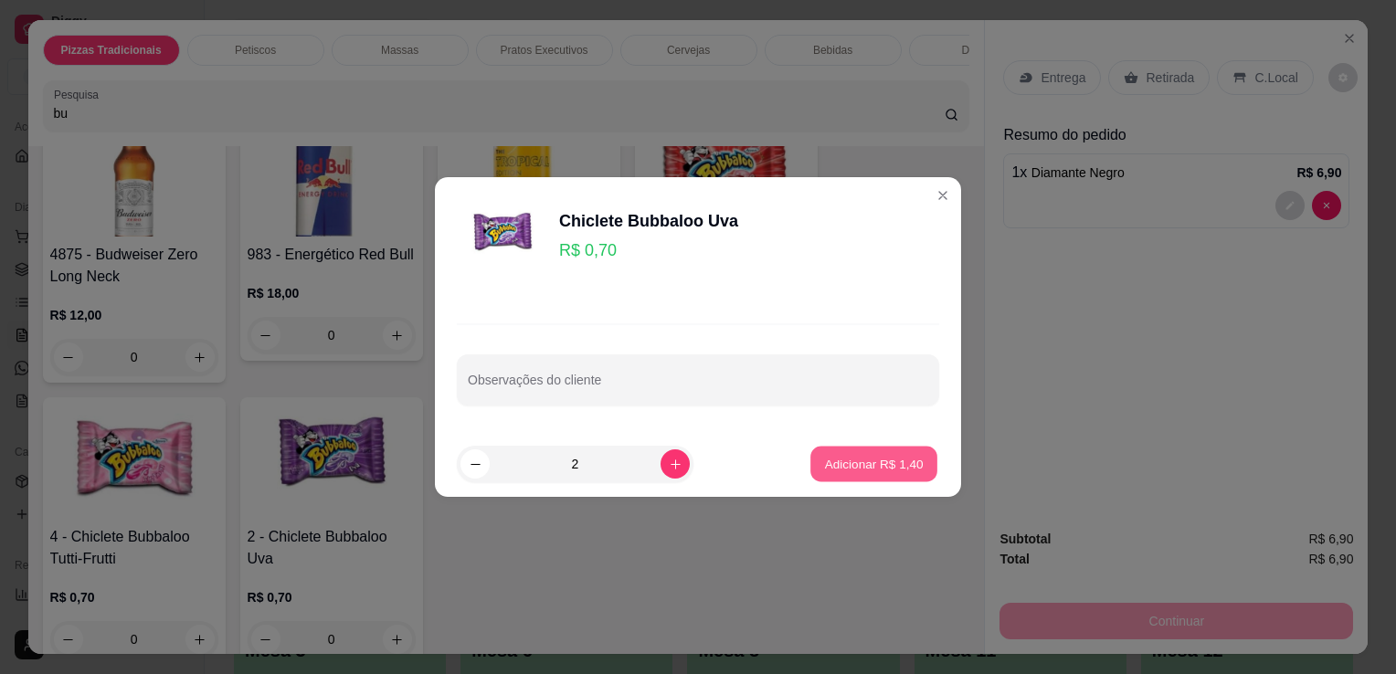
click at [832, 468] on p "Adicionar R$ 1,40" at bounding box center [873, 463] width 99 height 17
type input "2"
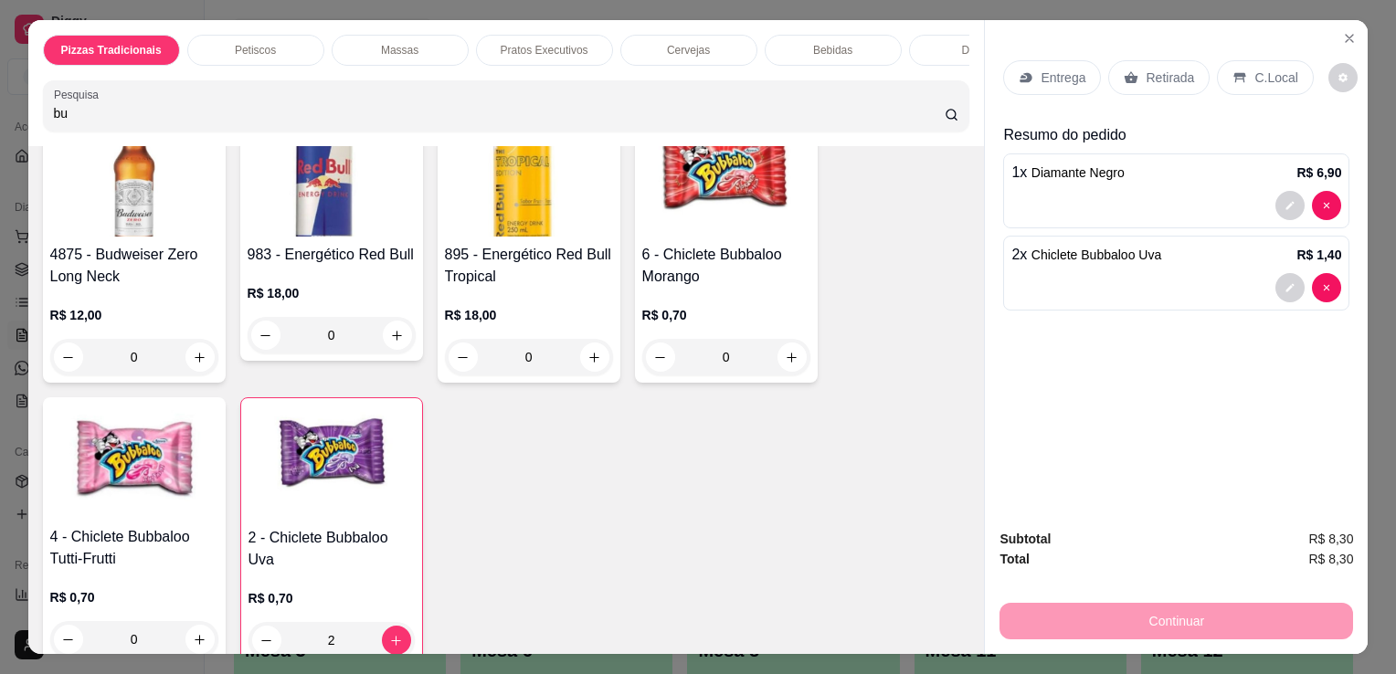
click at [1257, 69] on p "C.Local" at bounding box center [1276, 78] width 43 height 18
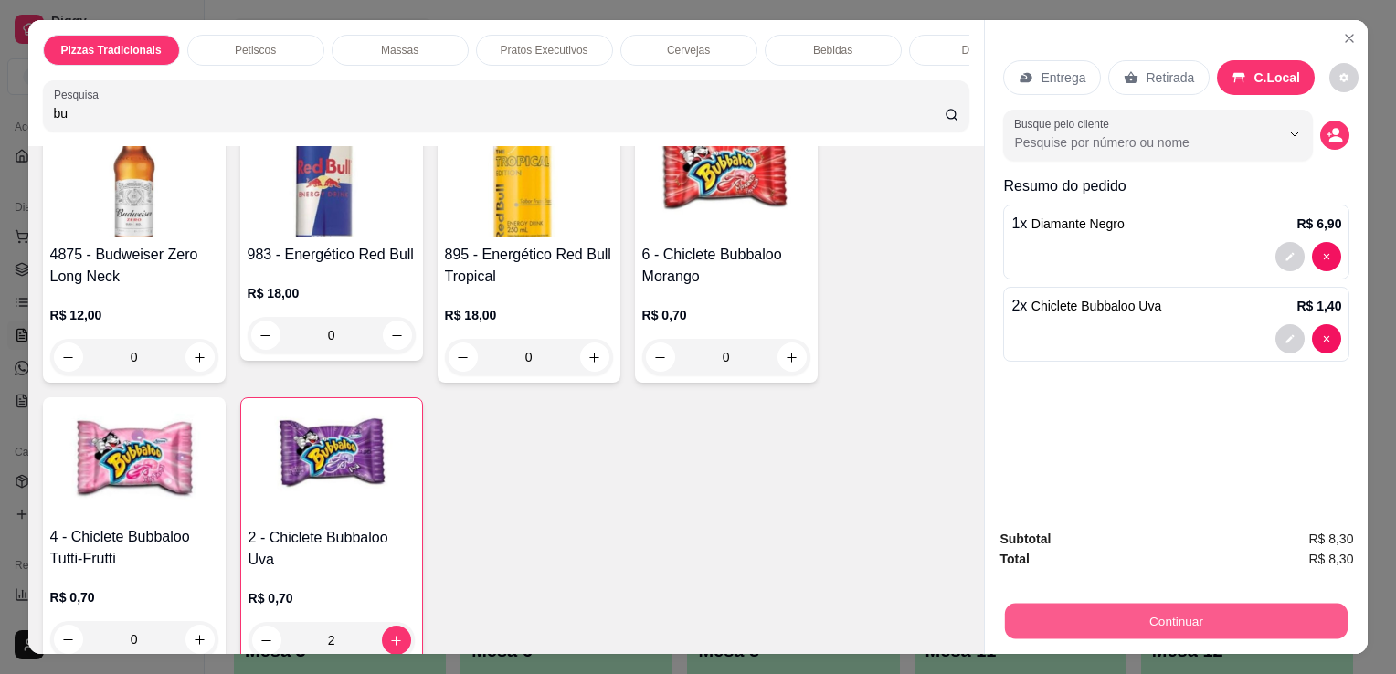
click at [1209, 610] on button "Continuar" at bounding box center [1176, 621] width 343 height 36
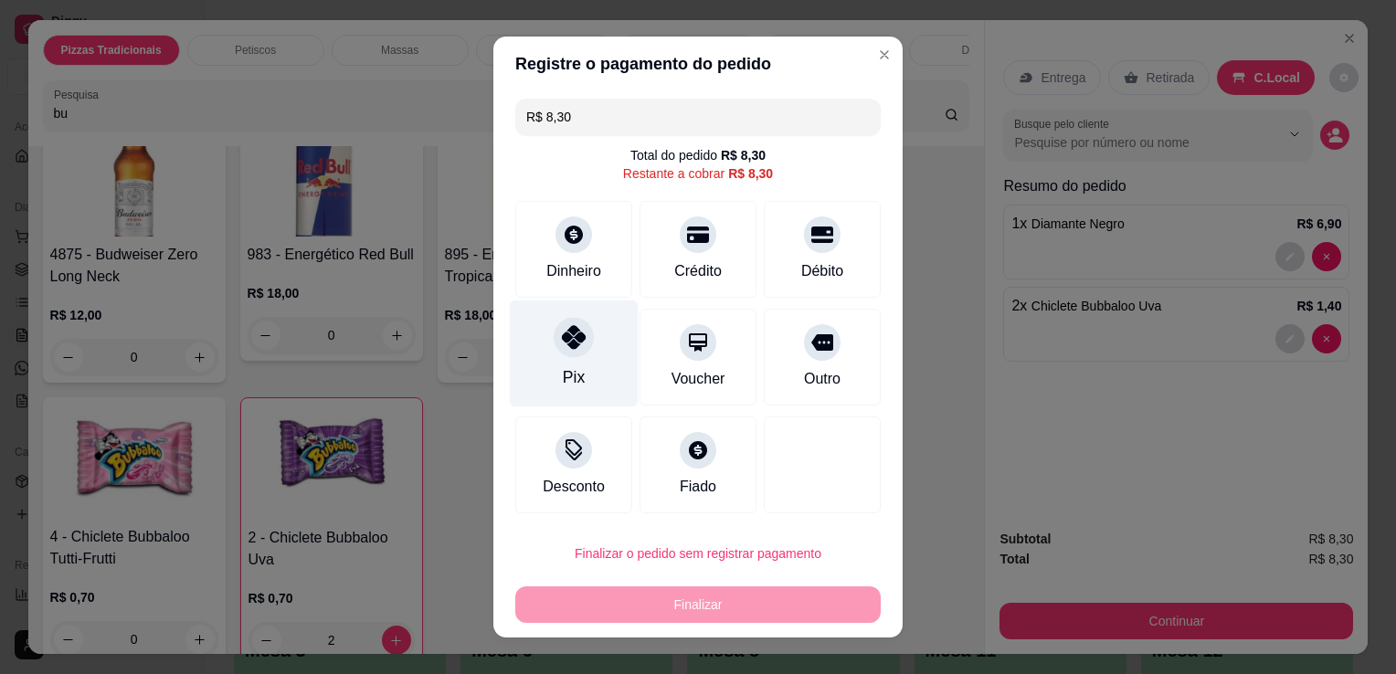
click at [544, 365] on div "Pix" at bounding box center [574, 354] width 129 height 107
type input "R$ 0,00"
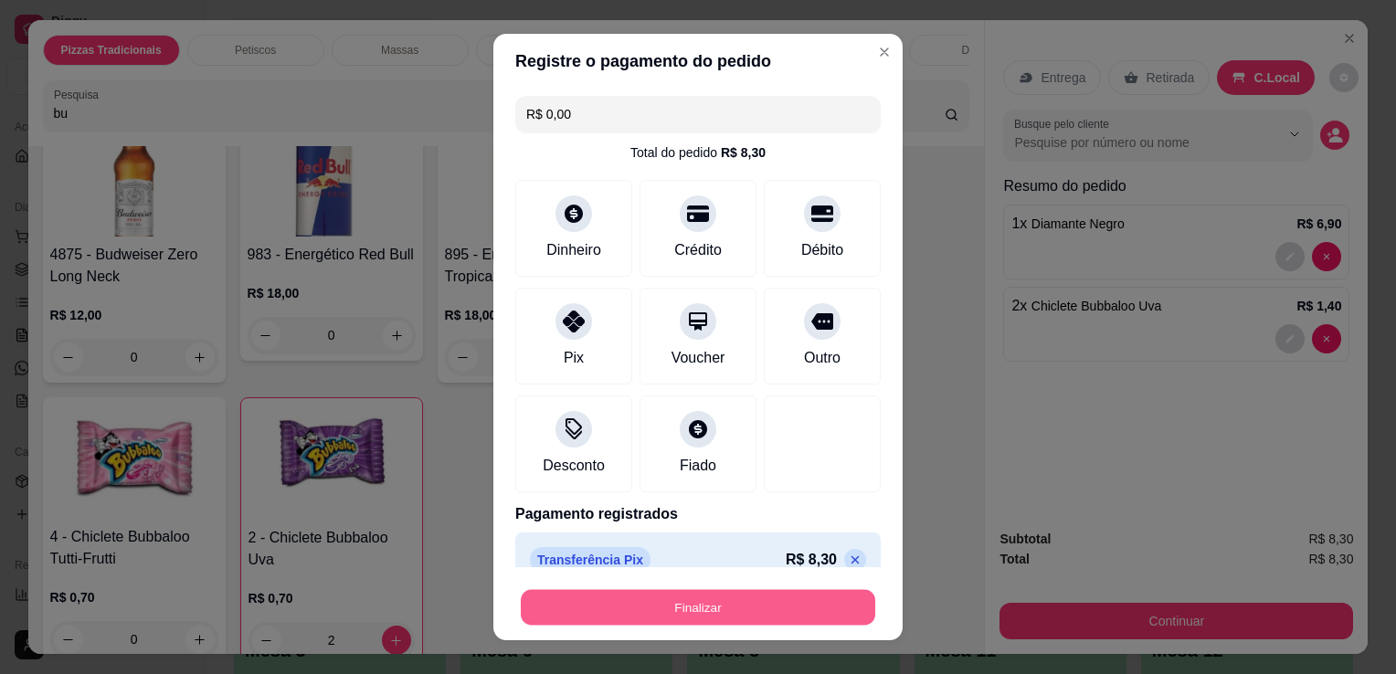
click at [643, 606] on button "Finalizar" at bounding box center [698, 608] width 355 height 36
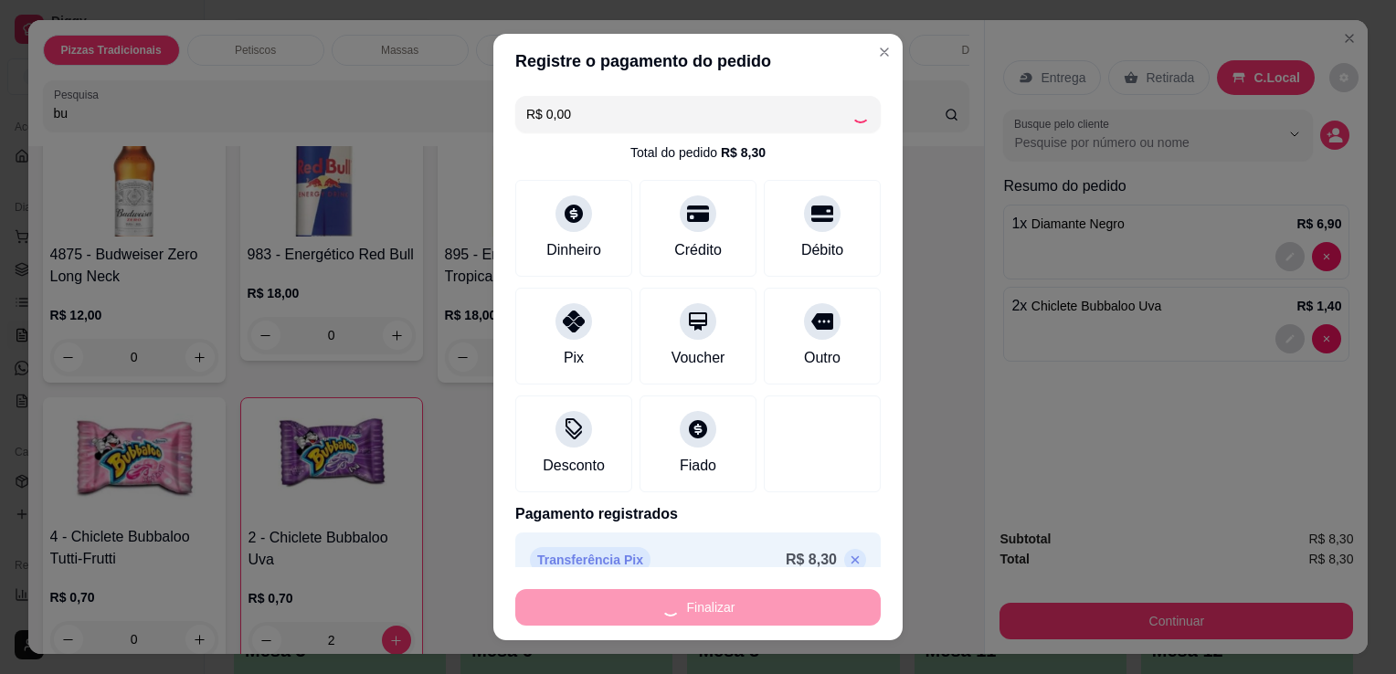
type input "0"
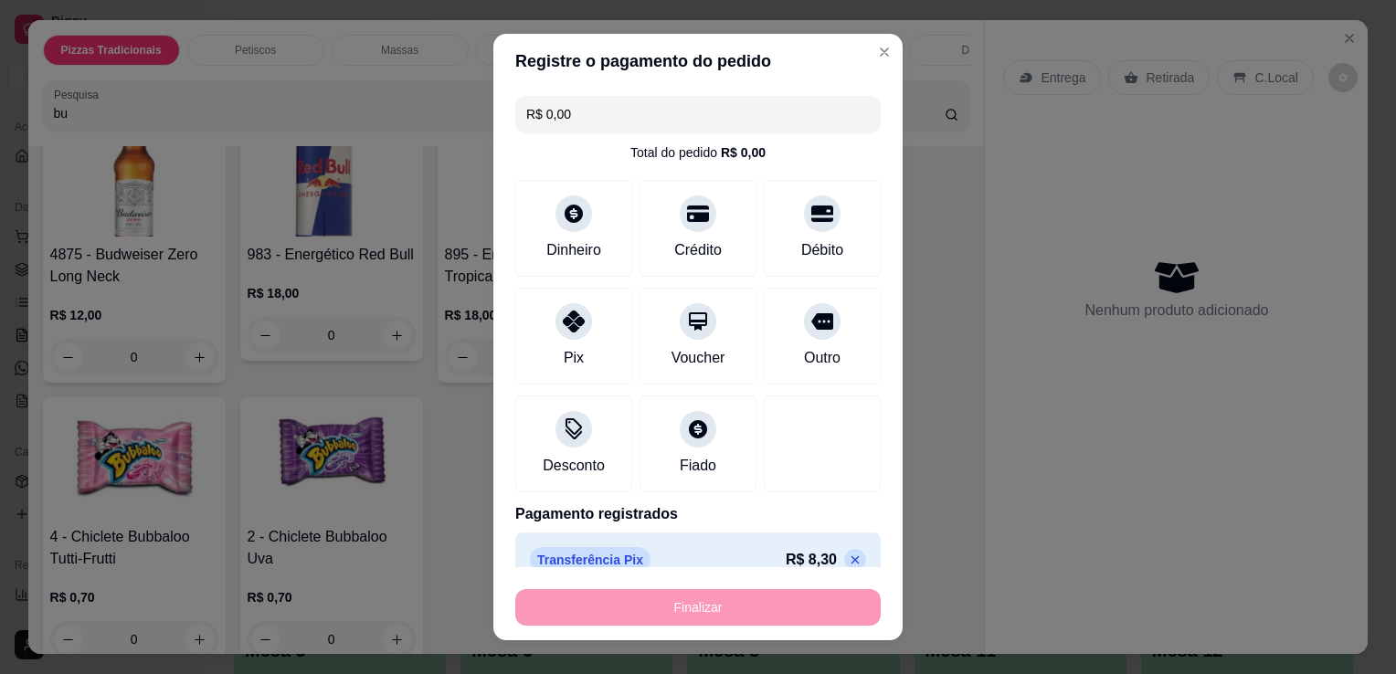
type input "-R$ 8,30"
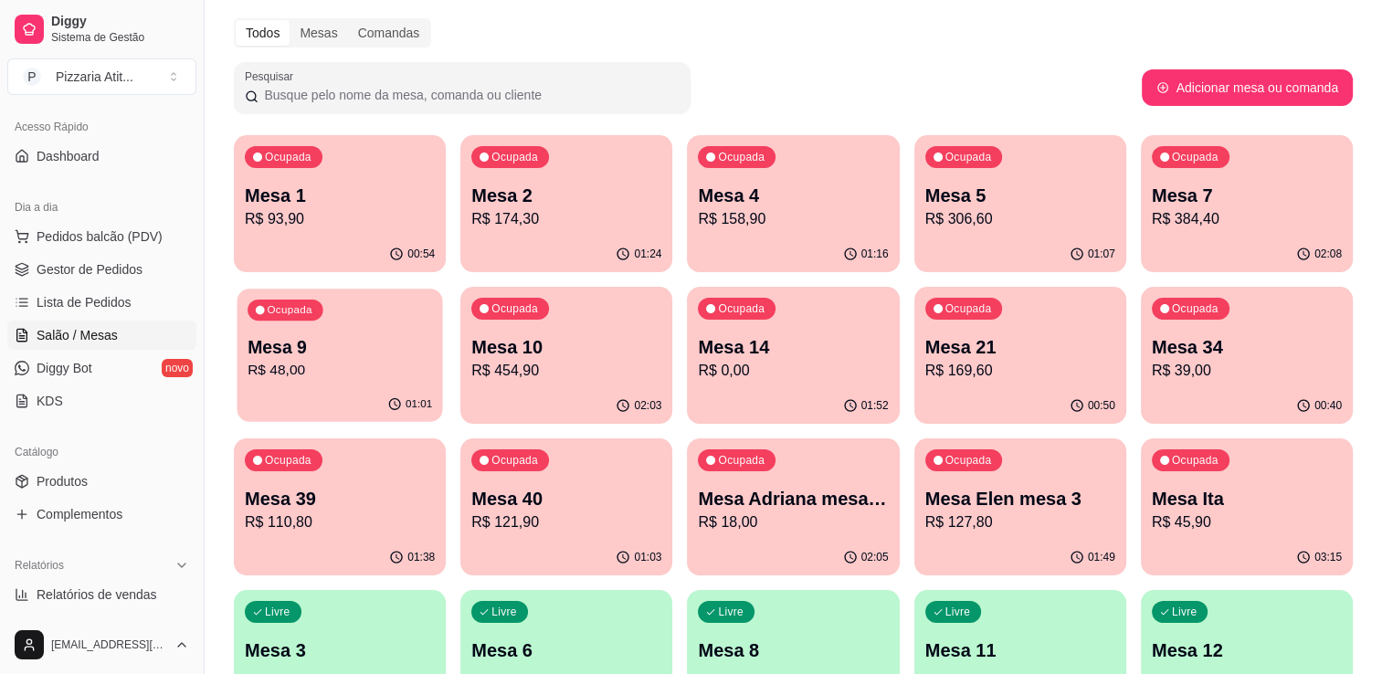
click at [373, 354] on p "Mesa 9" at bounding box center [340, 347] width 185 height 25
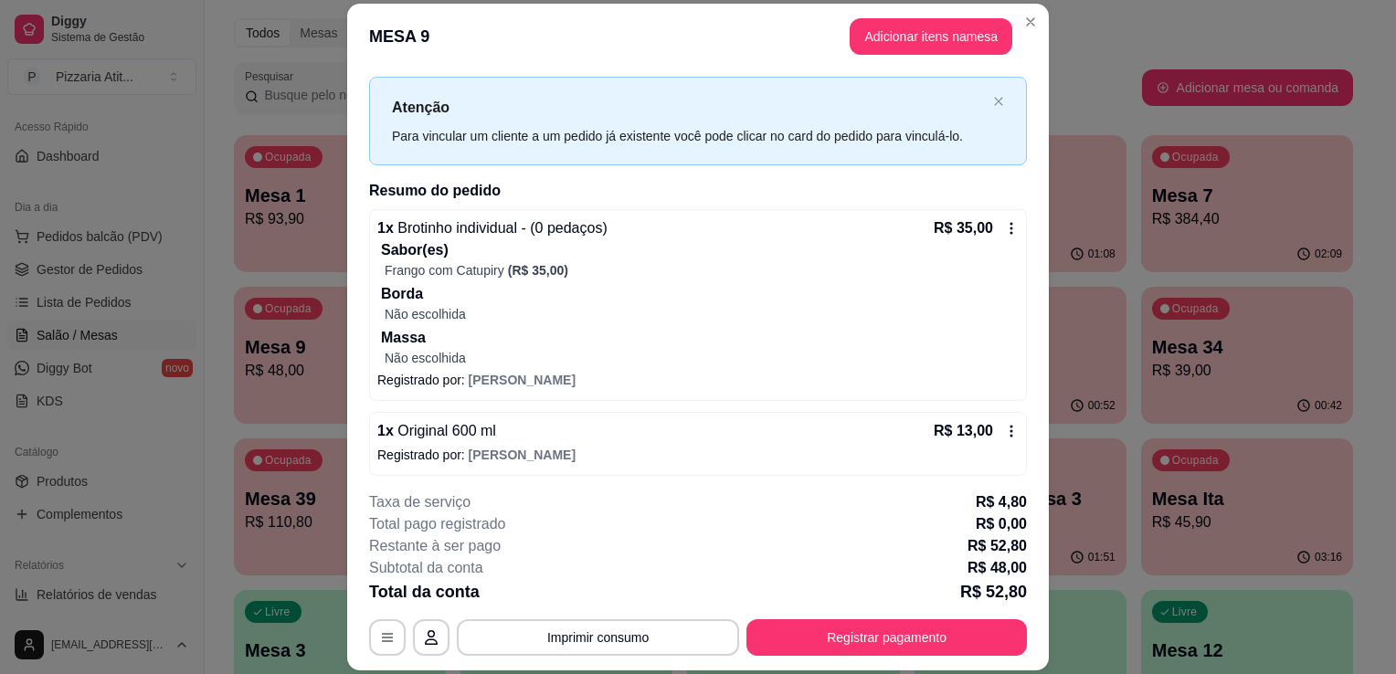
scroll to position [37, 0]
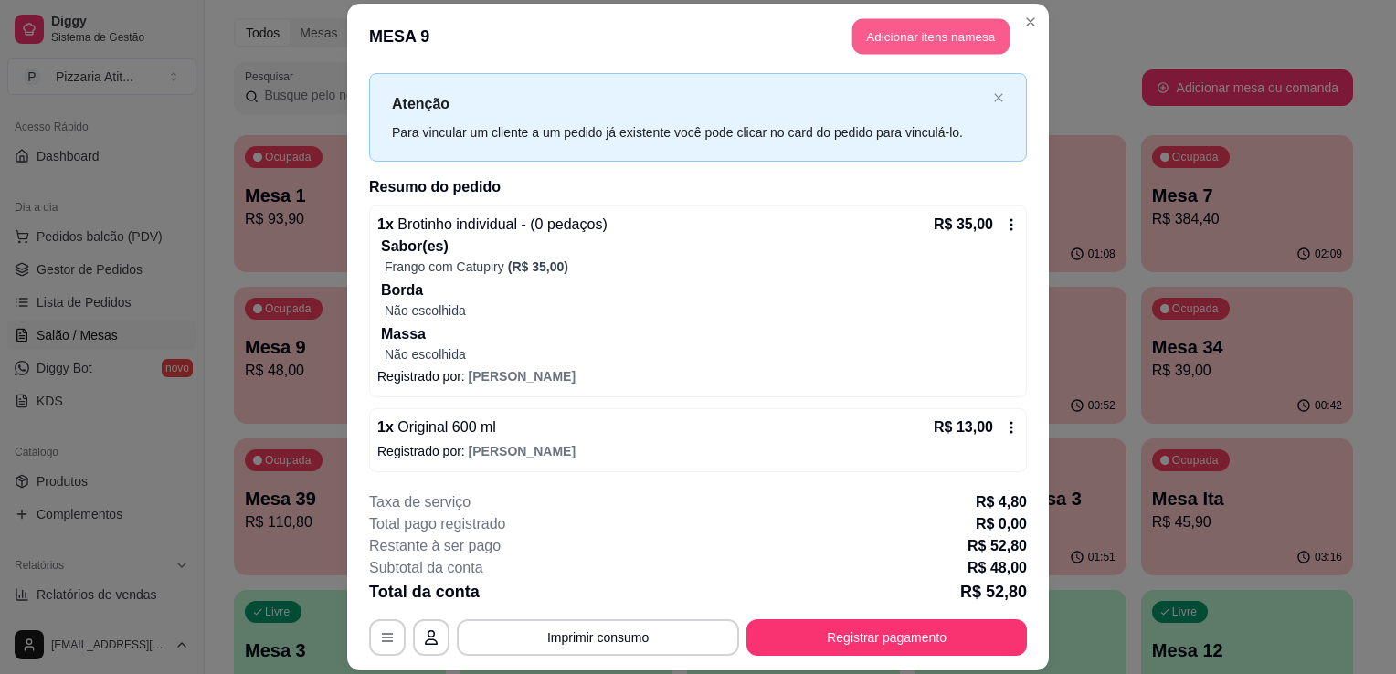
click at [927, 38] on button "Adicionar itens na mesa" at bounding box center [931, 36] width 157 height 36
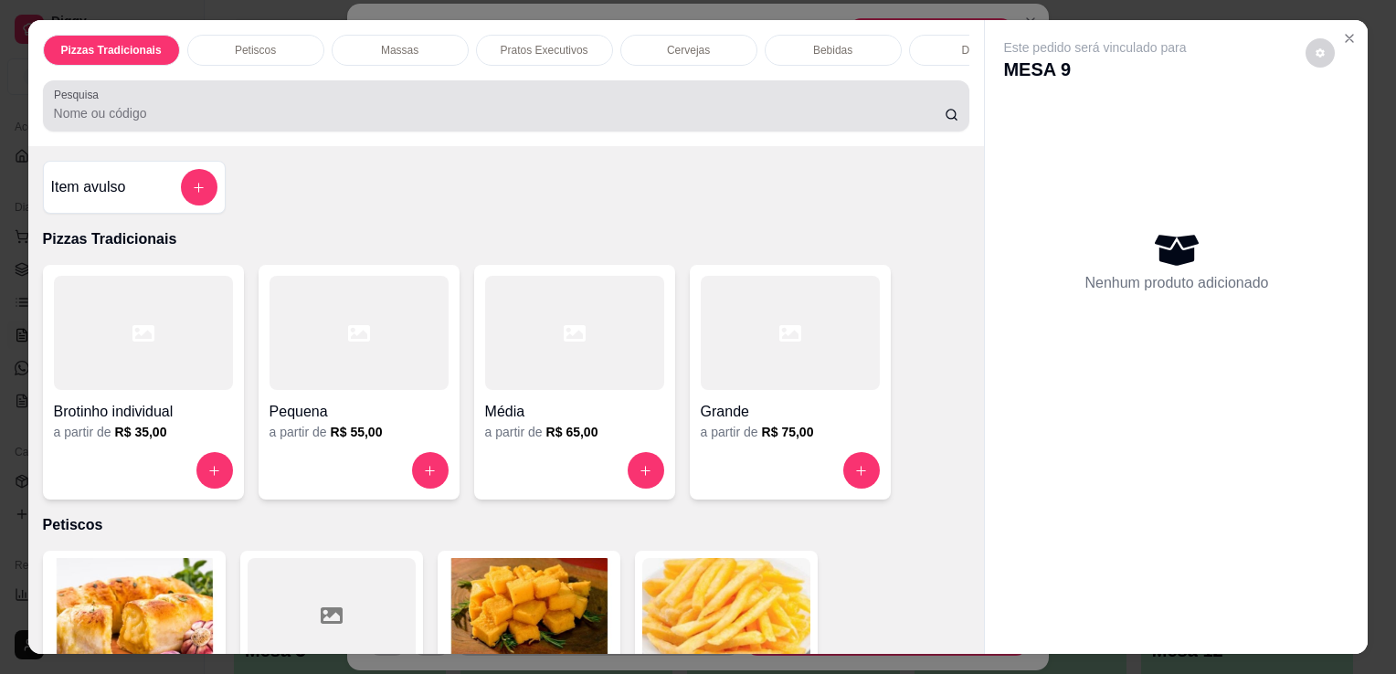
click at [683, 99] on div at bounding box center [506, 106] width 905 height 37
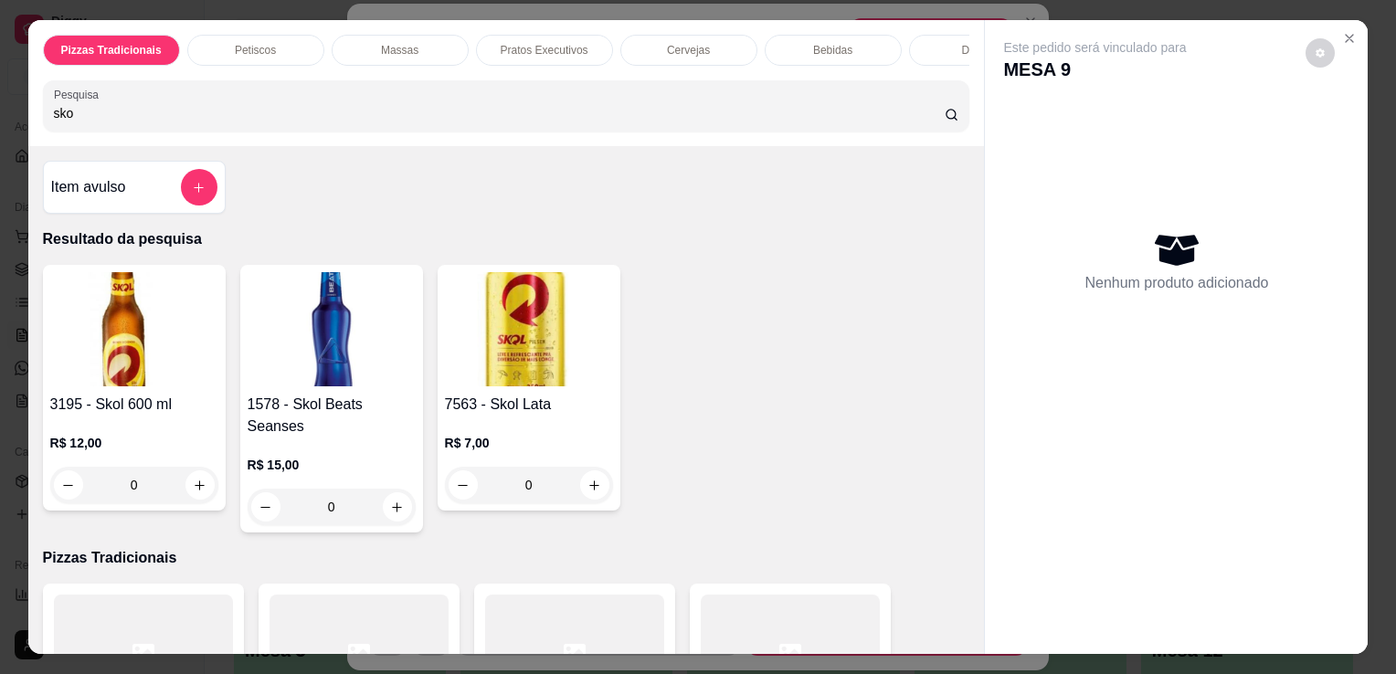
type input "sko"
click at [581, 342] on img at bounding box center [529, 329] width 168 height 114
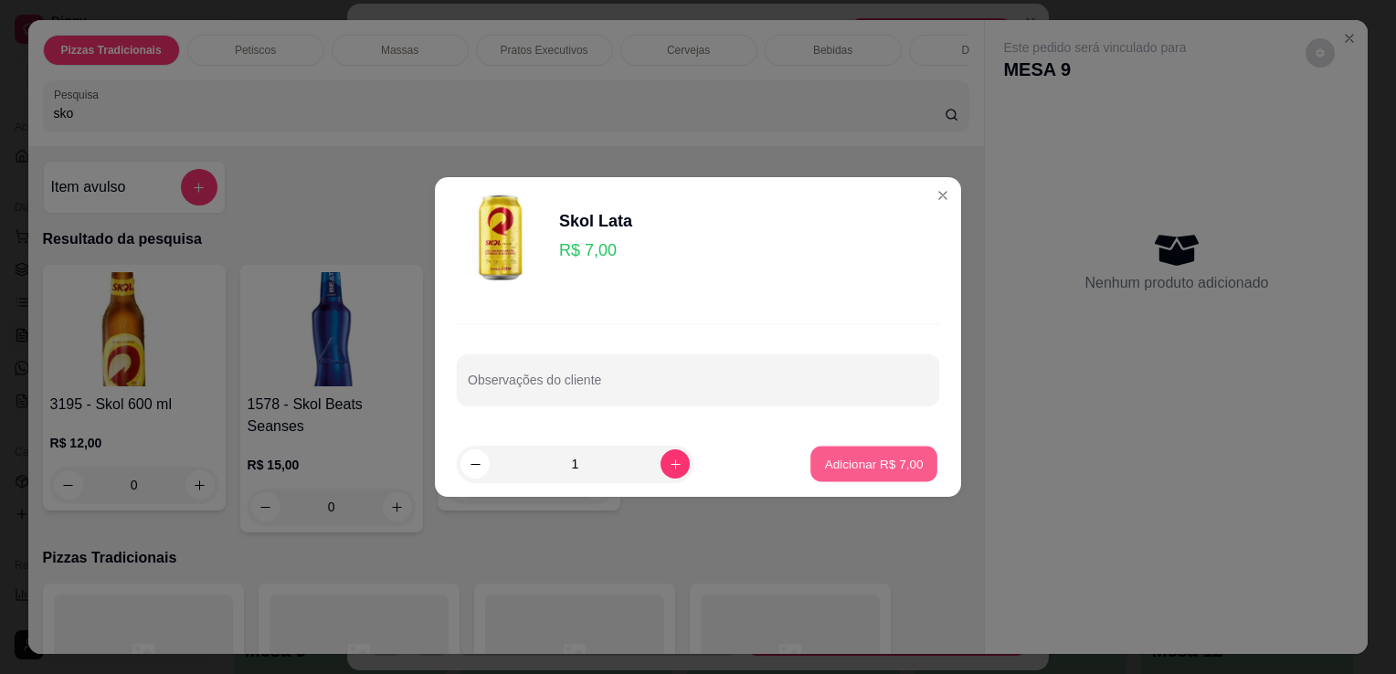
click at [857, 465] on p "Adicionar R$ 7,00" at bounding box center [873, 463] width 99 height 17
type input "1"
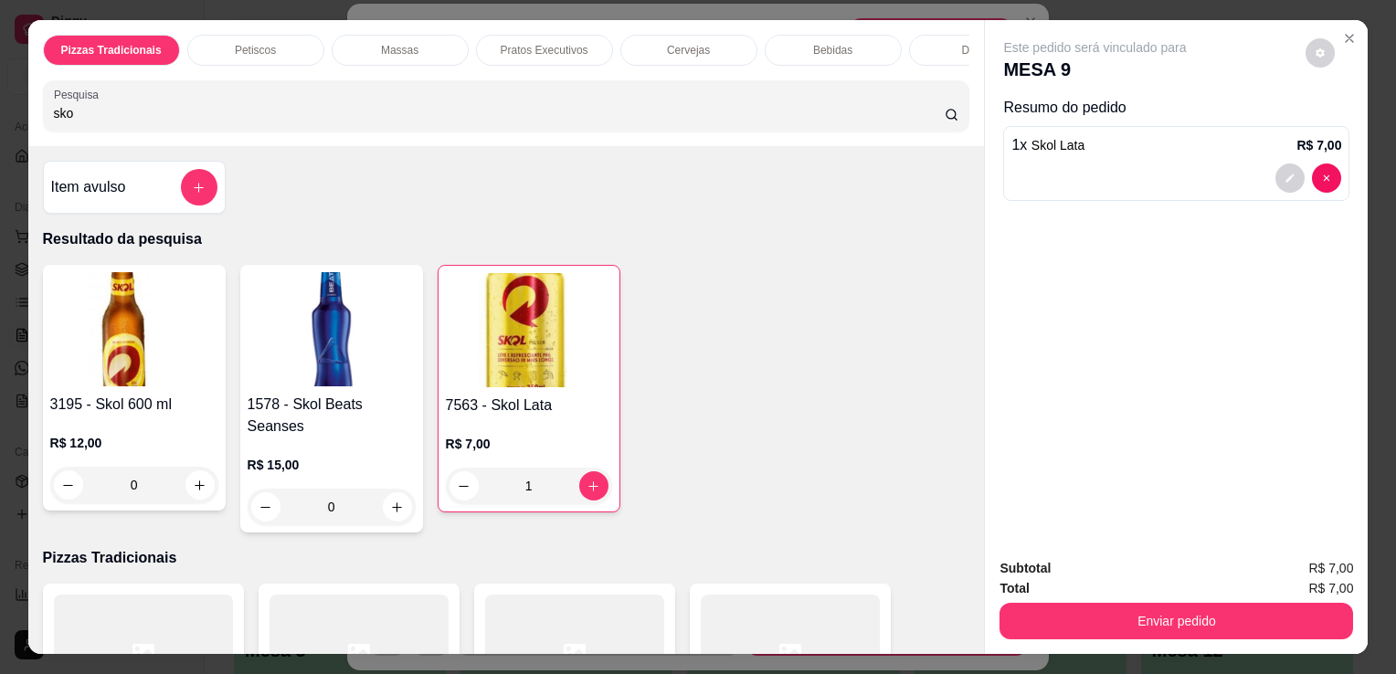
click at [760, 122] on input "sko" at bounding box center [499, 113] width 891 height 18
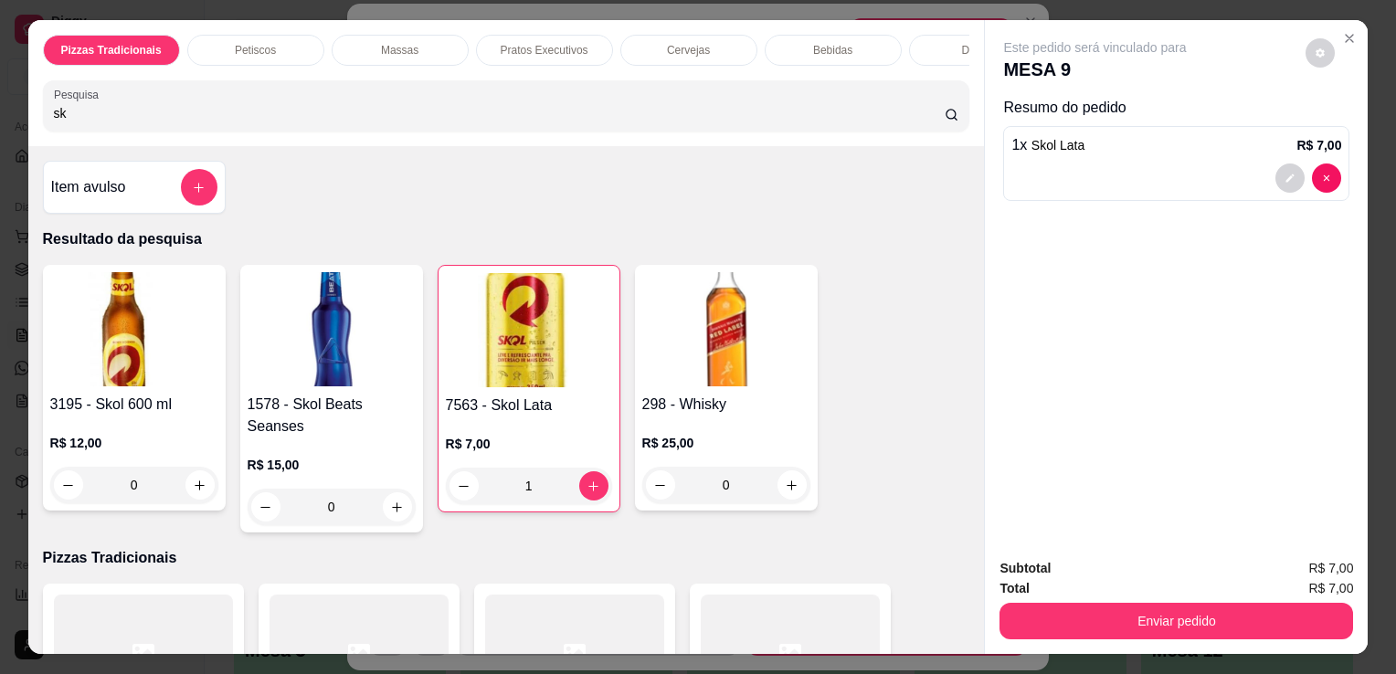
type input "s"
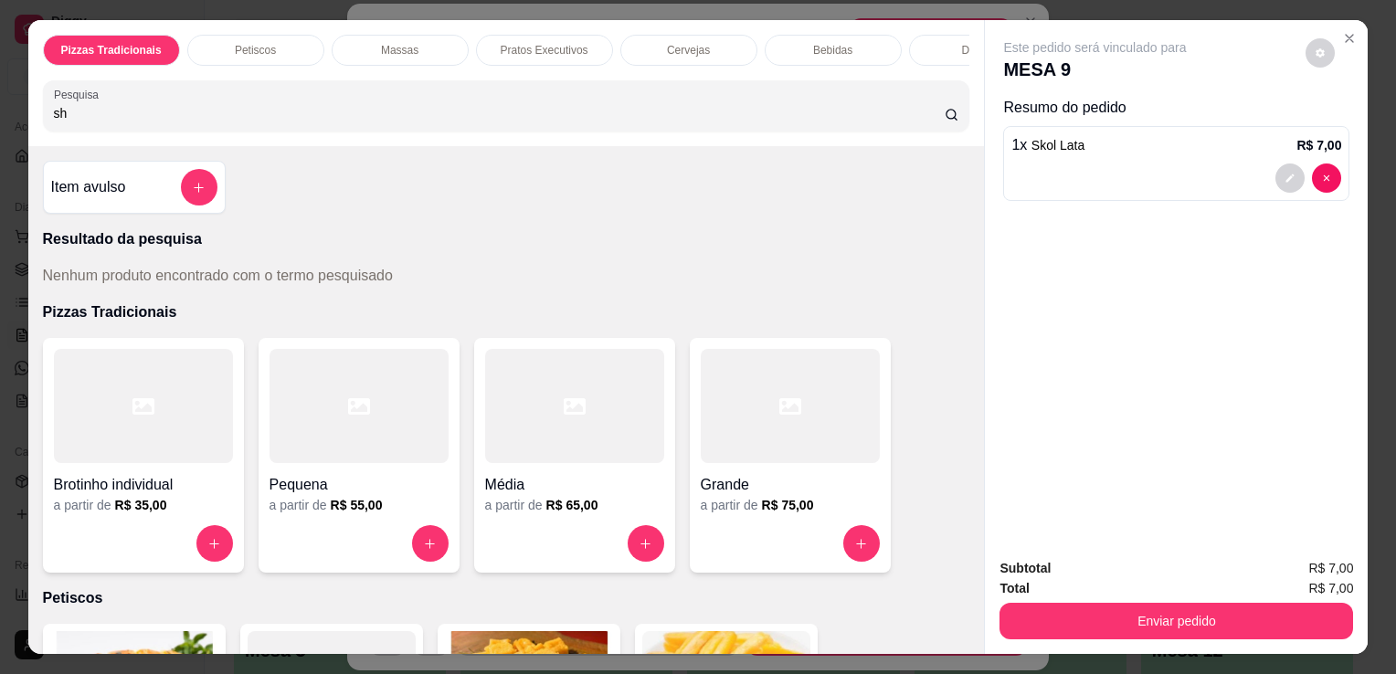
type input "s"
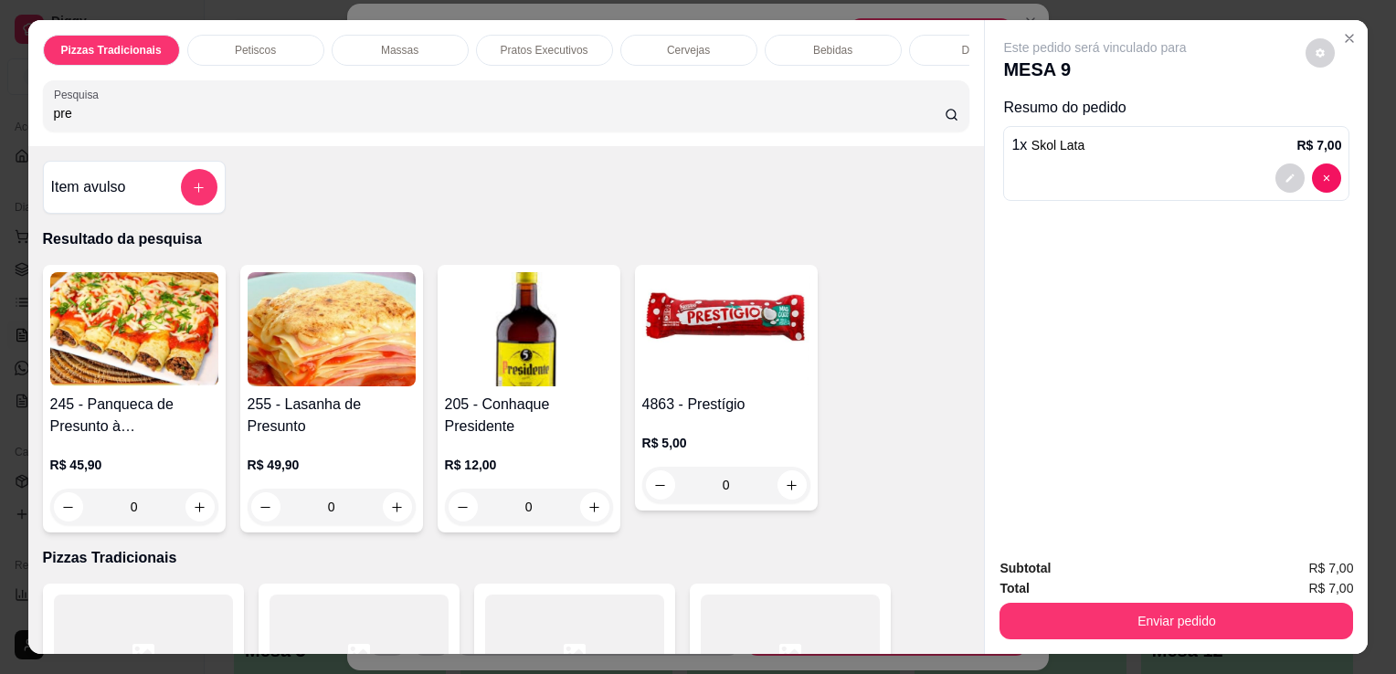
type input "pre"
click at [779, 381] on img at bounding box center [726, 329] width 168 height 114
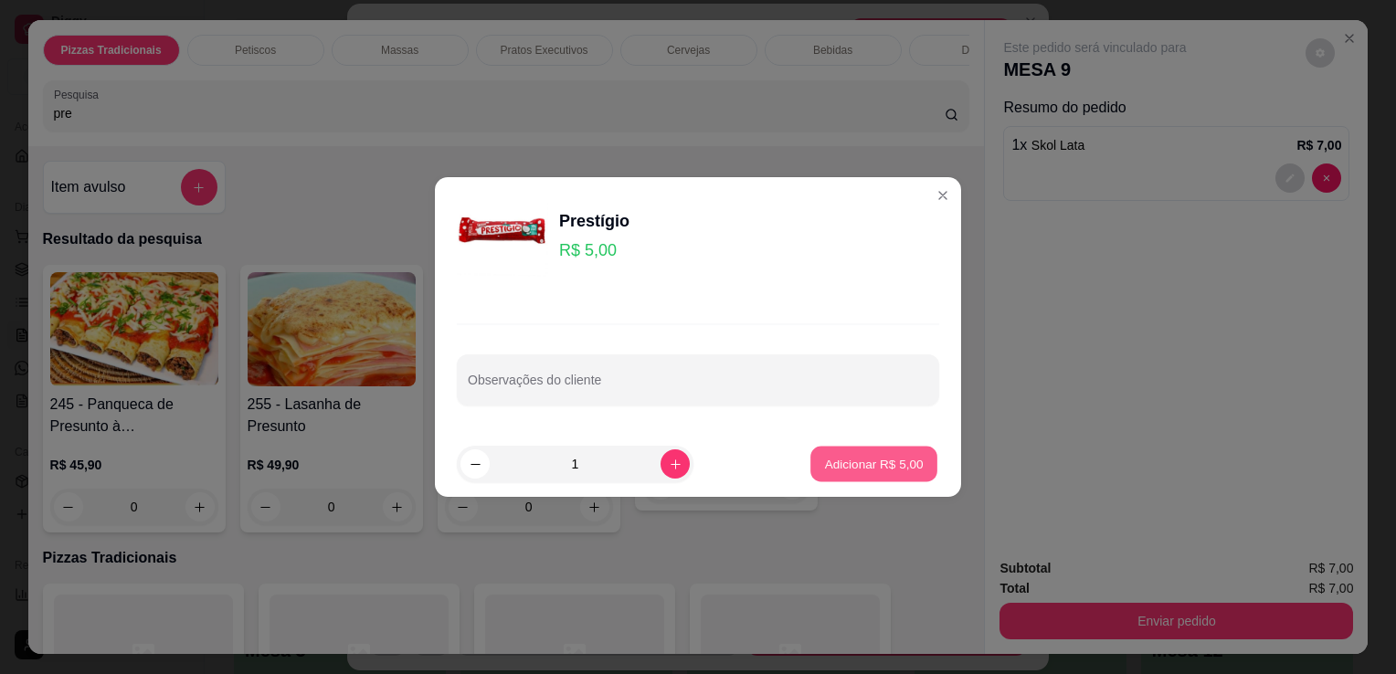
click at [863, 463] on p "Adicionar R$ 5,00" at bounding box center [873, 463] width 99 height 17
type input "1"
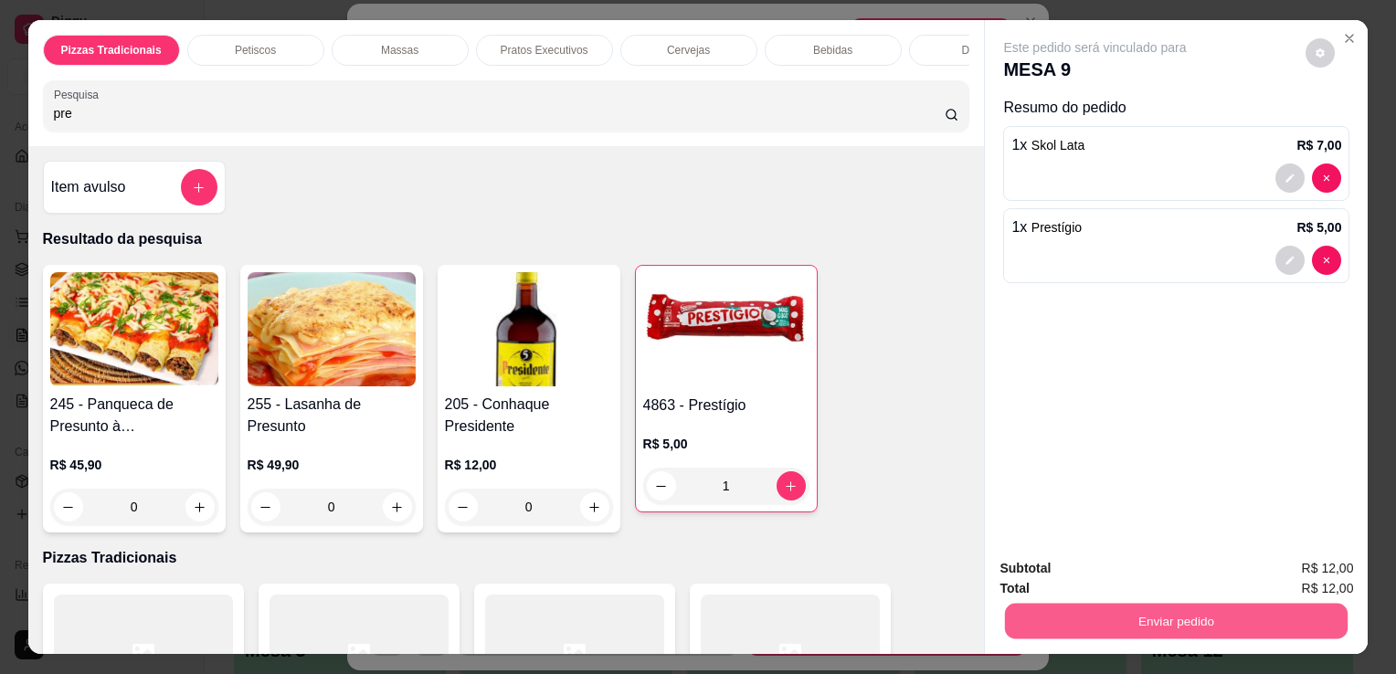
click at [1156, 607] on button "Enviar pedido" at bounding box center [1176, 621] width 343 height 36
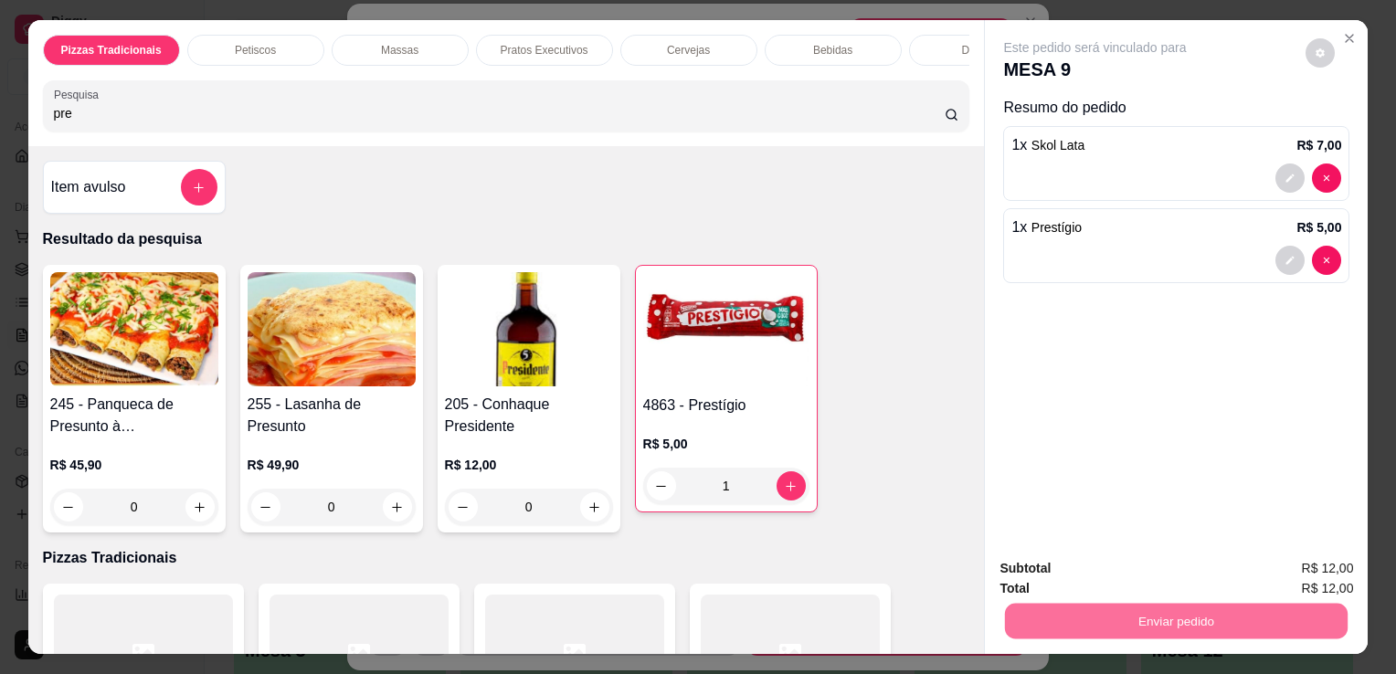
click at [1089, 564] on button "Não registrar e enviar pedido" at bounding box center [1116, 570] width 185 height 34
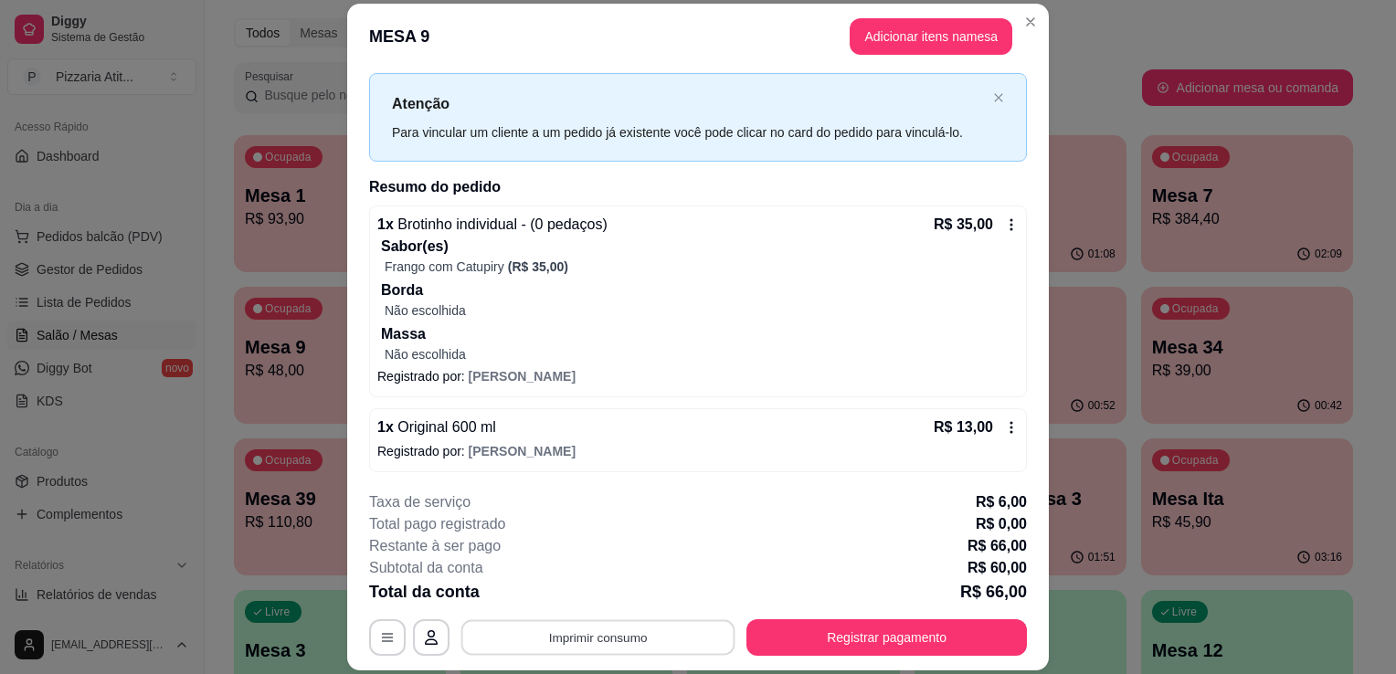
click at [662, 634] on button "Imprimir consumo" at bounding box center [598, 638] width 274 height 36
click at [601, 587] on button "IMPRESSORA" at bounding box center [597, 596] width 128 height 28
click at [828, 647] on button "Registrar pagamento" at bounding box center [887, 638] width 272 height 36
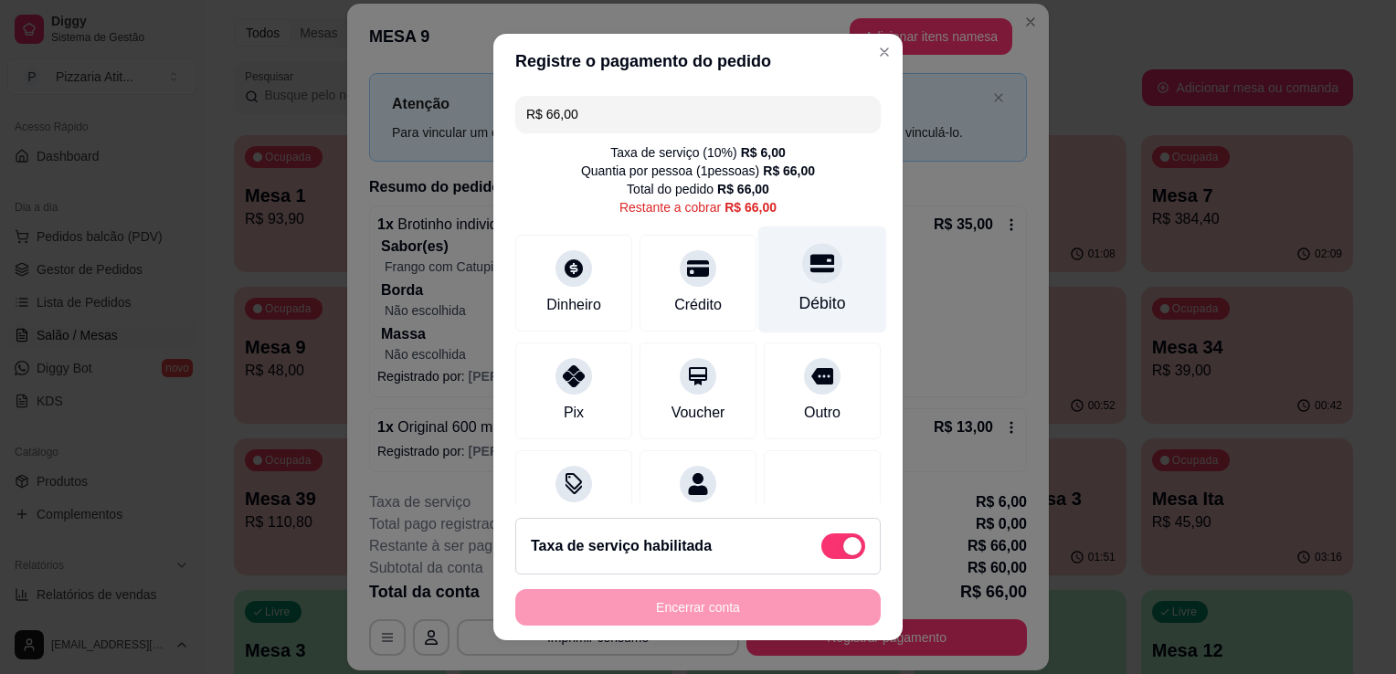
click at [800, 312] on div "Débito" at bounding box center [823, 303] width 47 height 24
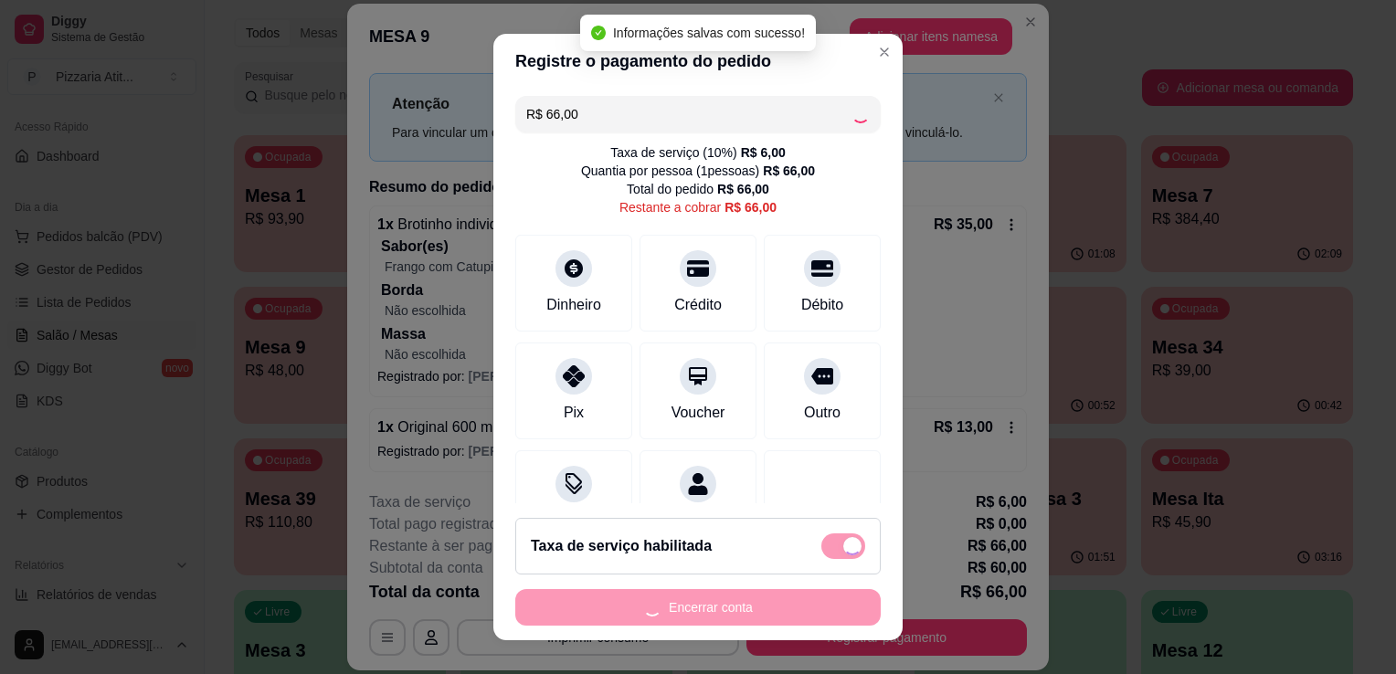
type input "R$ 0,00"
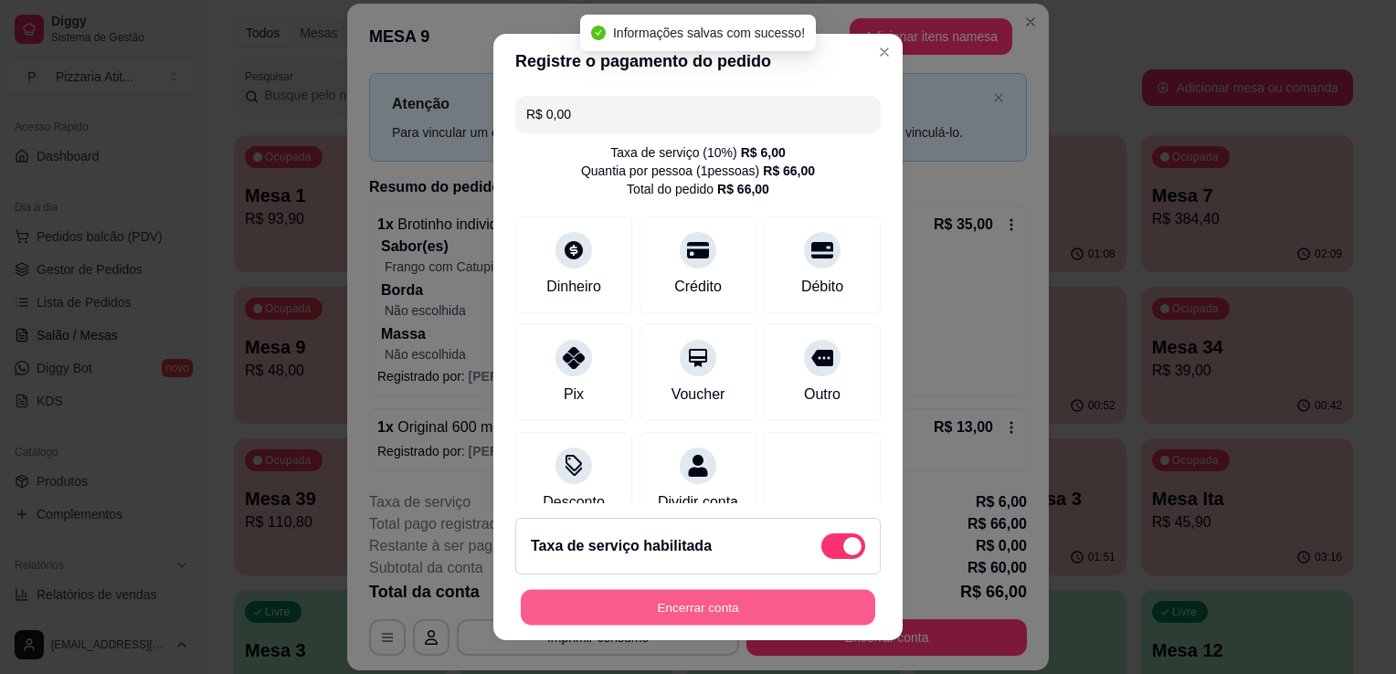
click at [760, 591] on button "Encerrar conta" at bounding box center [698, 608] width 355 height 36
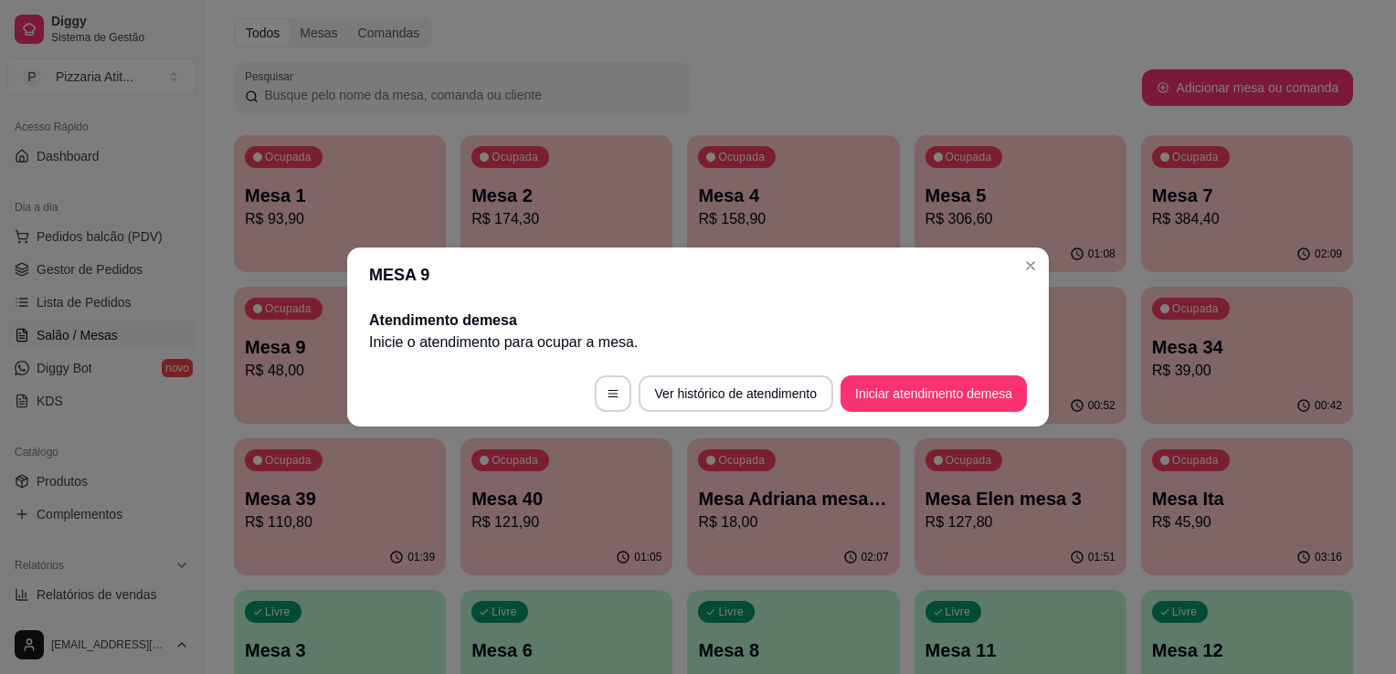
scroll to position [0, 0]
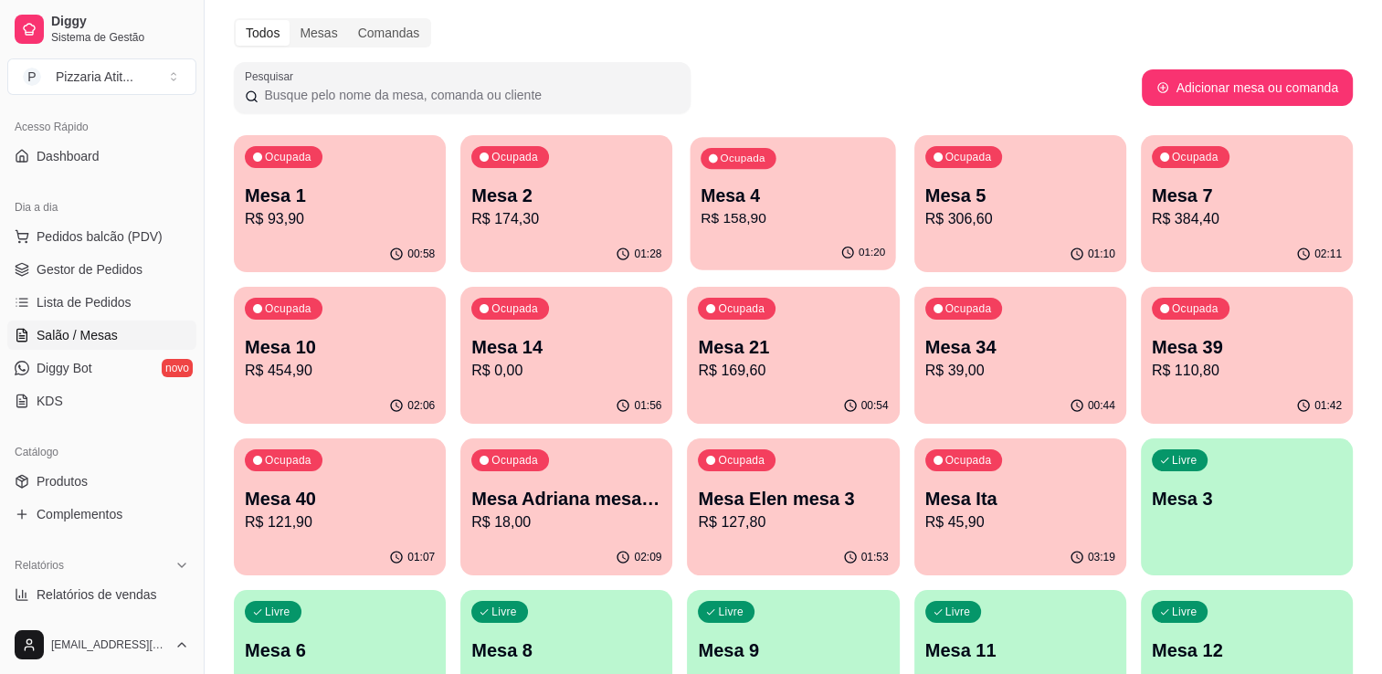
click at [768, 210] on p "R$ 158,90" at bounding box center [794, 218] width 185 height 21
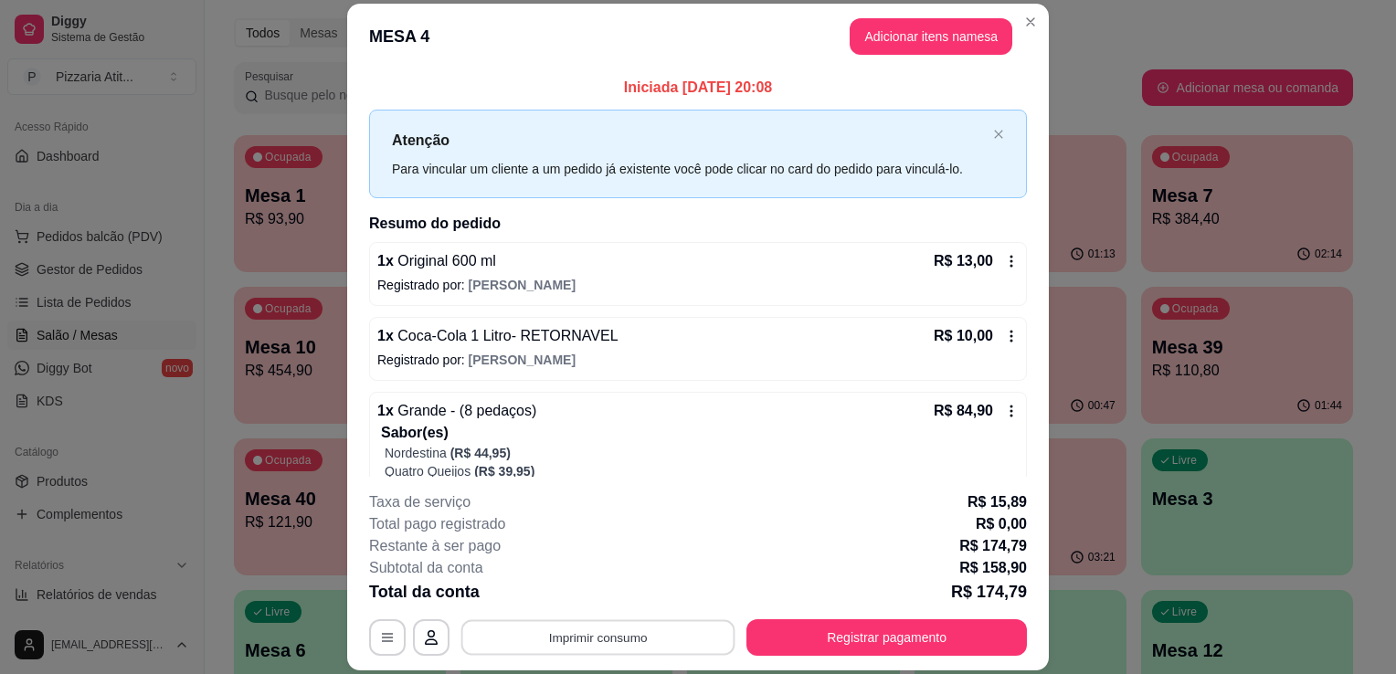
click at [613, 629] on button "Imprimir consumo" at bounding box center [598, 638] width 274 height 36
click at [599, 592] on button "IMPRESSORA" at bounding box center [597, 596] width 128 height 28
click at [778, 638] on button "Registrar pagamento" at bounding box center [887, 638] width 272 height 36
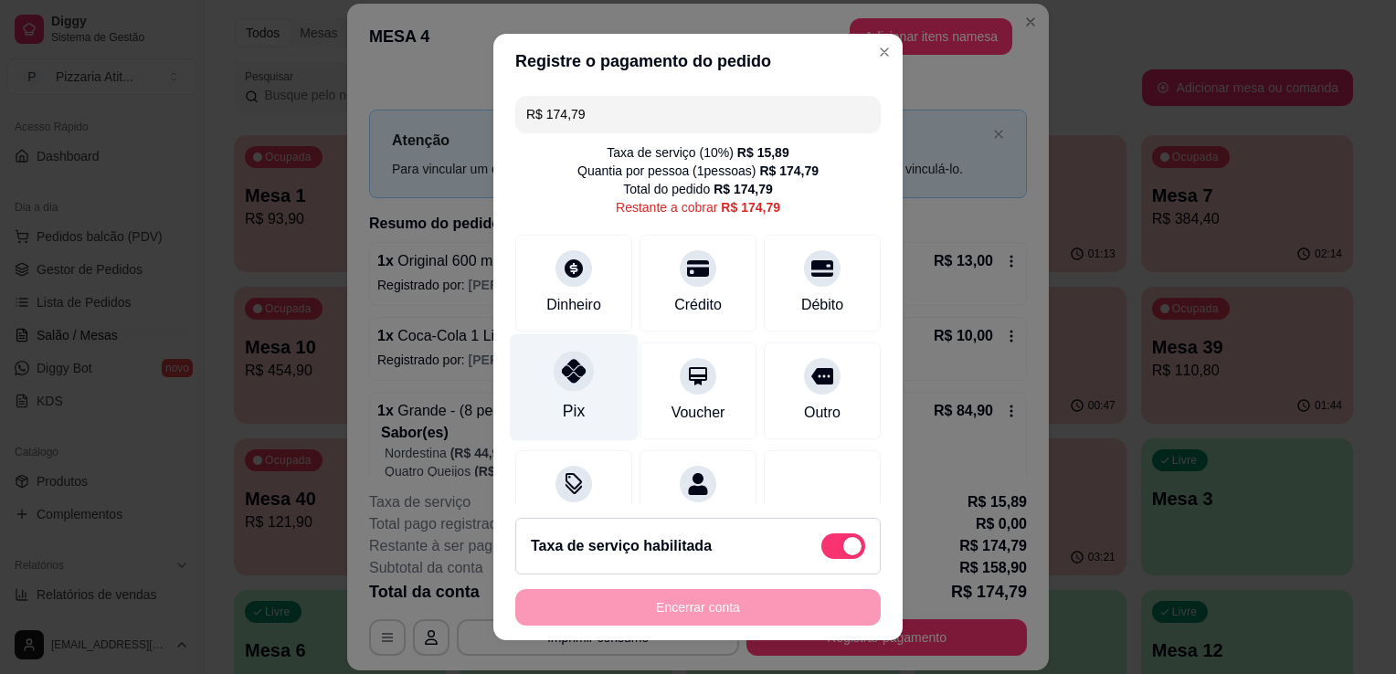
click at [554, 385] on div at bounding box center [574, 371] width 40 height 40
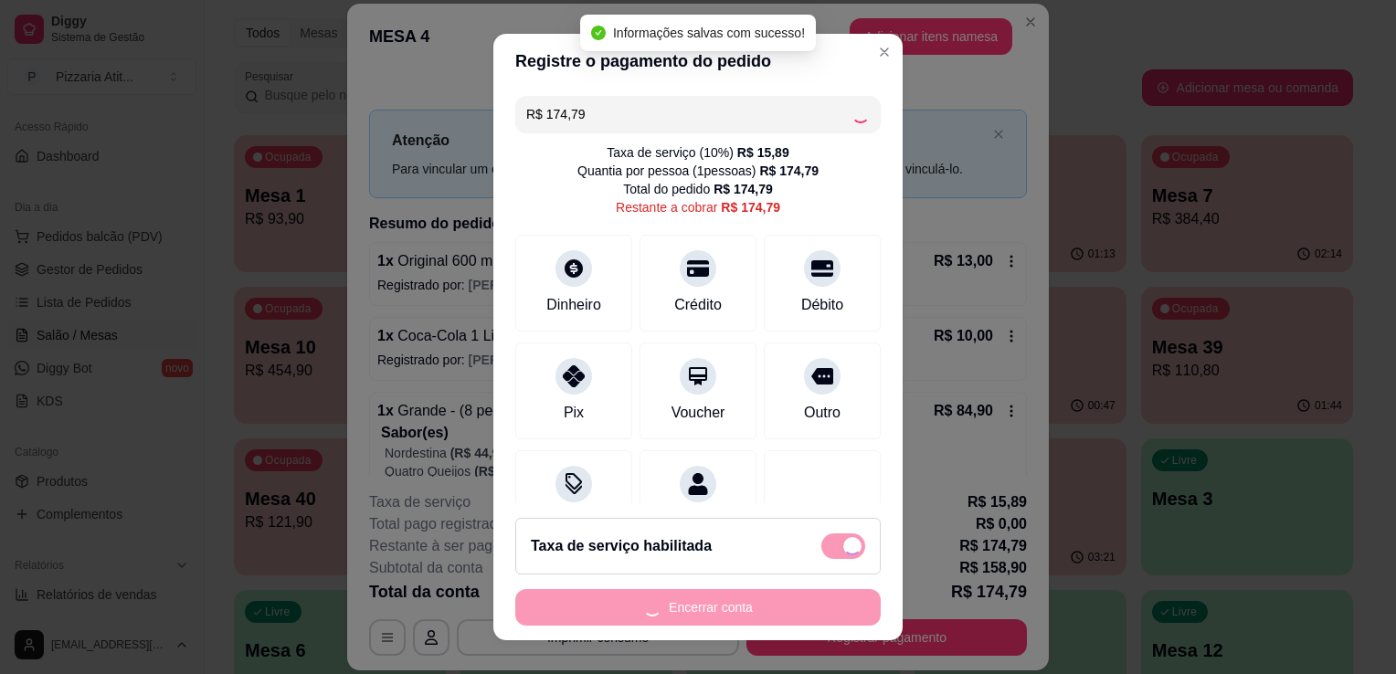
type input "R$ 0,00"
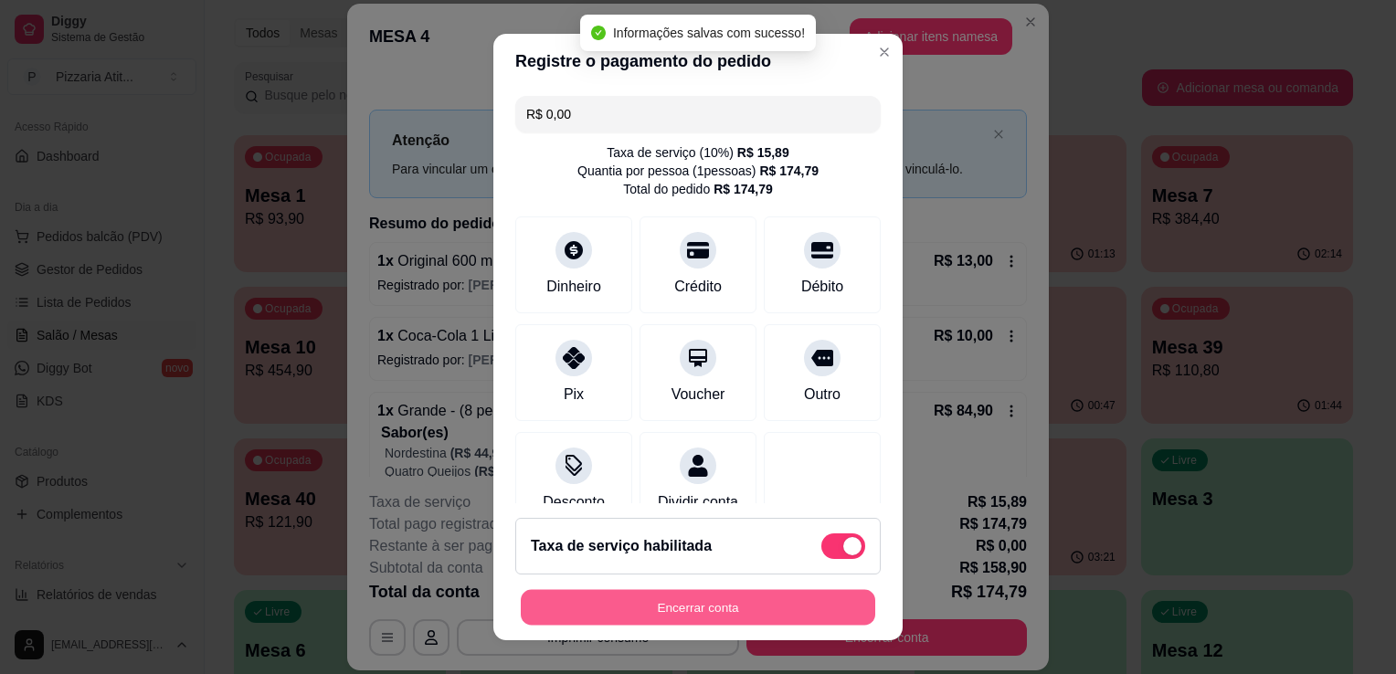
click at [668, 612] on button "Encerrar conta" at bounding box center [698, 608] width 355 height 36
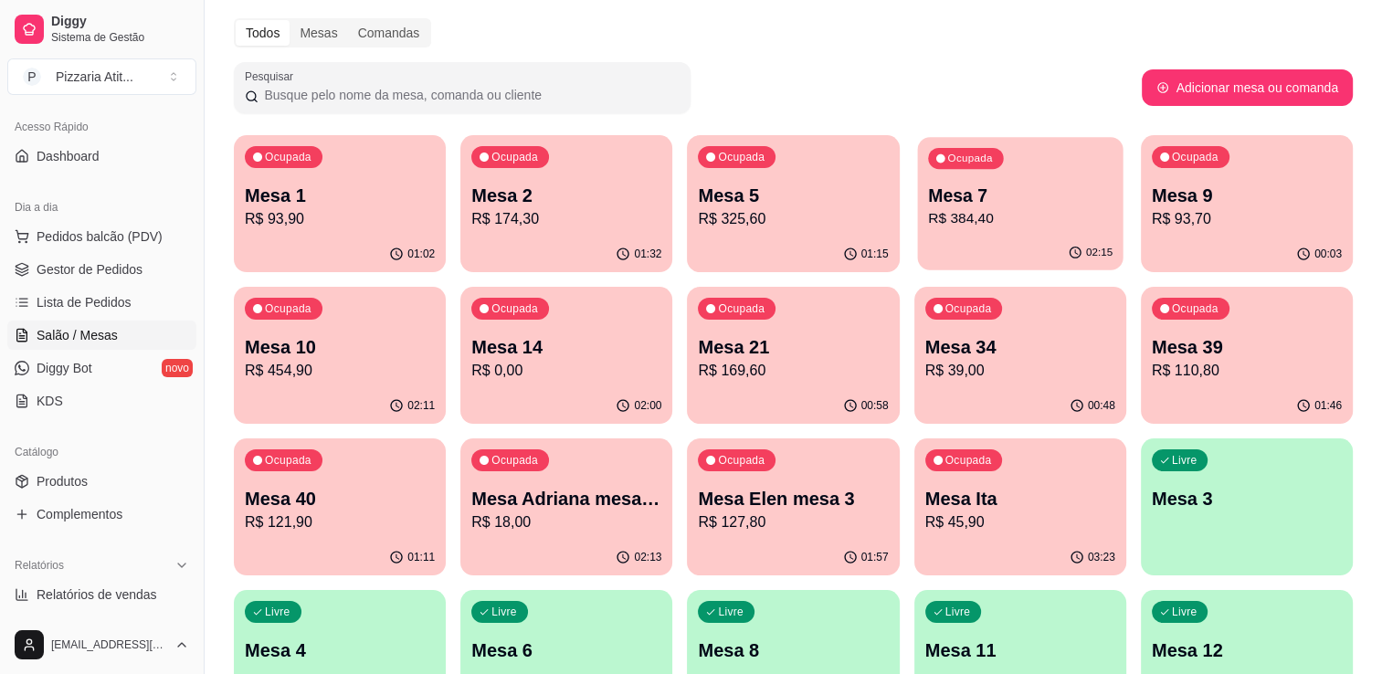
click at [1022, 223] on p "R$ 384,40" at bounding box center [1020, 218] width 185 height 21
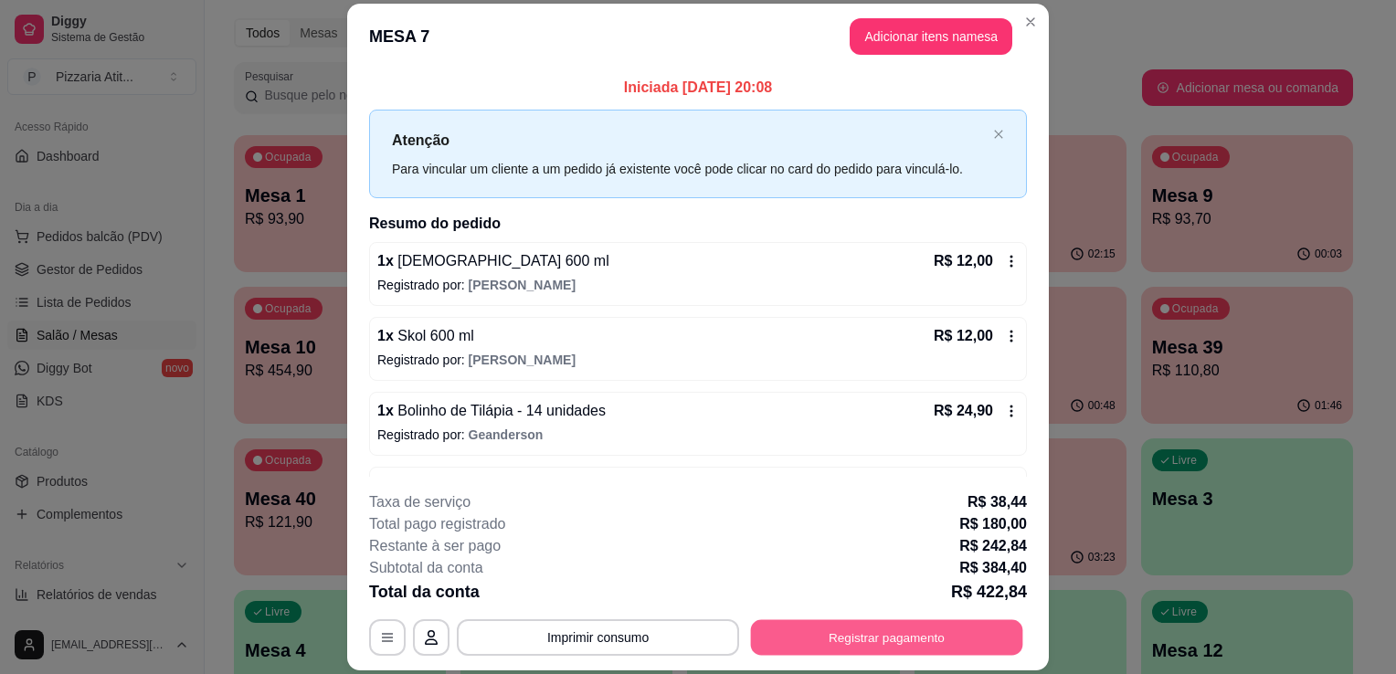
click at [822, 635] on button "Registrar pagamento" at bounding box center [887, 638] width 272 height 36
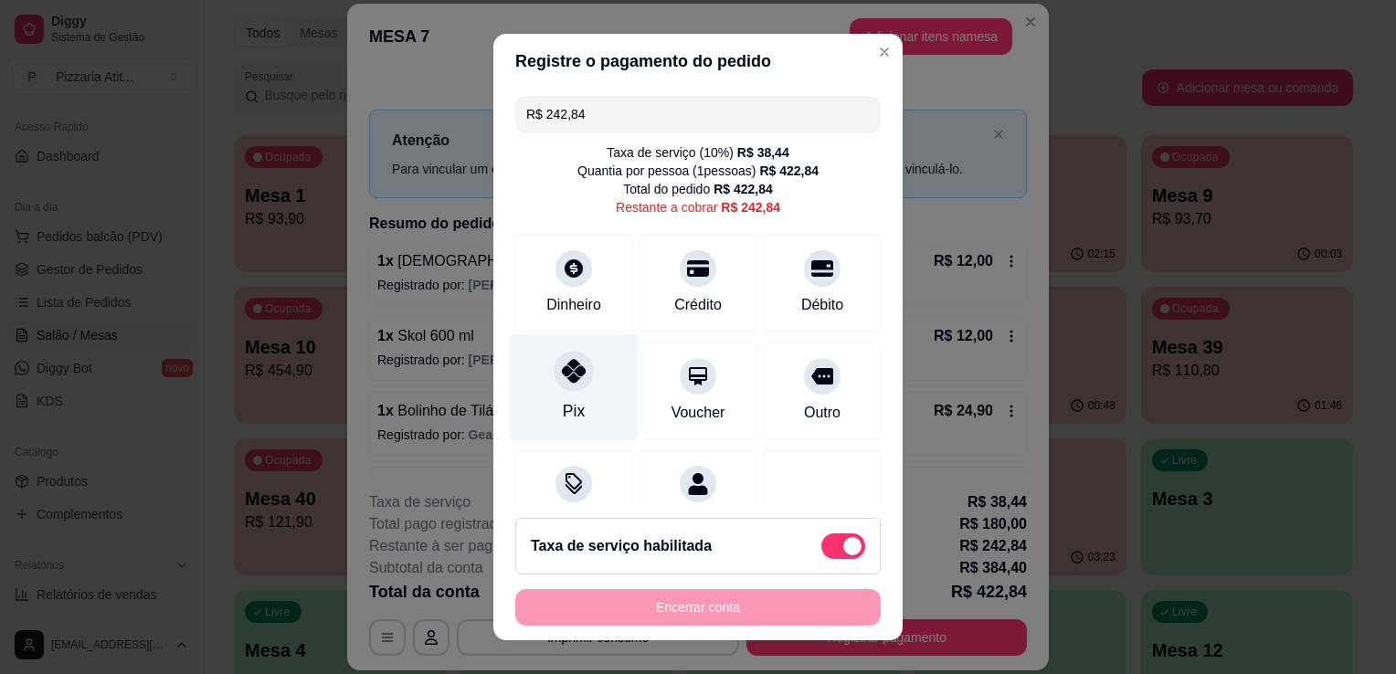
click at [554, 385] on div at bounding box center [574, 371] width 40 height 40
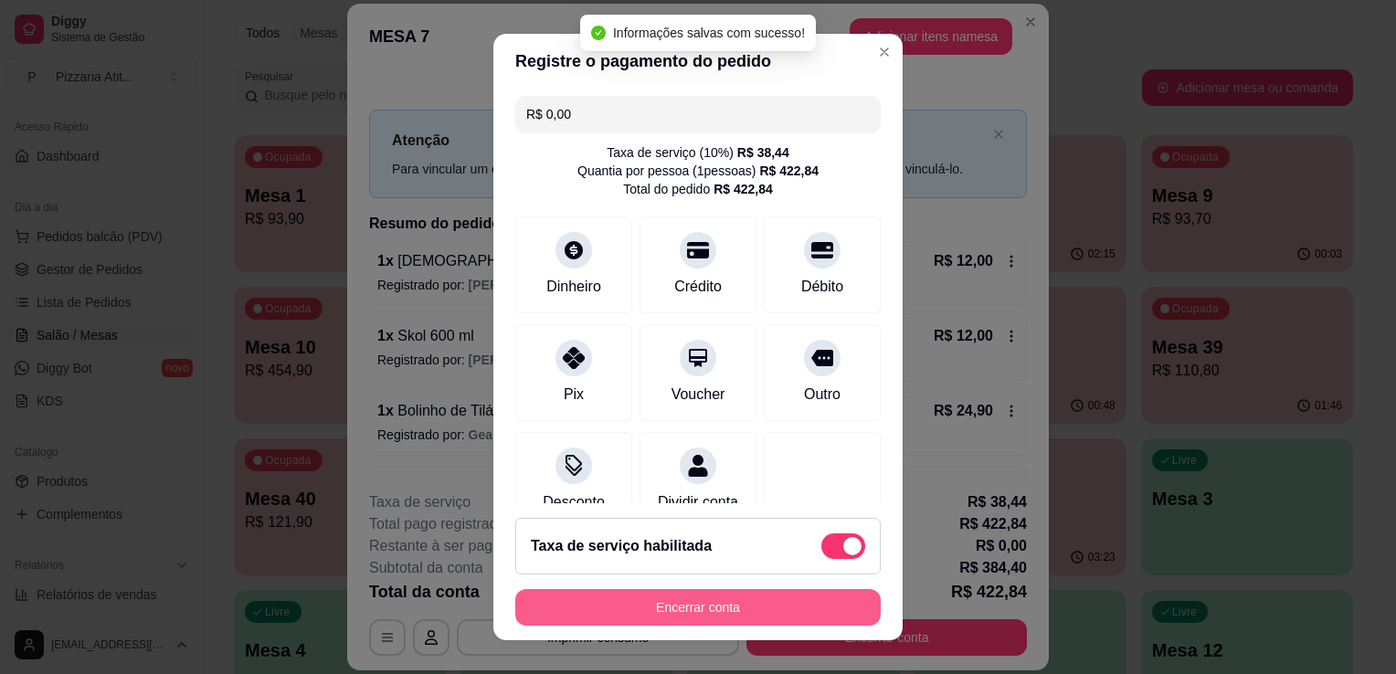
type input "R$ 0,00"
click at [699, 598] on button "Encerrar conta" at bounding box center [698, 608] width 355 height 36
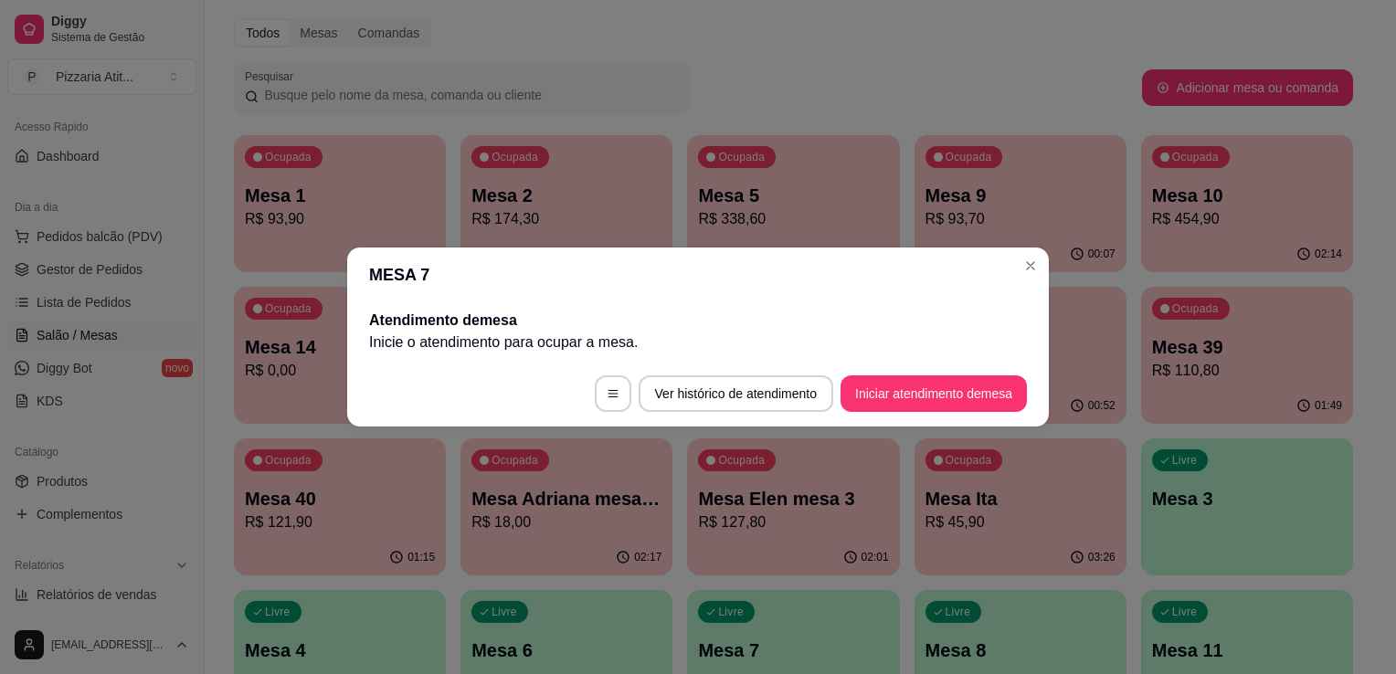
click at [1042, 254] on header "MESA 7" at bounding box center [698, 275] width 702 height 55
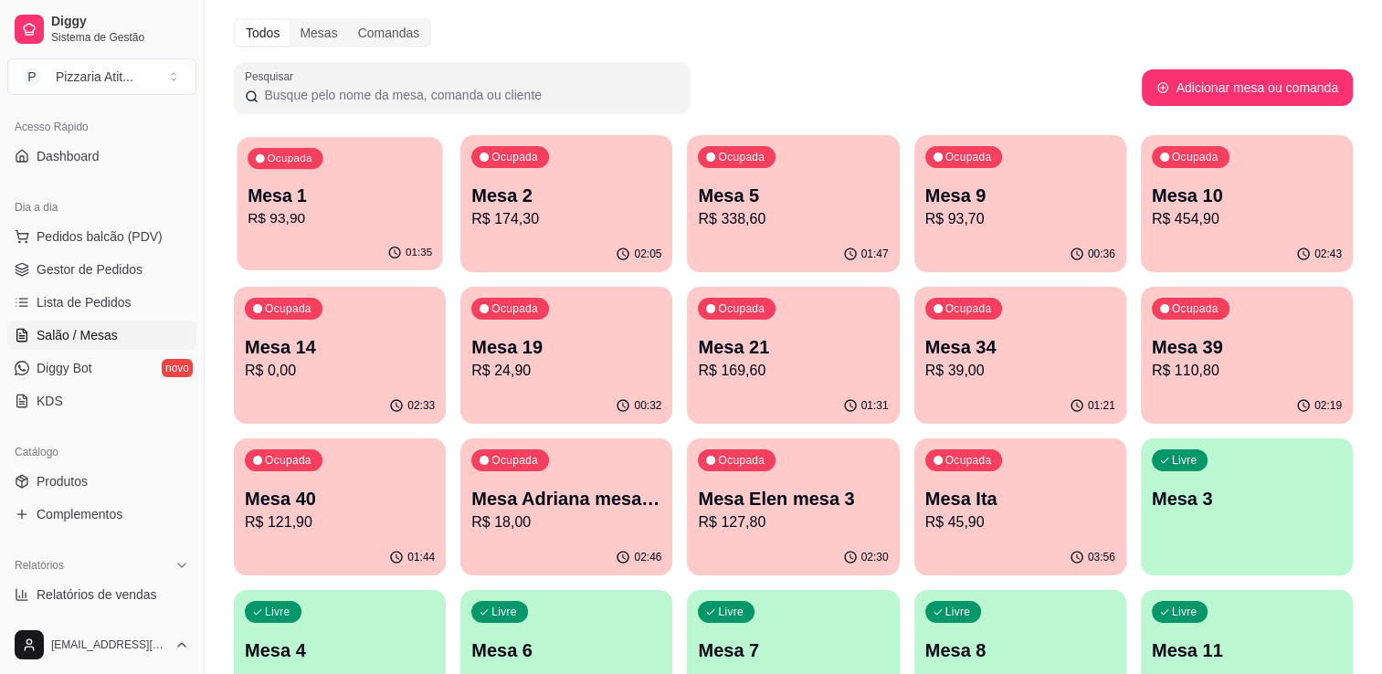
click at [271, 200] on p "Mesa 1" at bounding box center [340, 196] width 185 height 25
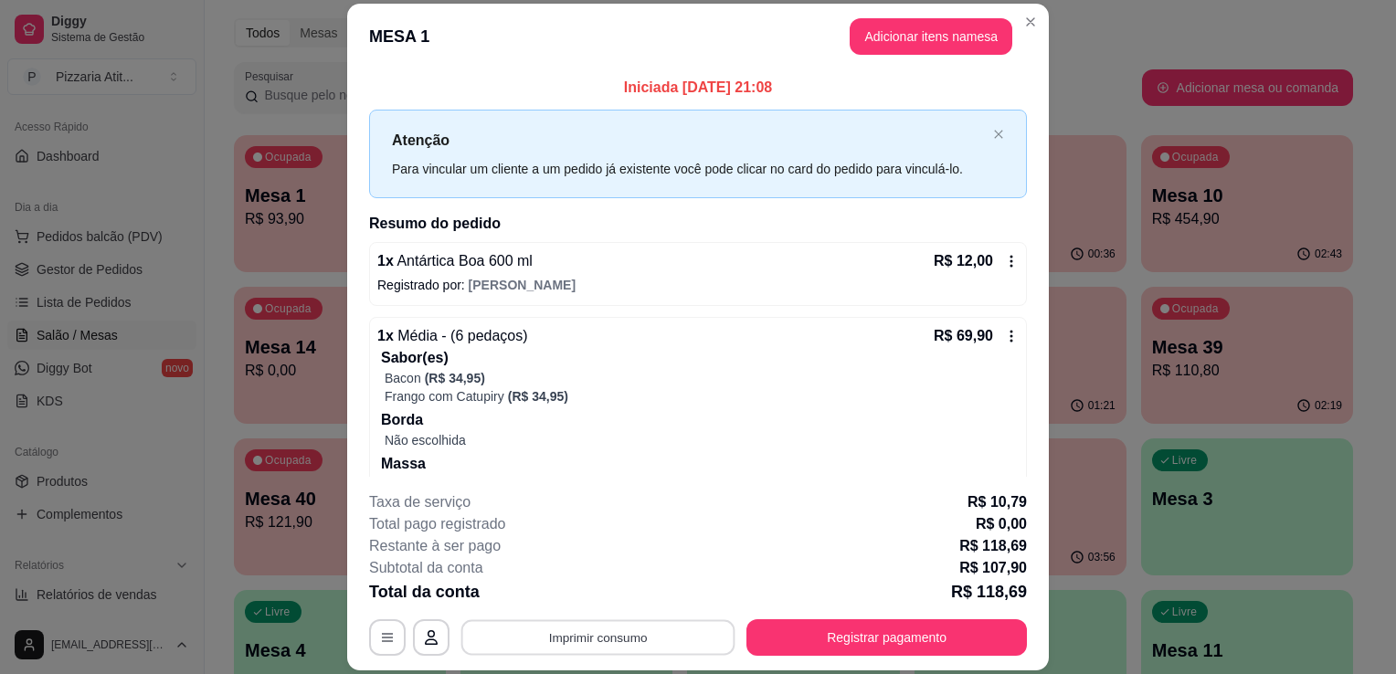
click at [601, 634] on button "Imprimir consumo" at bounding box center [598, 638] width 274 height 36
click at [597, 600] on button "IMPRESSORA" at bounding box center [597, 596] width 128 height 28
click at [874, 633] on button "Registrar pagamento" at bounding box center [887, 638] width 272 height 36
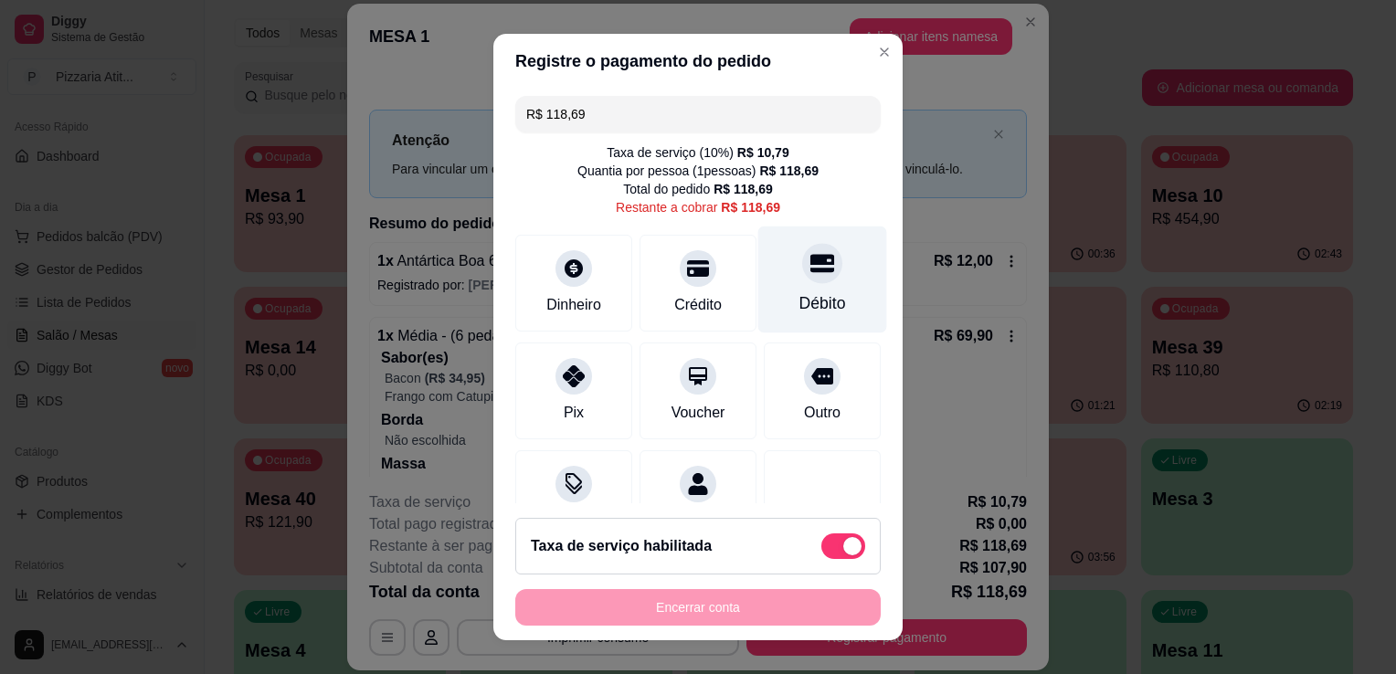
click at [800, 306] on div "Débito" at bounding box center [823, 303] width 47 height 24
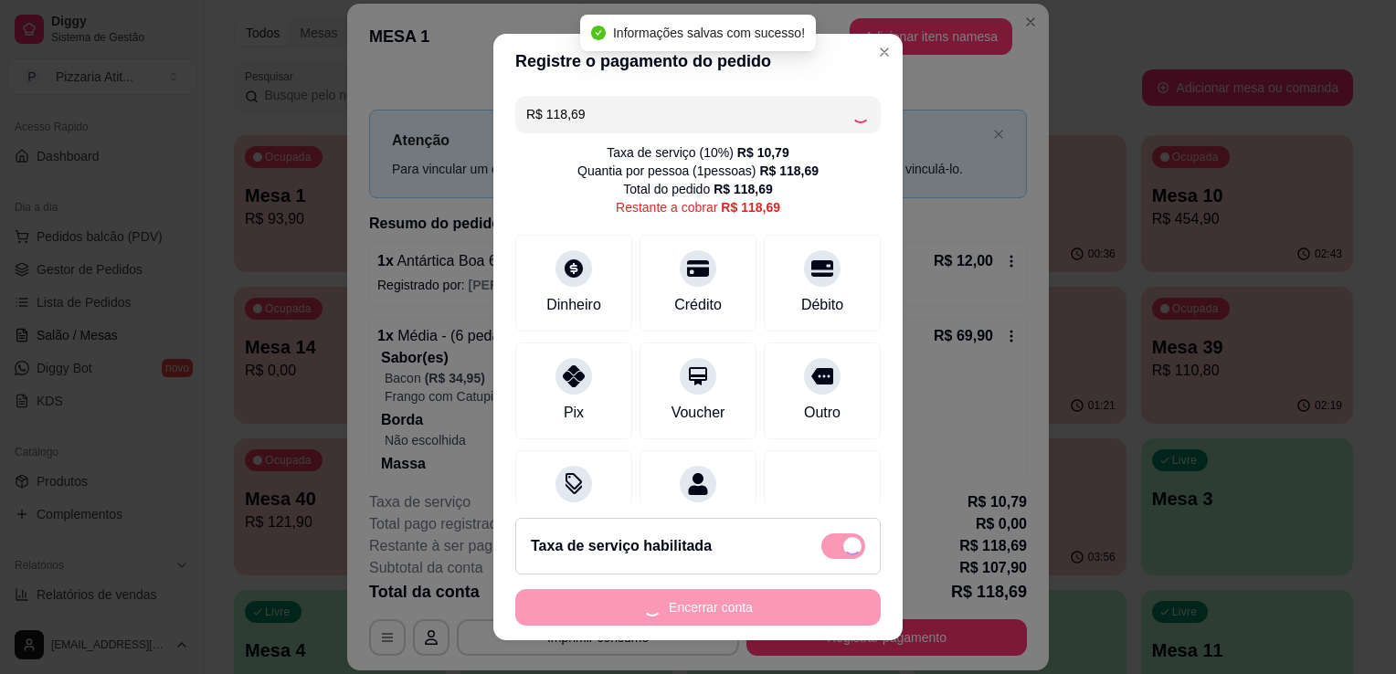
type input "R$ 0,00"
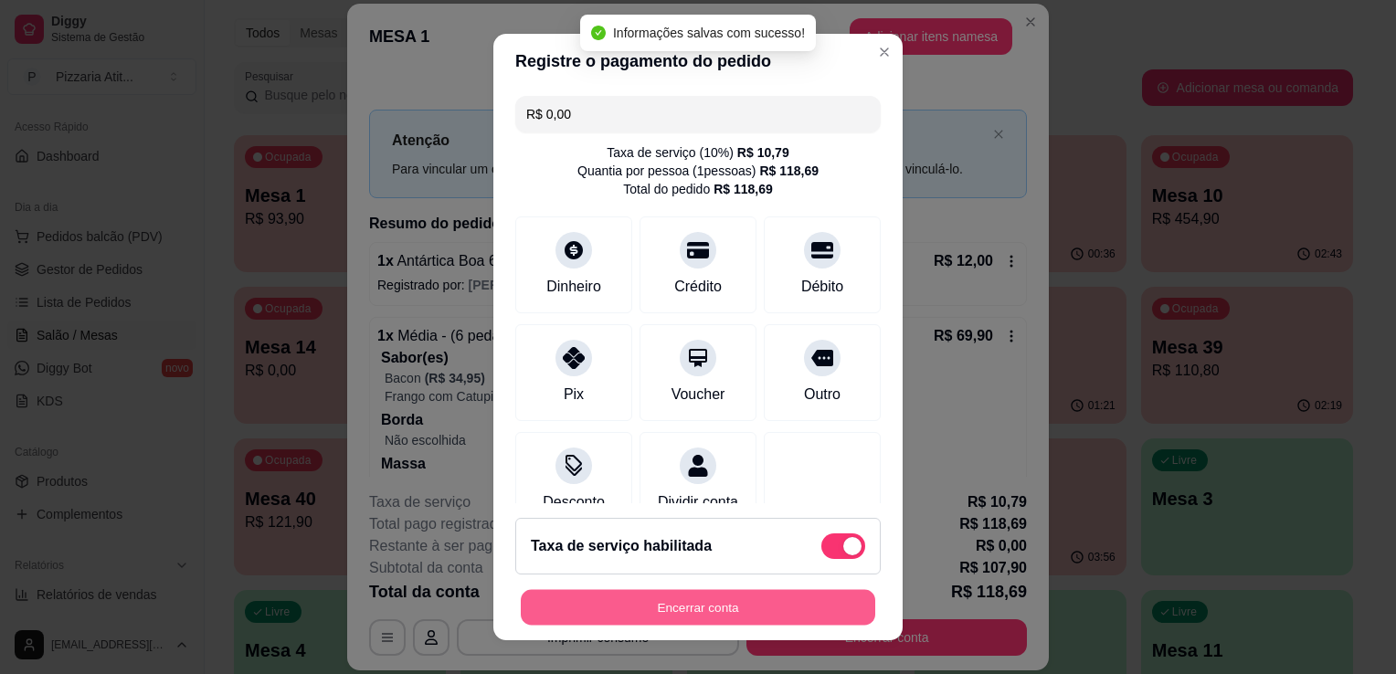
click at [732, 607] on button "Encerrar conta" at bounding box center [698, 608] width 355 height 36
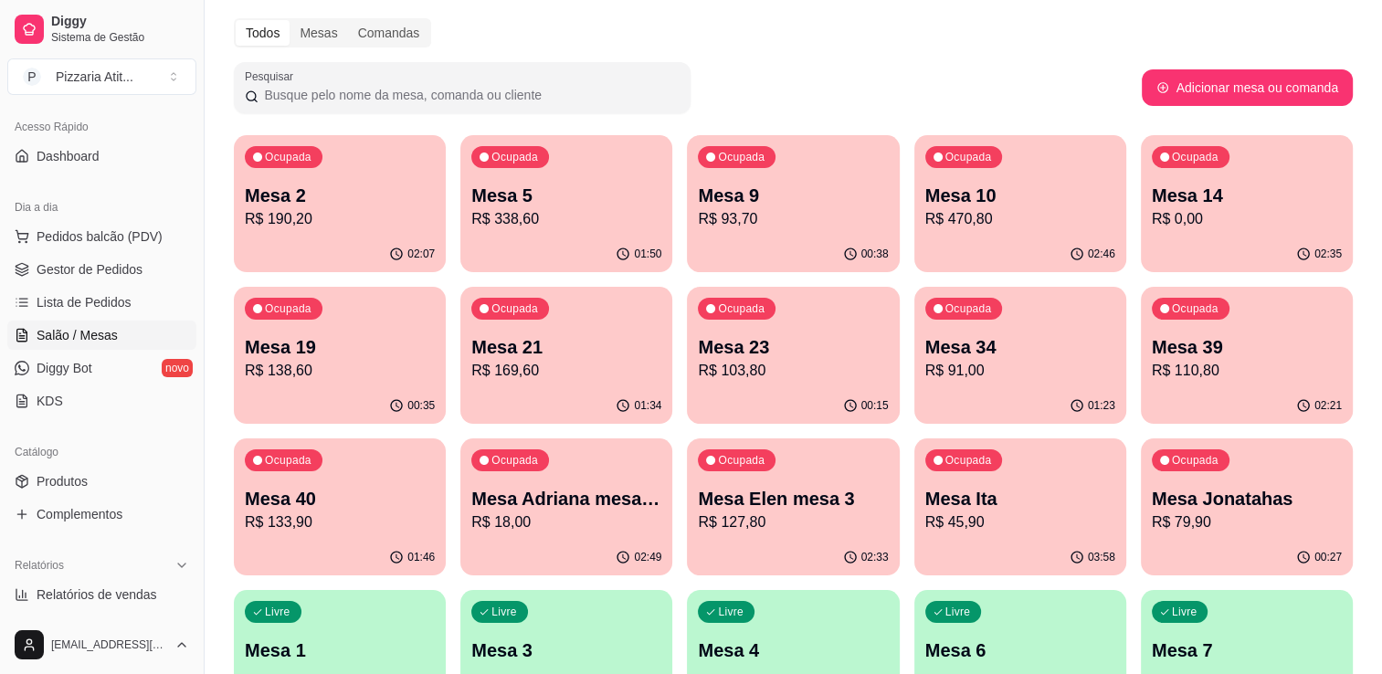
click at [1002, 203] on p "Mesa 10" at bounding box center [1021, 196] width 190 height 26
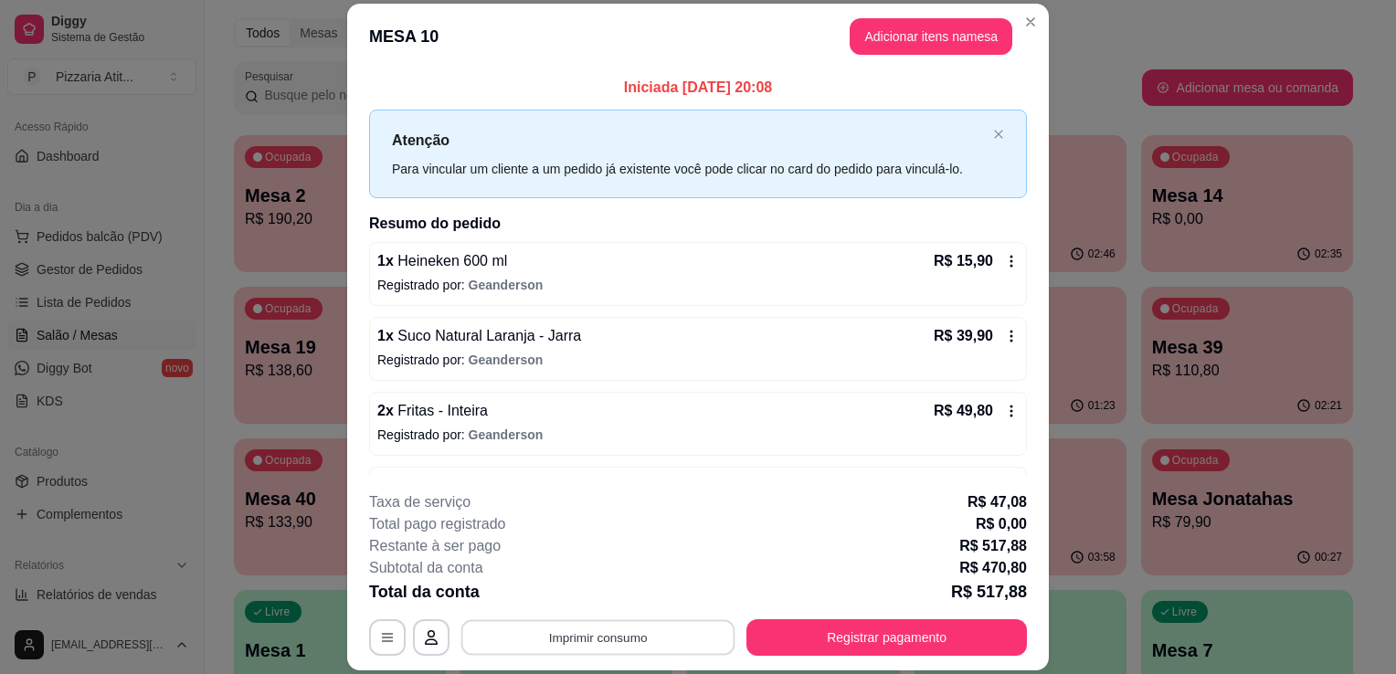
click at [598, 650] on button "Imprimir consumo" at bounding box center [598, 638] width 274 height 36
click at [600, 599] on button "IMPRESSORA" at bounding box center [597, 596] width 128 height 28
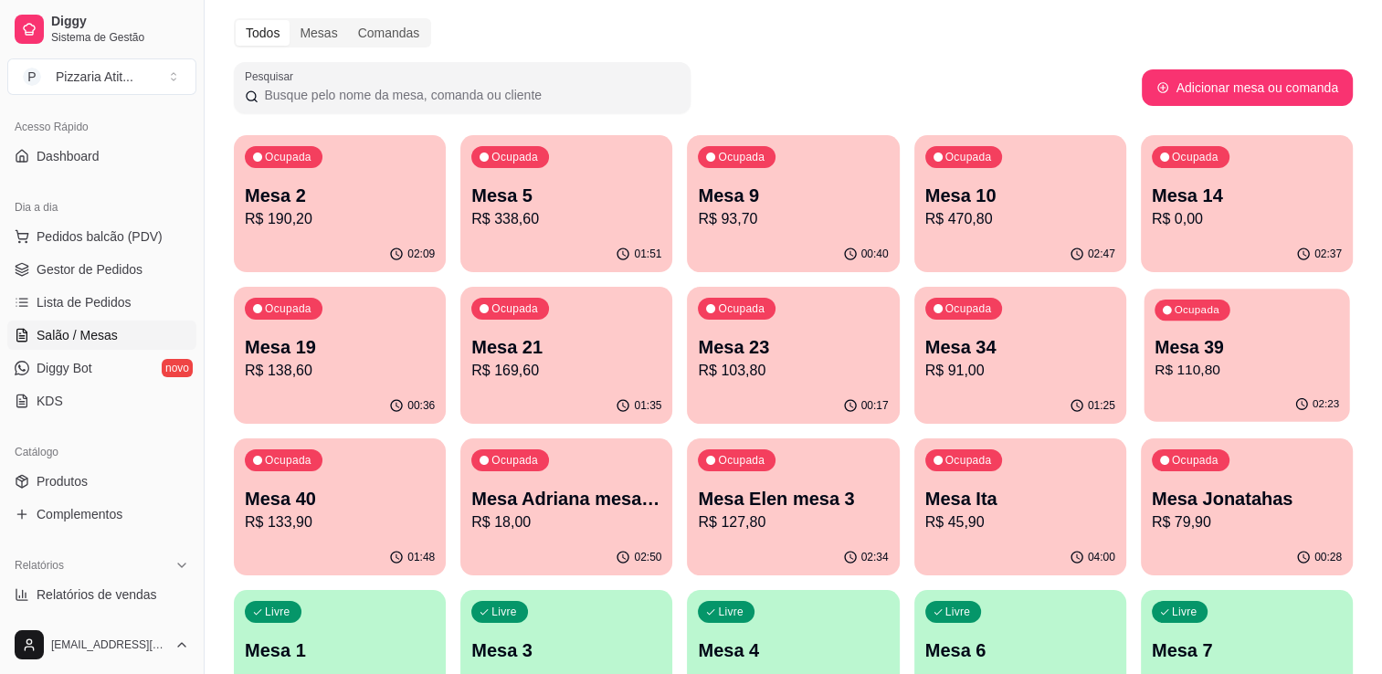
click at [1217, 374] on p "R$ 110,80" at bounding box center [1247, 370] width 185 height 21
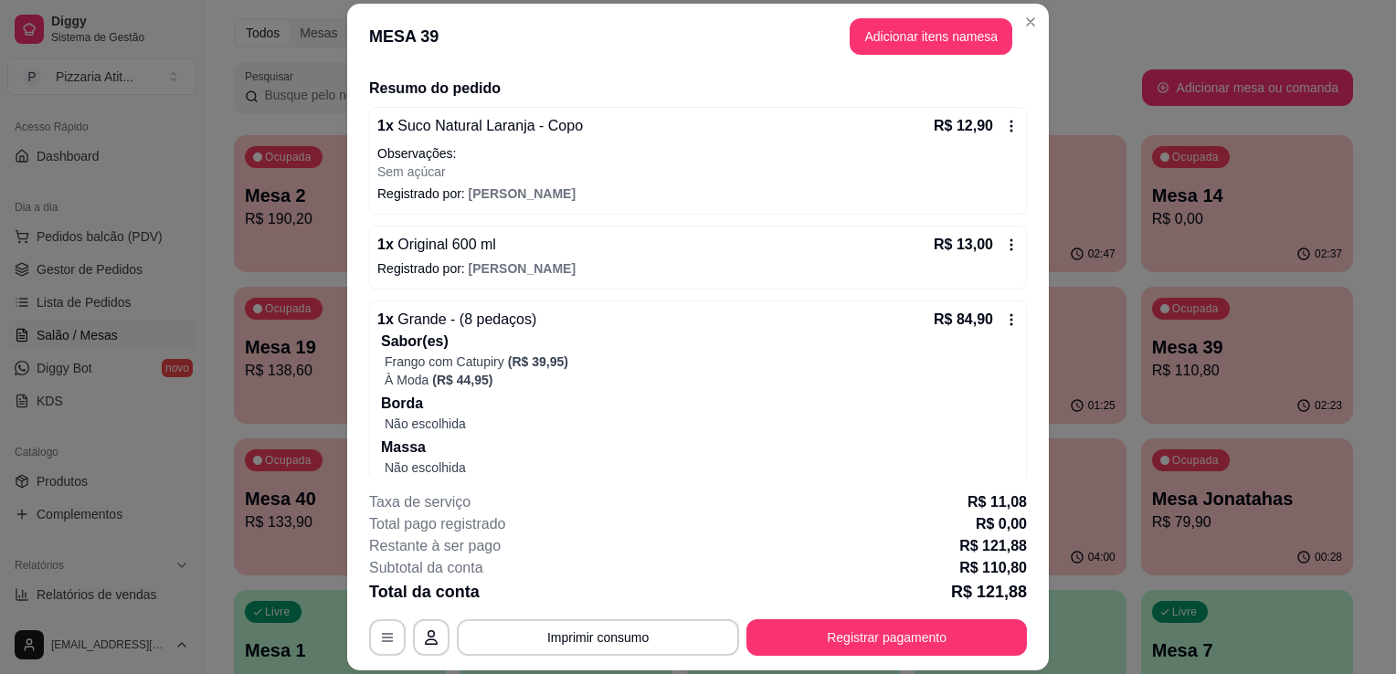
scroll to position [174, 0]
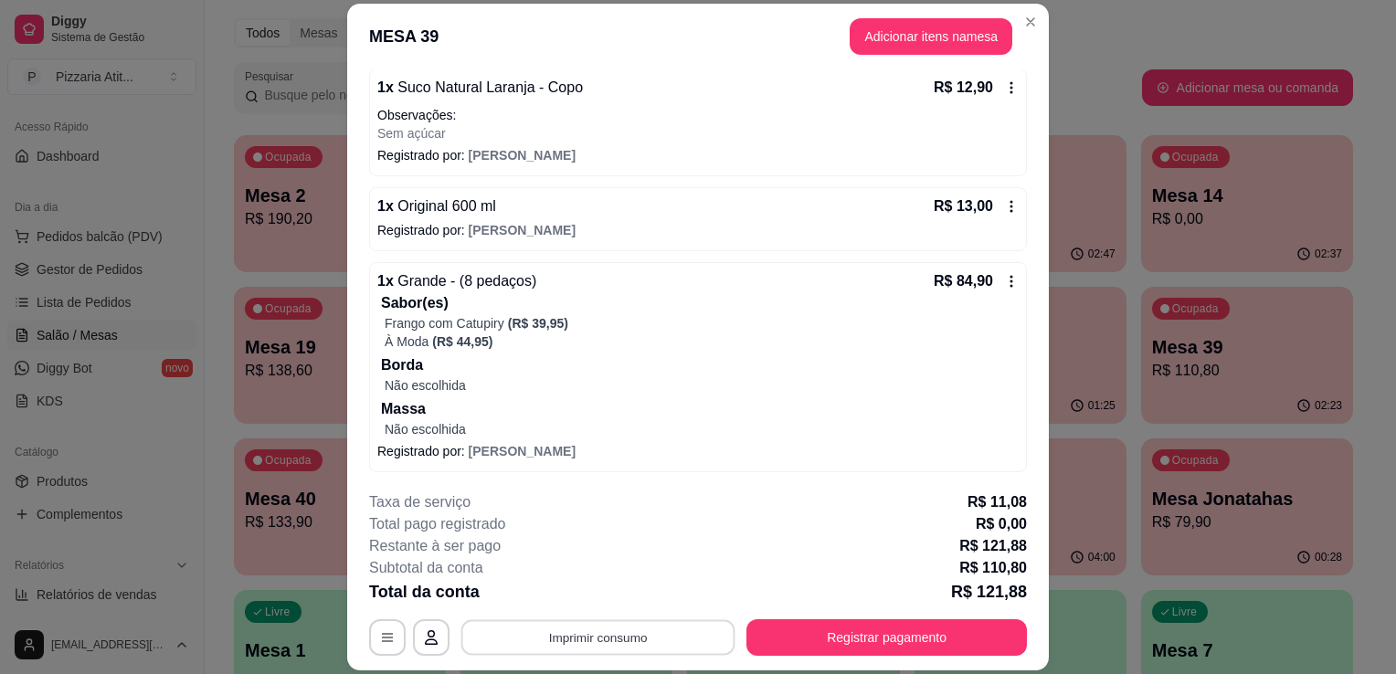
click at [614, 633] on button "Imprimir consumo" at bounding box center [598, 638] width 274 height 36
click at [593, 590] on button "IMPRESSORA" at bounding box center [597, 596] width 128 height 28
click at [824, 643] on button "Registrar pagamento" at bounding box center [887, 638] width 272 height 36
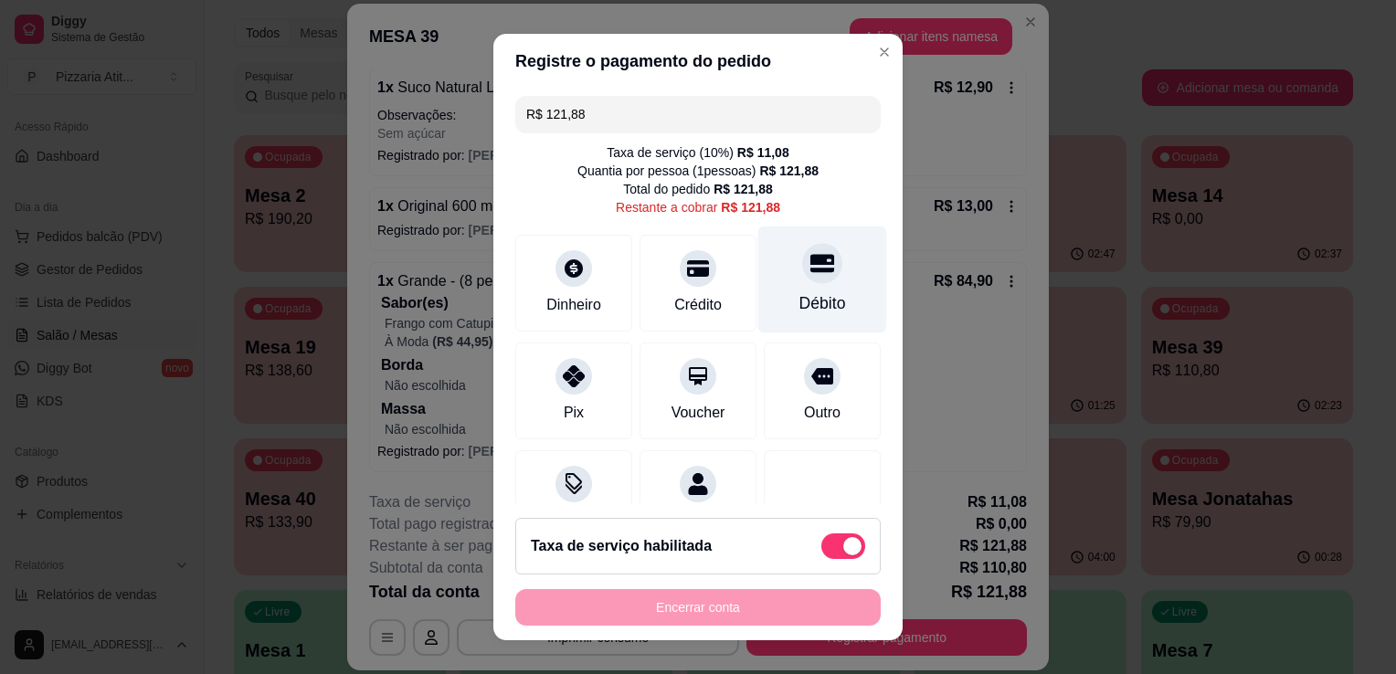
click at [800, 332] on div "Débito" at bounding box center [822, 280] width 129 height 107
type input "R$ 0,00"
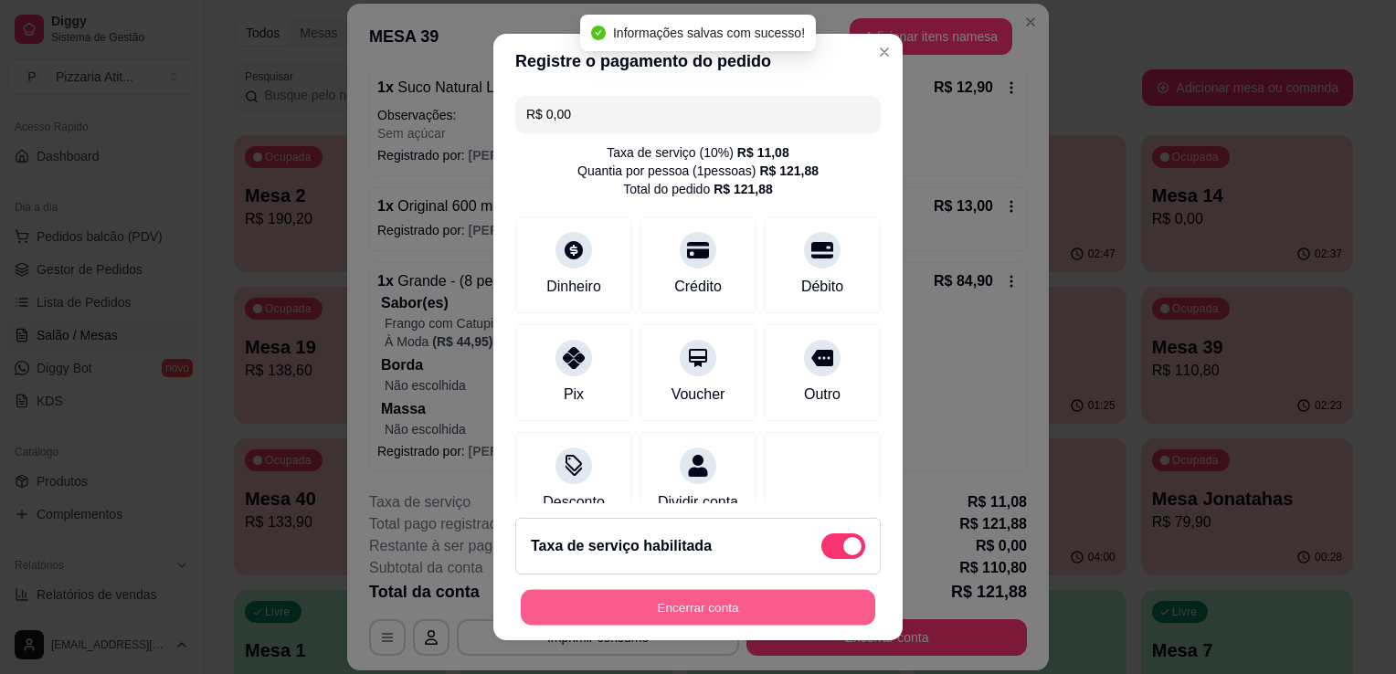
click at [773, 612] on button "Encerrar conta" at bounding box center [698, 608] width 355 height 36
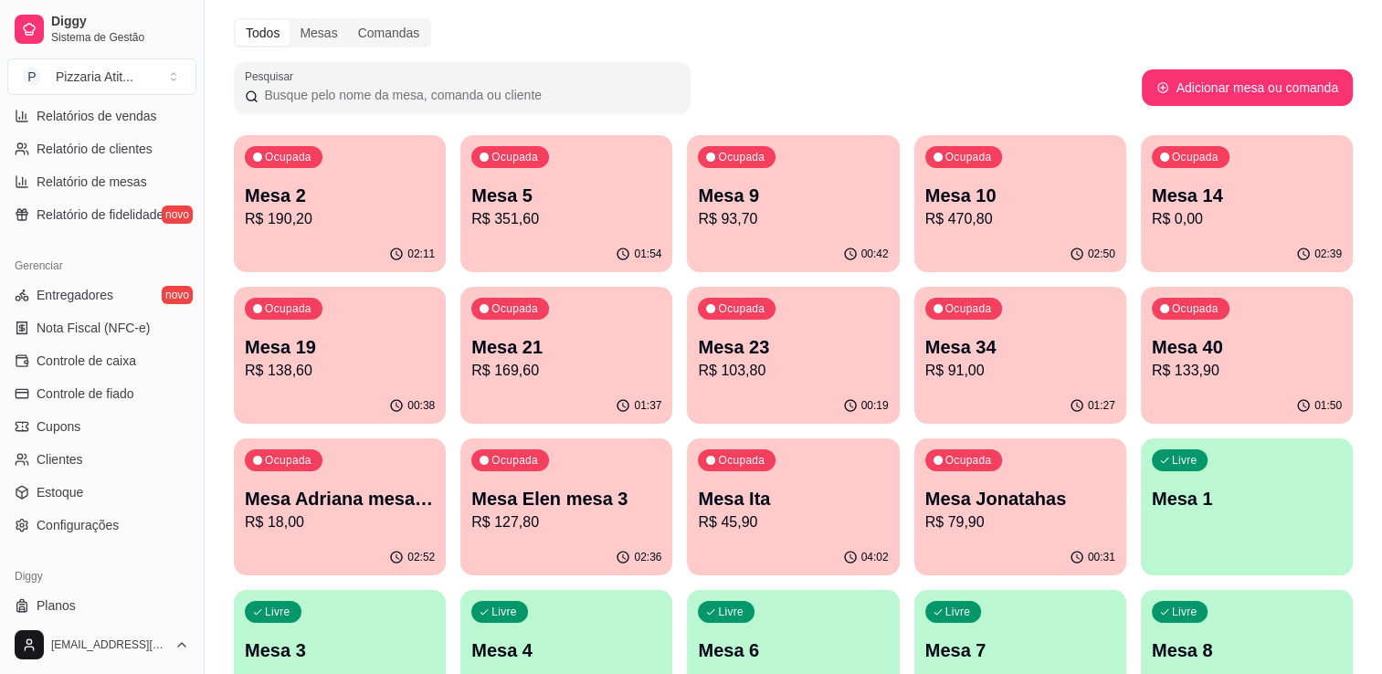
scroll to position [640, 0]
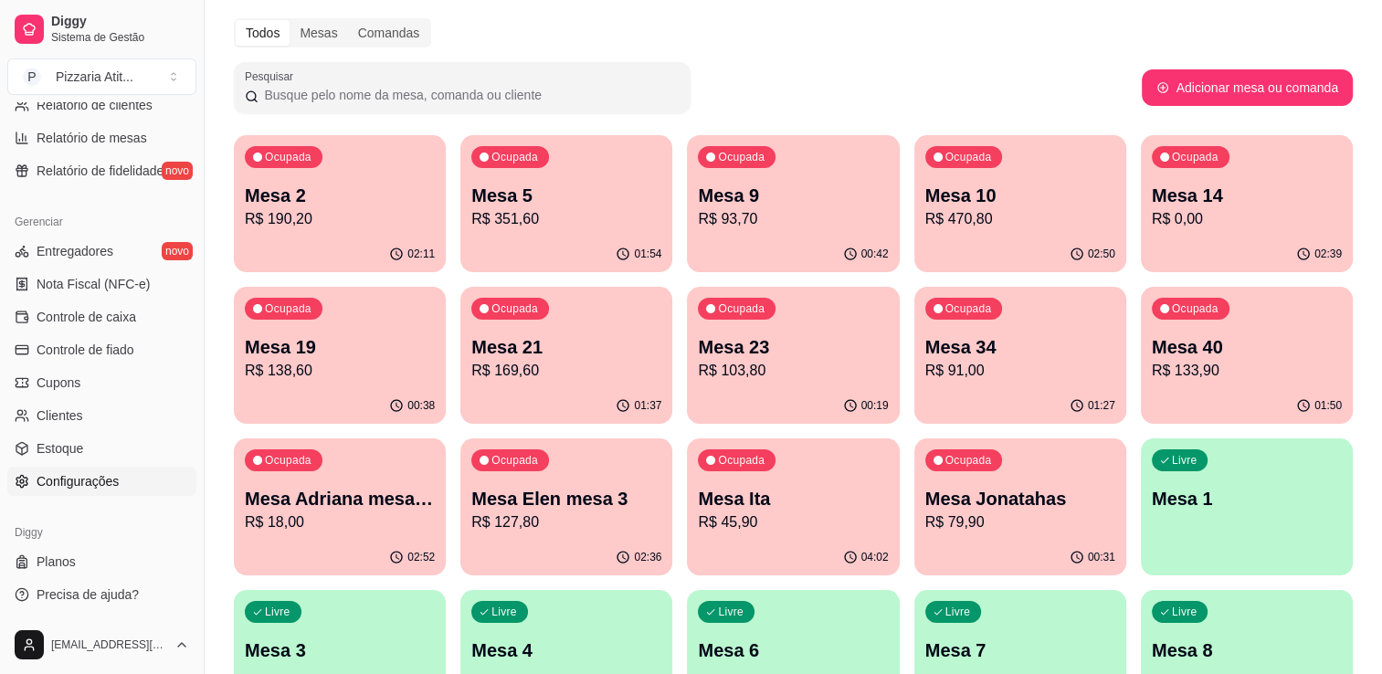
click at [57, 469] on link "Configurações" at bounding box center [101, 481] width 189 height 29
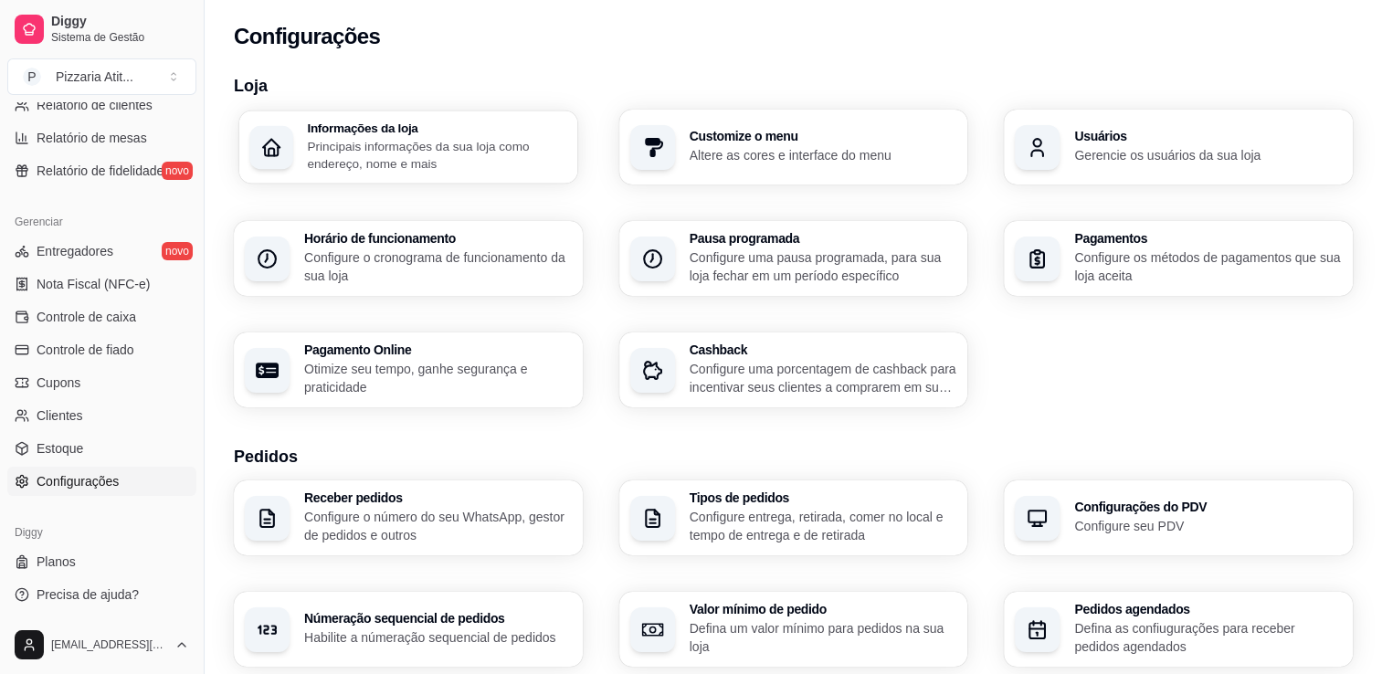
click at [414, 135] on div "Informações da loja Principais informações da sua loja como endereço, nome e ma…" at bounding box center [436, 147] width 259 height 51
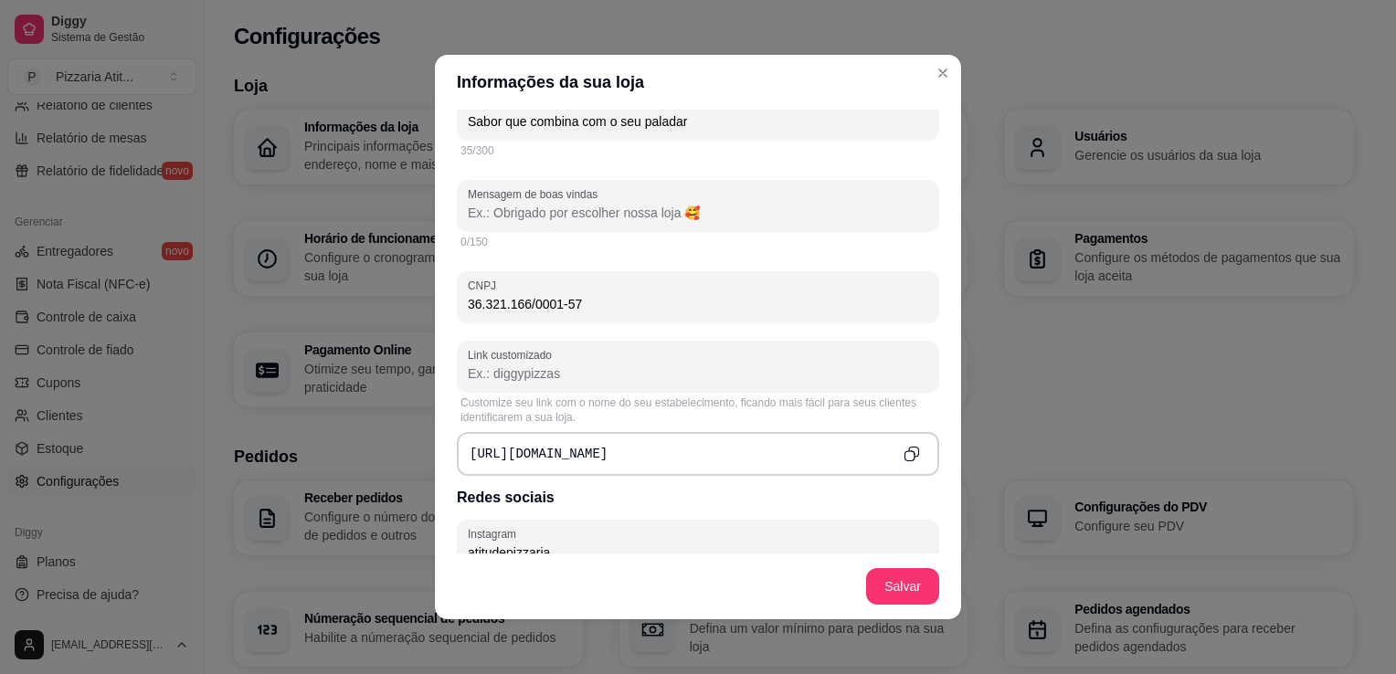
scroll to position [548, 0]
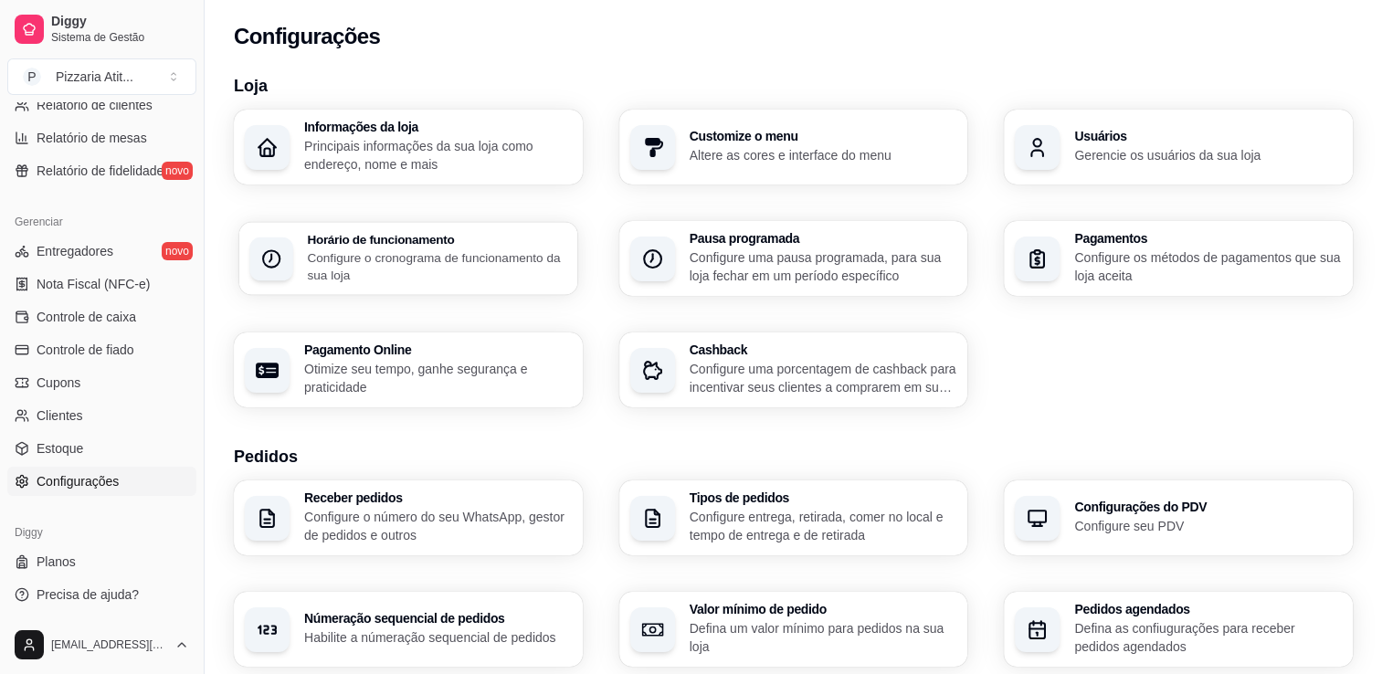
click at [435, 237] on h3 "Horário de funcionamento" at bounding box center [436, 239] width 259 height 13
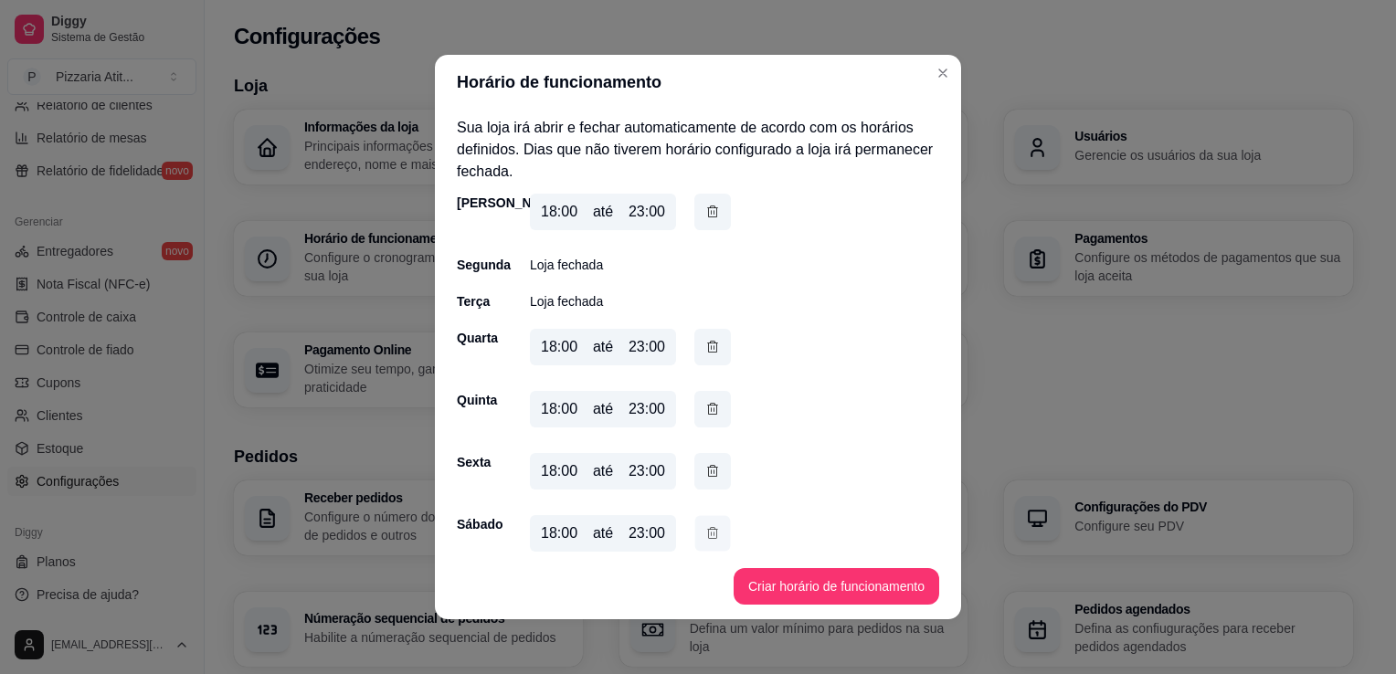
click at [705, 539] on icon "button" at bounding box center [712, 533] width 15 height 19
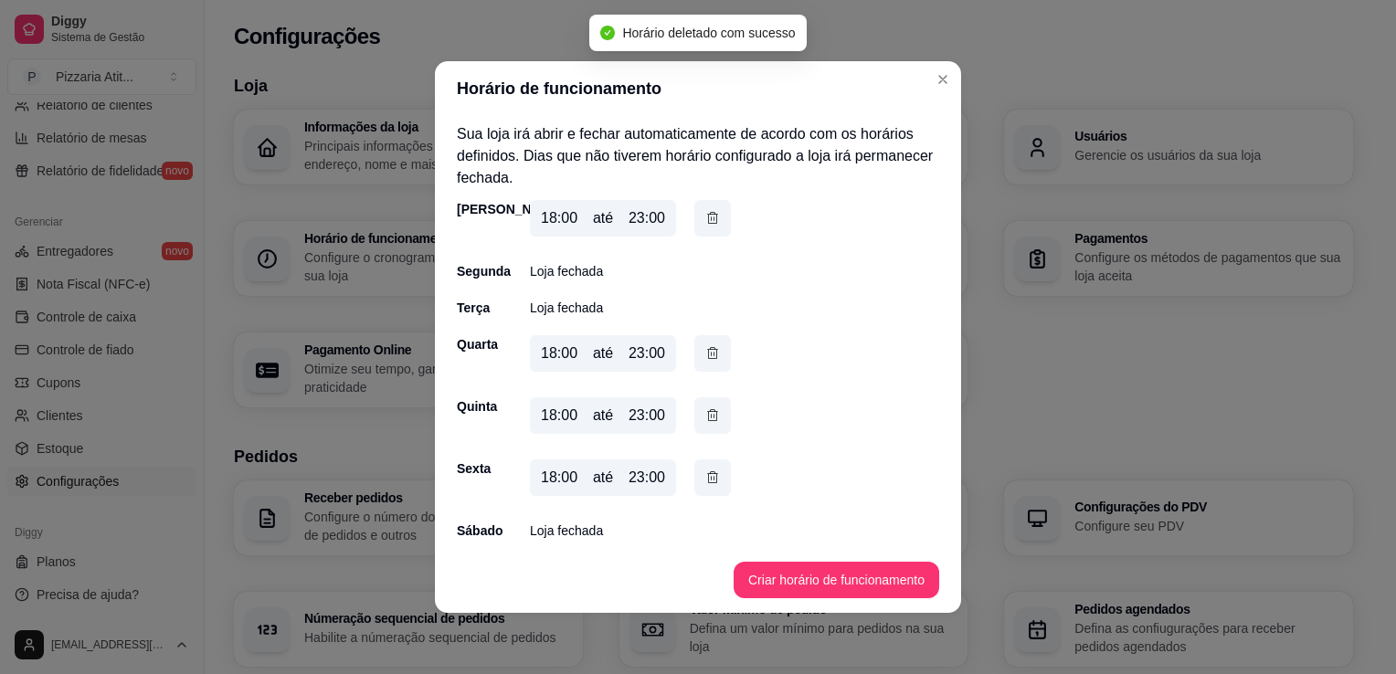
click at [603, 532] on div "Sábado Loja fechada" at bounding box center [698, 531] width 482 height 18
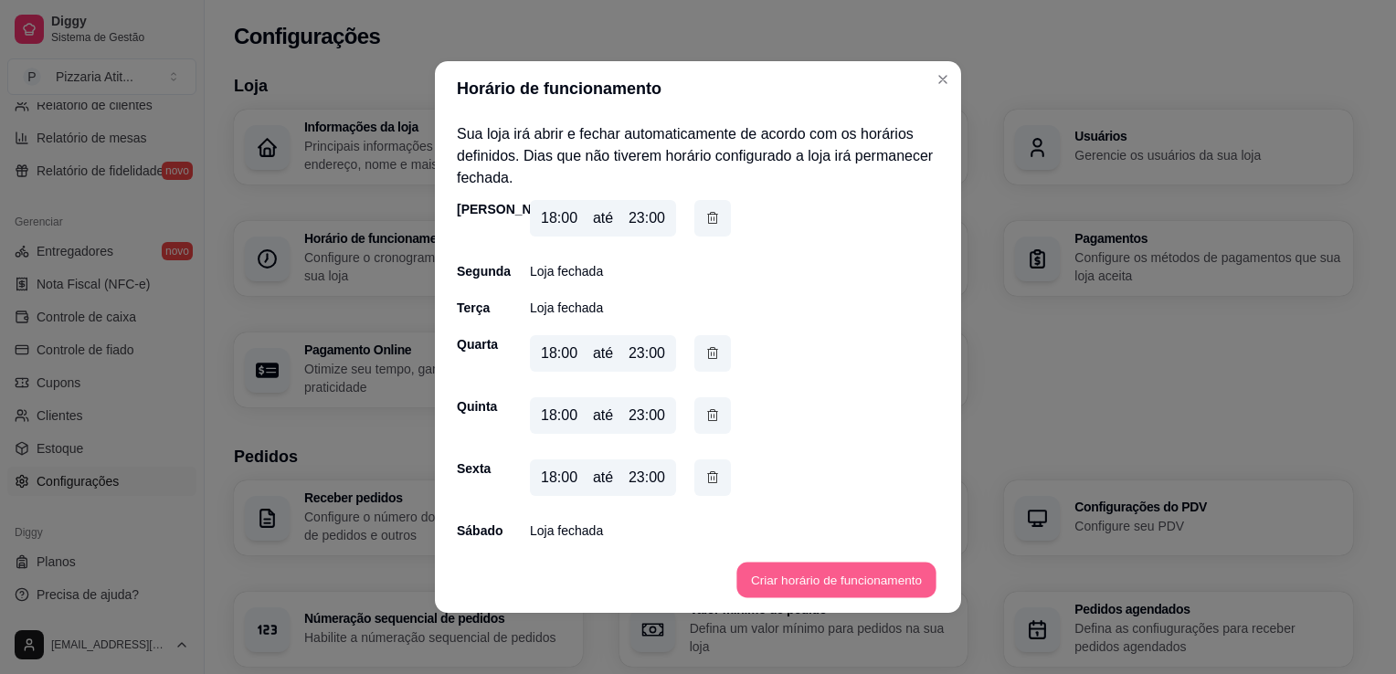
click at [790, 567] on button "Criar horário de funcionamento" at bounding box center [835, 581] width 199 height 36
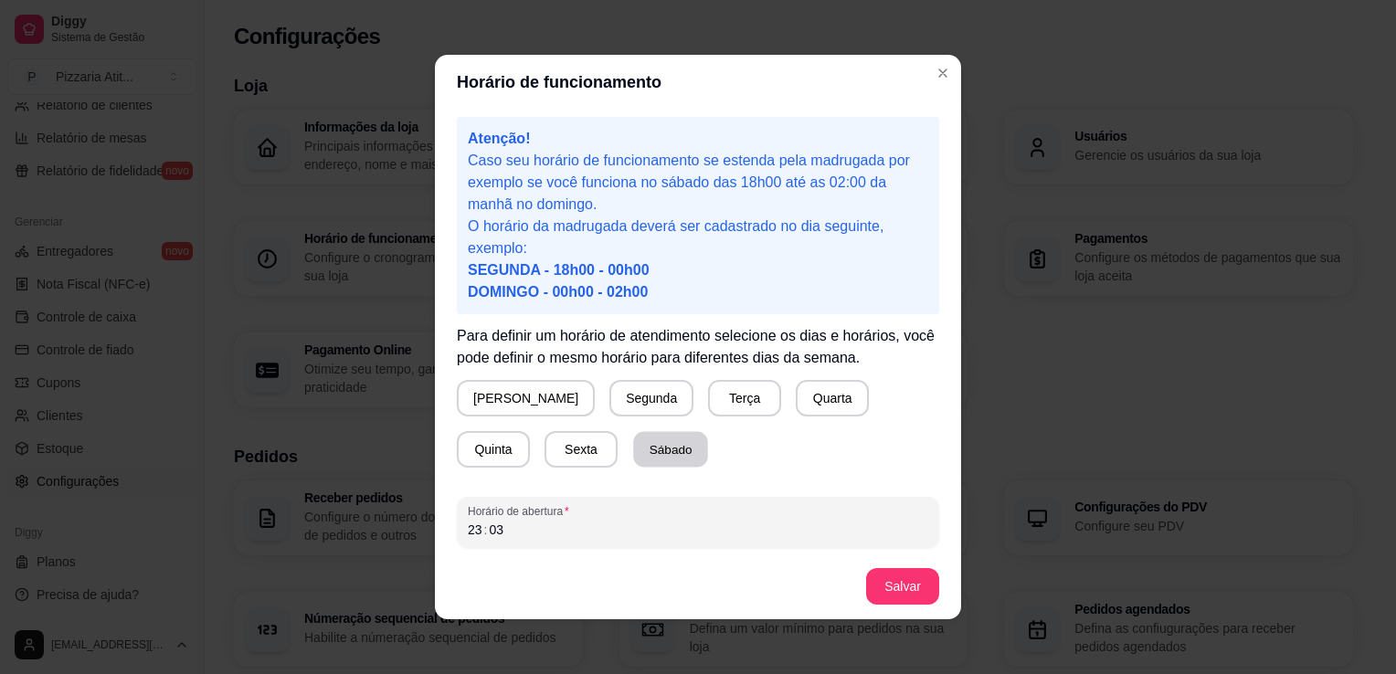
click at [633, 461] on button "Sábado" at bounding box center [670, 450] width 75 height 36
click at [547, 537] on div "23 : 03" at bounding box center [698, 530] width 461 height 22
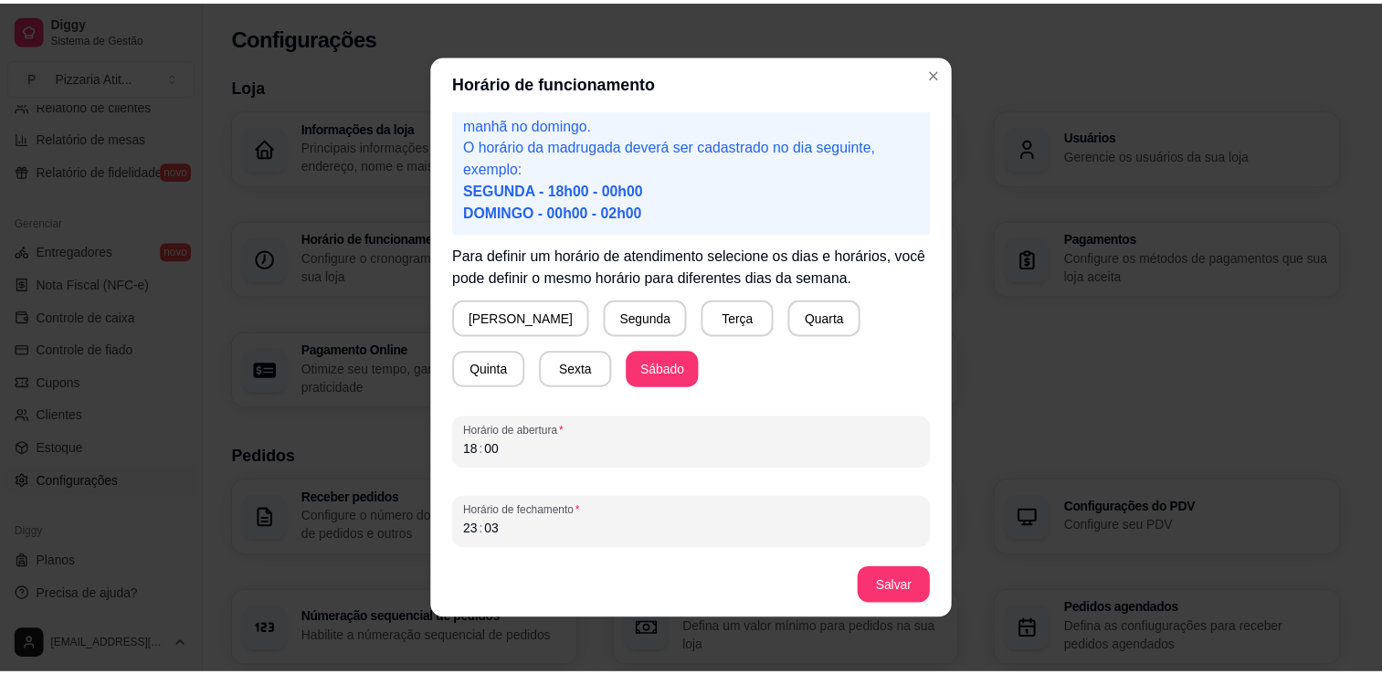
scroll to position [81, 0]
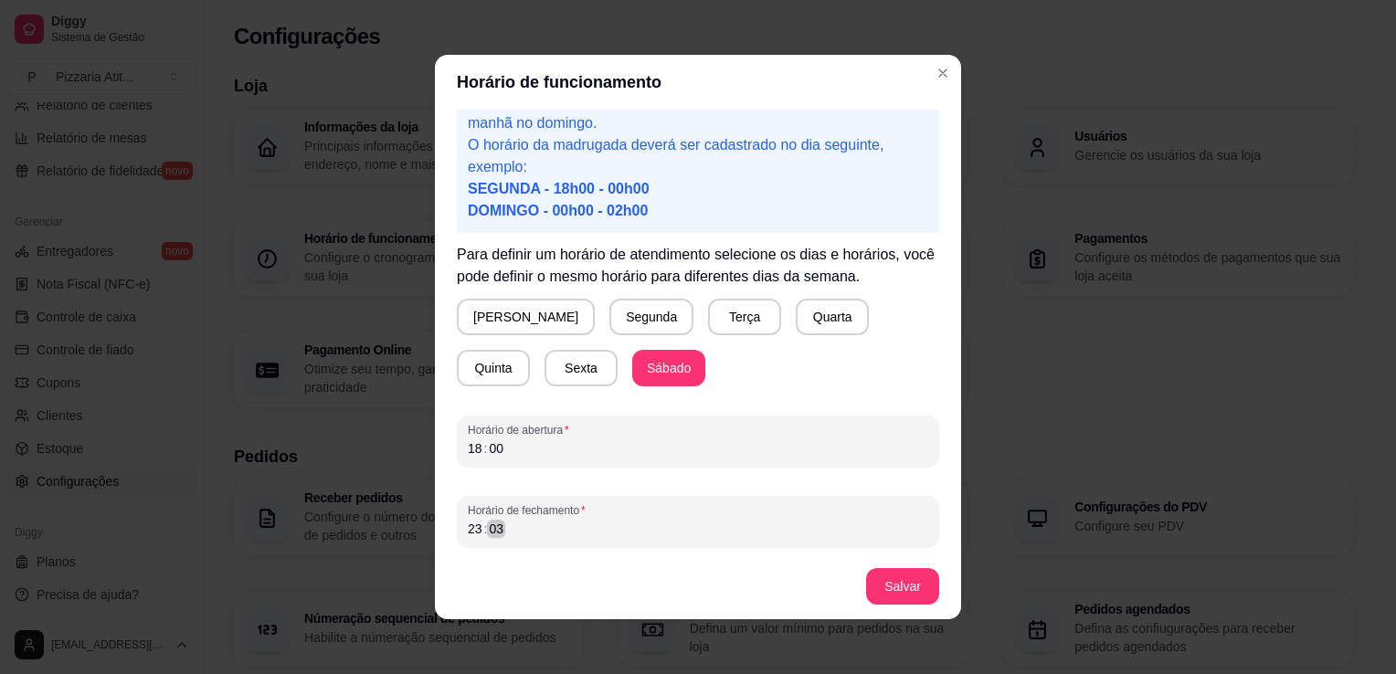
click at [570, 542] on div "Horário de fechamento 23 : 03" at bounding box center [698, 521] width 482 height 51
click at [906, 570] on button "Salvar" at bounding box center [902, 587] width 71 height 36
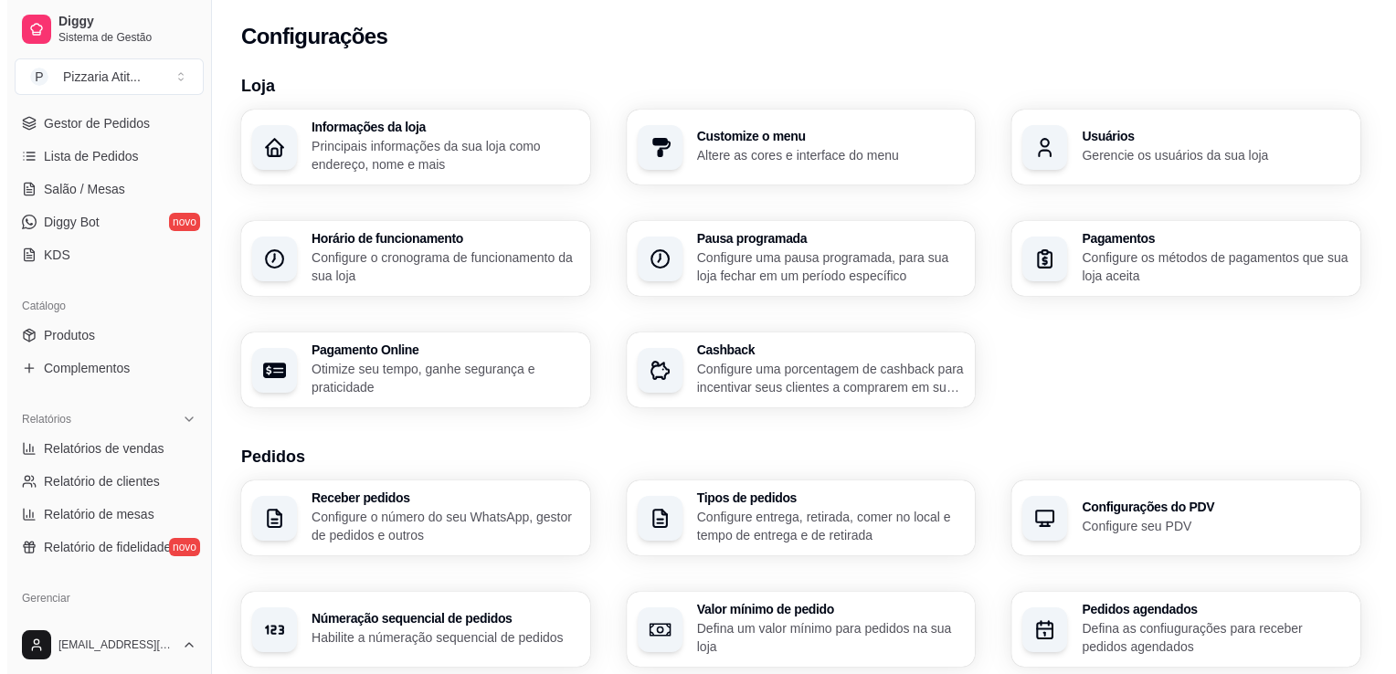
scroll to position [238, 0]
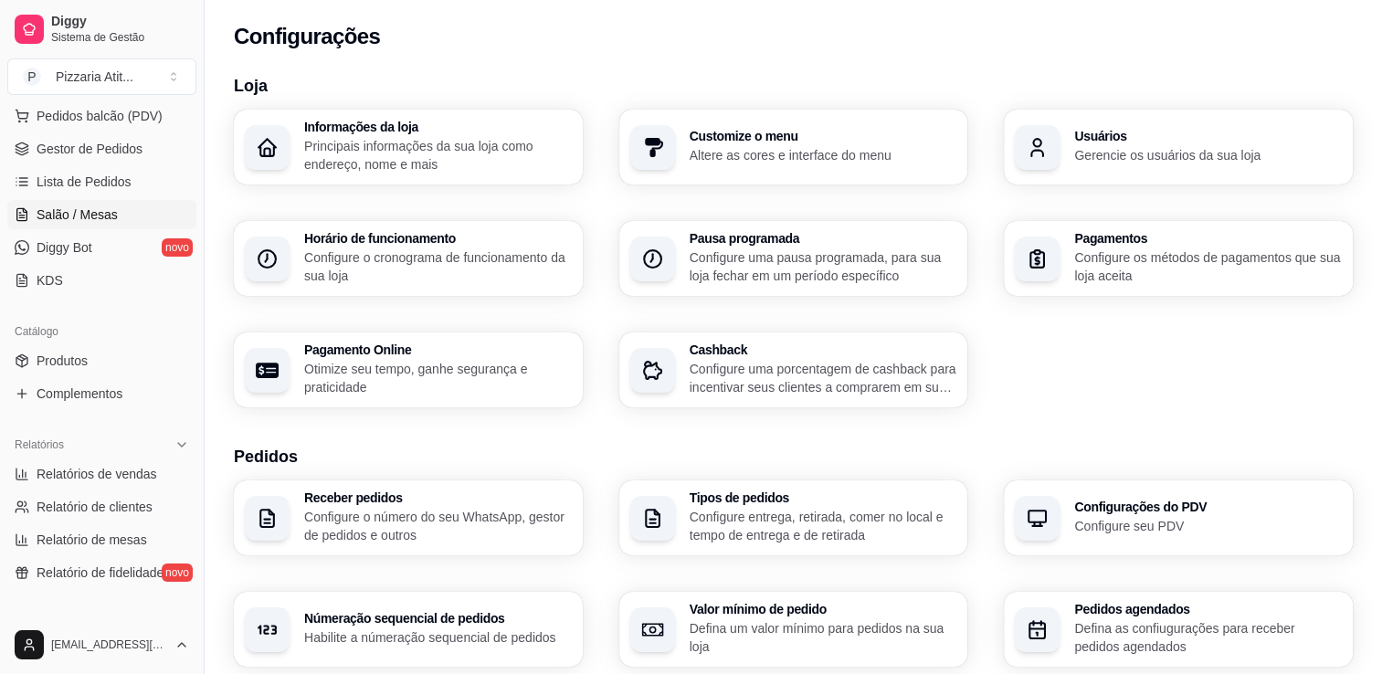
click at [102, 206] on span "Salão / Mesas" at bounding box center [77, 215] width 81 height 18
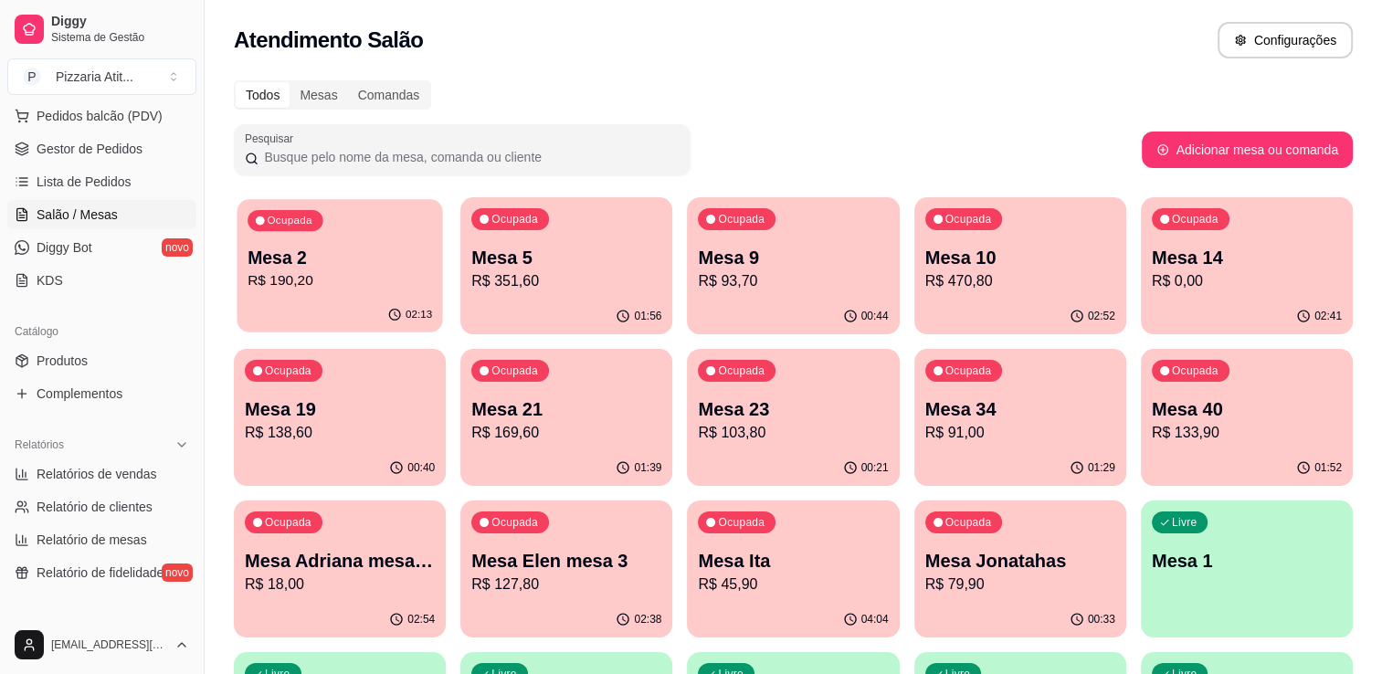
click at [349, 269] on p "Mesa 2" at bounding box center [340, 258] width 185 height 25
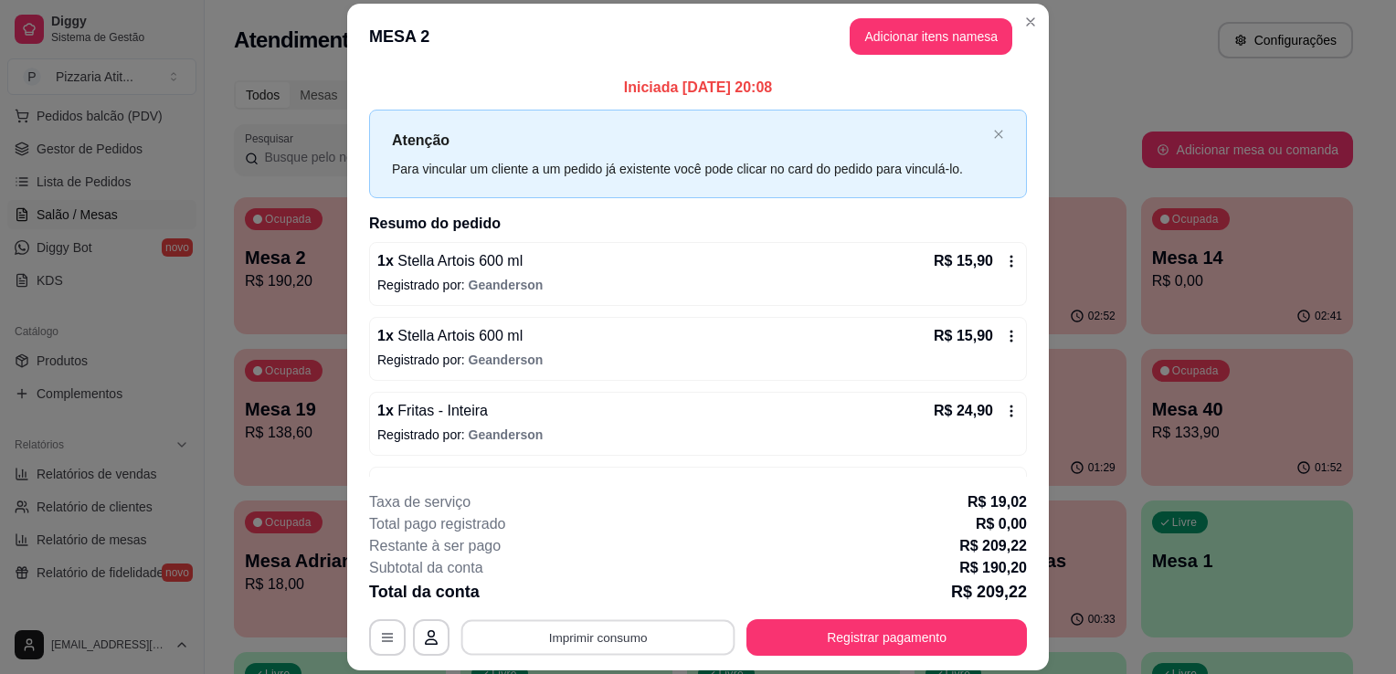
click at [558, 634] on button "Imprimir consumo" at bounding box center [598, 638] width 274 height 36
click at [556, 601] on button "IMPRESSORA" at bounding box center [597, 596] width 128 height 28
click at [782, 641] on button "Registrar pagamento" at bounding box center [887, 638] width 272 height 36
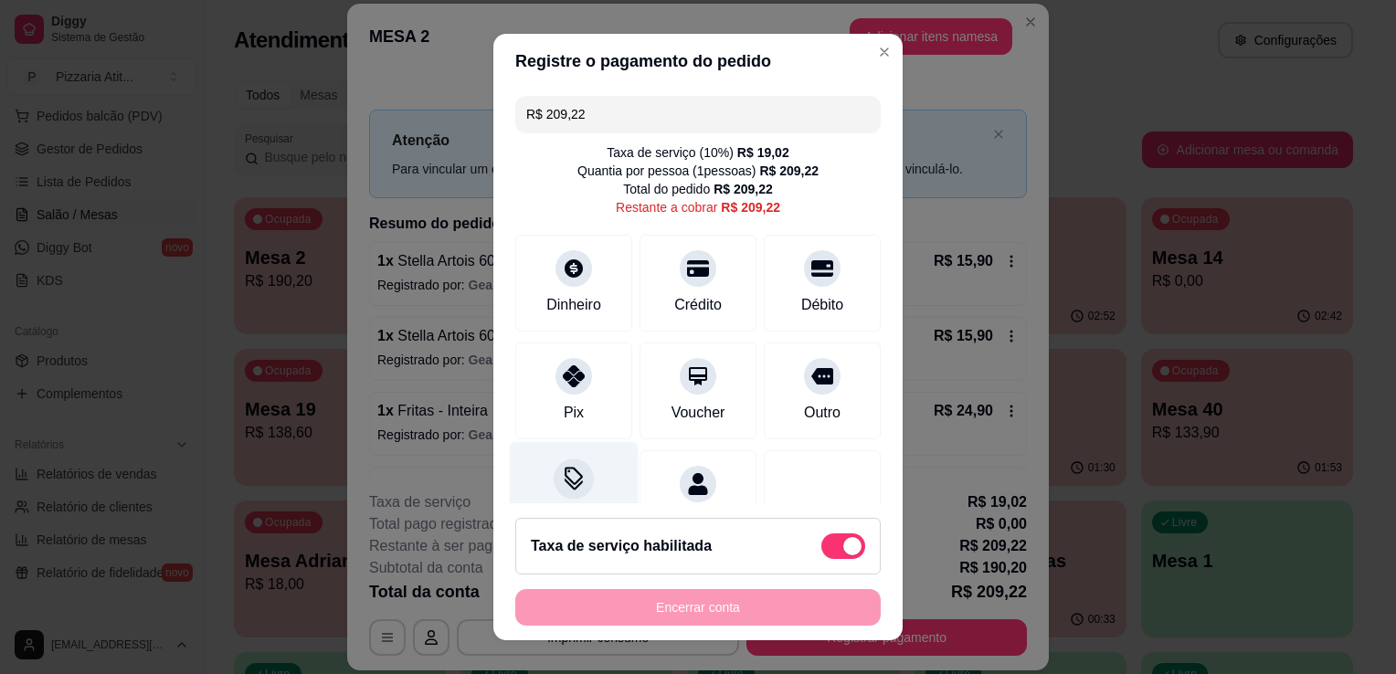
click at [566, 453] on div "Desconto" at bounding box center [574, 495] width 129 height 107
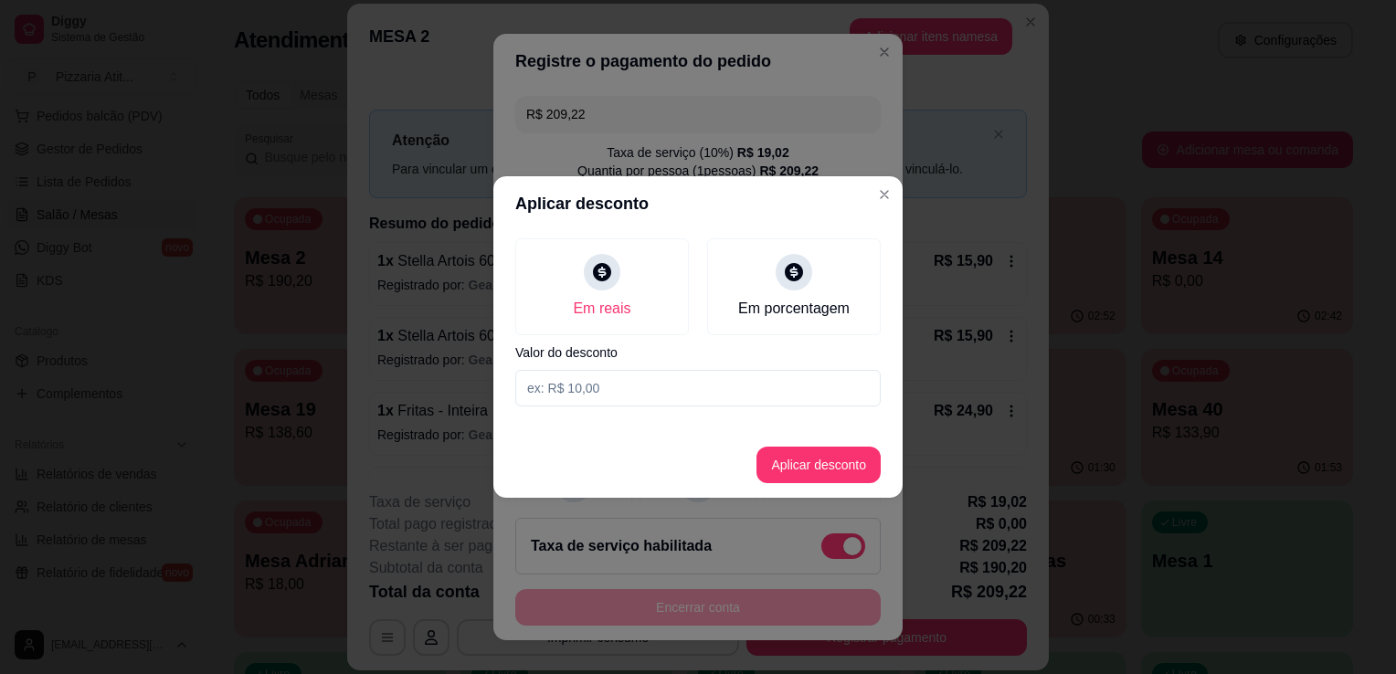
click at [585, 394] on input at bounding box center [697, 388] width 365 height 37
type input "0,22"
click at [842, 463] on button "Aplicar desconto" at bounding box center [819, 466] width 120 height 36
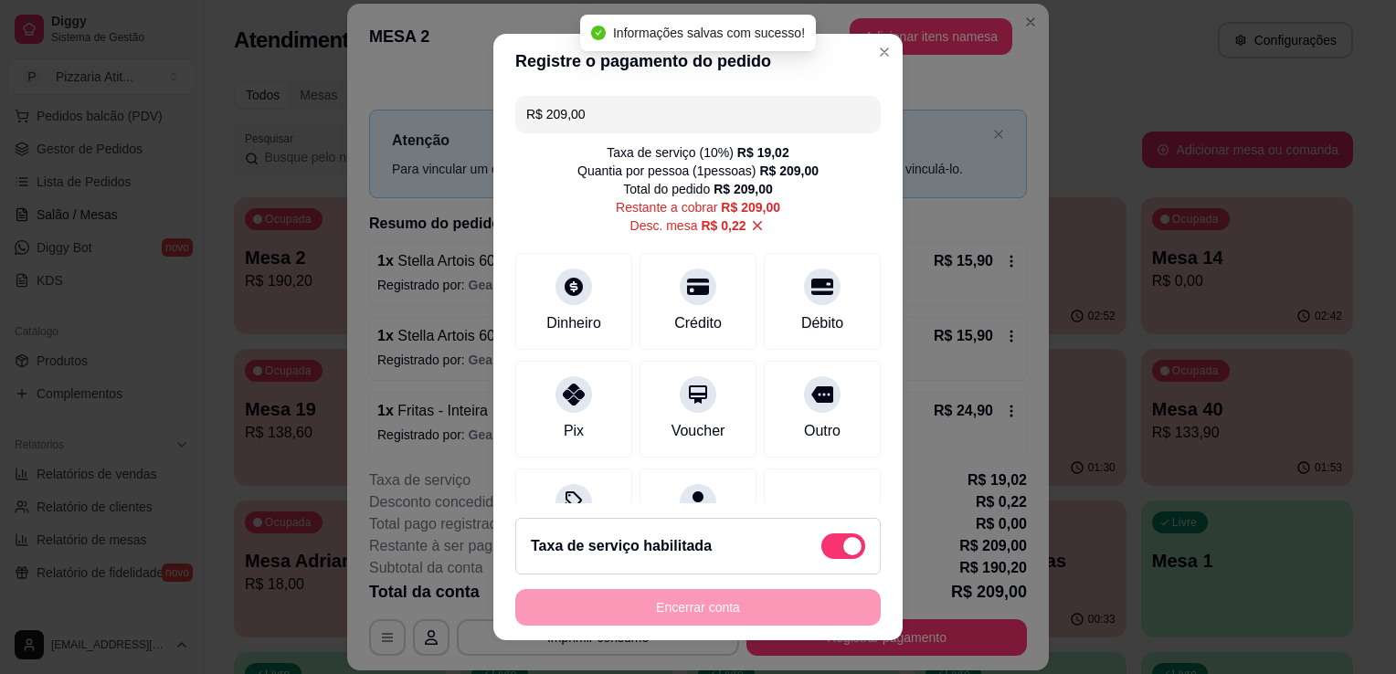
click at [624, 129] on input "R$ 209,00" at bounding box center [698, 114] width 344 height 37
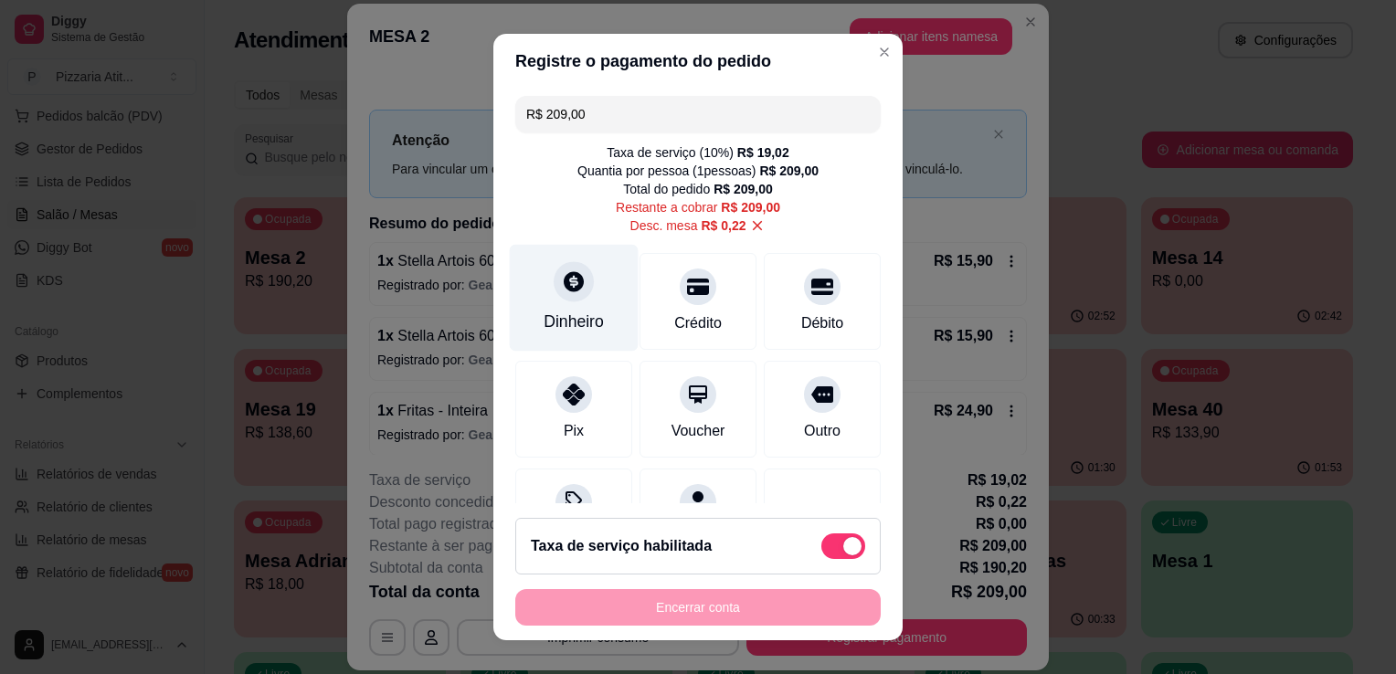
click at [547, 299] on div "Dinheiro" at bounding box center [574, 298] width 129 height 107
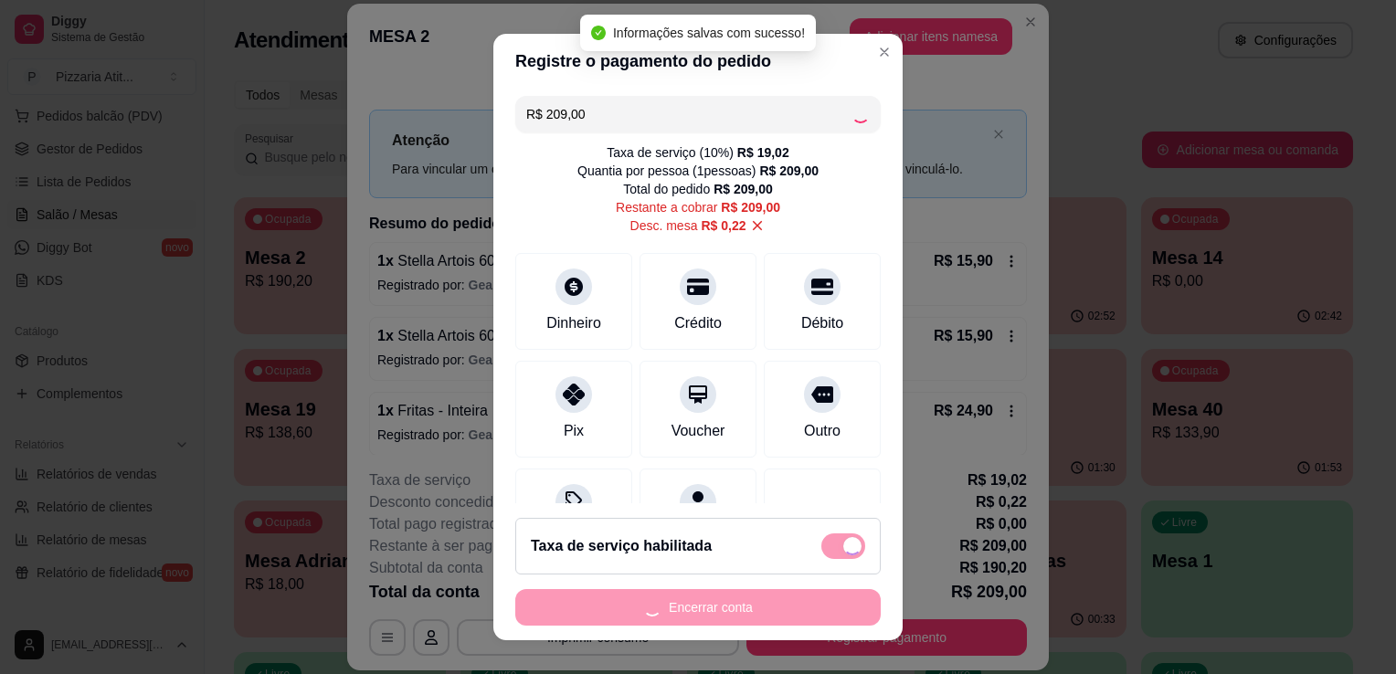
type input "R$ 0,00"
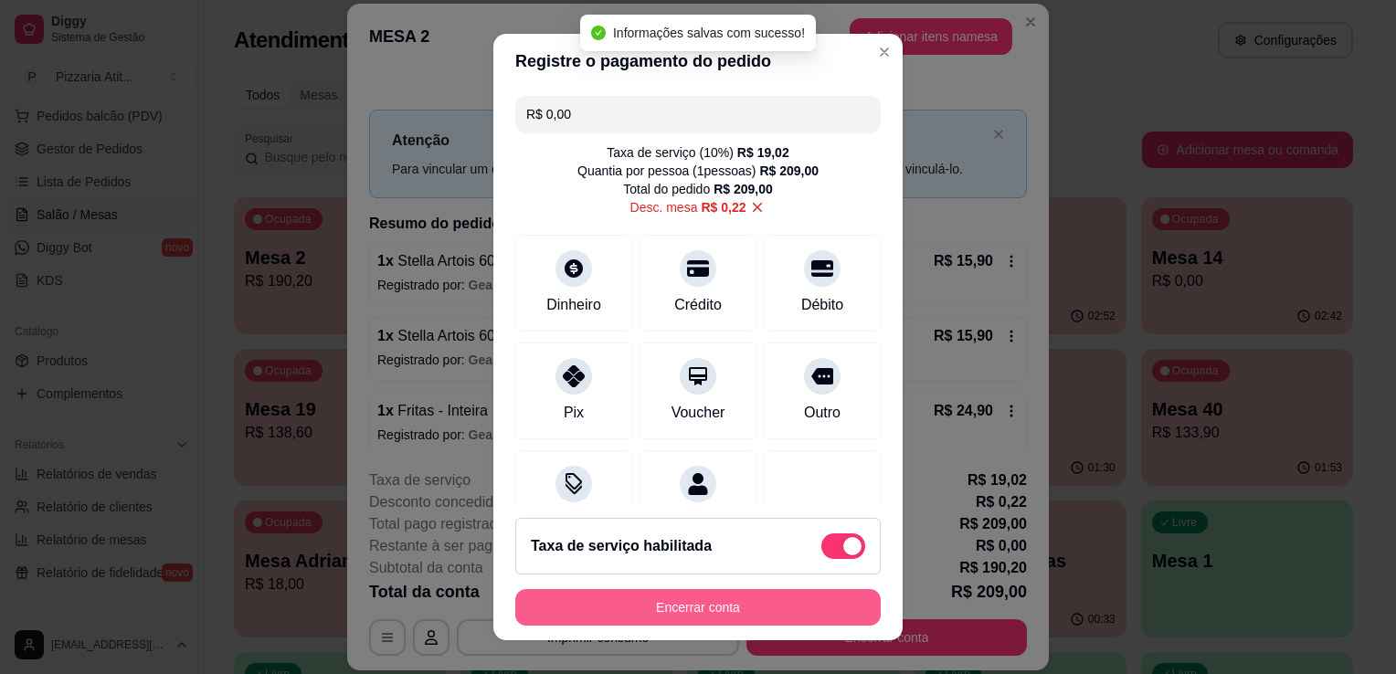
click at [768, 598] on button "Encerrar conta" at bounding box center [697, 607] width 365 height 37
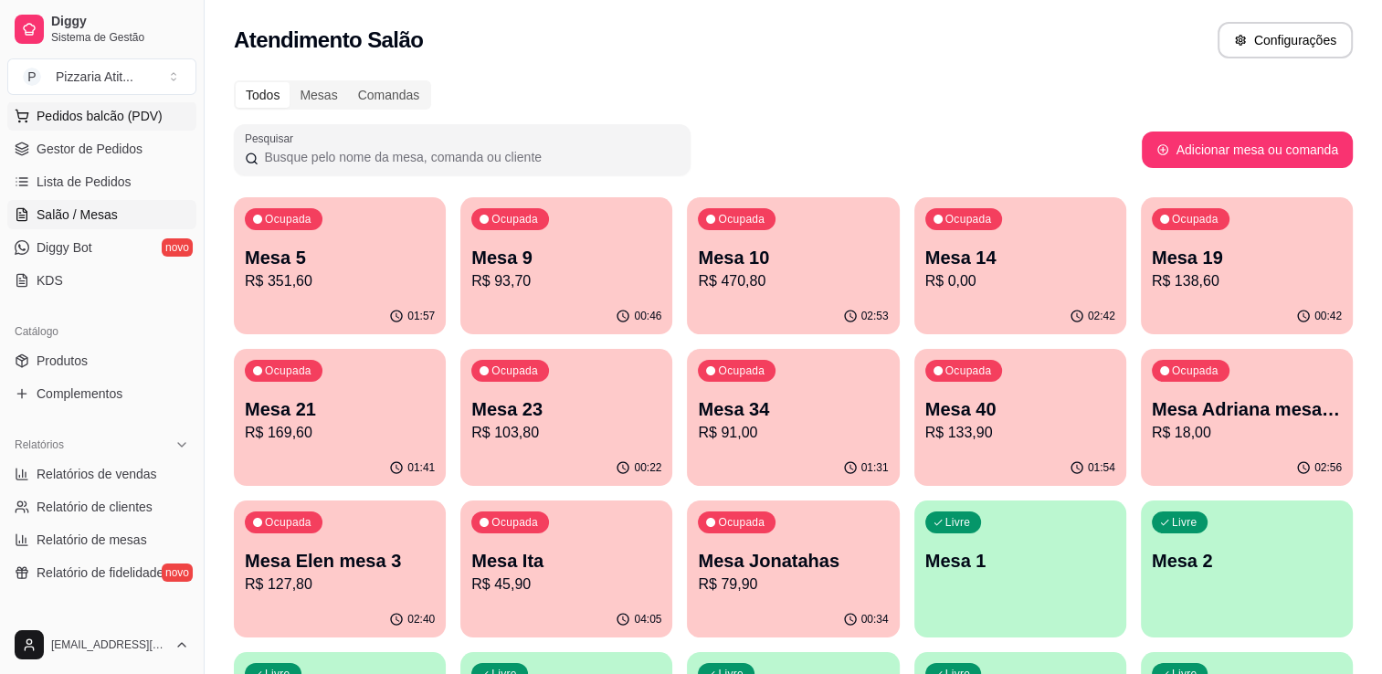
click at [120, 115] on span "Pedidos balcão (PDV)" at bounding box center [100, 116] width 126 height 18
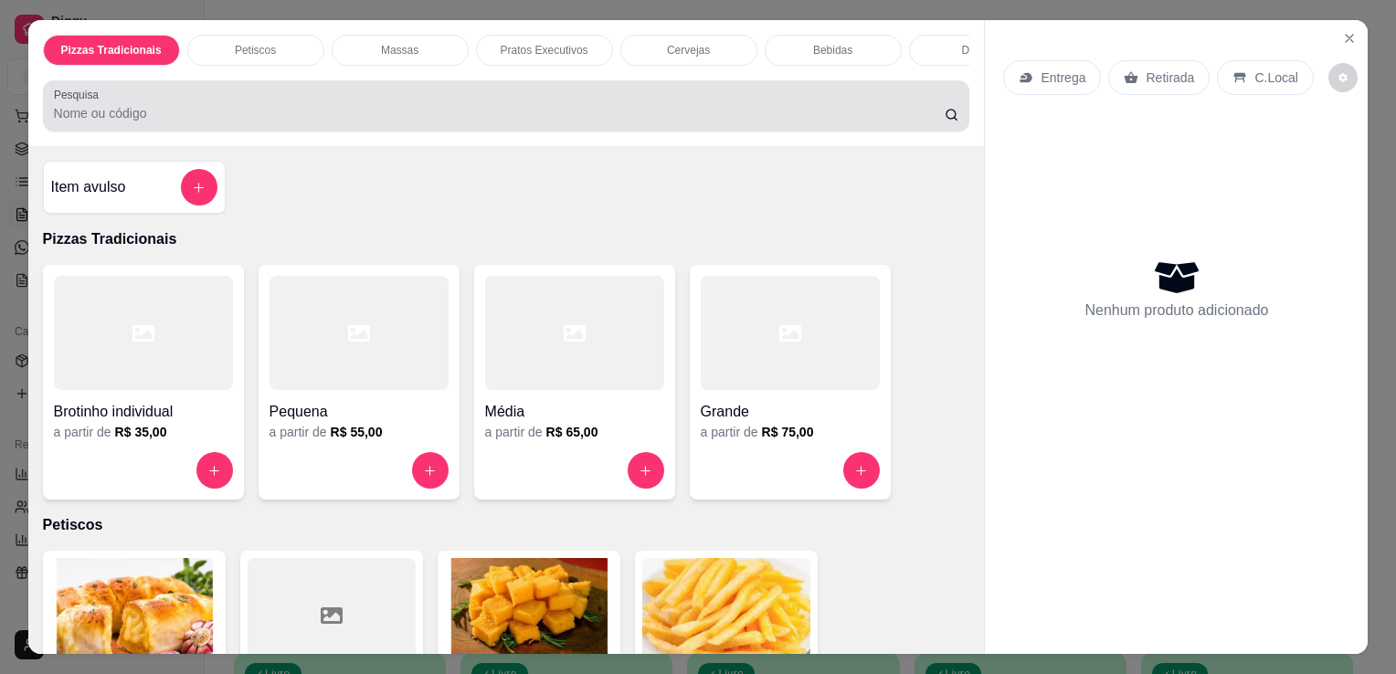
click at [204, 102] on div at bounding box center [506, 106] width 905 height 37
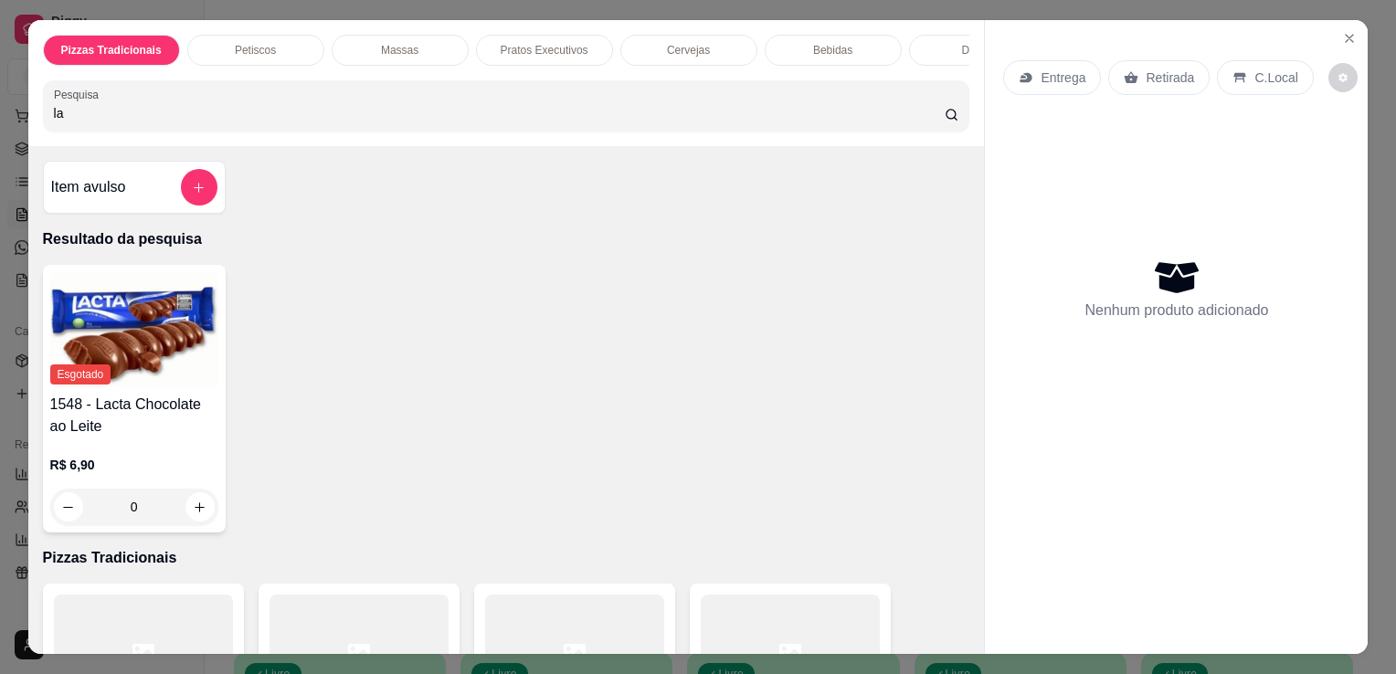
type input "l"
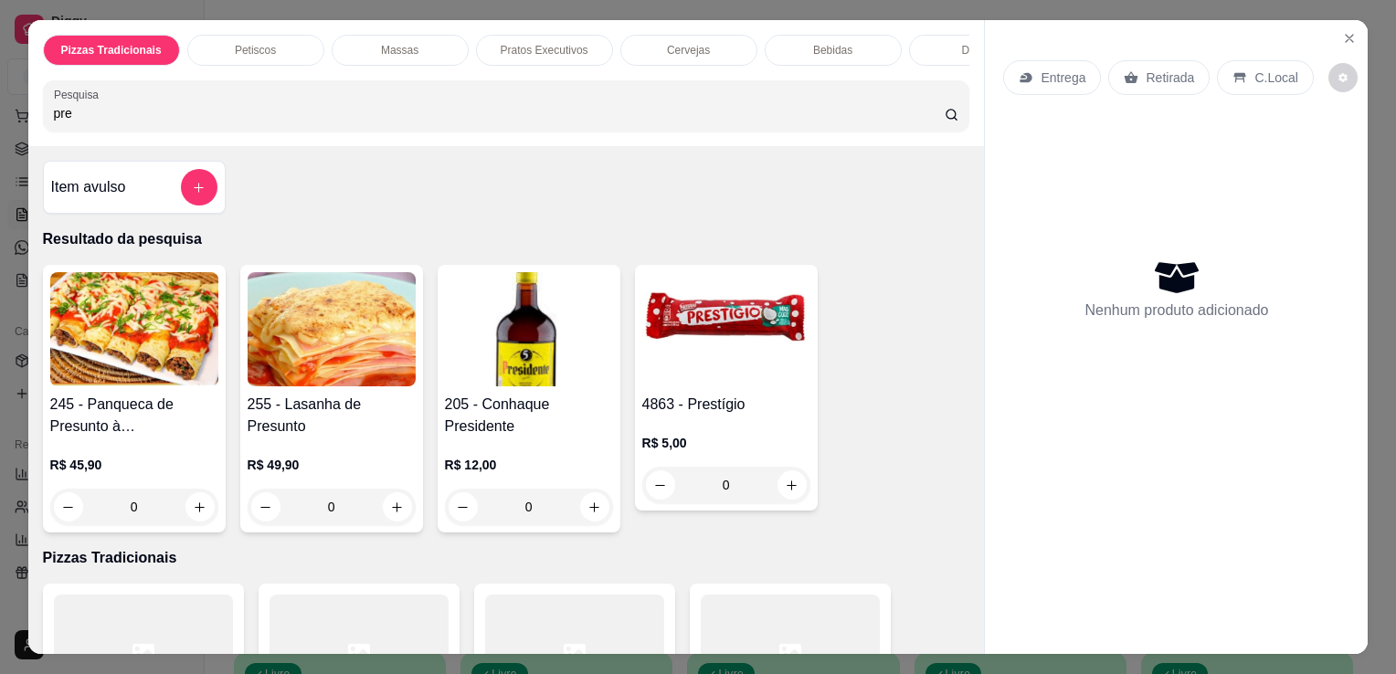
type input "pre"
click at [759, 305] on img at bounding box center [726, 329] width 168 height 114
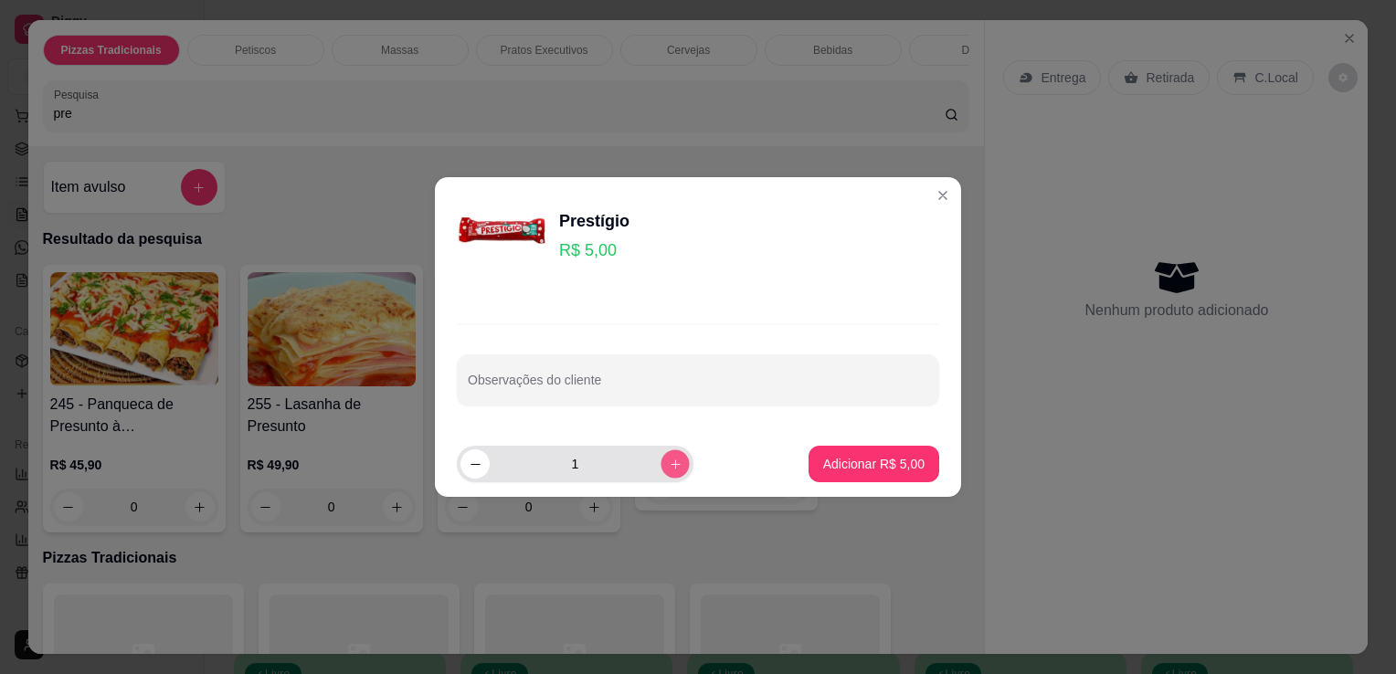
click at [669, 466] on icon "increase-product-quantity" at bounding box center [676, 465] width 14 height 14
type input "2"
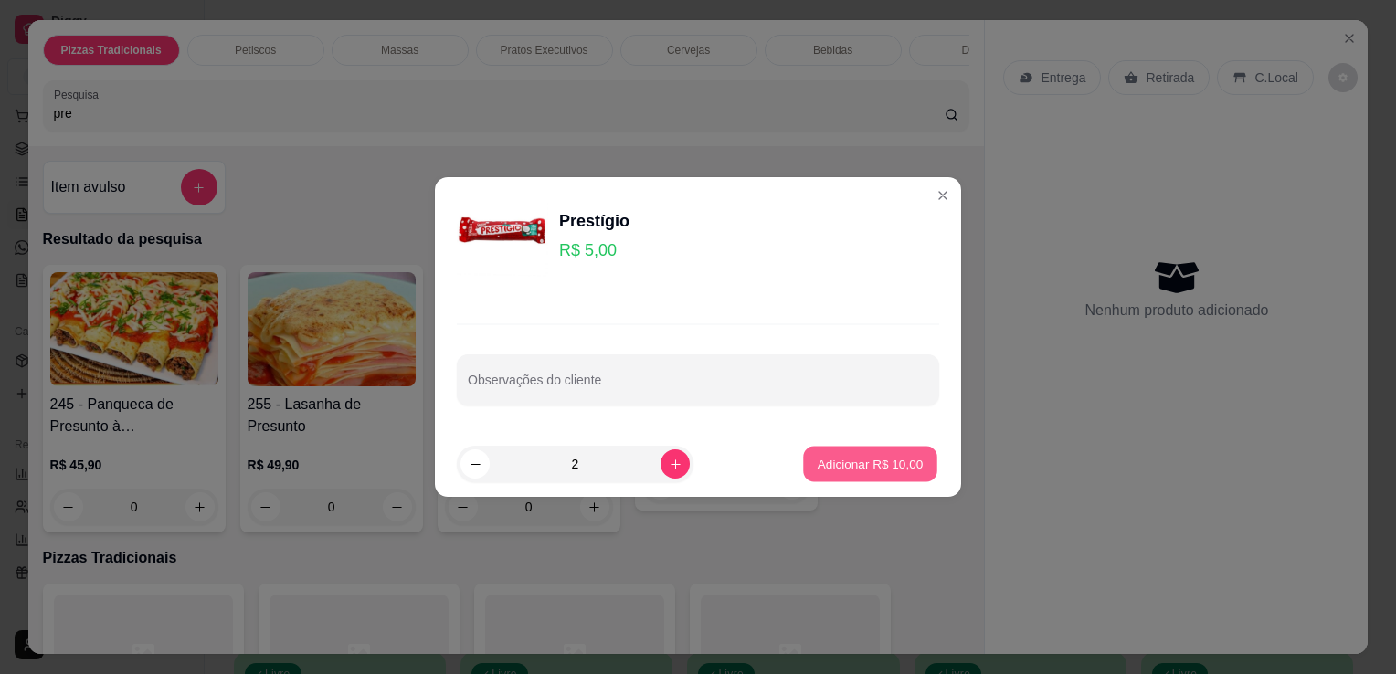
click at [885, 458] on p "Adicionar R$ 10,00" at bounding box center [871, 463] width 106 height 17
type input "2"
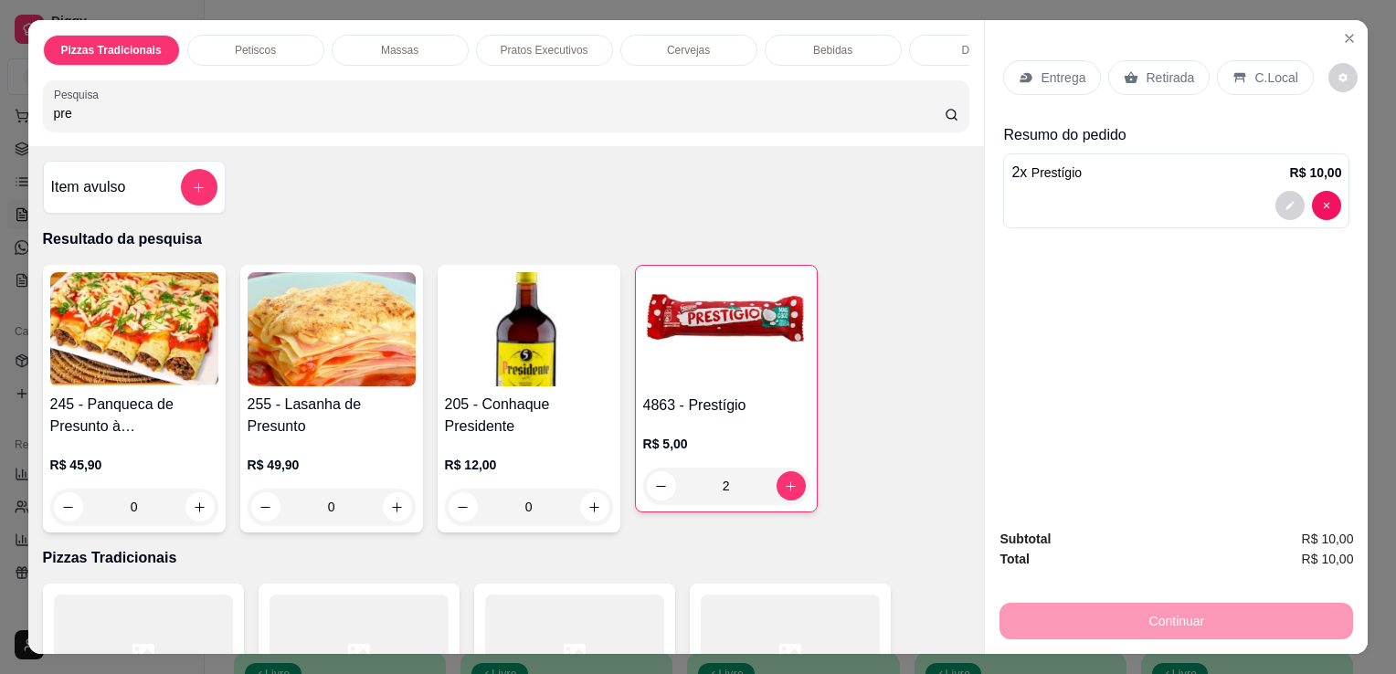
click at [1256, 70] on p "C.Local" at bounding box center [1276, 78] width 43 height 18
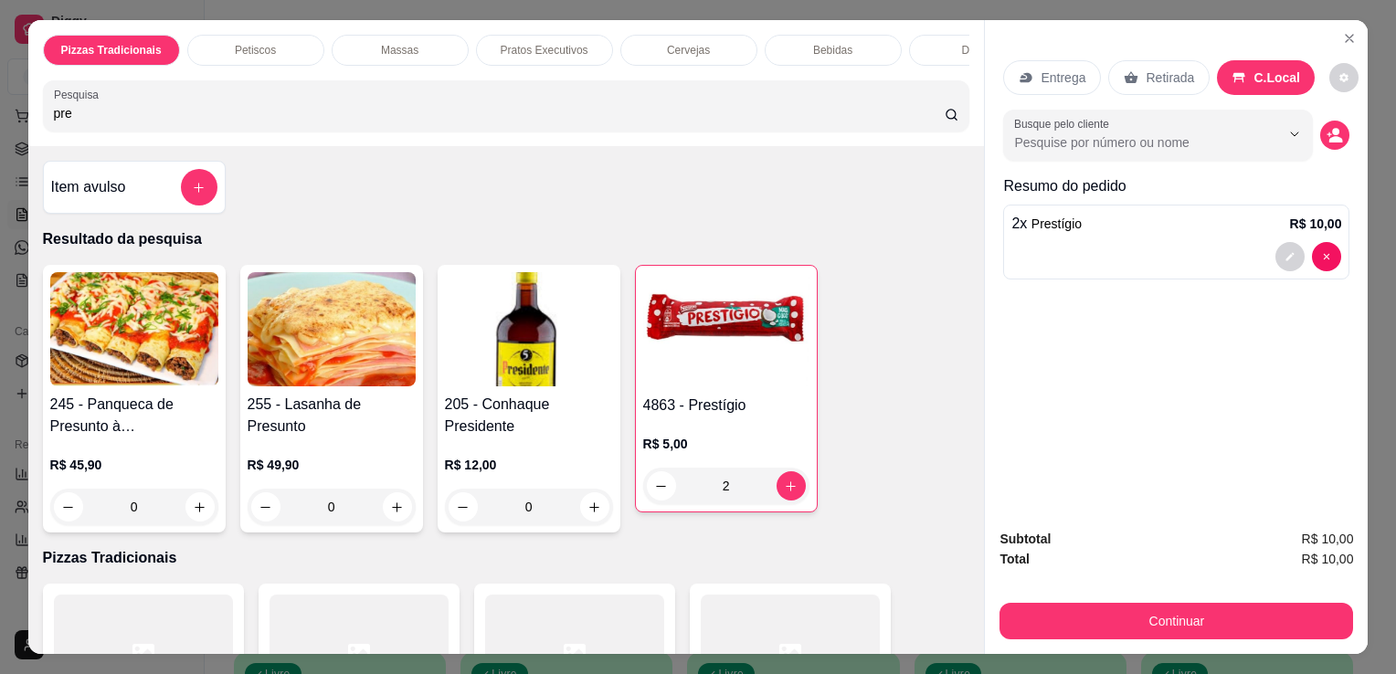
click at [1043, 598] on div "Continuar" at bounding box center [1177, 618] width 354 height 41
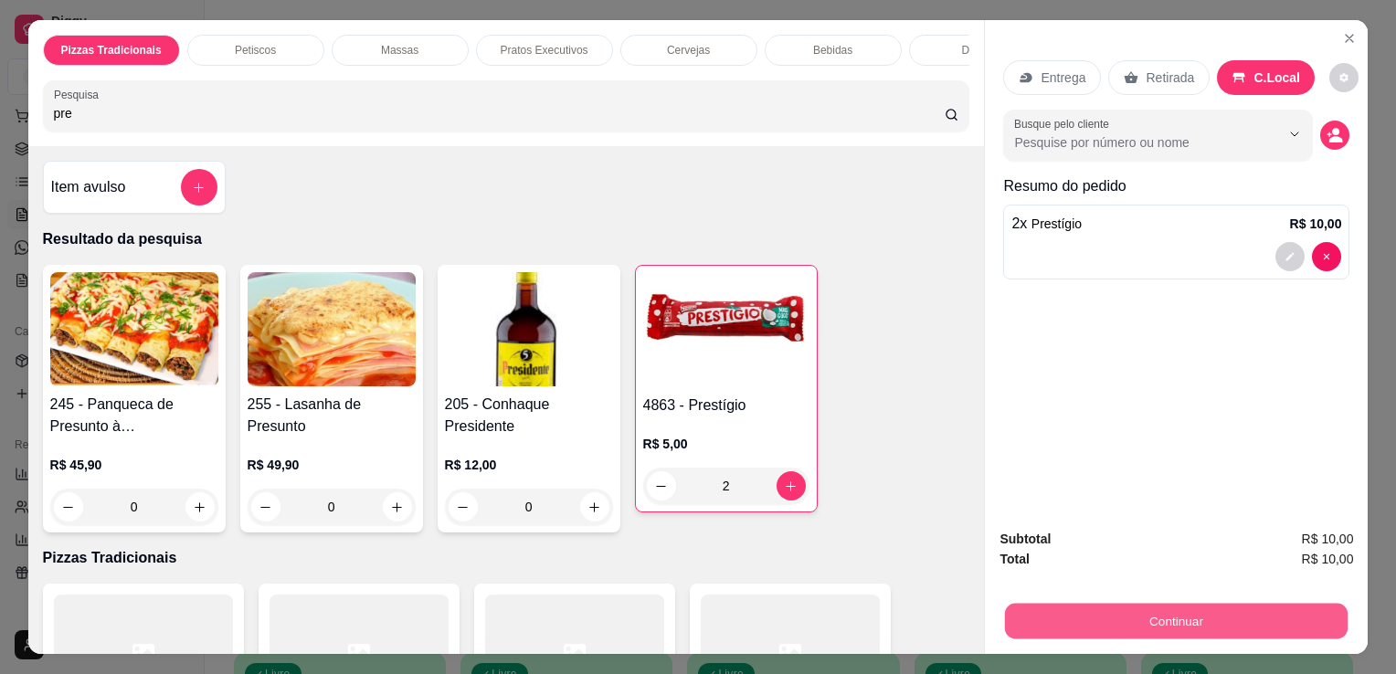
click at [1046, 604] on button "Continuar" at bounding box center [1176, 621] width 343 height 36
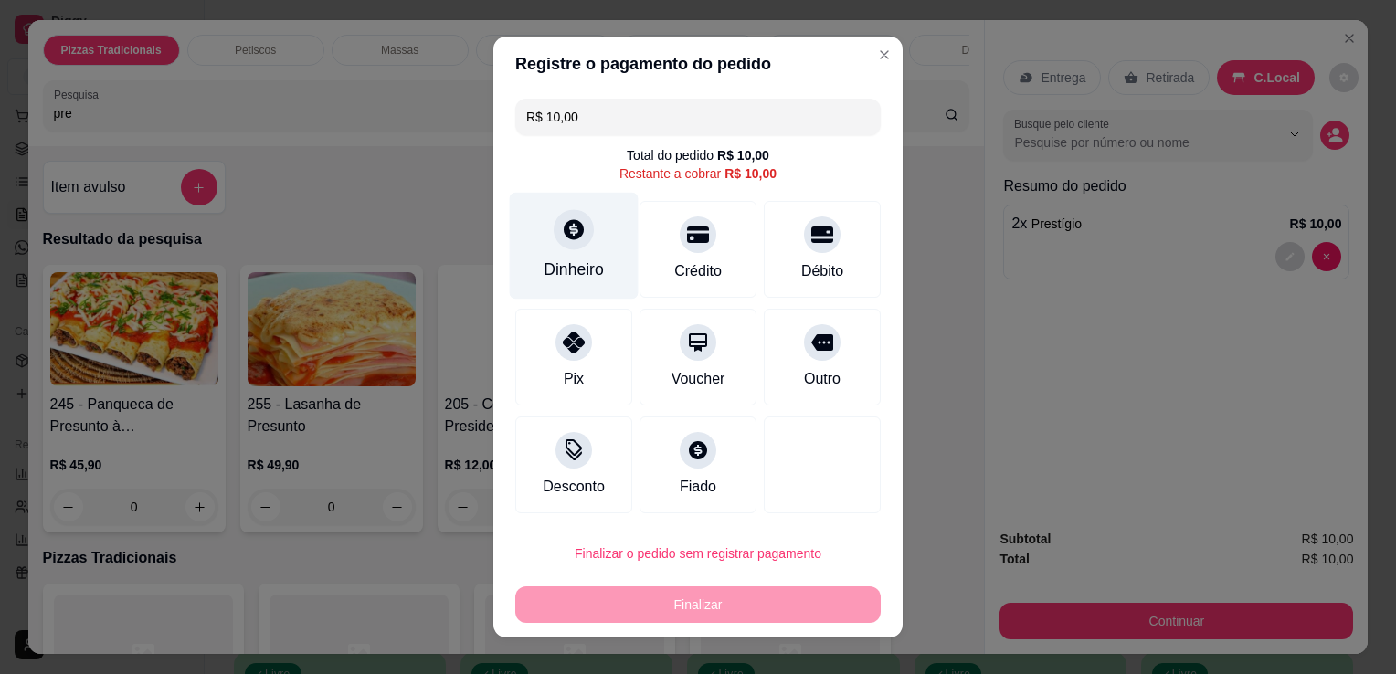
click at [574, 248] on div at bounding box center [574, 229] width 40 height 40
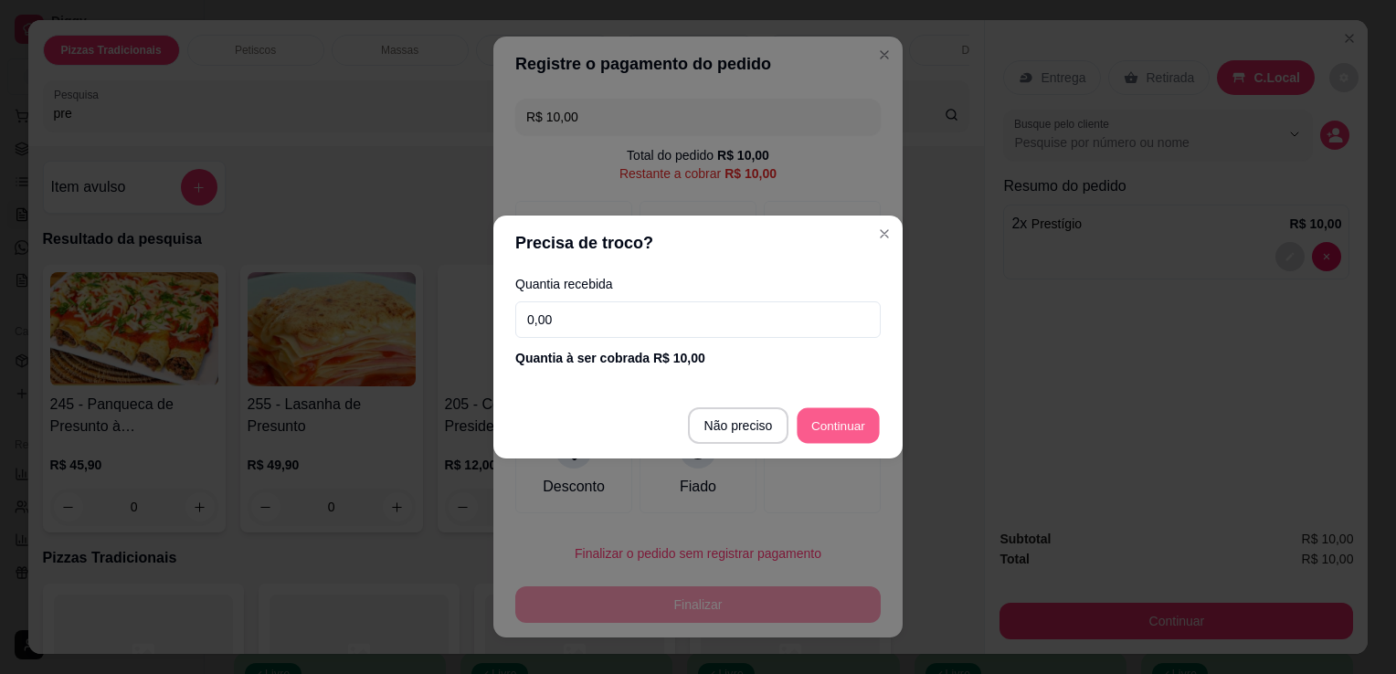
type input "R$ 0,00"
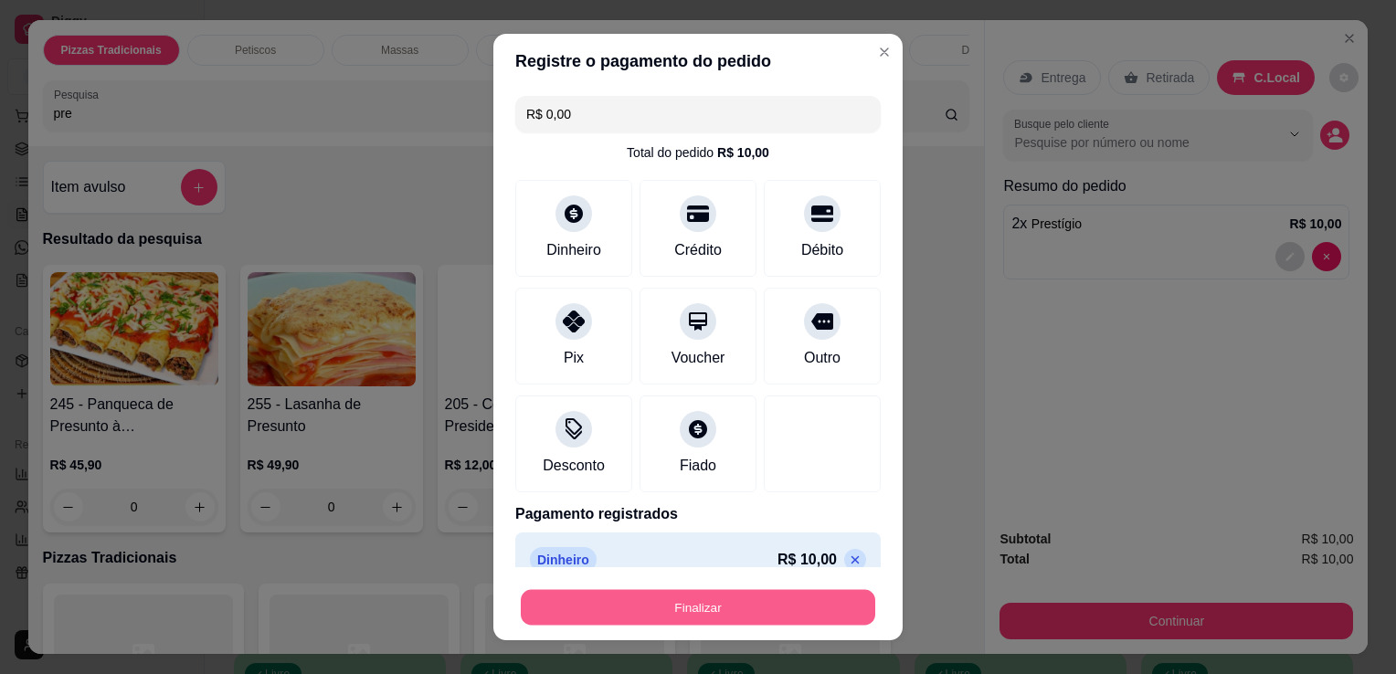
click at [643, 608] on button "Finalizar" at bounding box center [698, 608] width 355 height 36
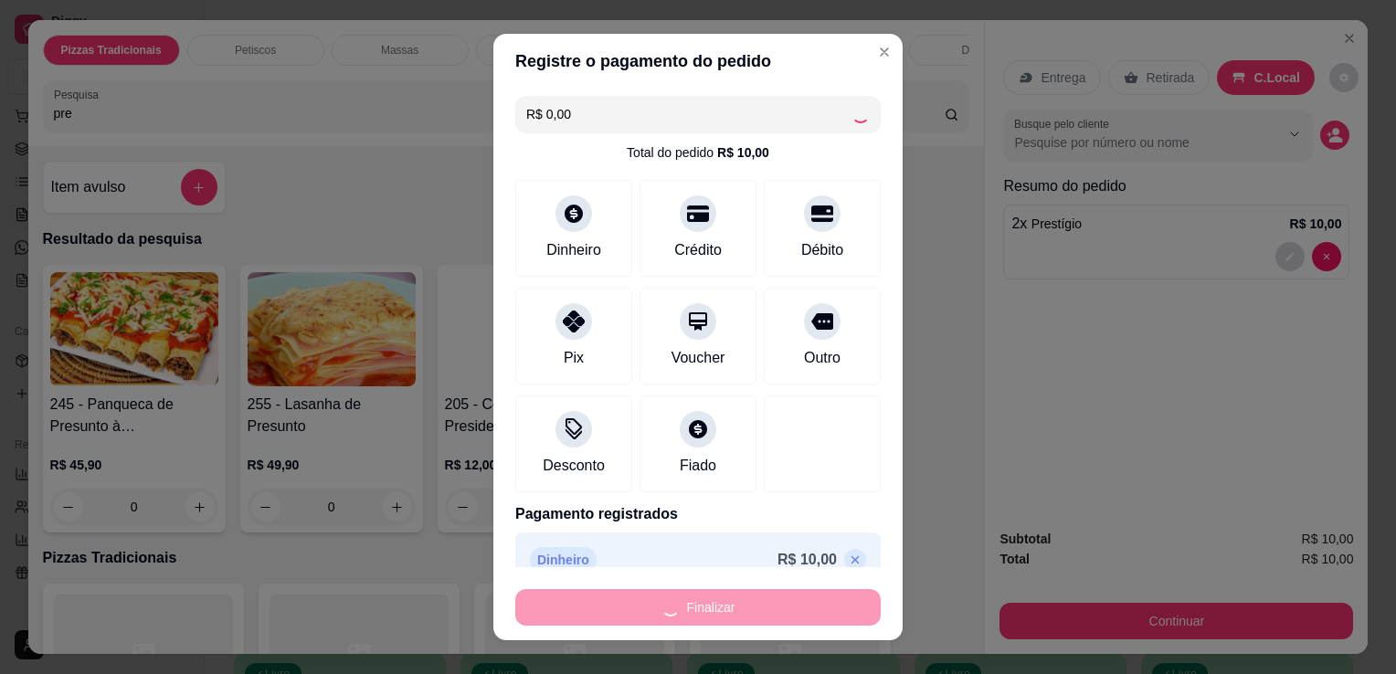
type input "0"
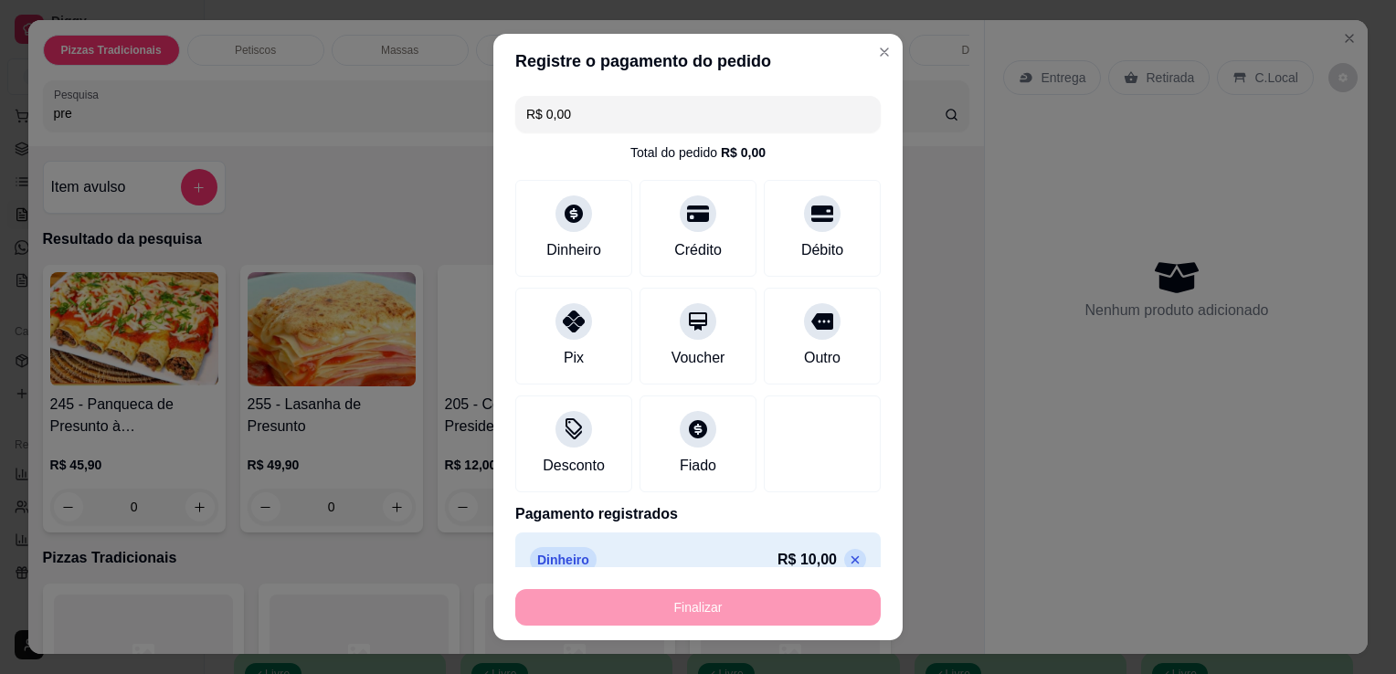
type input "-R$ 10,00"
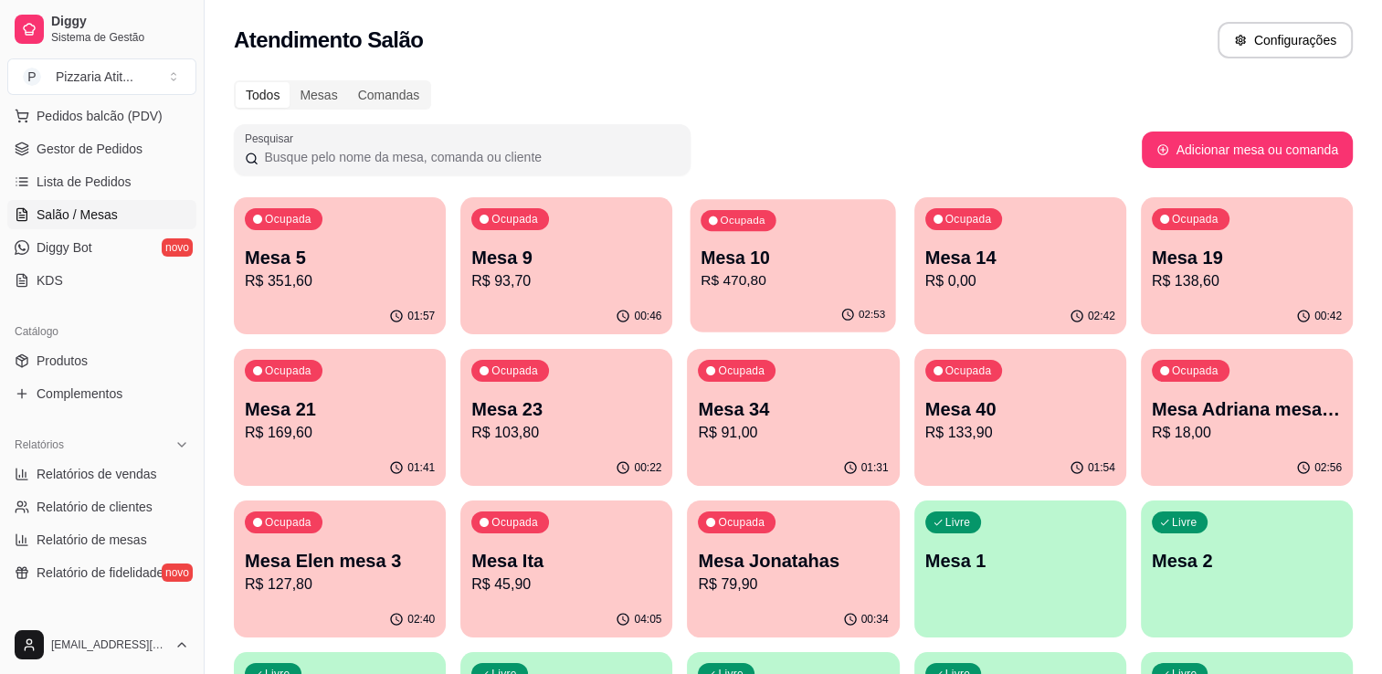
click at [778, 264] on p "Mesa 10" at bounding box center [794, 258] width 185 height 25
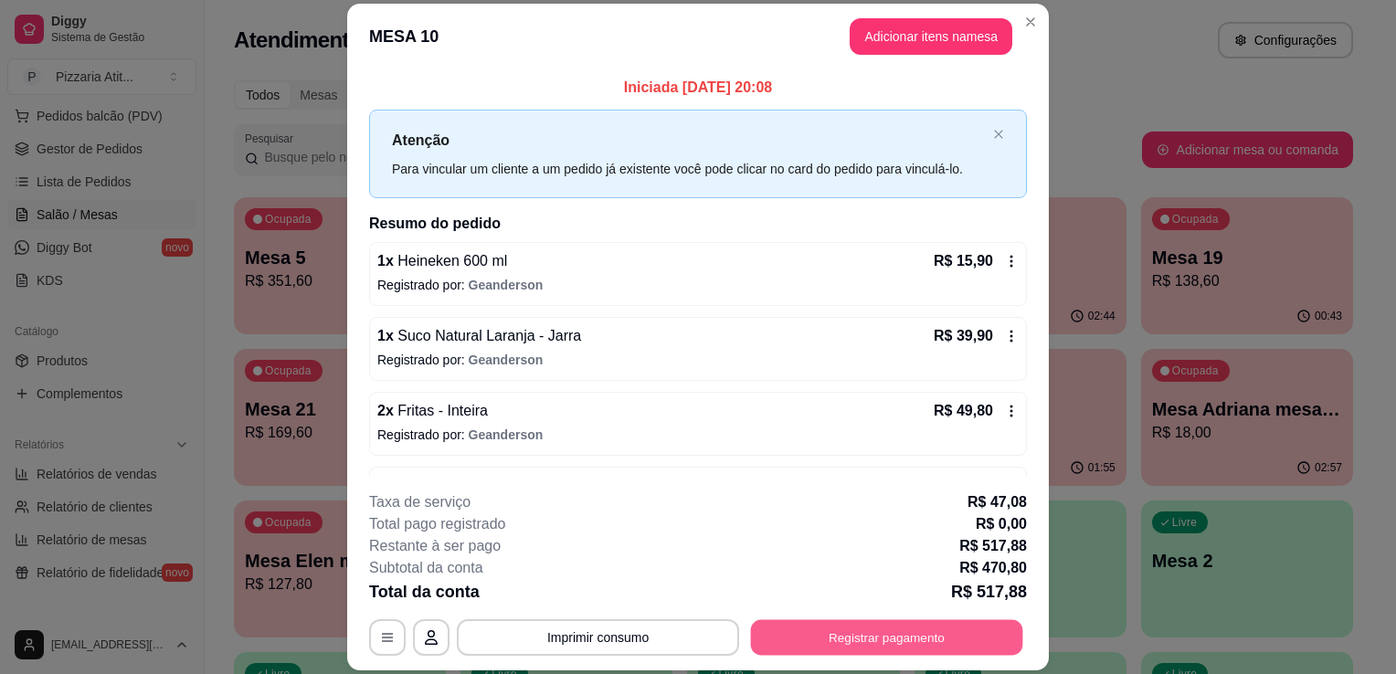
click at [866, 634] on button "Registrar pagamento" at bounding box center [887, 638] width 272 height 36
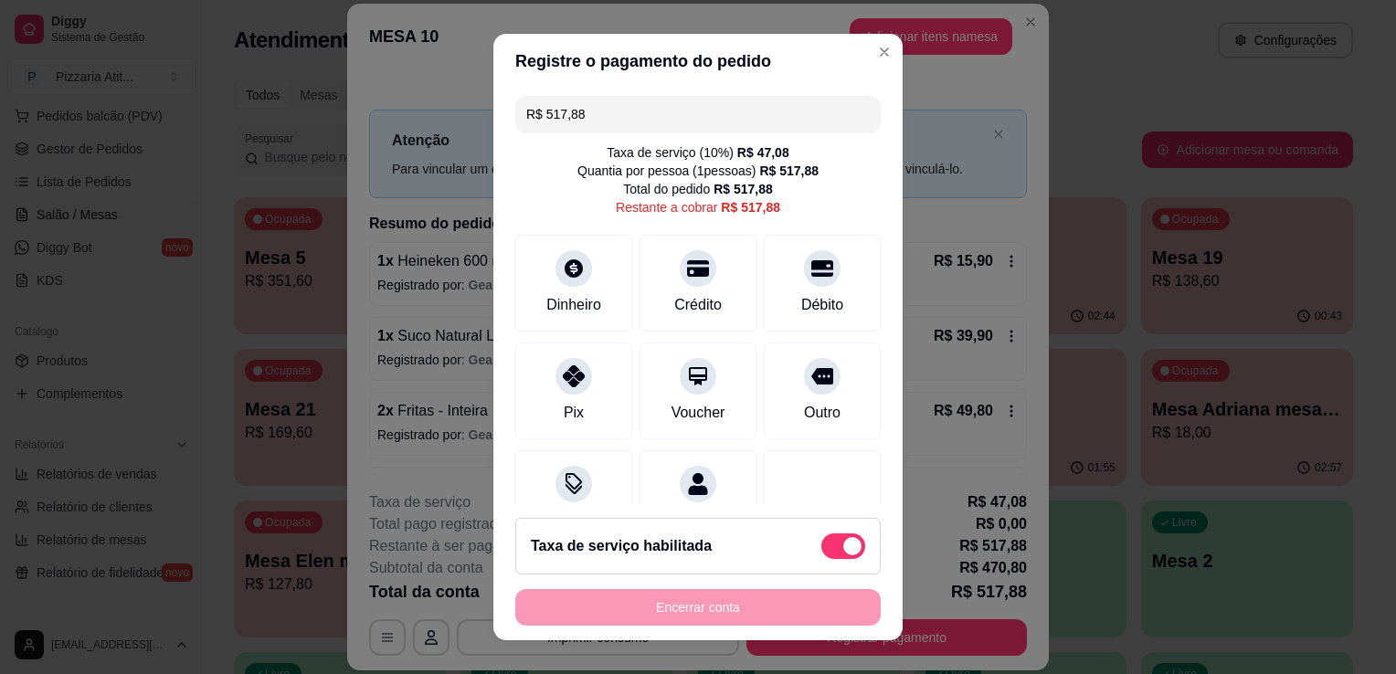
click at [683, 111] on input "R$ 517,88" at bounding box center [698, 114] width 344 height 37
click at [682, 281] on div at bounding box center [698, 263] width 40 height 40
click at [723, 292] on div "Crédito" at bounding box center [698, 280] width 129 height 107
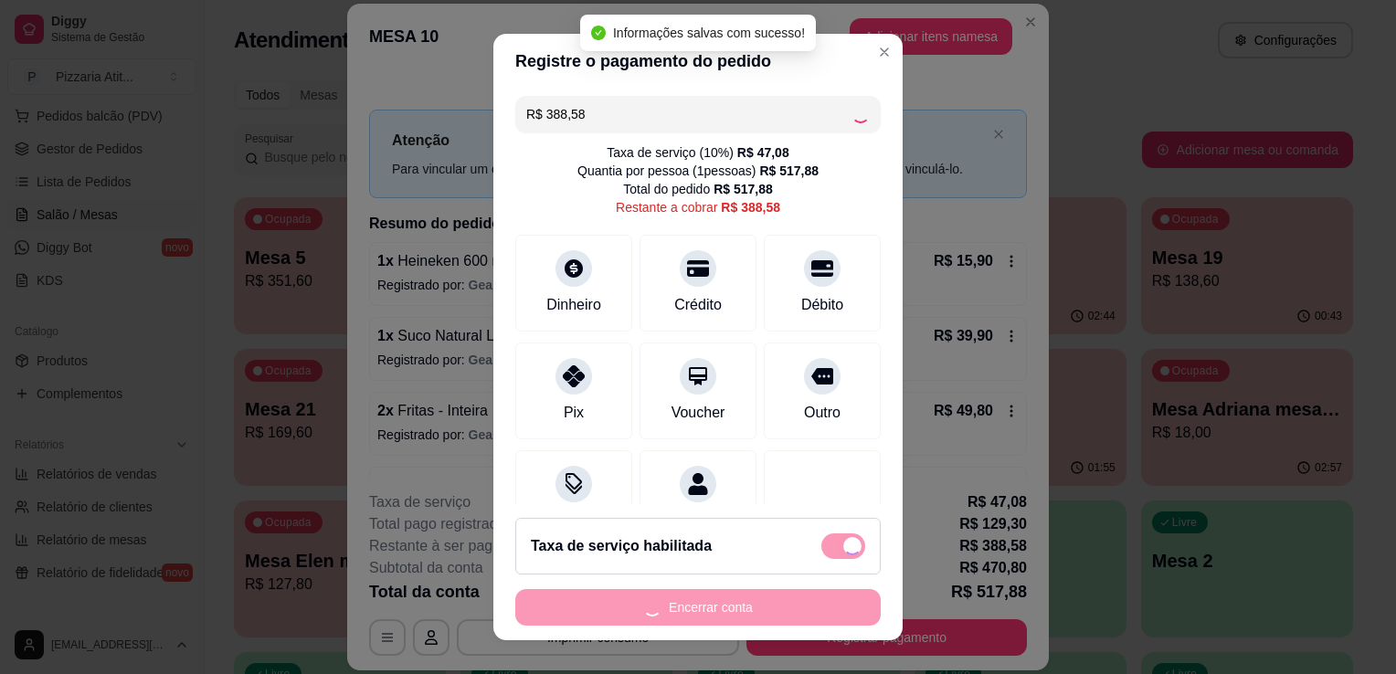
type input "R$ 0,00"
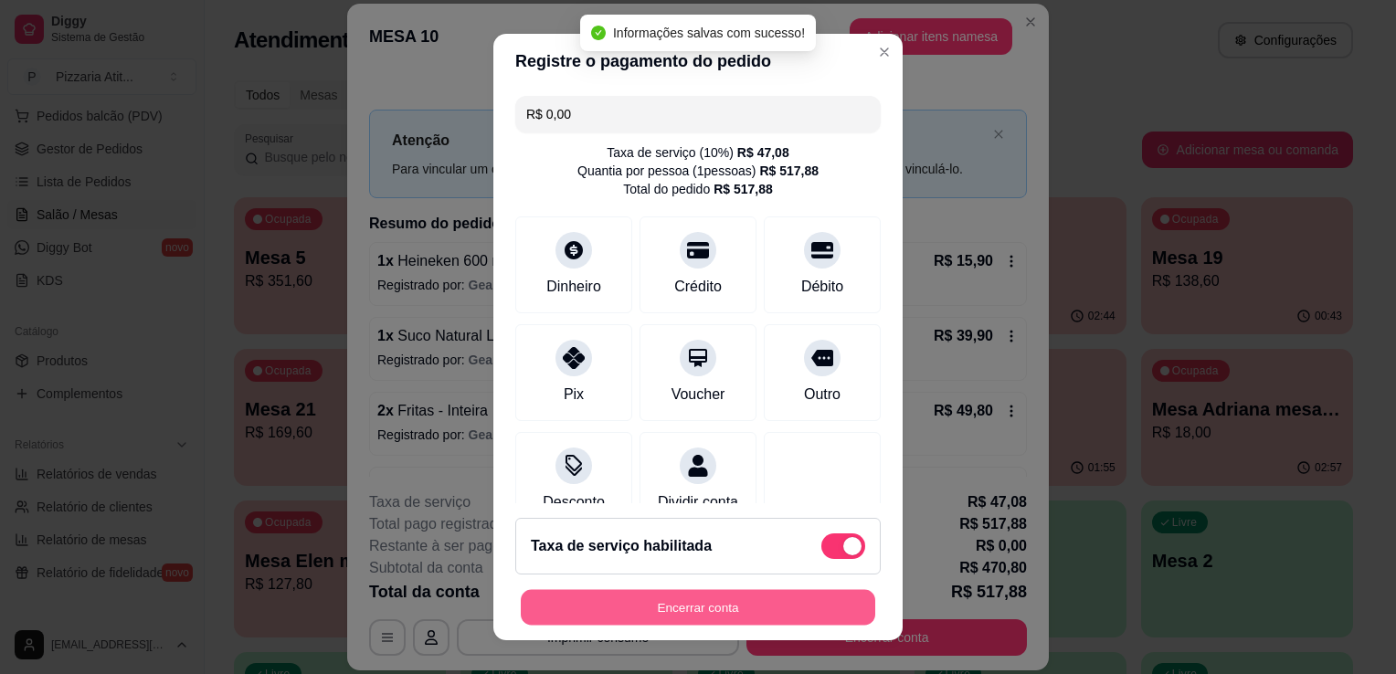
click at [710, 607] on button "Encerrar conta" at bounding box center [698, 608] width 355 height 36
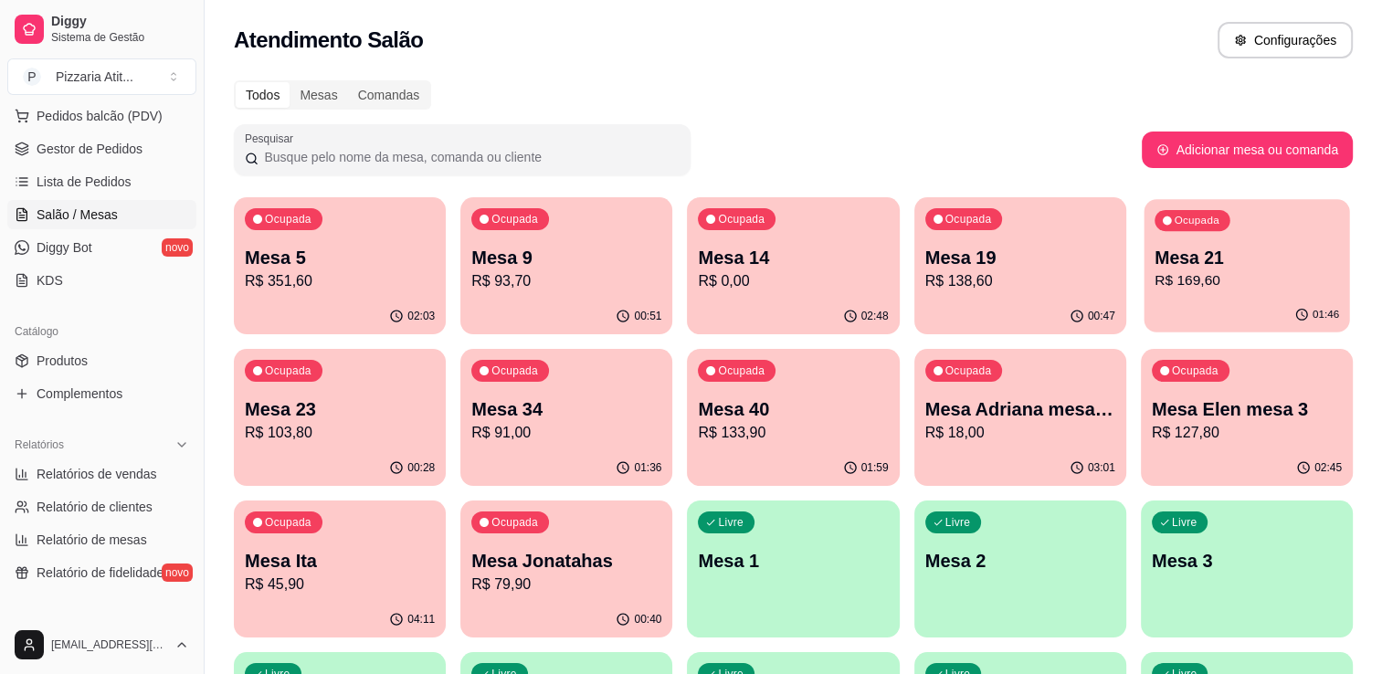
click at [1214, 272] on p "R$ 169,60" at bounding box center [1247, 280] width 185 height 21
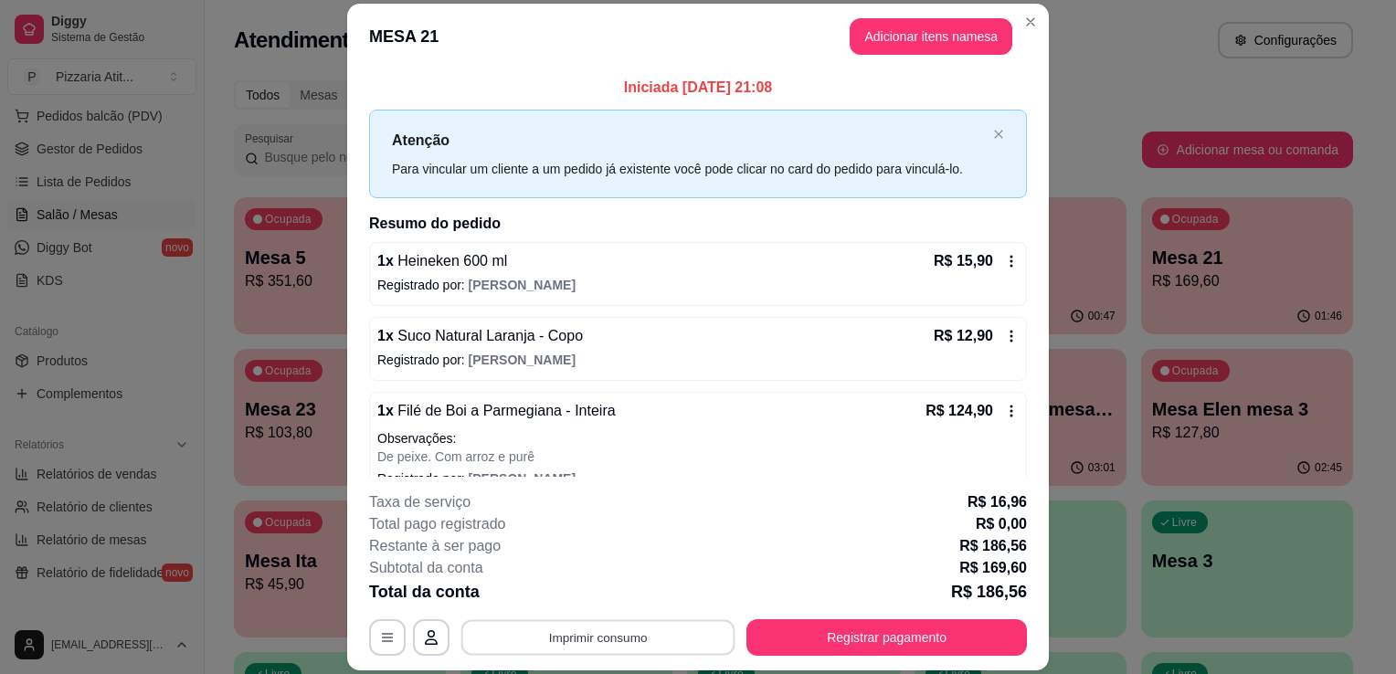
click at [680, 620] on button "Imprimir consumo" at bounding box center [598, 638] width 274 height 36
click at [599, 595] on button "IMPRESSORA" at bounding box center [597, 596] width 128 height 28
click at [829, 651] on button "Registrar pagamento" at bounding box center [887, 638] width 272 height 36
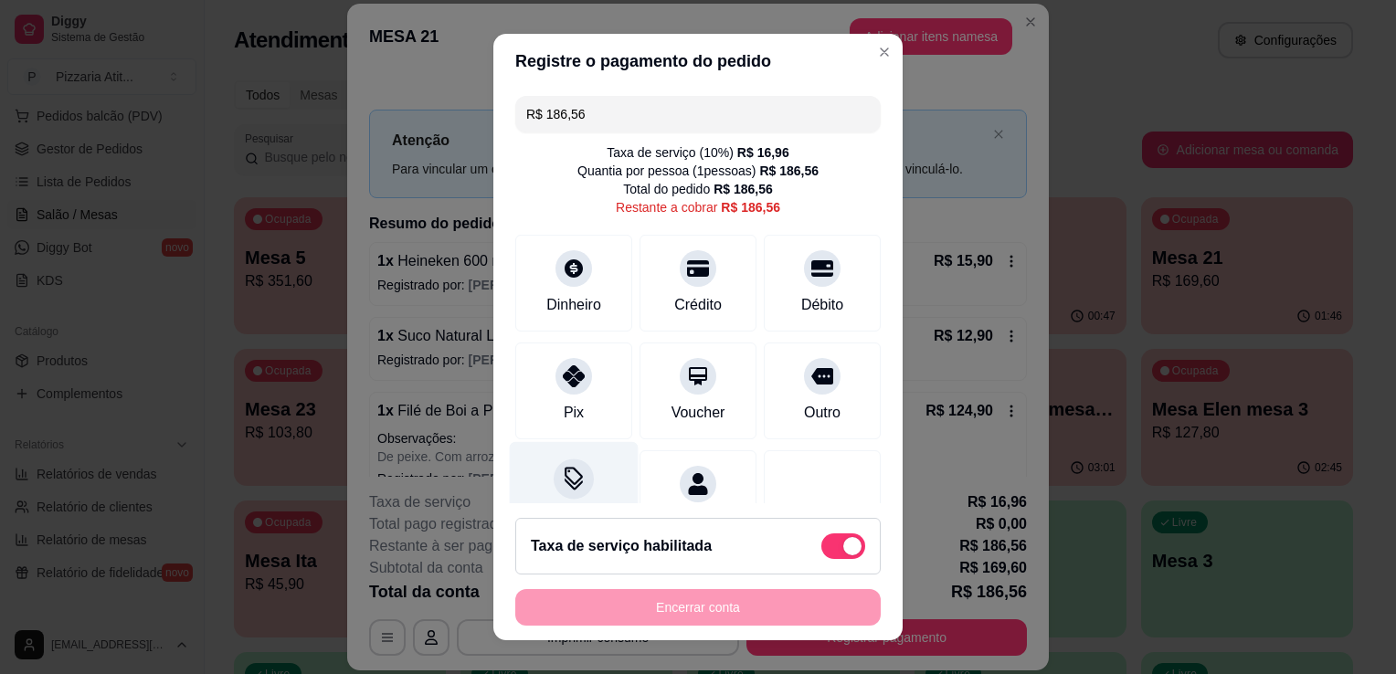
click at [554, 482] on div at bounding box center [574, 479] width 40 height 40
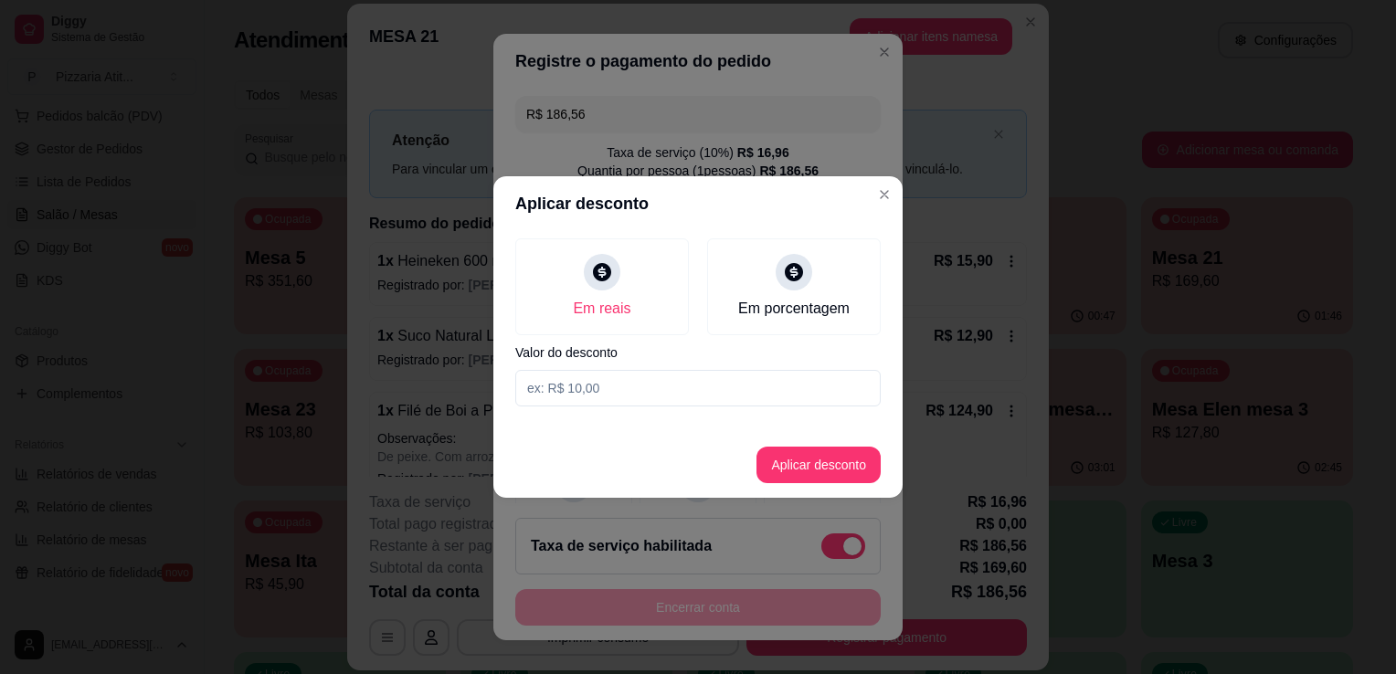
click at [630, 397] on input at bounding box center [697, 388] width 365 height 37
type input "0,56"
click at [792, 453] on button "Aplicar desconto" at bounding box center [819, 466] width 120 height 36
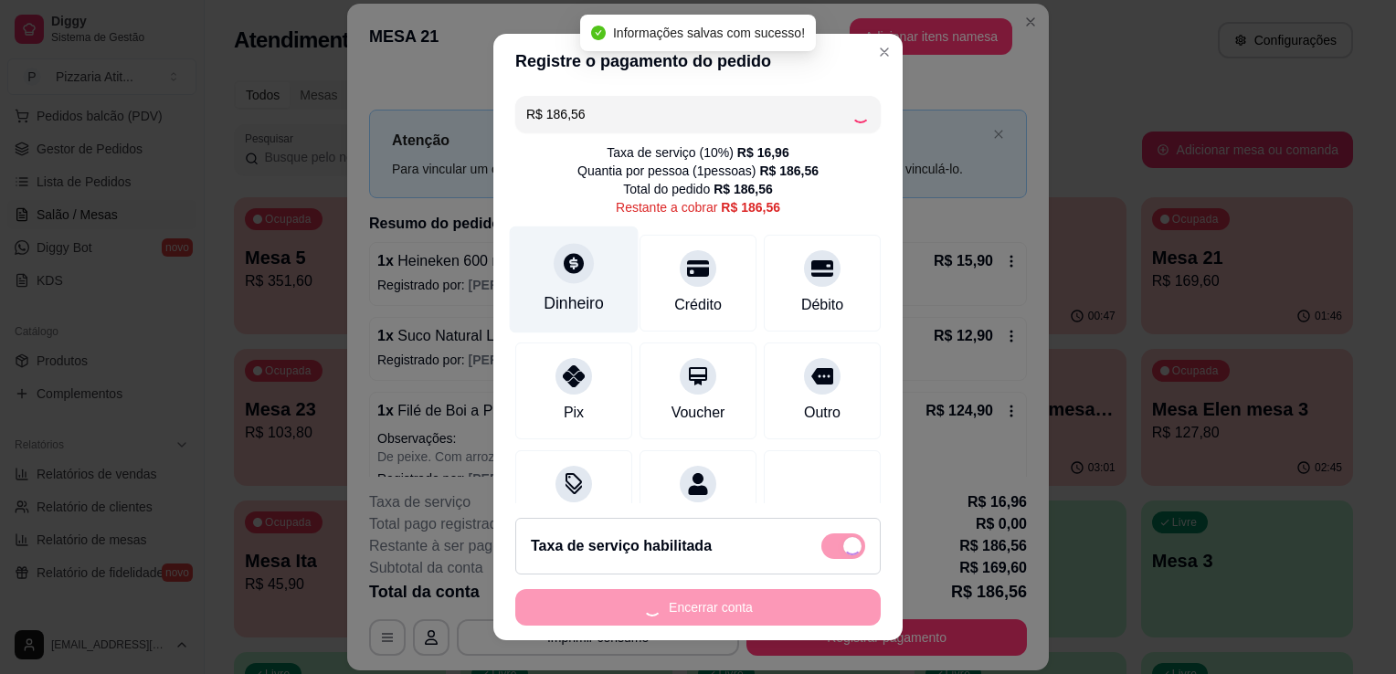
type input "R$ 186,00"
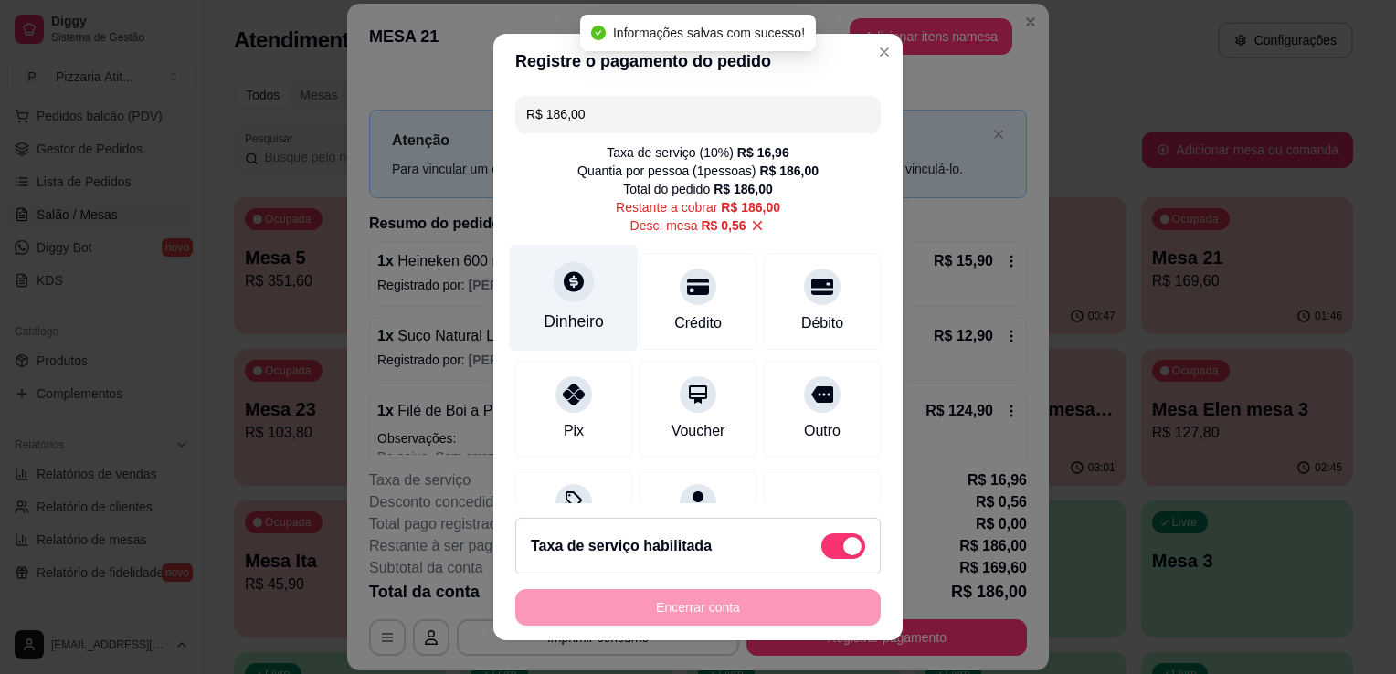
click at [569, 270] on icon at bounding box center [574, 282] width 24 height 24
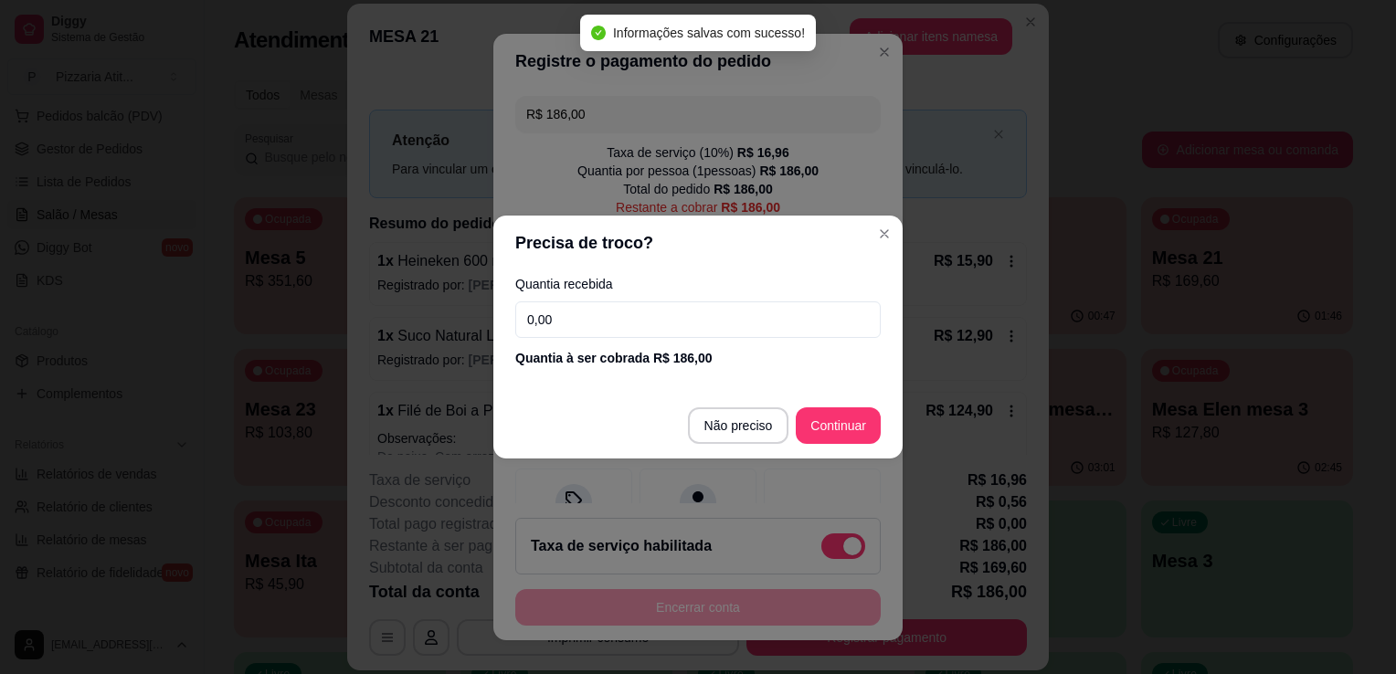
click at [574, 309] on input "0,00" at bounding box center [697, 320] width 365 height 37
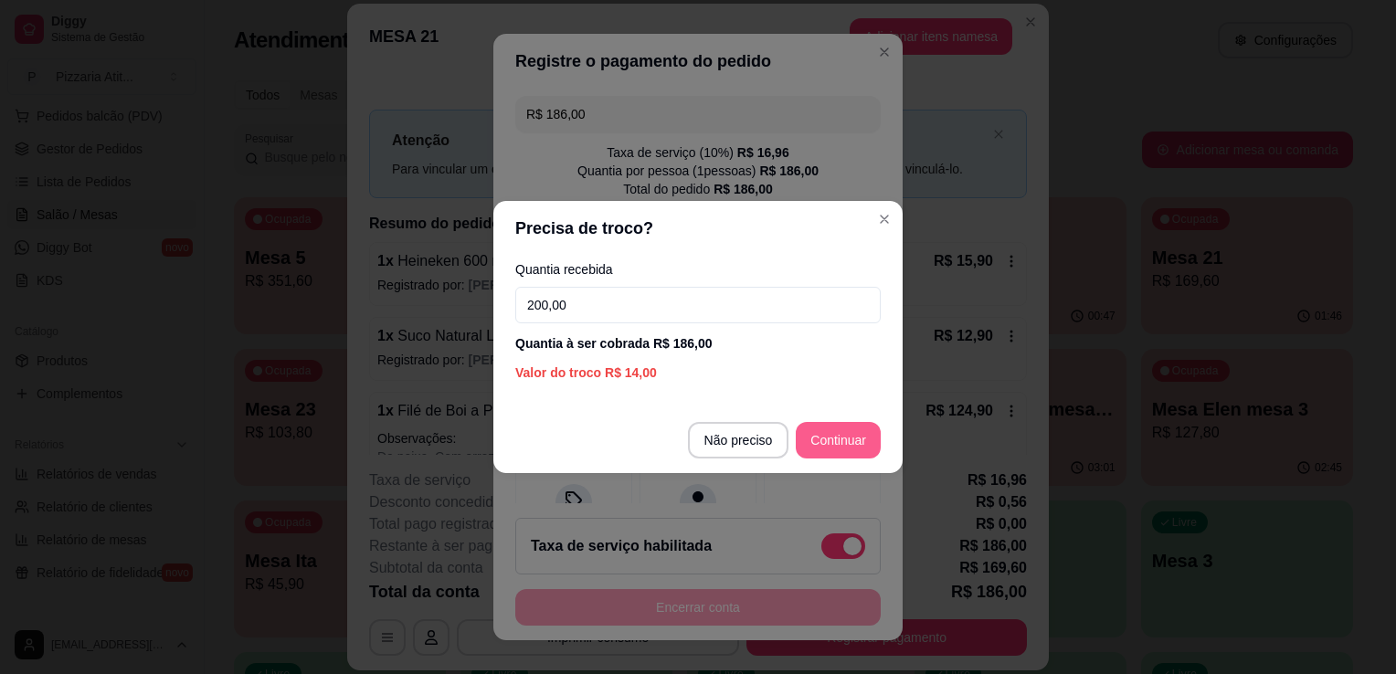
type input "200,00"
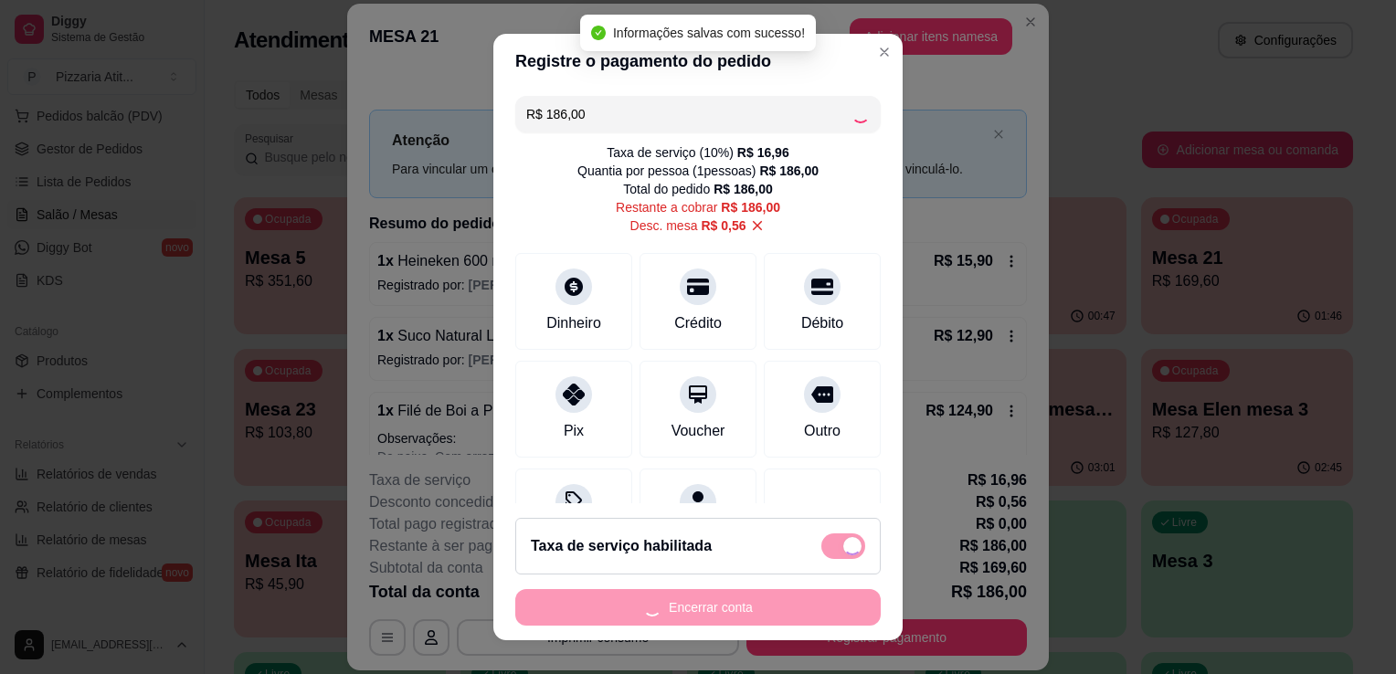
type input "R$ 0,00"
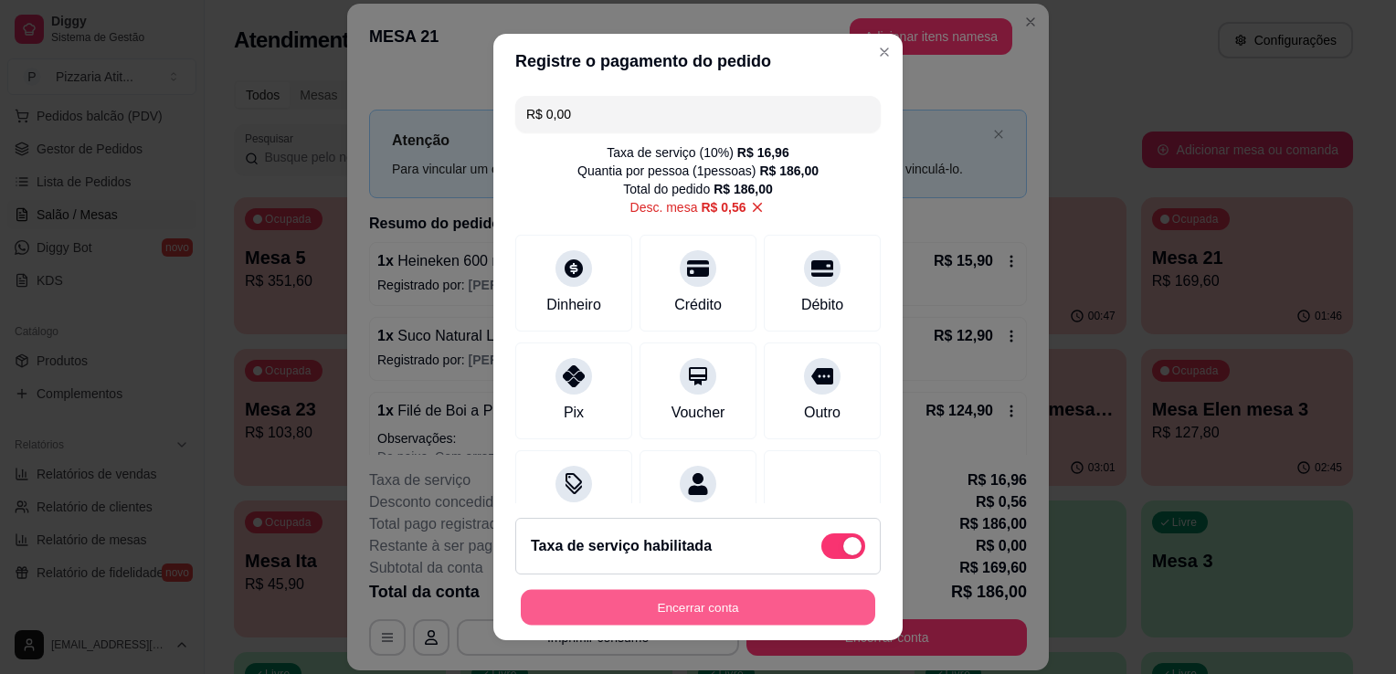
click at [778, 599] on button "Encerrar conta" at bounding box center [698, 608] width 355 height 36
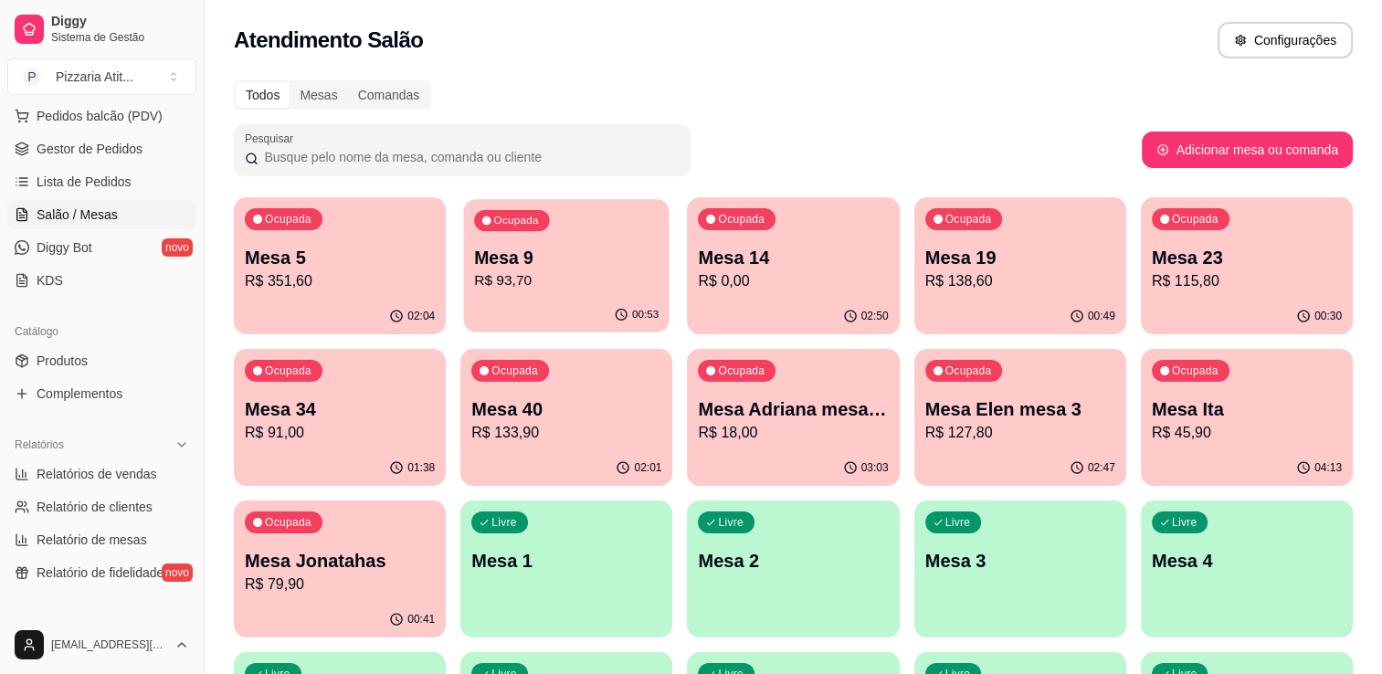
click at [556, 293] on div "Ocupada Mesa 9 R$ 93,70" at bounding box center [567, 248] width 206 height 99
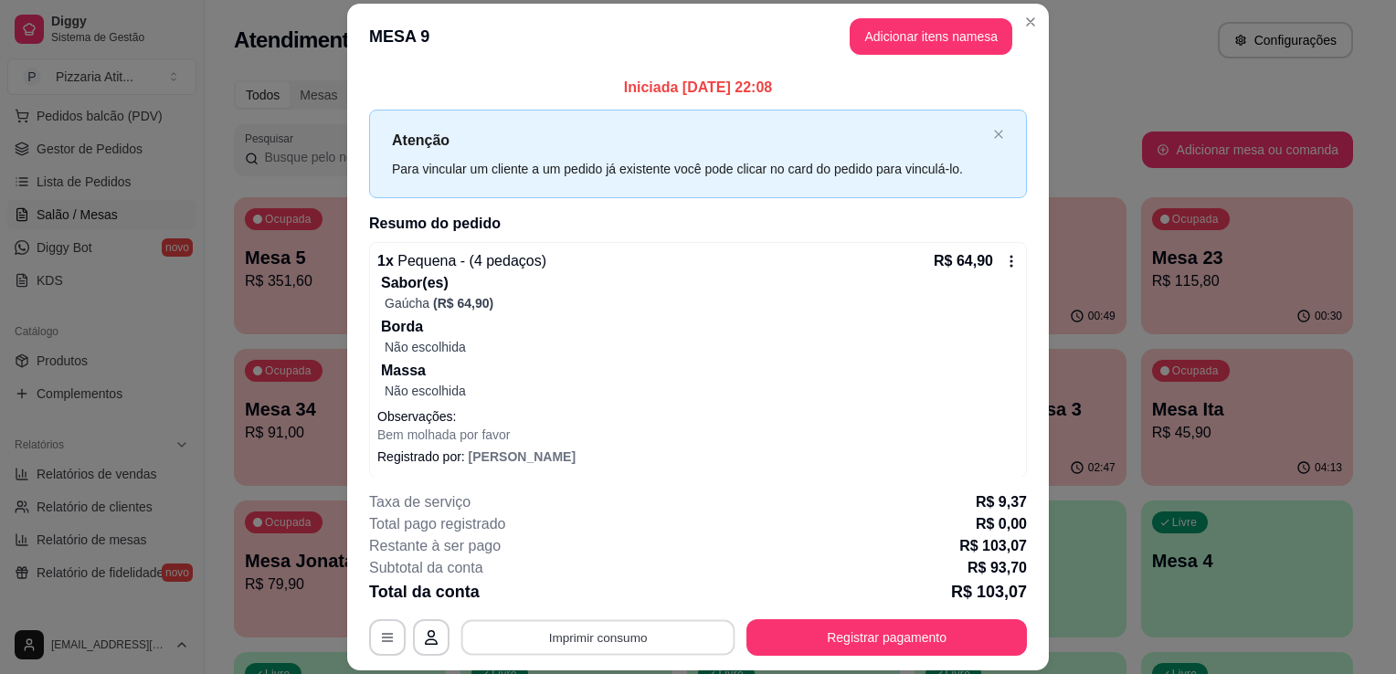
click at [584, 645] on button "Imprimir consumo" at bounding box center [598, 638] width 274 height 36
click at [587, 596] on button "IMPRESSORA" at bounding box center [597, 596] width 128 height 28
click at [789, 623] on button "Registrar pagamento" at bounding box center [887, 638] width 272 height 36
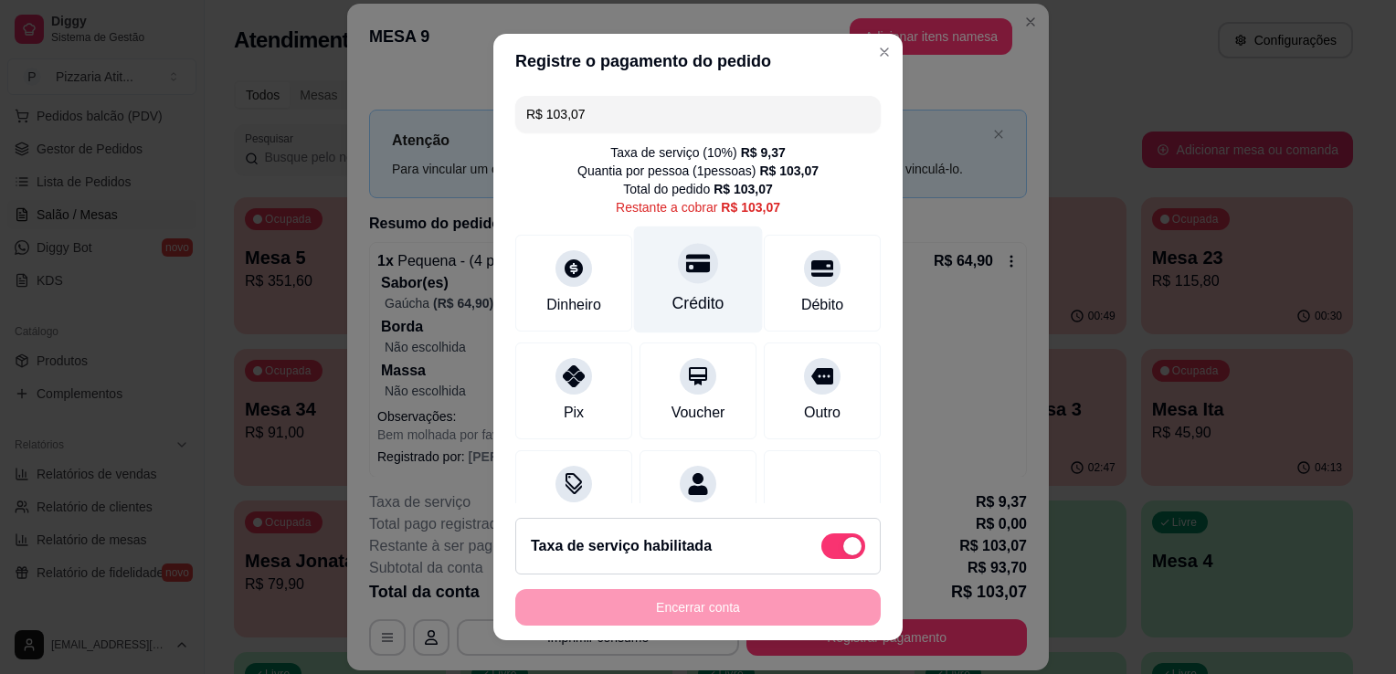
click at [686, 291] on div "Crédito" at bounding box center [698, 303] width 52 height 24
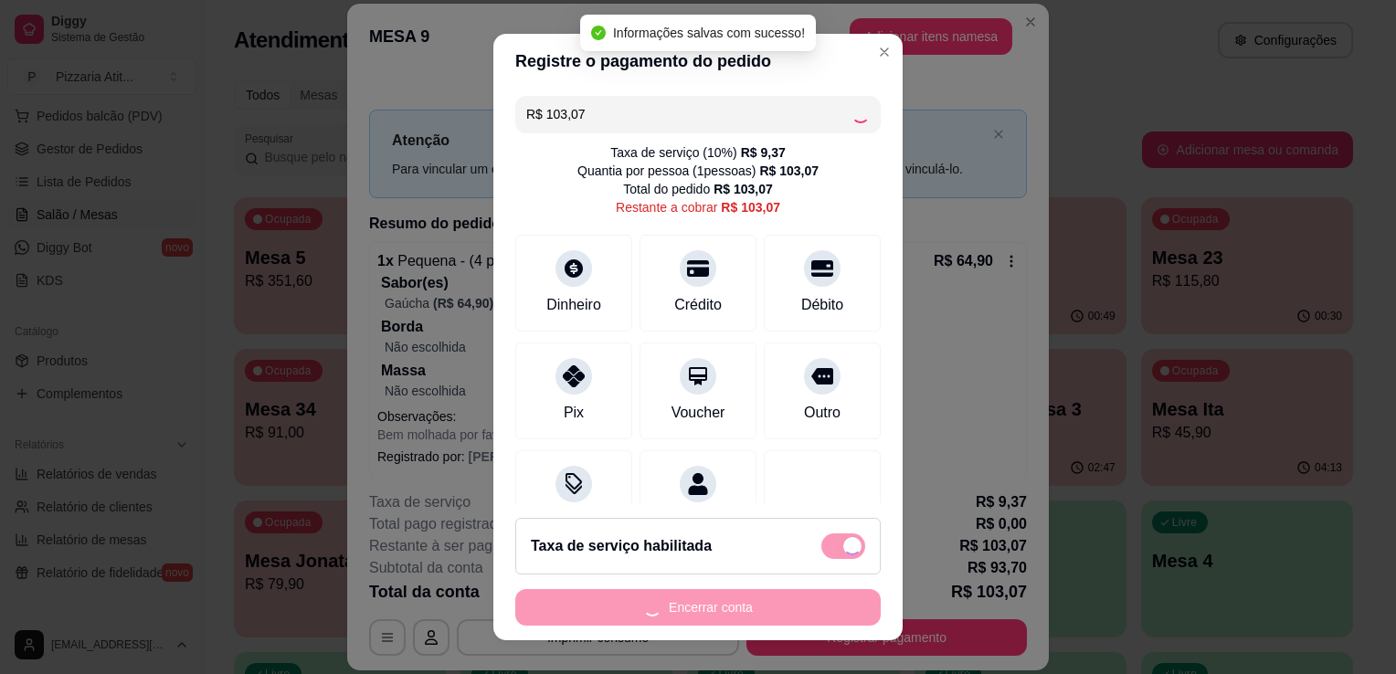
type input "R$ 0,00"
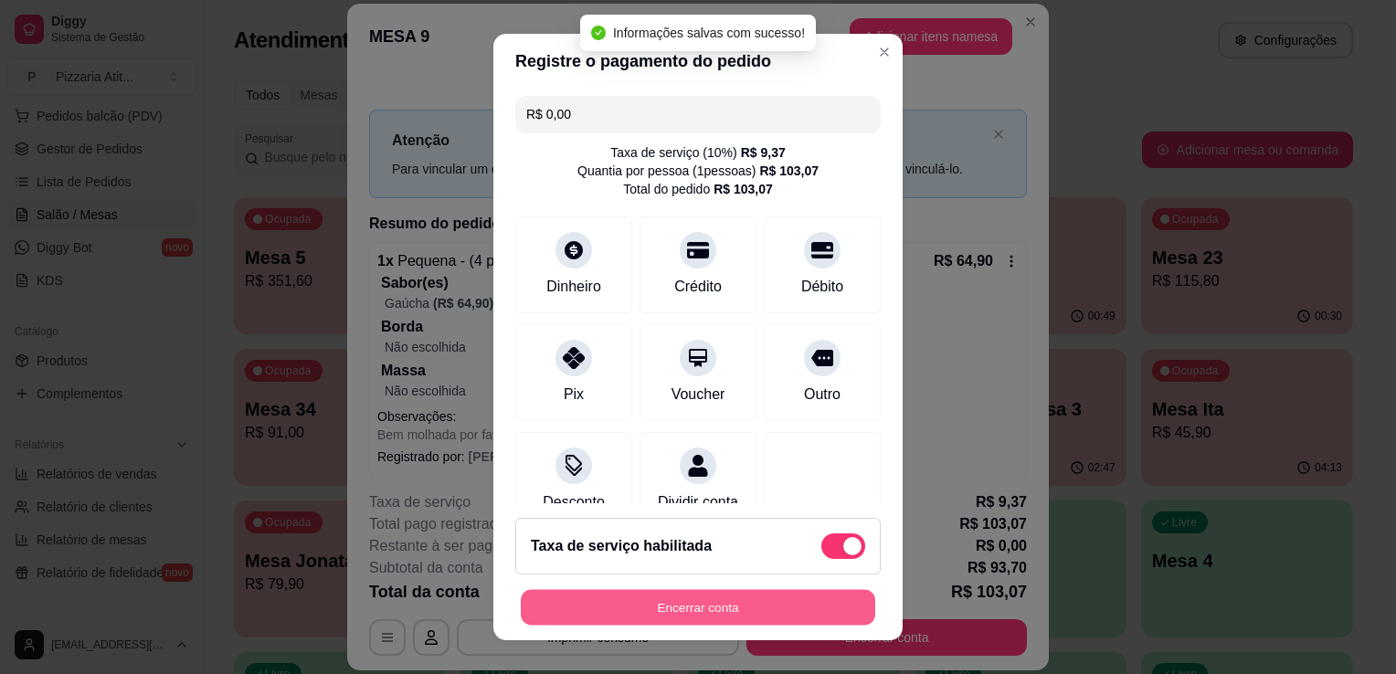
click at [707, 613] on button "Encerrar conta" at bounding box center [698, 608] width 355 height 36
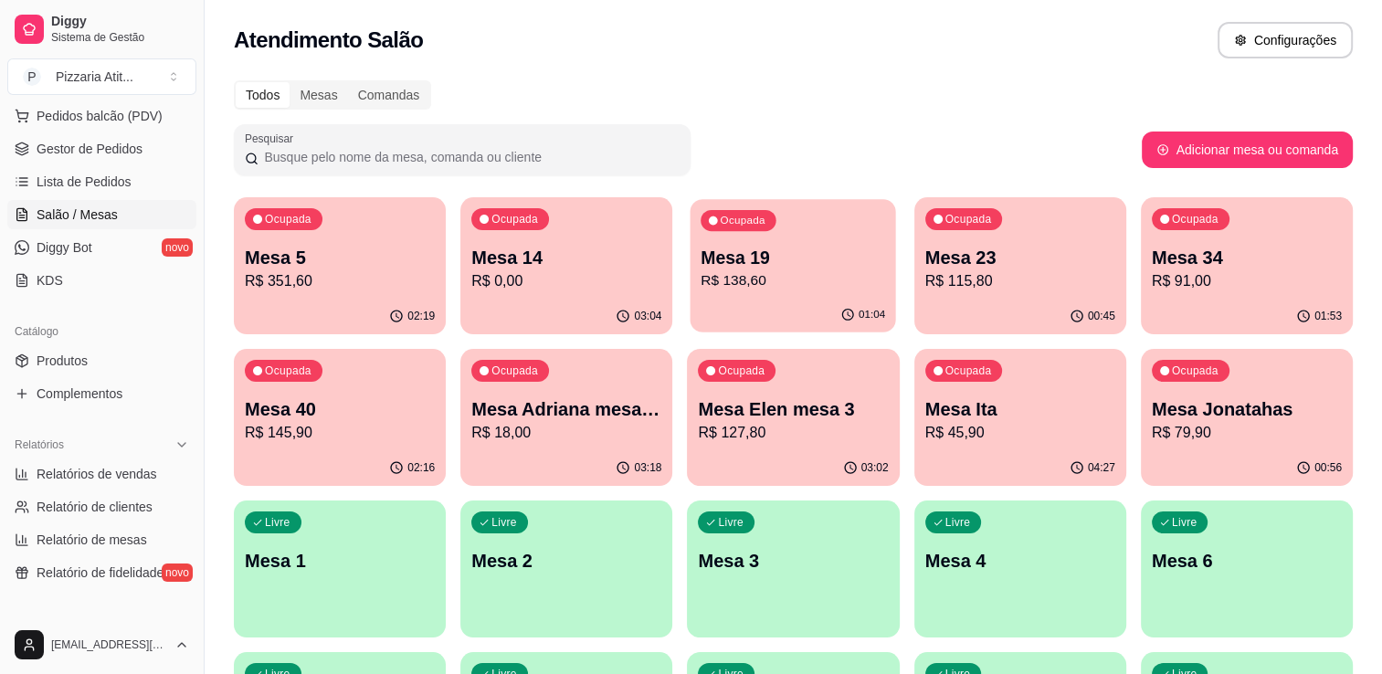
click at [793, 301] on div "01:04" at bounding box center [794, 315] width 206 height 35
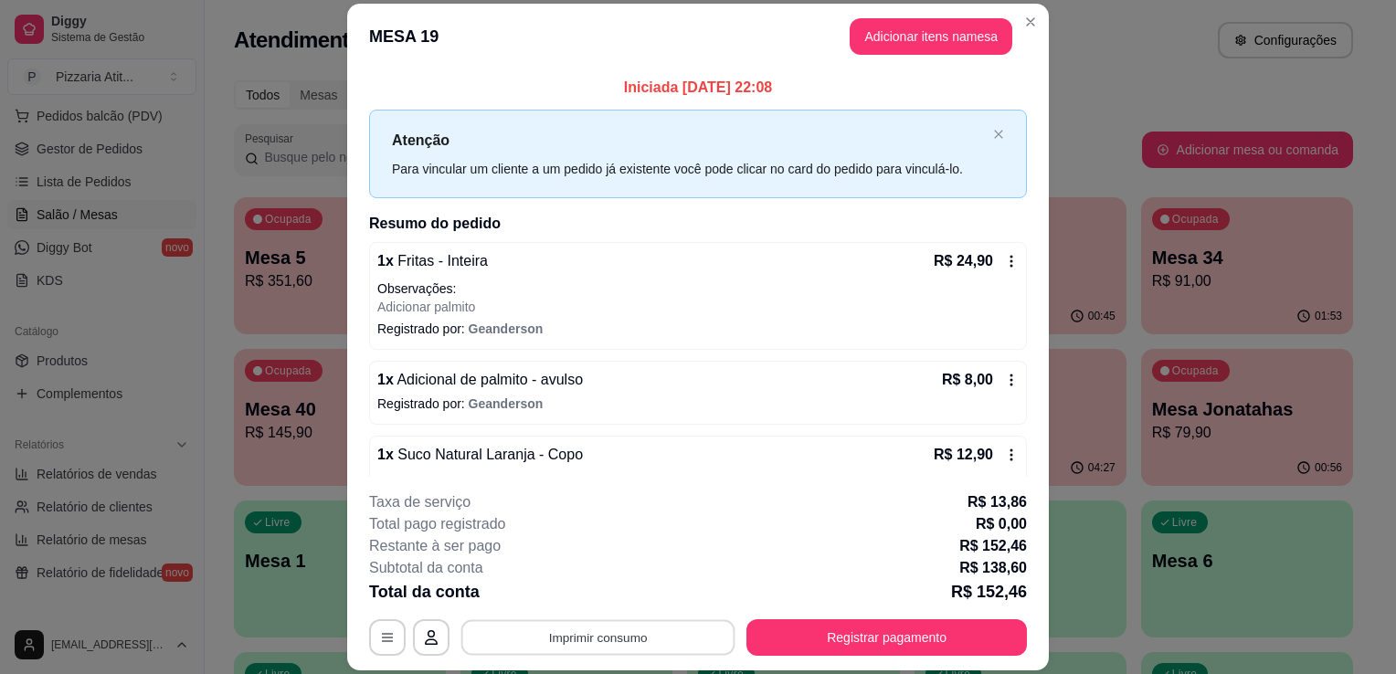
click at [618, 646] on button "Imprimir consumo" at bounding box center [598, 638] width 274 height 36
click at [617, 600] on button "IMPRESSORA" at bounding box center [597, 596] width 128 height 28
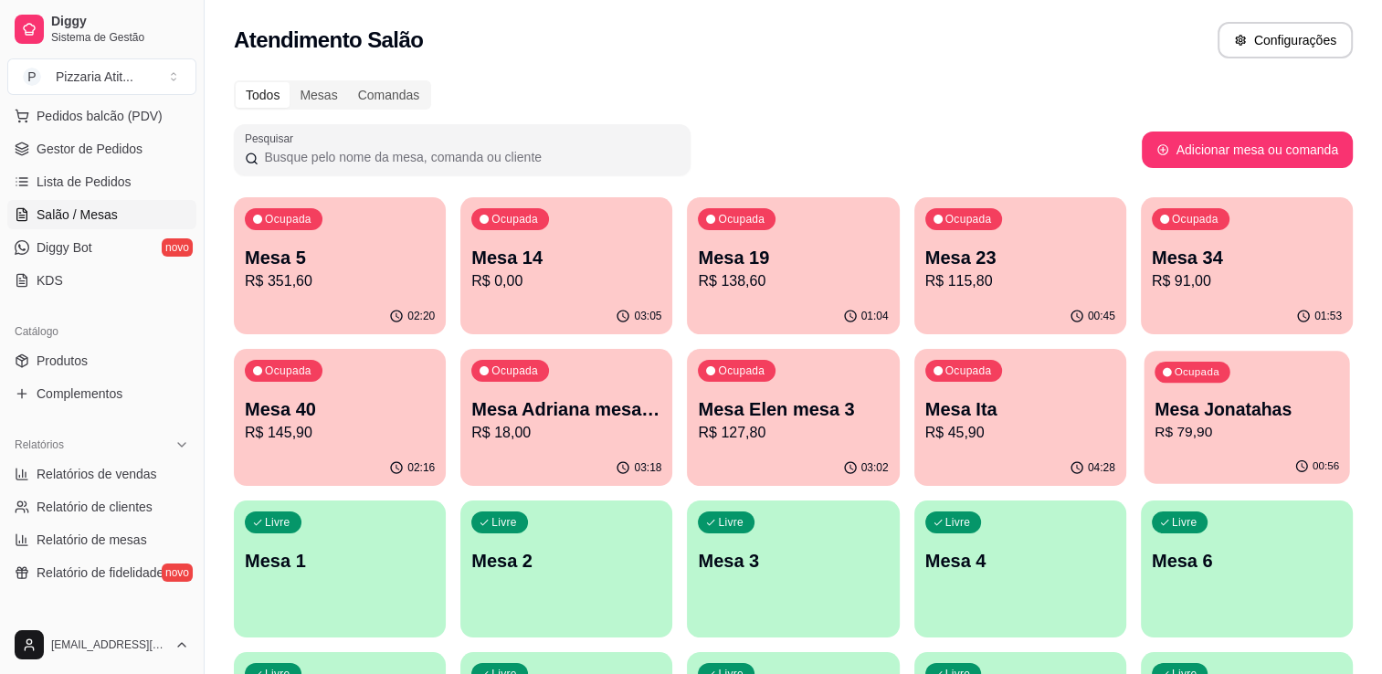
click at [1229, 451] on div "00:56" at bounding box center [1247, 467] width 206 height 35
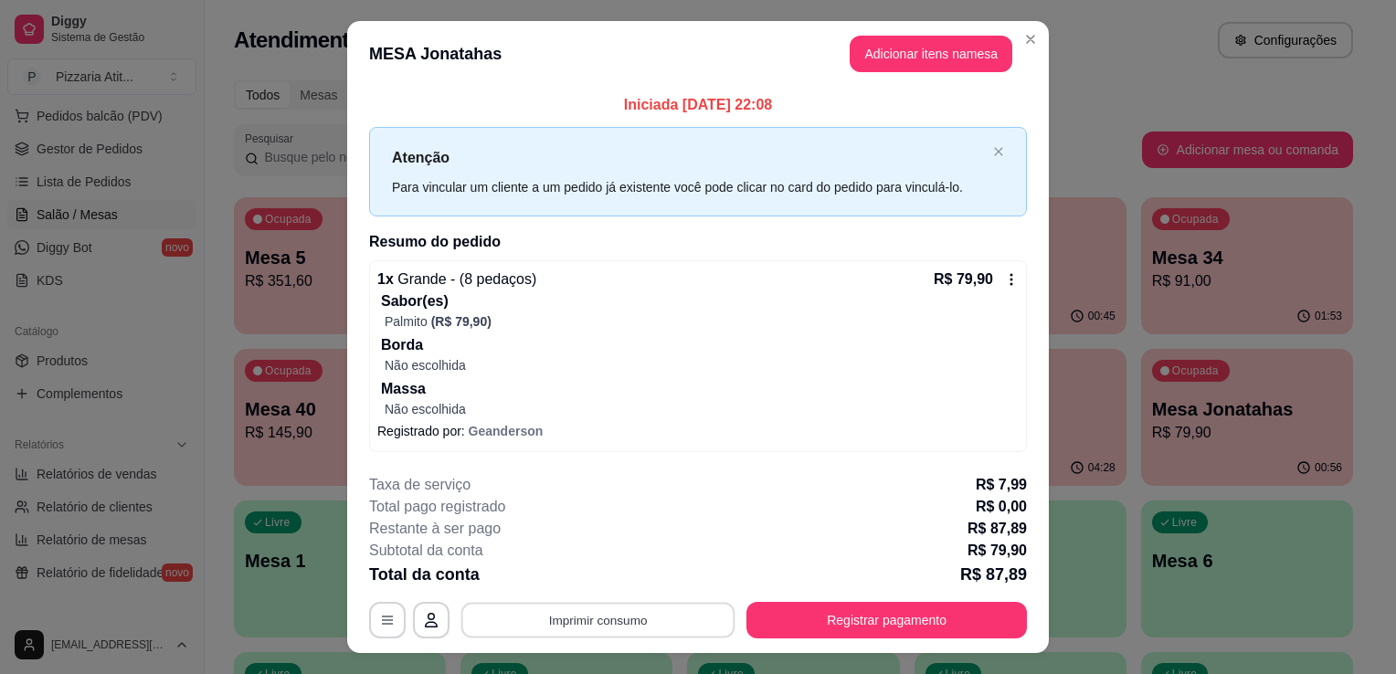
click at [630, 620] on button "Imprimir consumo" at bounding box center [598, 620] width 274 height 36
click at [627, 576] on button "IMPRESSORA" at bounding box center [597, 577] width 128 height 28
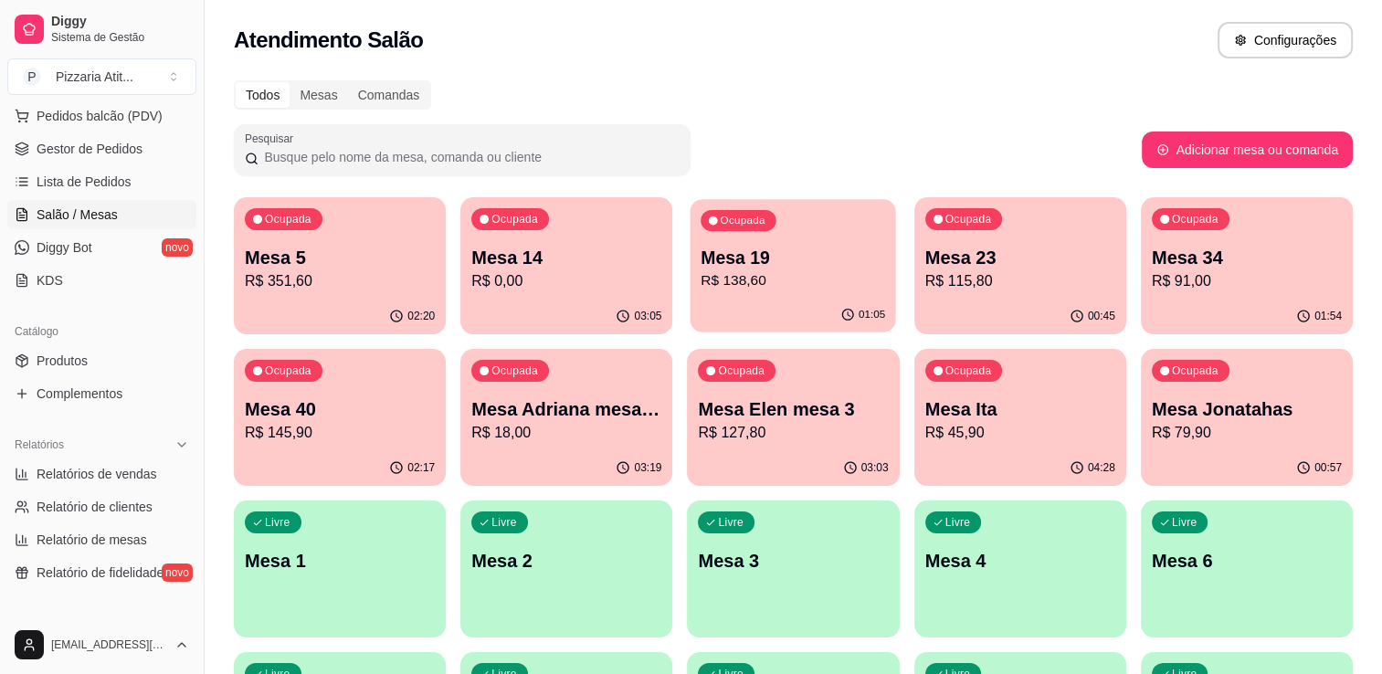
click at [786, 323] on div "01:05" at bounding box center [794, 315] width 206 height 35
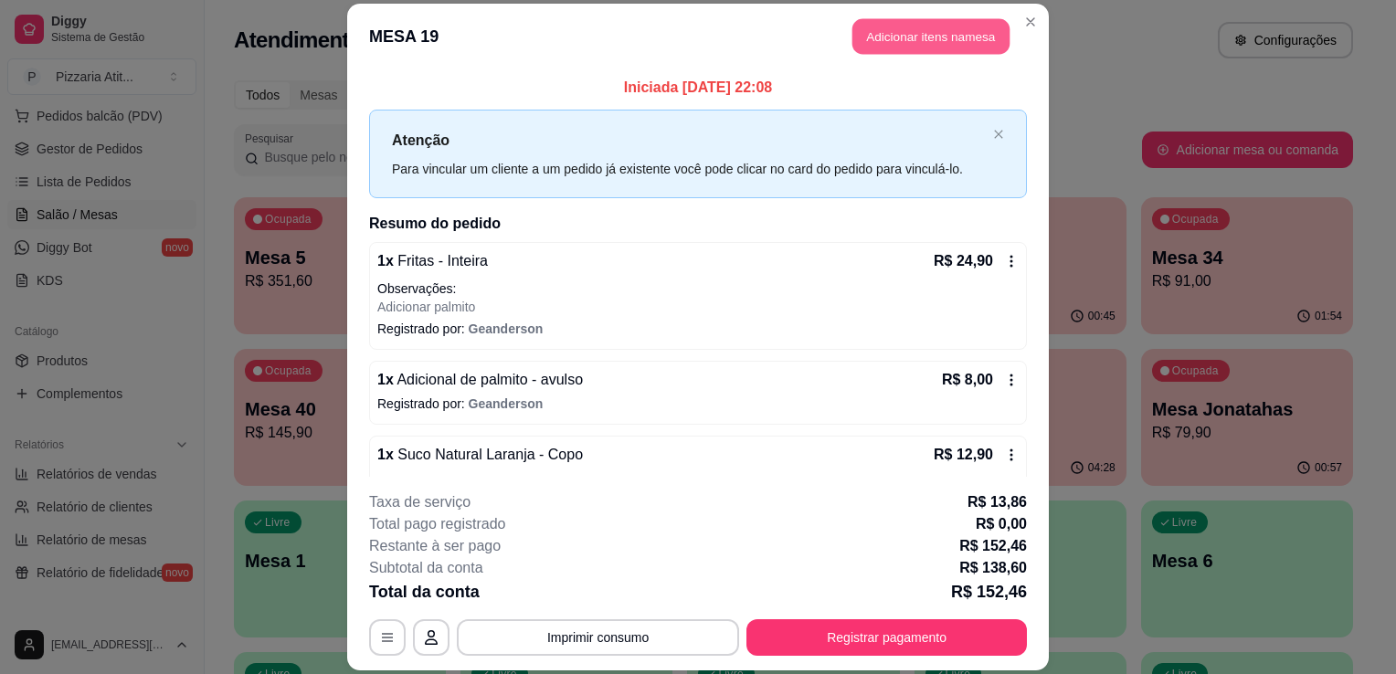
click at [888, 33] on button "Adicionar itens na mesa" at bounding box center [931, 36] width 157 height 36
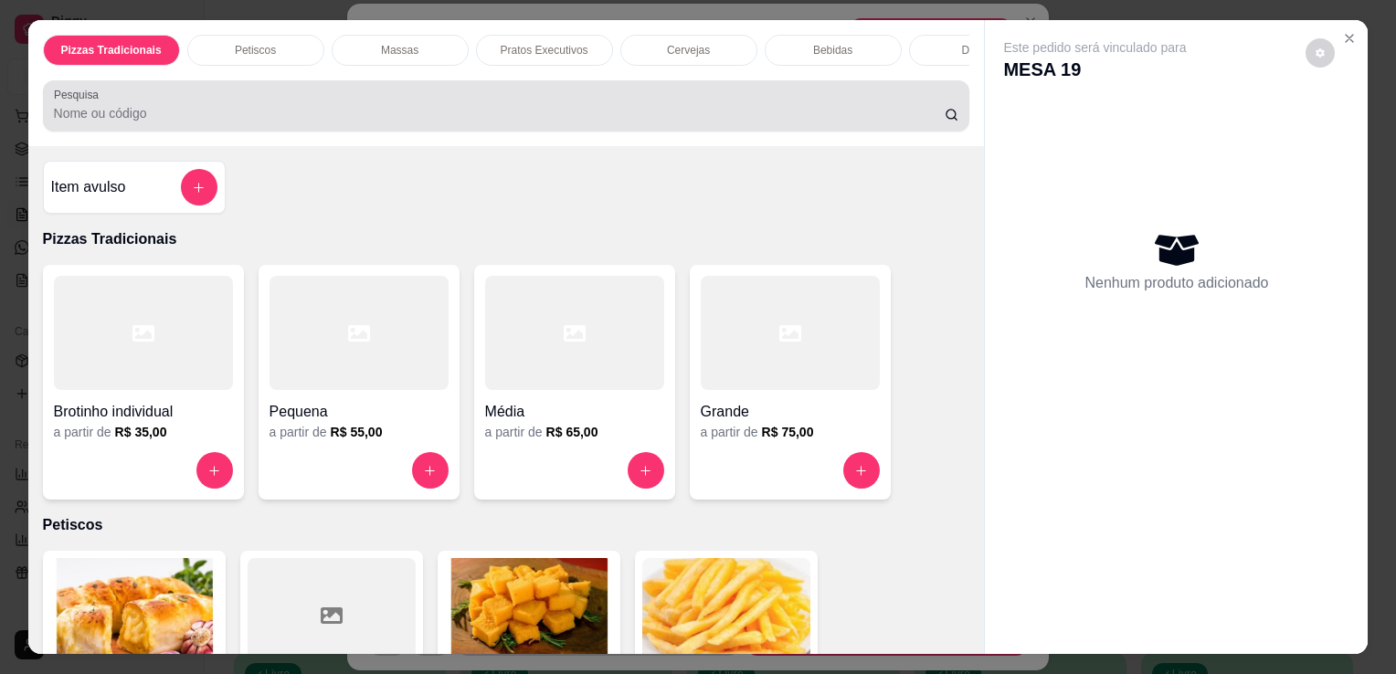
click at [780, 111] on input "Pesquisa" at bounding box center [499, 113] width 891 height 18
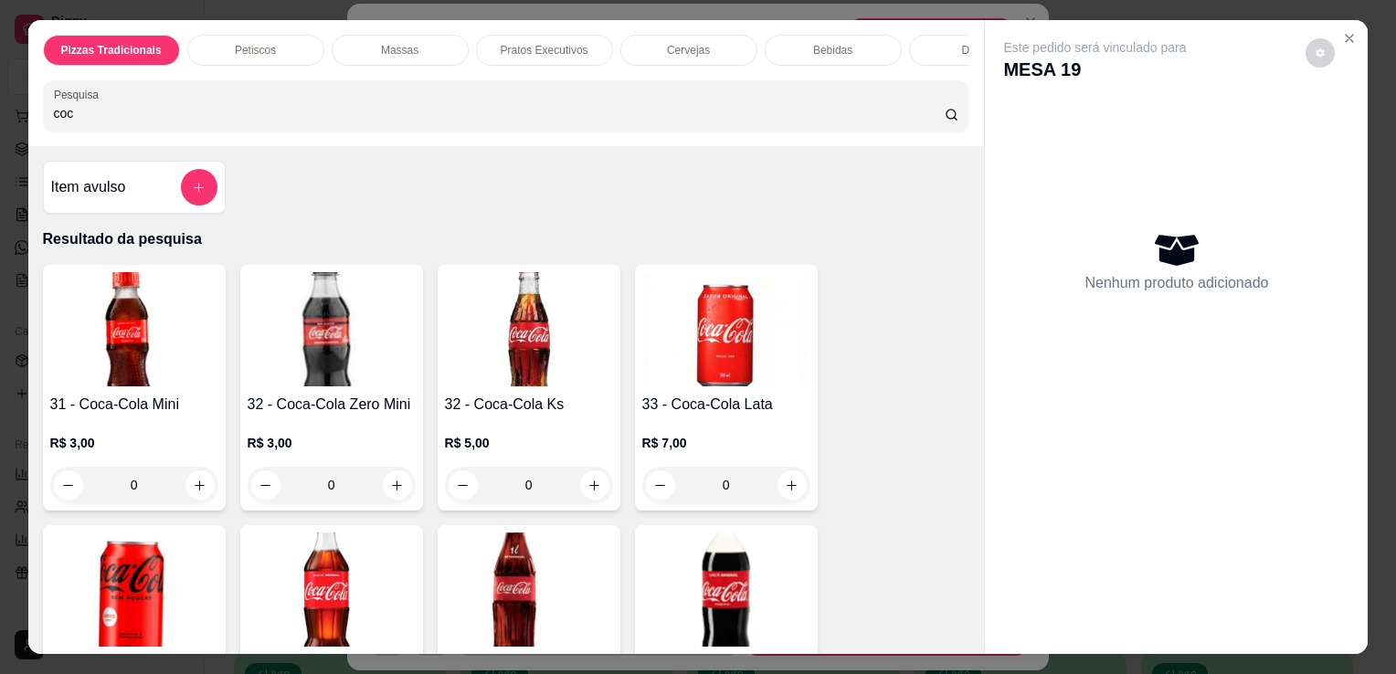
type input "coc"
click at [759, 345] on img at bounding box center [726, 329] width 168 height 114
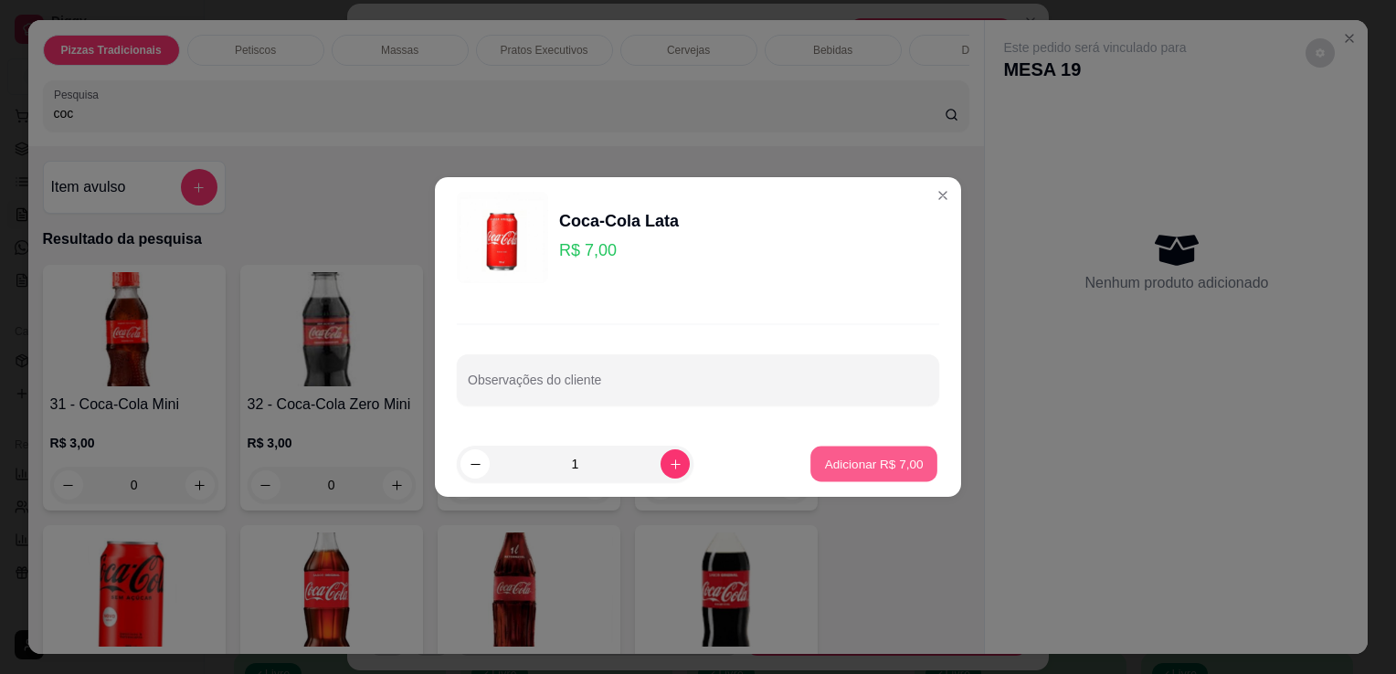
click at [884, 457] on p "Adicionar R$ 7,00" at bounding box center [873, 463] width 99 height 17
type input "1"
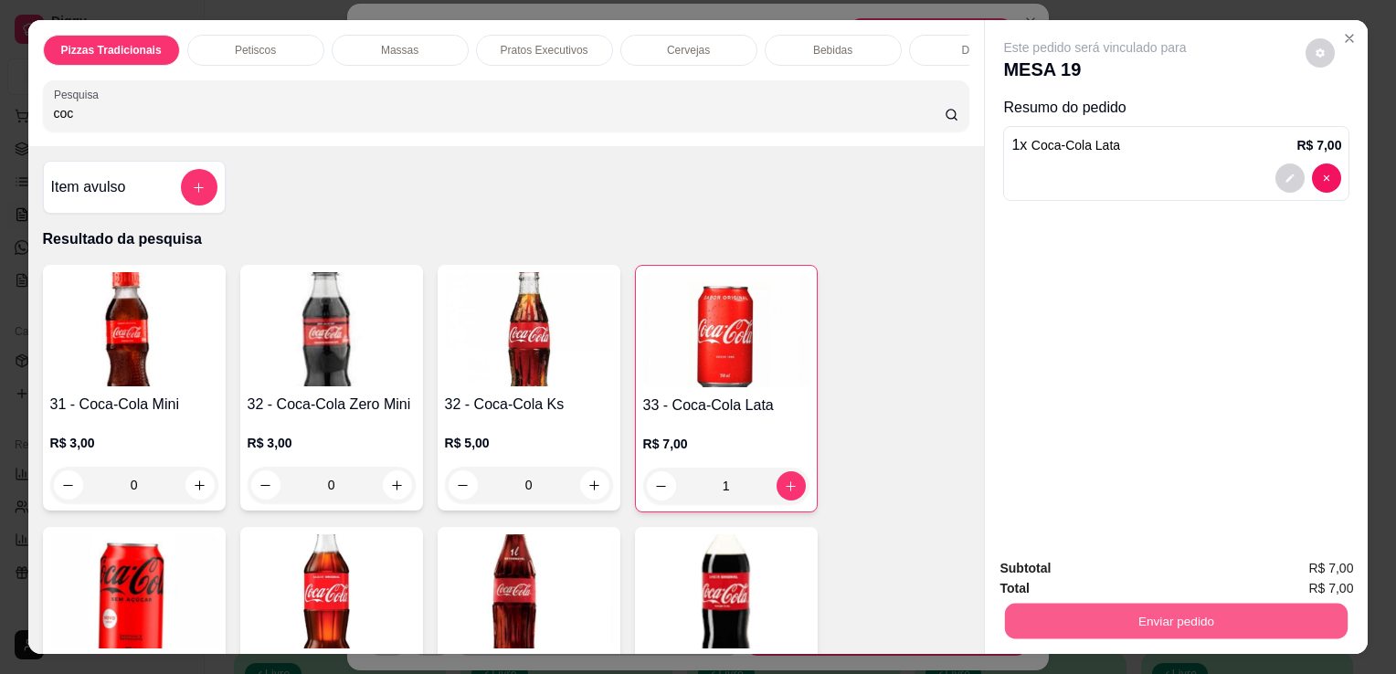
click at [1057, 612] on button "Enviar pedido" at bounding box center [1176, 621] width 343 height 36
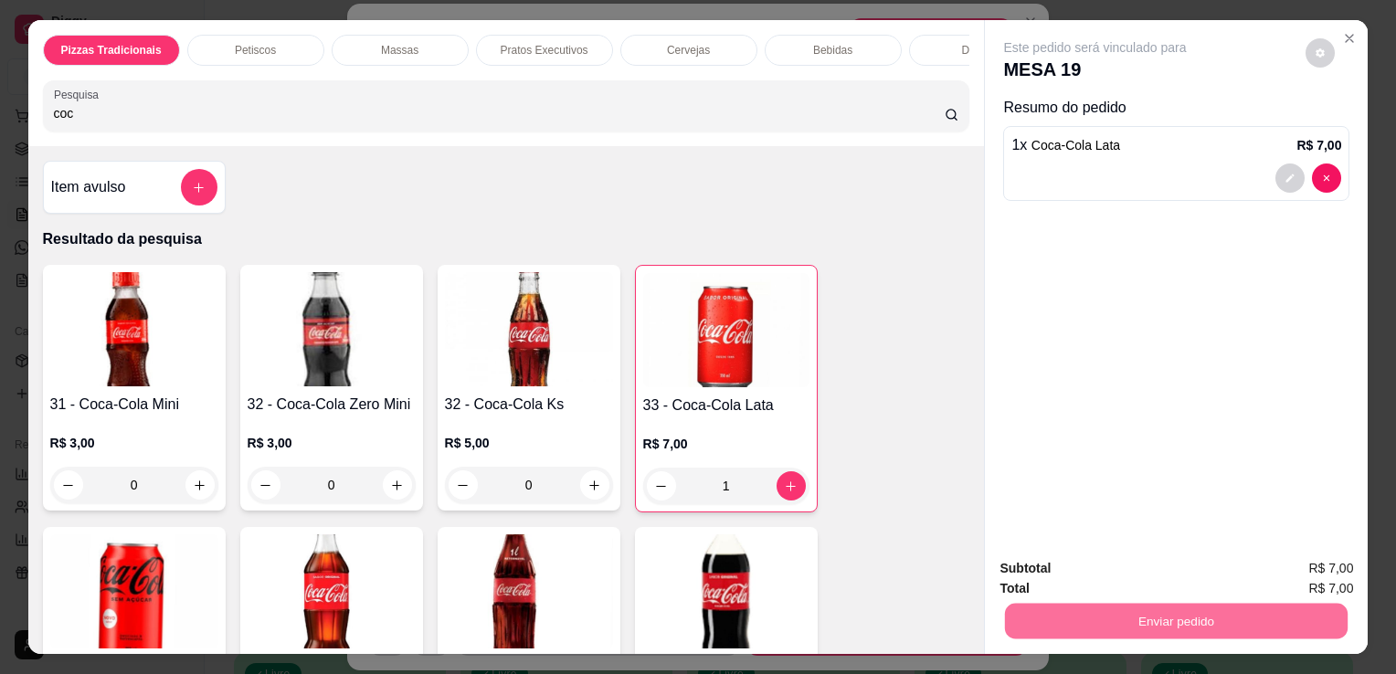
click at [1061, 575] on button "Não registrar e enviar pedido" at bounding box center [1117, 570] width 190 height 35
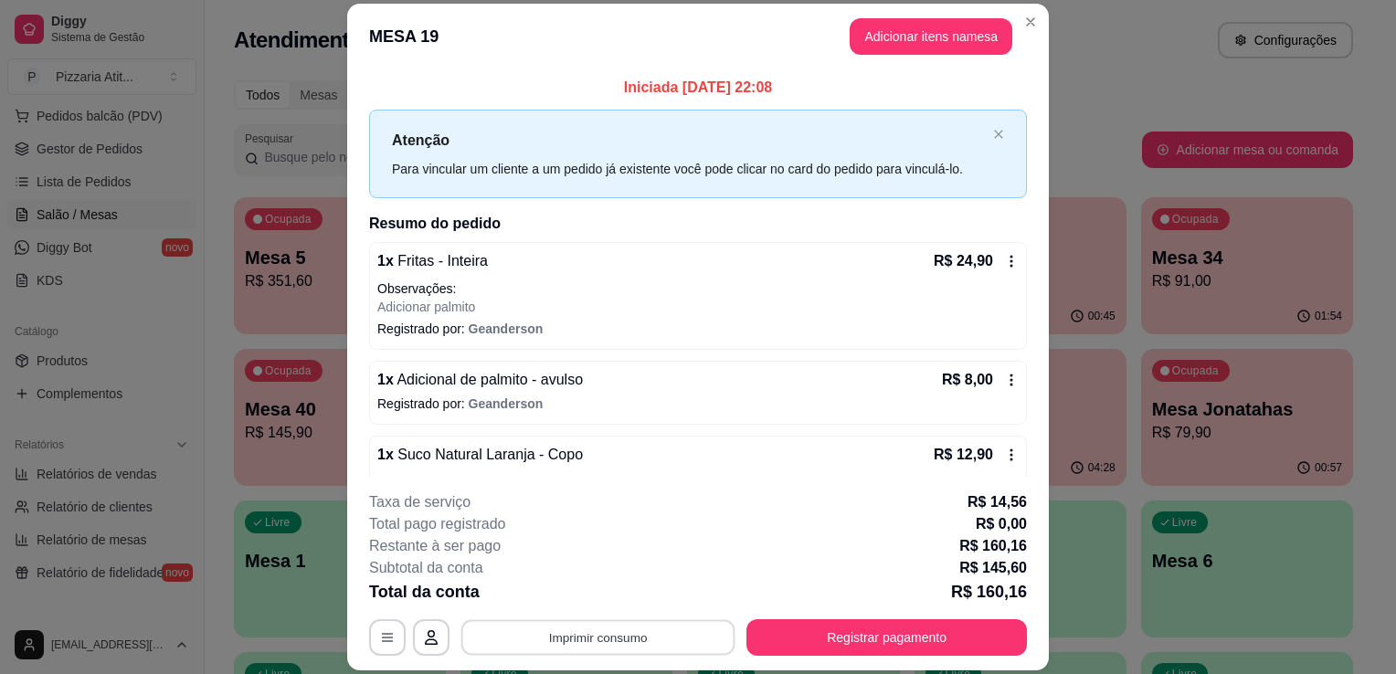
click at [709, 636] on button "Imprimir consumo" at bounding box center [598, 638] width 274 height 36
click at [627, 609] on button "IMPRESSORA" at bounding box center [597, 596] width 128 height 28
click at [630, 641] on button "Imprimir consumo" at bounding box center [598, 638] width 274 height 36
click at [628, 597] on button "IMPRESSORA" at bounding box center [597, 596] width 128 height 28
click at [818, 628] on button "Registrar pagamento" at bounding box center [887, 638] width 272 height 36
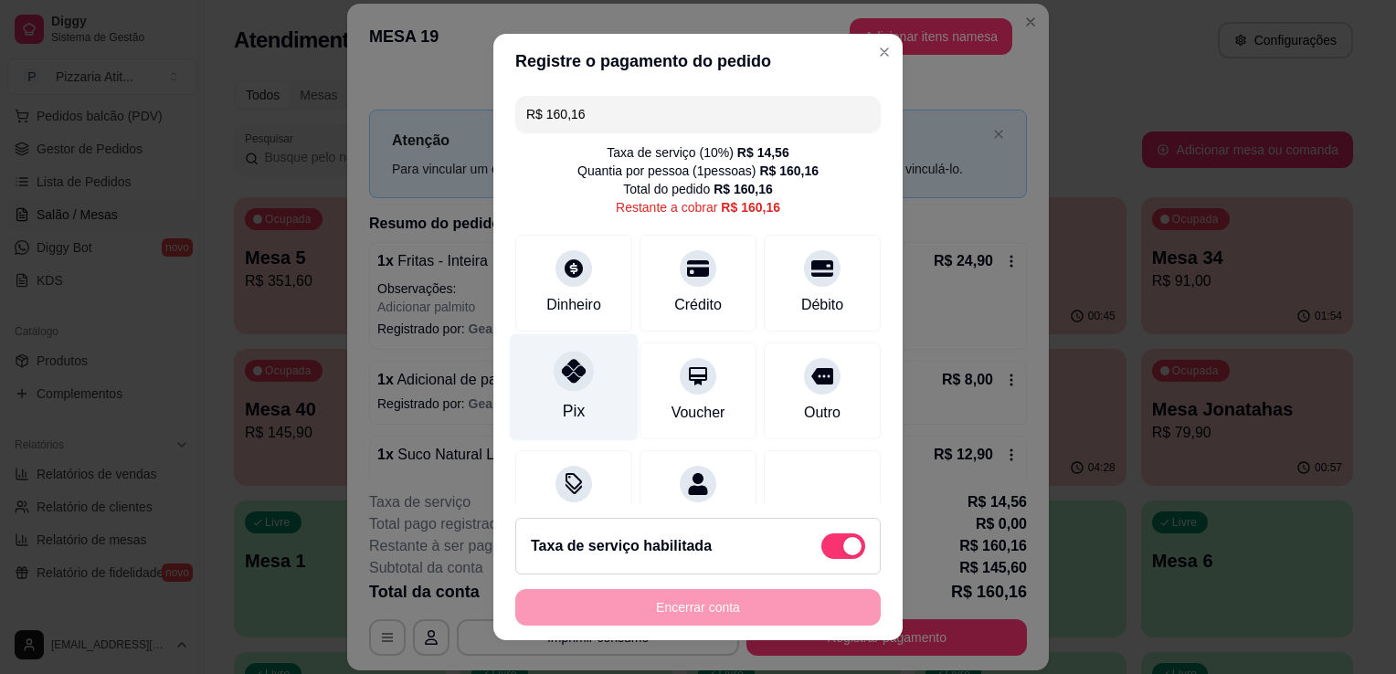
click at [578, 384] on div "Pix" at bounding box center [574, 387] width 129 height 107
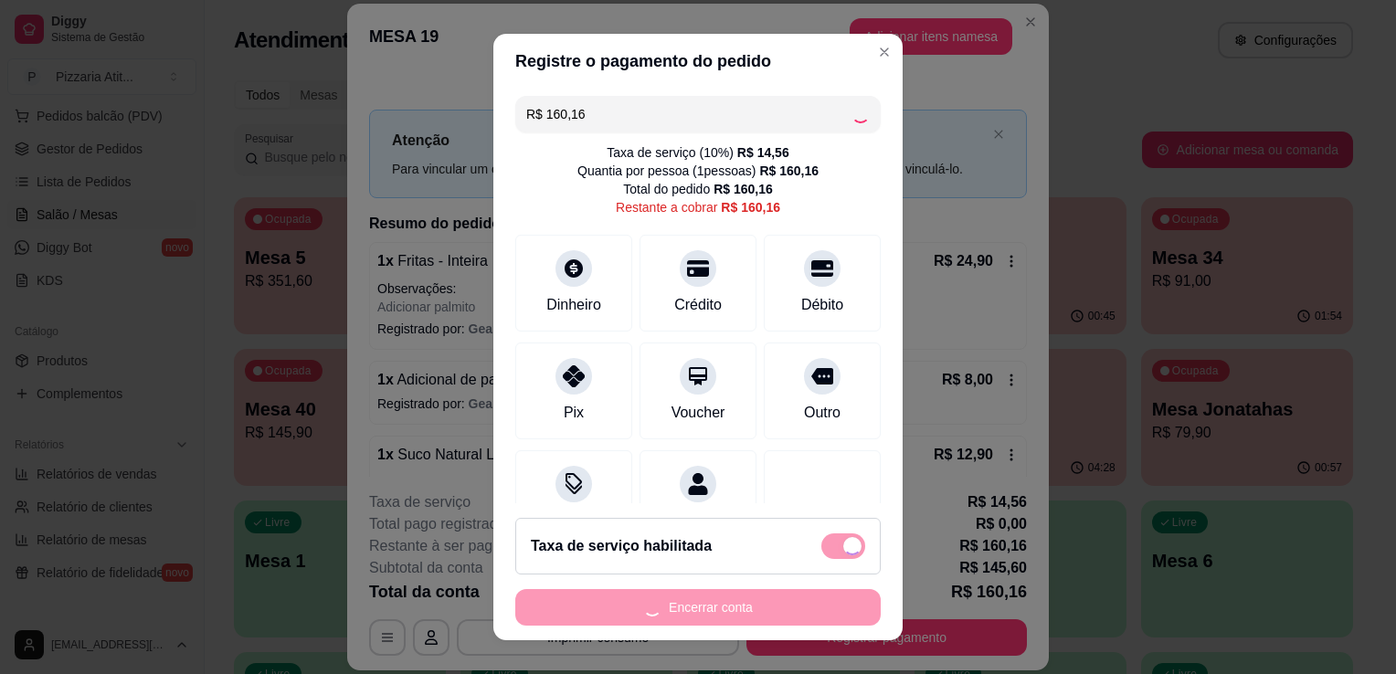
type input "R$ 0,00"
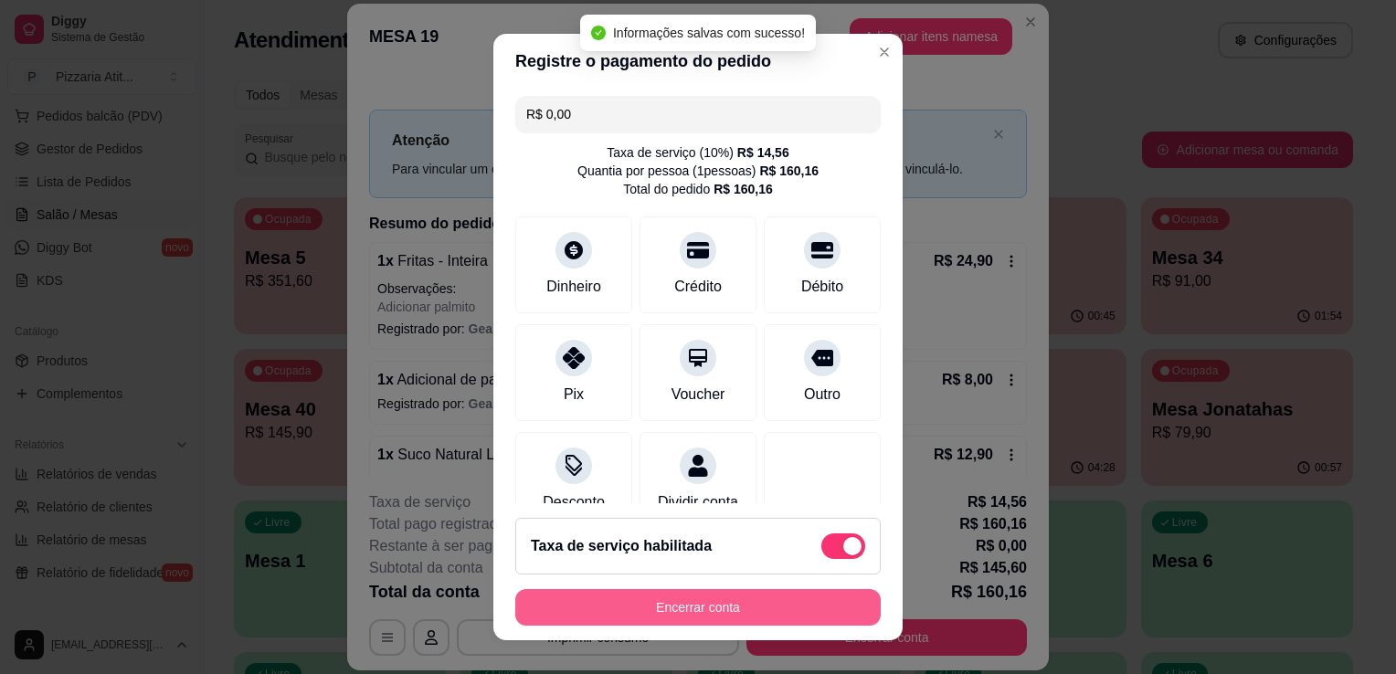
click at [669, 609] on button "Encerrar conta" at bounding box center [697, 607] width 365 height 37
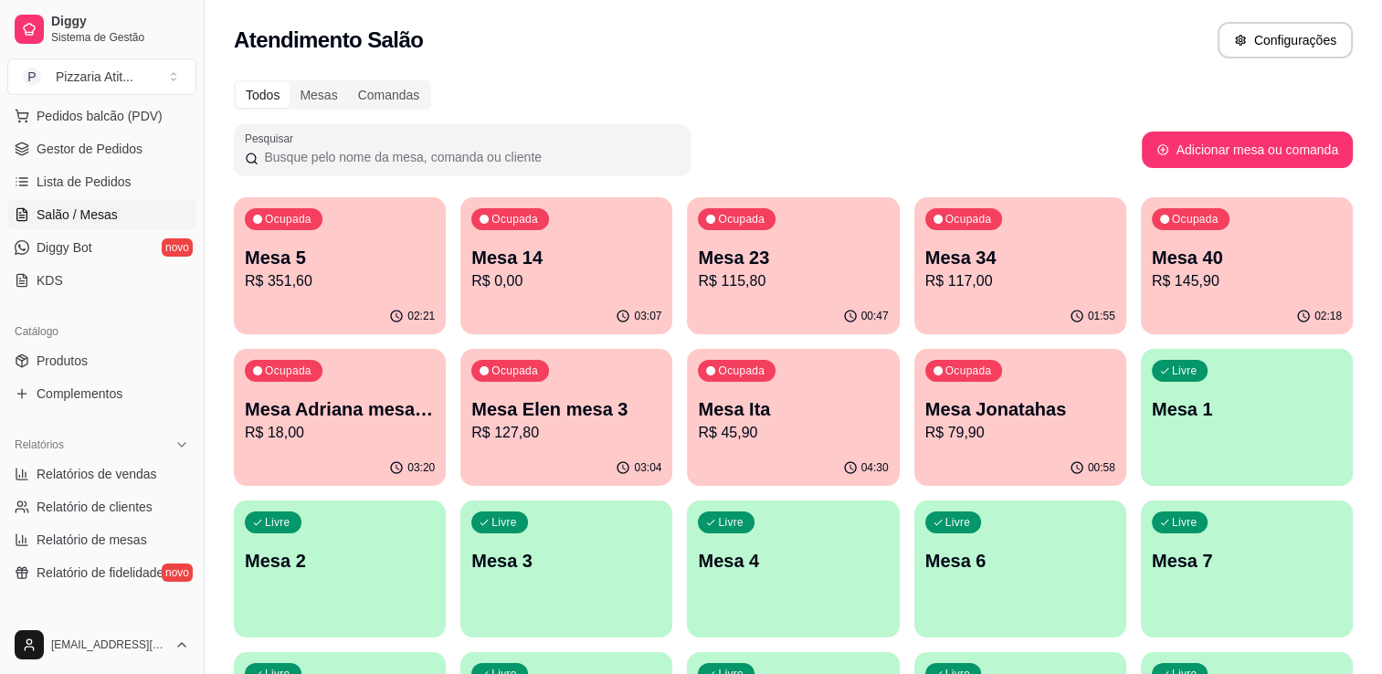
click at [1053, 431] on p "R$ 79,90" at bounding box center [1021, 433] width 190 height 22
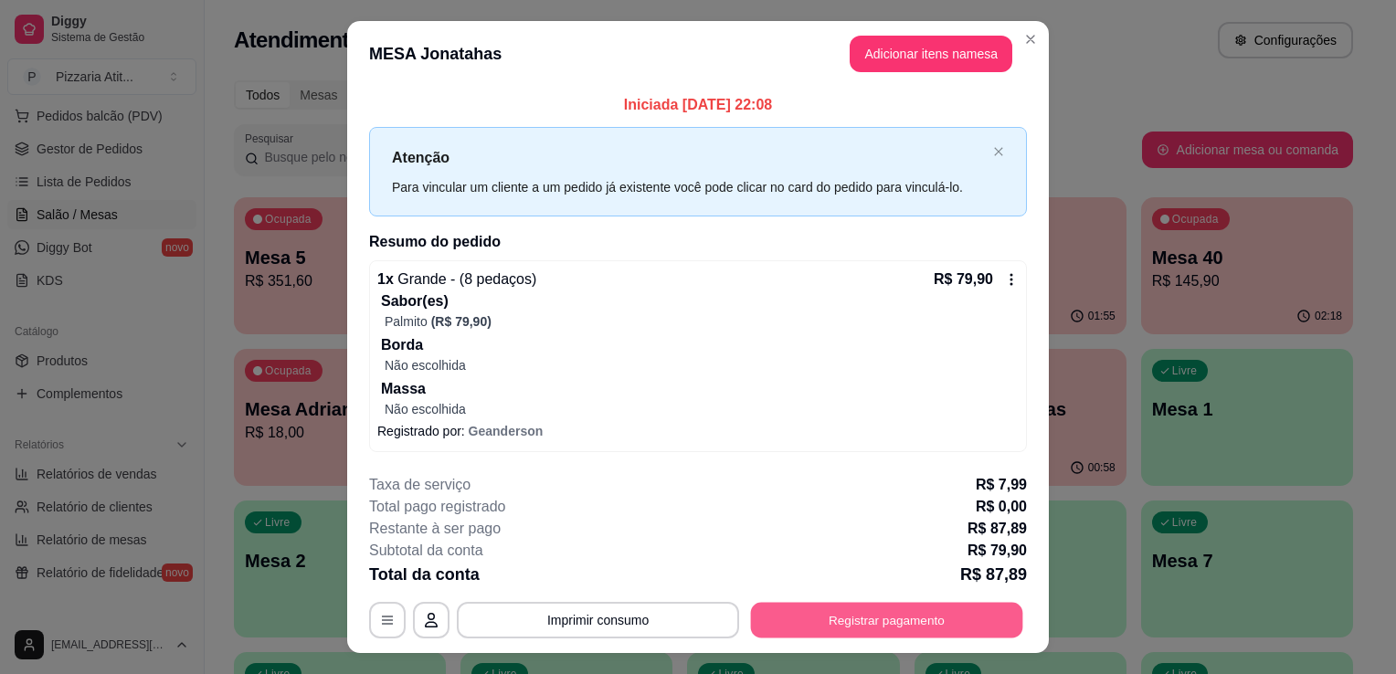
click at [780, 620] on button "Registrar pagamento" at bounding box center [887, 620] width 272 height 36
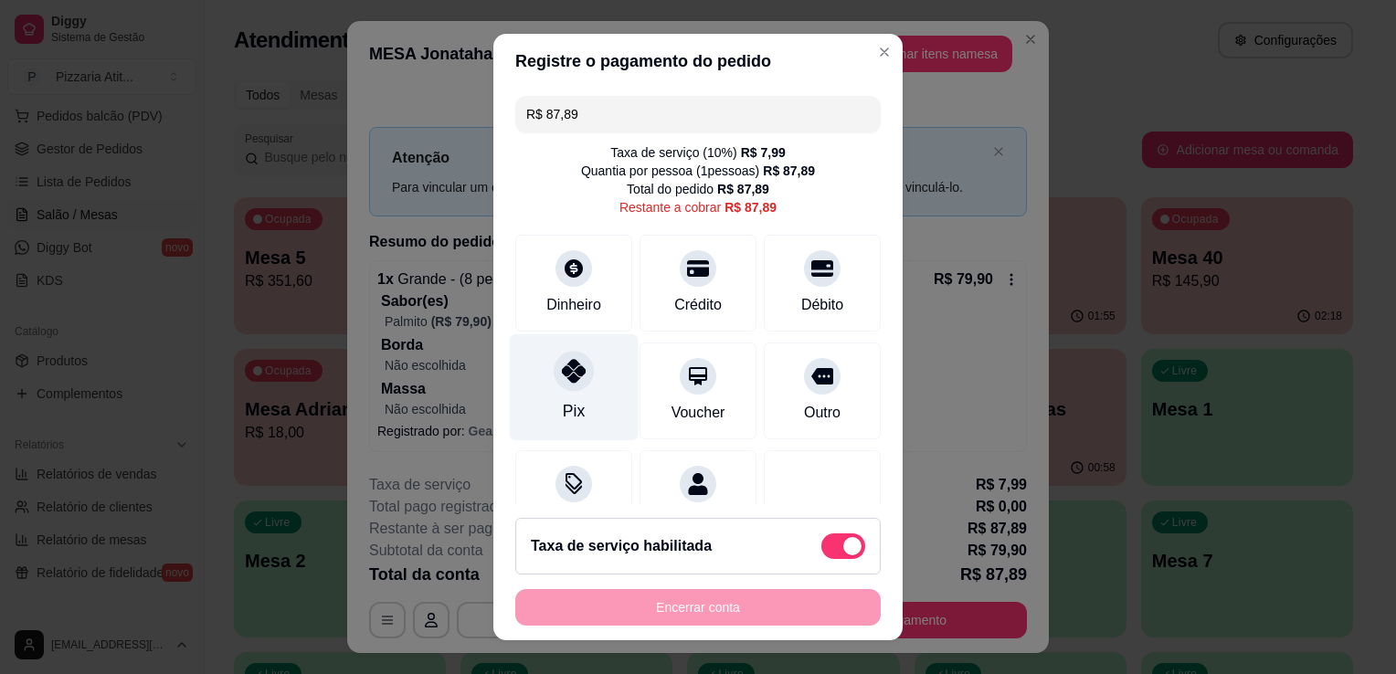
click at [563, 411] on div "Pix" at bounding box center [574, 411] width 22 height 24
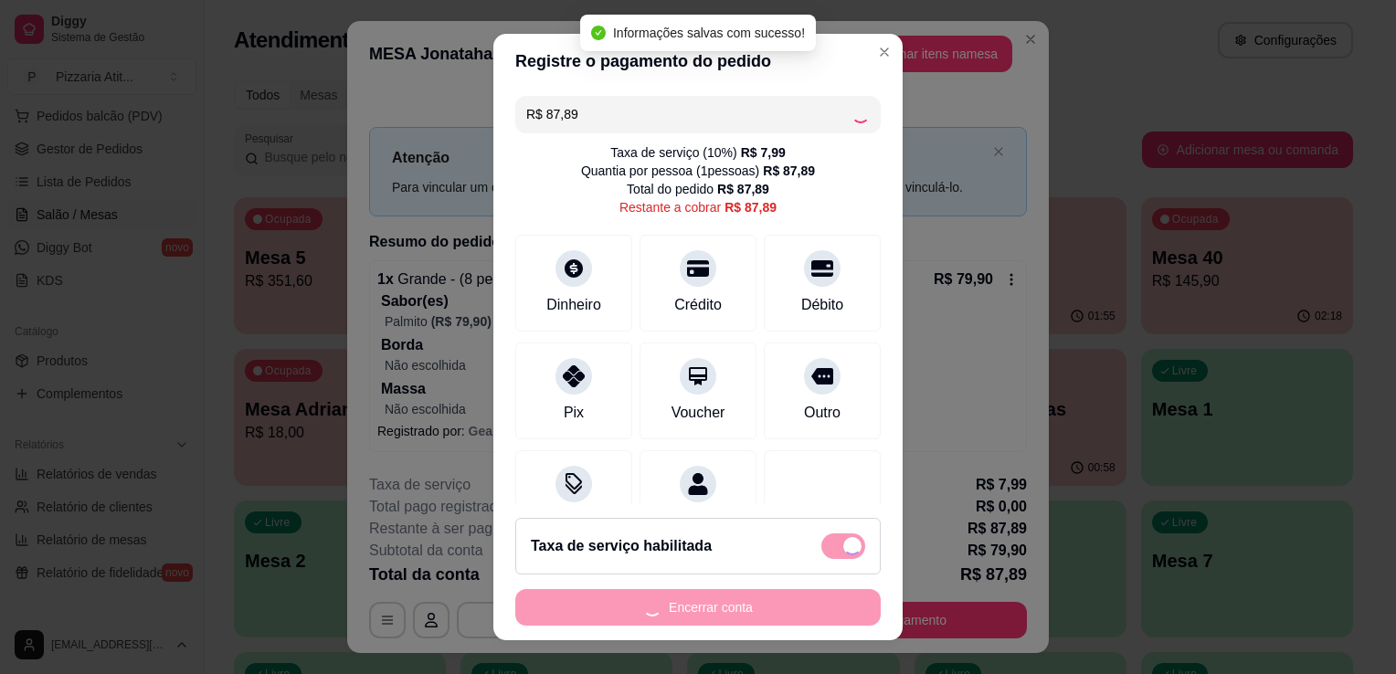
type input "R$ 0,00"
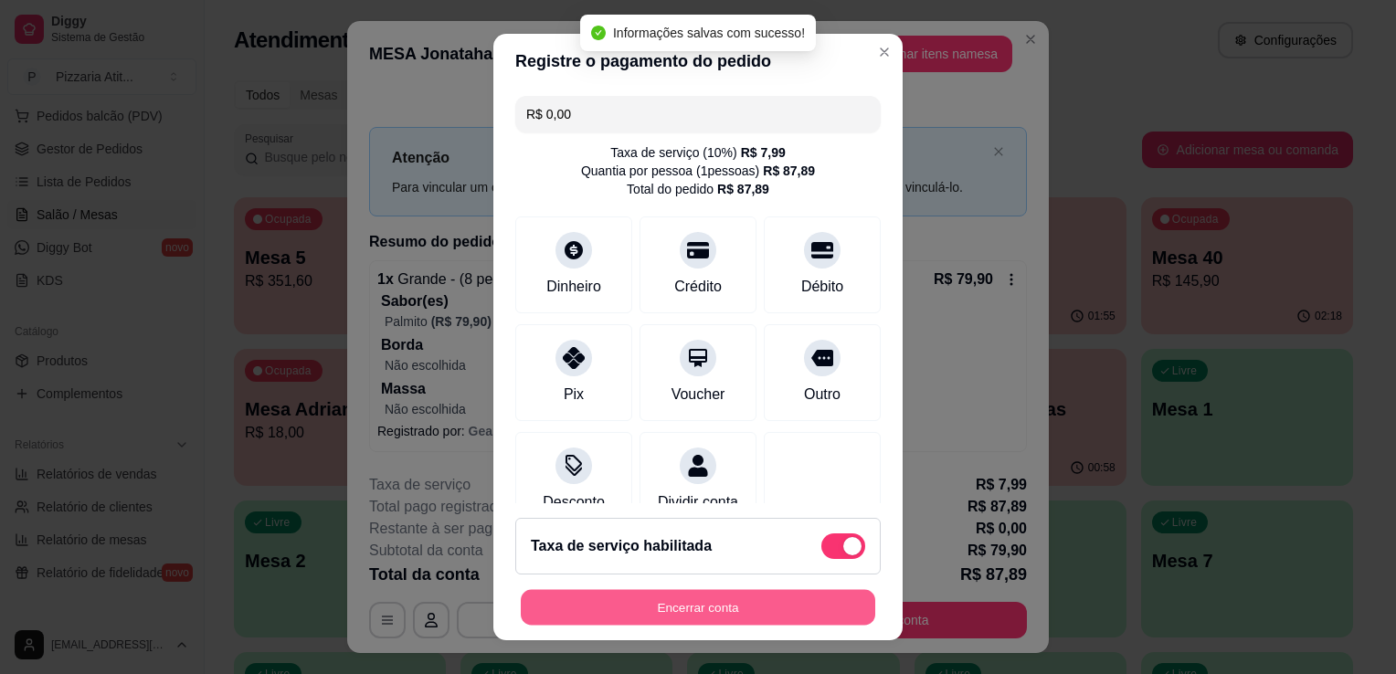
click at [676, 604] on button "Encerrar conta" at bounding box center [698, 608] width 355 height 36
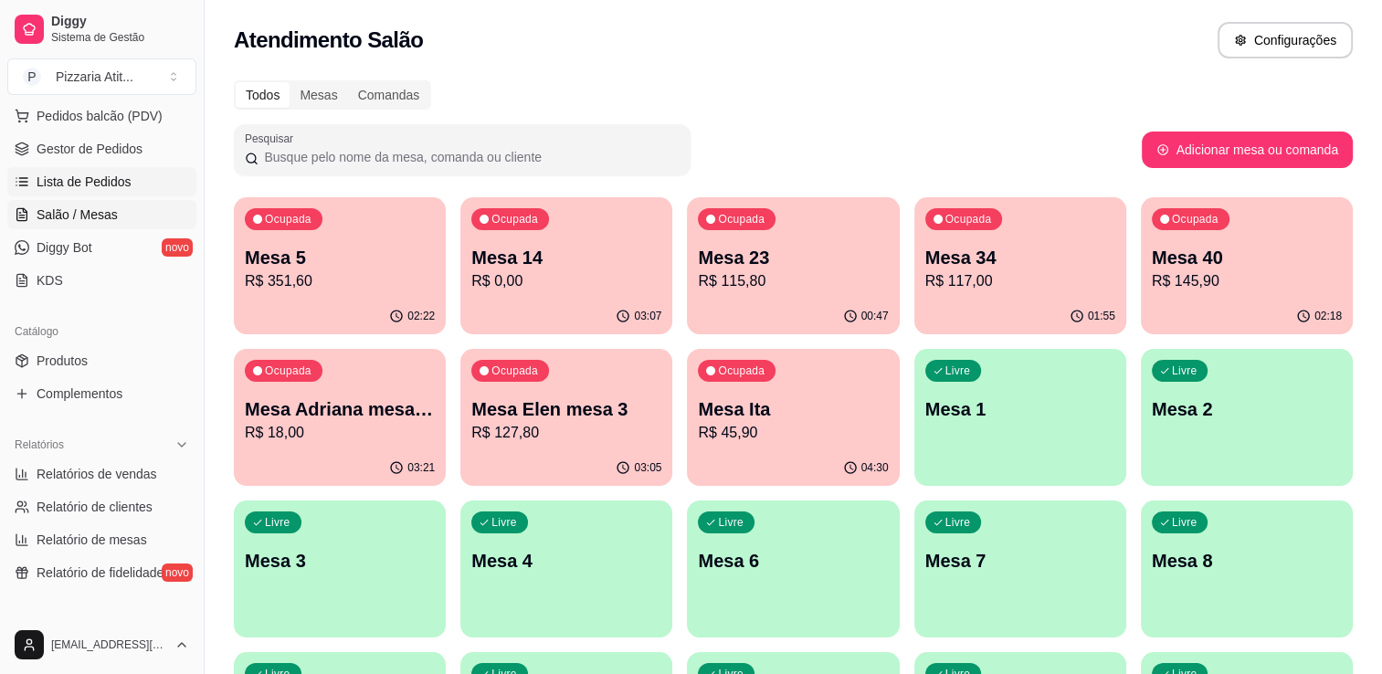
click at [145, 168] on link "Lista de Pedidos" at bounding box center [101, 181] width 189 height 29
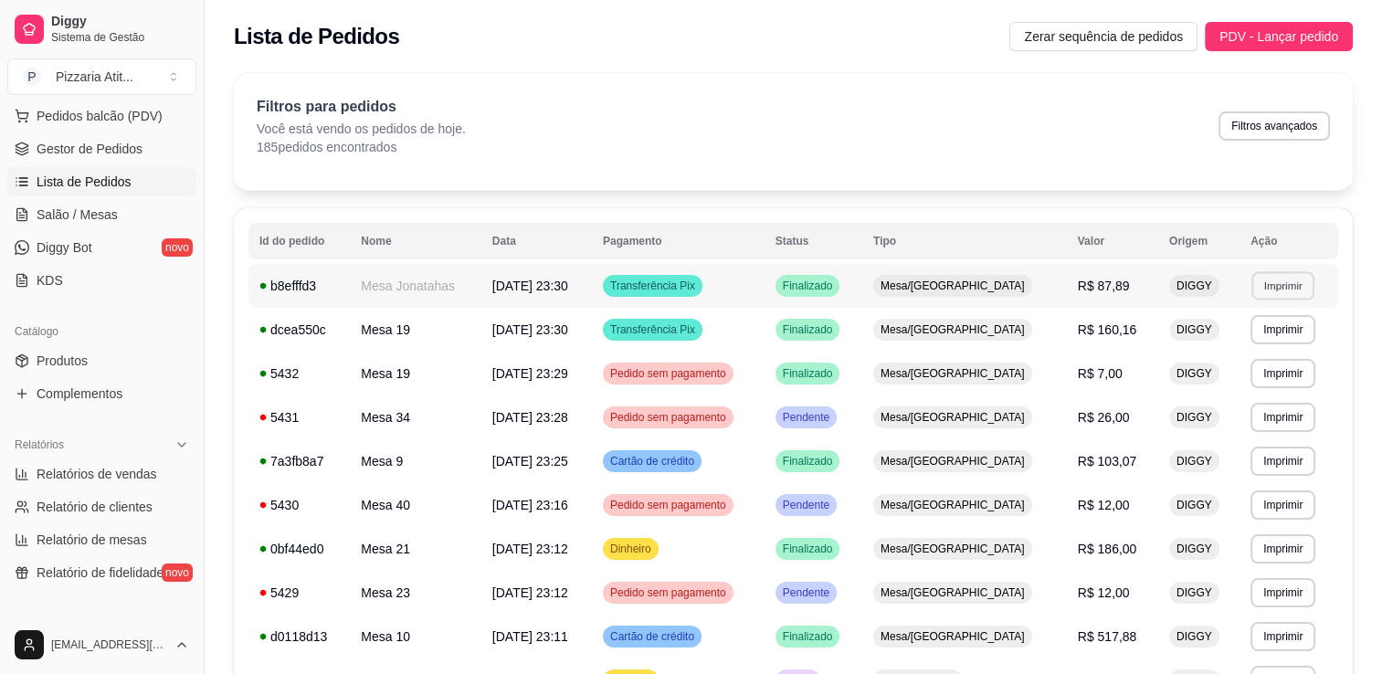
click at [1272, 276] on button "Imprimir" at bounding box center [1283, 285] width 63 height 28
click at [1258, 345] on button "IMPRESSORA" at bounding box center [1245, 349] width 132 height 29
click at [105, 217] on span "Salão / Mesas" at bounding box center [77, 215] width 81 height 18
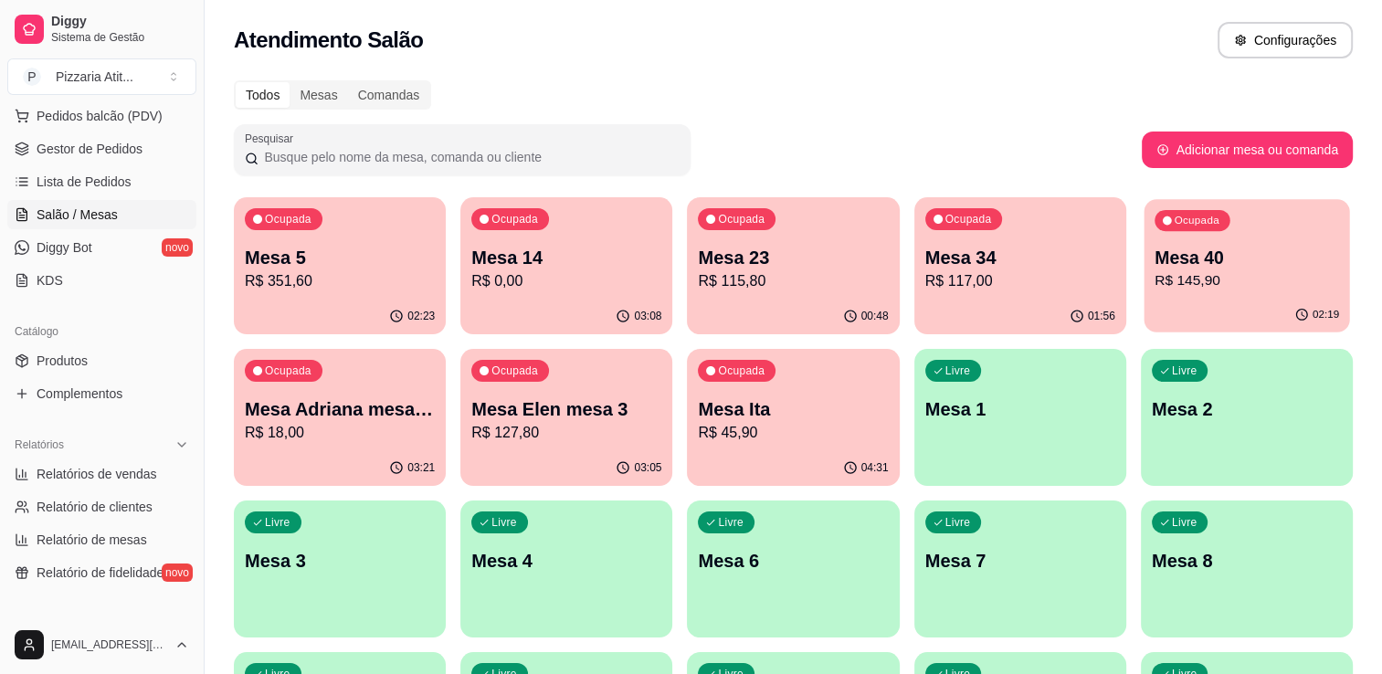
click at [1184, 265] on p "Mesa 40" at bounding box center [1247, 258] width 185 height 25
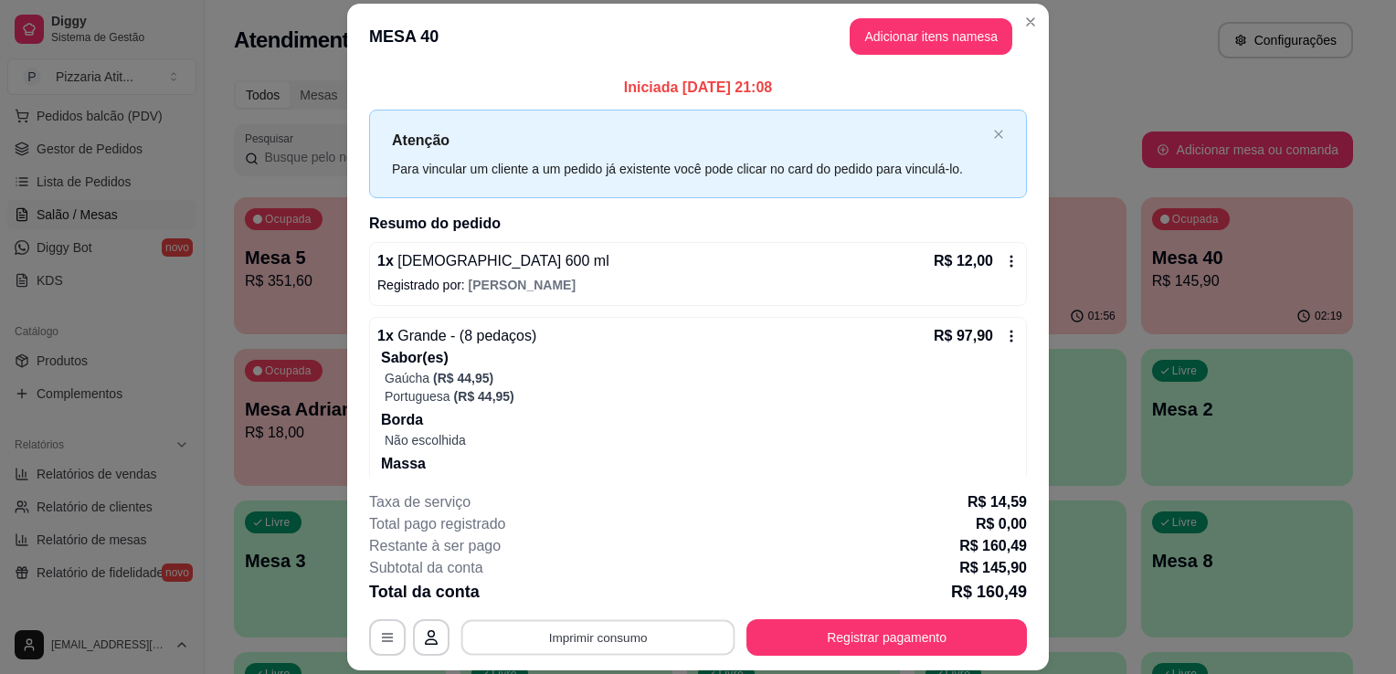
click at [678, 630] on button "Imprimir consumo" at bounding box center [598, 638] width 274 height 36
click at [623, 587] on button "IMPRESSORA" at bounding box center [597, 596] width 132 height 29
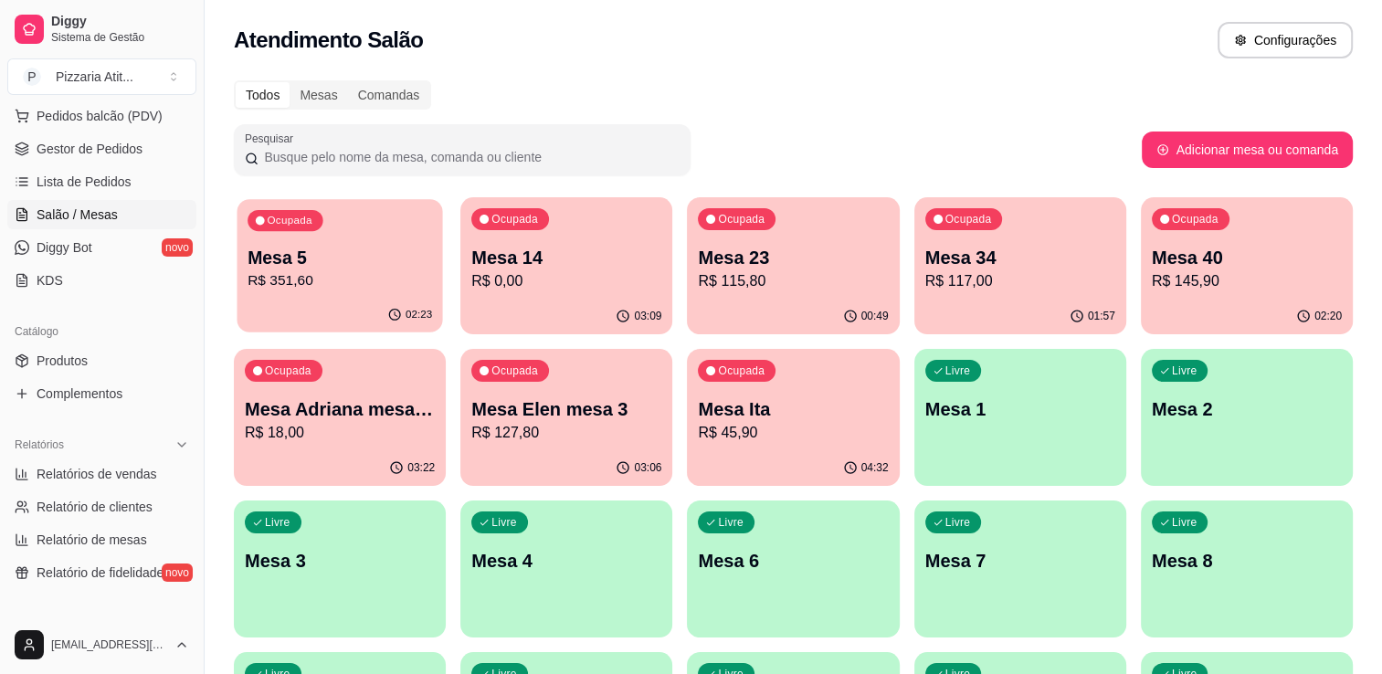
click at [323, 301] on div "02:23" at bounding box center [340, 315] width 206 height 35
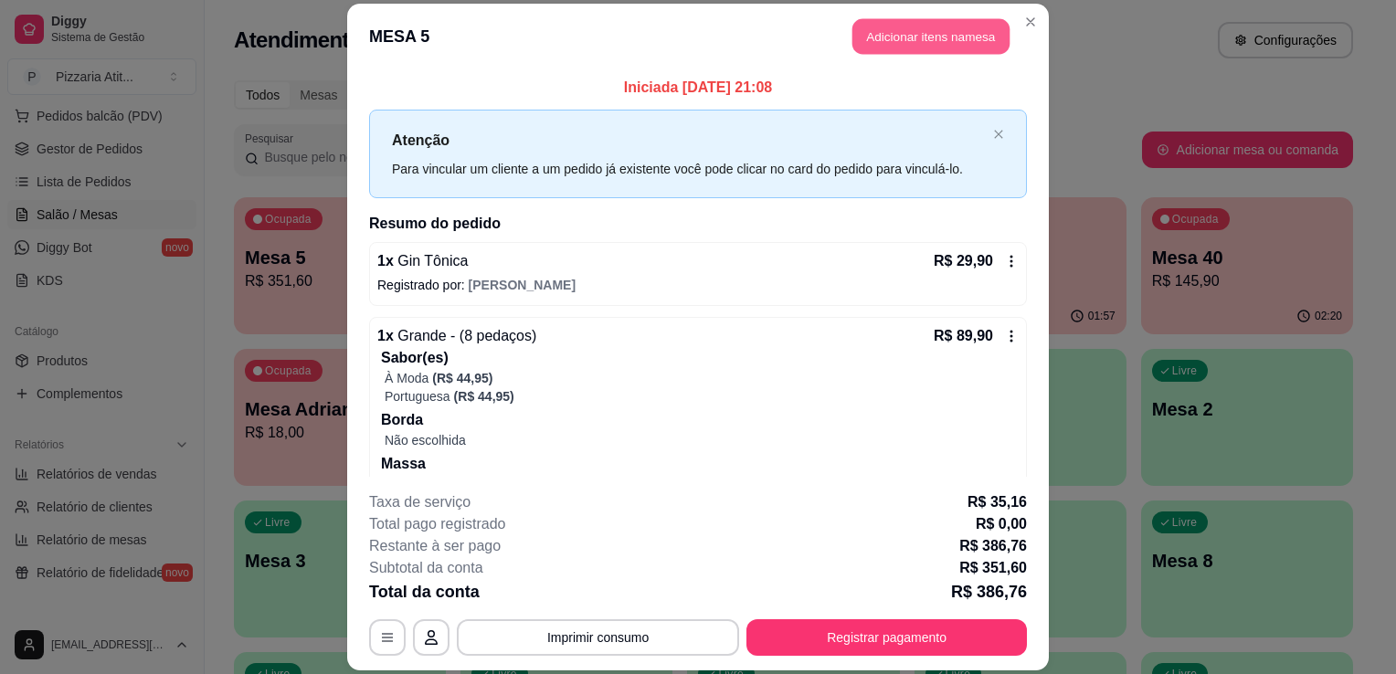
click at [917, 32] on button "Adicionar itens na mesa" at bounding box center [931, 36] width 157 height 36
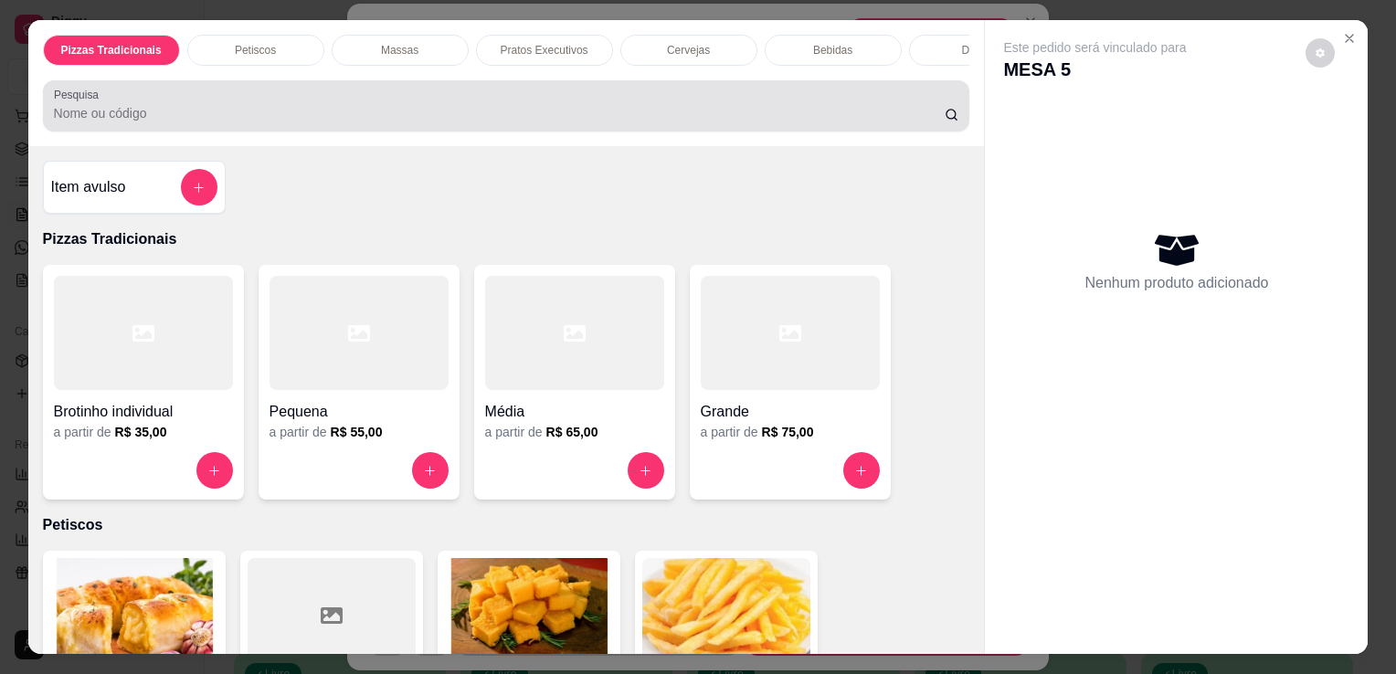
click at [625, 119] on input "Pesquisa" at bounding box center [499, 113] width 891 height 18
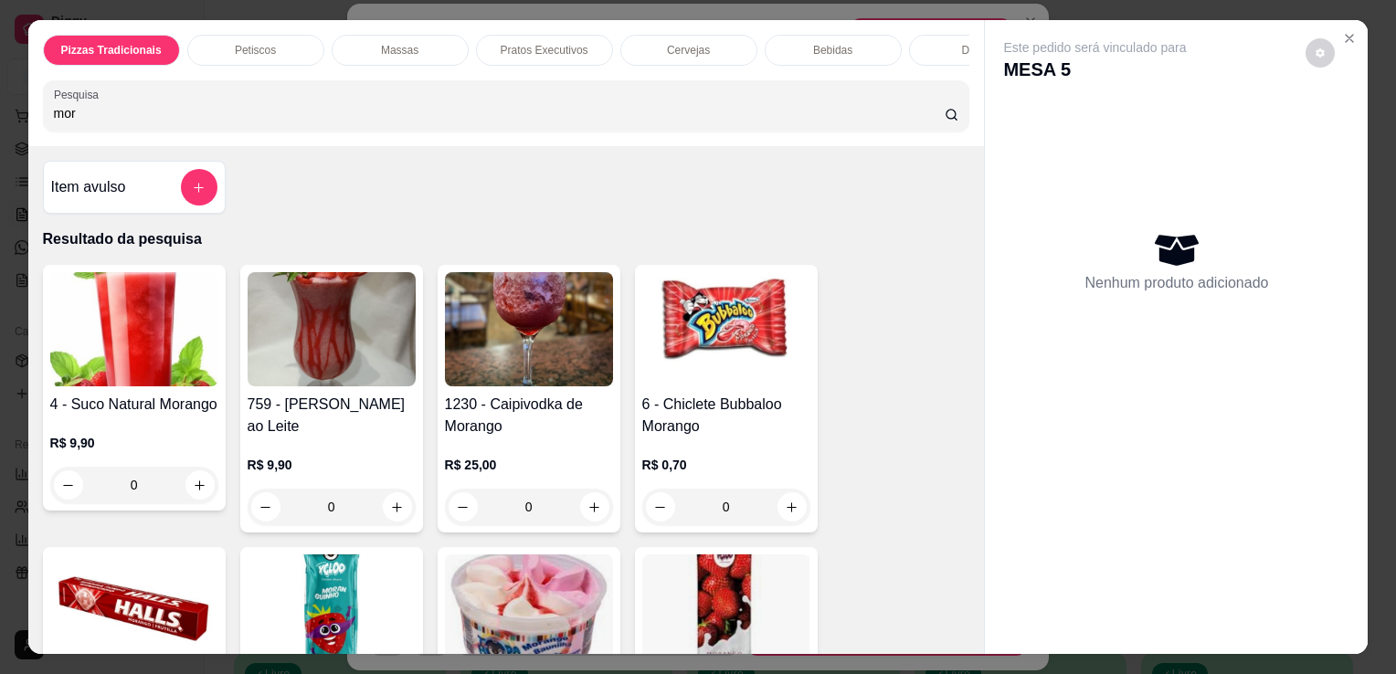
type input "mor"
click at [325, 606] on img at bounding box center [332, 612] width 168 height 114
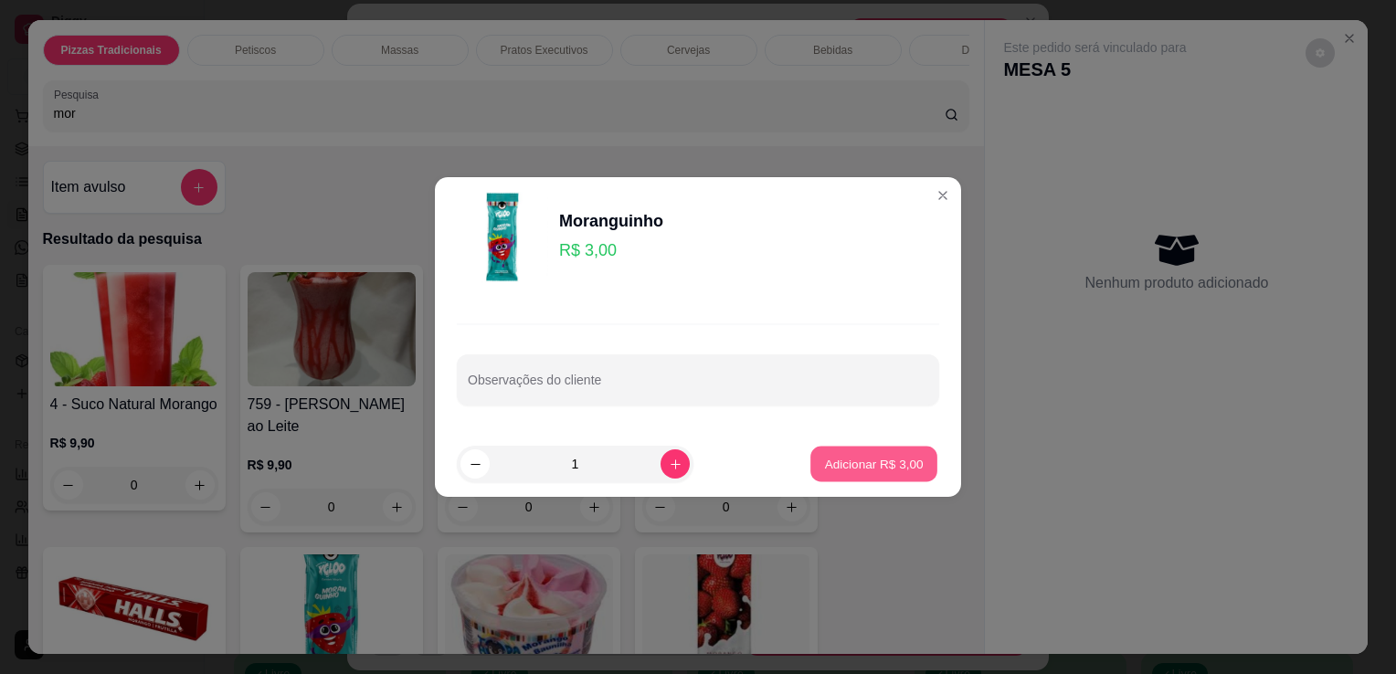
click at [862, 461] on p "Adicionar R$ 3,00" at bounding box center [873, 463] width 99 height 17
type input "1"
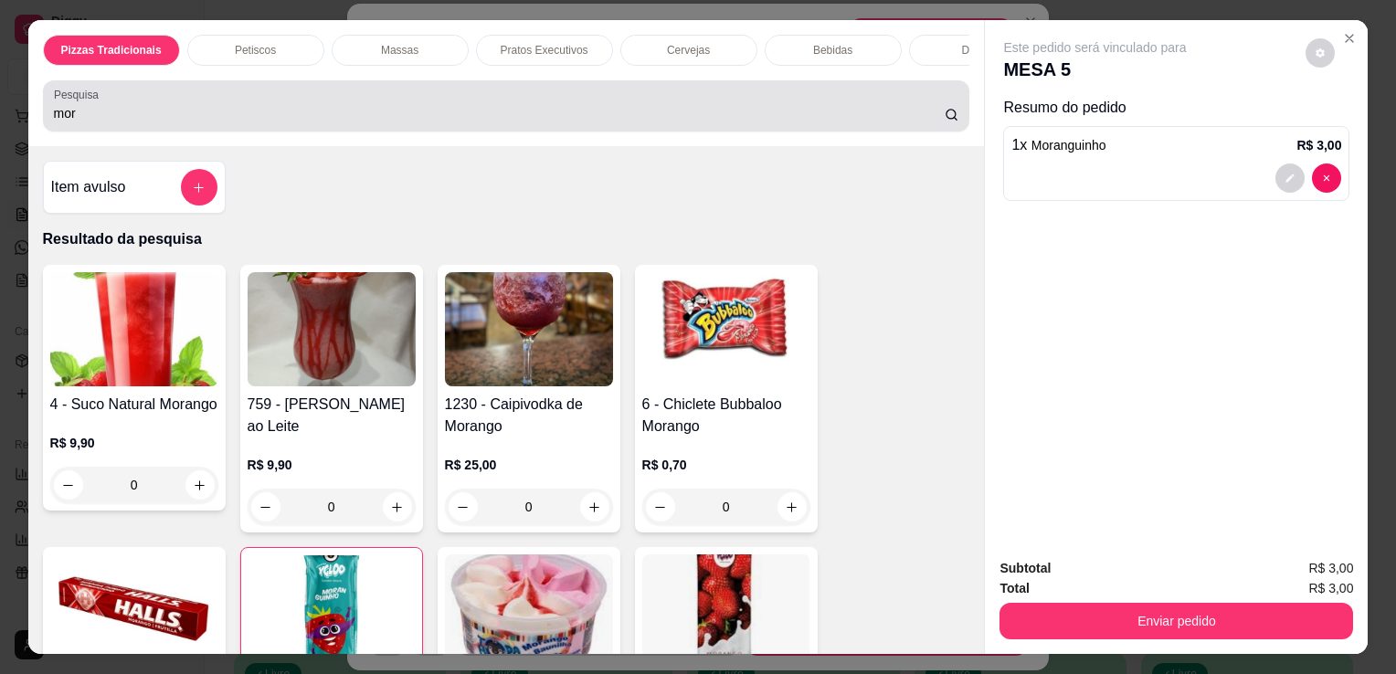
click at [537, 124] on div "mor" at bounding box center [506, 106] width 905 height 37
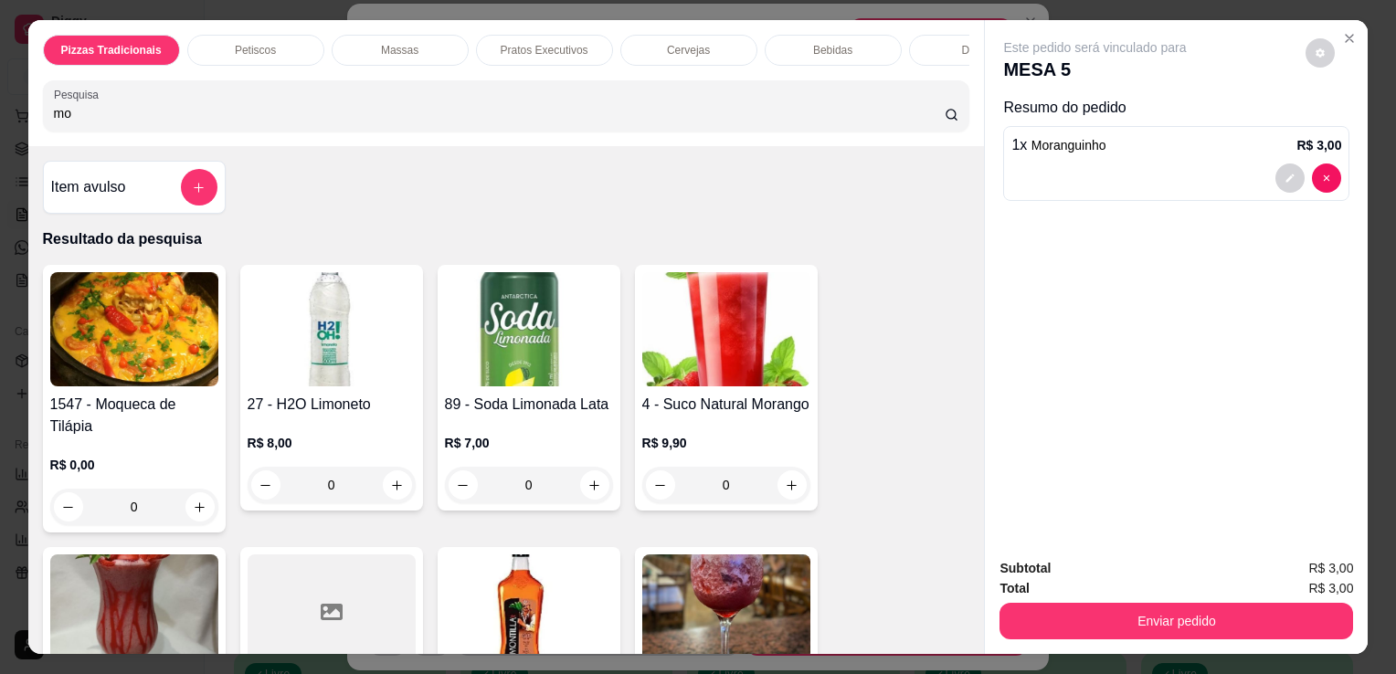
type input "m"
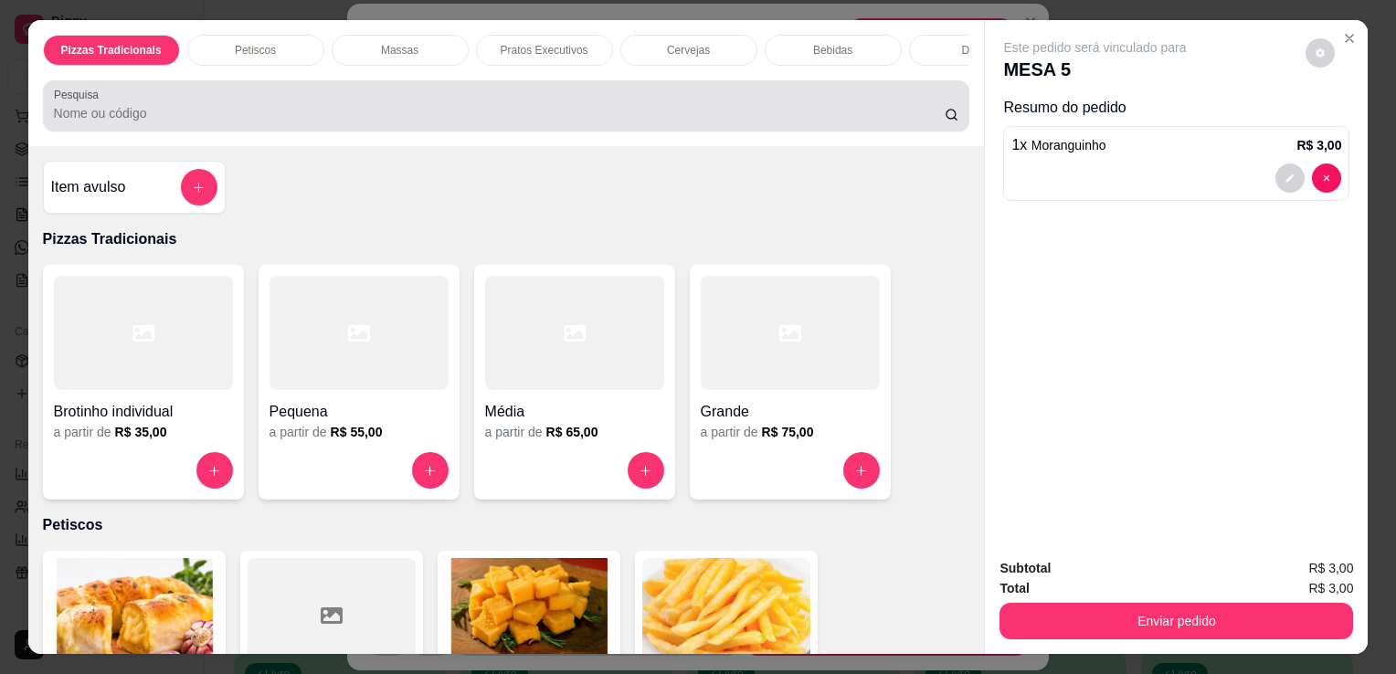
click at [537, 124] on div at bounding box center [506, 106] width 905 height 37
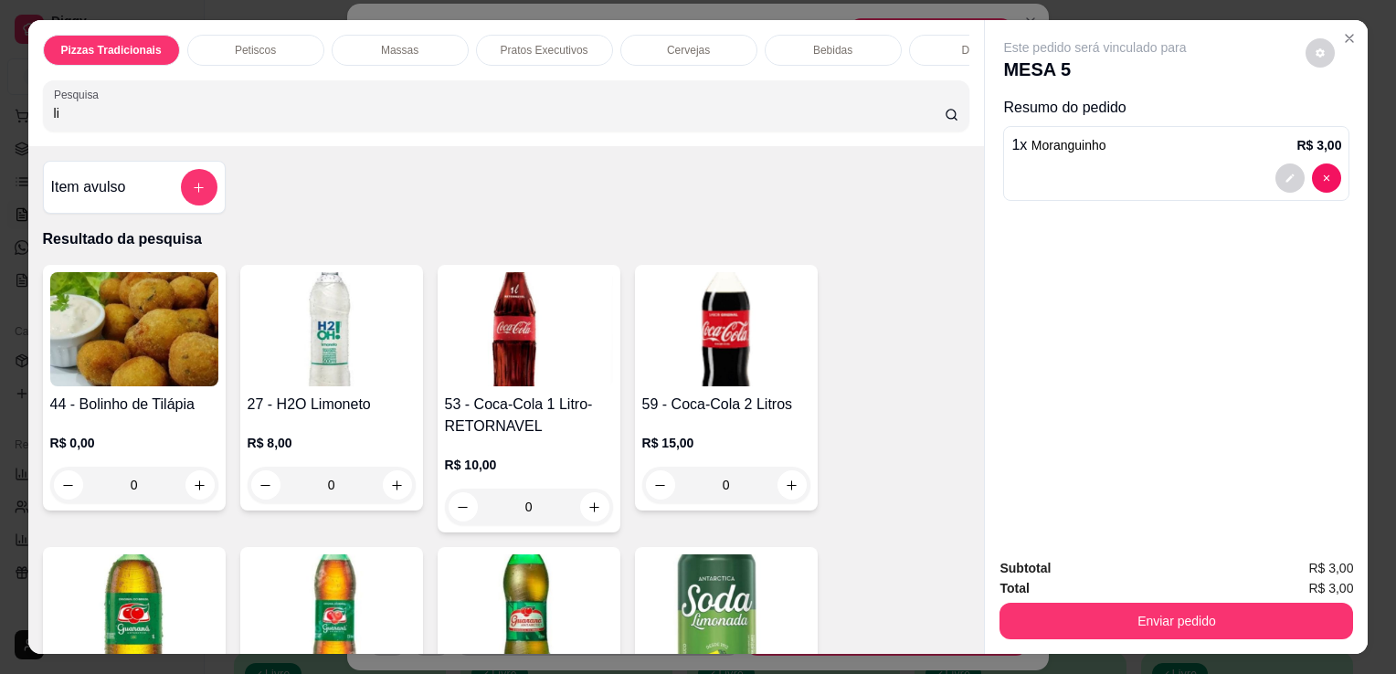
type input "li"
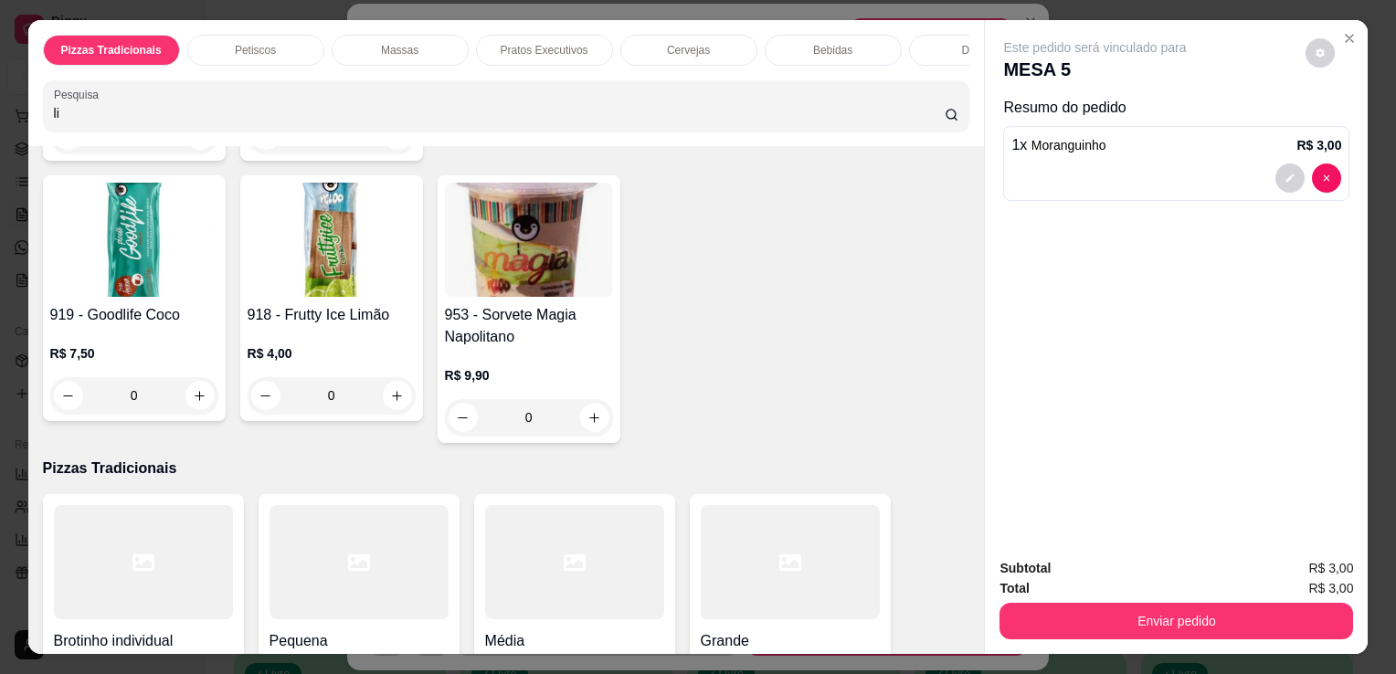
scroll to position [1244, 0]
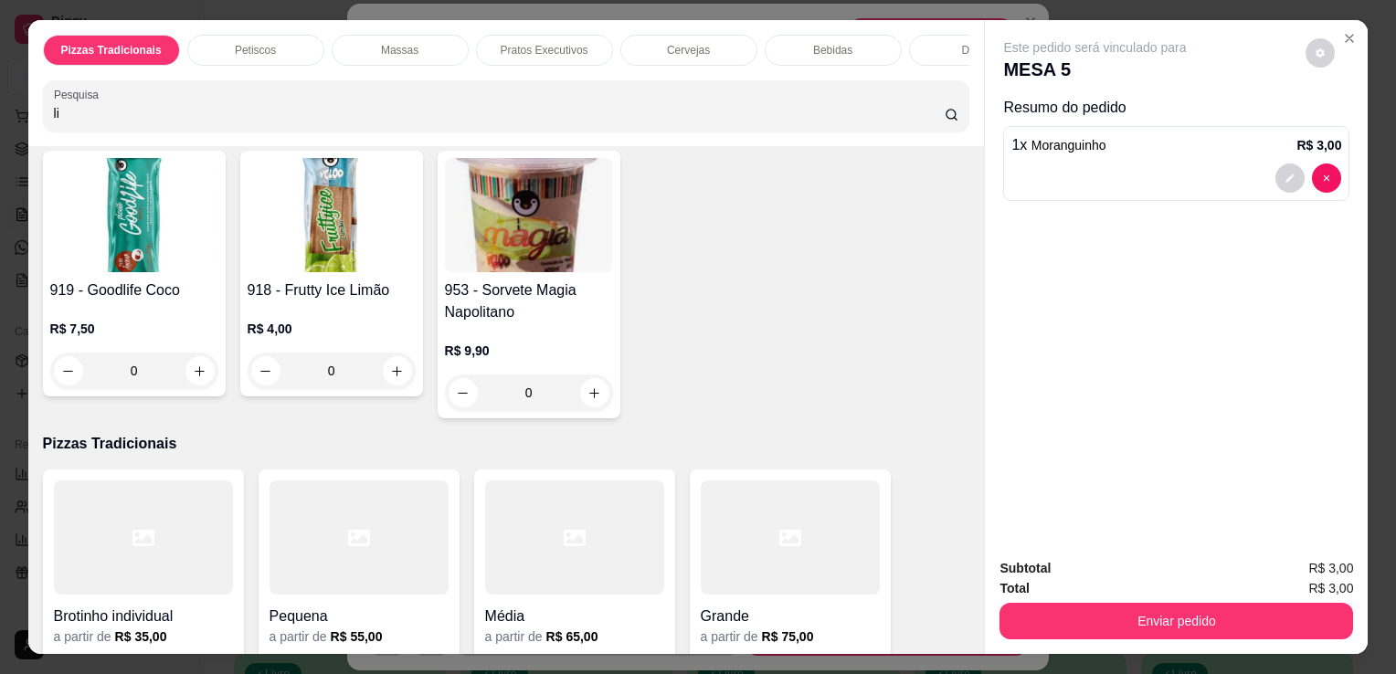
click at [300, 249] on img at bounding box center [332, 215] width 168 height 114
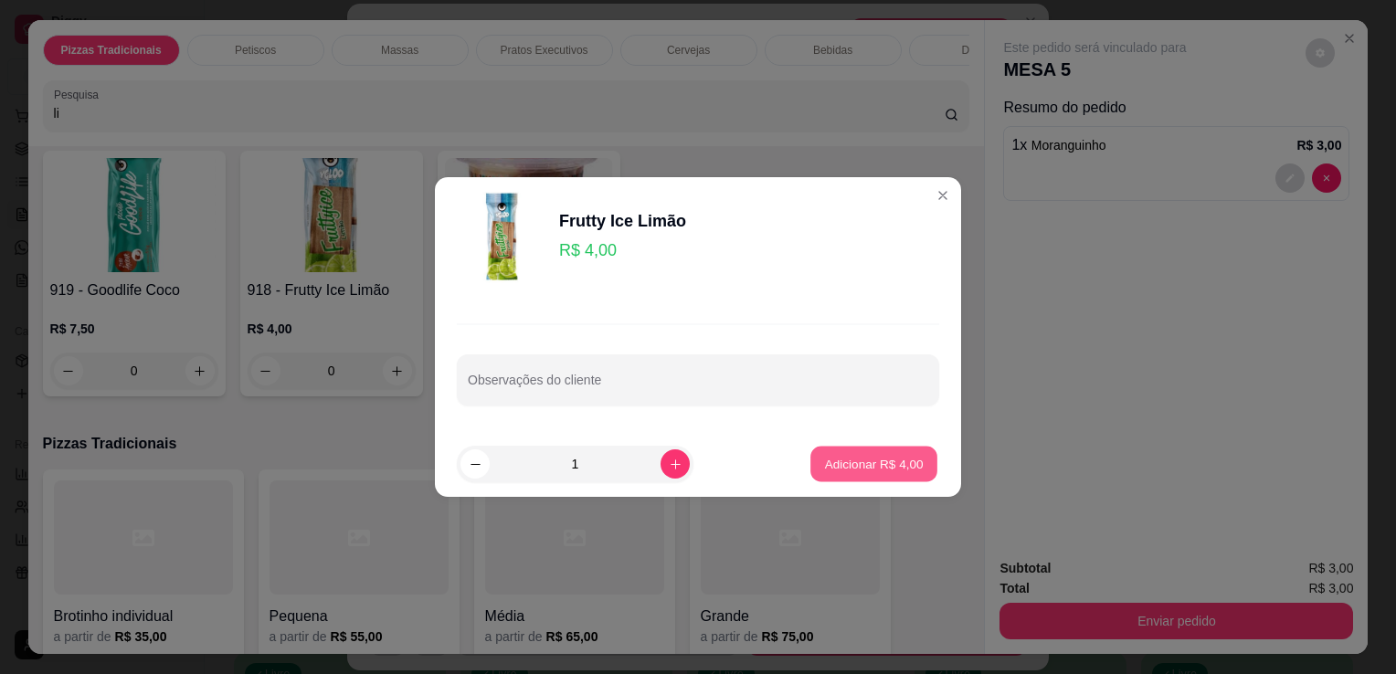
click at [883, 466] on p "Adicionar R$ 4,00" at bounding box center [873, 463] width 99 height 17
type input "1"
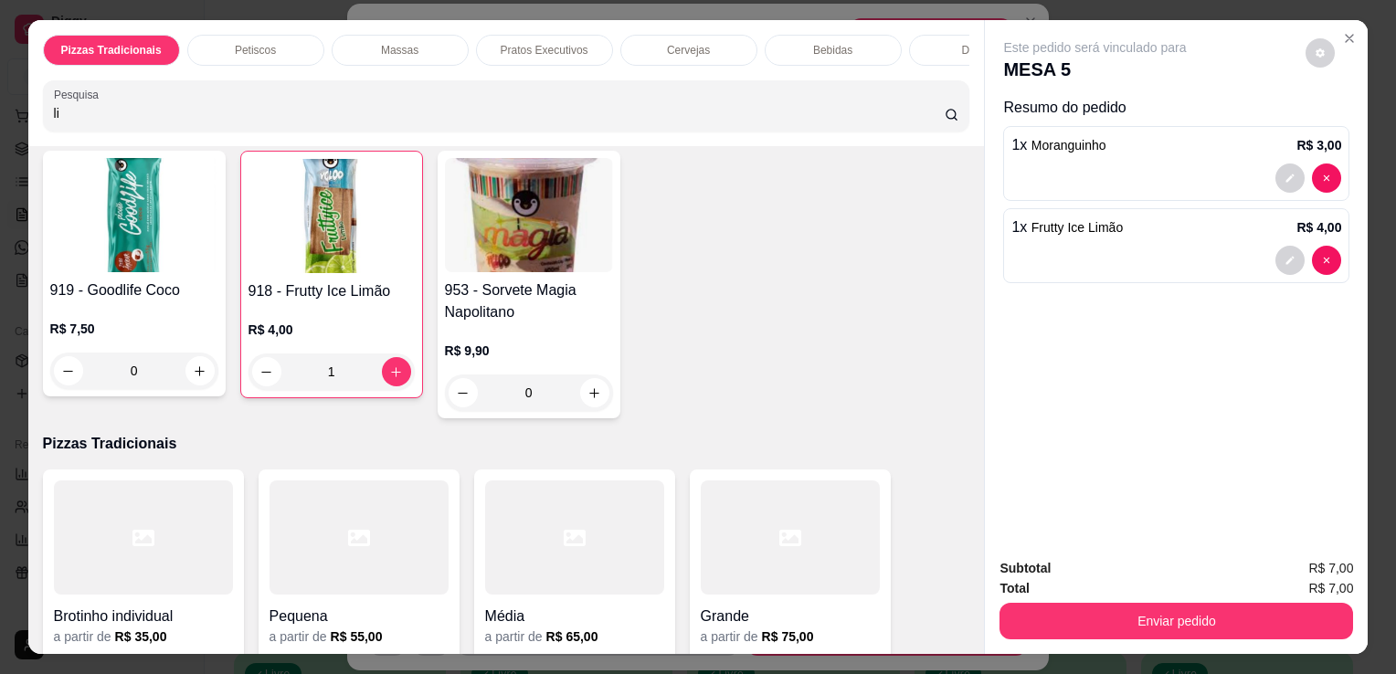
click at [692, 117] on input "li" at bounding box center [499, 113] width 891 height 18
type input "l"
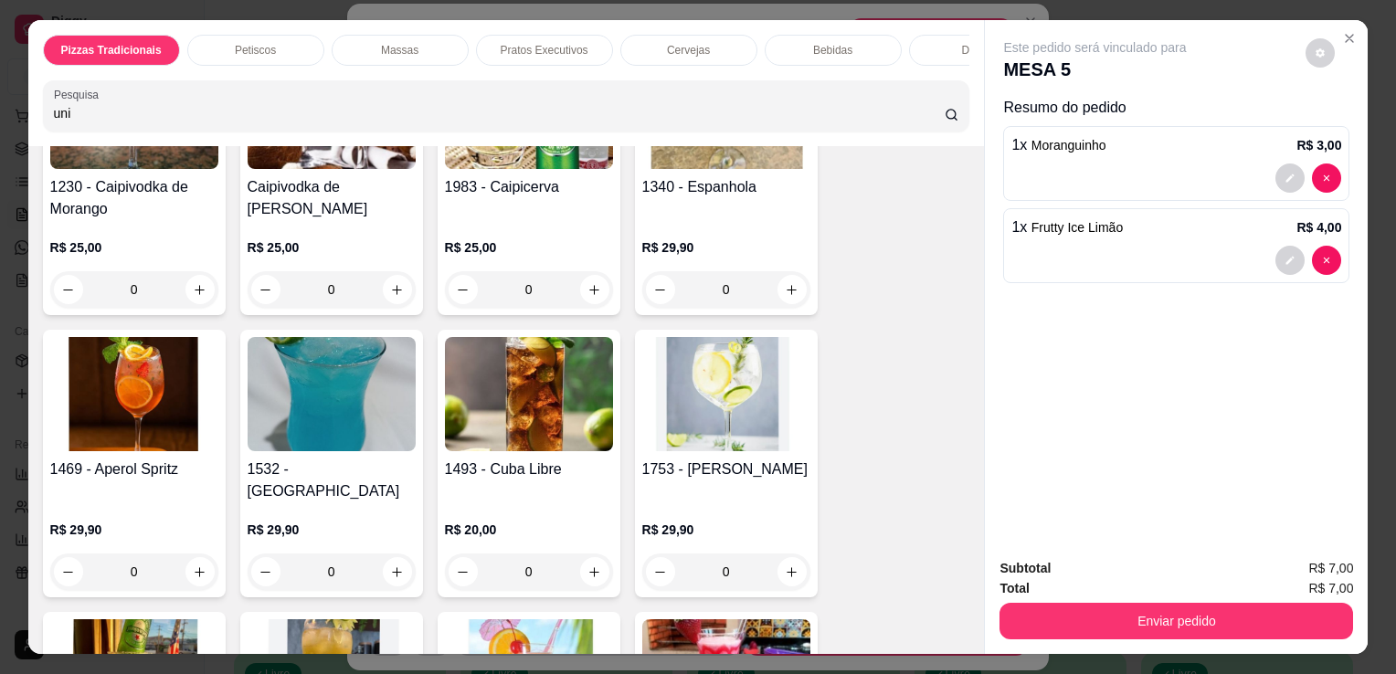
scroll to position [8772, 0]
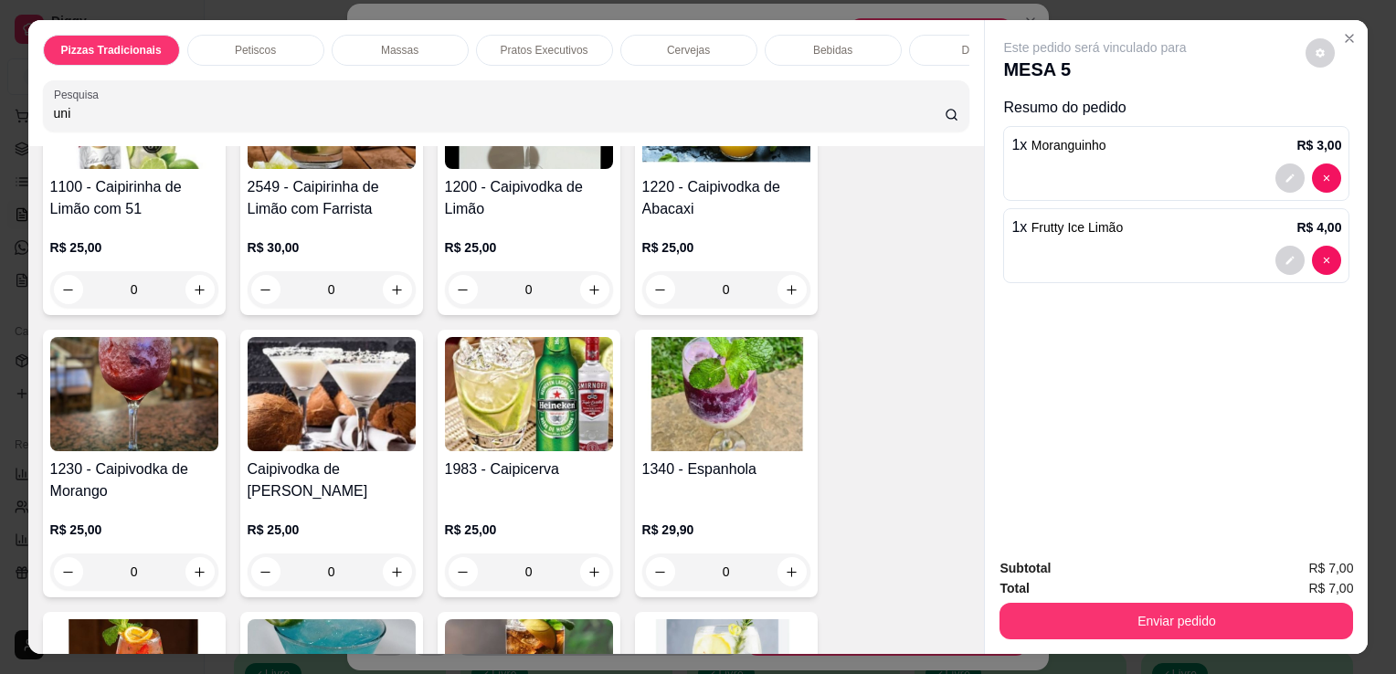
type input "uni"
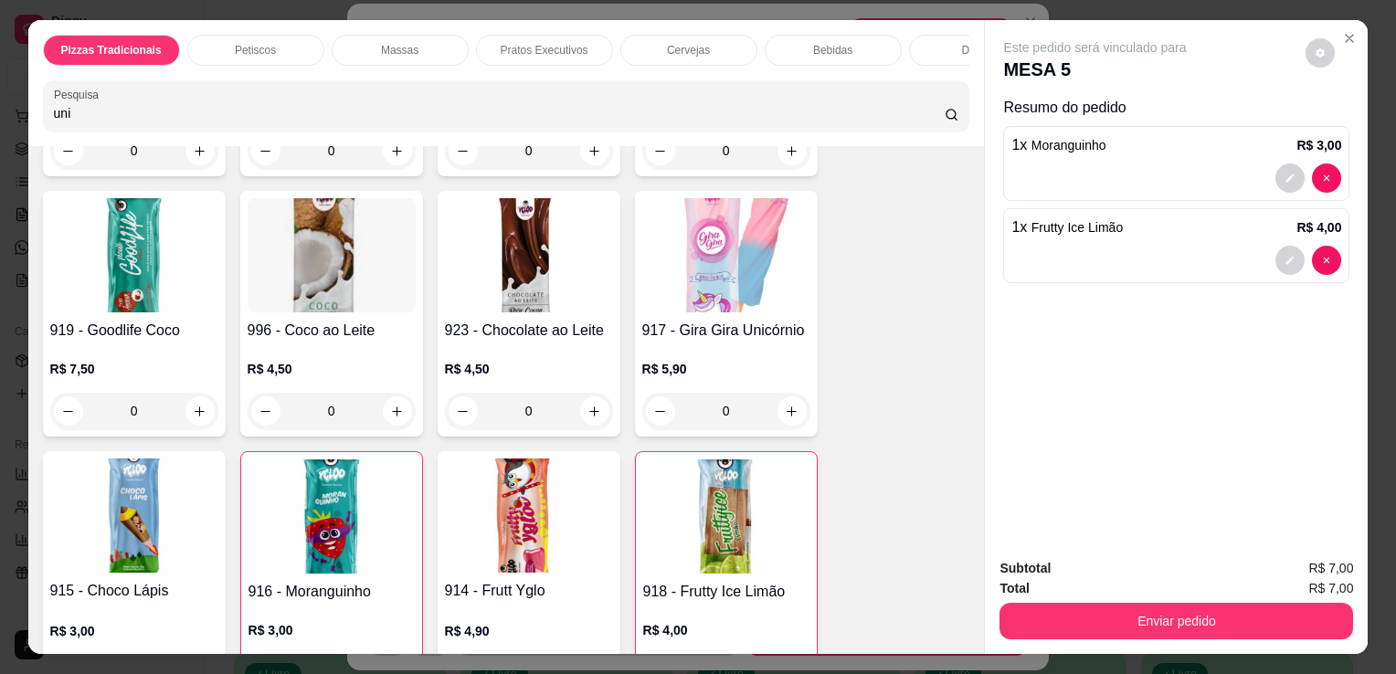
scroll to position [13140, 0]
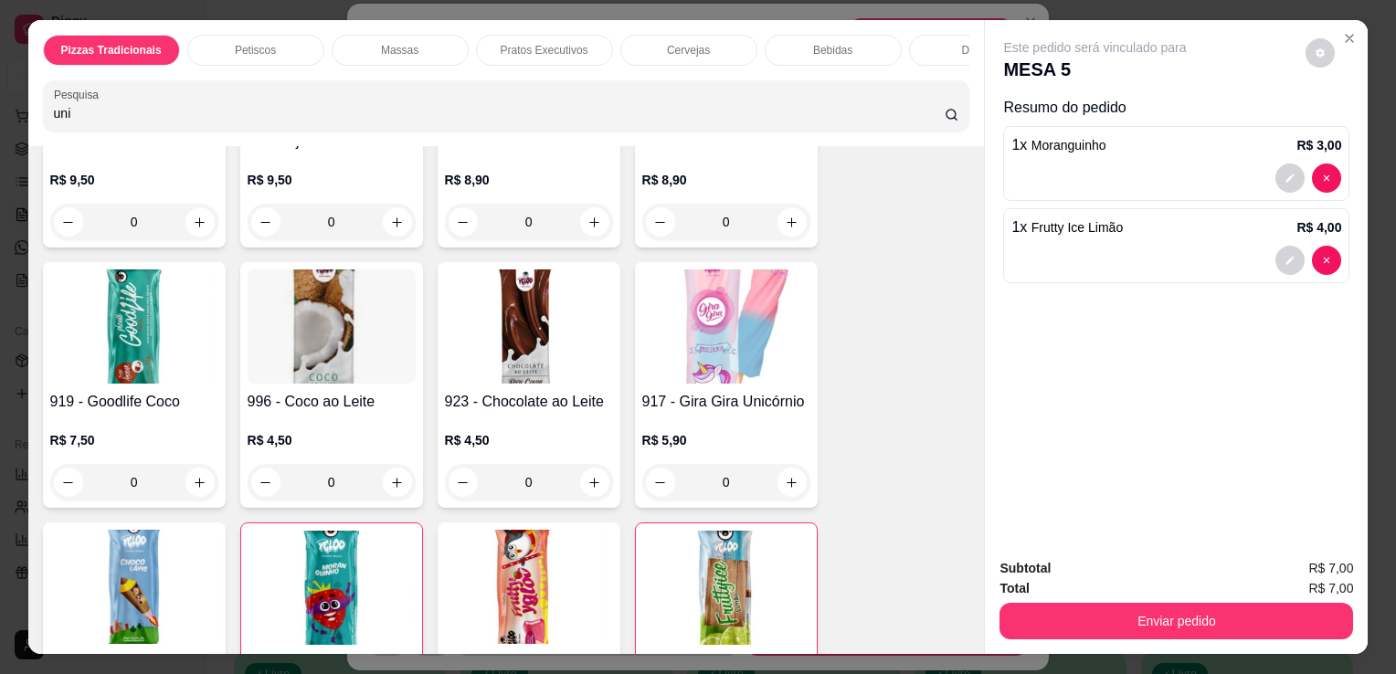
click at [653, 305] on img at bounding box center [726, 327] width 168 height 114
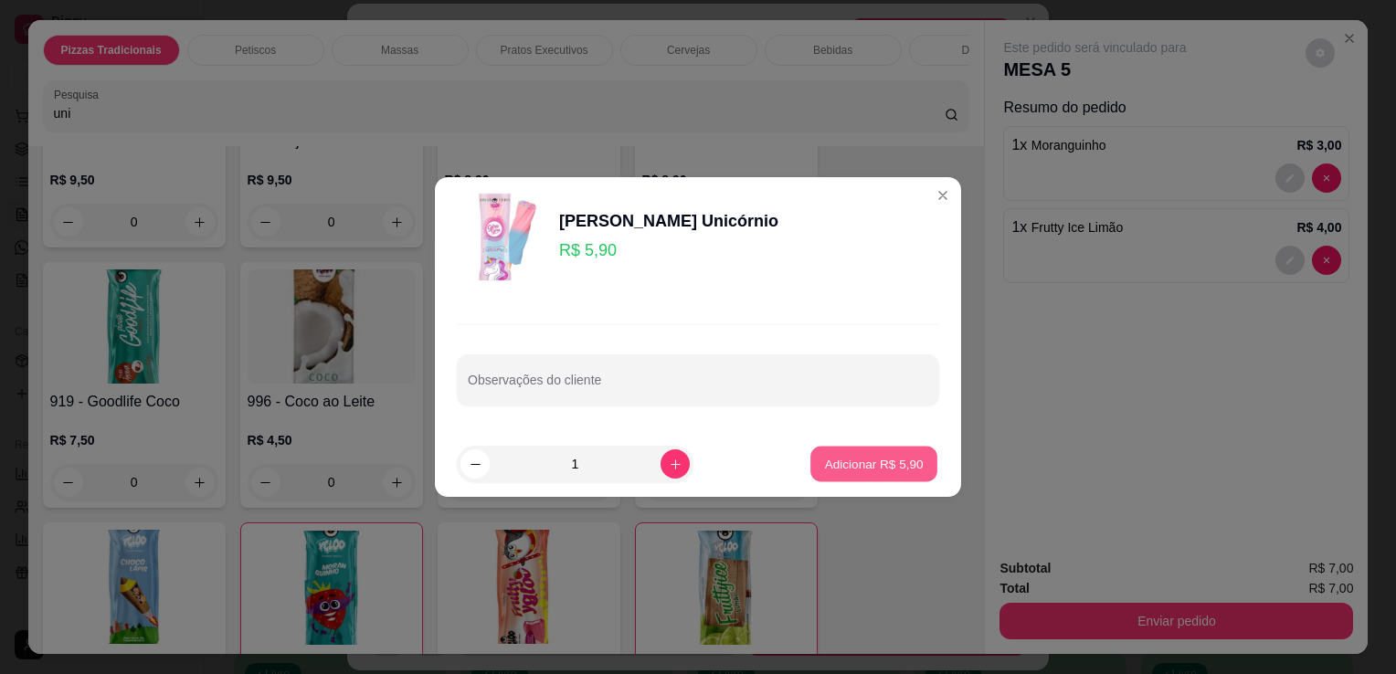
click at [902, 462] on p "Adicionar R$ 5,90" at bounding box center [873, 463] width 99 height 17
type input "1"
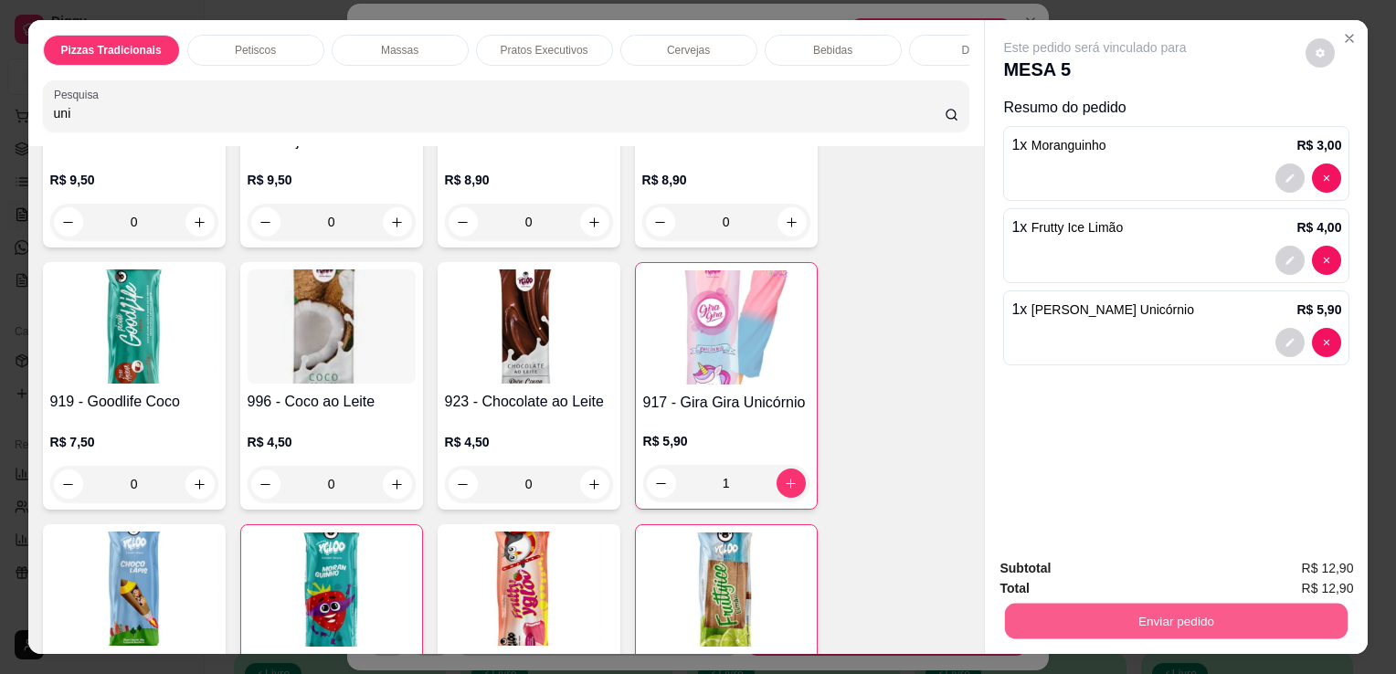
click at [1067, 626] on button "Enviar pedido" at bounding box center [1176, 621] width 343 height 36
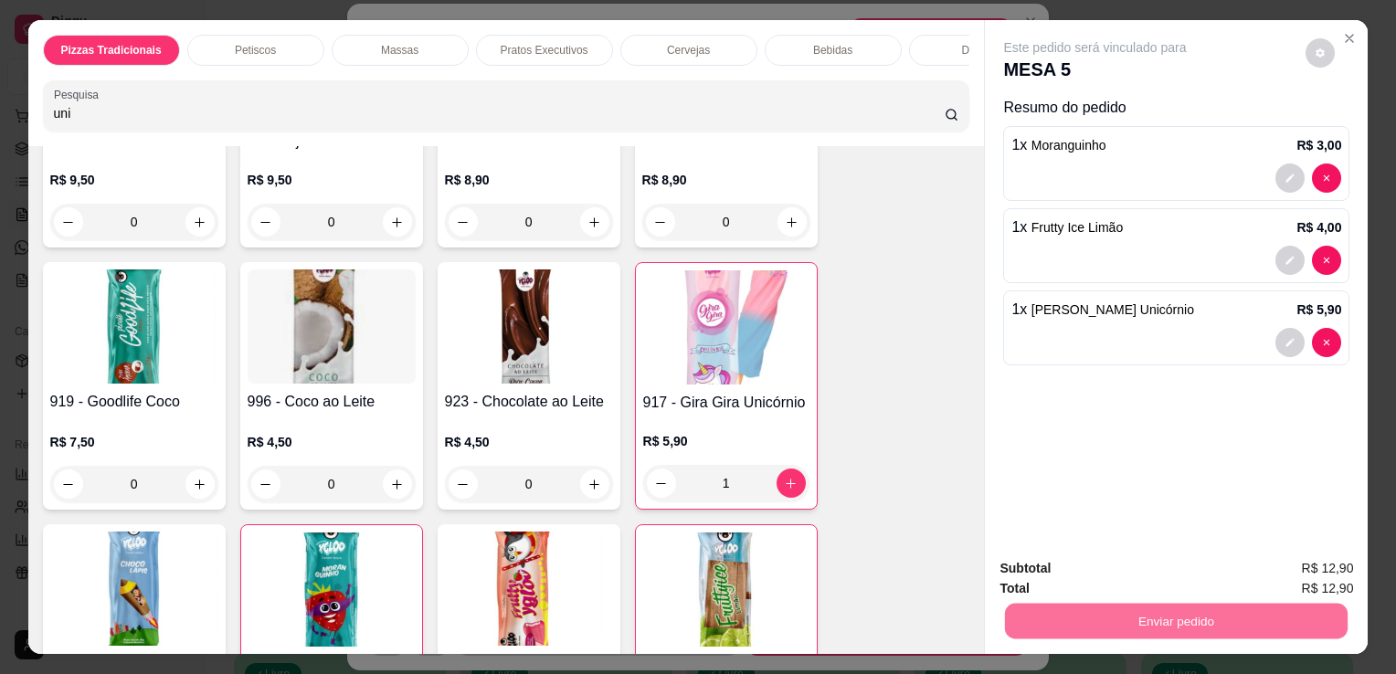
click at [1062, 564] on button "Não registrar e enviar pedido" at bounding box center [1116, 570] width 185 height 34
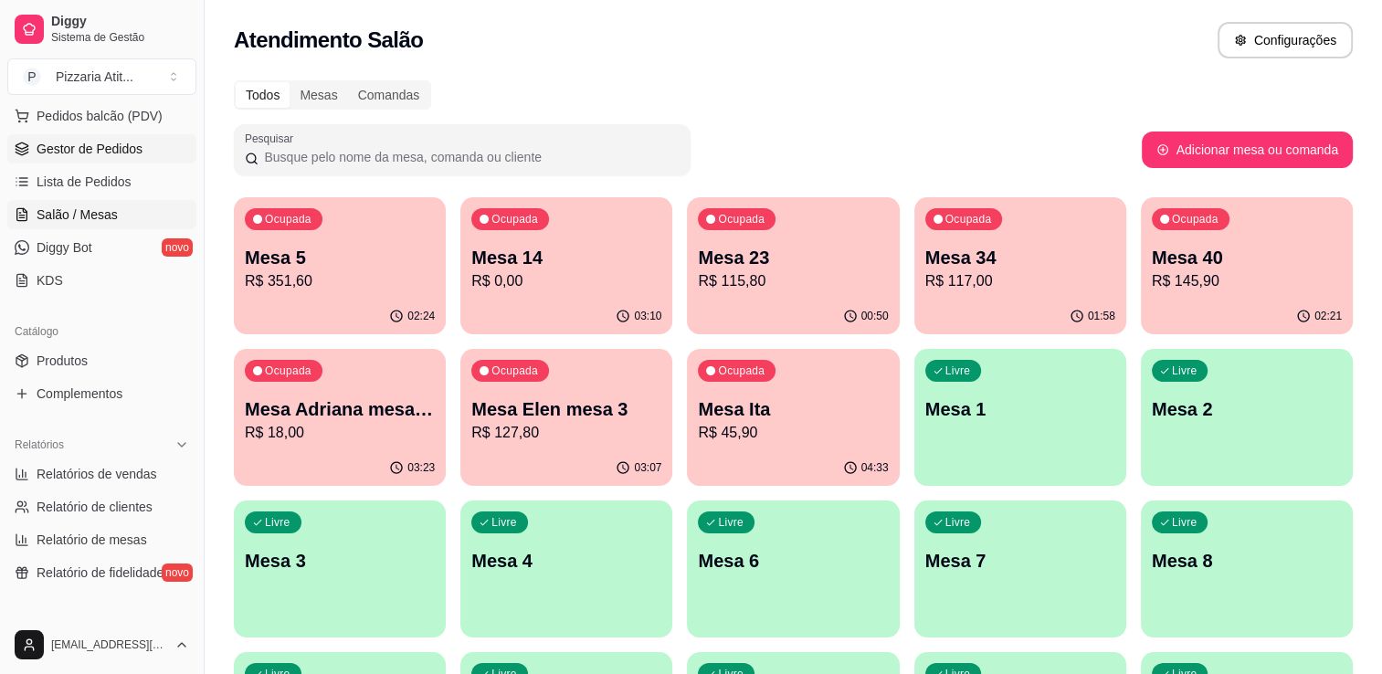
click at [135, 161] on link "Gestor de Pedidos" at bounding box center [101, 148] width 189 height 29
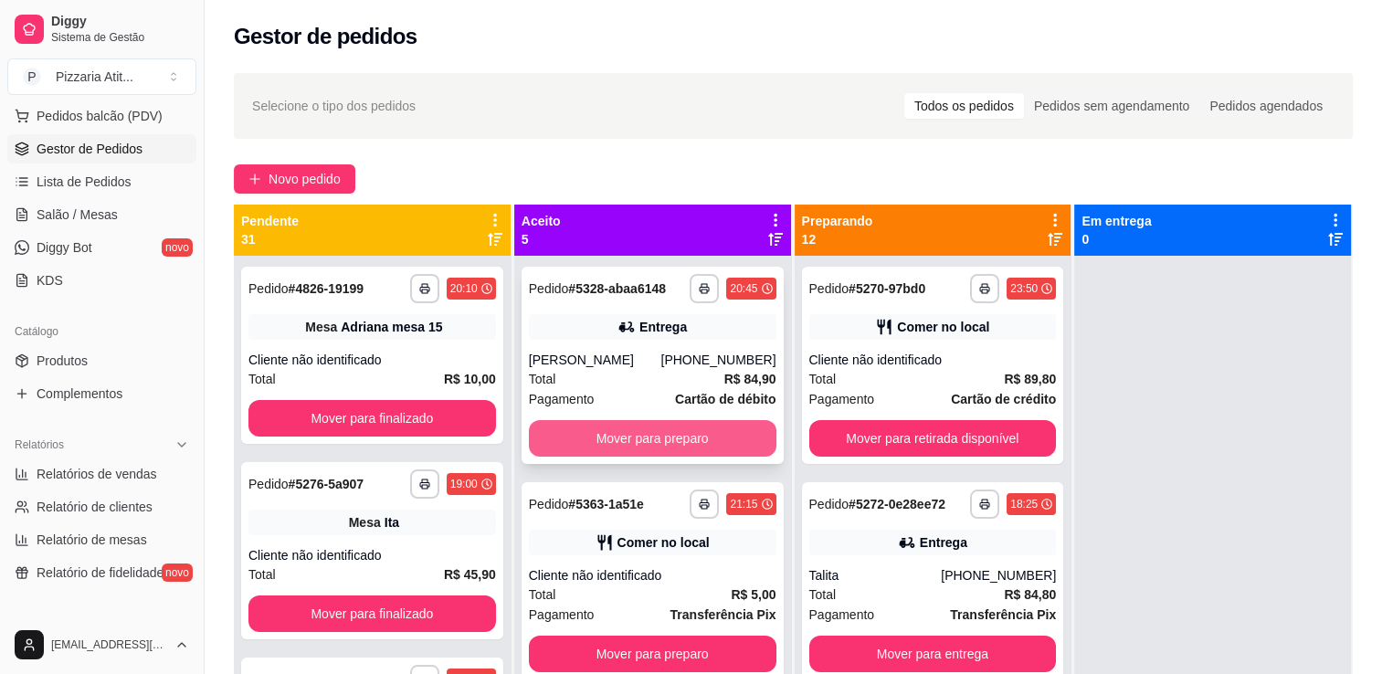
click at [651, 431] on button "Mover para preparo" at bounding box center [653, 438] width 248 height 37
click at [651, 431] on button "Mover para preparo" at bounding box center [653, 439] width 240 height 36
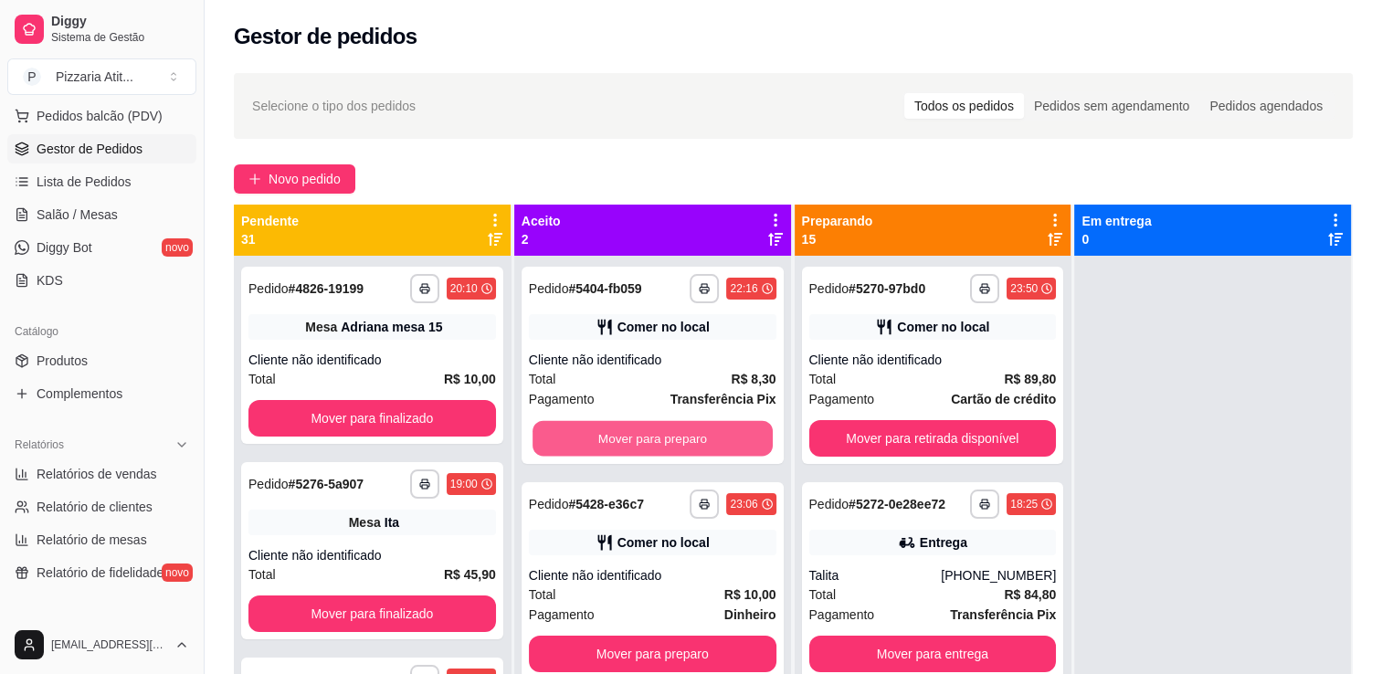
click at [651, 431] on button "Mover para preparo" at bounding box center [653, 439] width 240 height 36
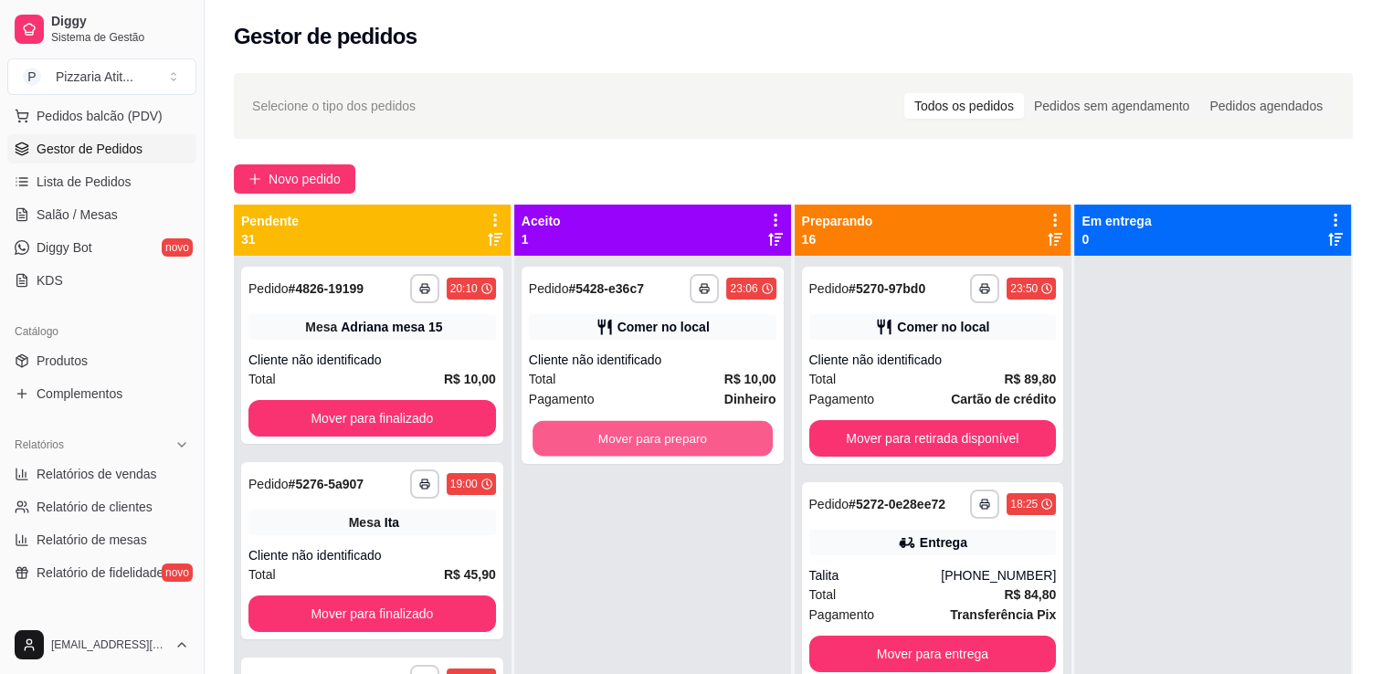
click at [651, 431] on button "Mover para preparo" at bounding box center [653, 439] width 240 height 36
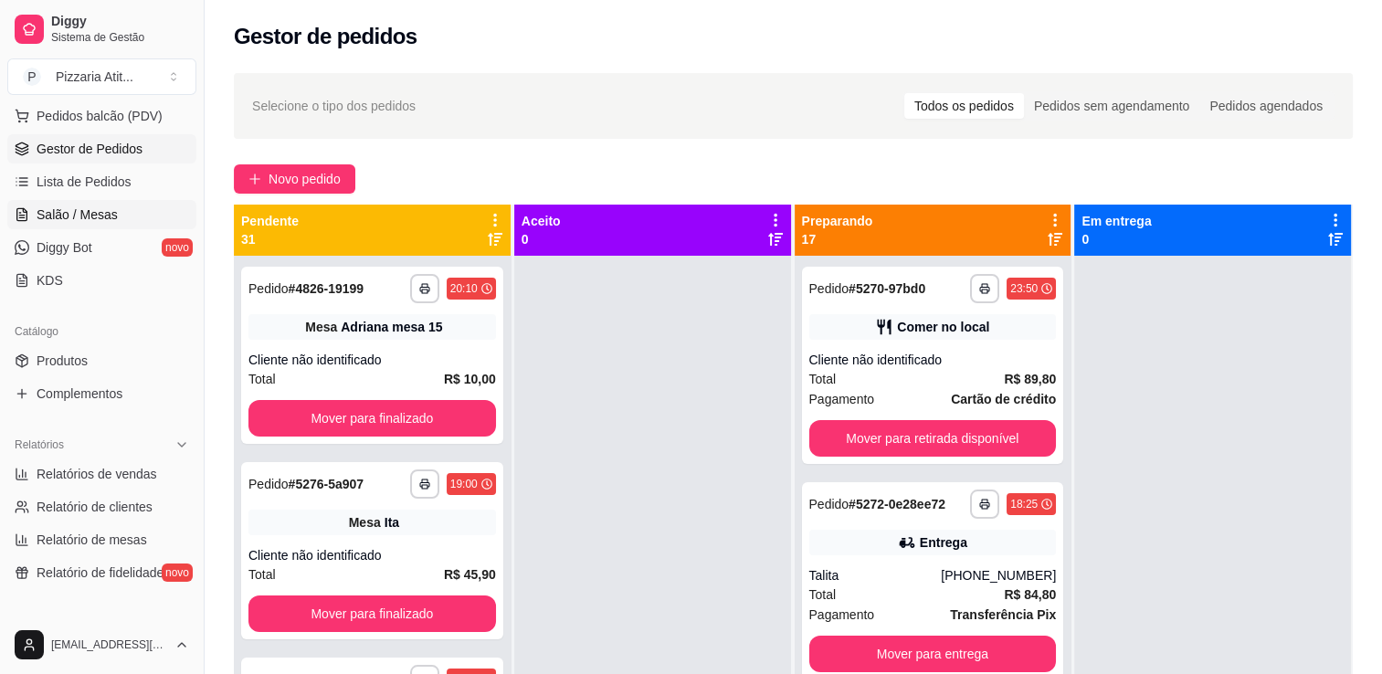
click at [110, 206] on span "Salão / Mesas" at bounding box center [77, 215] width 81 height 18
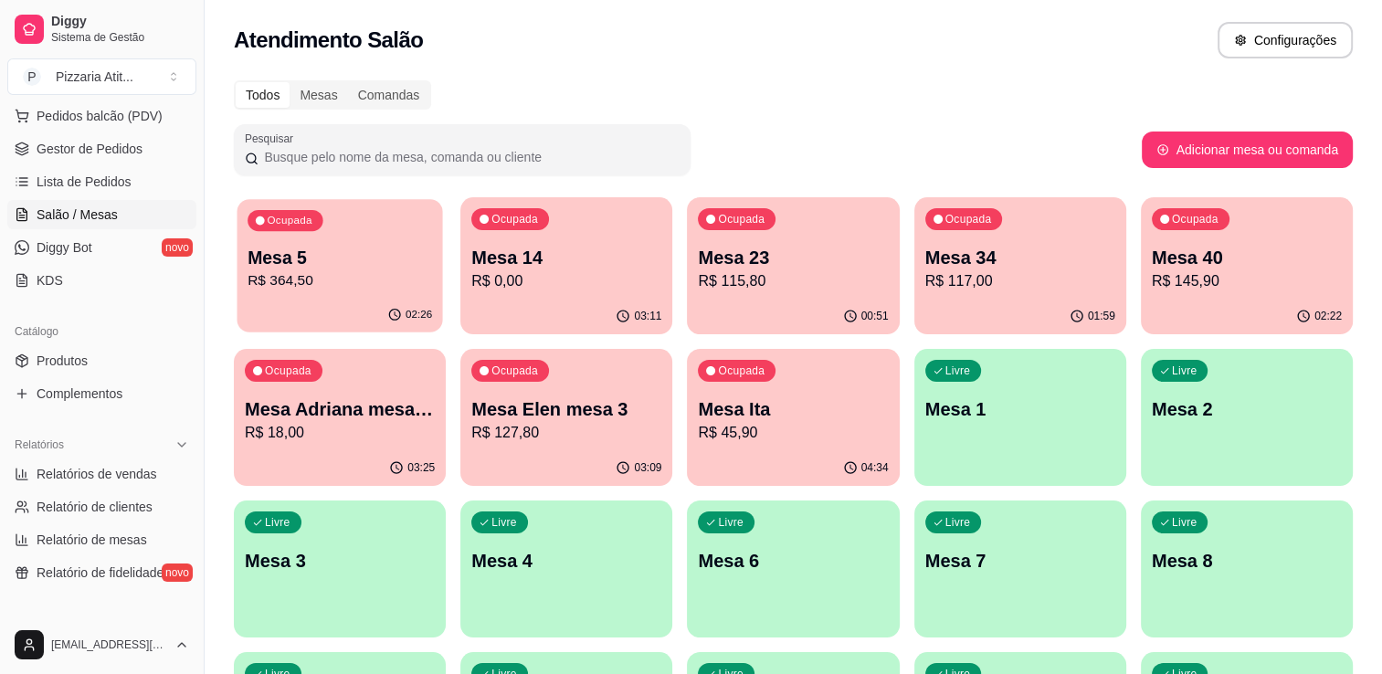
click at [348, 256] on p "Mesa 5" at bounding box center [340, 258] width 185 height 25
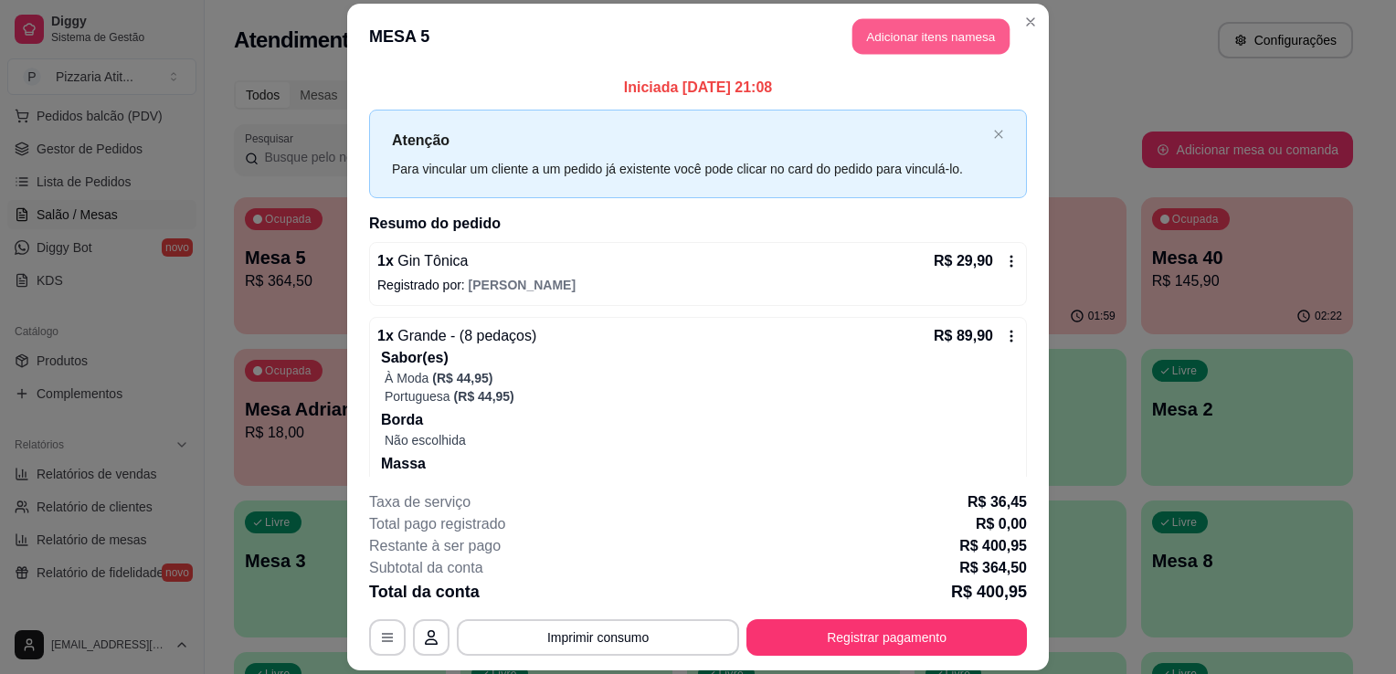
click at [881, 37] on button "Adicionar itens na mesa" at bounding box center [931, 36] width 157 height 36
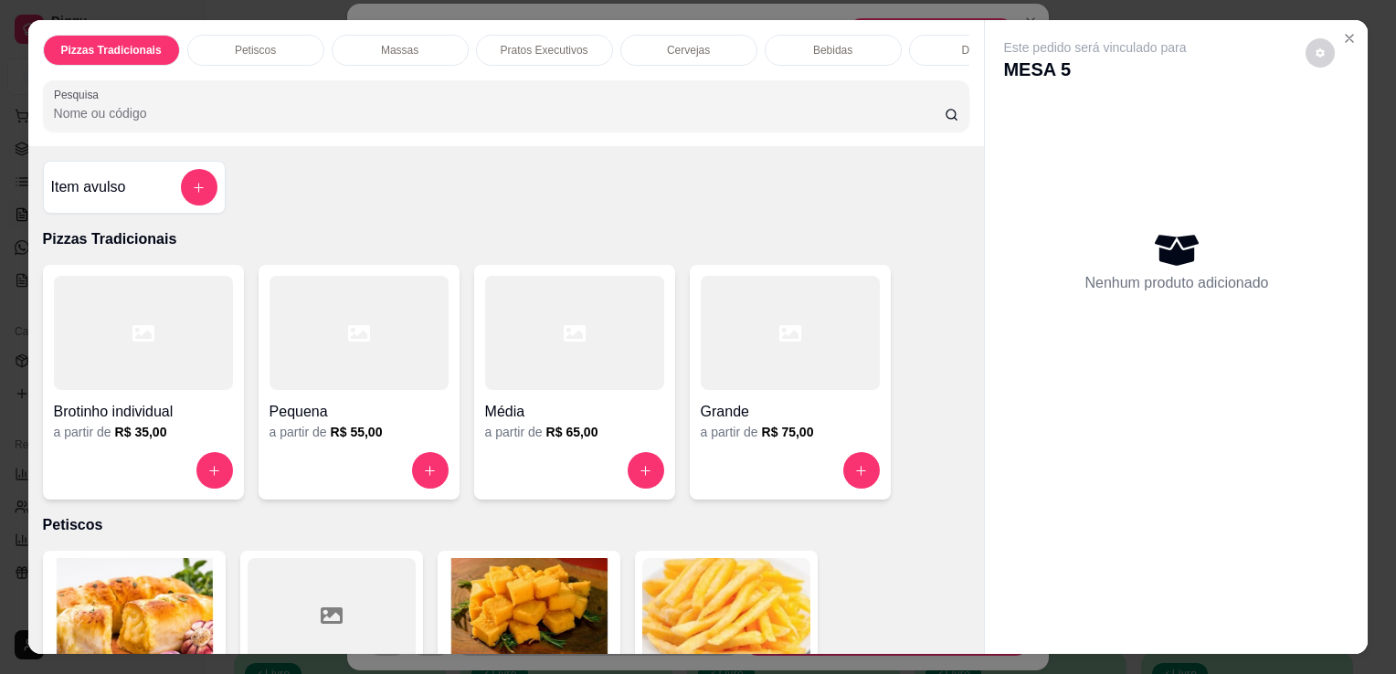
click at [603, 111] on input "Pesquisa" at bounding box center [499, 113] width 891 height 18
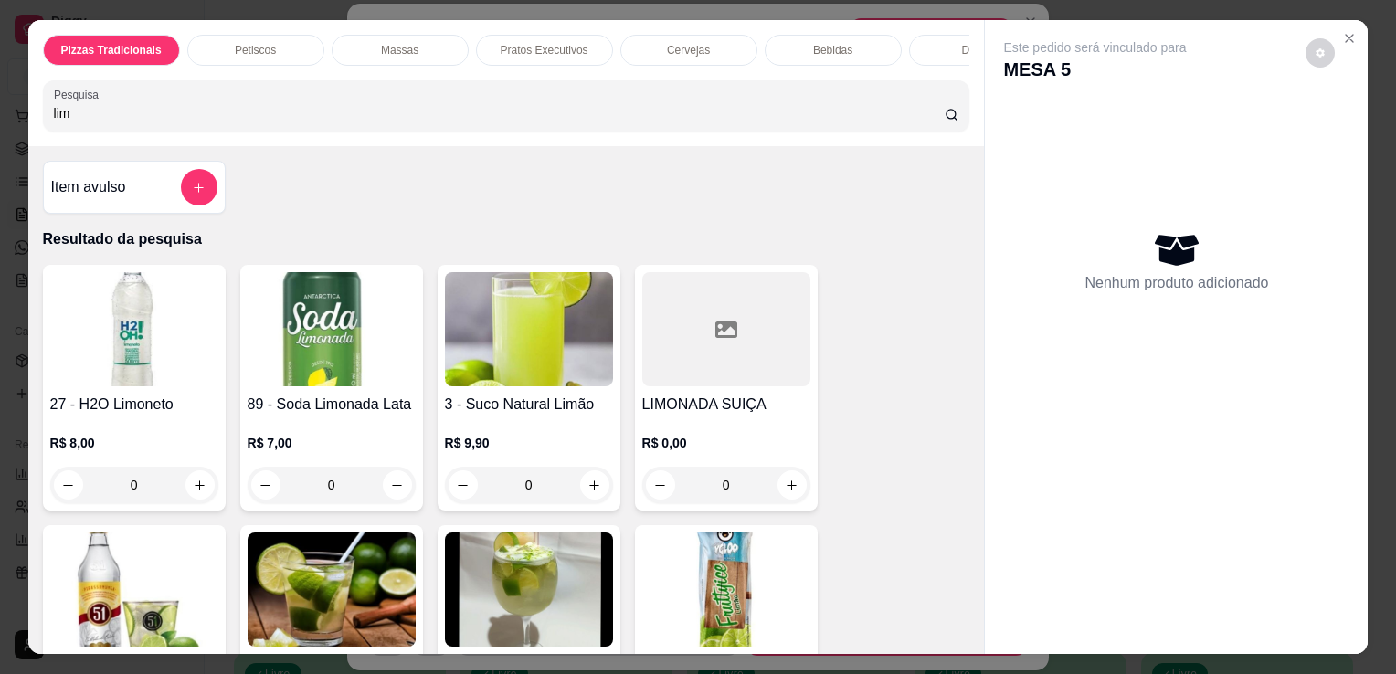
type input "lim"
click at [727, 561] on img at bounding box center [726, 590] width 168 height 114
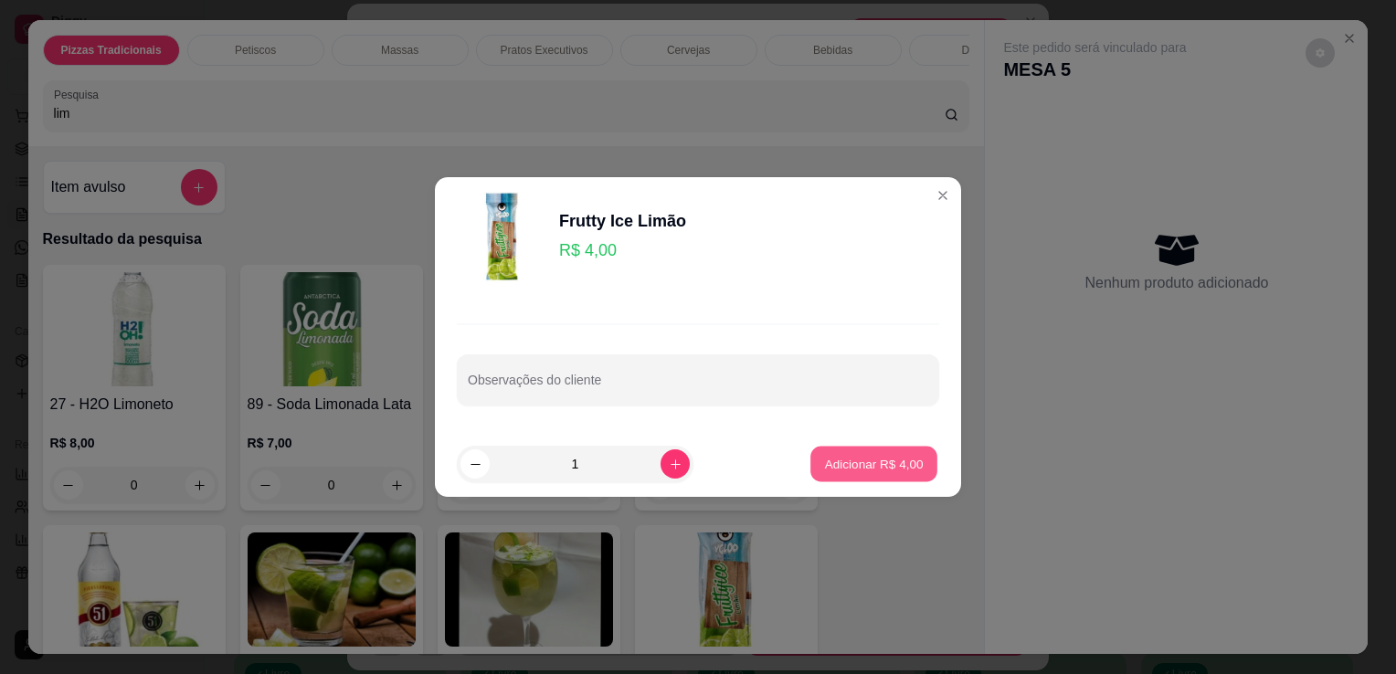
click at [860, 457] on p "Adicionar R$ 4,00" at bounding box center [873, 463] width 99 height 17
type input "1"
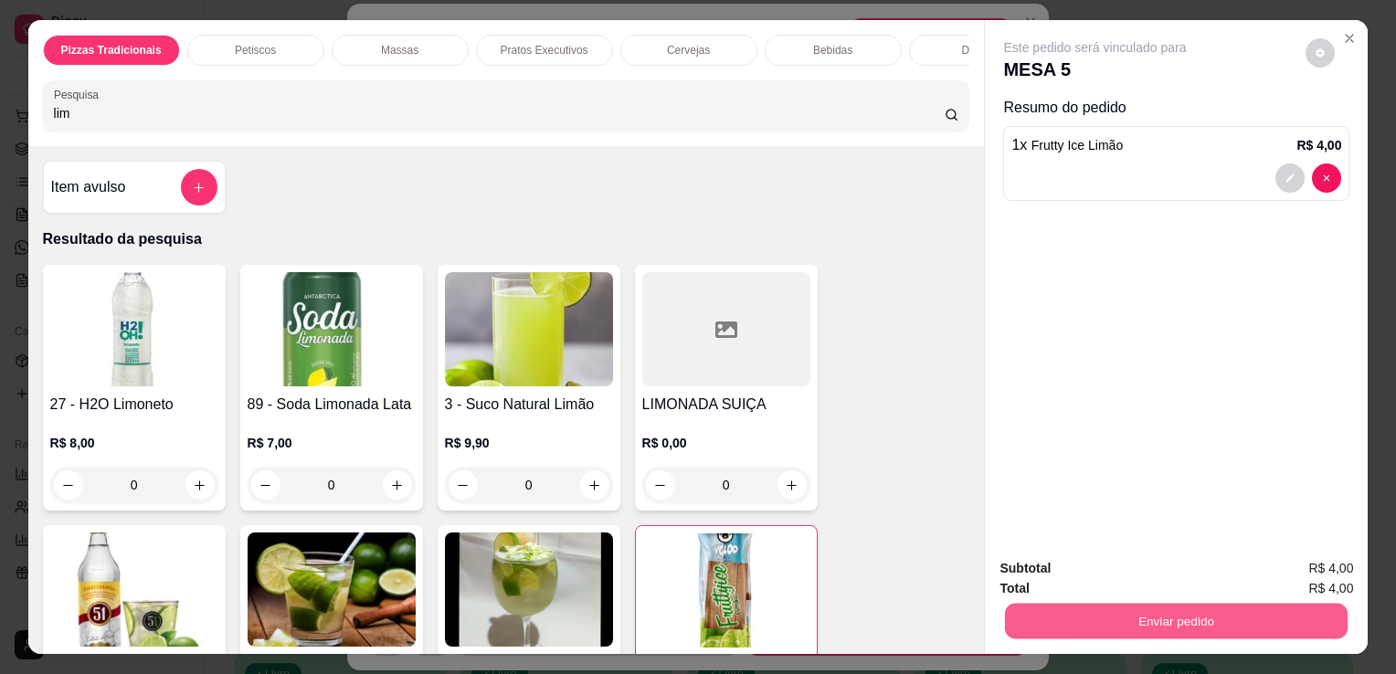
click at [1075, 623] on button "Enviar pedido" at bounding box center [1176, 621] width 343 height 36
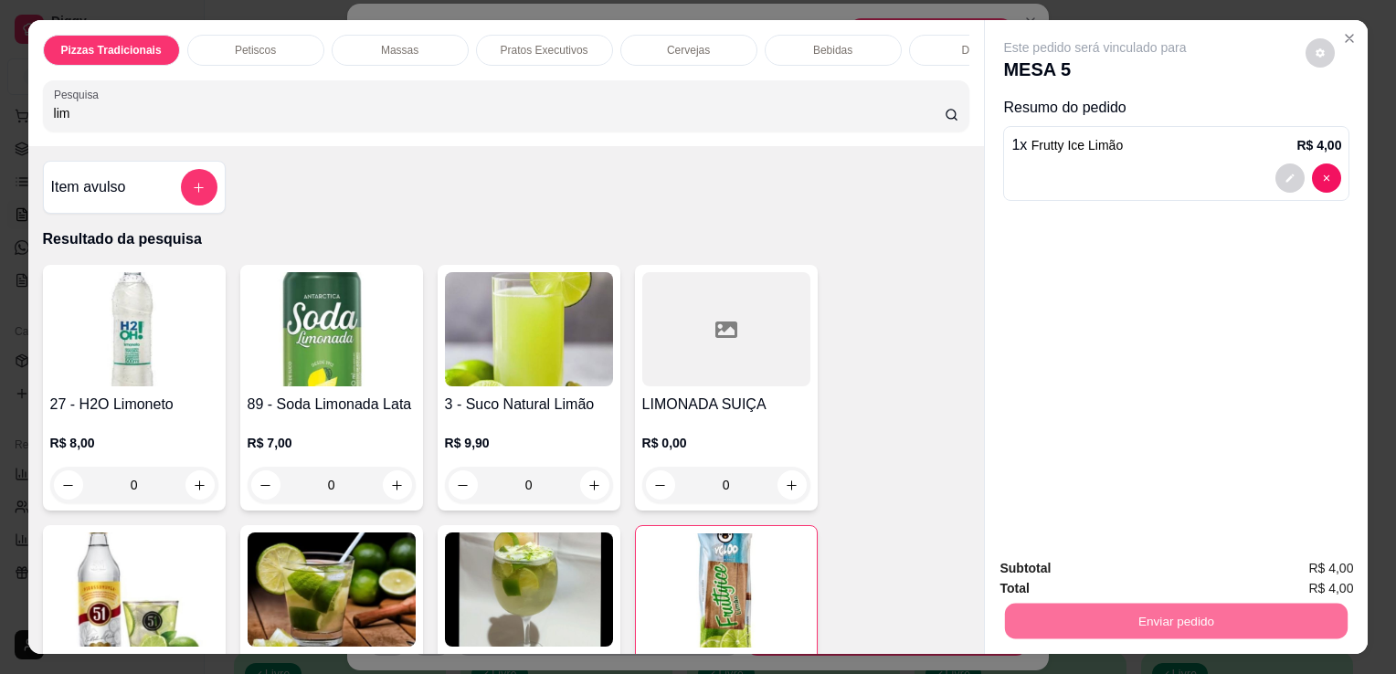
click at [1075, 566] on button "Não registrar e enviar pedido" at bounding box center [1116, 570] width 185 height 34
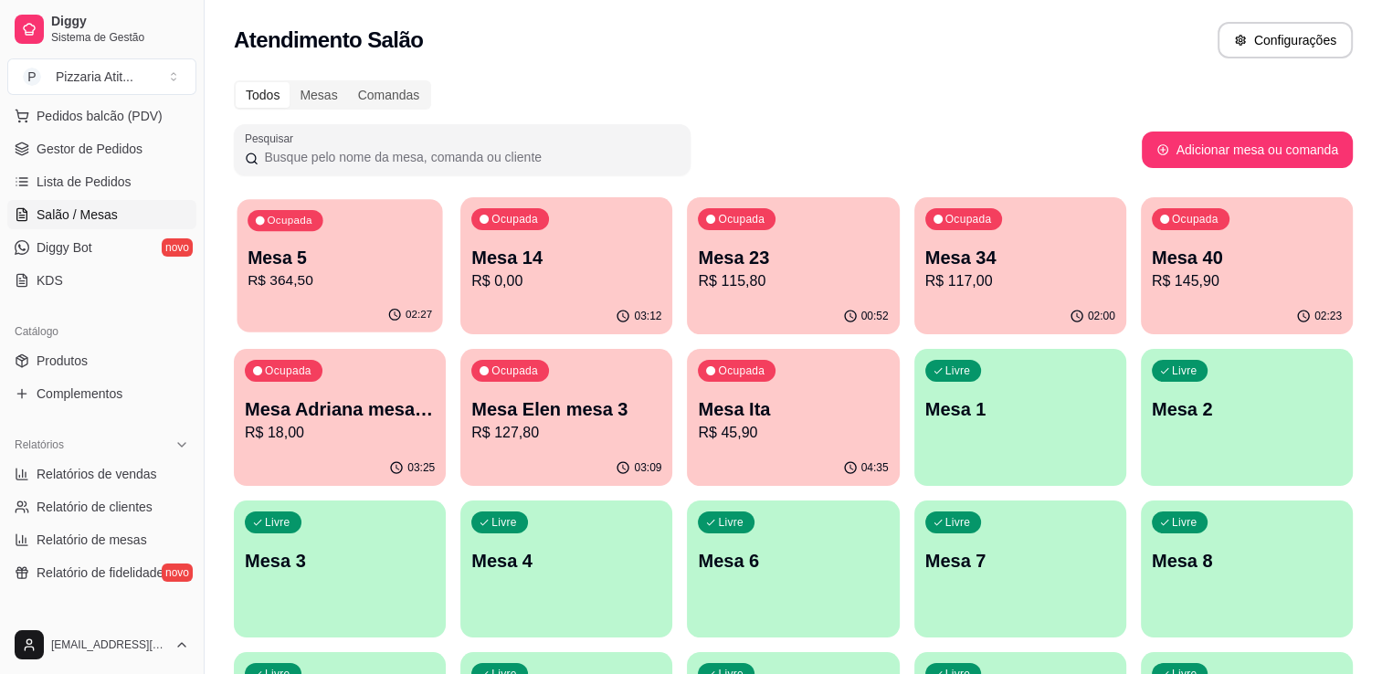
click at [398, 232] on div "Ocupada Mesa 5 R$ 364,50" at bounding box center [340, 248] width 206 height 99
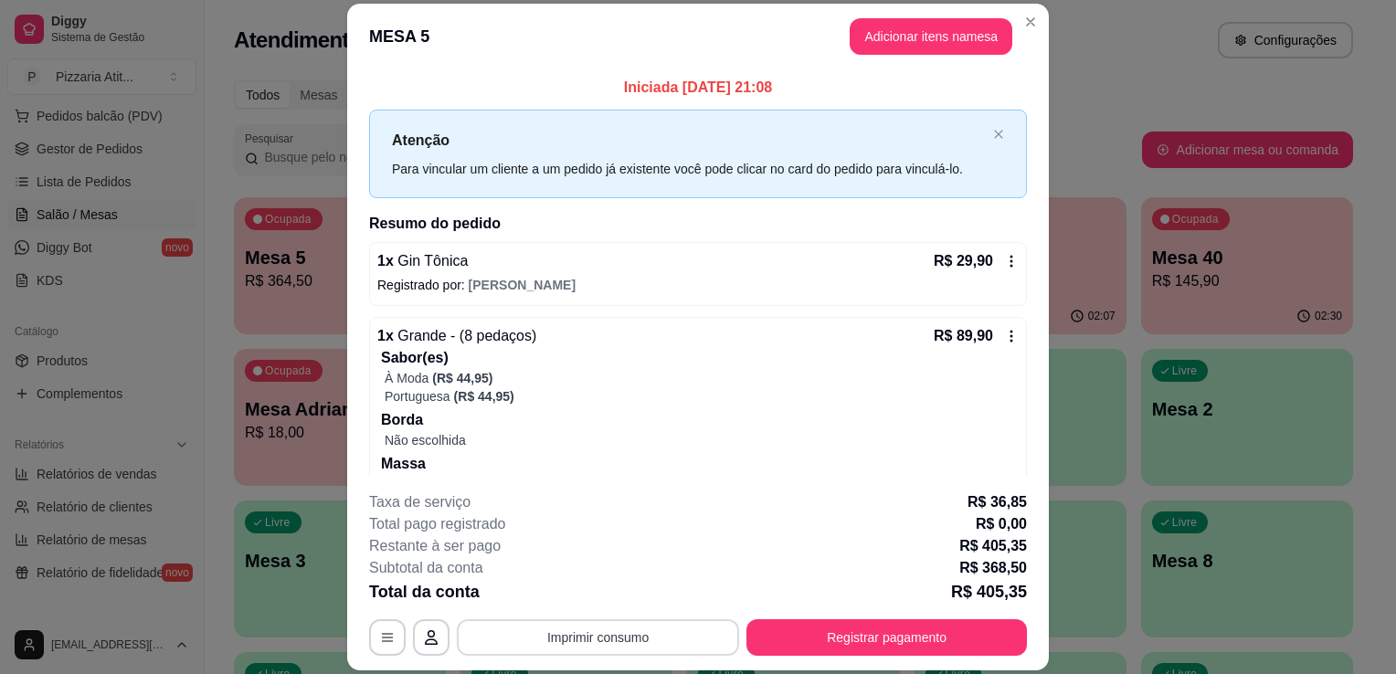
click at [554, 638] on button "Imprimir consumo" at bounding box center [598, 638] width 282 height 37
click at [554, 598] on button "IMPRESSORA" at bounding box center [597, 596] width 128 height 28
click at [949, 632] on button "Registrar pagamento" at bounding box center [887, 638] width 272 height 36
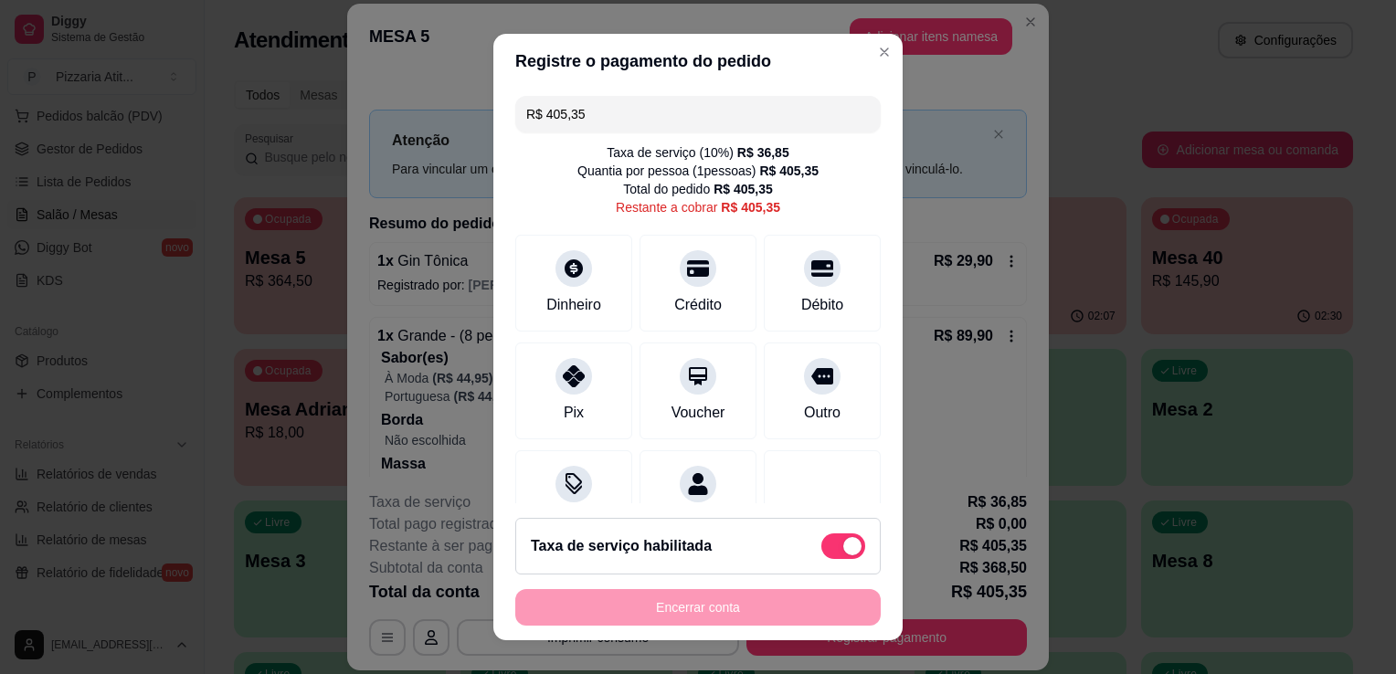
click at [675, 130] on input "R$ 405,35" at bounding box center [698, 114] width 344 height 37
click at [719, 316] on div "Crédito" at bounding box center [698, 280] width 129 height 107
click at [656, 125] on input "R$ 315,45" at bounding box center [698, 114] width 344 height 37
click at [672, 325] on div "Crédito" at bounding box center [698, 280] width 129 height 107
click at [671, 320] on div "Crédito" at bounding box center [698, 280] width 129 height 107
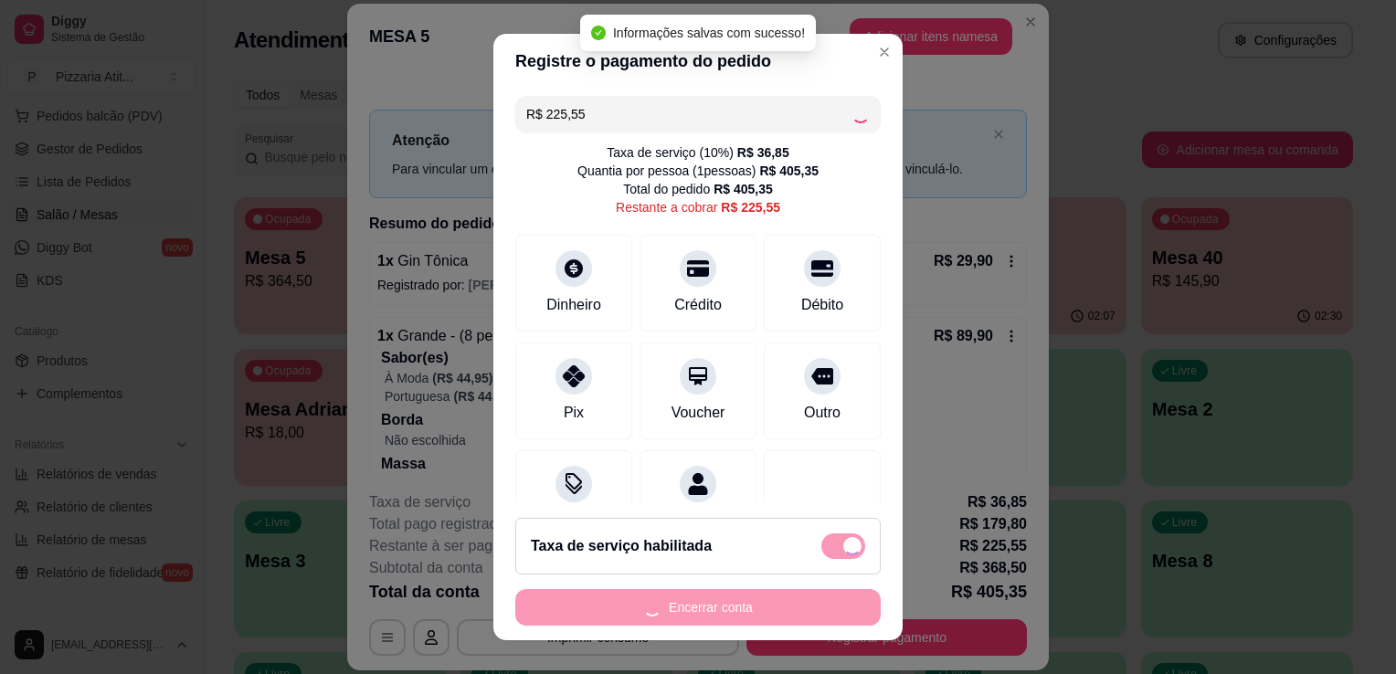
type input "R$ 0,00"
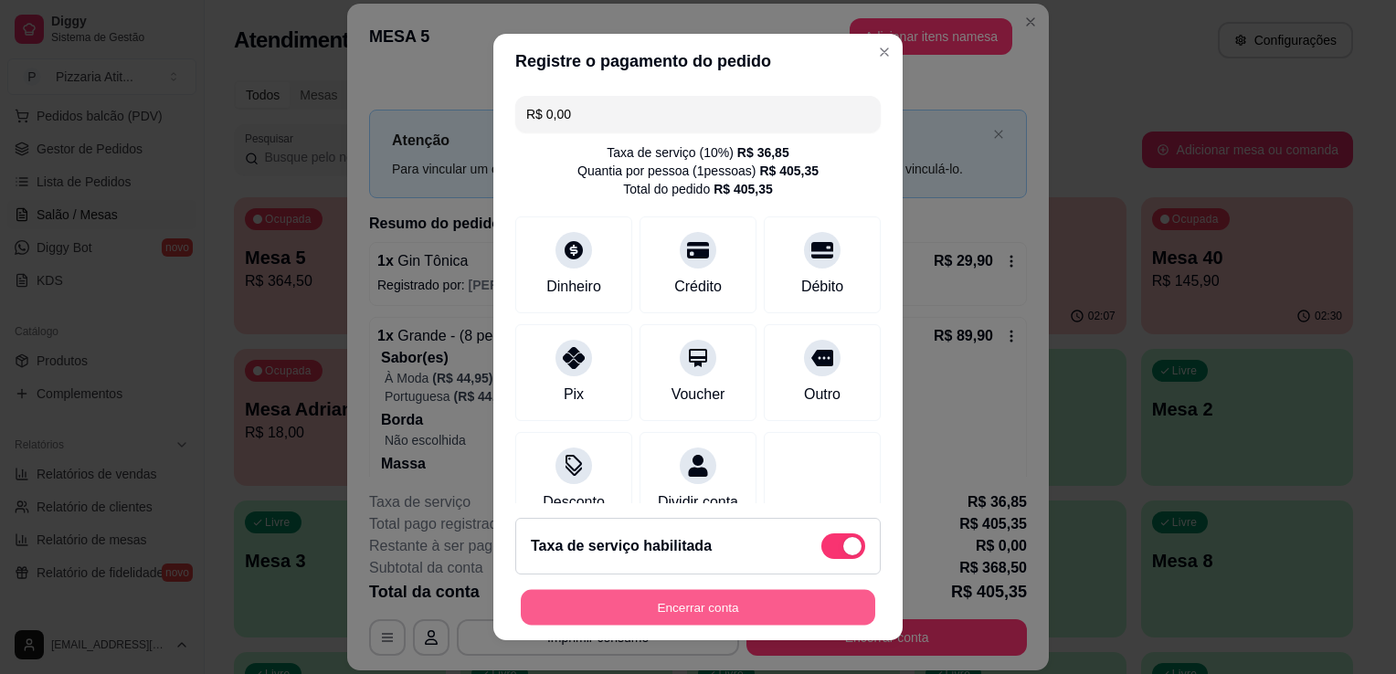
click at [760, 605] on button "Encerrar conta" at bounding box center [698, 608] width 355 height 36
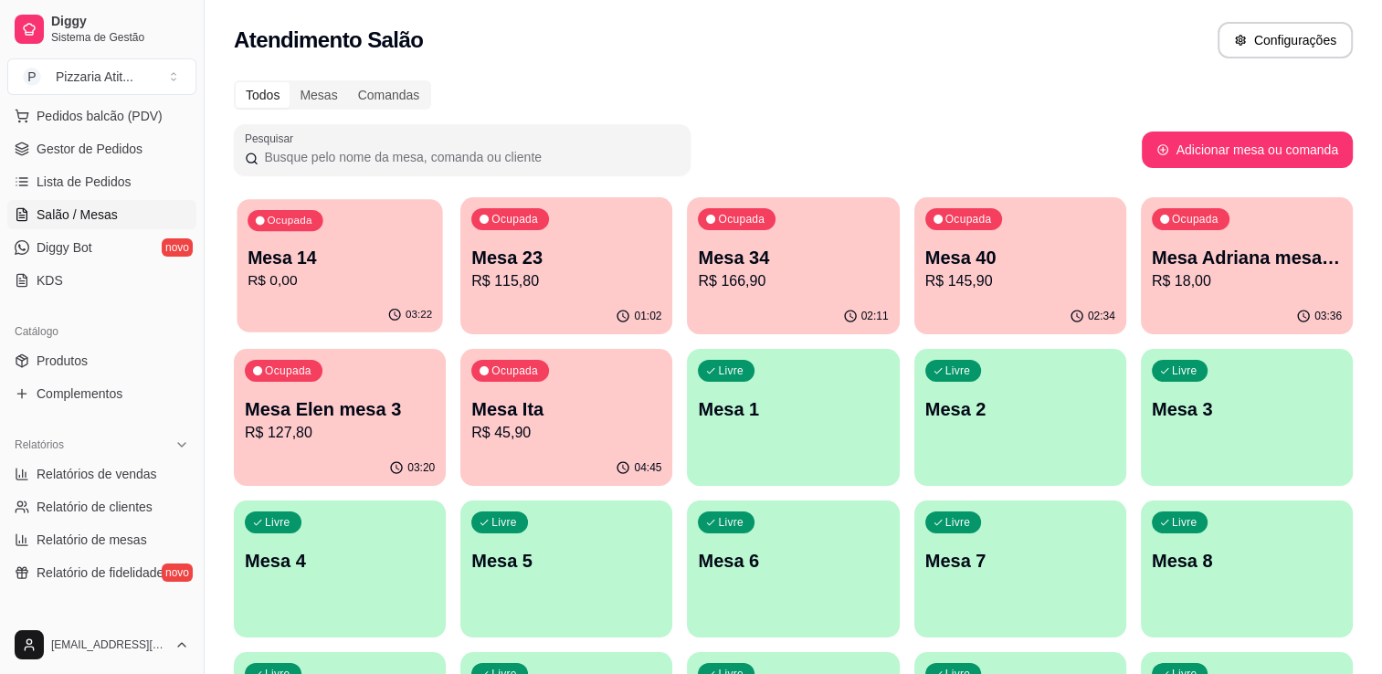
click at [309, 287] on p "R$ 0,00" at bounding box center [340, 280] width 185 height 21
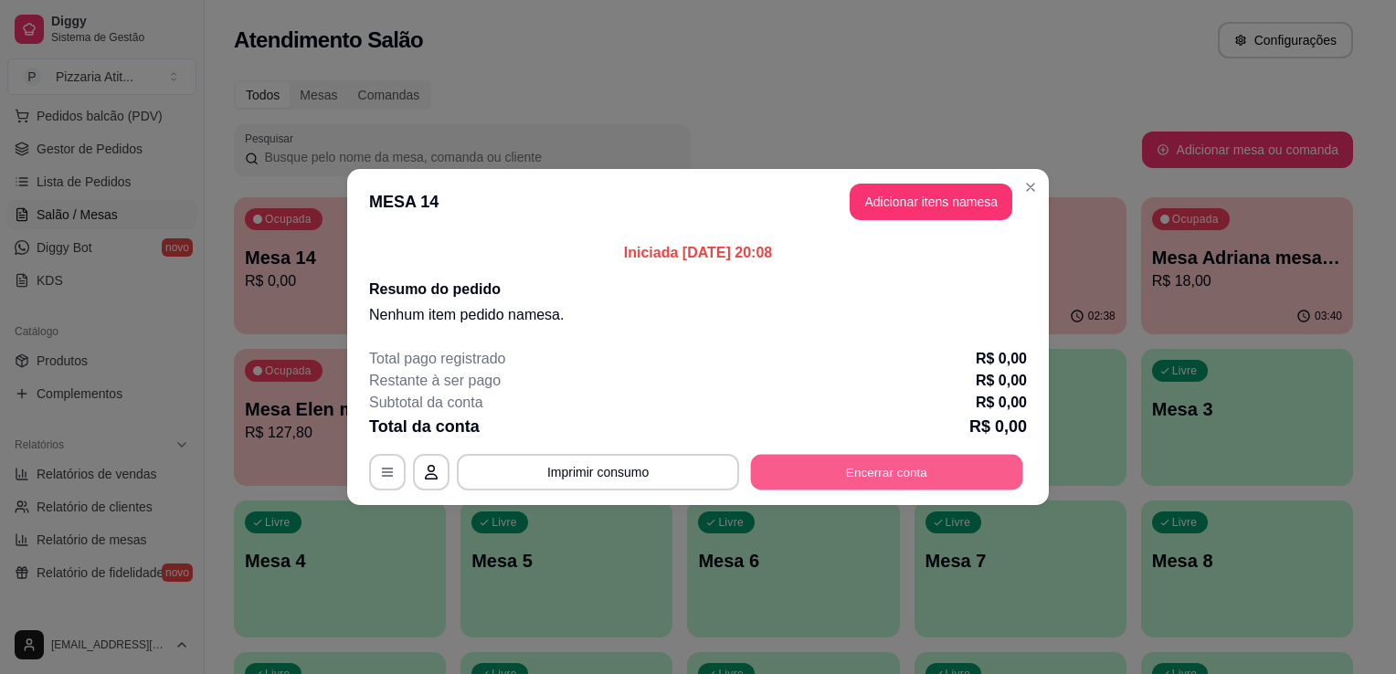
click at [800, 470] on button "Encerrar conta" at bounding box center [887, 473] width 272 height 36
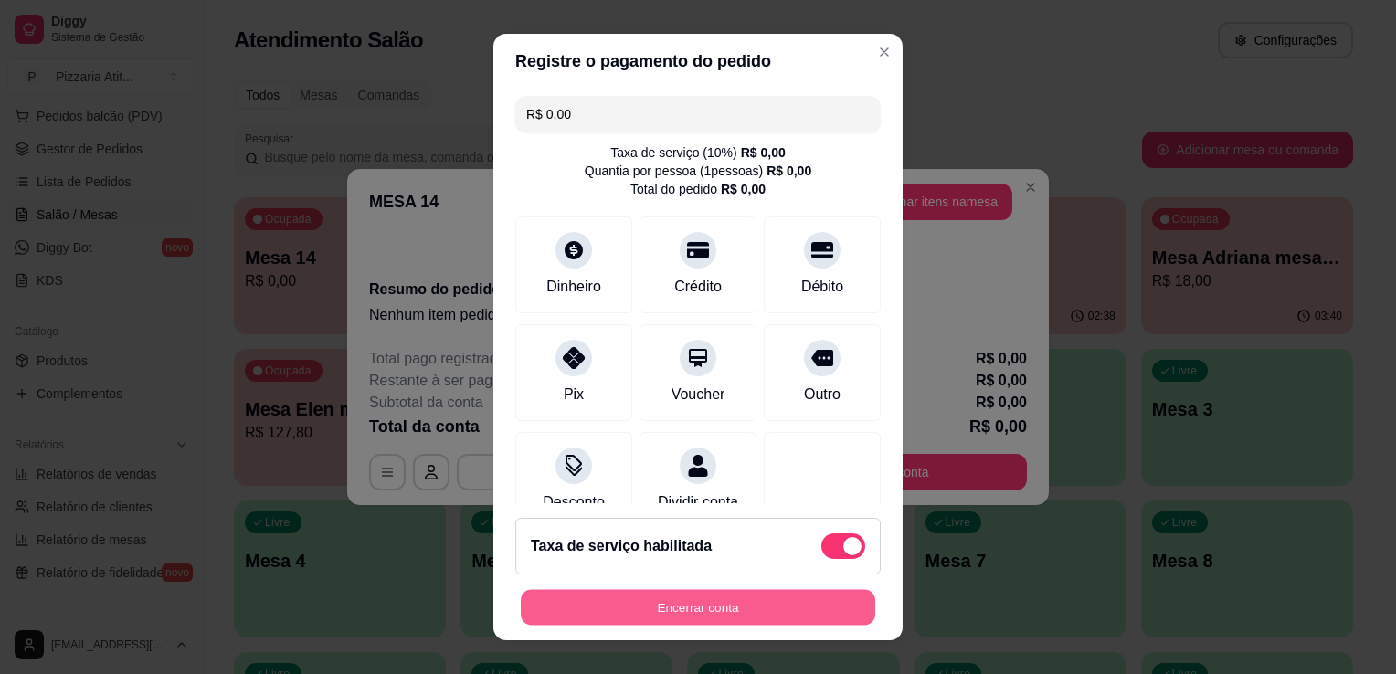
click at [736, 612] on button "Encerrar conta" at bounding box center [698, 608] width 355 height 36
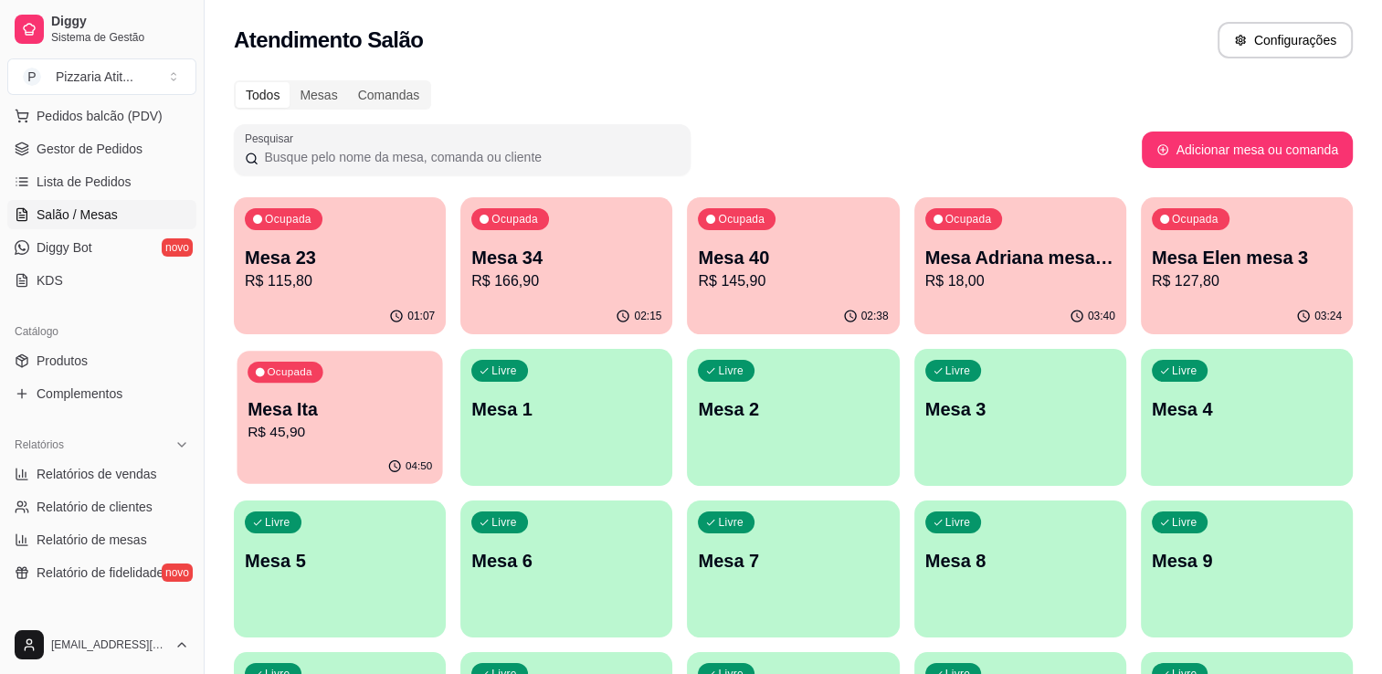
click at [337, 422] on p "R$ 45,90" at bounding box center [340, 432] width 185 height 21
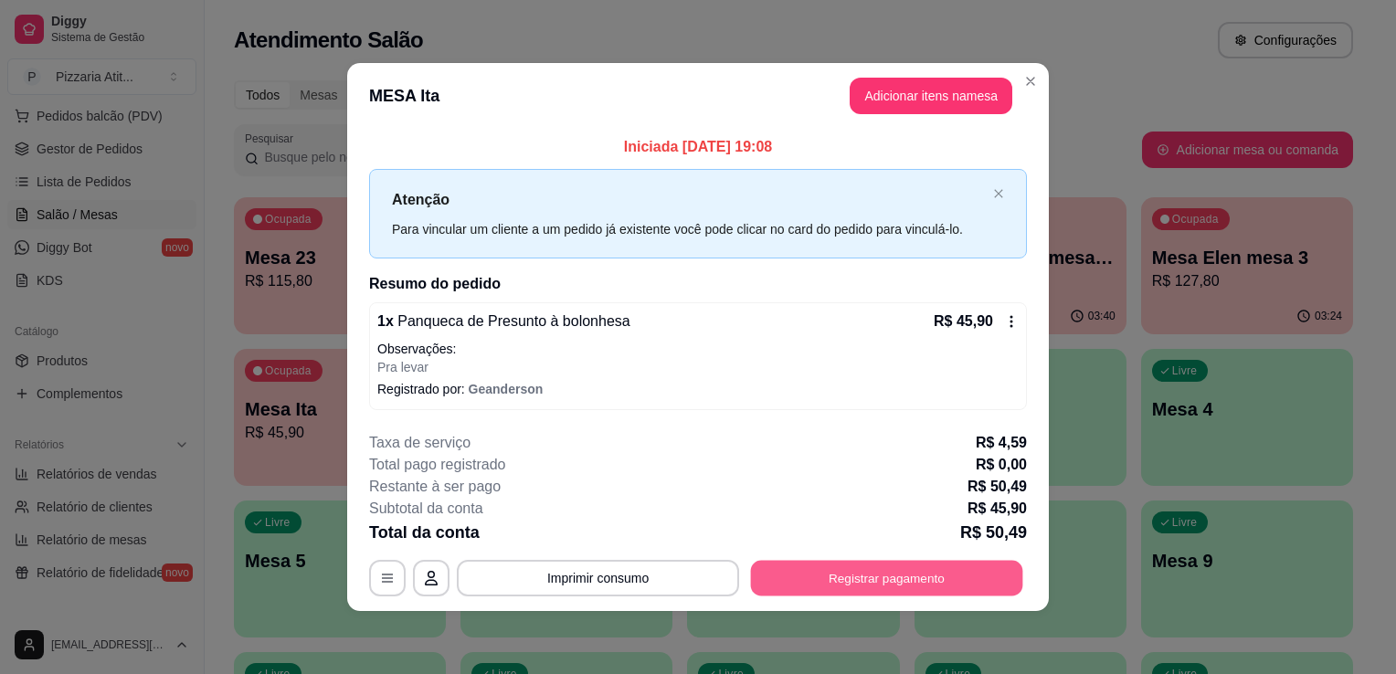
click at [822, 575] on button "Registrar pagamento" at bounding box center [887, 578] width 272 height 36
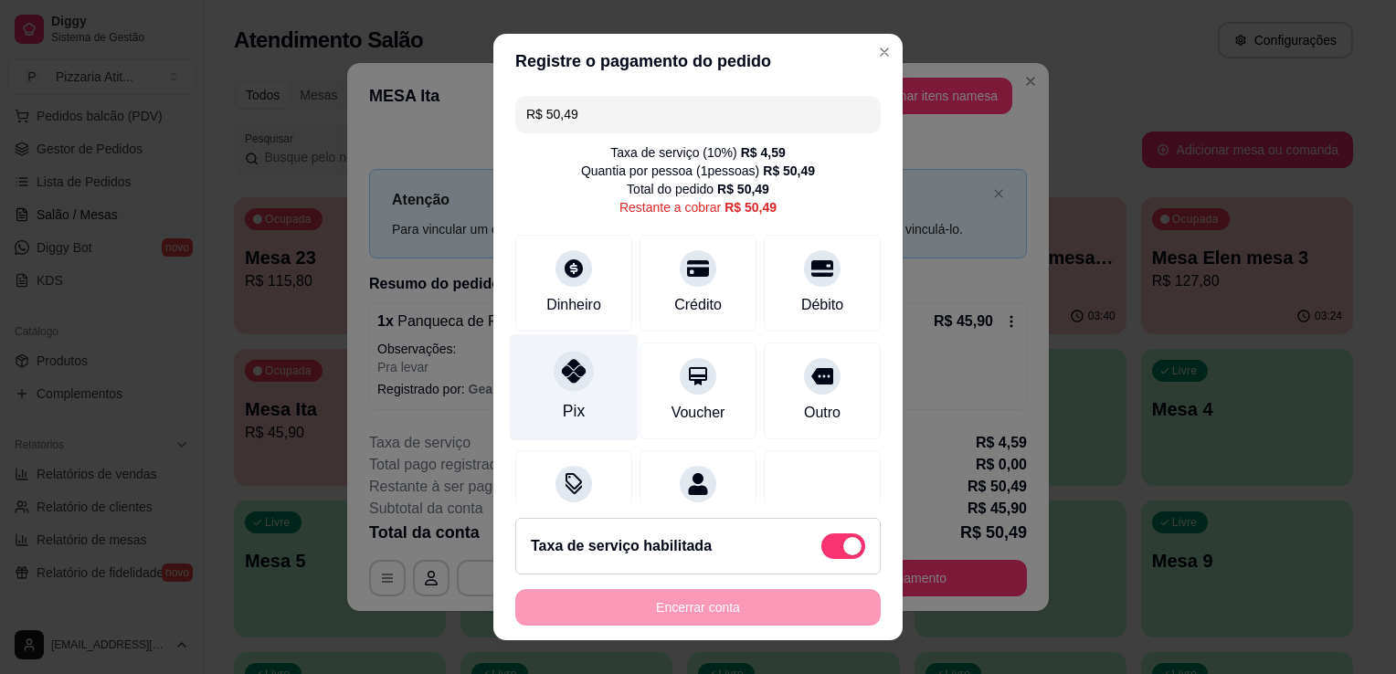
click at [547, 404] on div "Pix" at bounding box center [574, 387] width 129 height 107
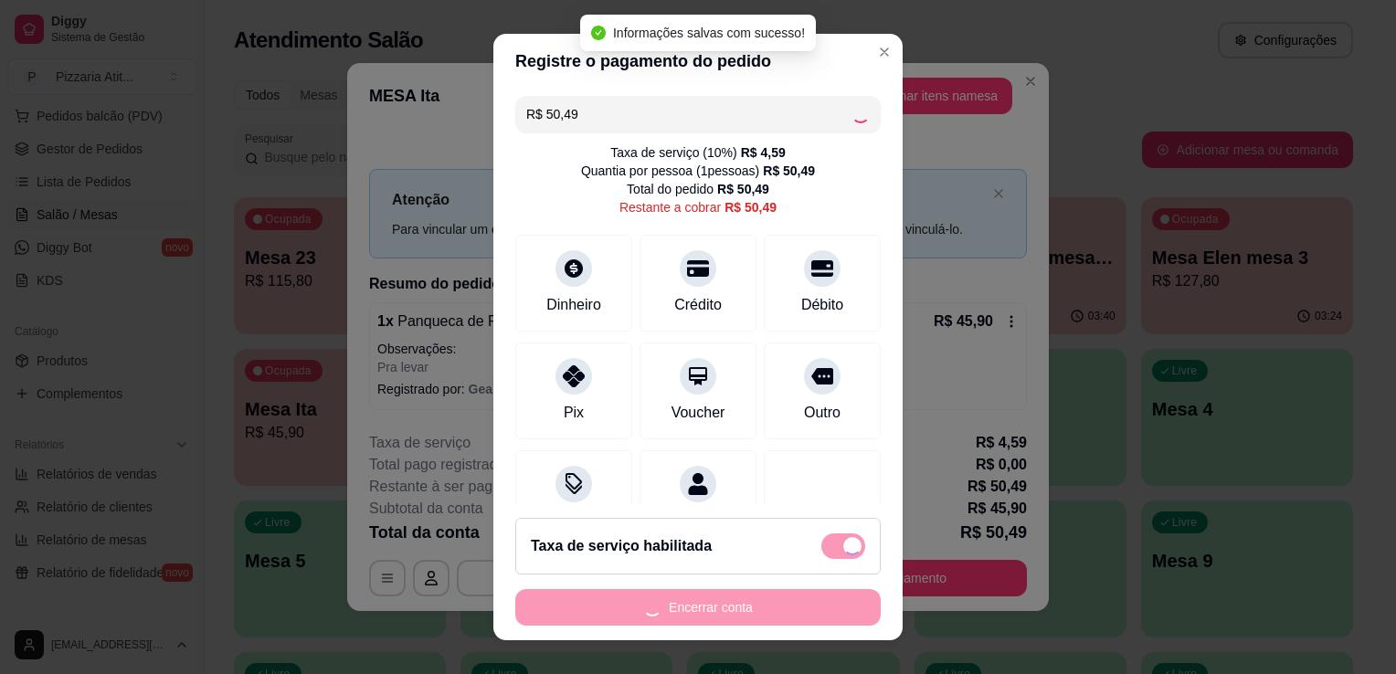
type input "R$ 0,00"
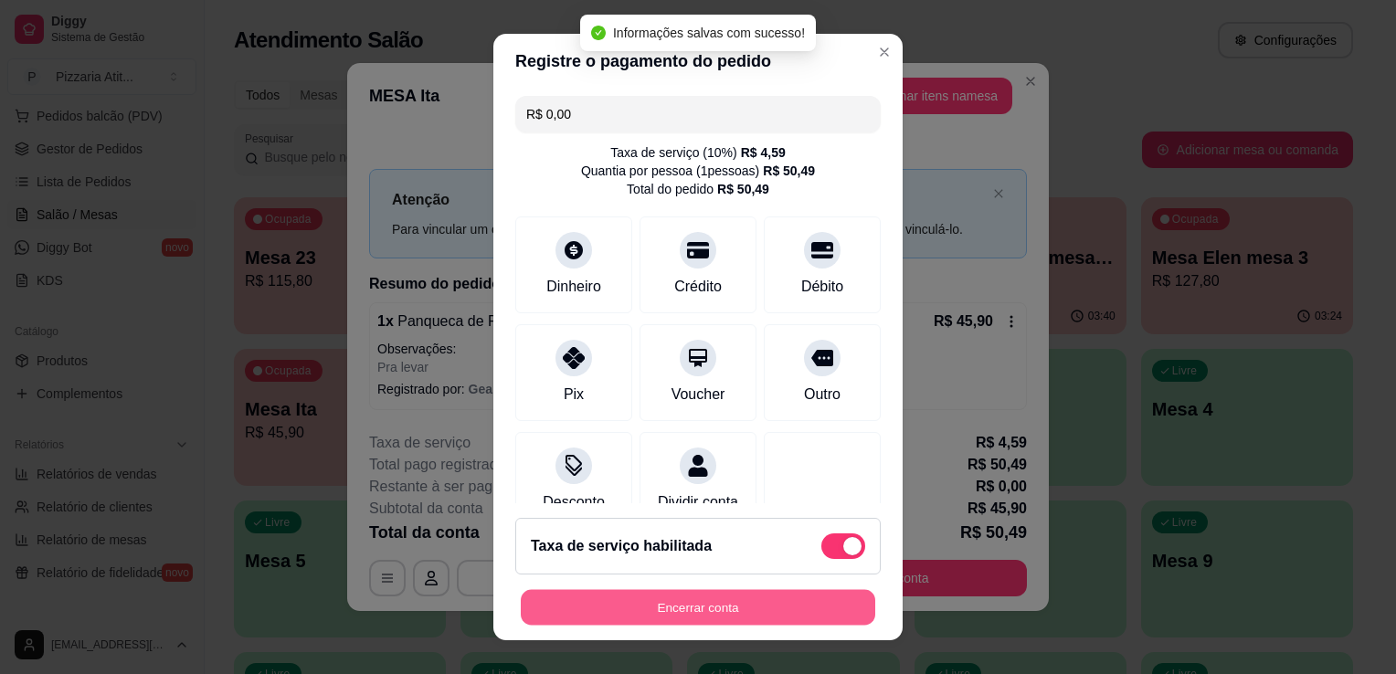
click at [729, 605] on button "Encerrar conta" at bounding box center [698, 608] width 355 height 36
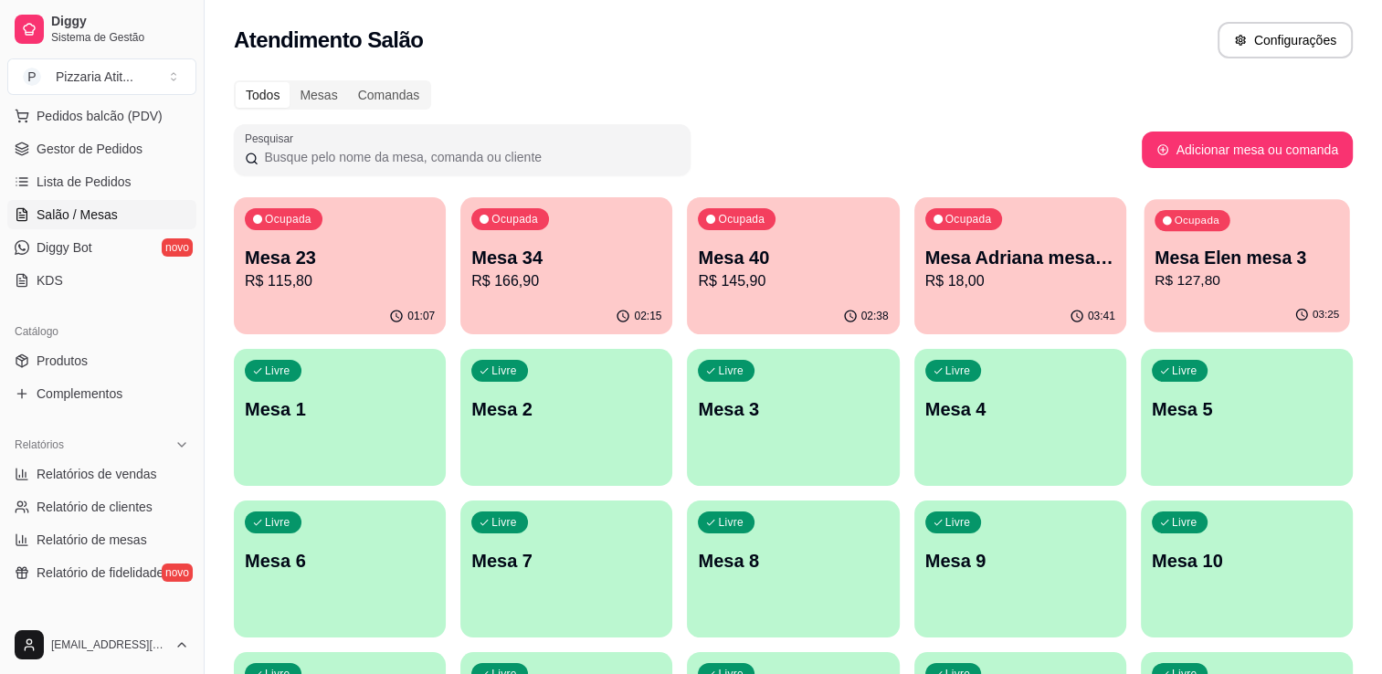
click at [1212, 288] on p "R$ 127,80" at bounding box center [1247, 280] width 185 height 21
click at [584, 292] on div "Ocupada Mesa 34 R$ 166,90" at bounding box center [567, 248] width 206 height 99
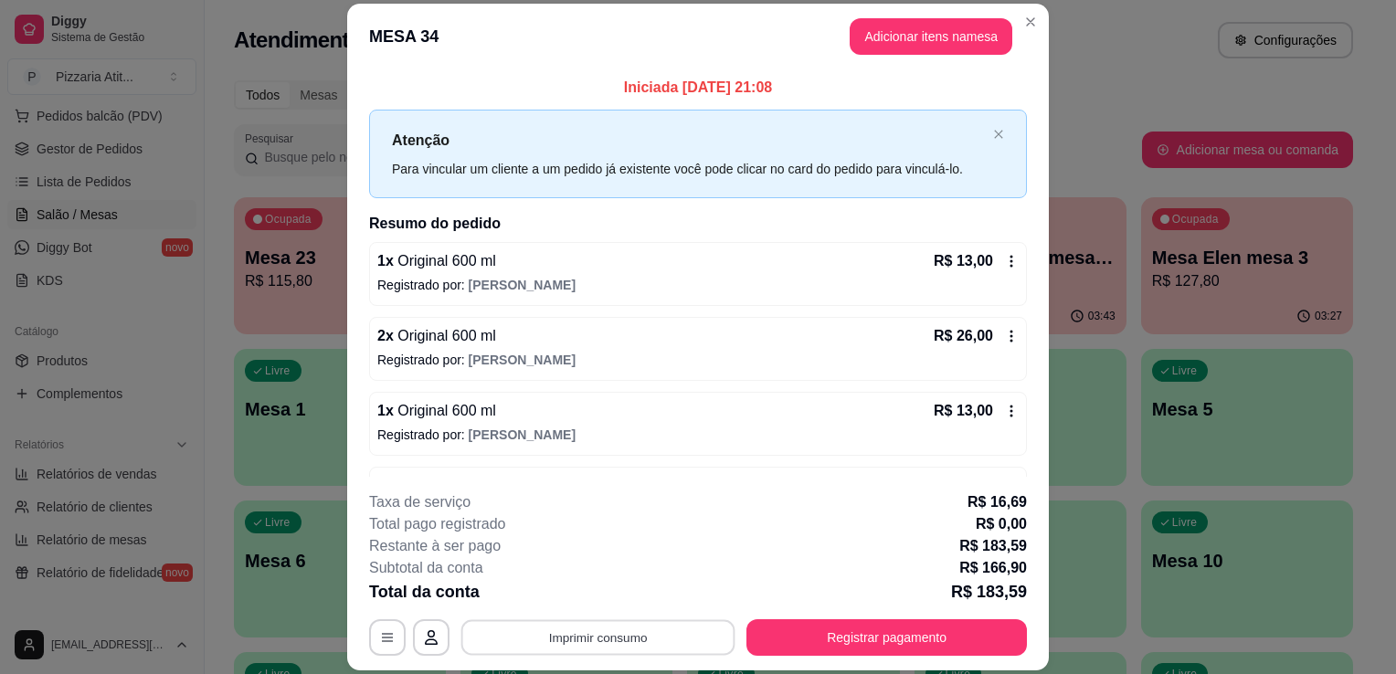
click at [549, 630] on button "Imprimir consumo" at bounding box center [598, 638] width 274 height 36
click at [551, 604] on button "IMPRESSORA" at bounding box center [597, 596] width 132 height 29
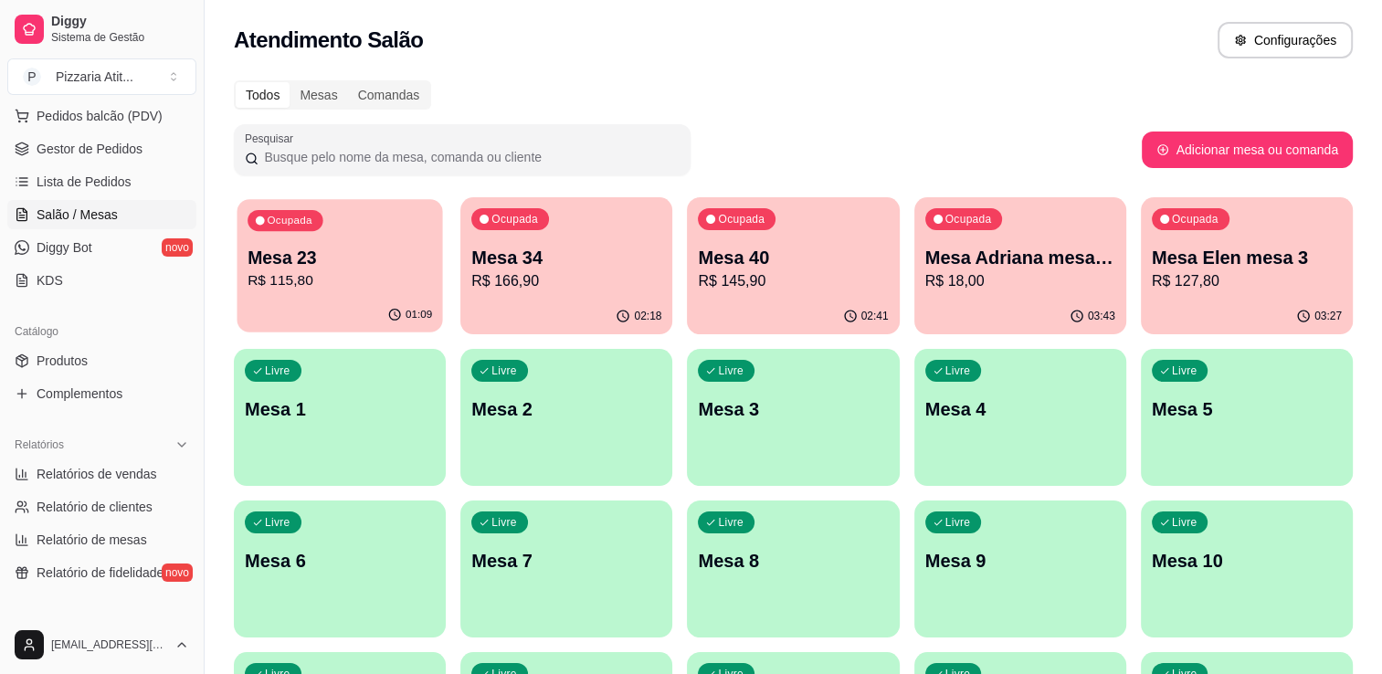
click at [346, 287] on p "R$ 115,80" at bounding box center [340, 280] width 185 height 21
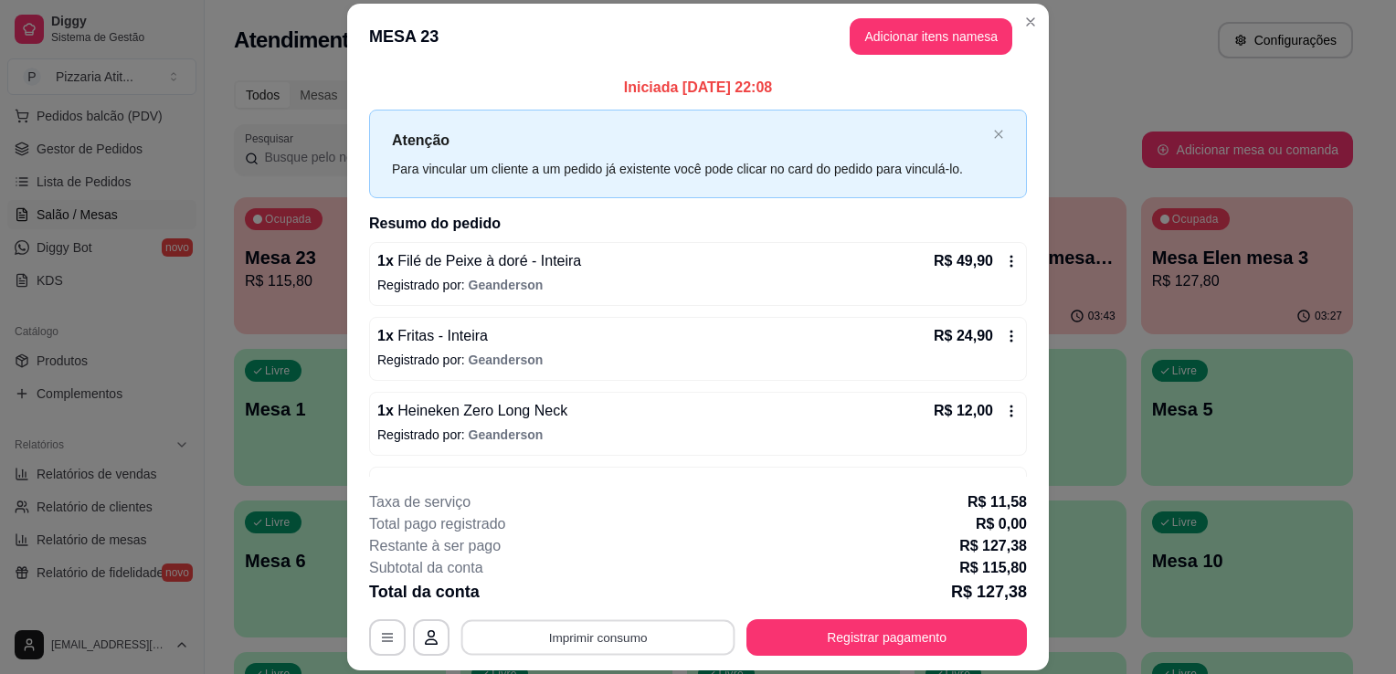
click at [505, 623] on button "Imprimir consumo" at bounding box center [598, 638] width 274 height 36
click at [556, 601] on button "IMPRESSORA" at bounding box center [597, 596] width 128 height 28
click at [905, 638] on button "Registrar pagamento" at bounding box center [887, 638] width 272 height 36
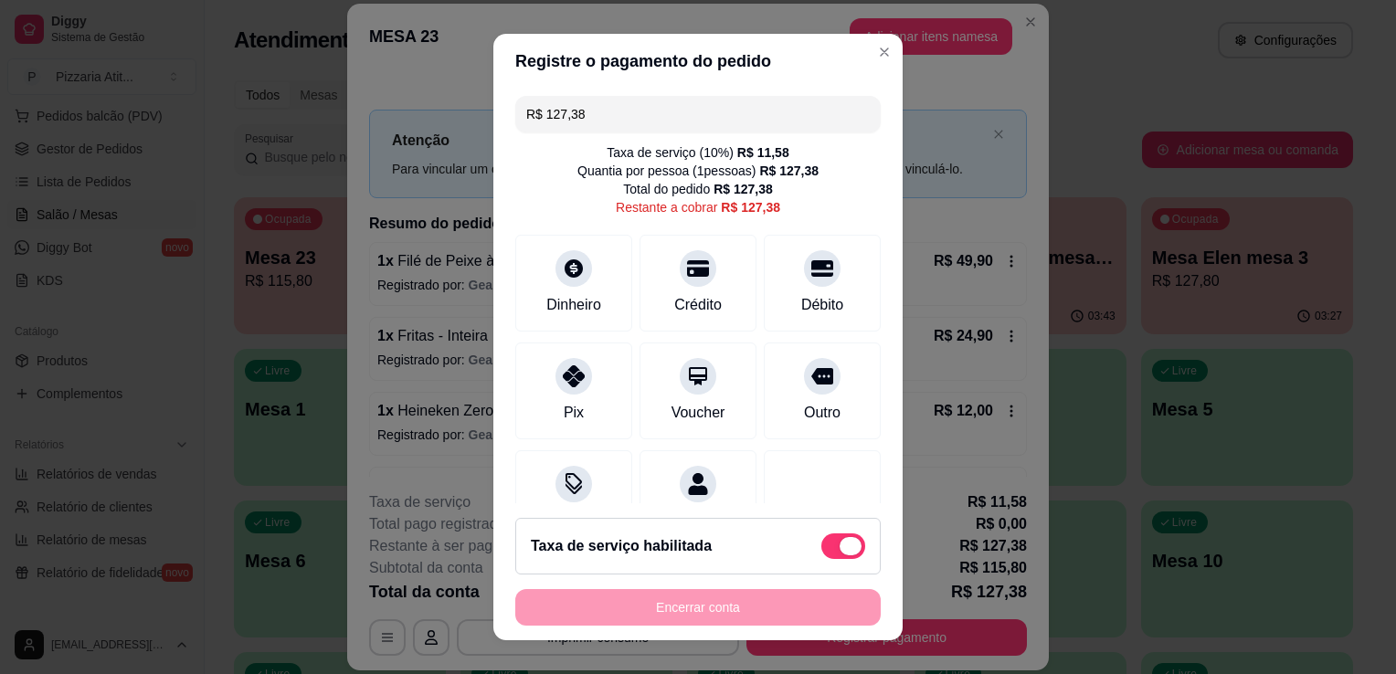
click at [821, 546] on span at bounding box center [843, 547] width 44 height 26
click at [821, 550] on input "checkbox" at bounding box center [827, 556] width 12 height 12
checkbox input "true"
type input "R$ 115,80"
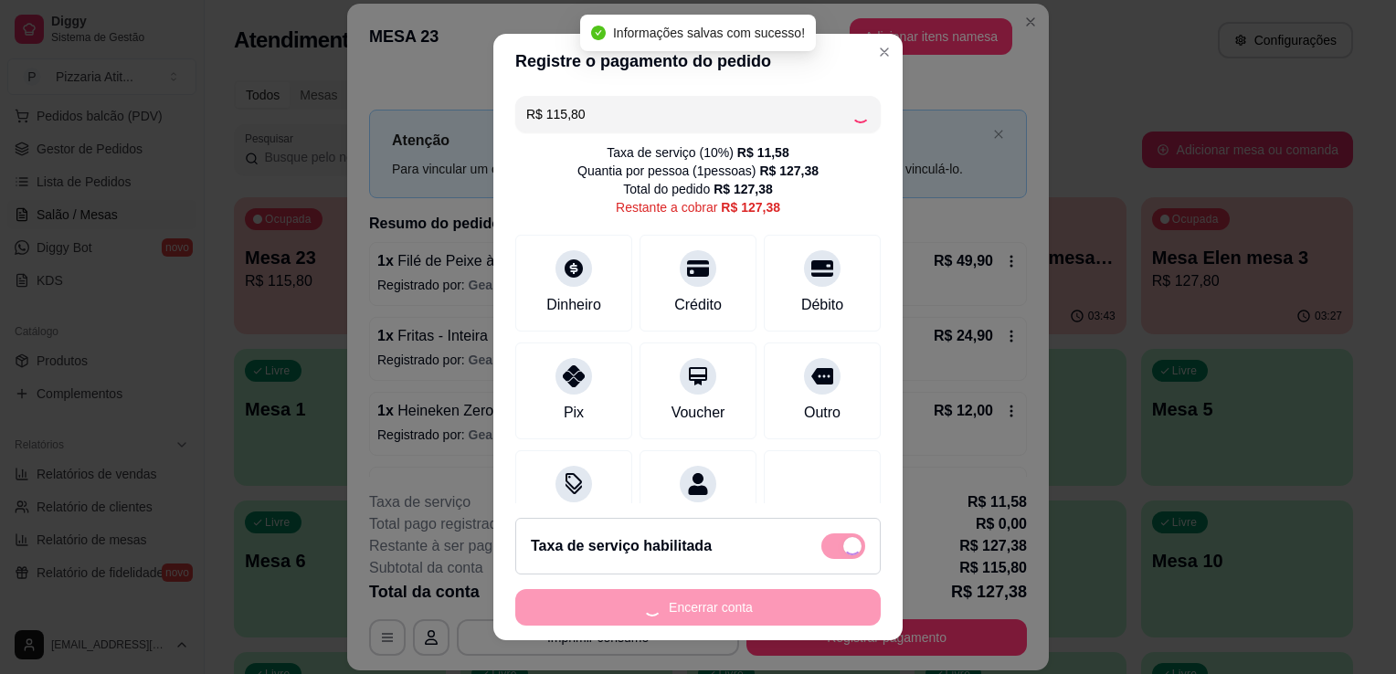
checkbox input "false"
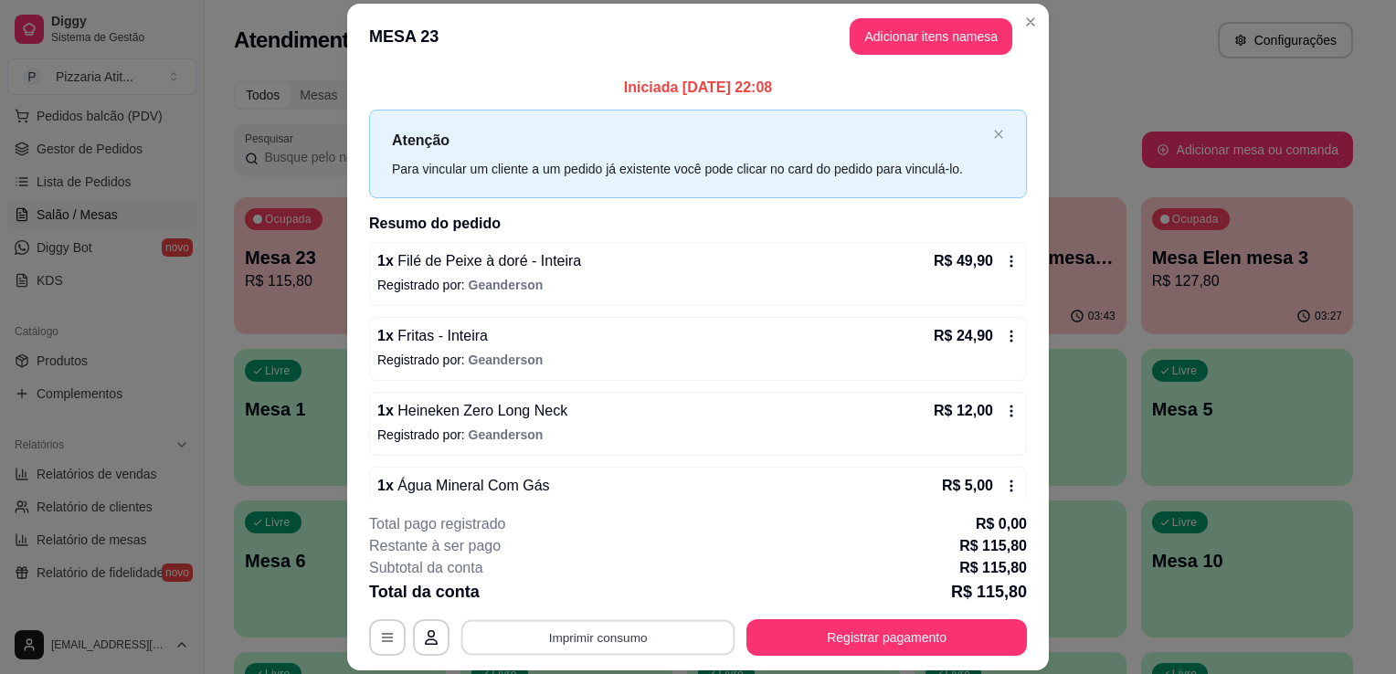
click at [634, 632] on button "Imprimir consumo" at bounding box center [598, 638] width 274 height 36
click at [618, 581] on div "Escolha a impressora IMPRESSORA" at bounding box center [597, 584] width 151 height 62
click at [618, 585] on button "IMPRESSORA" at bounding box center [597, 596] width 128 height 28
click at [880, 657] on footer "**********" at bounding box center [698, 585] width 702 height 172
click at [876, 647] on button "Registrar pagamento" at bounding box center [887, 638] width 272 height 36
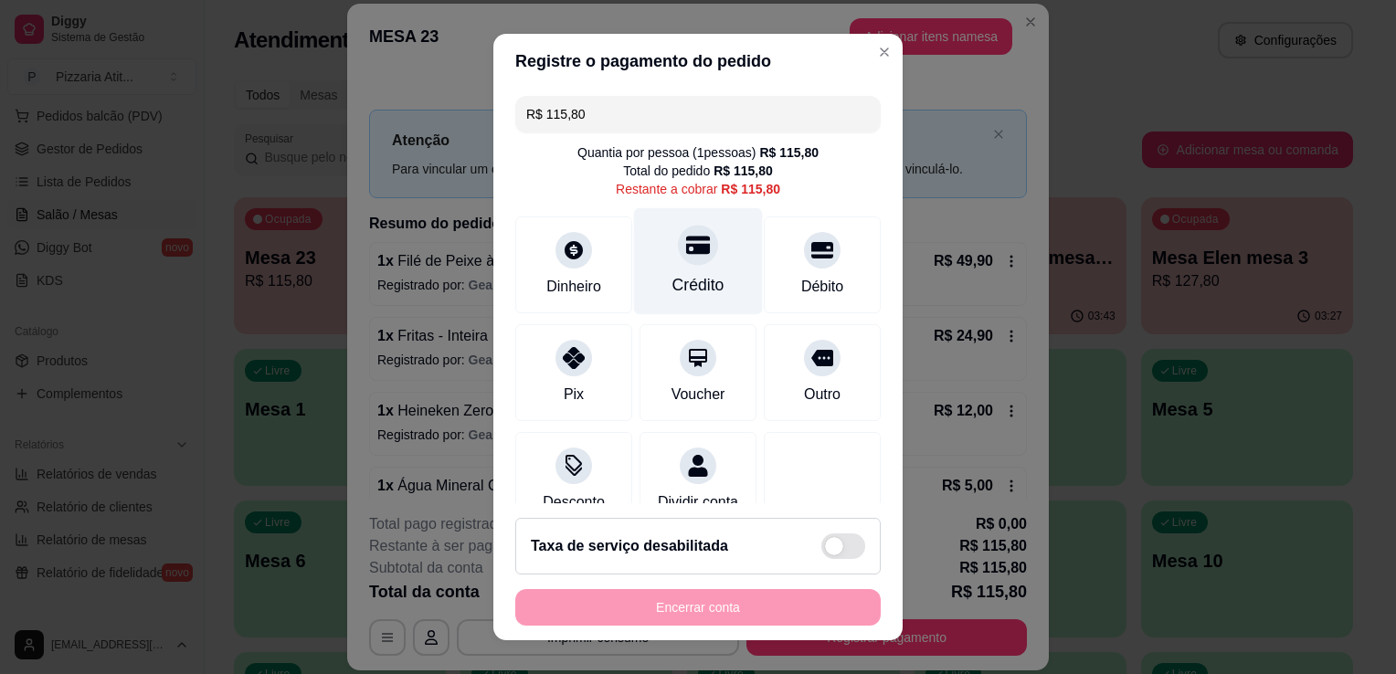
click at [683, 291] on div "Crédito" at bounding box center [698, 285] width 52 height 24
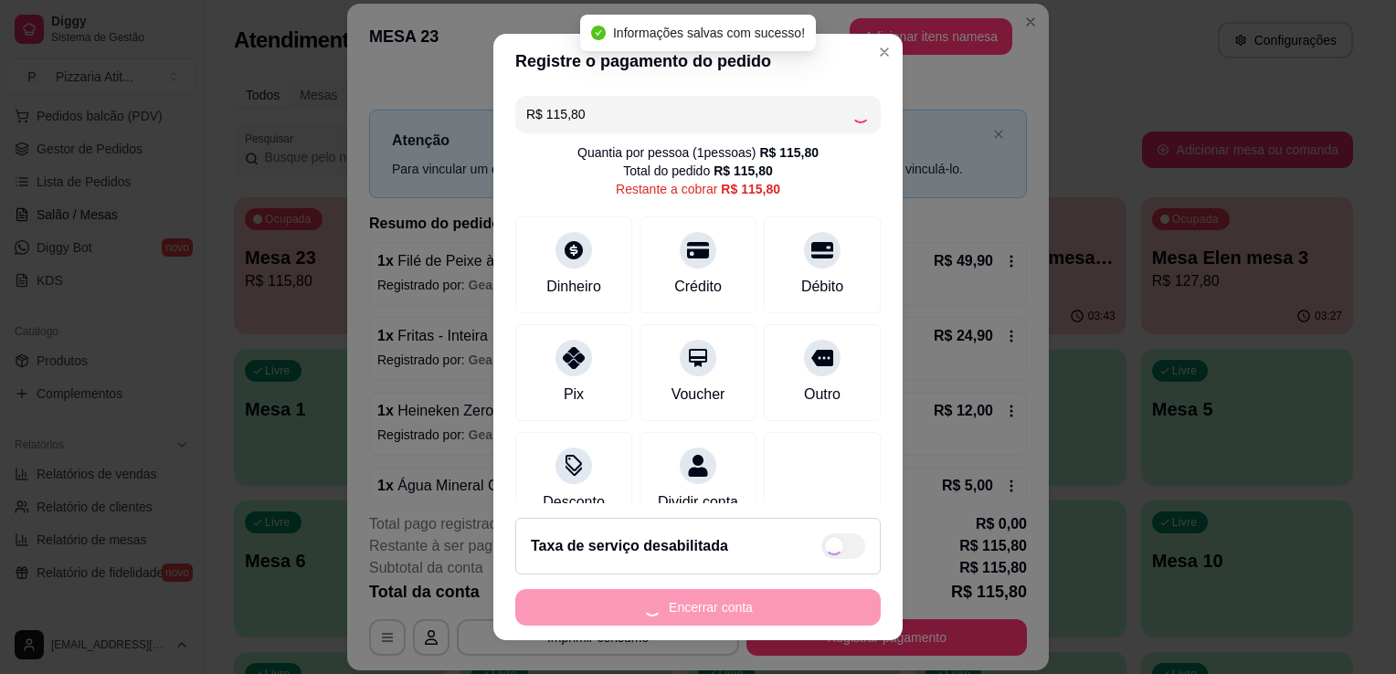
type input "R$ 0,00"
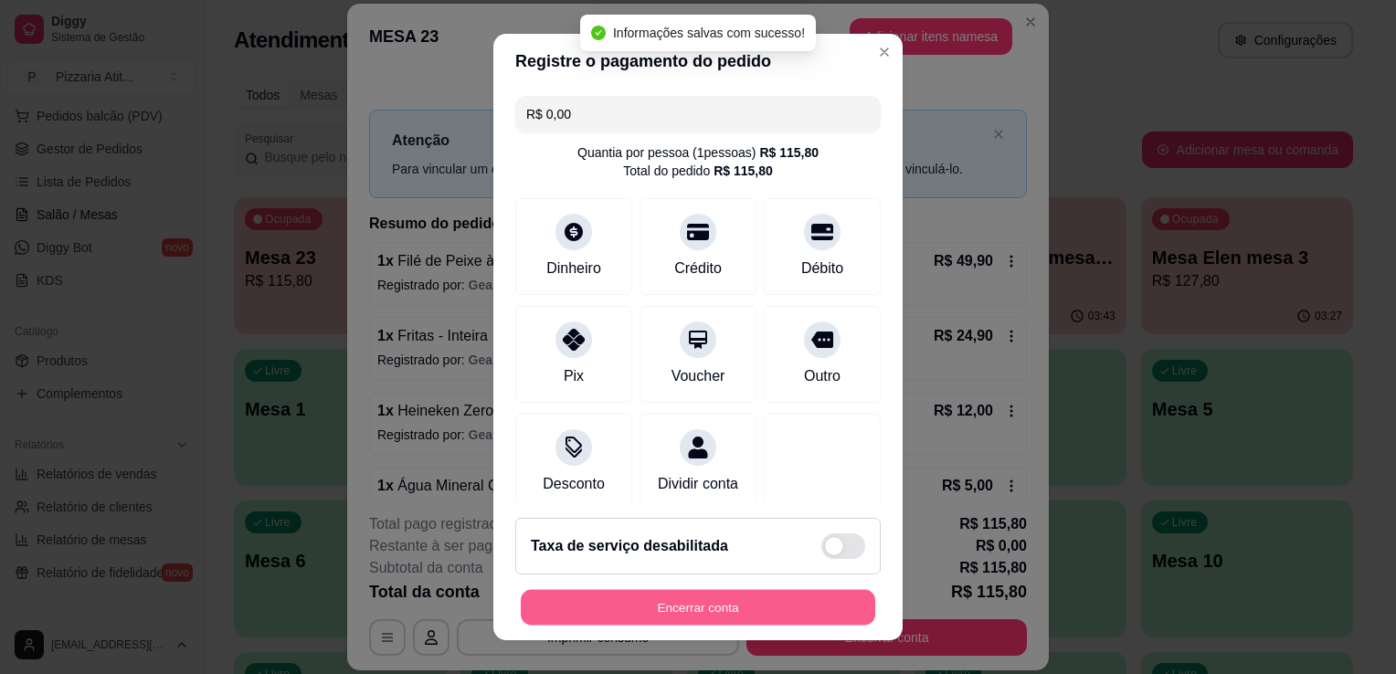
click at [728, 613] on button "Encerrar conta" at bounding box center [698, 608] width 355 height 36
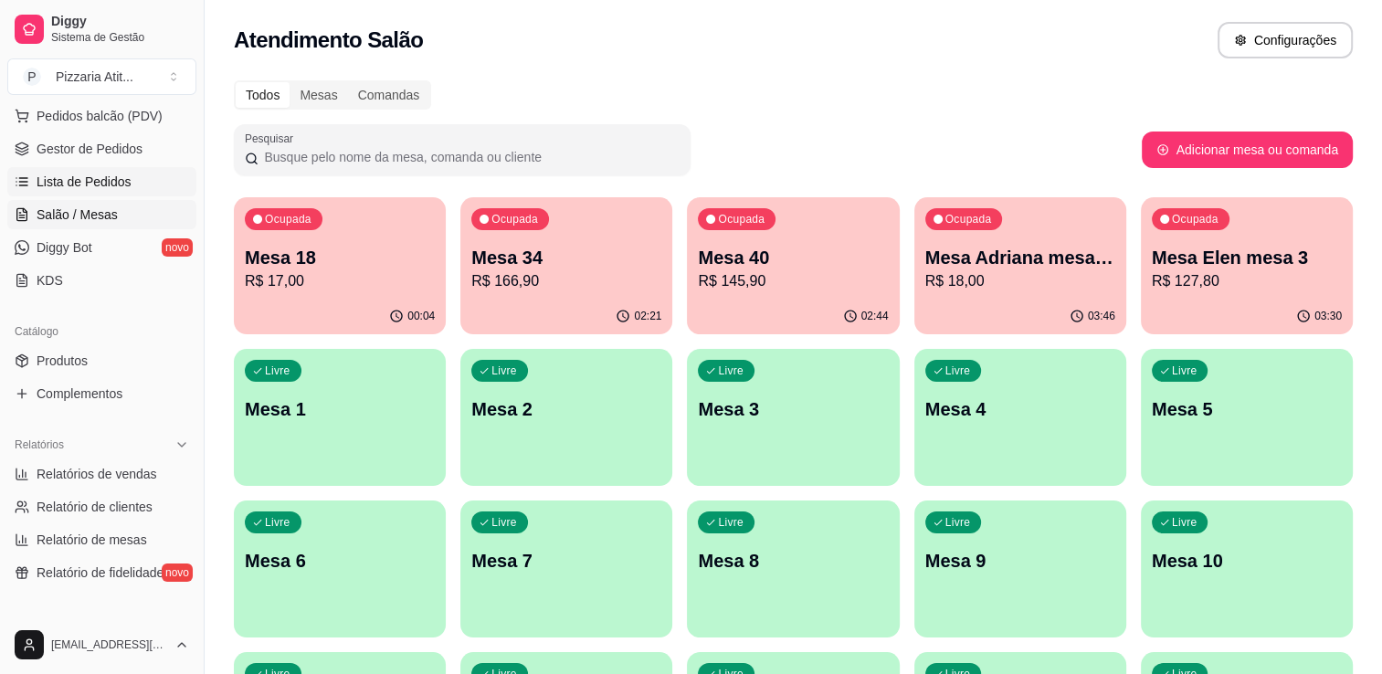
click at [96, 183] on span "Lista de Pedidos" at bounding box center [84, 182] width 95 height 18
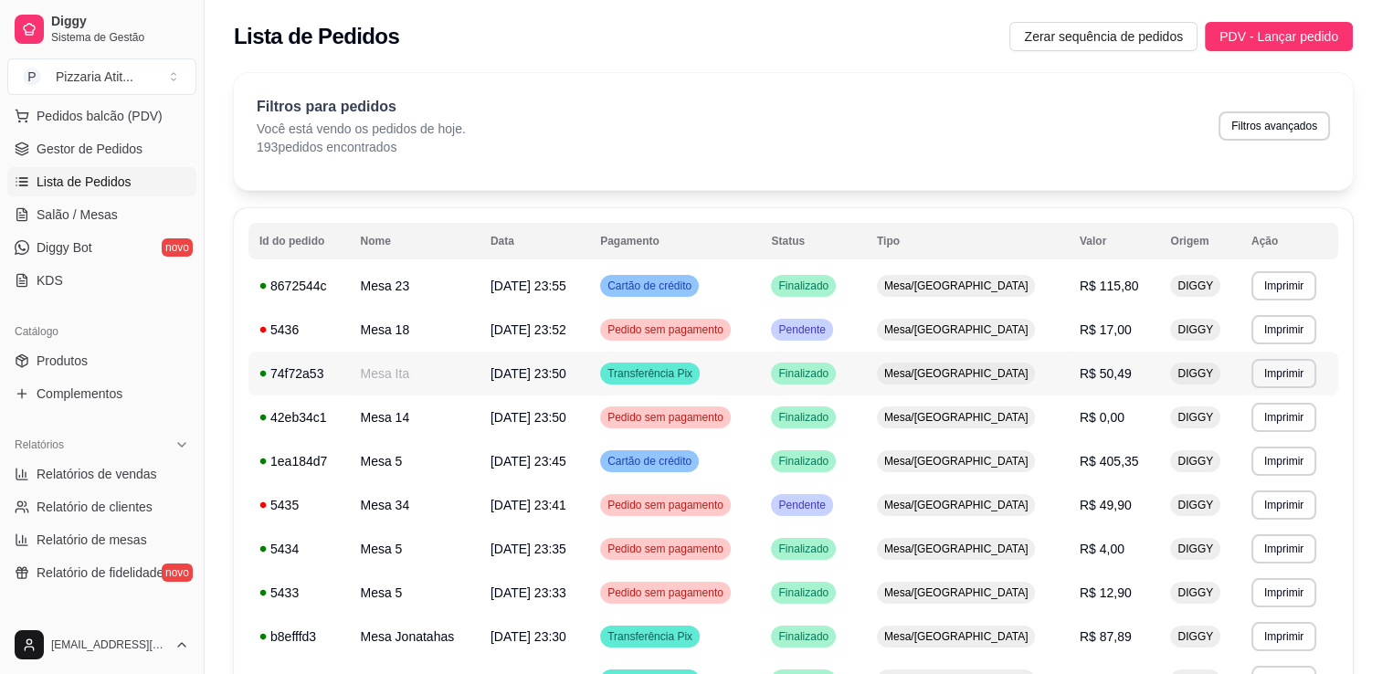
click at [1043, 379] on td "Mesa/[GEOGRAPHIC_DATA]" at bounding box center [967, 374] width 203 height 44
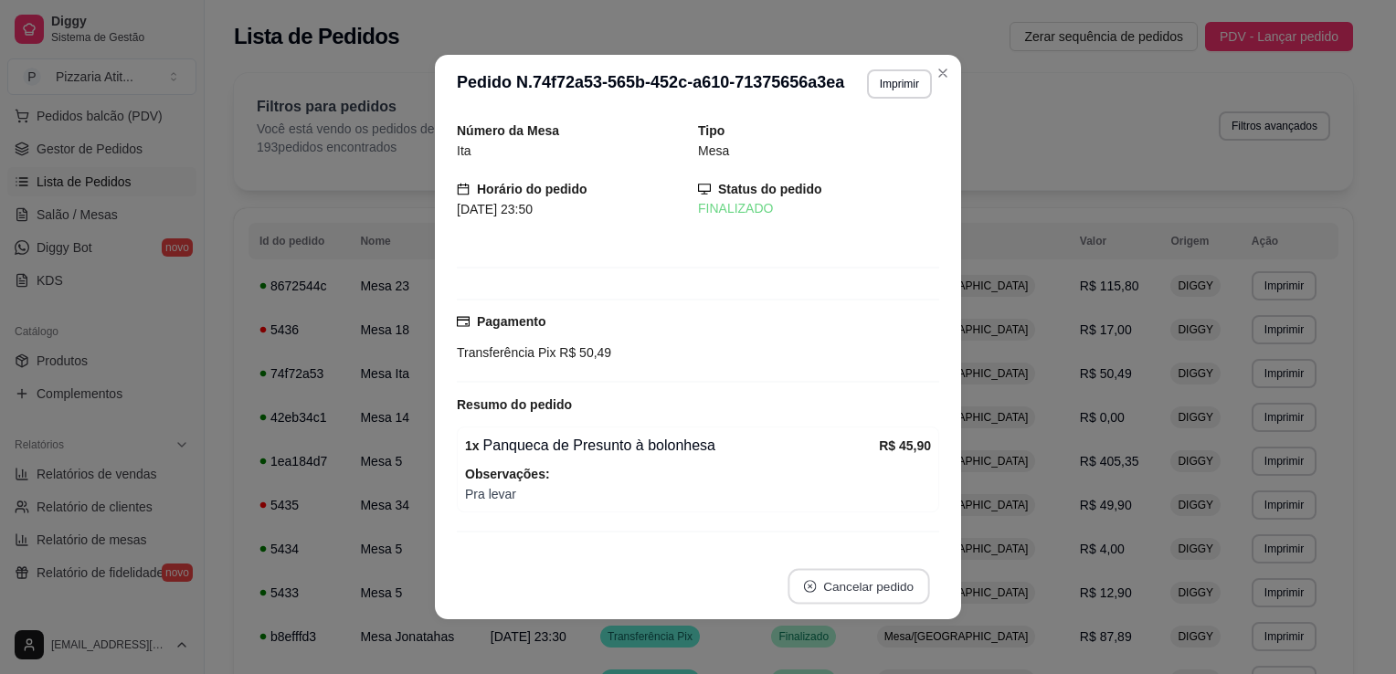
click at [862, 583] on button "Cancelar pedido" at bounding box center [859, 587] width 142 height 36
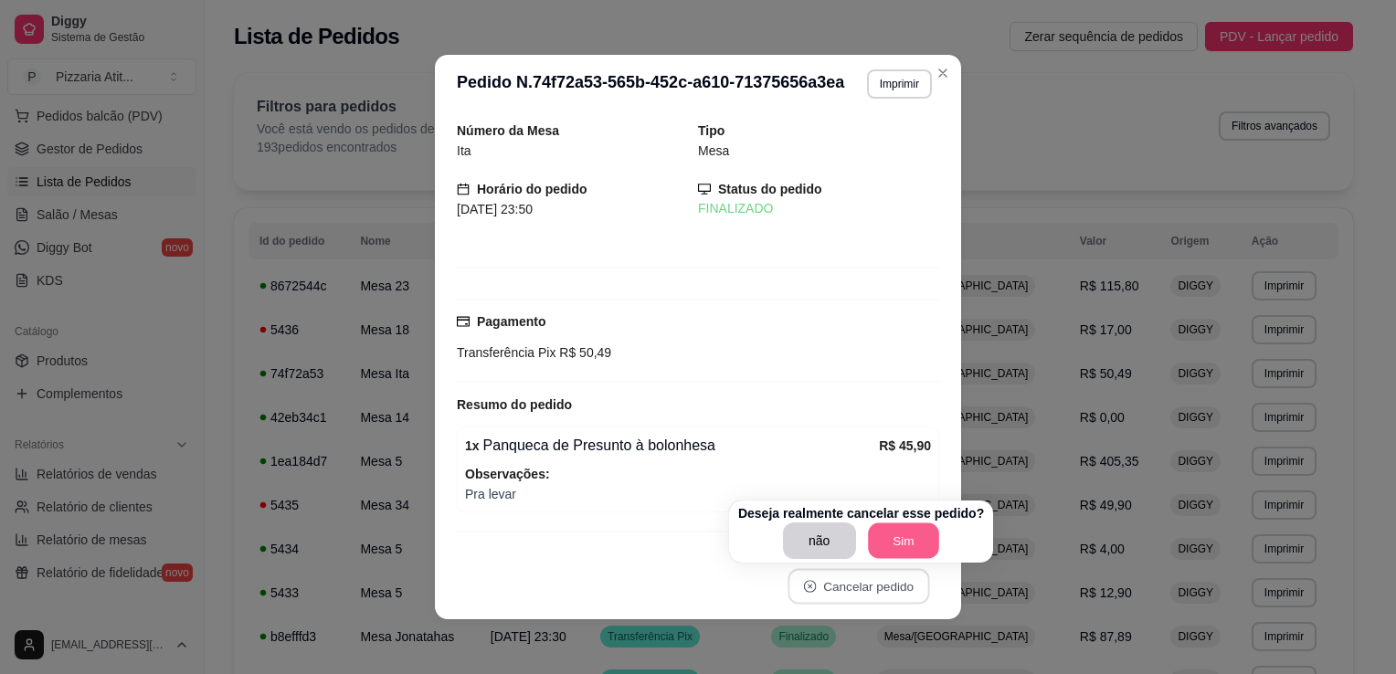
click at [911, 545] on button "Sim" at bounding box center [903, 542] width 71 height 36
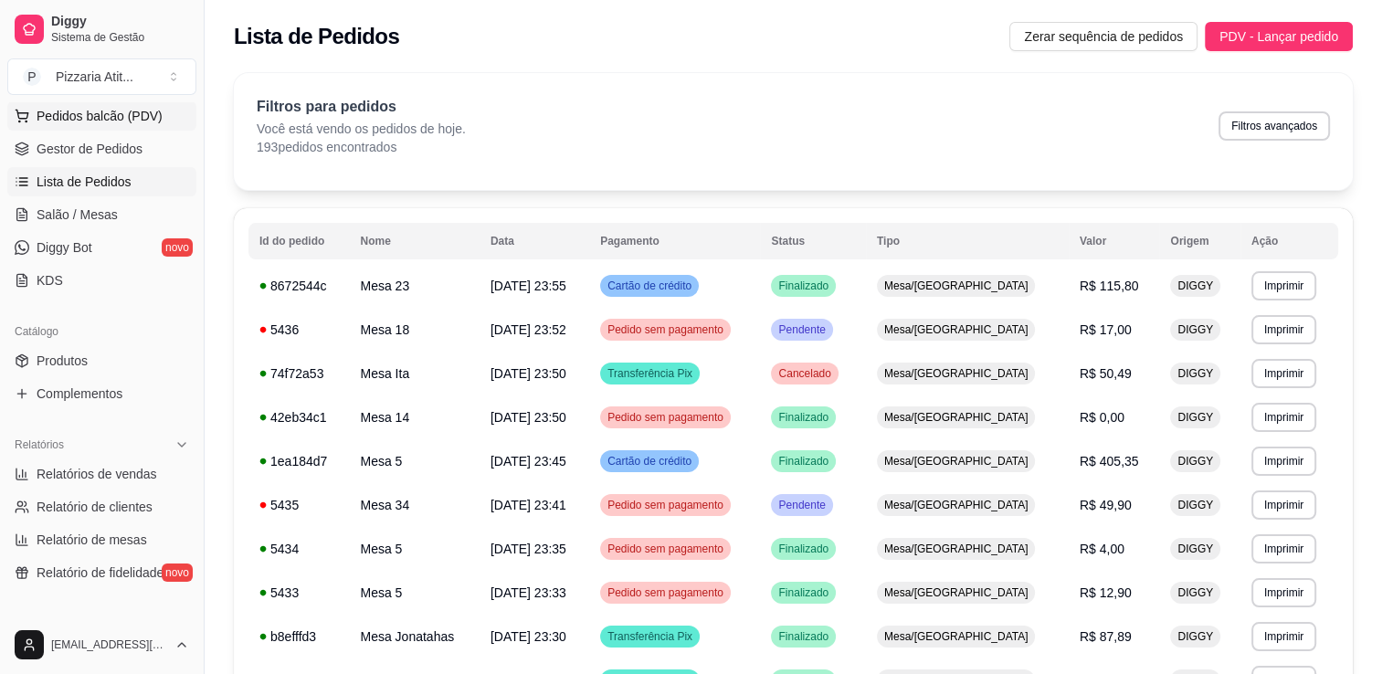
click at [116, 118] on span "Pedidos balcão (PDV)" at bounding box center [100, 116] width 126 height 18
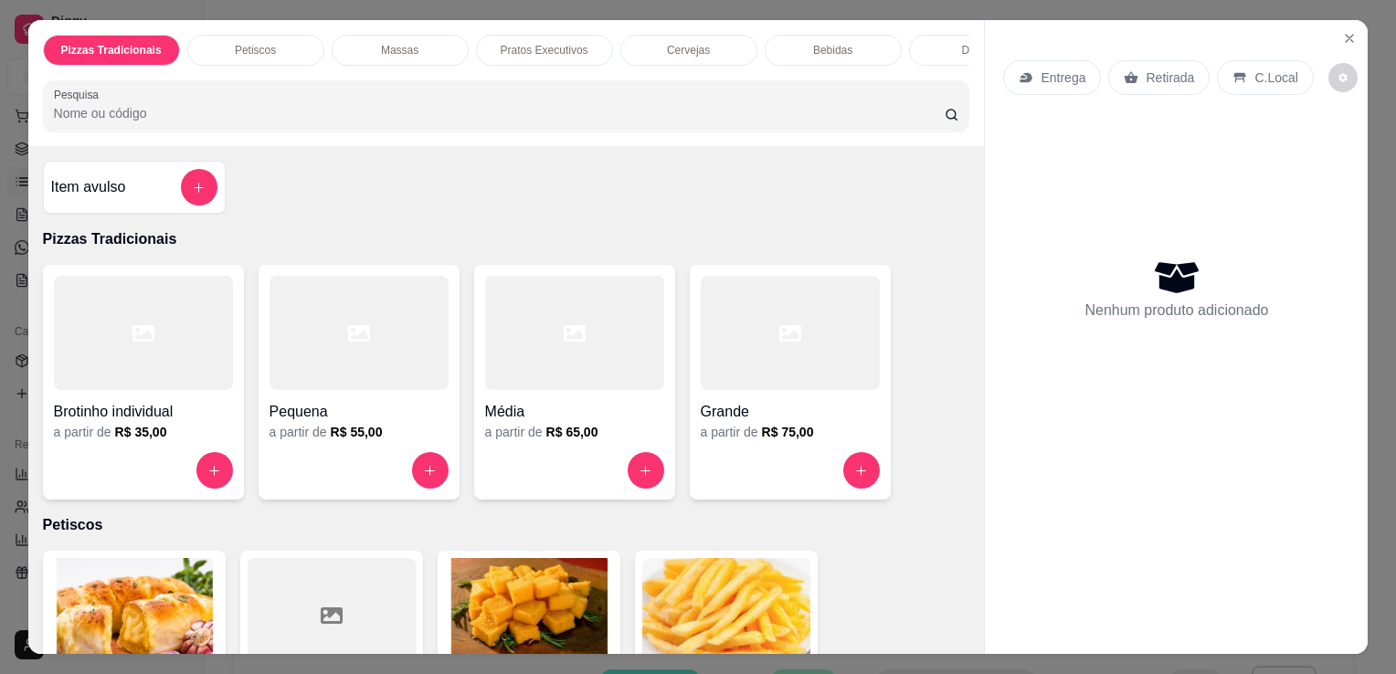
click at [479, 115] on input "Pesquisa" at bounding box center [499, 113] width 891 height 18
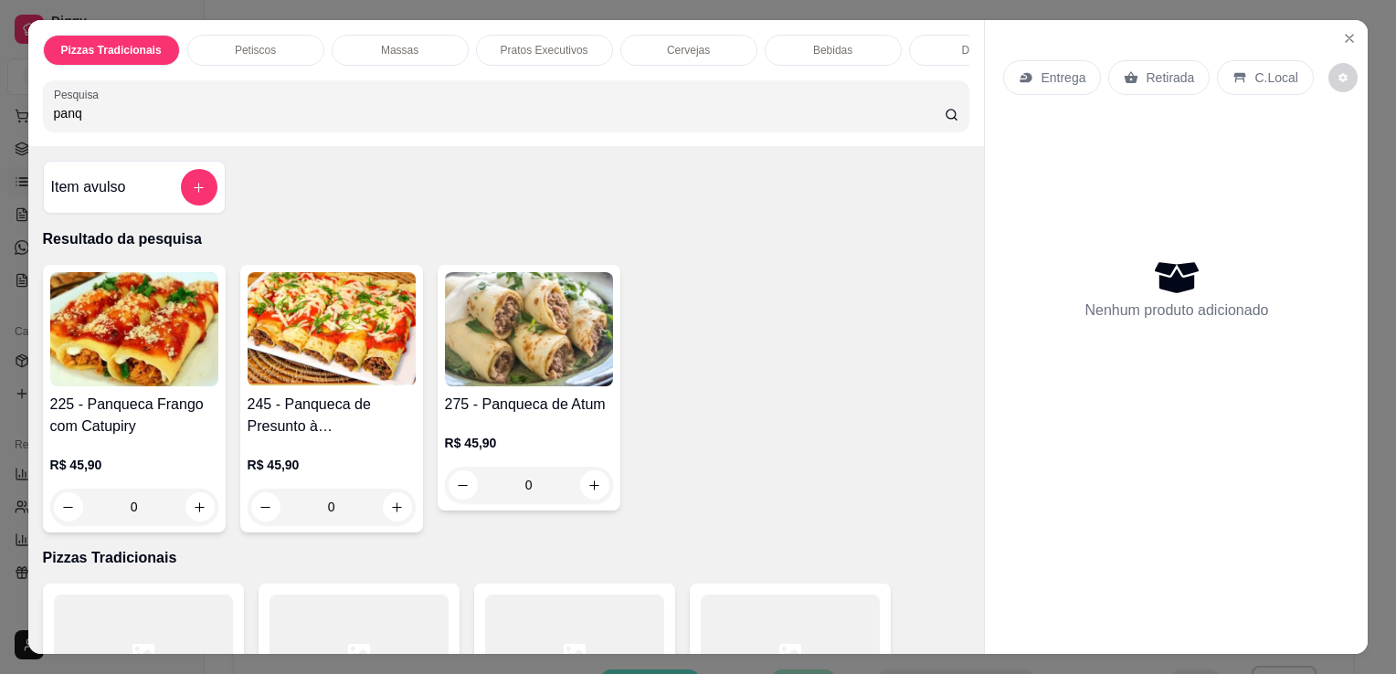
type input "panq"
click at [300, 320] on img at bounding box center [332, 329] width 168 height 114
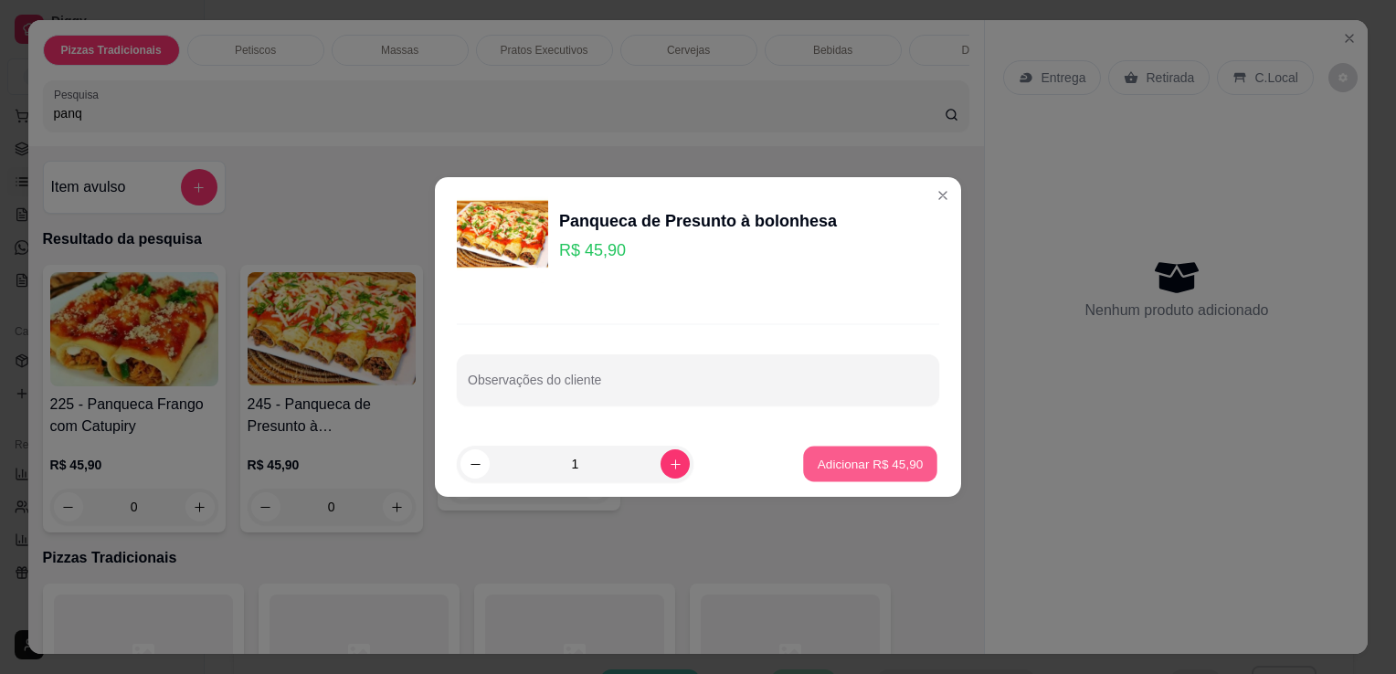
click at [845, 472] on p "Adicionar R$ 45,90" at bounding box center [871, 463] width 106 height 17
type input "1"
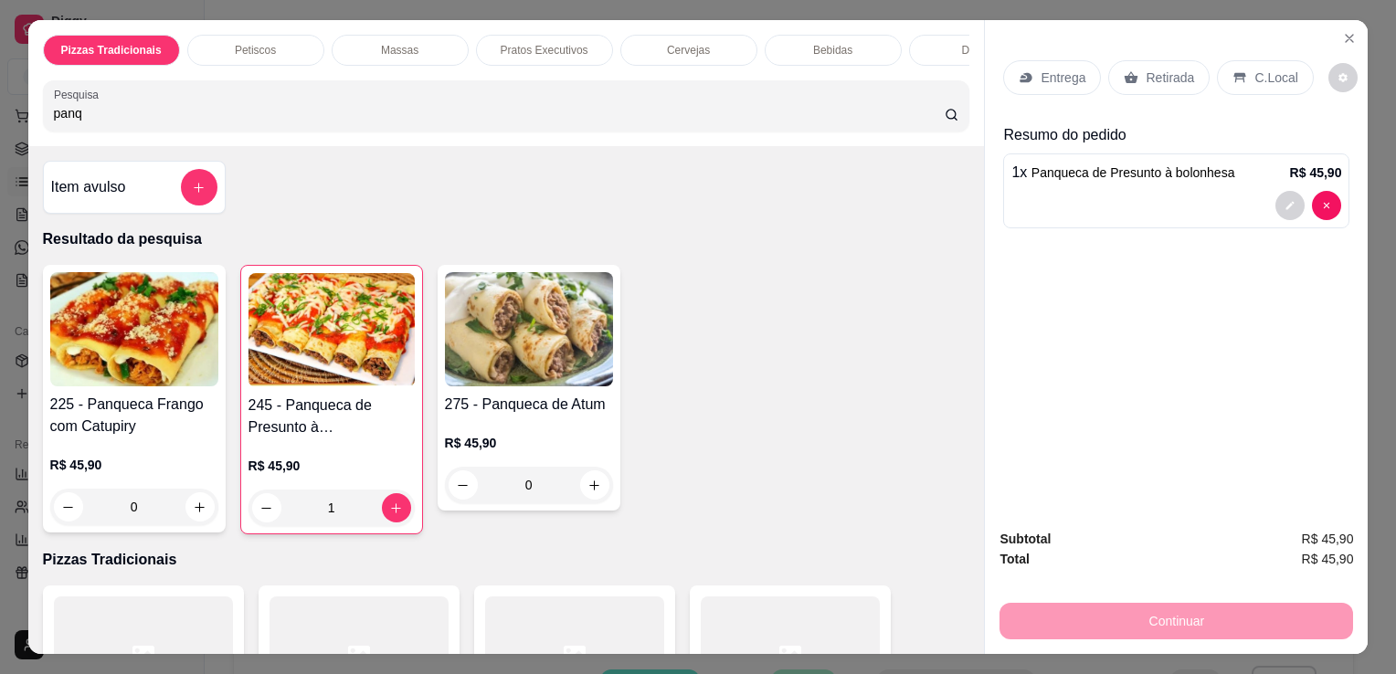
click at [1237, 64] on div "C.Local" at bounding box center [1265, 77] width 96 height 35
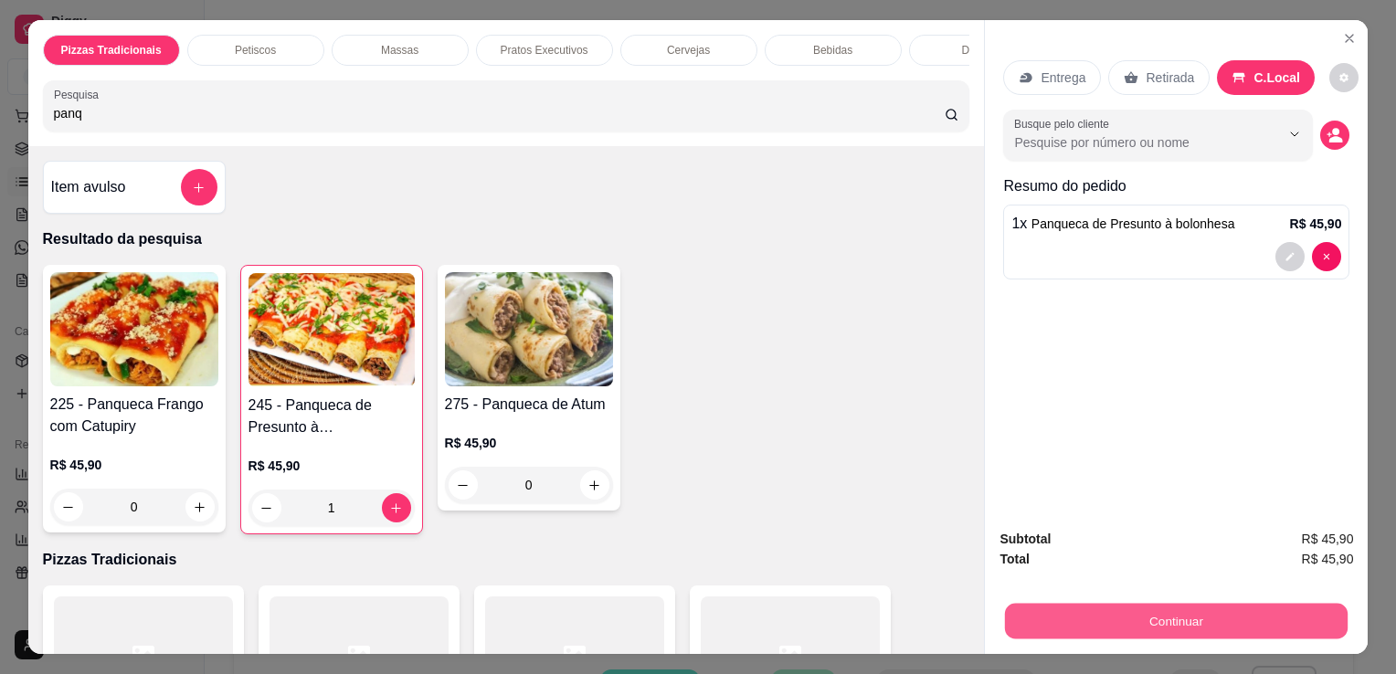
click at [1129, 620] on button "Continuar" at bounding box center [1176, 621] width 343 height 36
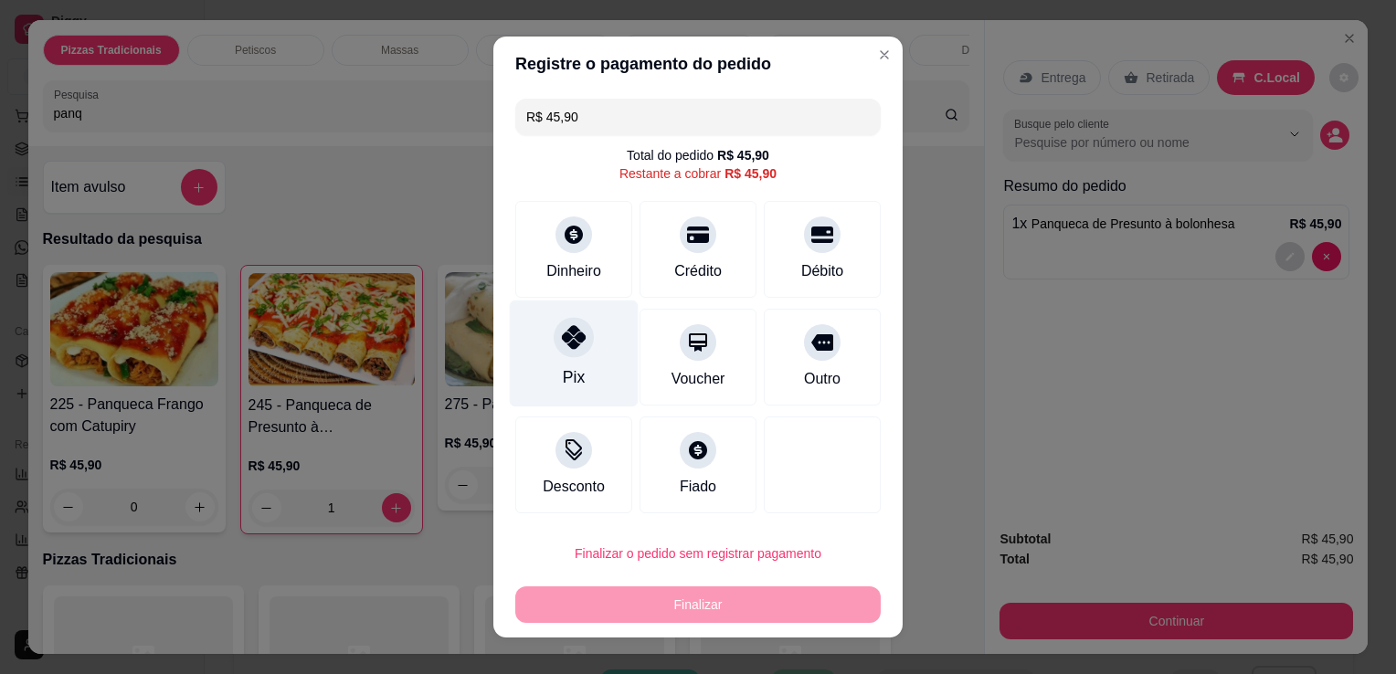
click at [572, 367] on div "Pix" at bounding box center [574, 377] width 22 height 24
type input "R$ 0,00"
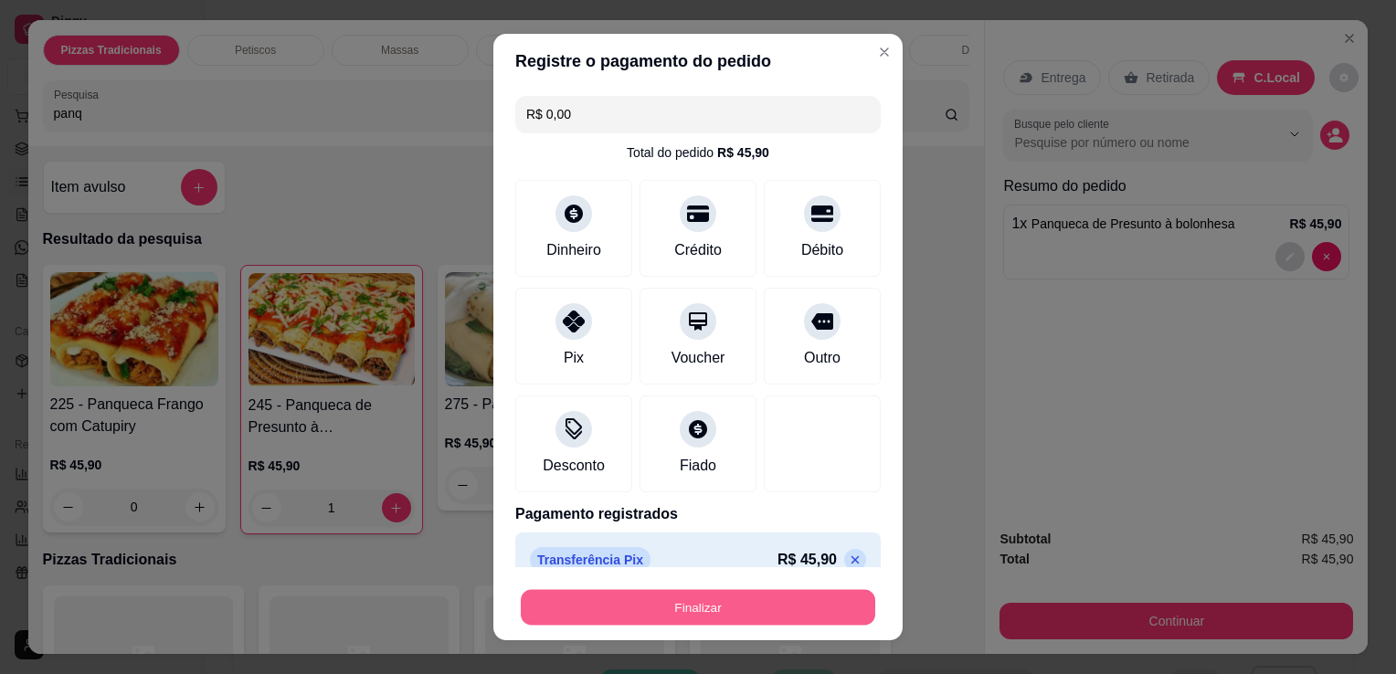
click at [707, 606] on button "Finalizar" at bounding box center [698, 608] width 355 height 36
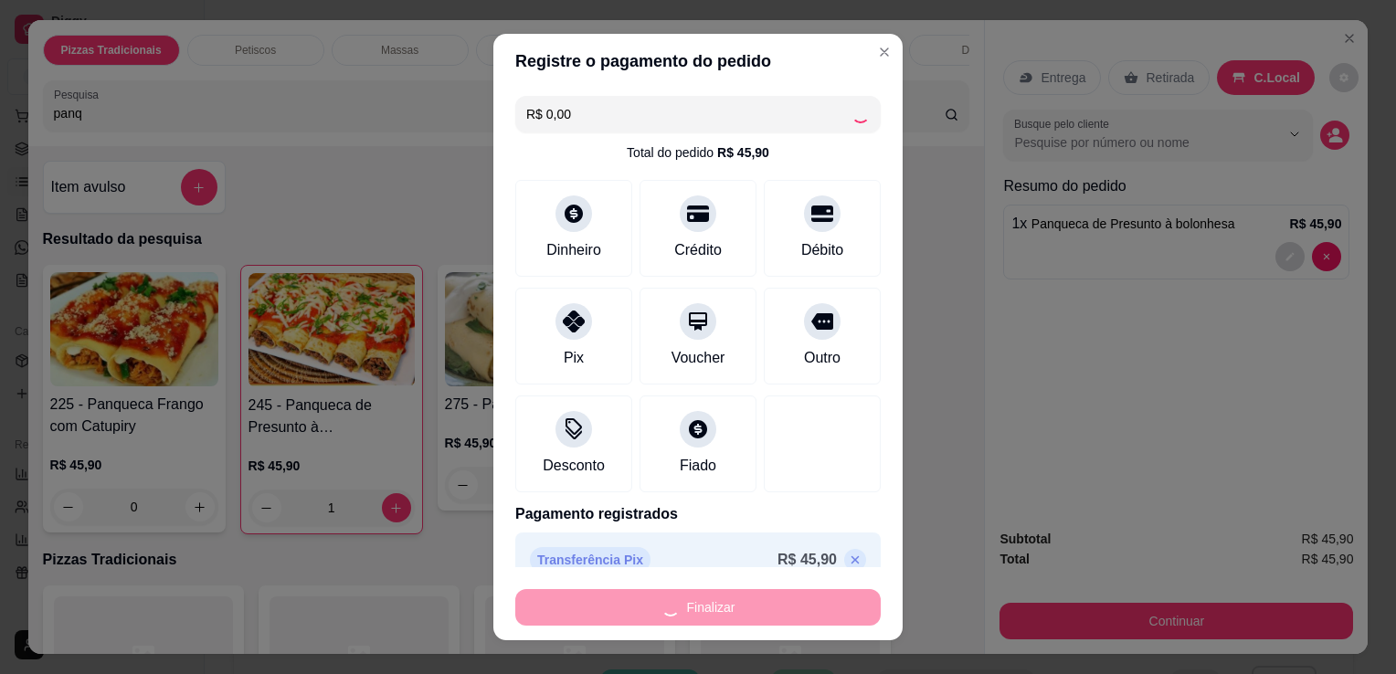
type input "0"
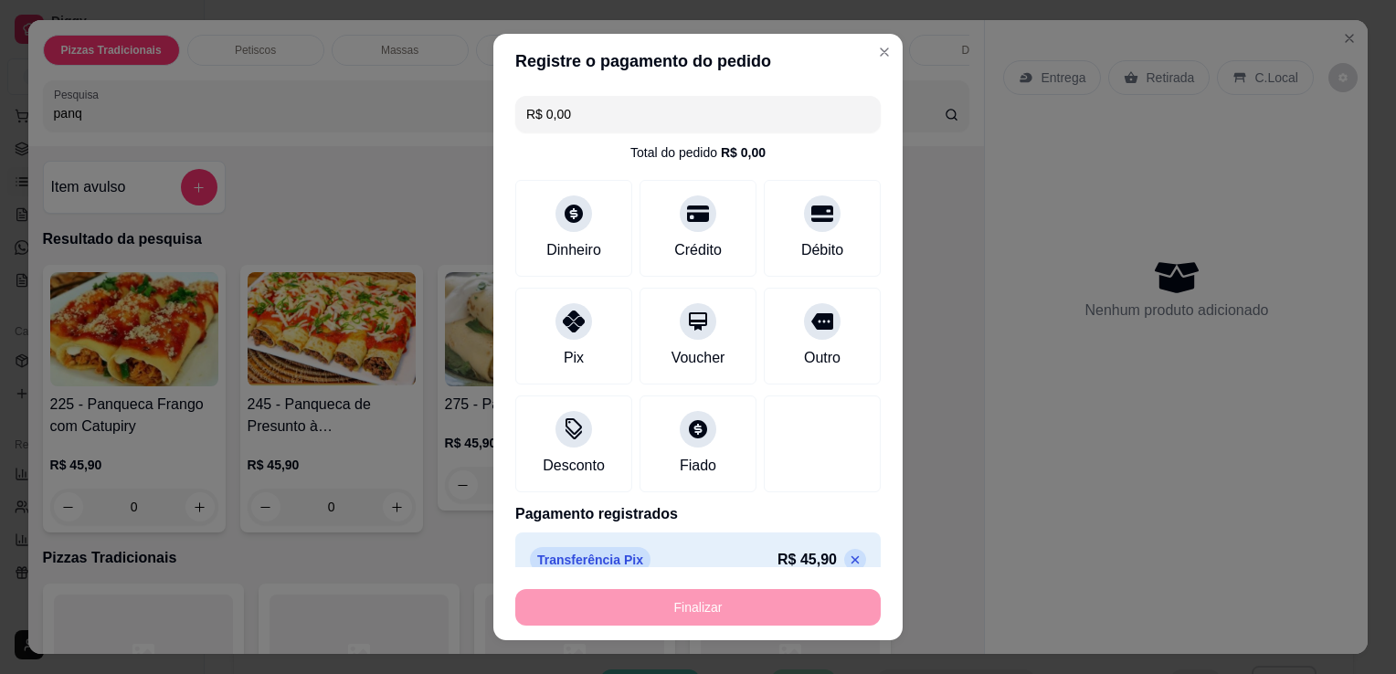
type input "-R$ 45,90"
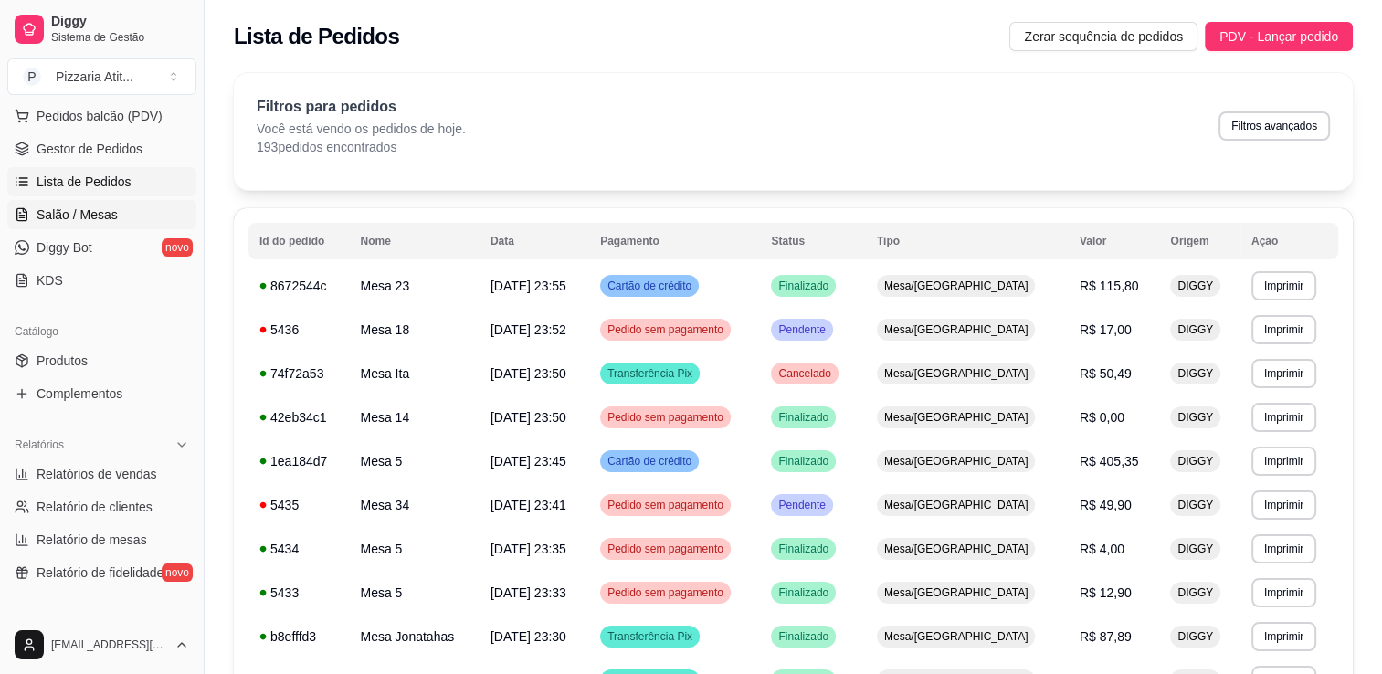
click at [131, 225] on link "Salão / Mesas" at bounding box center [101, 214] width 189 height 29
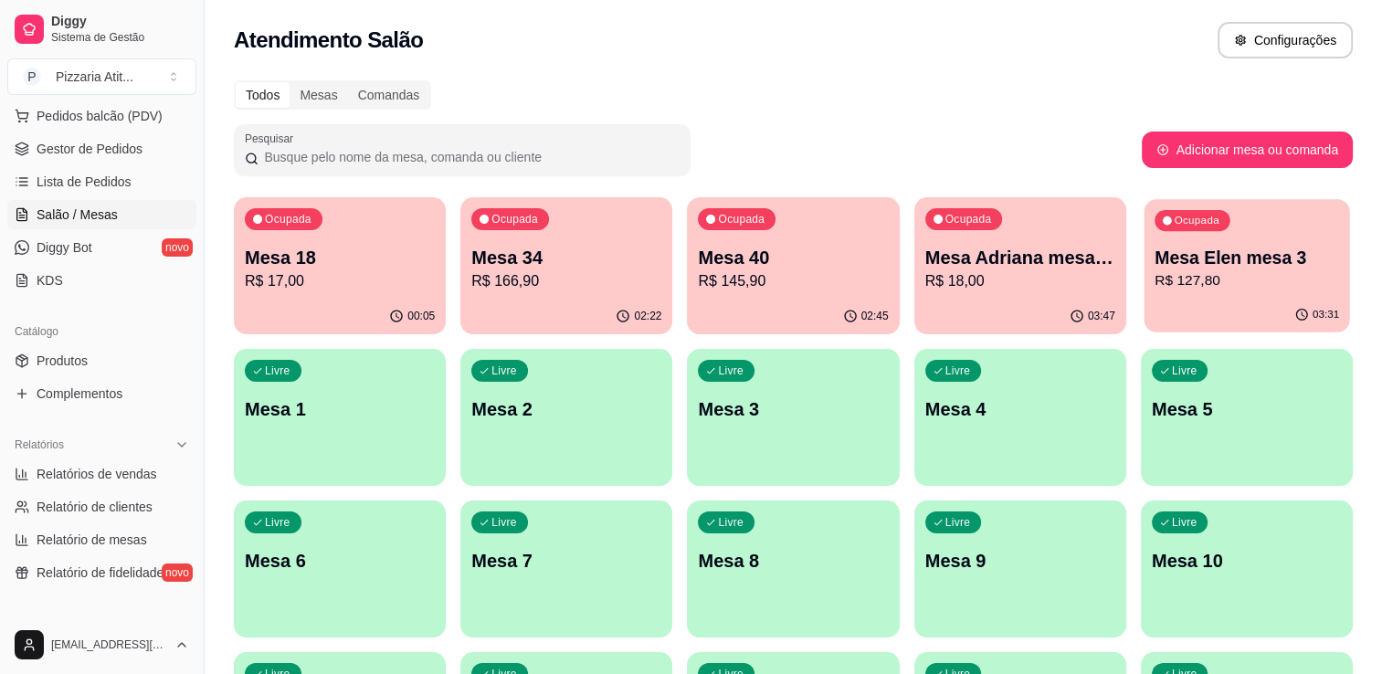
click at [1228, 225] on div "Ocupada Mesa Elen mesa 3 R$ 127,80" at bounding box center [1247, 248] width 206 height 99
click at [753, 281] on p "R$ 145,90" at bounding box center [794, 280] width 185 height 21
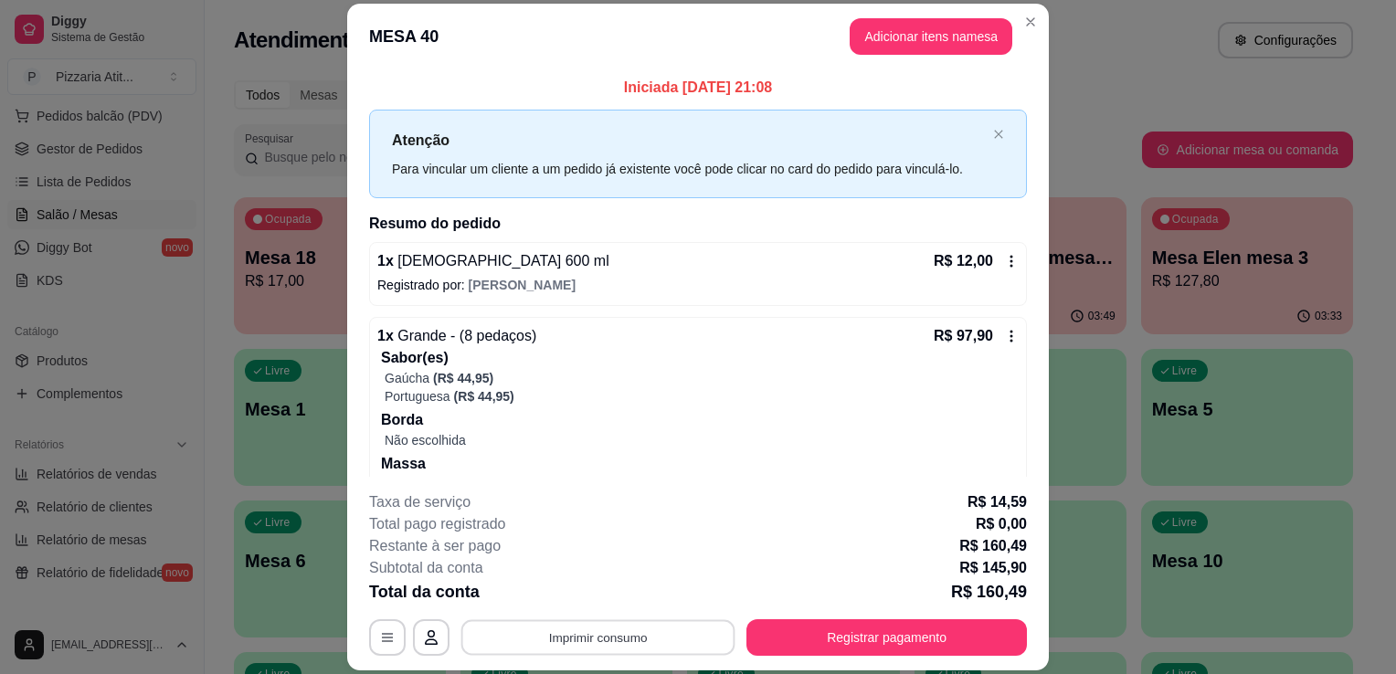
click at [646, 638] on button "Imprimir consumo" at bounding box center [598, 638] width 274 height 36
click at [820, 535] on div "Total pago registrado R$ 0,00" at bounding box center [698, 525] width 658 height 22
click at [889, 637] on button "Registrar pagamento" at bounding box center [887, 638] width 281 height 37
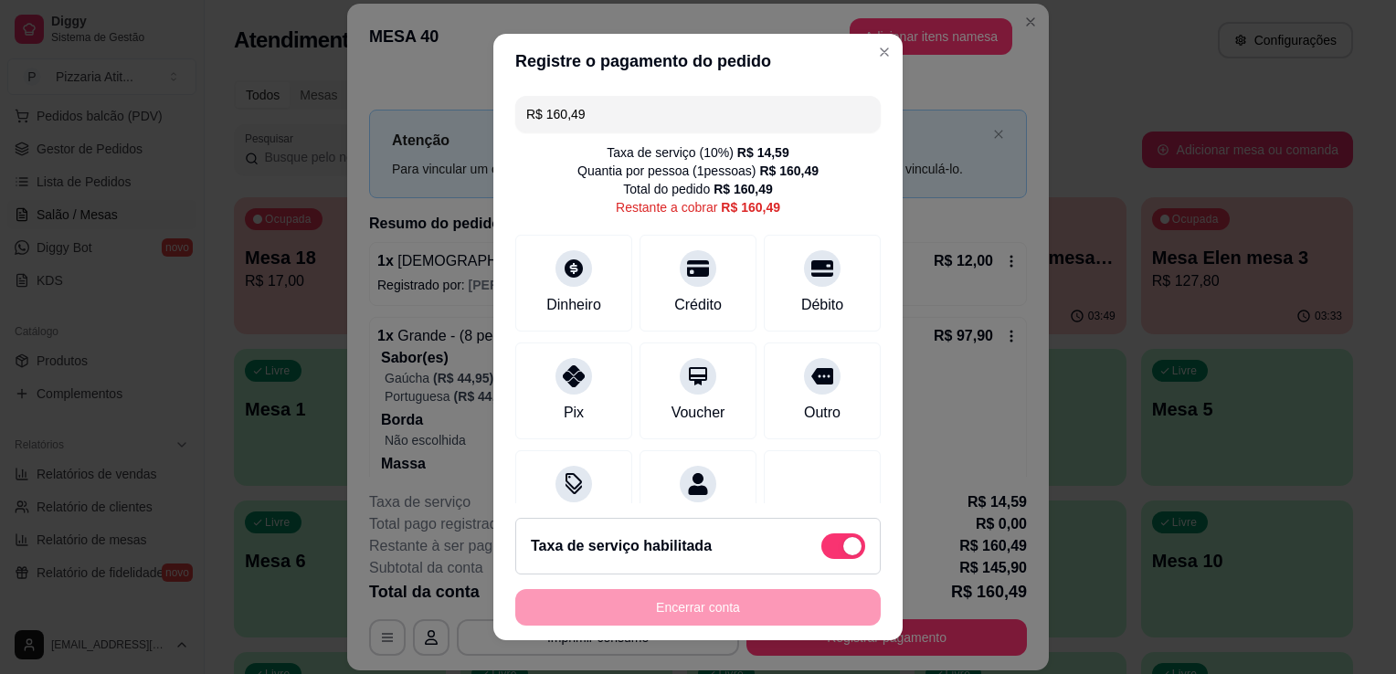
click at [680, 111] on input "R$ 160,49" at bounding box center [698, 114] width 344 height 37
click at [590, 309] on div "Dinheiro" at bounding box center [574, 303] width 60 height 24
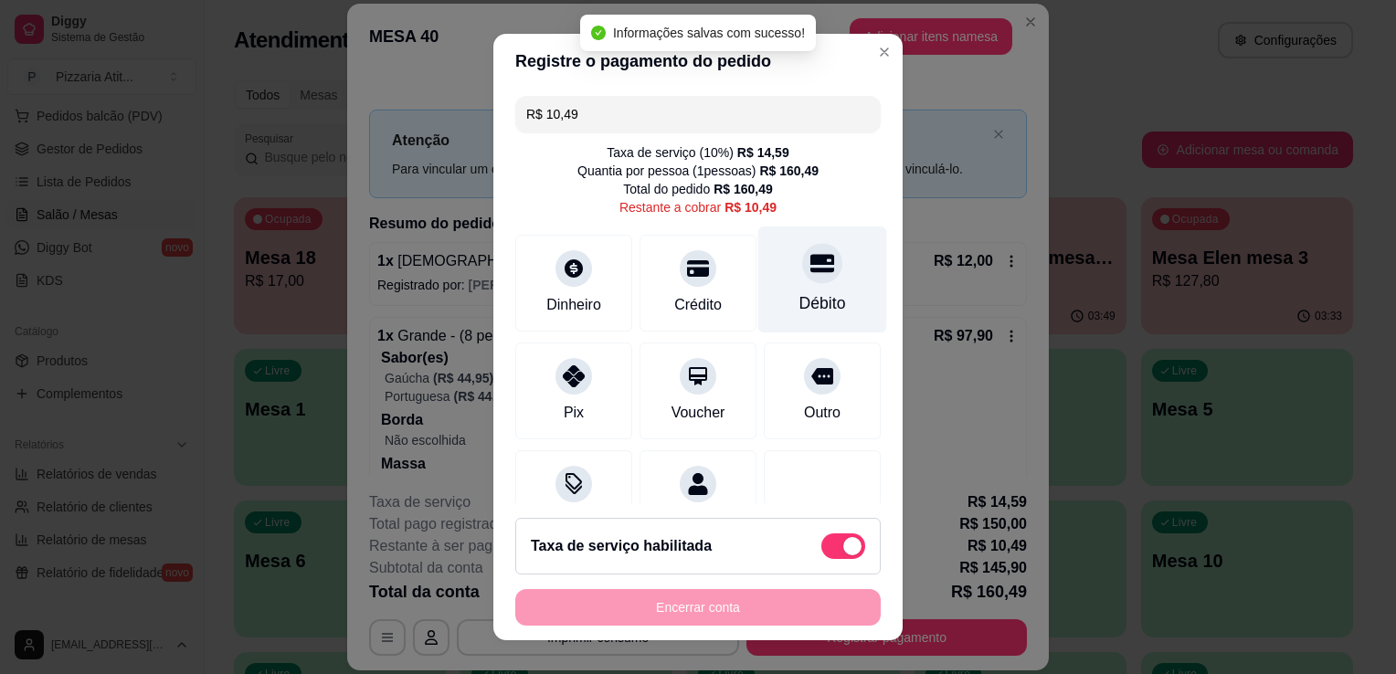
click at [800, 297] on div "Débito" at bounding box center [823, 303] width 47 height 24
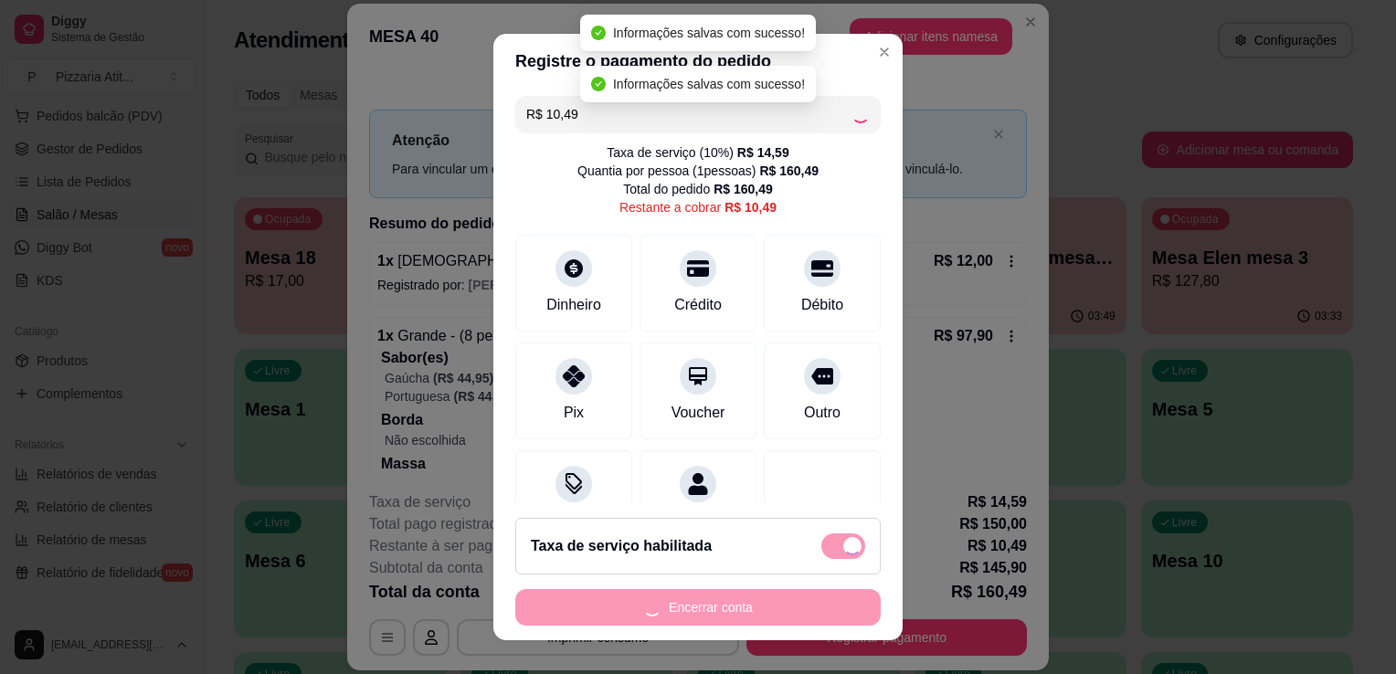
type input "R$ 0,00"
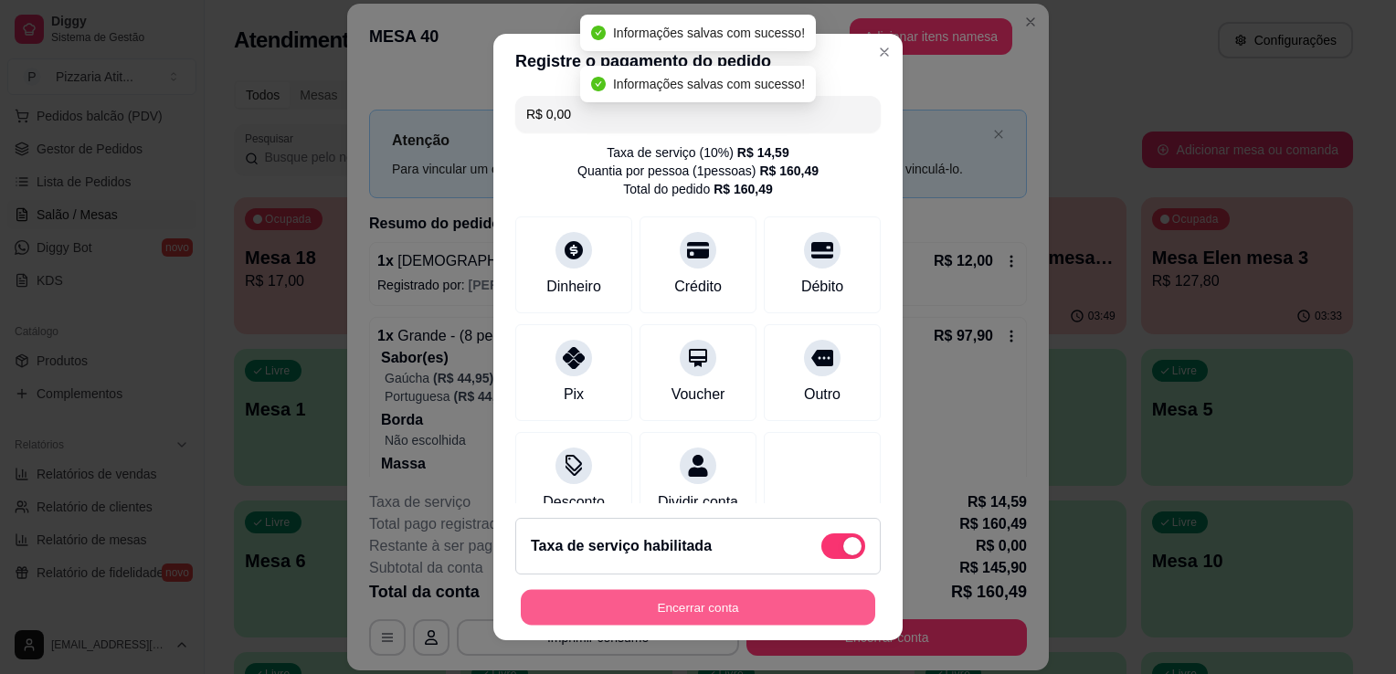
click at [694, 612] on button "Encerrar conta" at bounding box center [698, 608] width 355 height 36
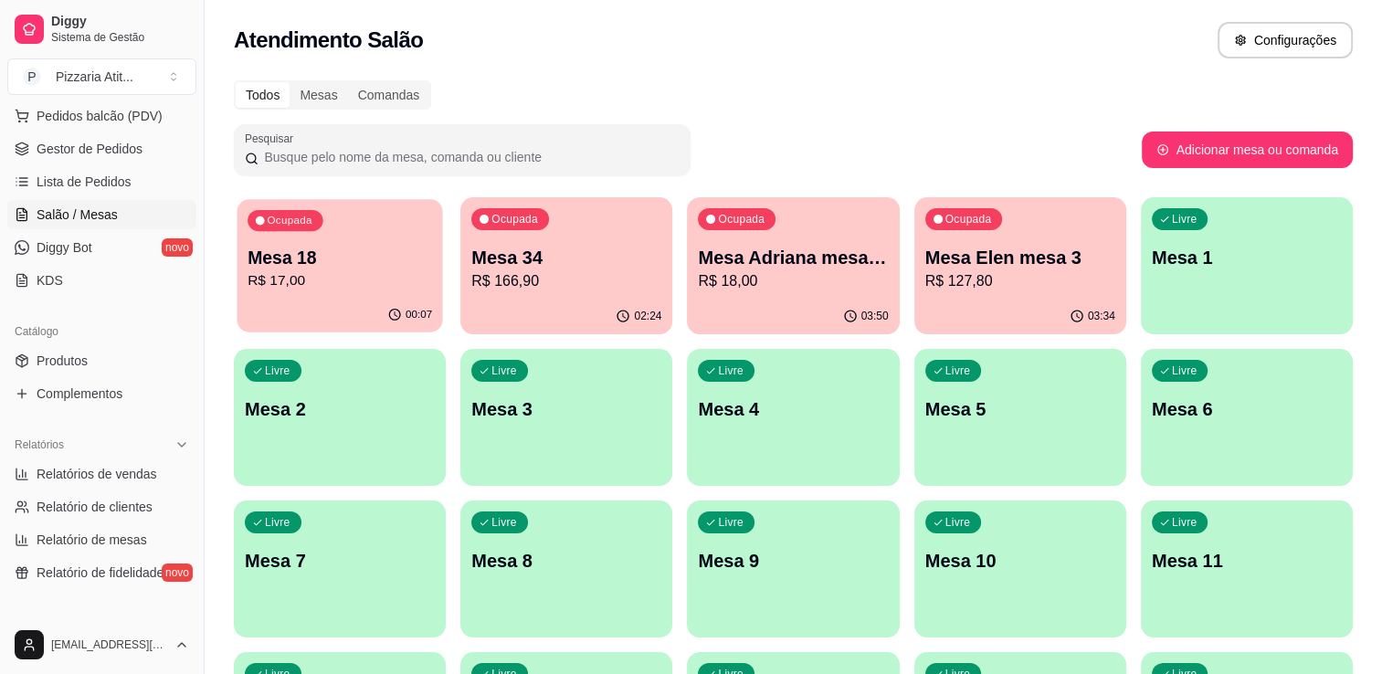
click at [387, 279] on p "R$ 17,00" at bounding box center [340, 280] width 185 height 21
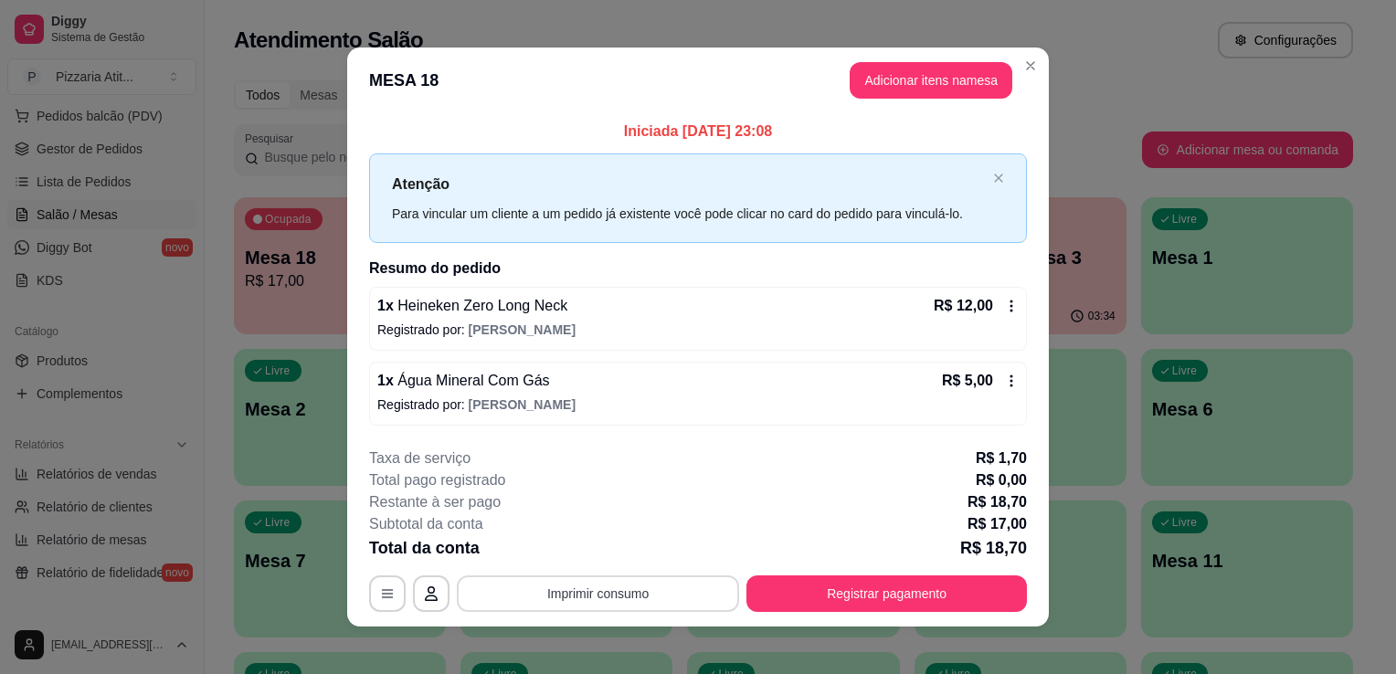
click at [608, 585] on button "Imprimir consumo" at bounding box center [598, 594] width 282 height 37
click at [600, 552] on button "IMPRESSORA" at bounding box center [597, 550] width 128 height 28
click at [819, 594] on button "Registrar pagamento" at bounding box center [887, 594] width 272 height 36
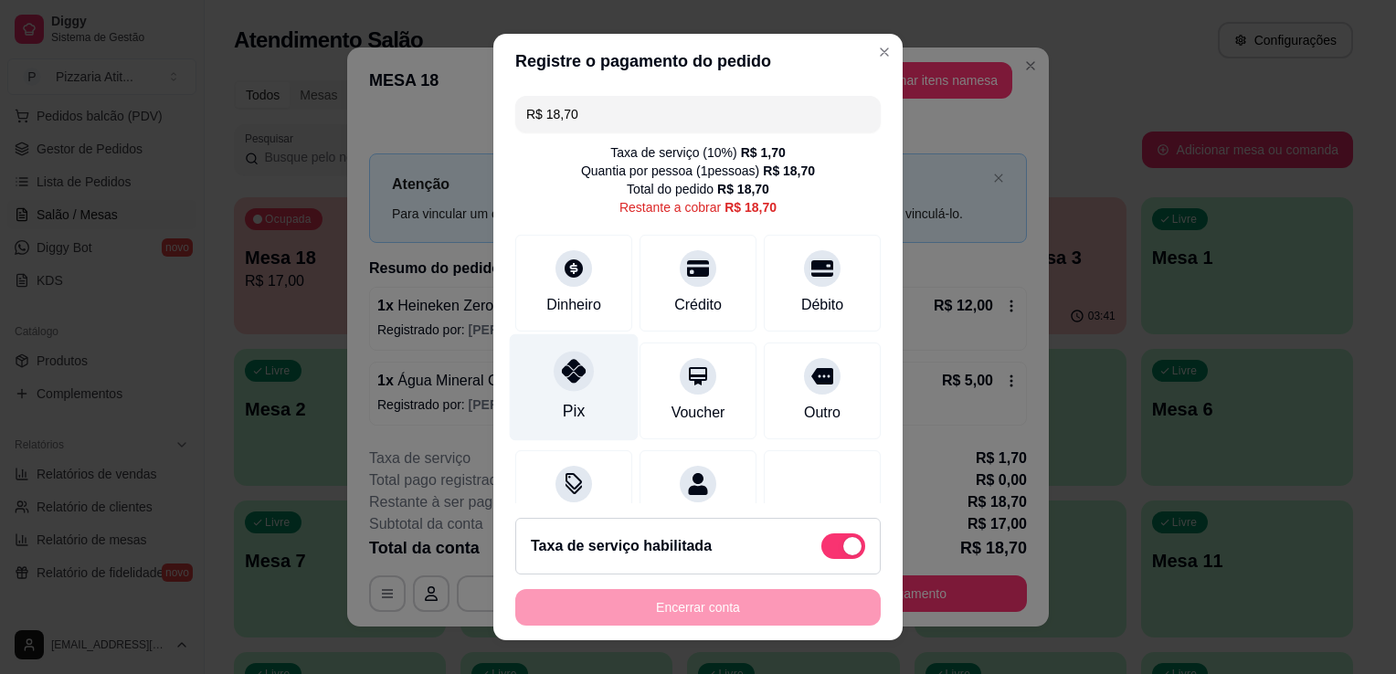
click at [585, 360] on div "Pix" at bounding box center [574, 387] width 129 height 107
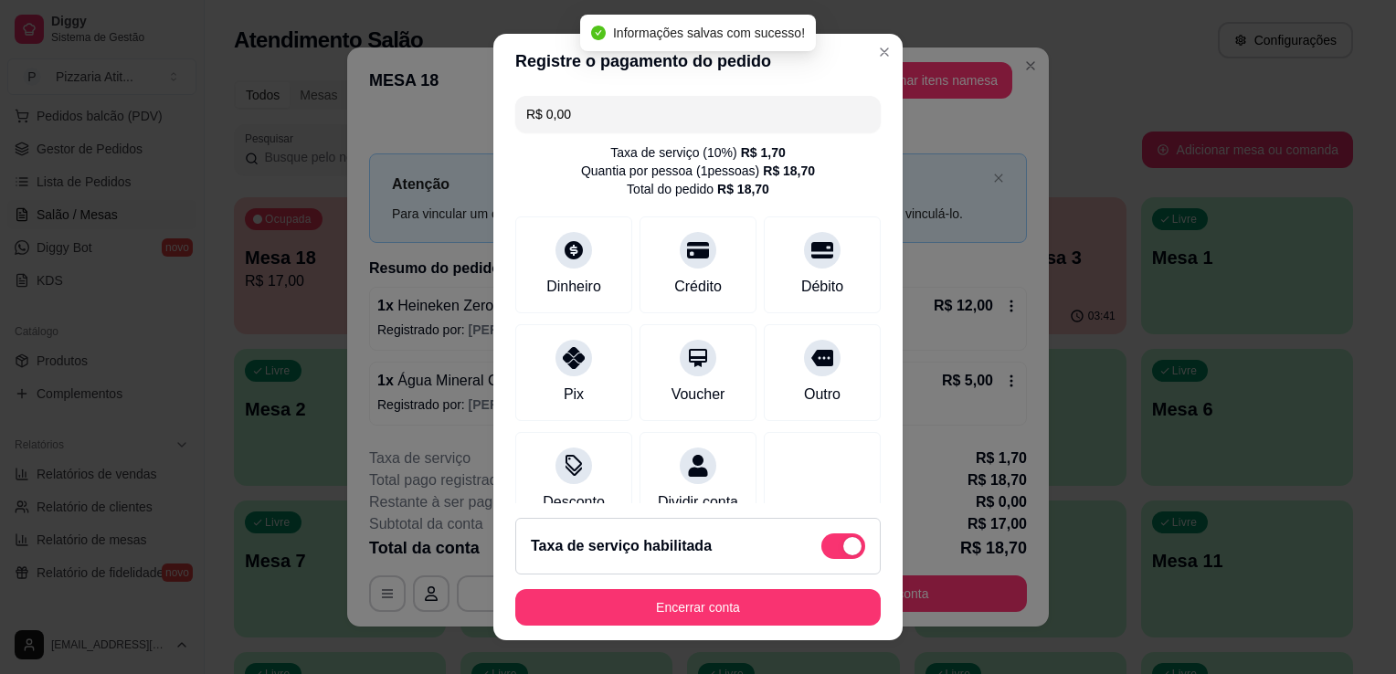
type input "R$ 0,00"
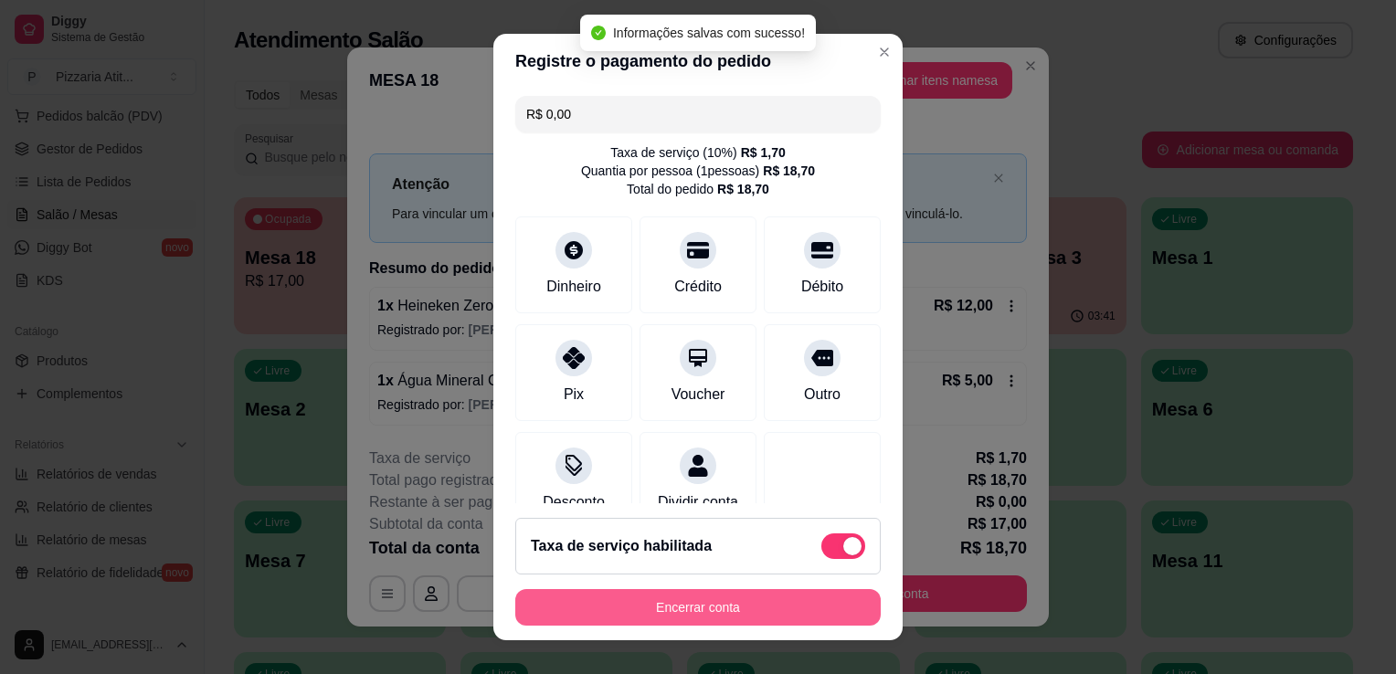
click at [669, 602] on button "Encerrar conta" at bounding box center [697, 607] width 365 height 37
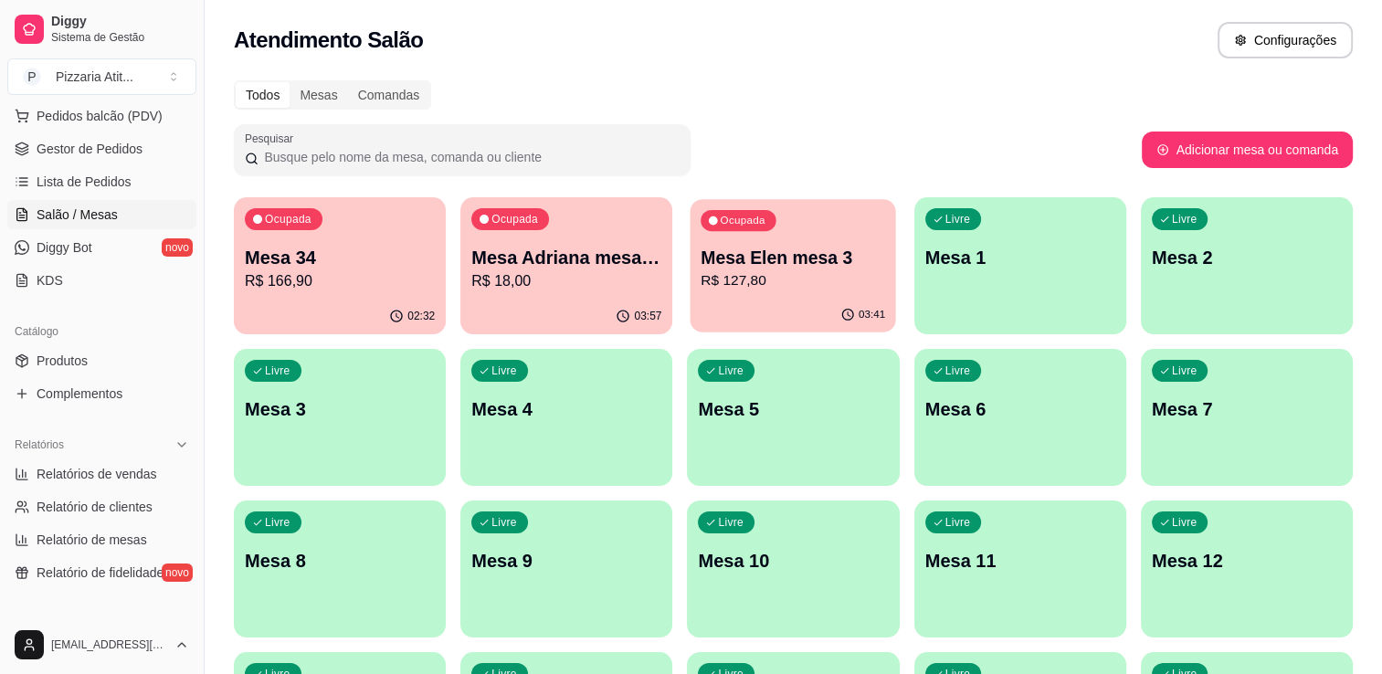
click at [757, 294] on div "Ocupada Mesa Elen mesa 3 R$ 127,80" at bounding box center [794, 248] width 206 height 99
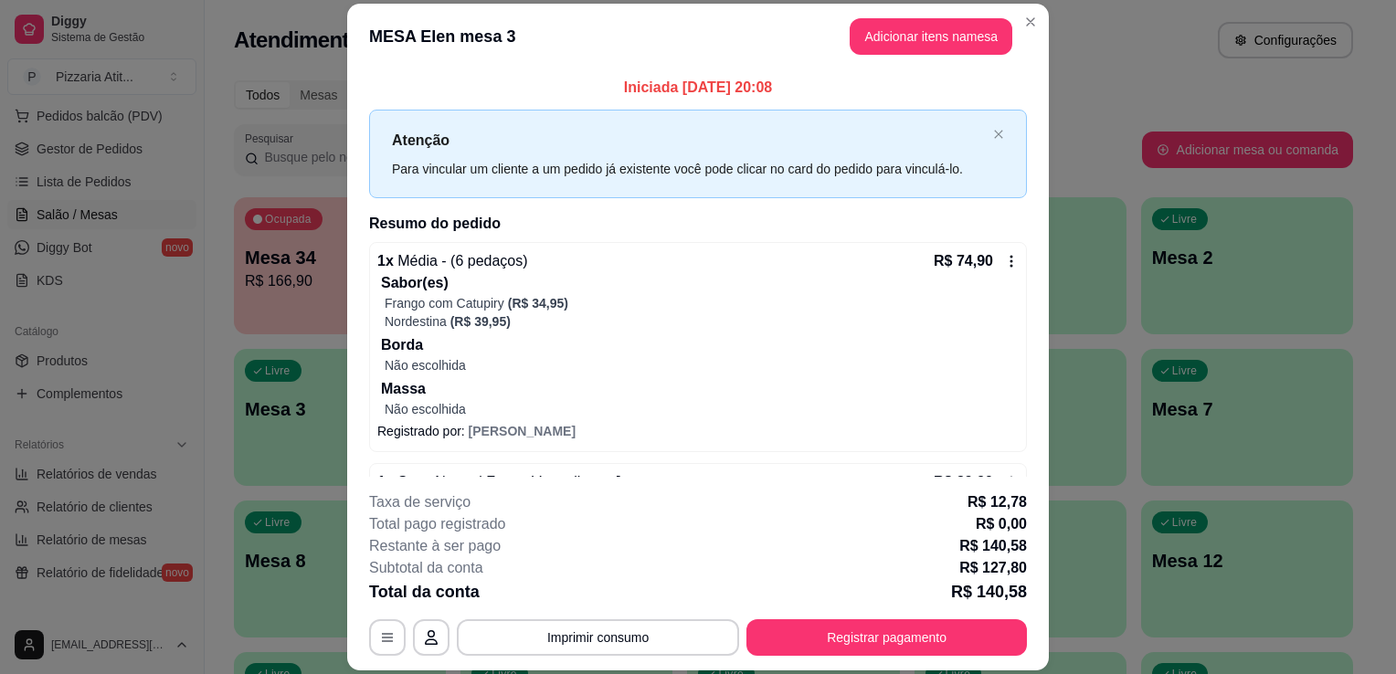
click at [778, 339] on p "Borda" at bounding box center [700, 345] width 638 height 22
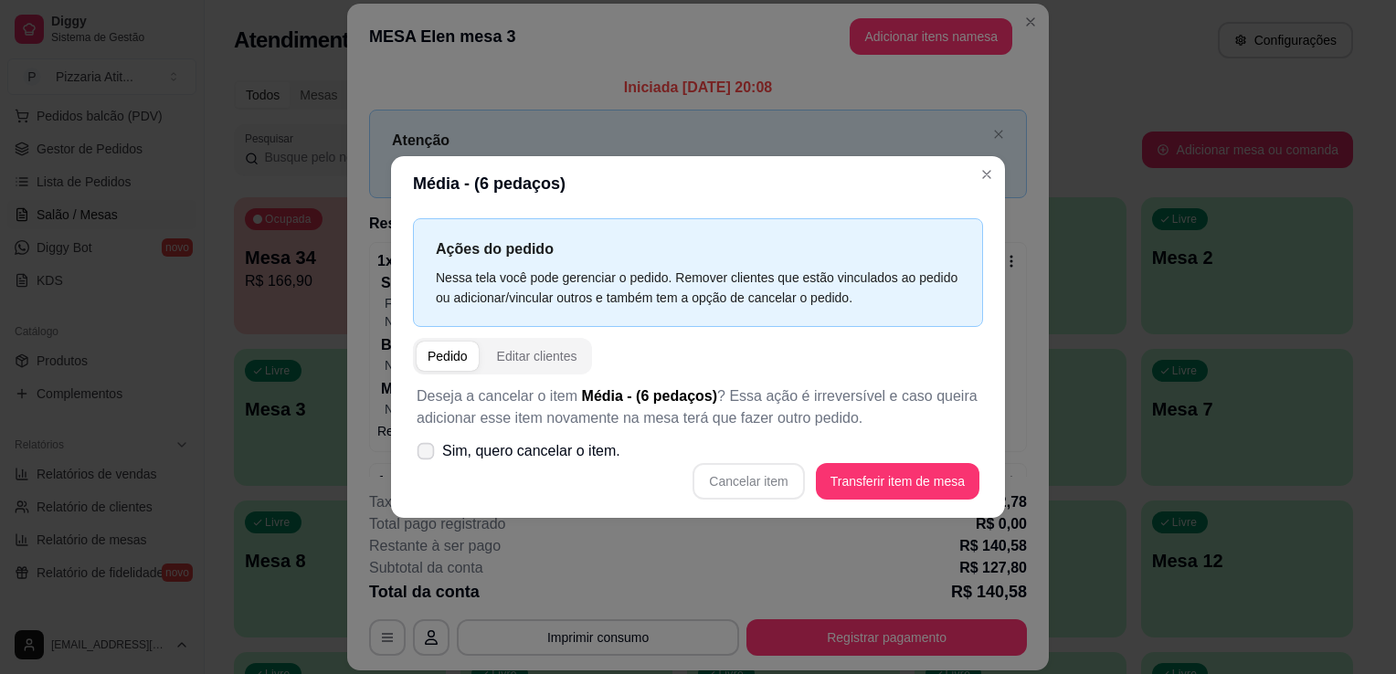
click at [430, 456] on icon at bounding box center [425, 451] width 14 height 10
click at [428, 457] on input "Sim, quero cancelar o item." at bounding box center [422, 461] width 12 height 12
checkbox input "true"
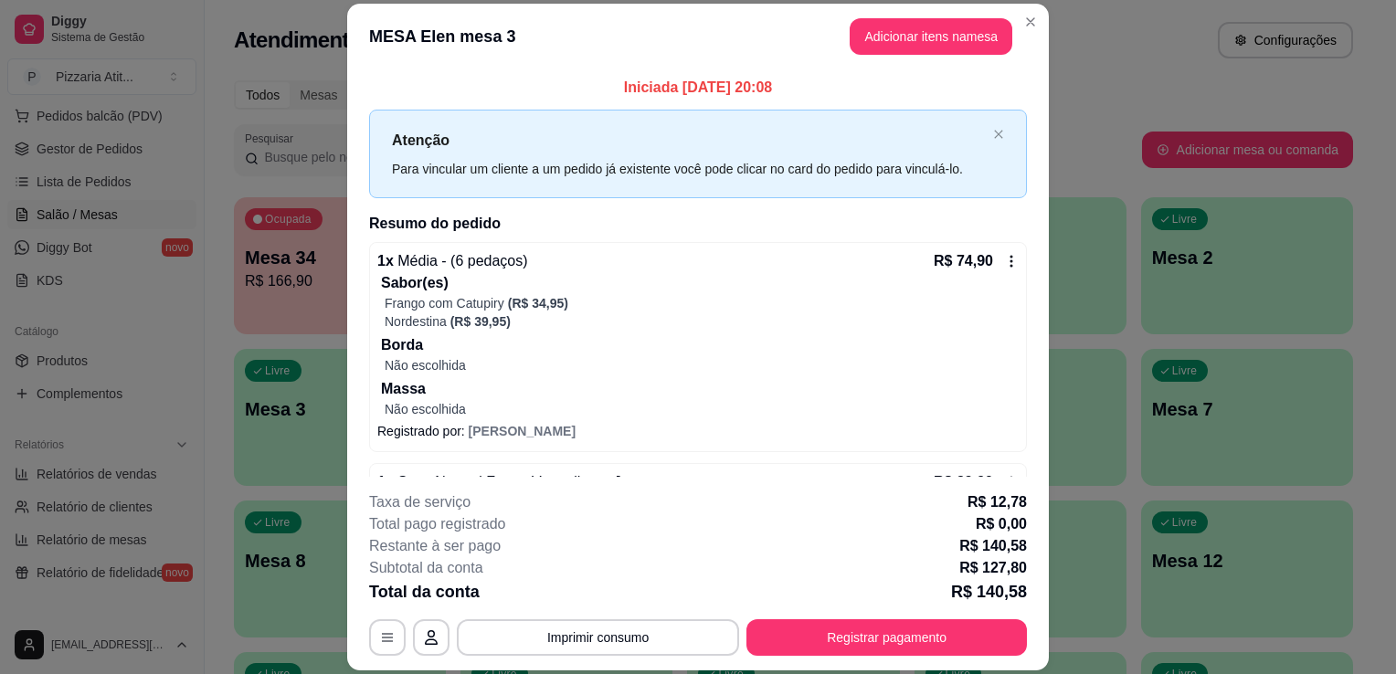
click at [654, 323] on div "Nordestina (R$ 39,95)" at bounding box center [702, 321] width 634 height 18
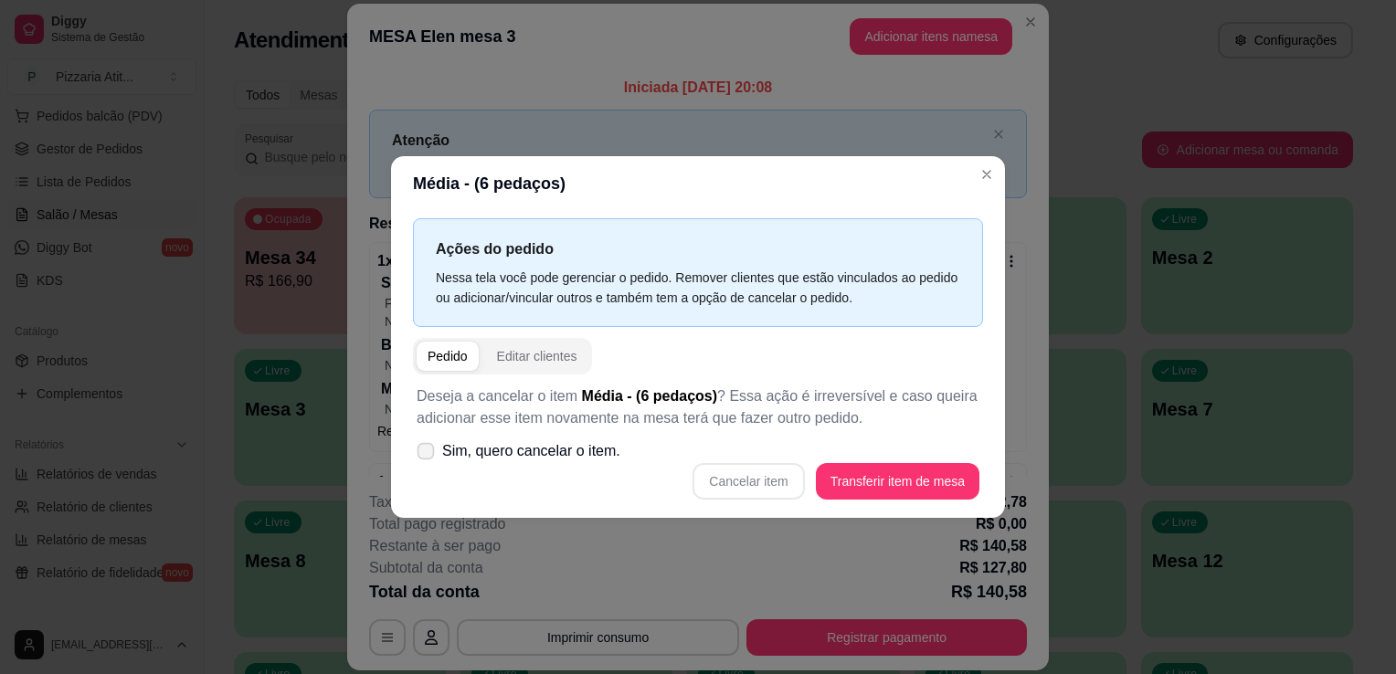
click at [429, 451] on icon at bounding box center [425, 451] width 14 height 10
click at [428, 455] on input "Sim, quero cancelar o item." at bounding box center [422, 461] width 12 height 12
checkbox input "true"
click at [745, 475] on button "Cancelar item" at bounding box center [748, 482] width 109 height 36
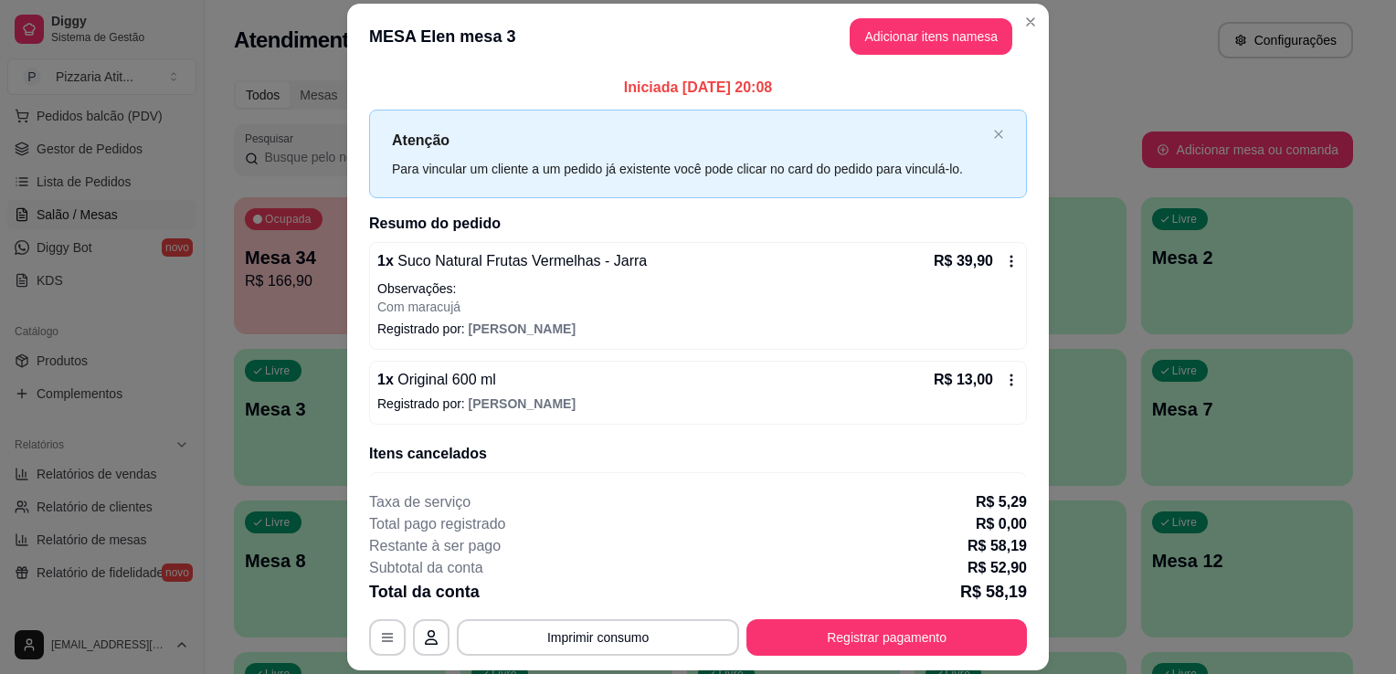
click at [720, 242] on div "1 x Suco Natural Frutas Vermelhas - Jarra R$ 39,90 Observações: Com maracujá Re…" at bounding box center [698, 296] width 658 height 108
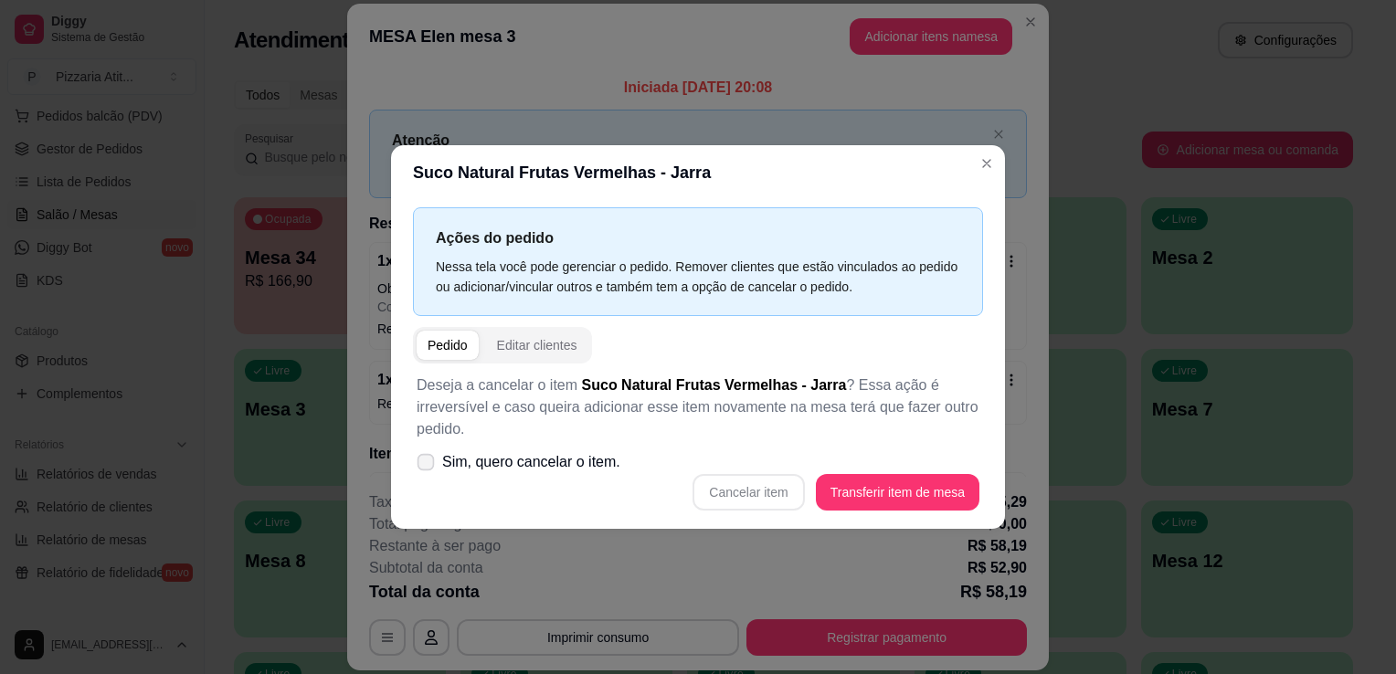
click at [430, 469] on span at bounding box center [426, 462] width 17 height 17
click at [428, 469] on input "Sim, quero cancelar o item." at bounding box center [422, 472] width 12 height 12
checkbox input "true"
click at [739, 488] on button "Cancelar item" at bounding box center [748, 493] width 109 height 36
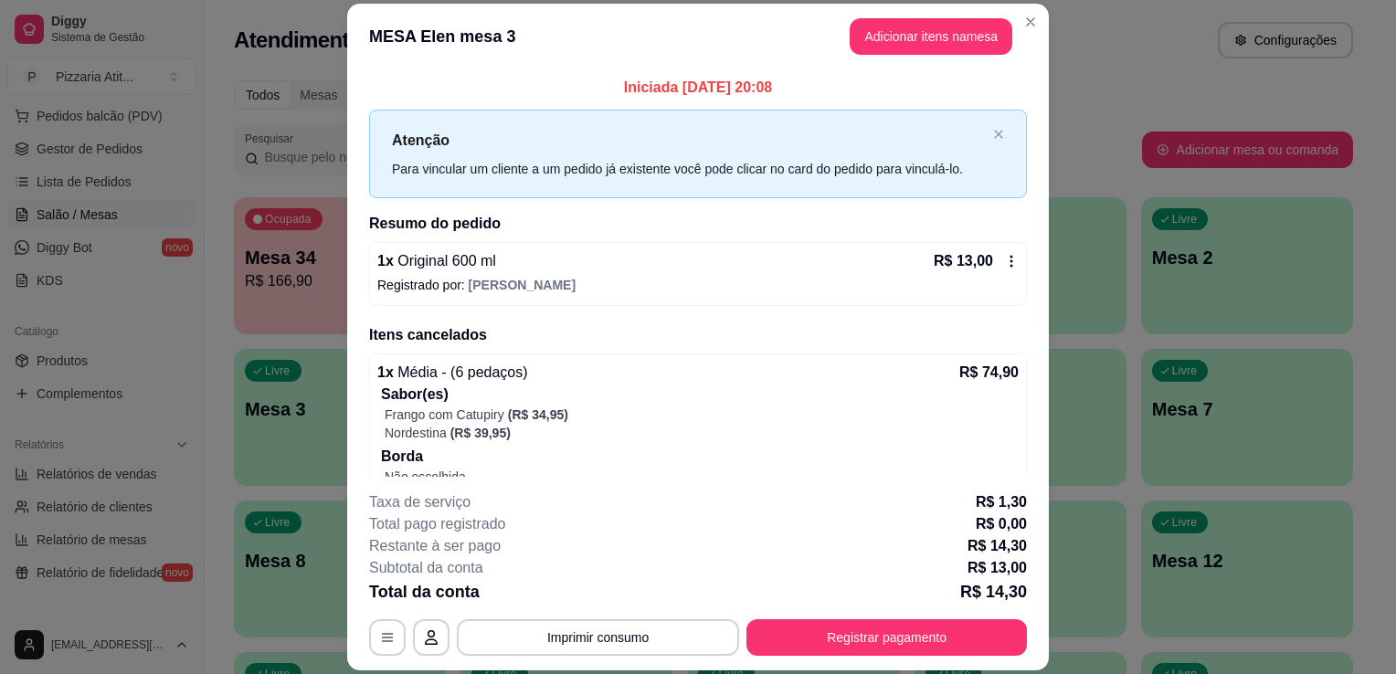
click at [702, 298] on div "1 x Original 600 ml R$ 13,00 Registrado por: [PERSON_NAME]" at bounding box center [698, 274] width 658 height 64
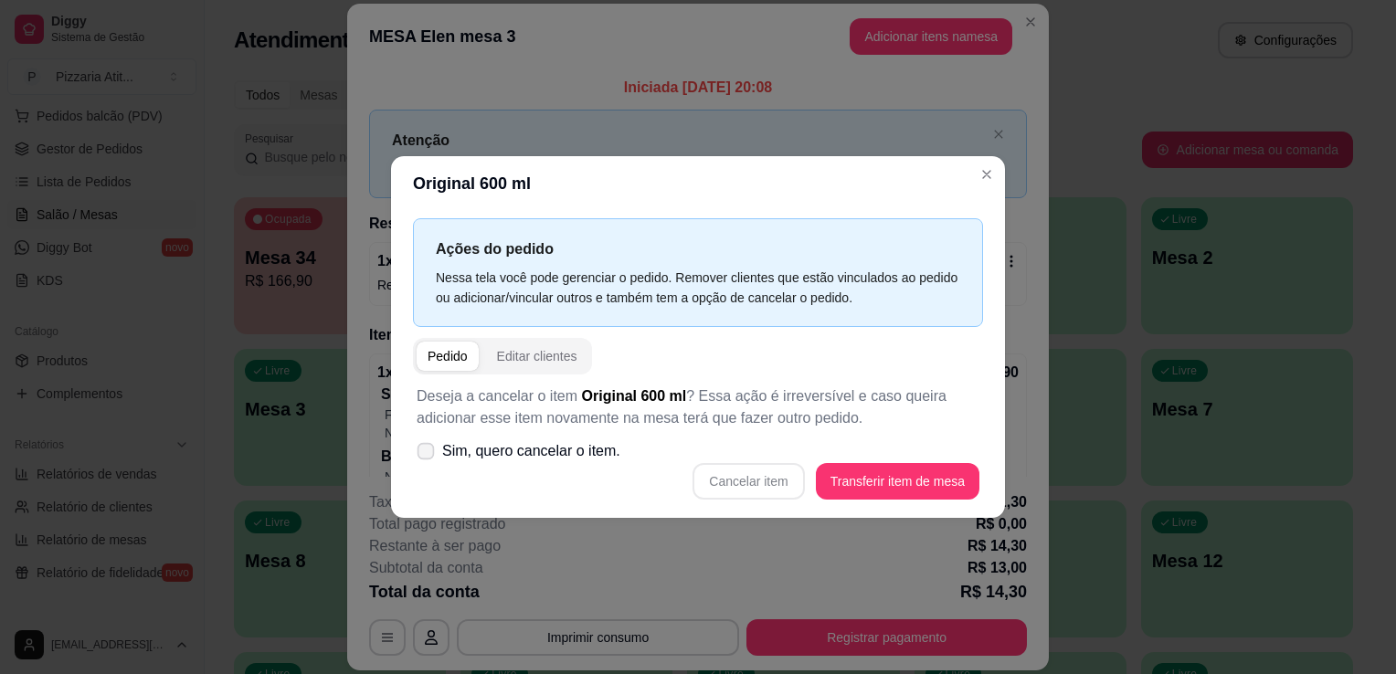
click at [425, 444] on span at bounding box center [426, 451] width 17 height 17
click at [425, 455] on input "Sim, quero cancelar o item." at bounding box center [422, 461] width 12 height 12
checkbox input "true"
click at [768, 466] on button "Cancelar item" at bounding box center [748, 482] width 109 height 36
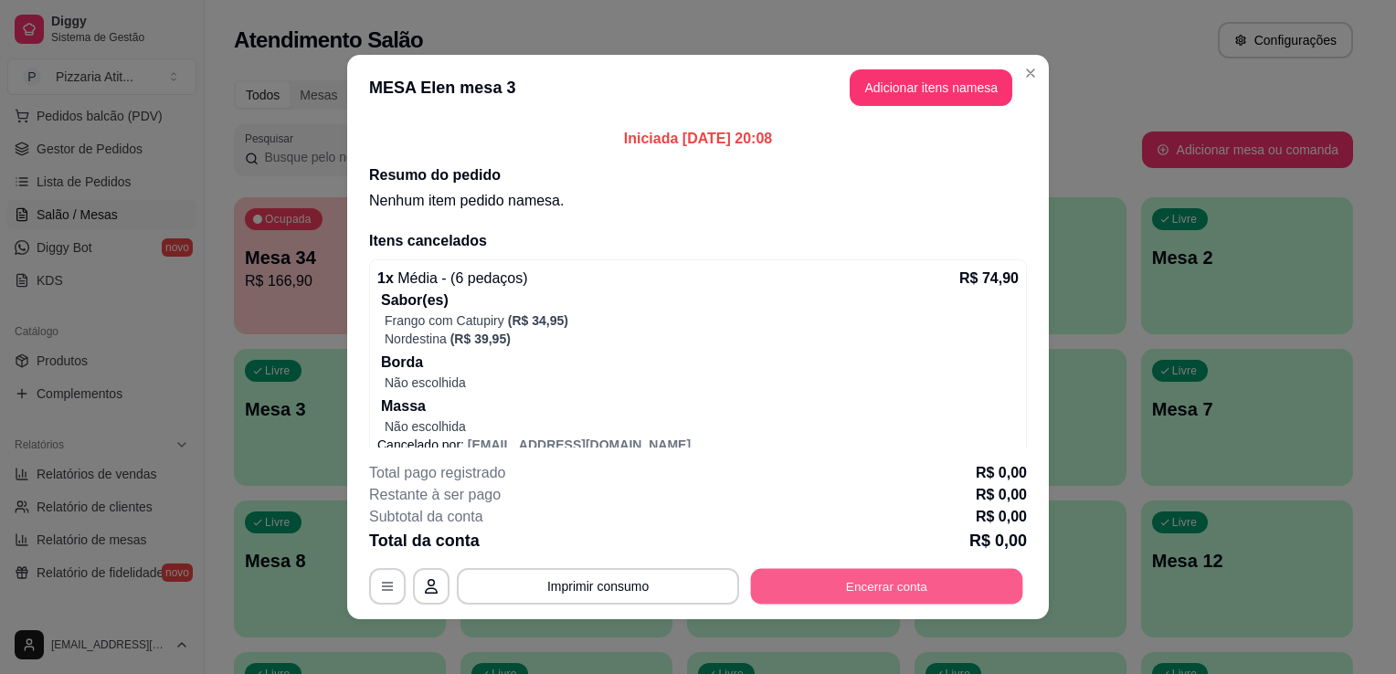
click at [883, 596] on button "Encerrar conta" at bounding box center [887, 587] width 272 height 36
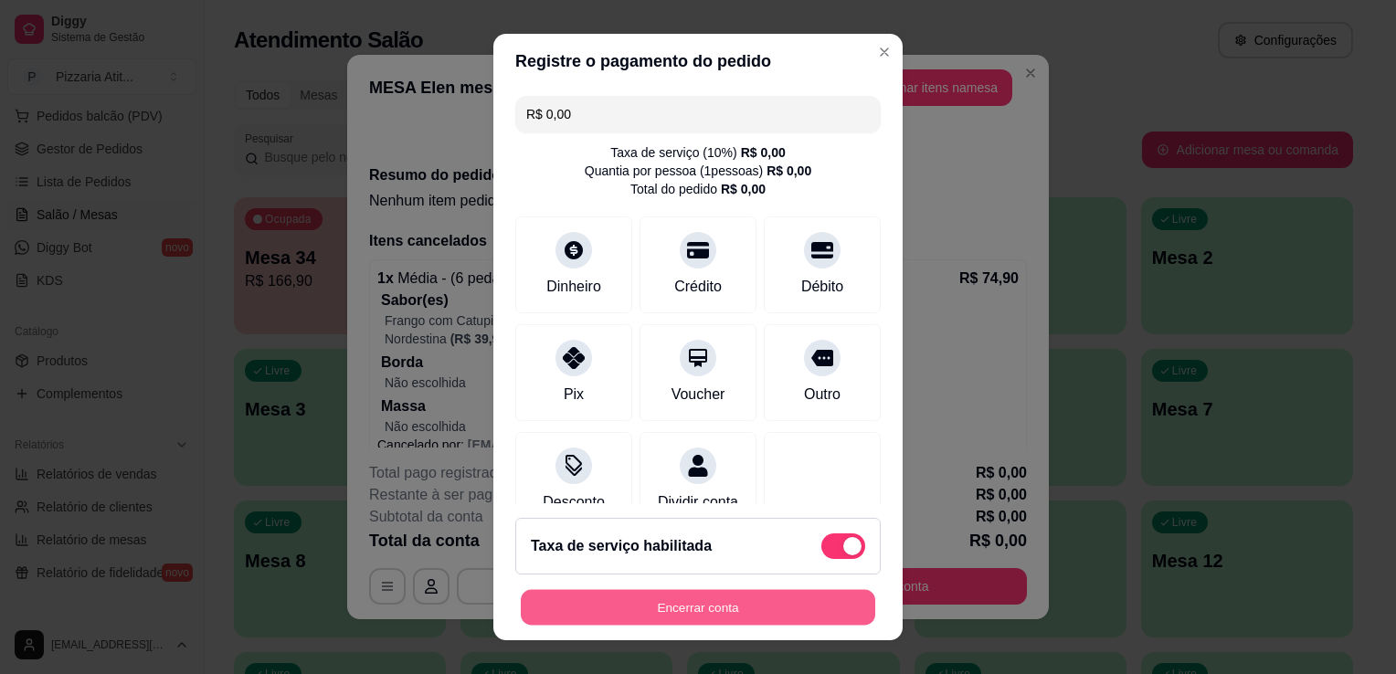
click at [720, 602] on button "Encerrar conta" at bounding box center [698, 608] width 355 height 36
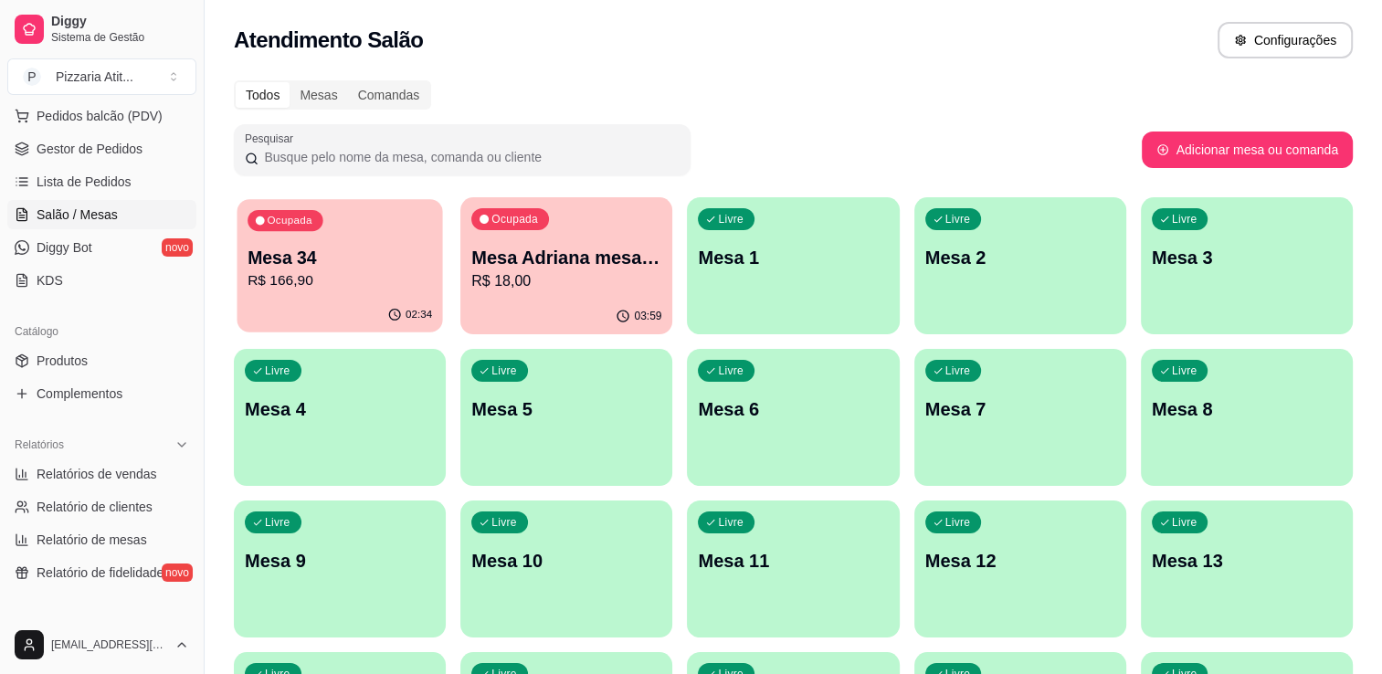
click at [406, 280] on p "R$ 166,90" at bounding box center [340, 280] width 185 height 21
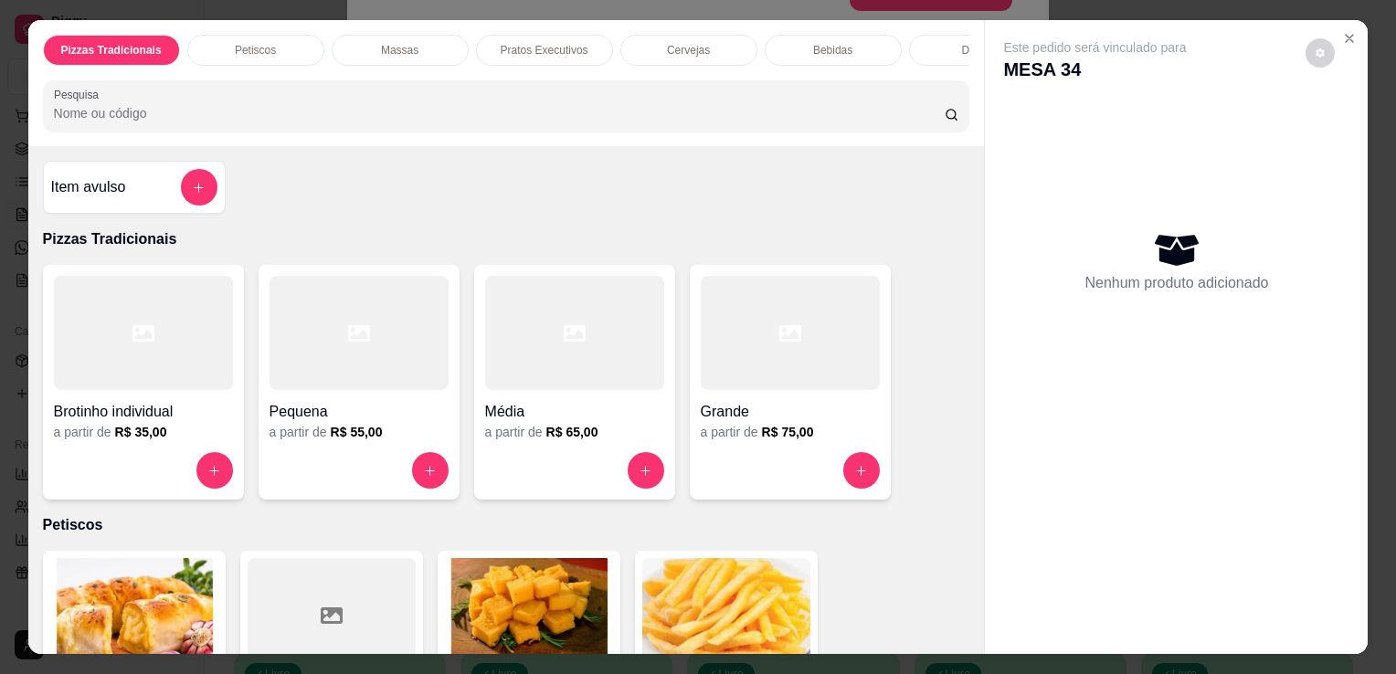
click at [366, 111] on input "Pesquisa" at bounding box center [499, 113] width 891 height 18
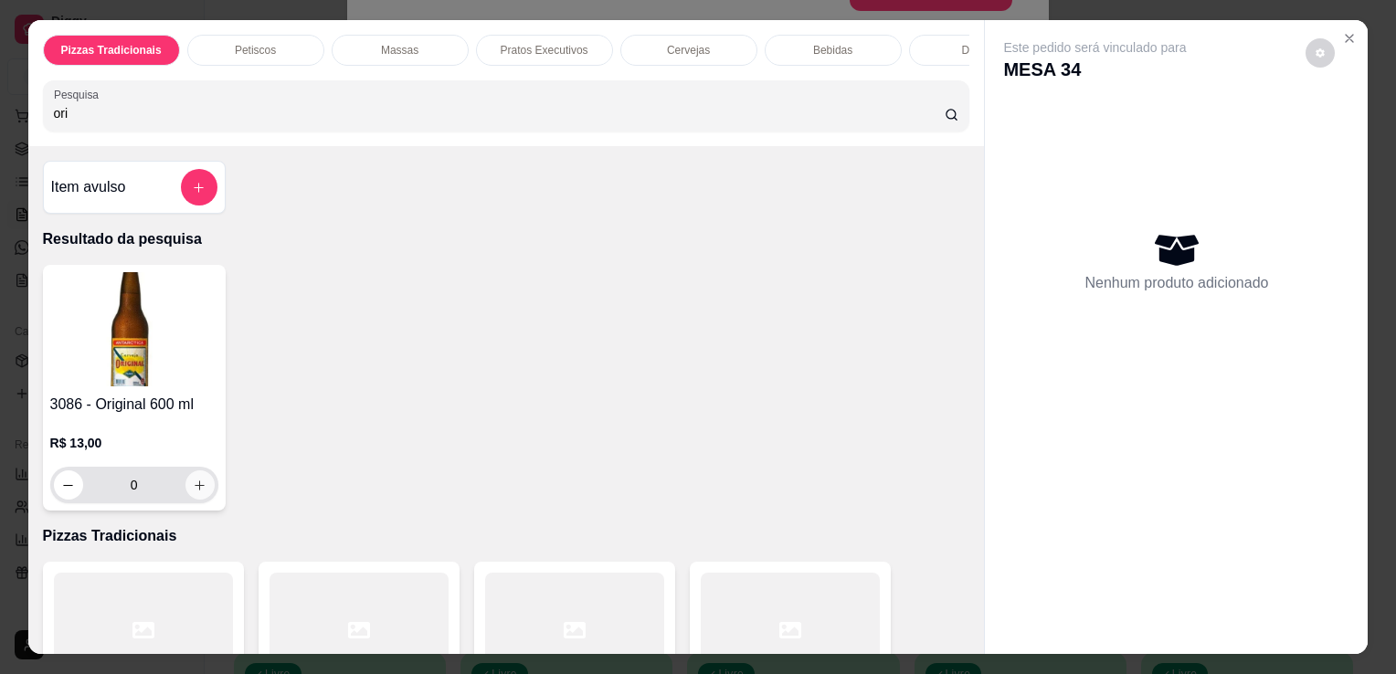
type input "ori"
click at [194, 484] on icon "increase-product-quantity" at bounding box center [200, 486] width 14 height 14
type input "1"
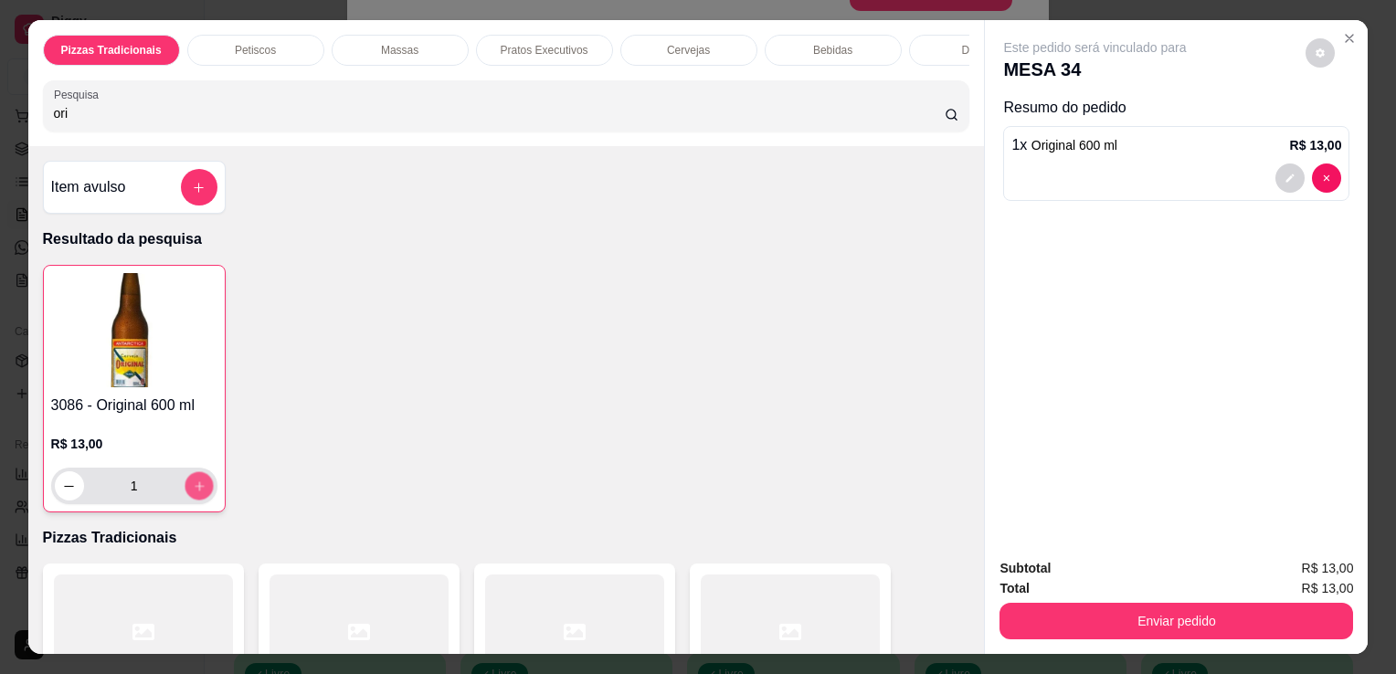
click at [194, 484] on button "increase-product-quantity" at bounding box center [199, 486] width 28 height 28
type input "2"
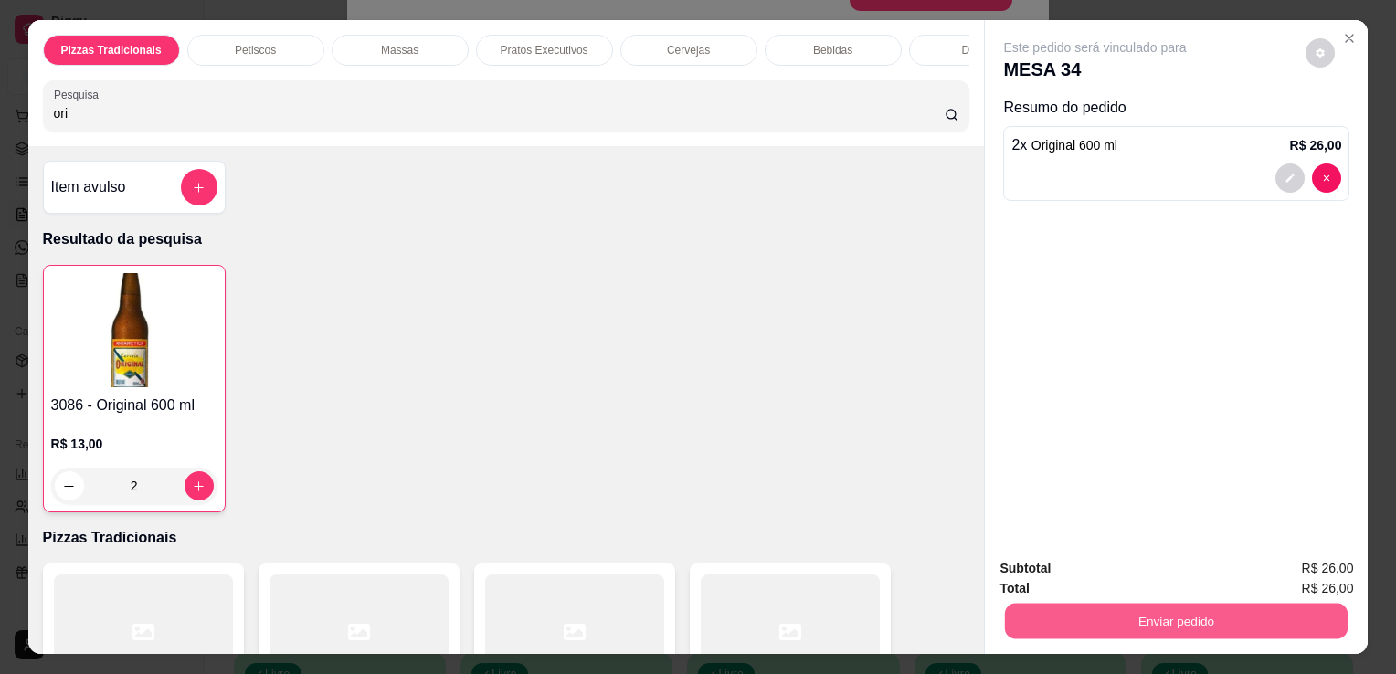
click at [1100, 616] on button "Enviar pedido" at bounding box center [1176, 621] width 343 height 36
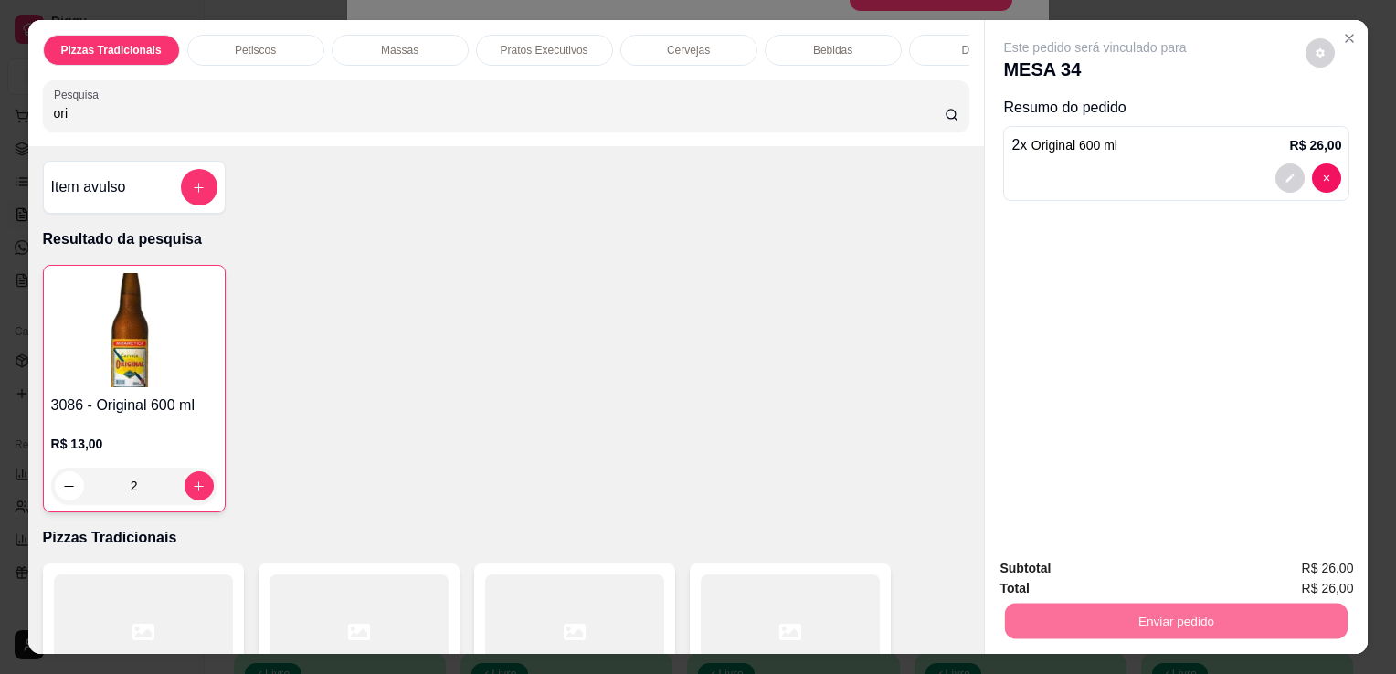
click at [1078, 583] on button "Não registrar e enviar pedido" at bounding box center [1116, 570] width 185 height 34
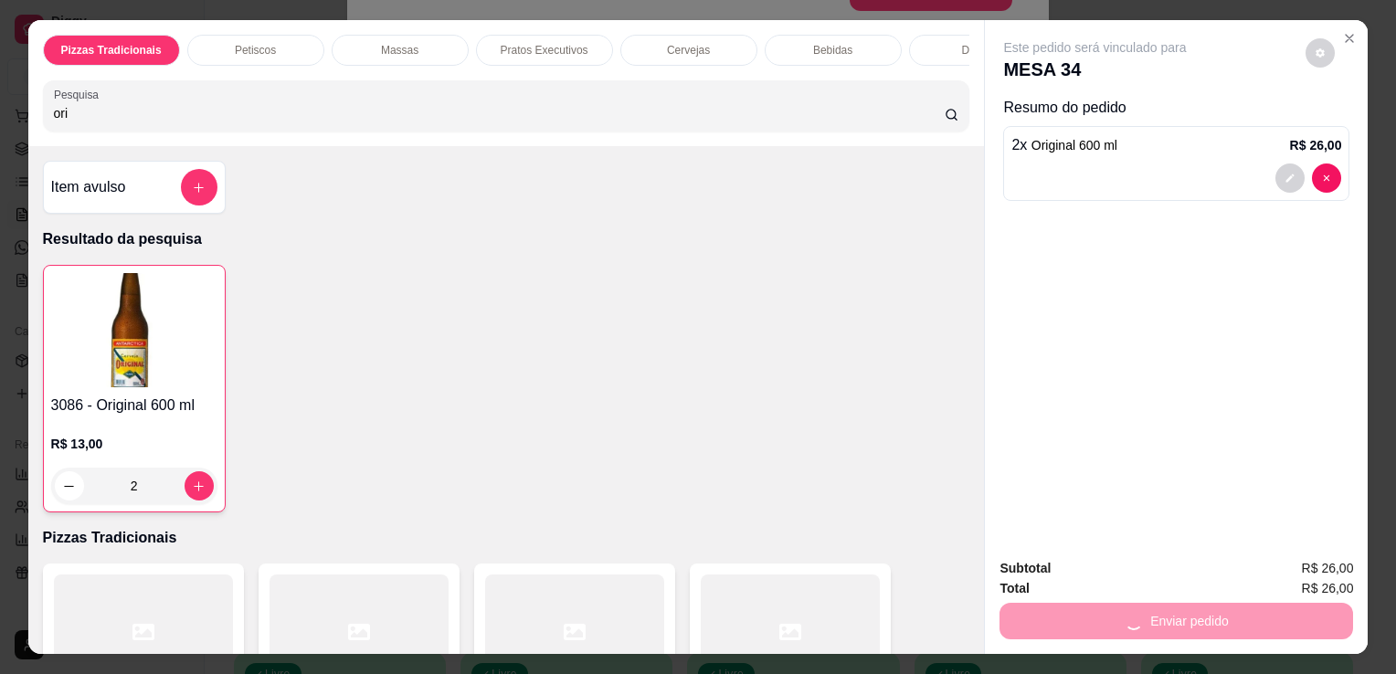
click at [1078, 583] on button "Não registrar e enviar pedido" at bounding box center [1116, 570] width 185 height 34
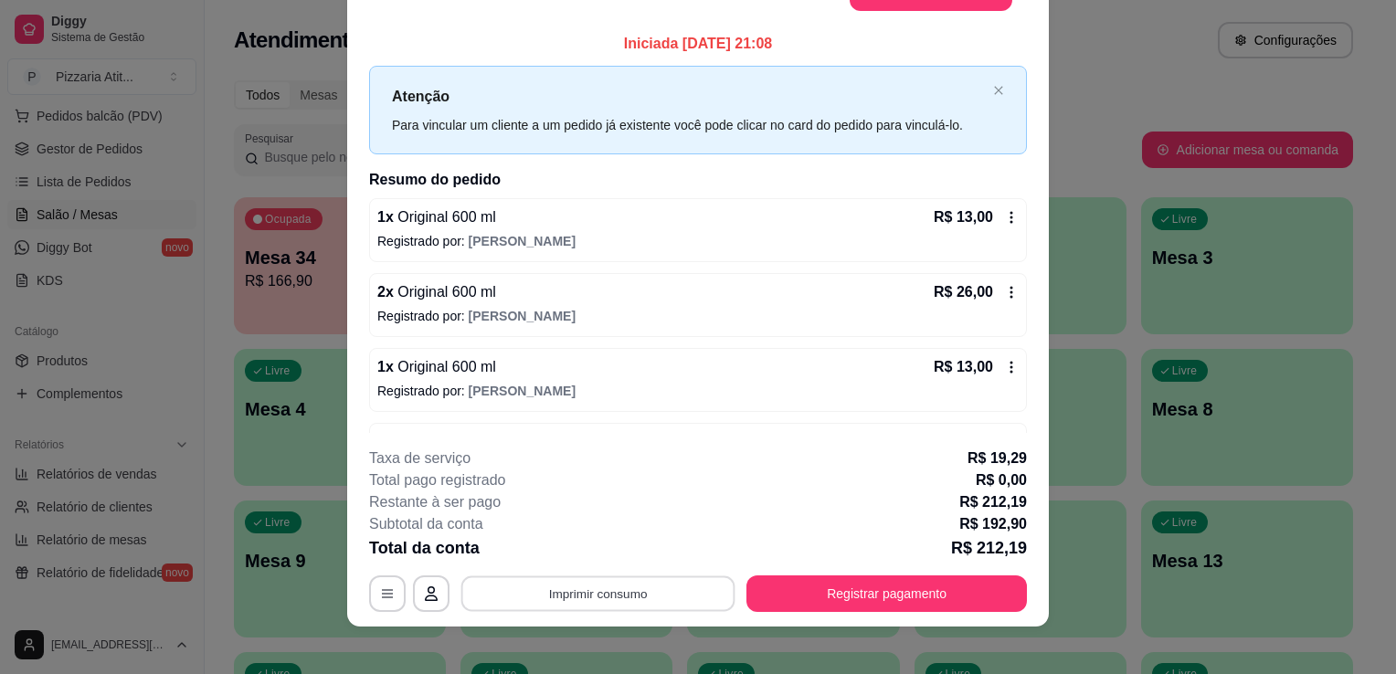
click at [467, 598] on button "Imprimir consumo" at bounding box center [598, 595] width 274 height 36
click at [587, 556] on button "IMPRESSORA" at bounding box center [597, 551] width 128 height 28
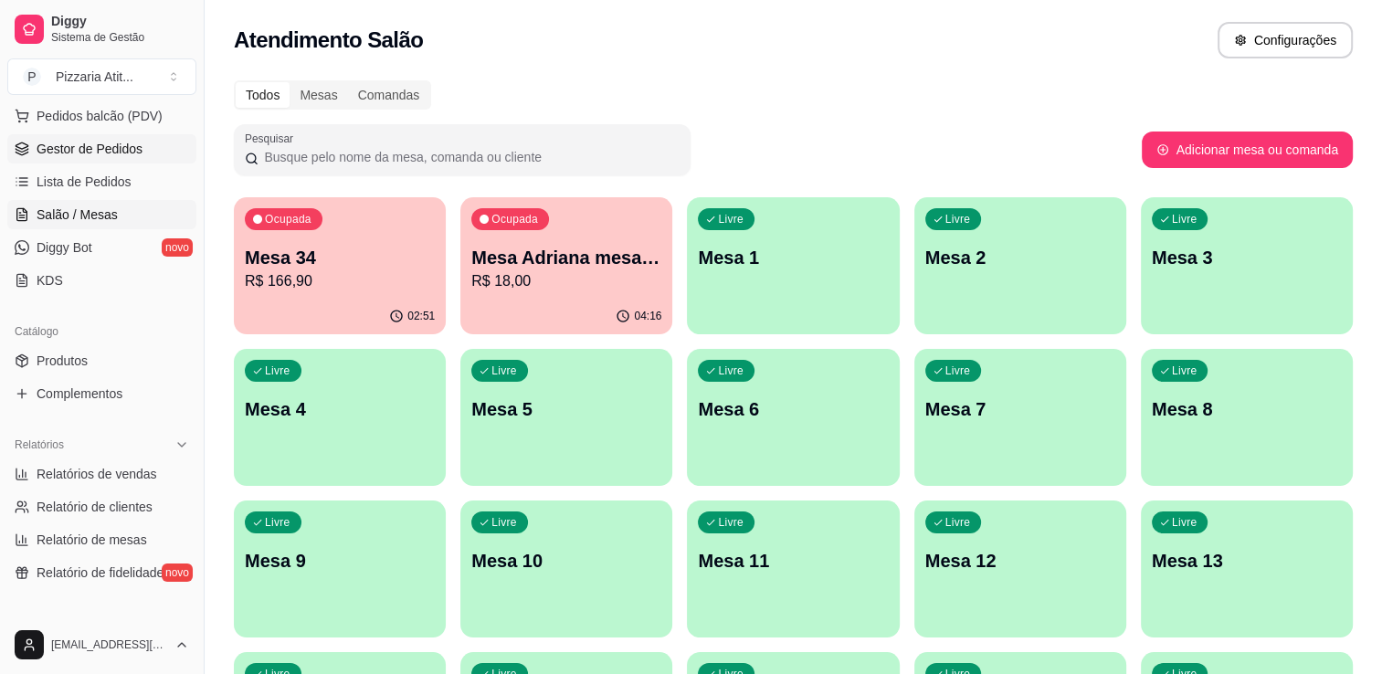
click at [95, 152] on span "Gestor de Pedidos" at bounding box center [90, 149] width 106 height 18
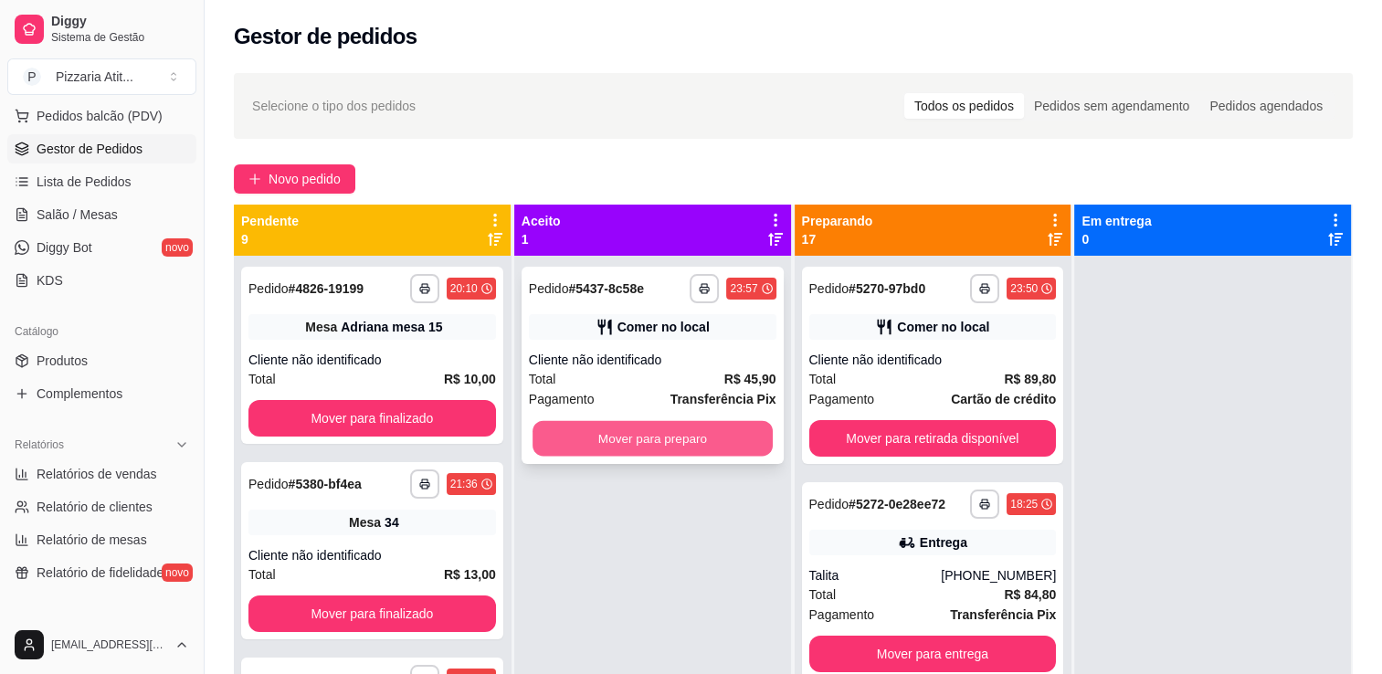
click at [713, 444] on button "Mover para preparo" at bounding box center [653, 439] width 240 height 36
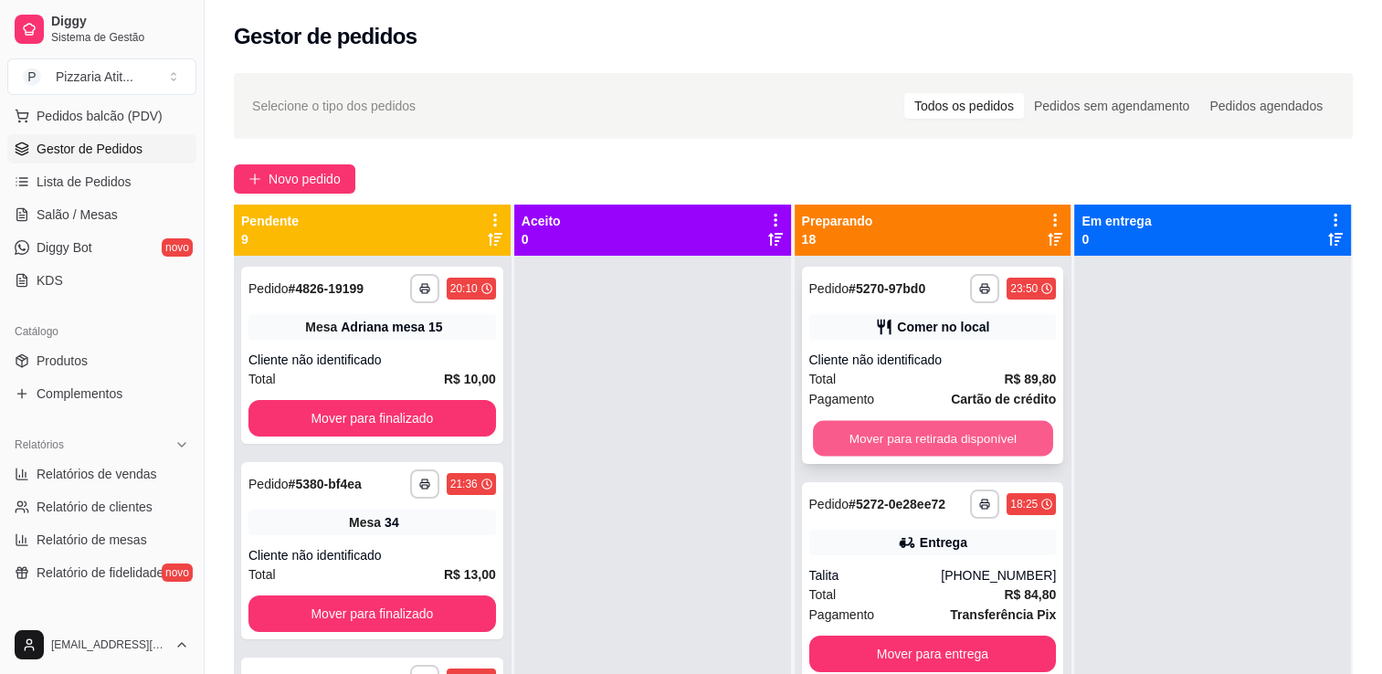
click at [913, 428] on button "Mover para retirada disponível" at bounding box center [933, 439] width 240 height 36
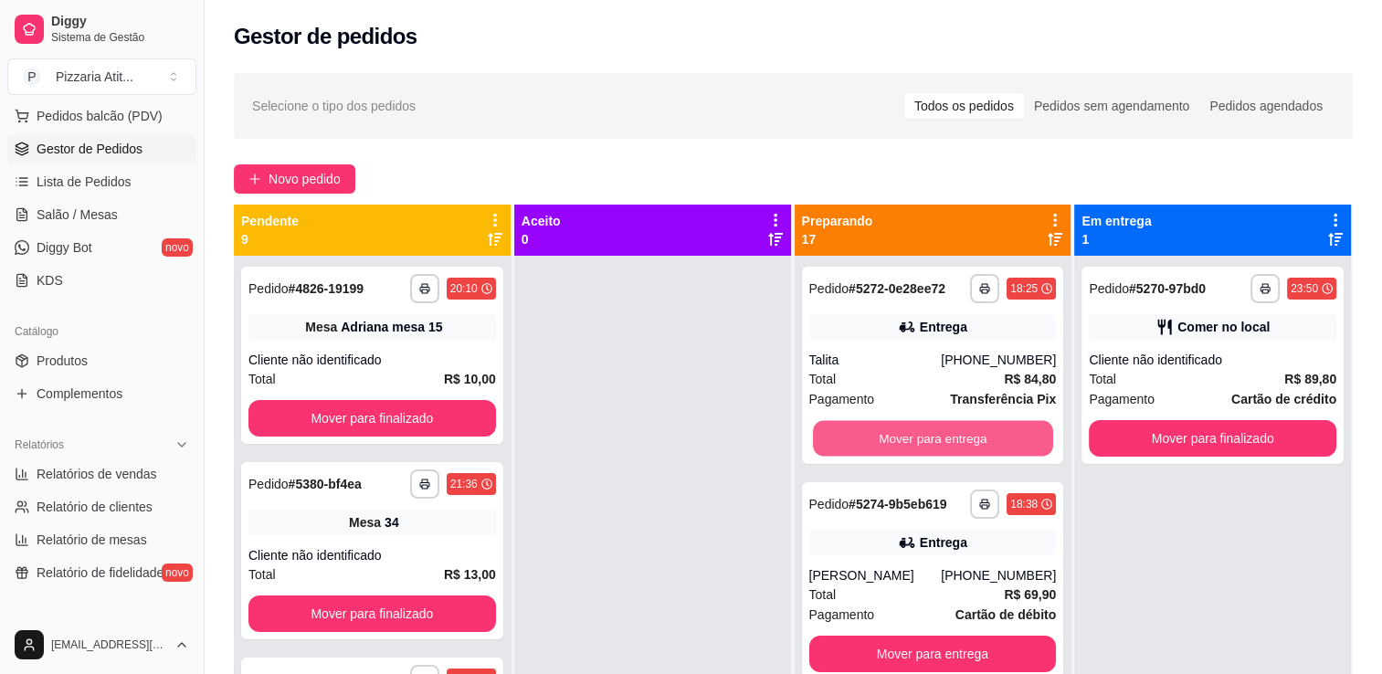
click at [913, 428] on button "Mover para entrega" at bounding box center [933, 439] width 240 height 36
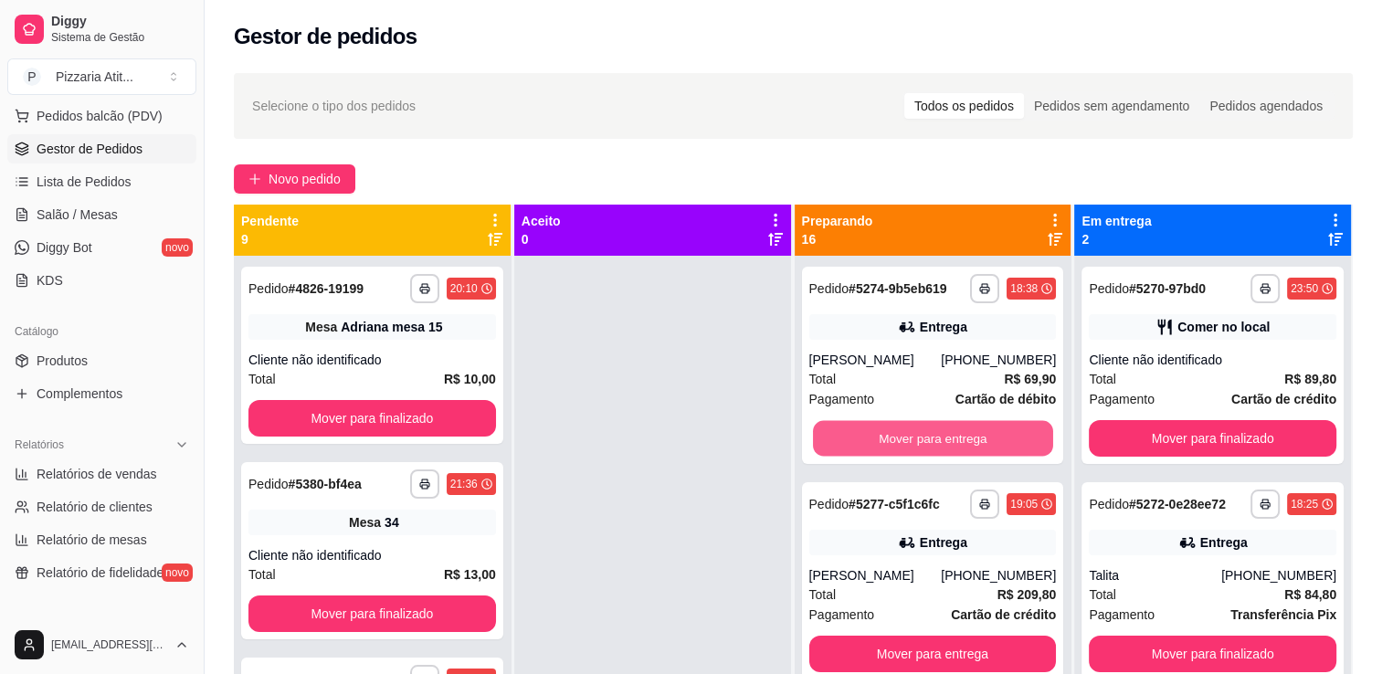
click at [913, 428] on button "Mover para entrega" at bounding box center [933, 439] width 240 height 36
click at [913, 428] on button "Mover para retirada disponível" at bounding box center [933, 439] width 240 height 36
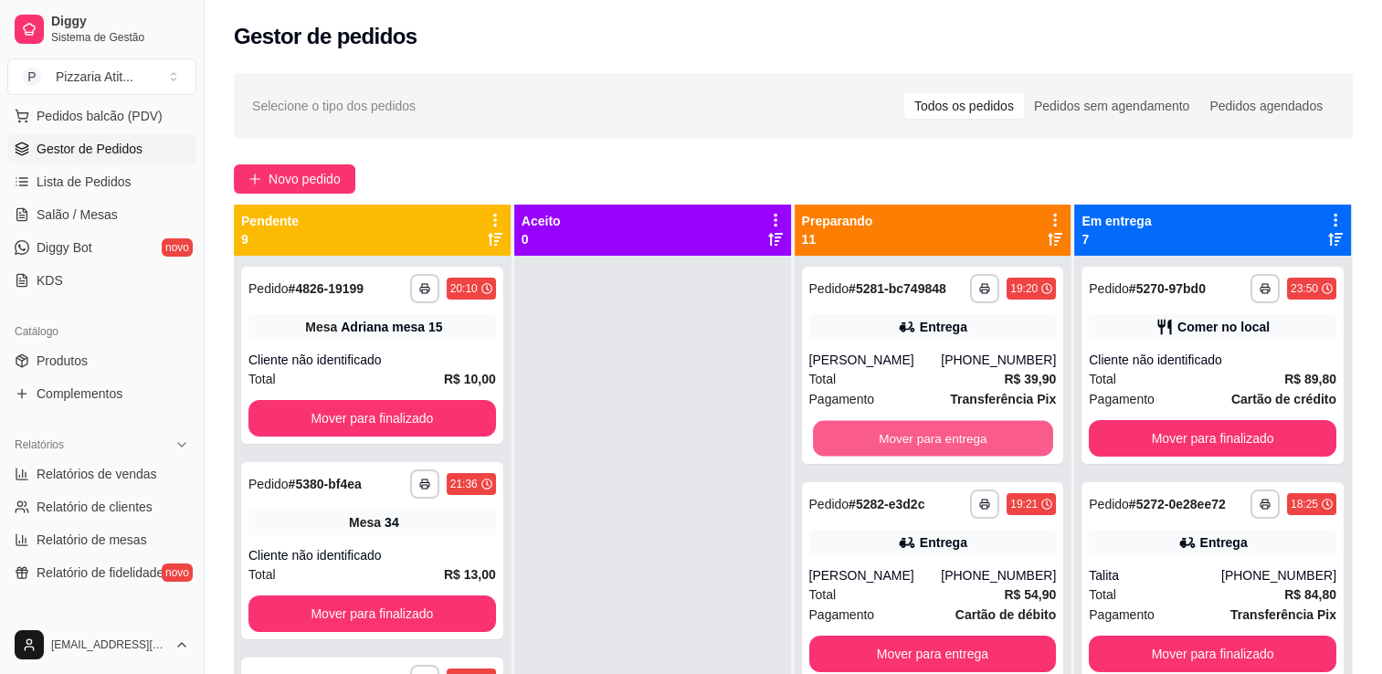
click at [913, 428] on button "Mover para entrega" at bounding box center [933, 439] width 240 height 36
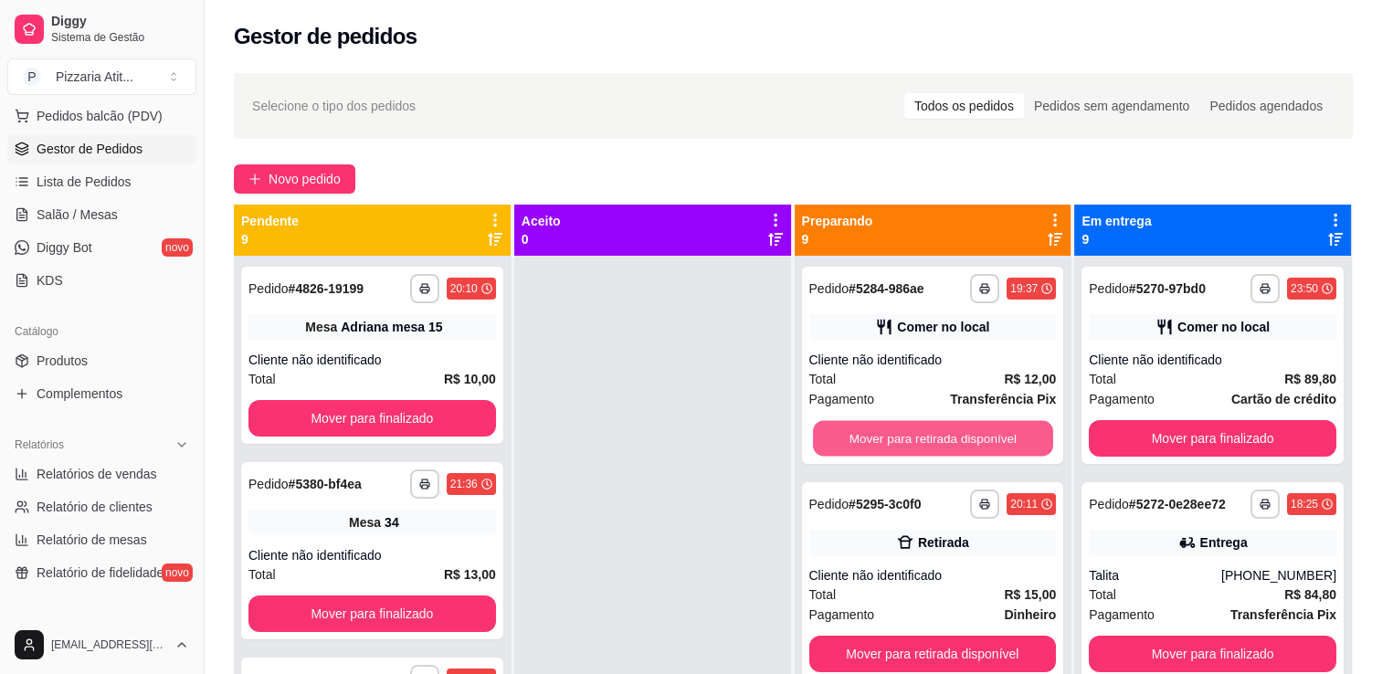
click at [913, 428] on button "Mover para retirada disponível" at bounding box center [933, 439] width 240 height 36
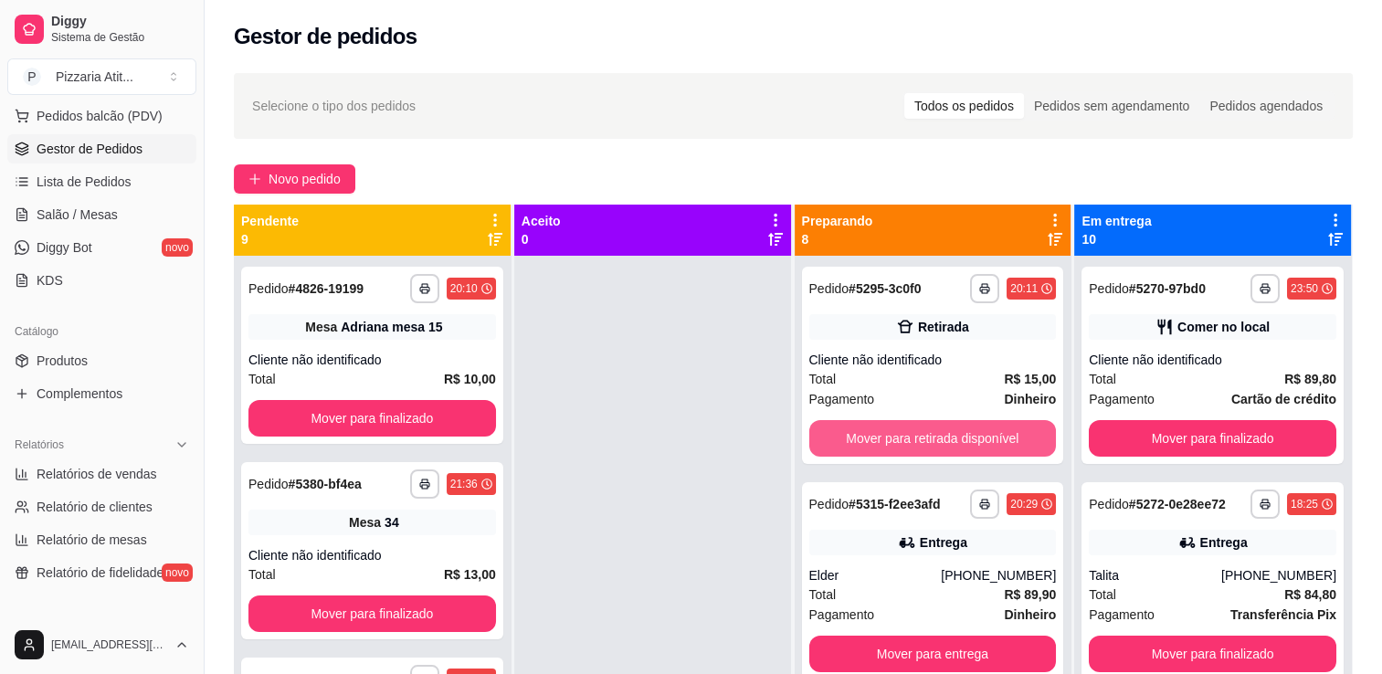
click at [913, 428] on button "Mover para retirada disponível" at bounding box center [934, 438] width 248 height 37
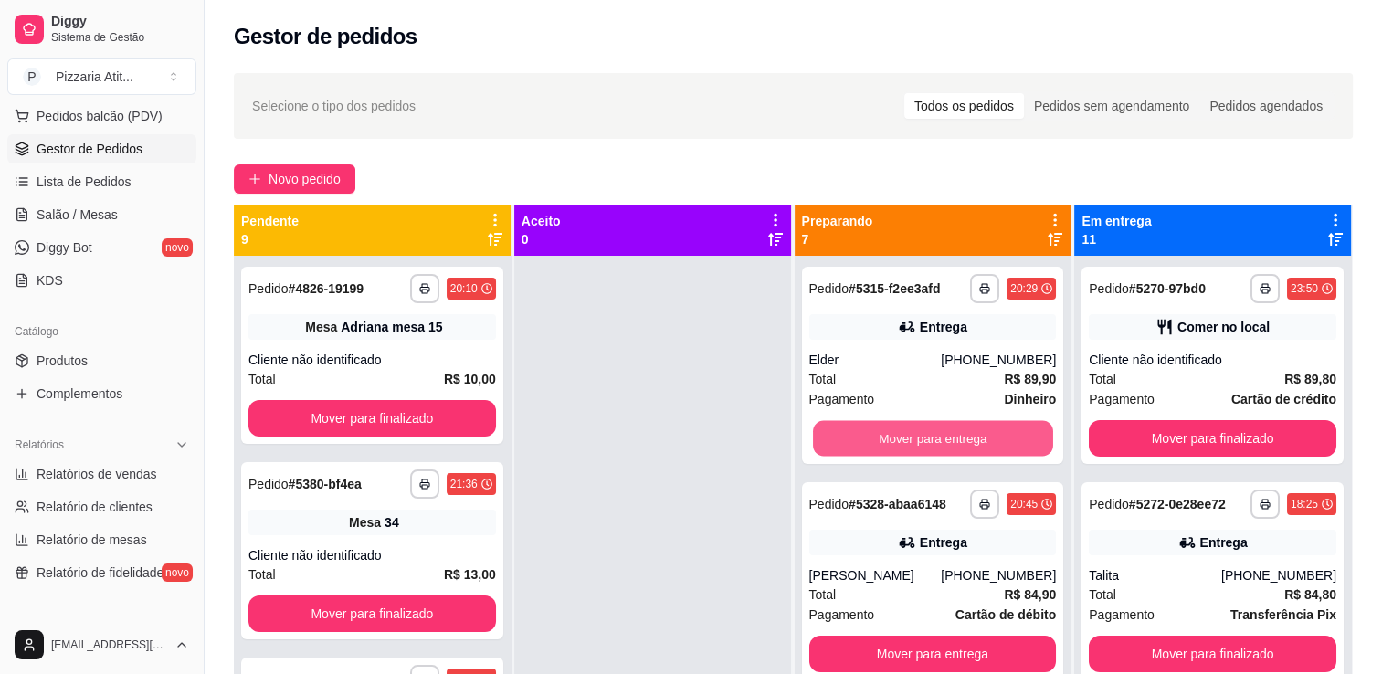
click at [913, 428] on button "Mover para entrega" at bounding box center [933, 439] width 240 height 36
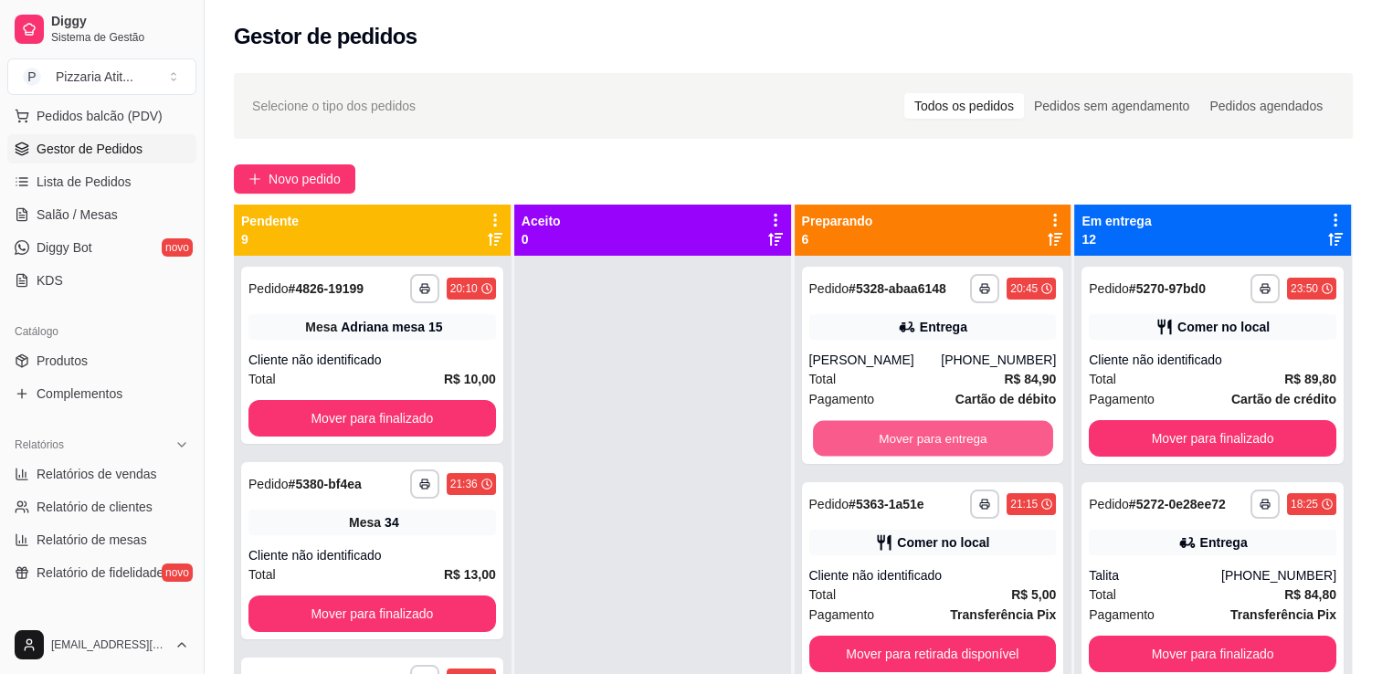
click at [913, 428] on button "Mover para entrega" at bounding box center [933, 439] width 240 height 36
click at [913, 428] on button "Mover para retirada disponível" at bounding box center [933, 439] width 240 height 36
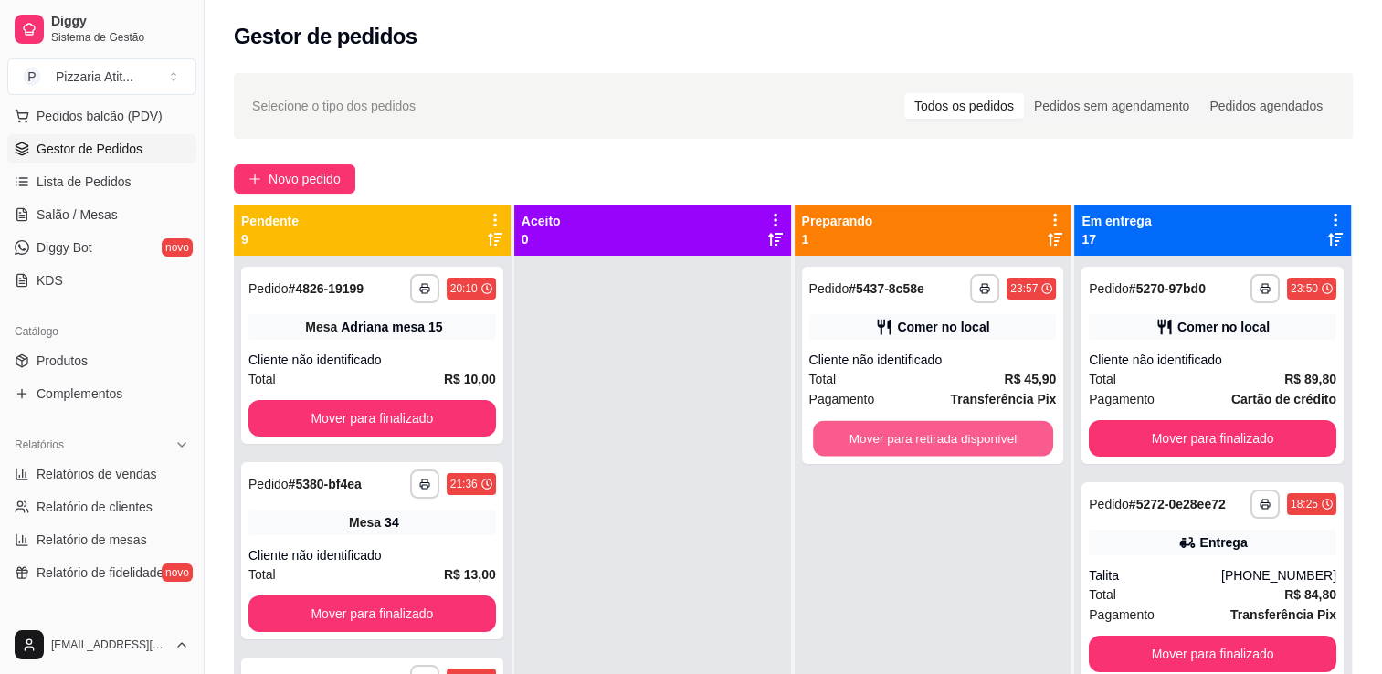
click at [913, 428] on button "Mover para retirada disponível" at bounding box center [933, 439] width 240 height 36
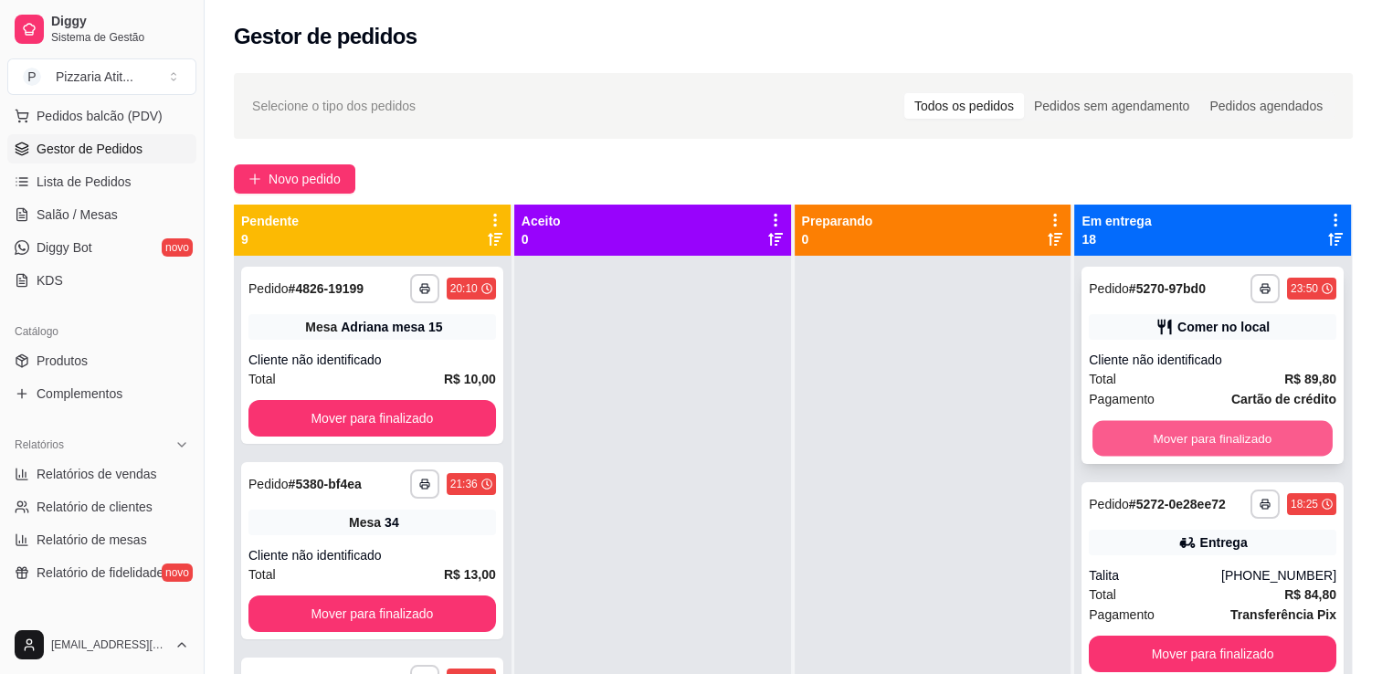
click at [1185, 440] on button "Mover para finalizado" at bounding box center [1213, 439] width 240 height 36
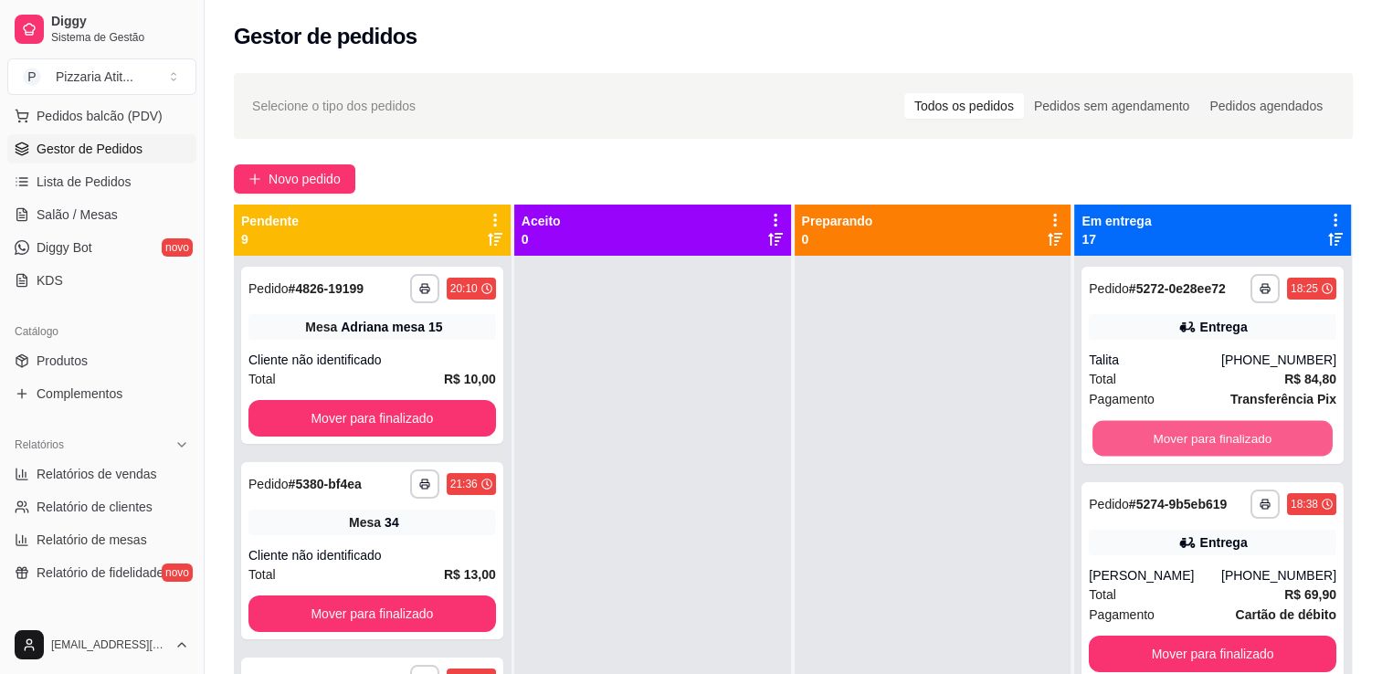
click at [1185, 440] on button "Mover para finalizado" at bounding box center [1213, 439] width 240 height 36
click at [1185, 440] on button "Mover para finalizado" at bounding box center [1213, 438] width 248 height 37
click at [1185, 440] on button "Mover para finalizado" at bounding box center [1213, 439] width 240 height 36
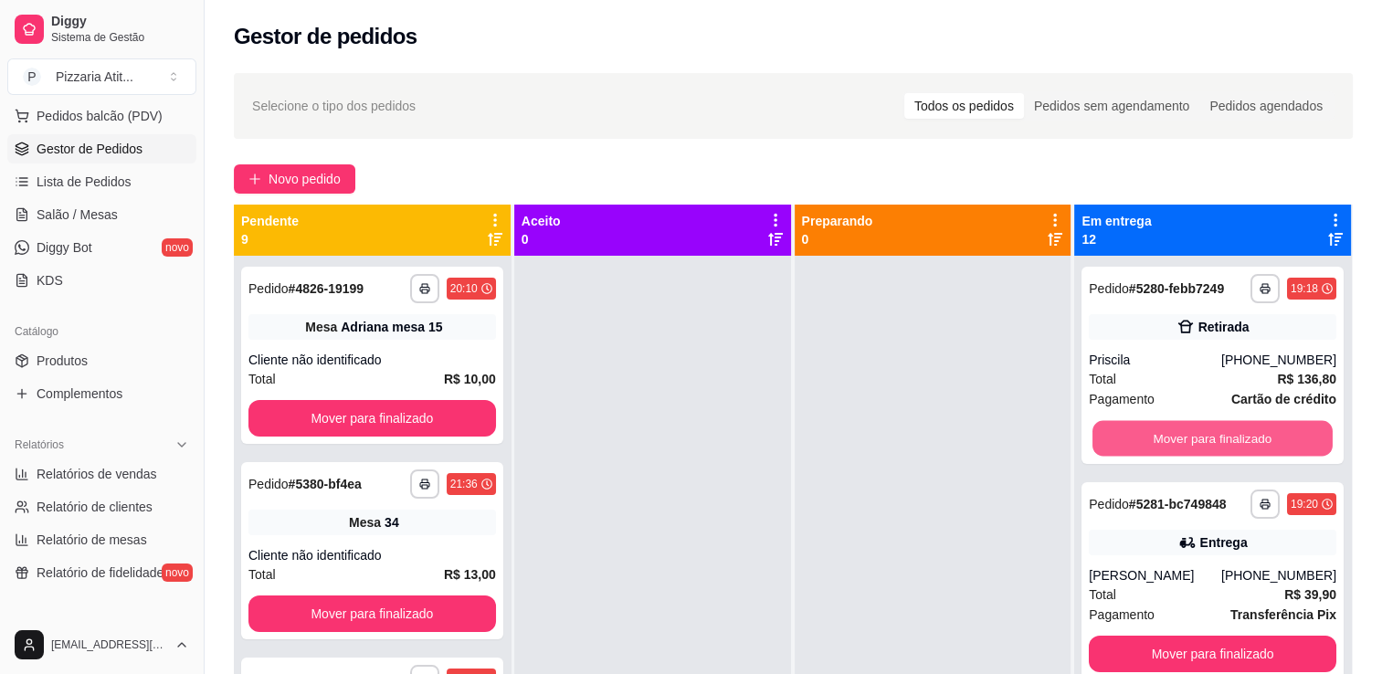
click at [1185, 440] on button "Mover para finalizado" at bounding box center [1213, 439] width 240 height 36
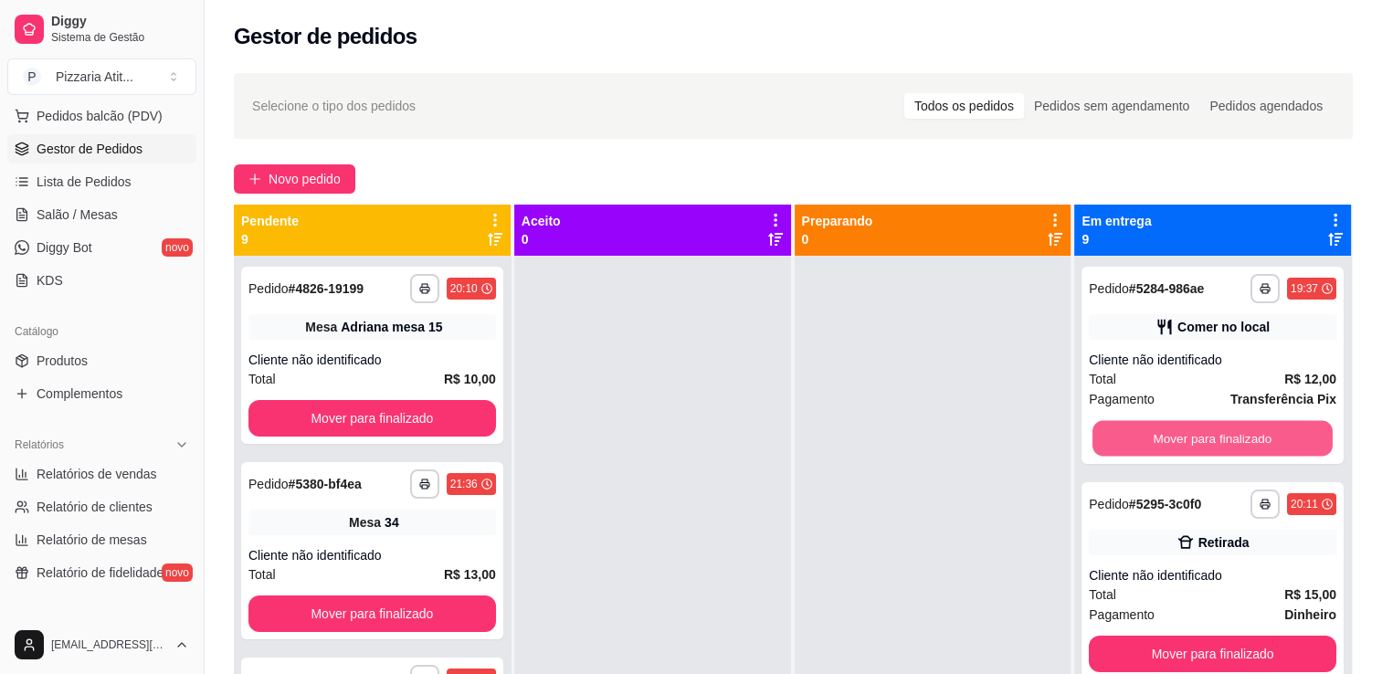
click at [1185, 440] on button "Mover para finalizado" at bounding box center [1213, 439] width 240 height 36
click at [1185, 440] on button "Mover para finalizado" at bounding box center [1213, 438] width 248 height 37
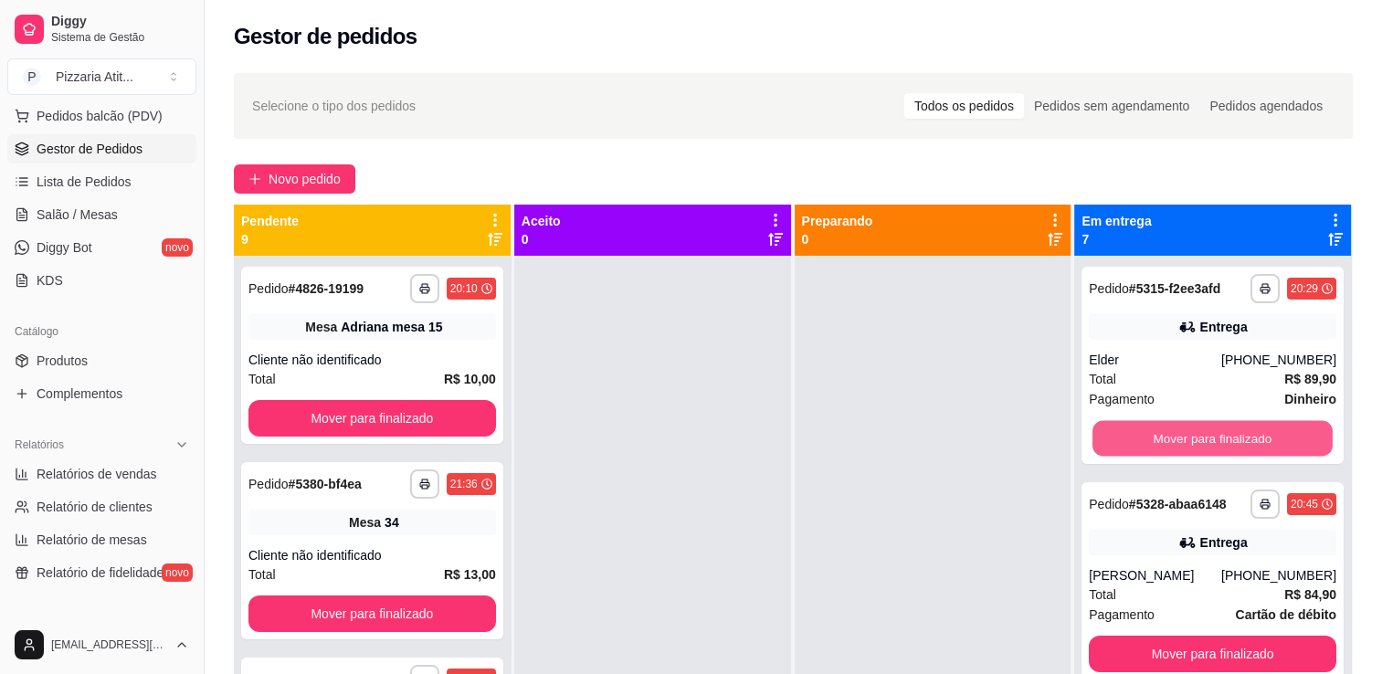
click at [1185, 440] on button "Mover para finalizado" at bounding box center [1213, 439] width 240 height 36
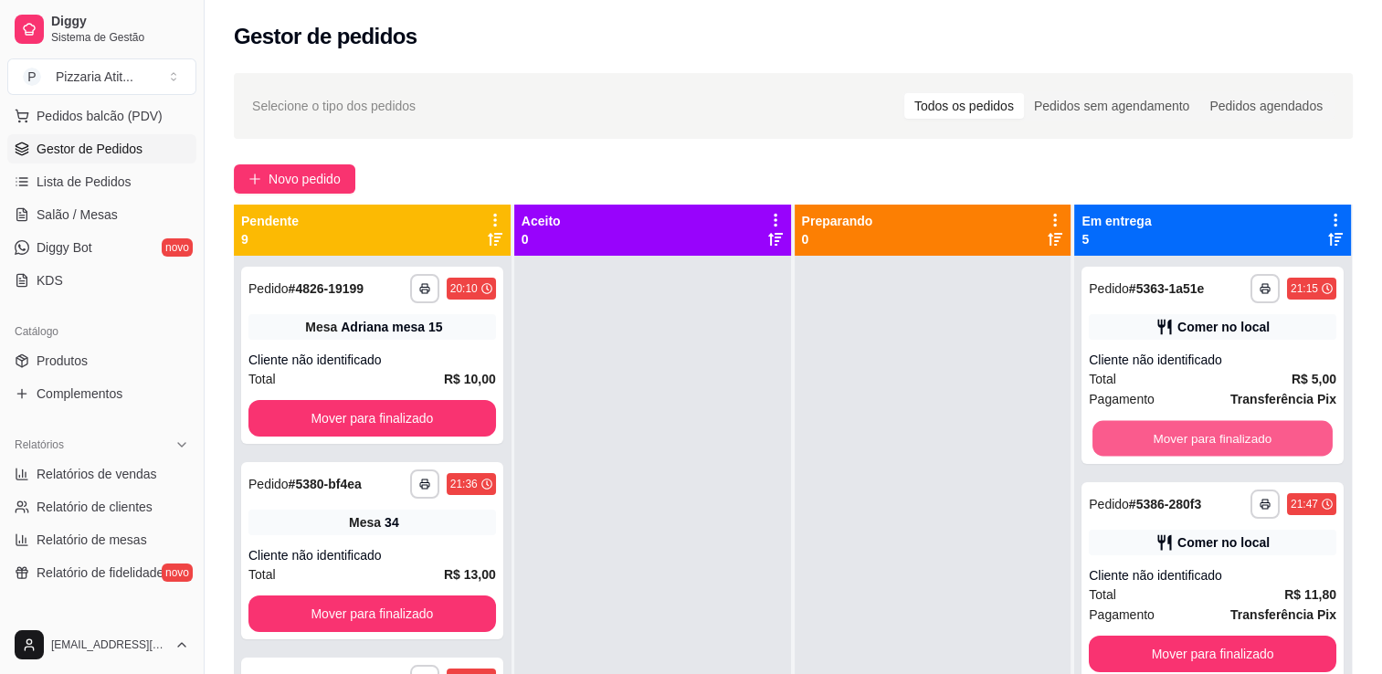
click at [1185, 440] on button "Mover para finalizado" at bounding box center [1213, 439] width 240 height 36
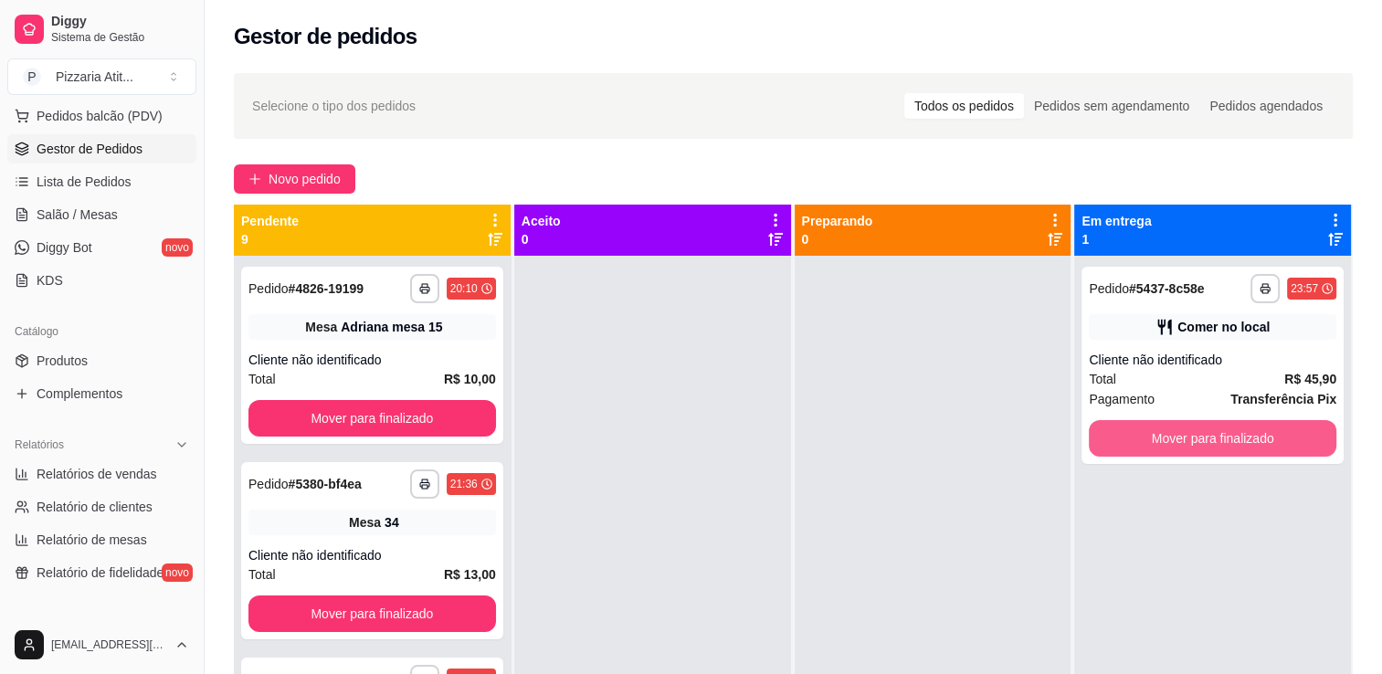
click at [1185, 440] on button "Mover para finalizado" at bounding box center [1213, 438] width 248 height 37
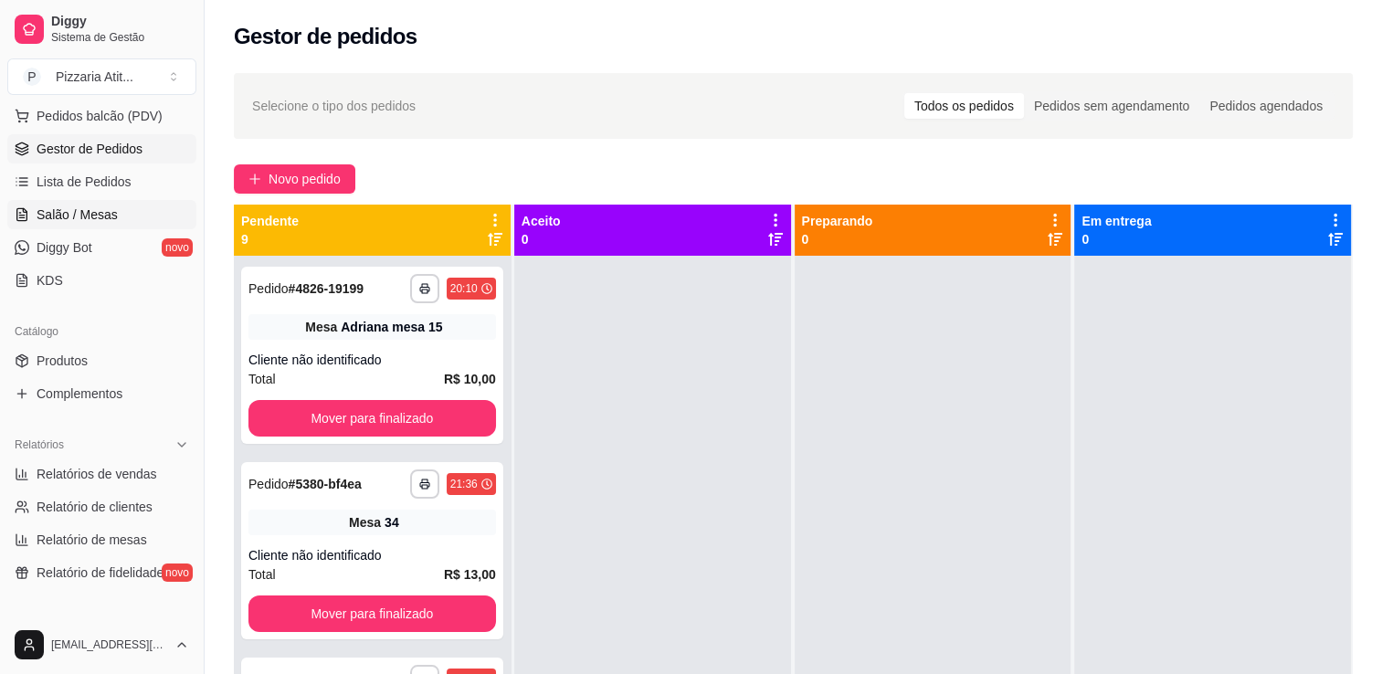
click at [62, 220] on span "Salão / Mesas" at bounding box center [77, 215] width 81 height 18
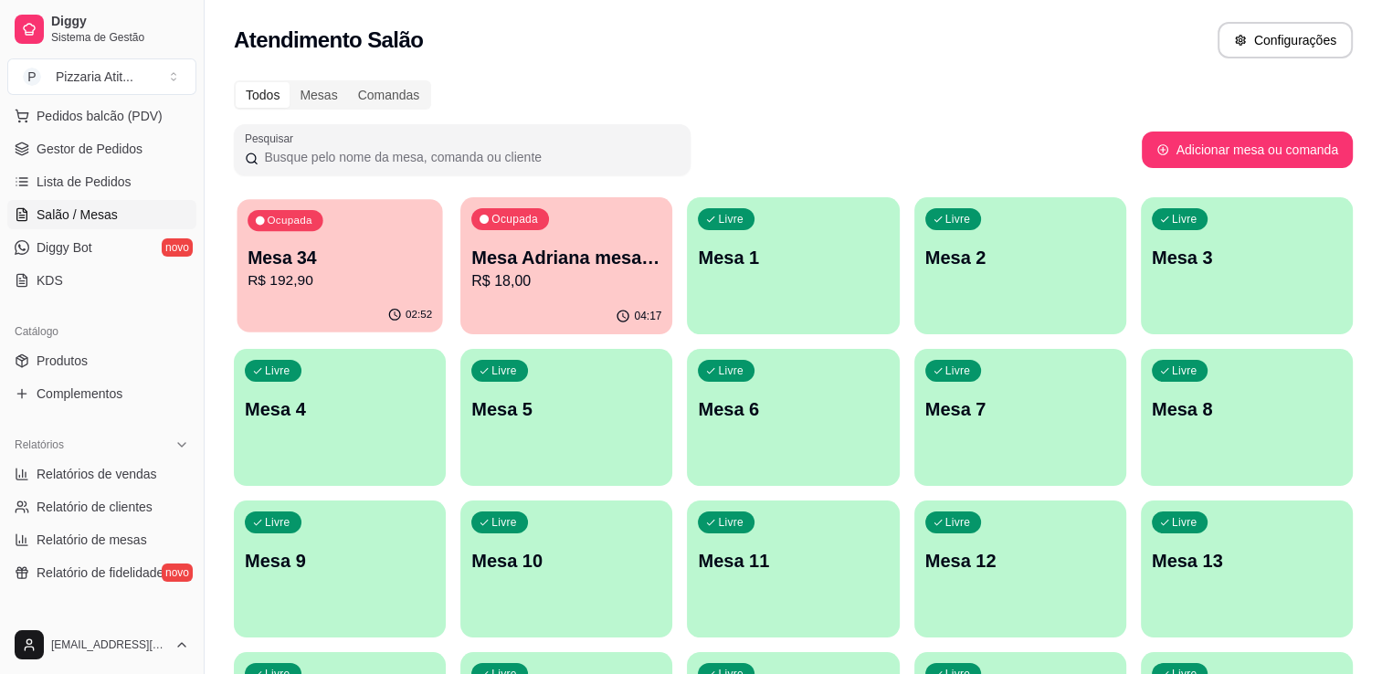
click at [369, 250] on p "Mesa 34" at bounding box center [340, 258] width 185 height 25
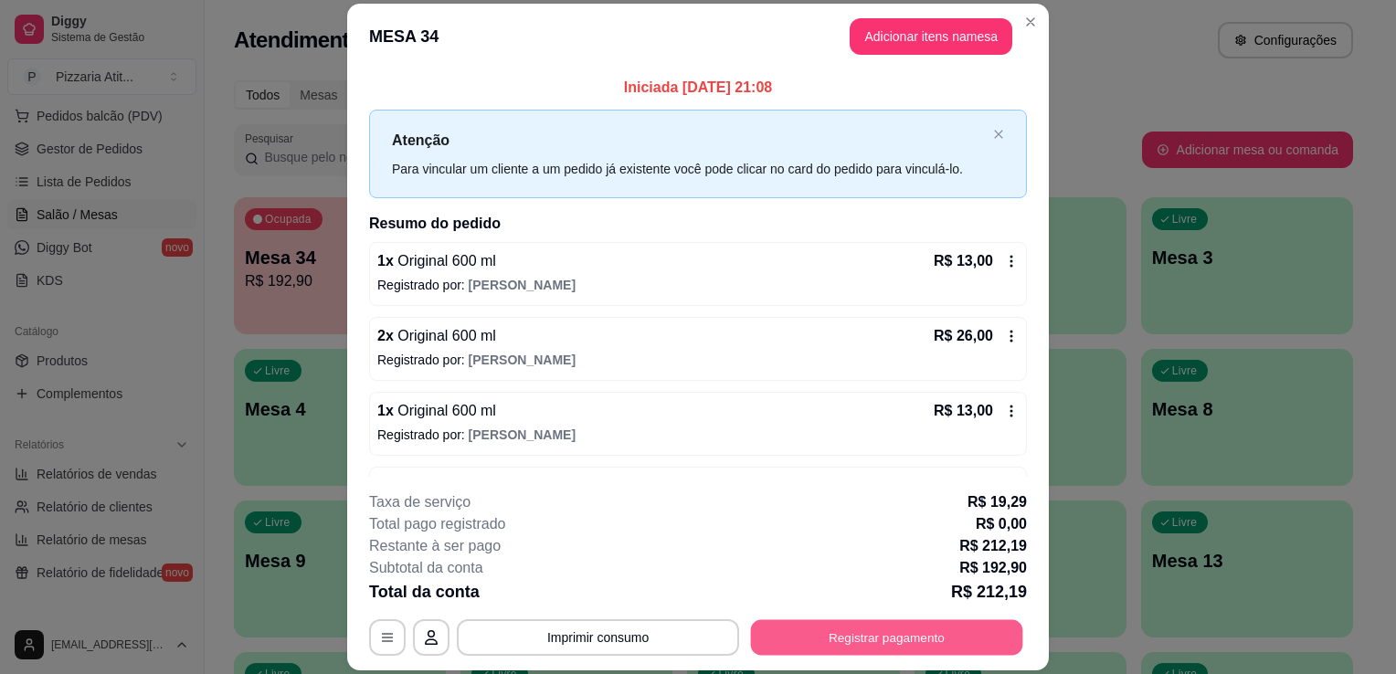
click at [926, 624] on button "Registrar pagamento" at bounding box center [887, 638] width 272 height 36
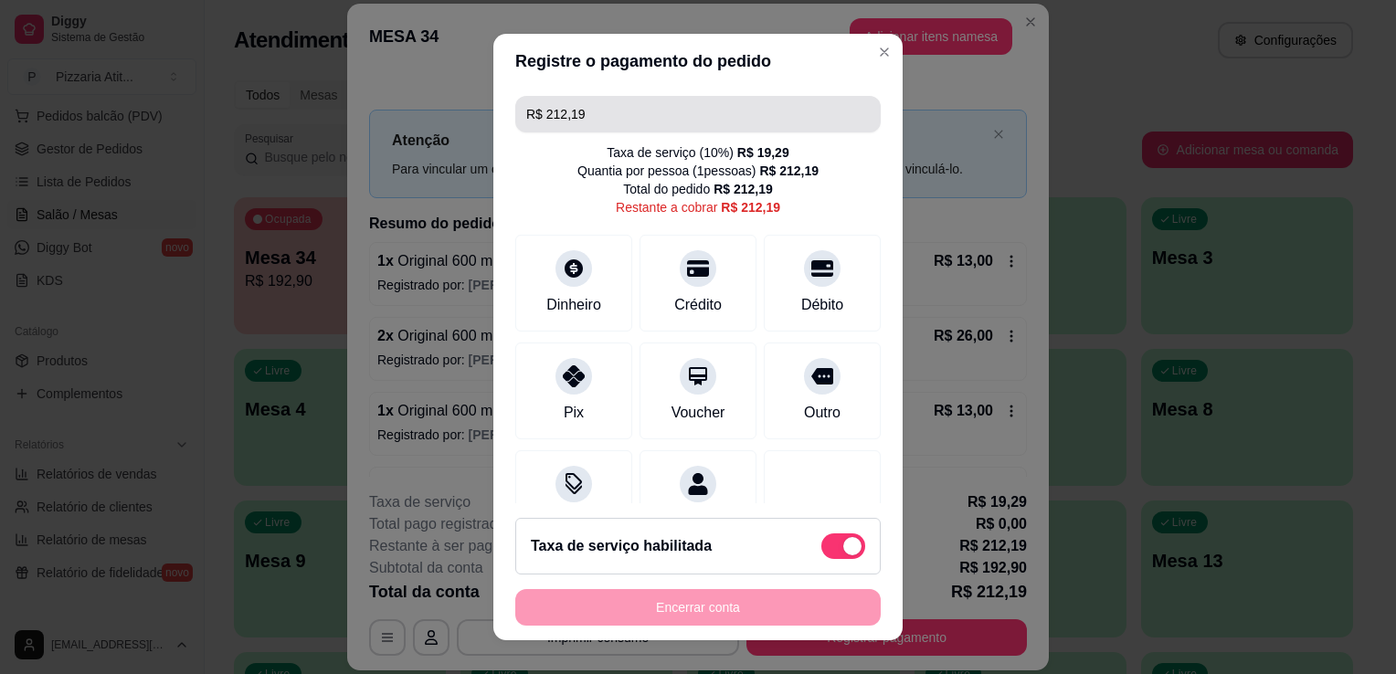
click at [620, 115] on input "R$ 212,19" at bounding box center [698, 114] width 344 height 37
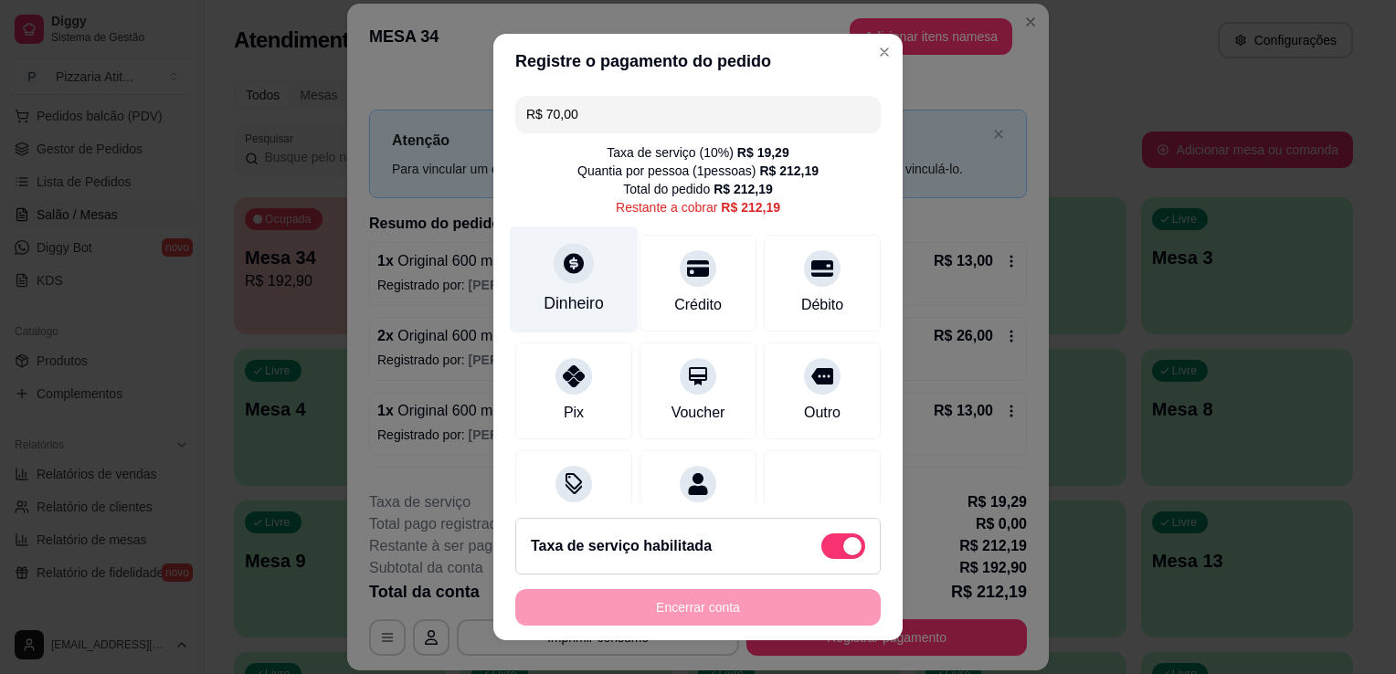
type input "R$ 70,00"
click at [583, 289] on div "Dinheiro" at bounding box center [574, 280] width 129 height 107
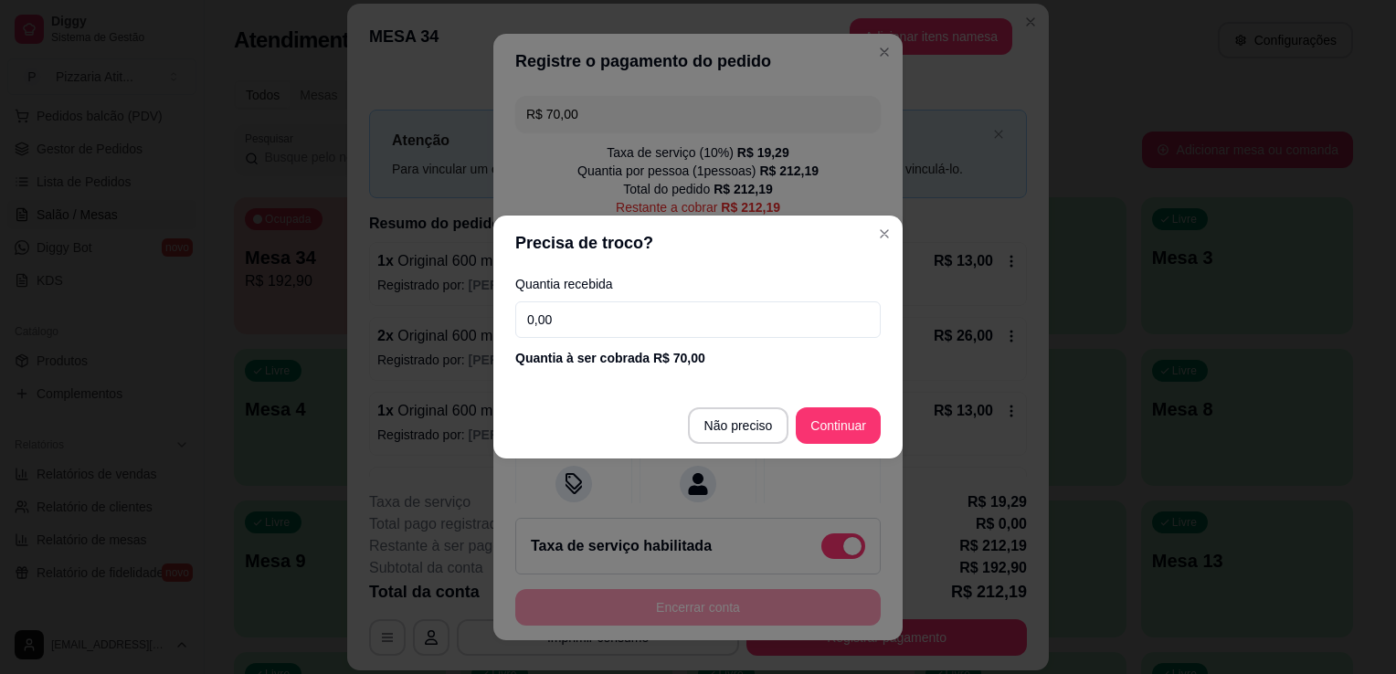
click at [658, 333] on input "0,00" at bounding box center [697, 320] width 365 height 37
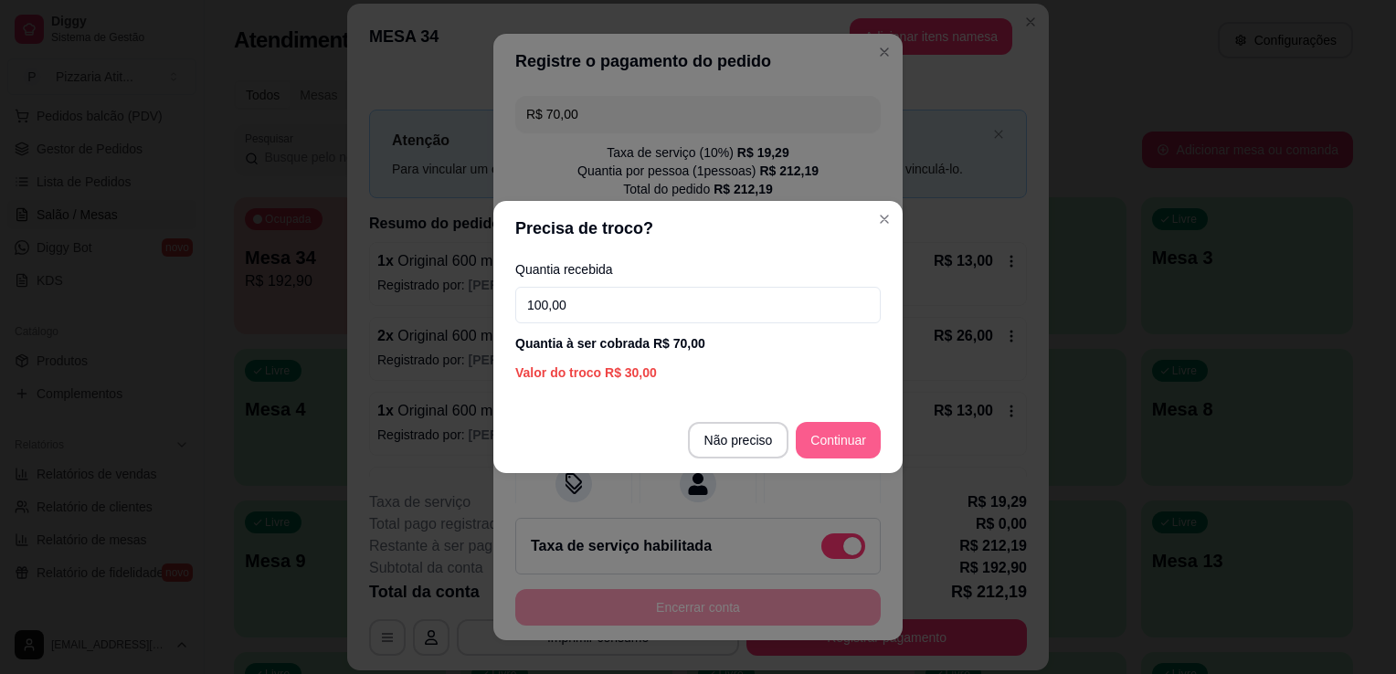
type input "100,00"
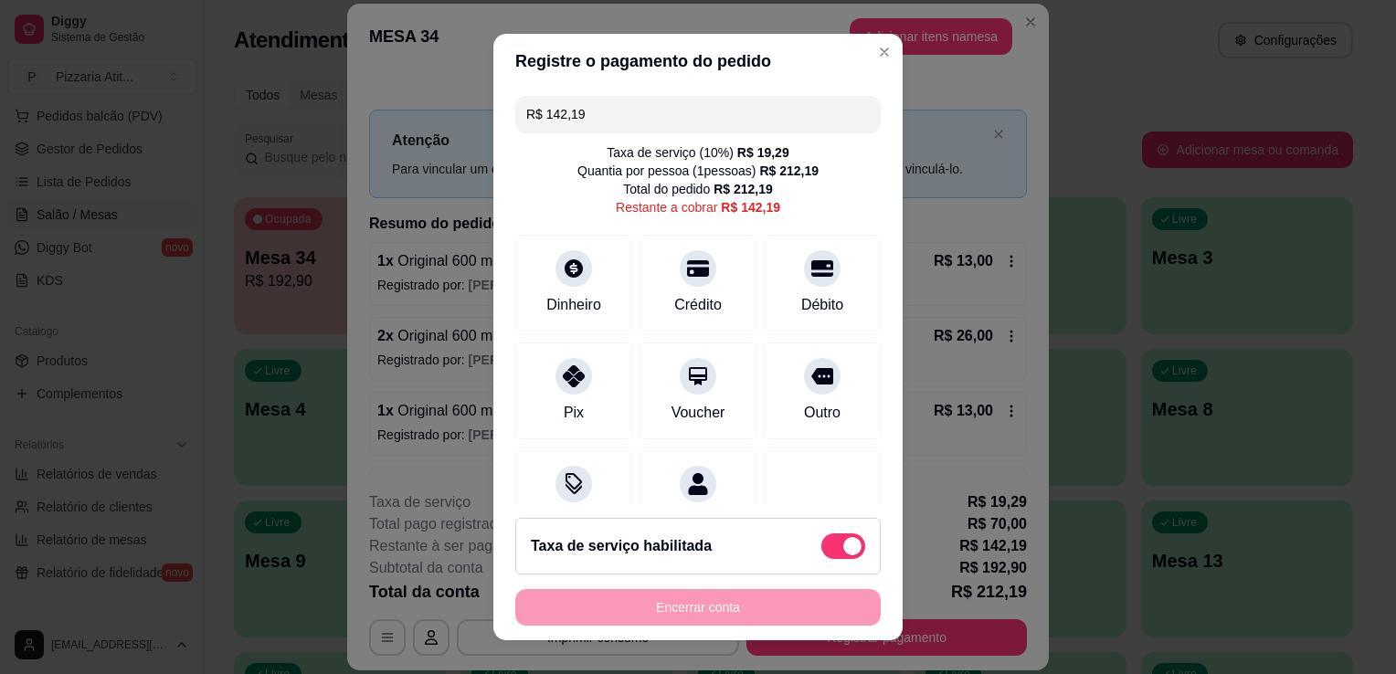
click at [652, 132] on input "R$ 142,19" at bounding box center [698, 114] width 344 height 37
click at [800, 296] on div "Débito" at bounding box center [823, 303] width 47 height 24
click at [713, 125] on input "R$ 70,19" at bounding box center [698, 114] width 344 height 37
click at [559, 321] on div "Dinheiro" at bounding box center [574, 280] width 129 height 107
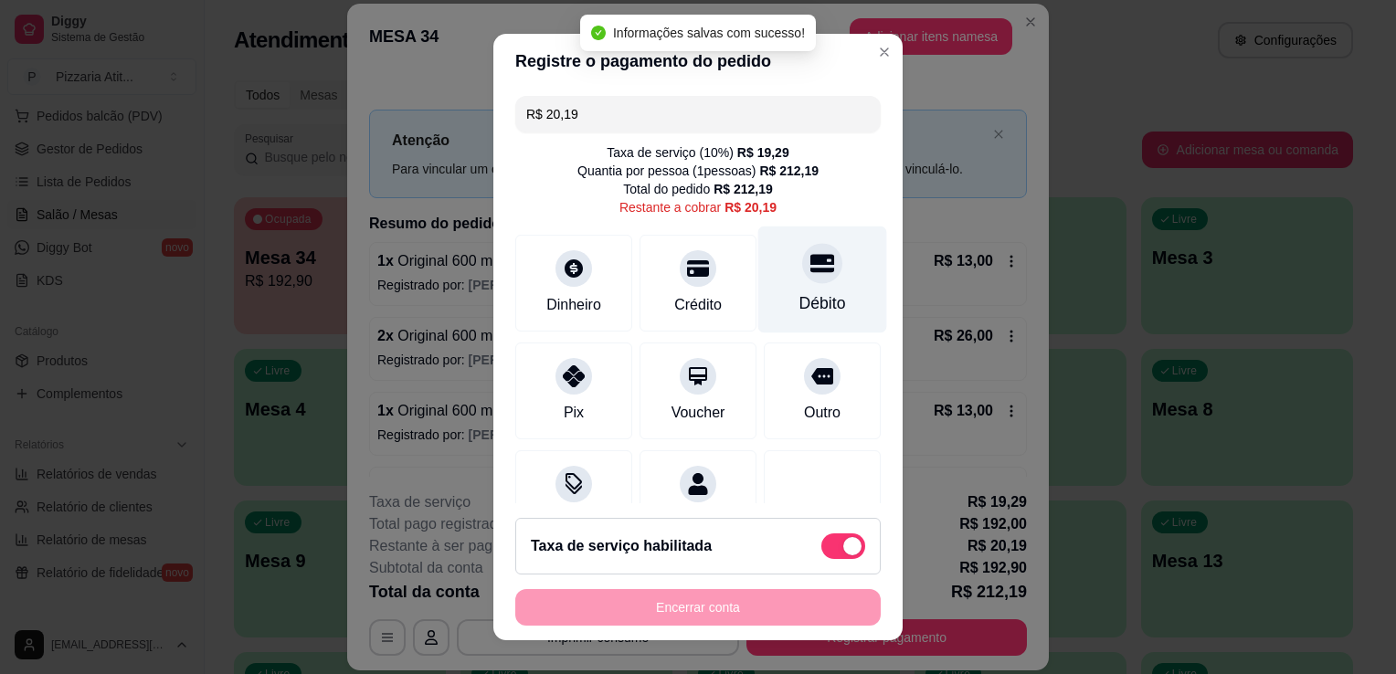
click at [768, 287] on div "Débito" at bounding box center [822, 280] width 129 height 107
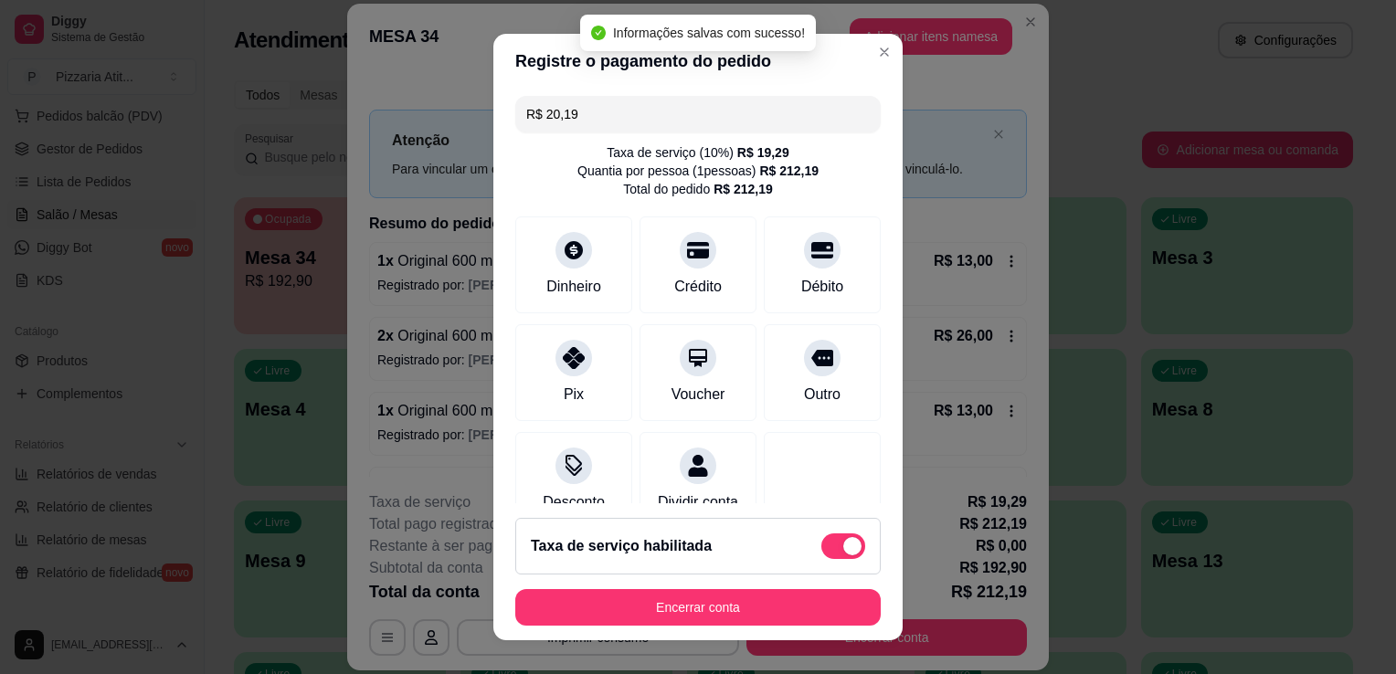
type input "R$ 0,00"
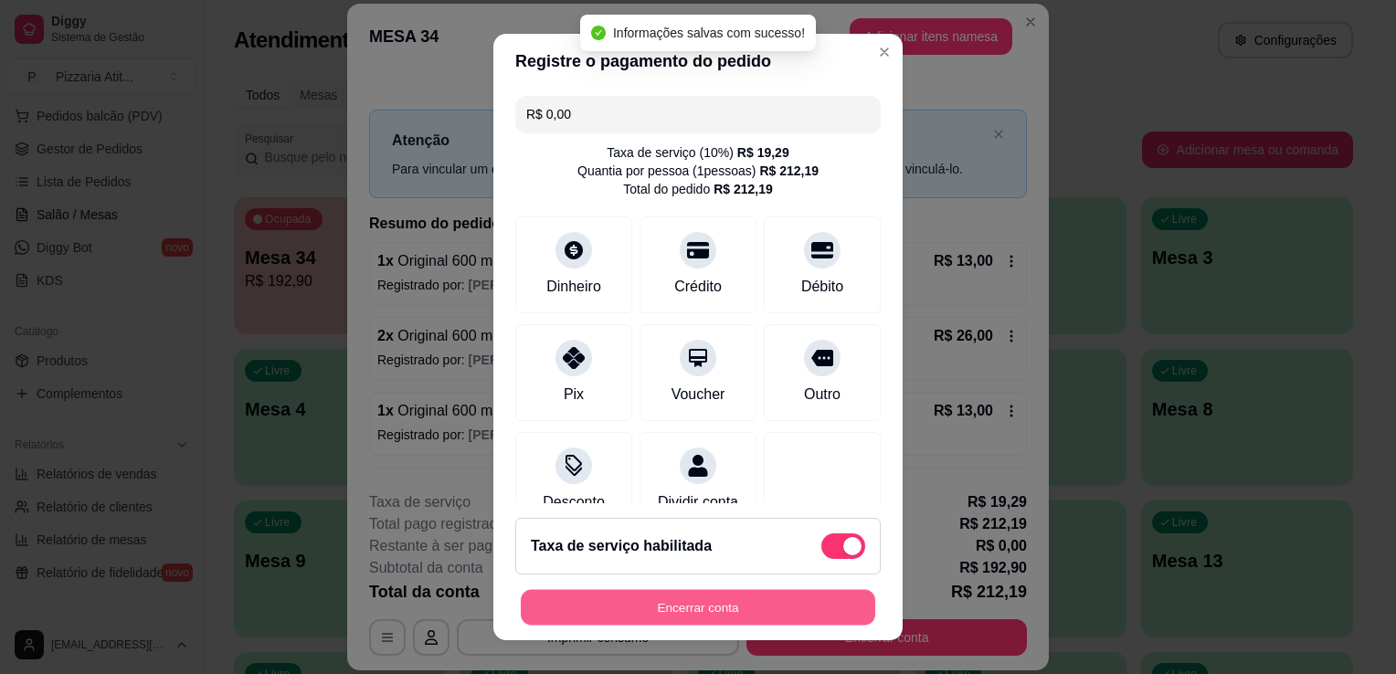
click at [735, 600] on button "Encerrar conta" at bounding box center [698, 608] width 355 height 36
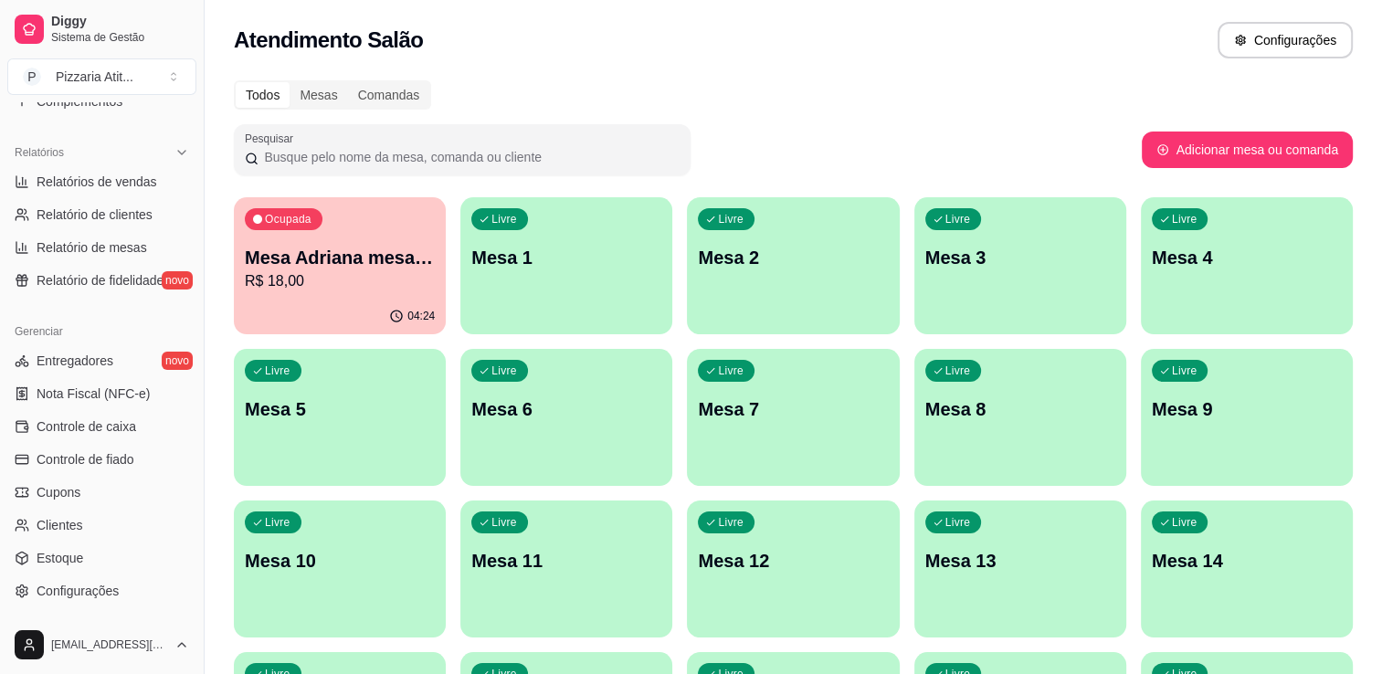
scroll to position [526, 0]
click at [135, 419] on link "Controle de caixa" at bounding box center [101, 430] width 189 height 29
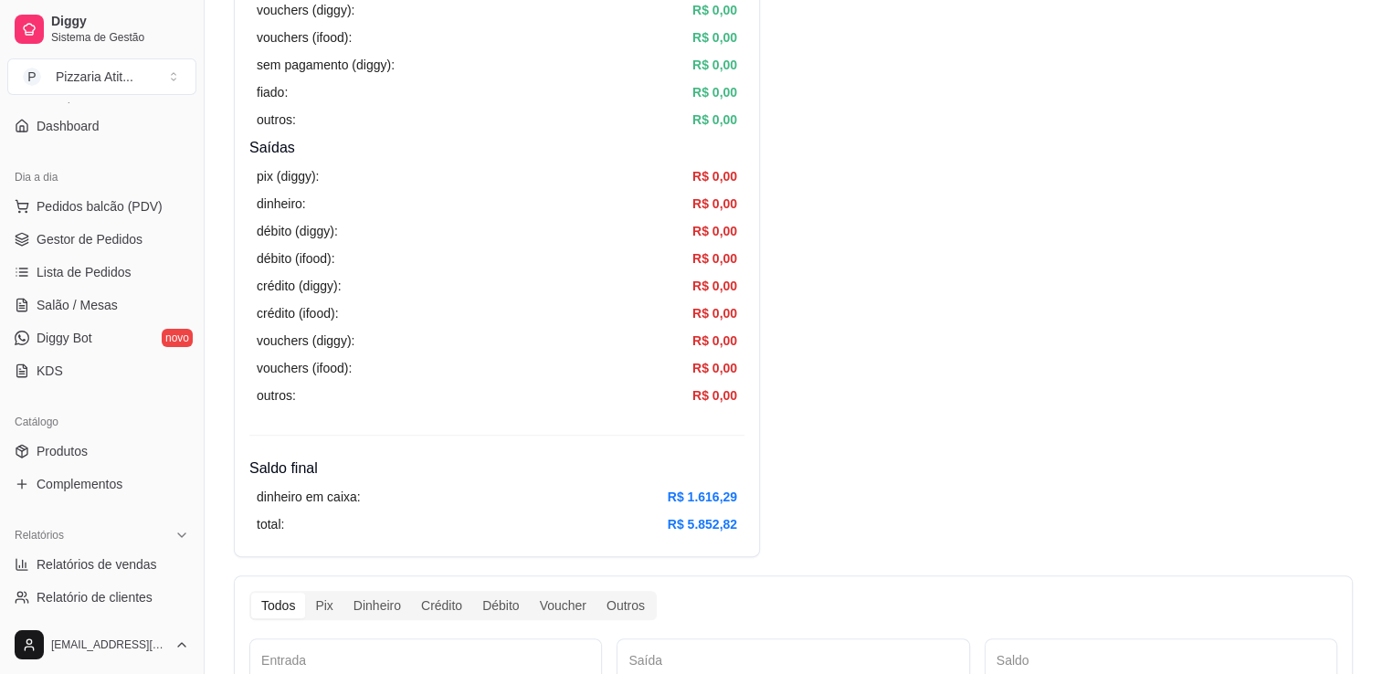
scroll to position [139, 0]
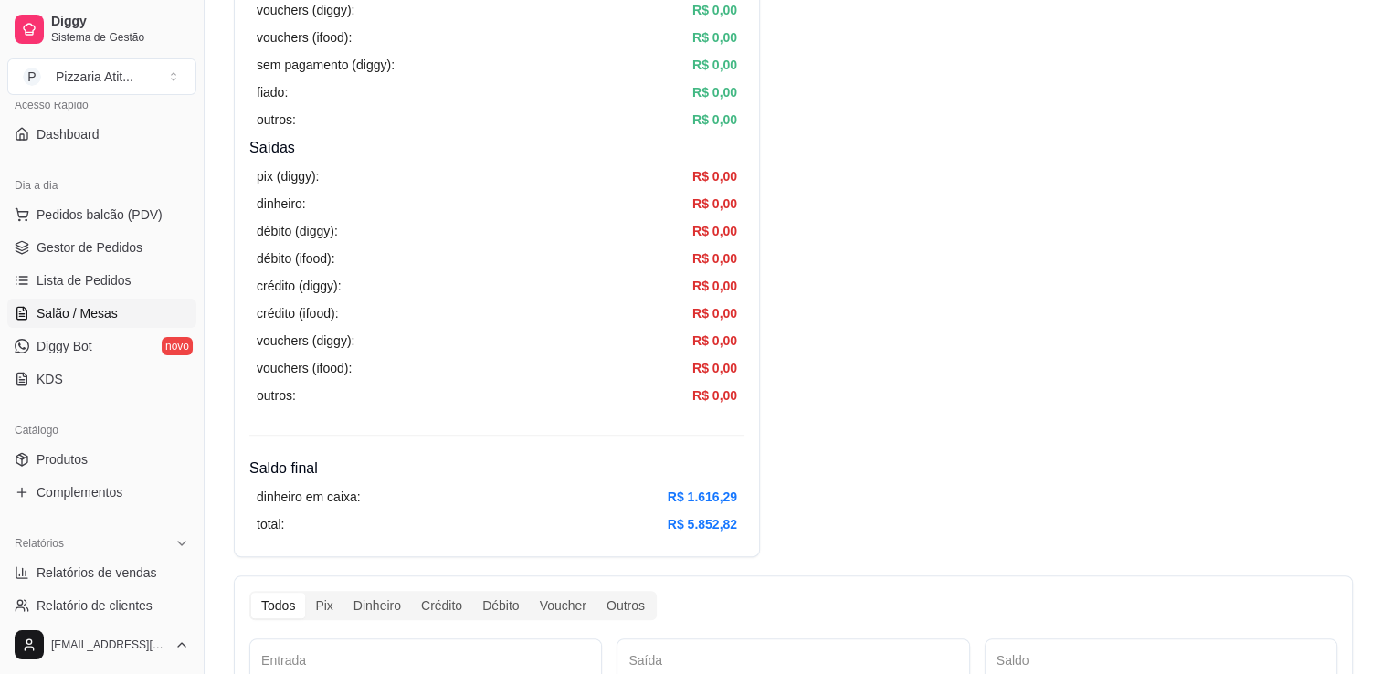
click at [94, 318] on span "Salão / Mesas" at bounding box center [77, 313] width 81 height 18
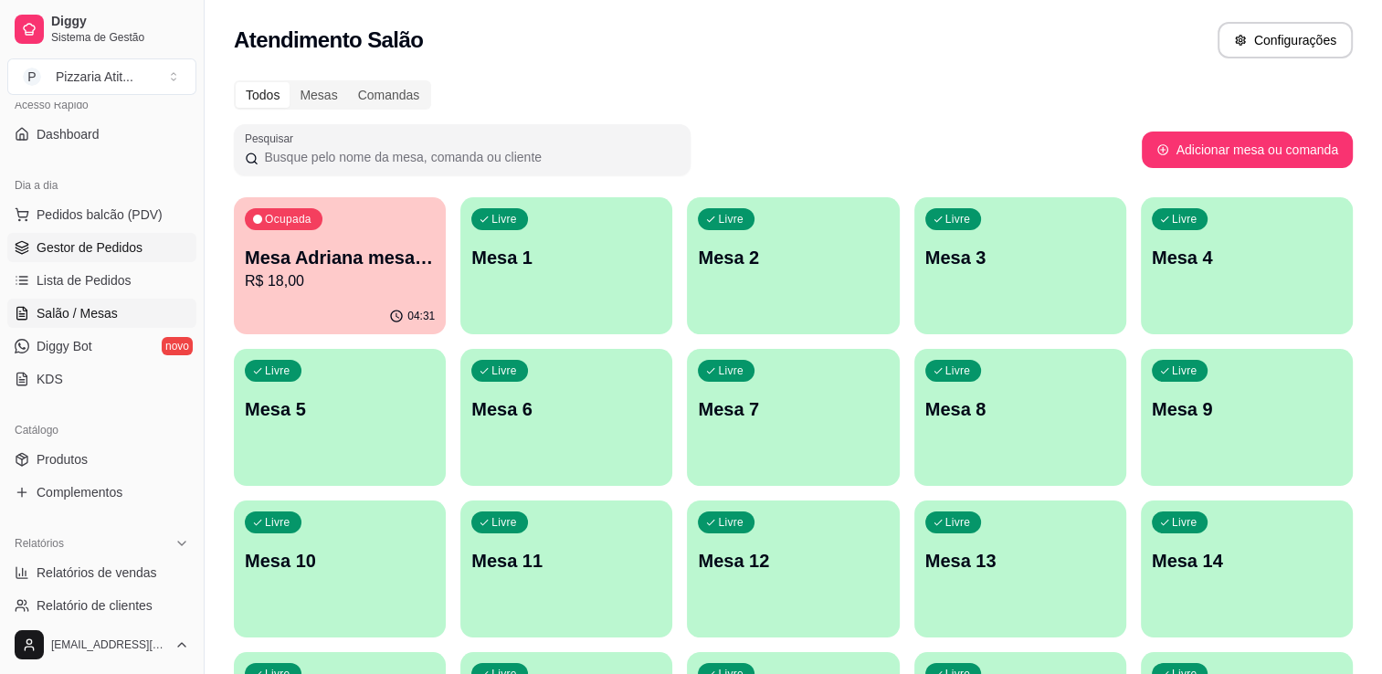
click at [143, 237] on link "Gestor de Pedidos" at bounding box center [101, 247] width 189 height 29
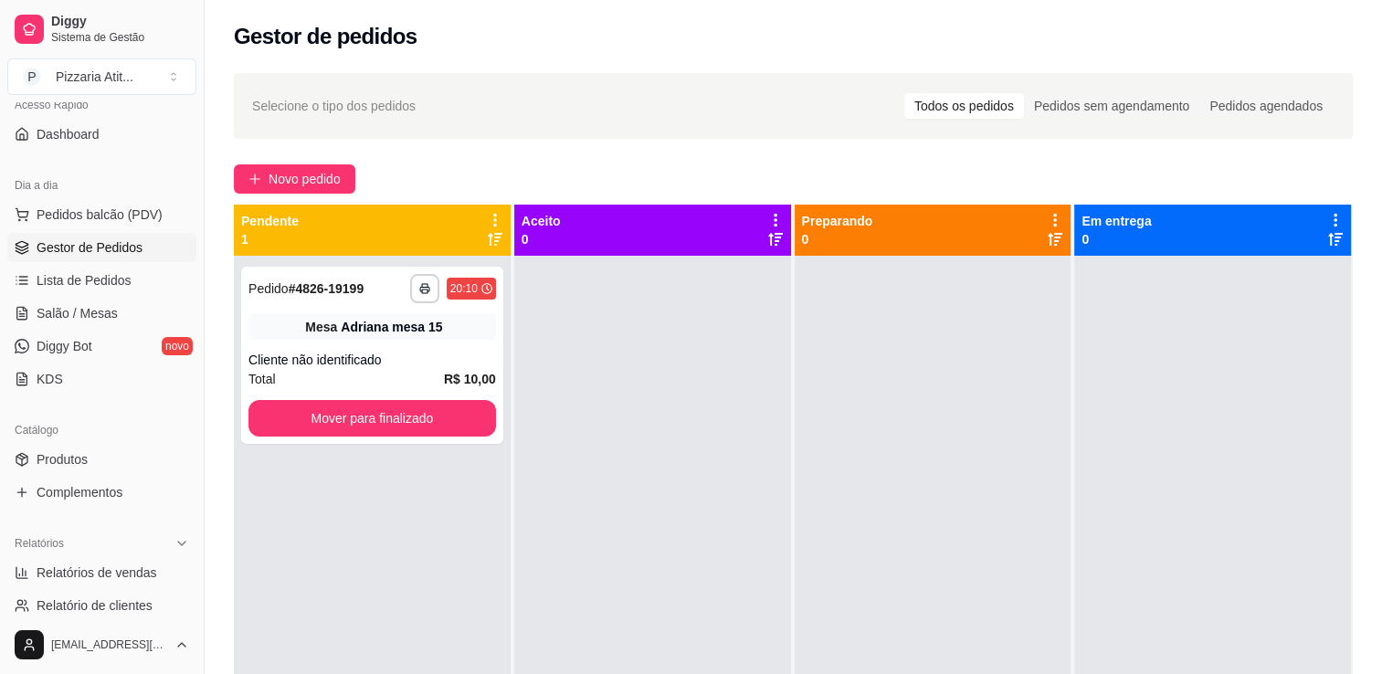
click at [630, 301] on div at bounding box center [652, 593] width 277 height 674
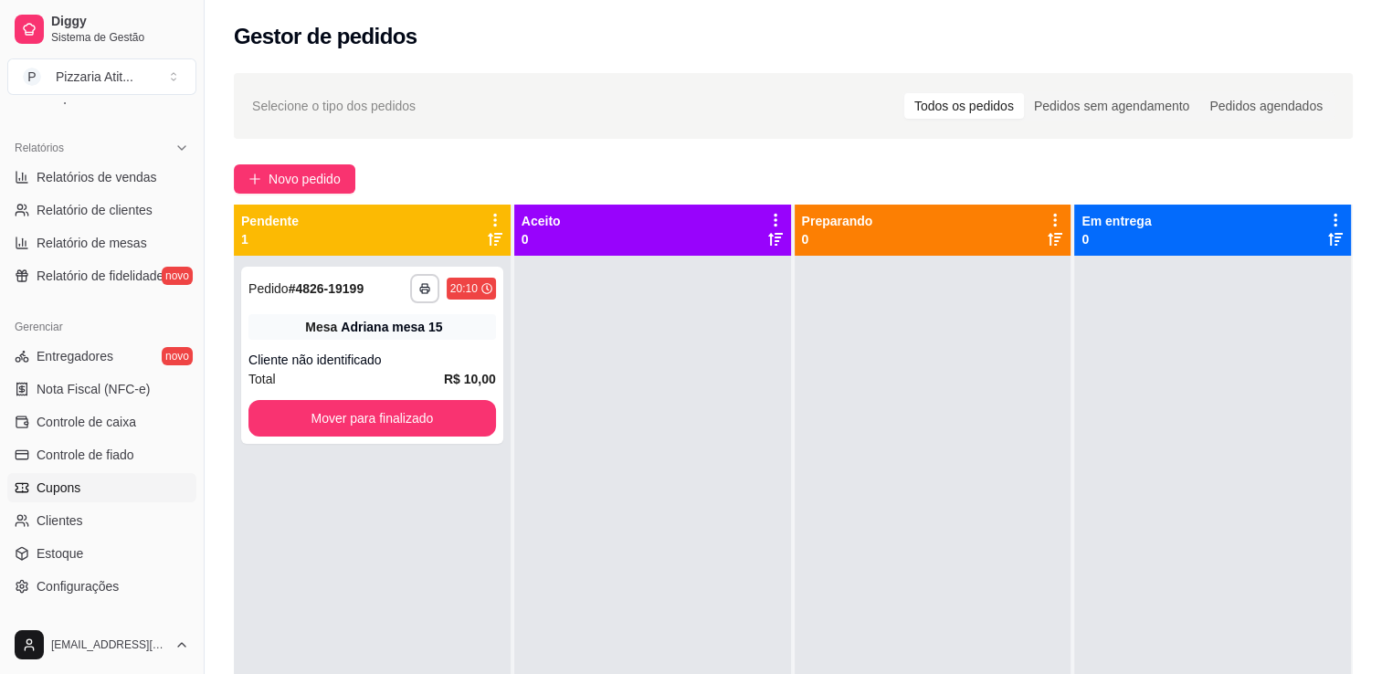
scroll to position [528, 0]
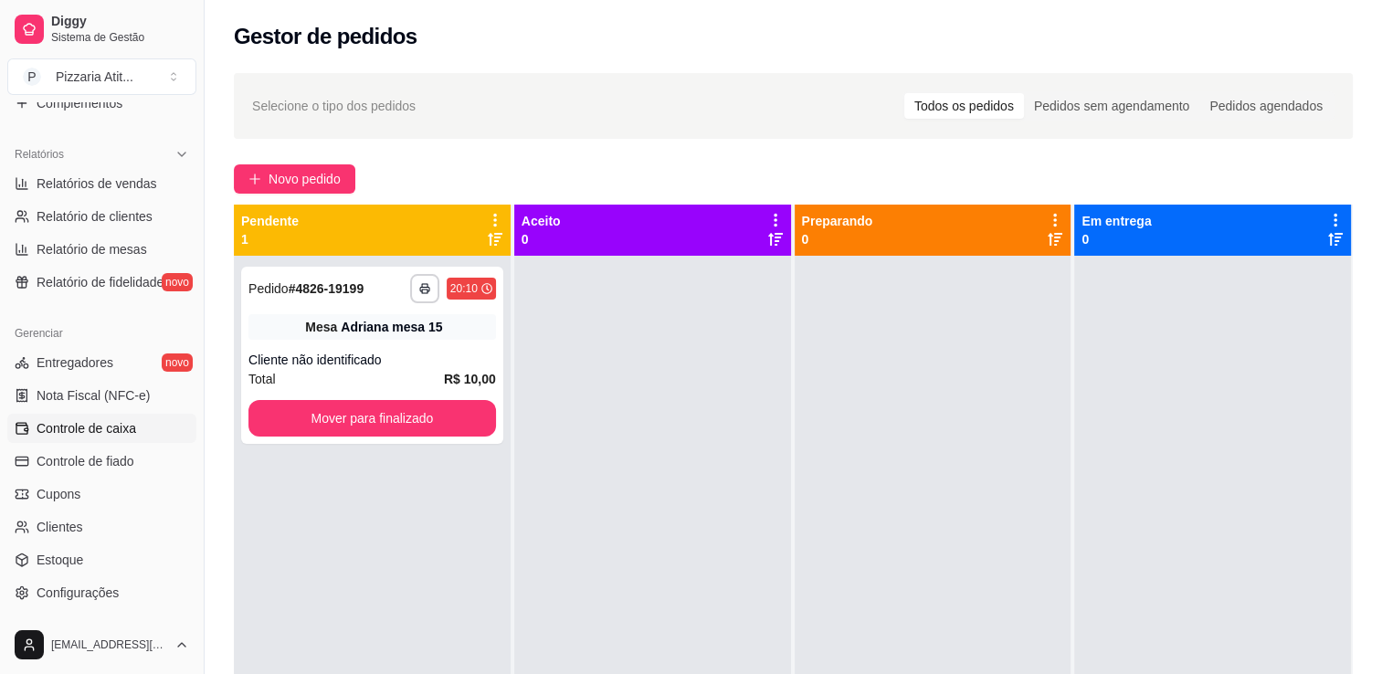
click at [138, 433] on link "Controle de caixa" at bounding box center [101, 428] width 189 height 29
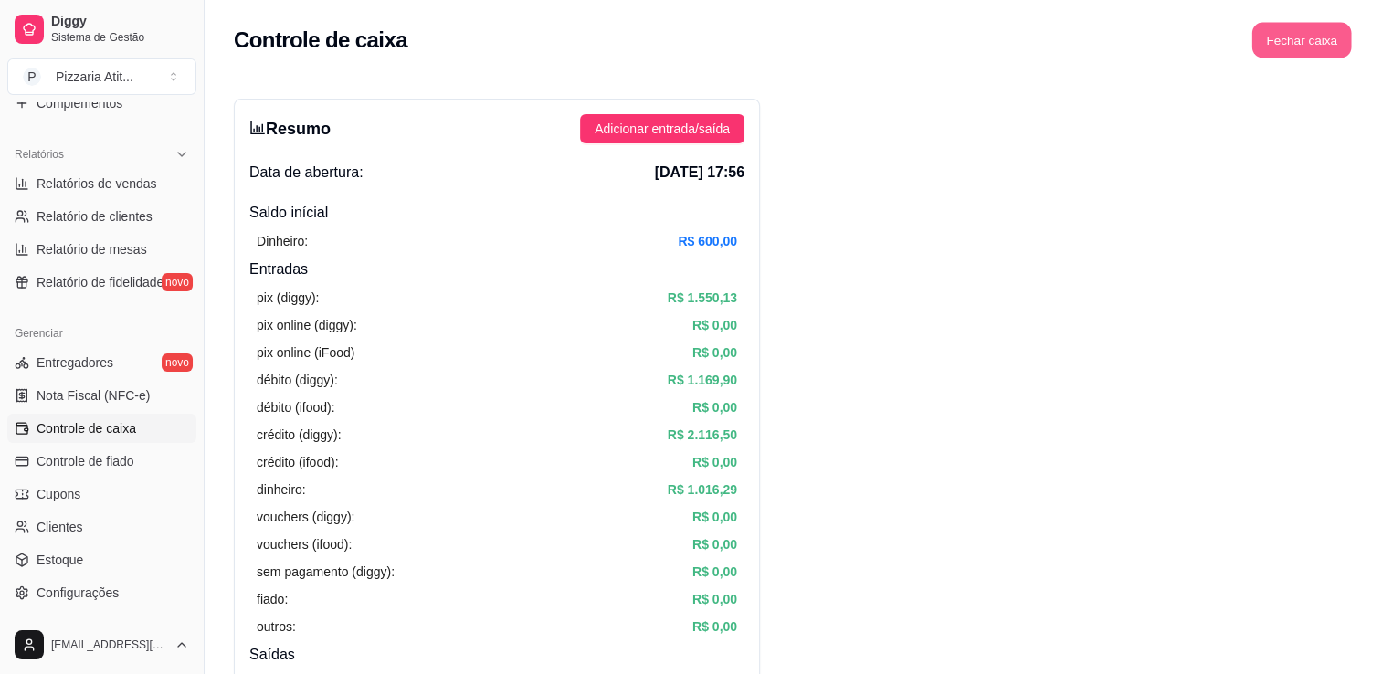
click at [1294, 45] on button "Fechar caixa" at bounding box center [1303, 41] width 100 height 36
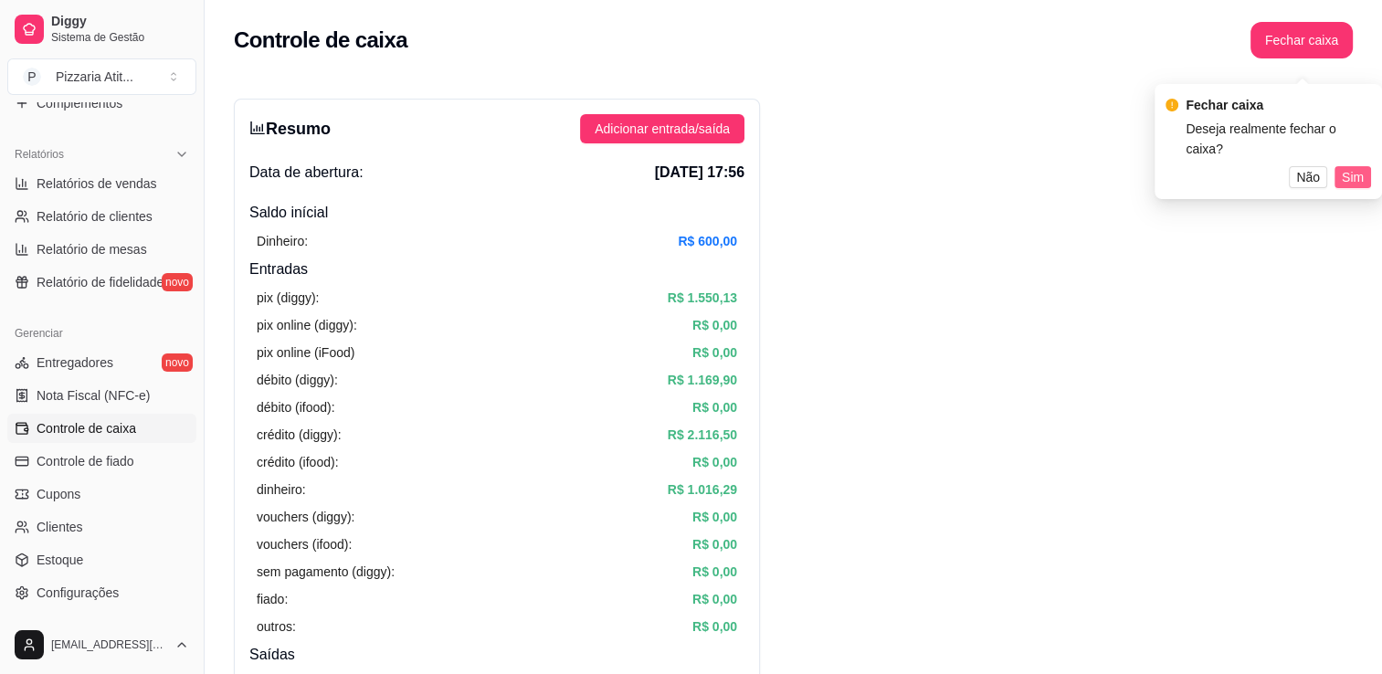
click at [1346, 167] on span "Sim" at bounding box center [1353, 177] width 22 height 20
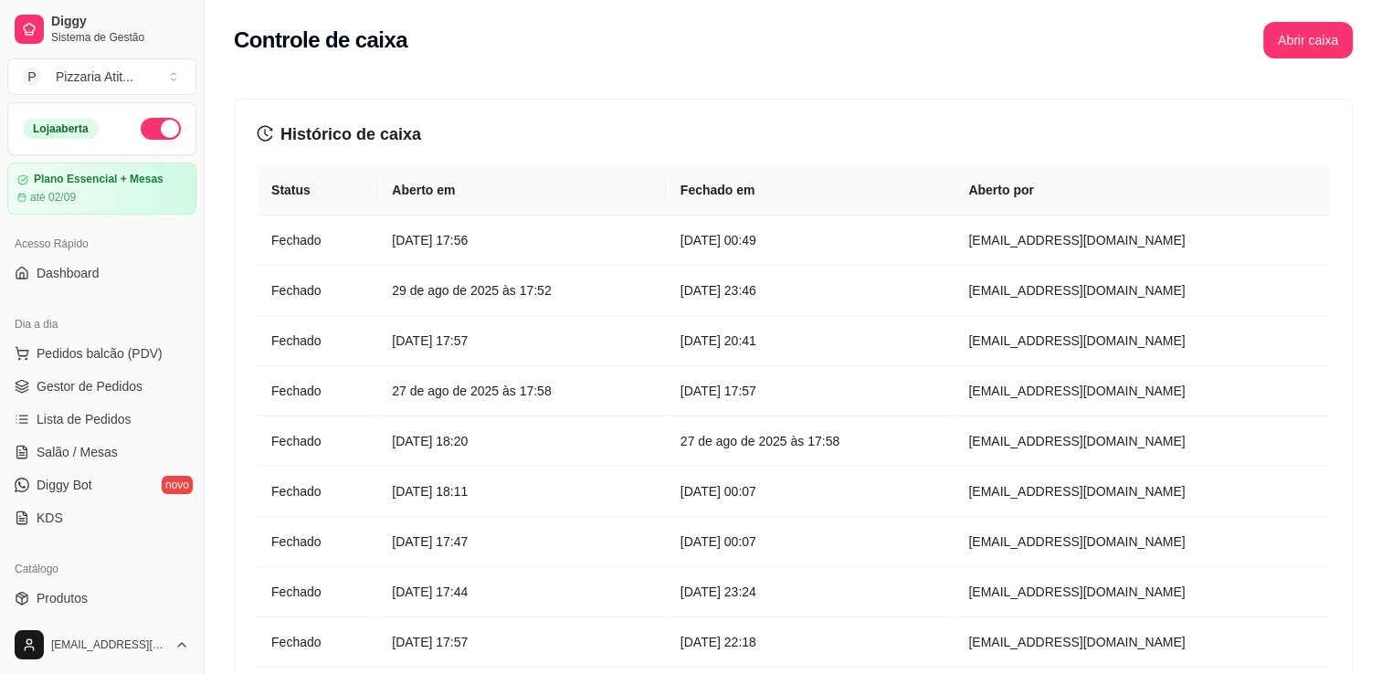
click at [161, 121] on button "button" at bounding box center [161, 129] width 40 height 22
